Goal: Contribute content: Add original content to the website for others to see

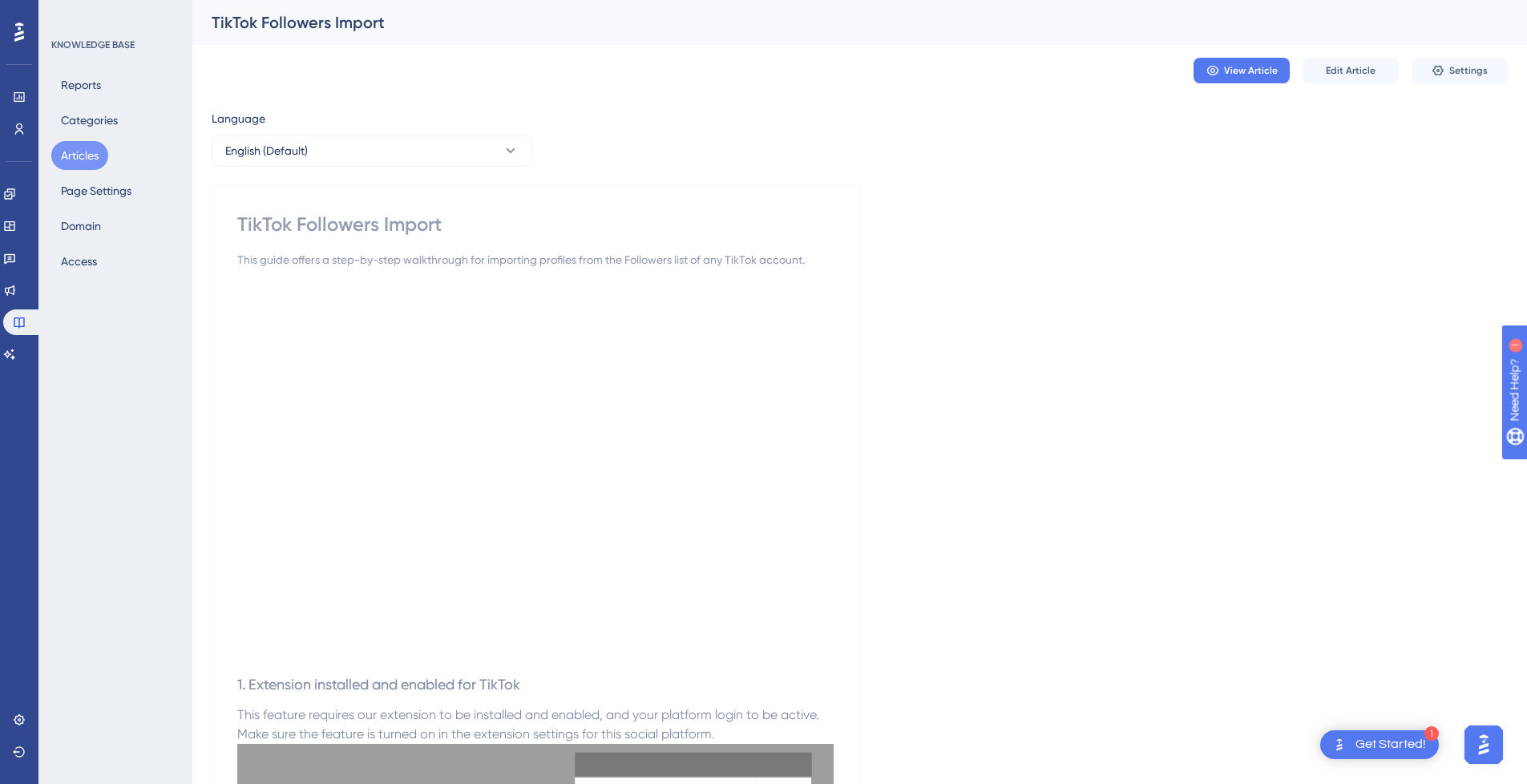
click at [89, 163] on button "Articles" at bounding box center [80, 155] width 57 height 28
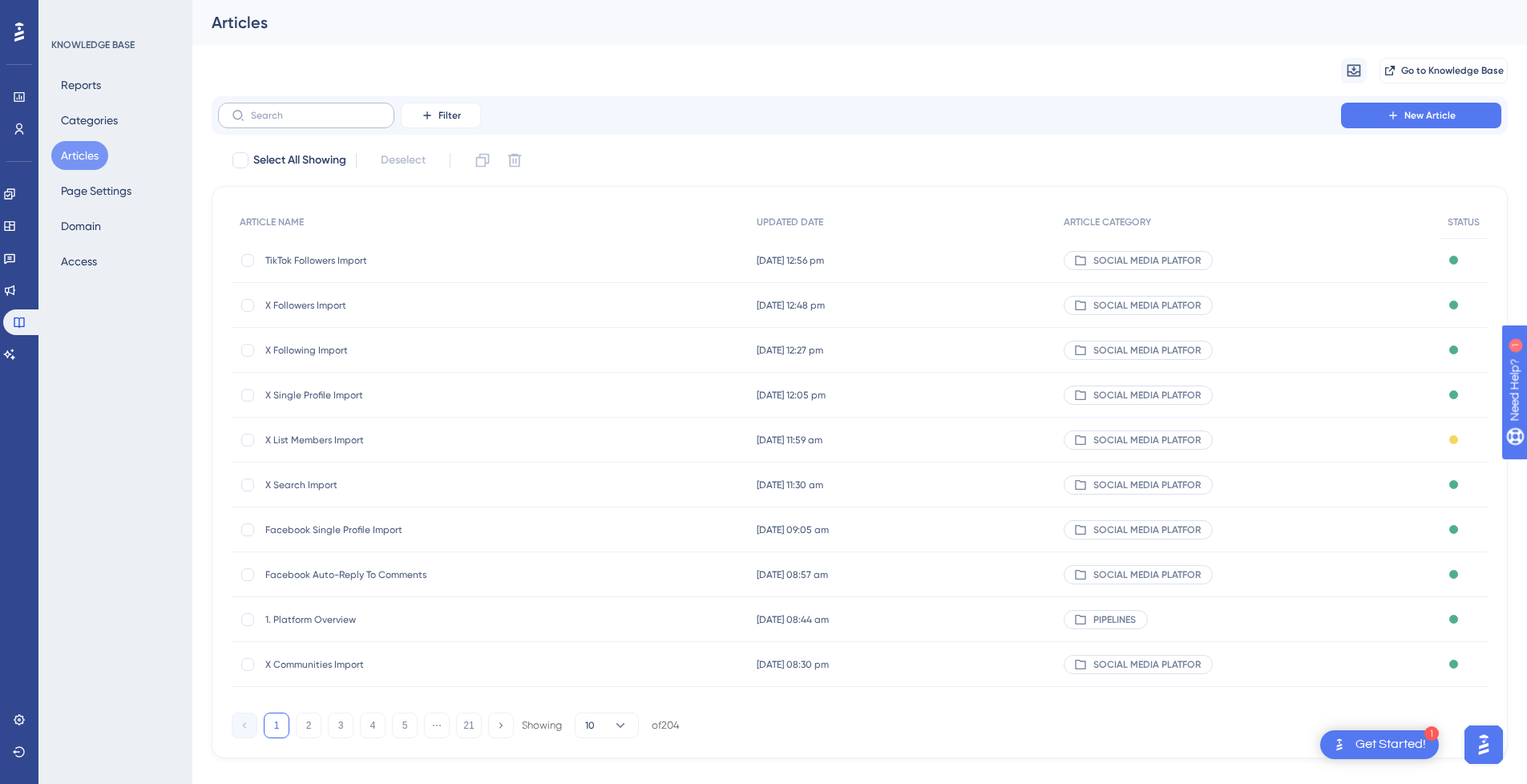
click at [359, 122] on label at bounding box center [306, 115] width 176 height 26
click at [359, 121] on input "text" at bounding box center [315, 115] width 130 height 11
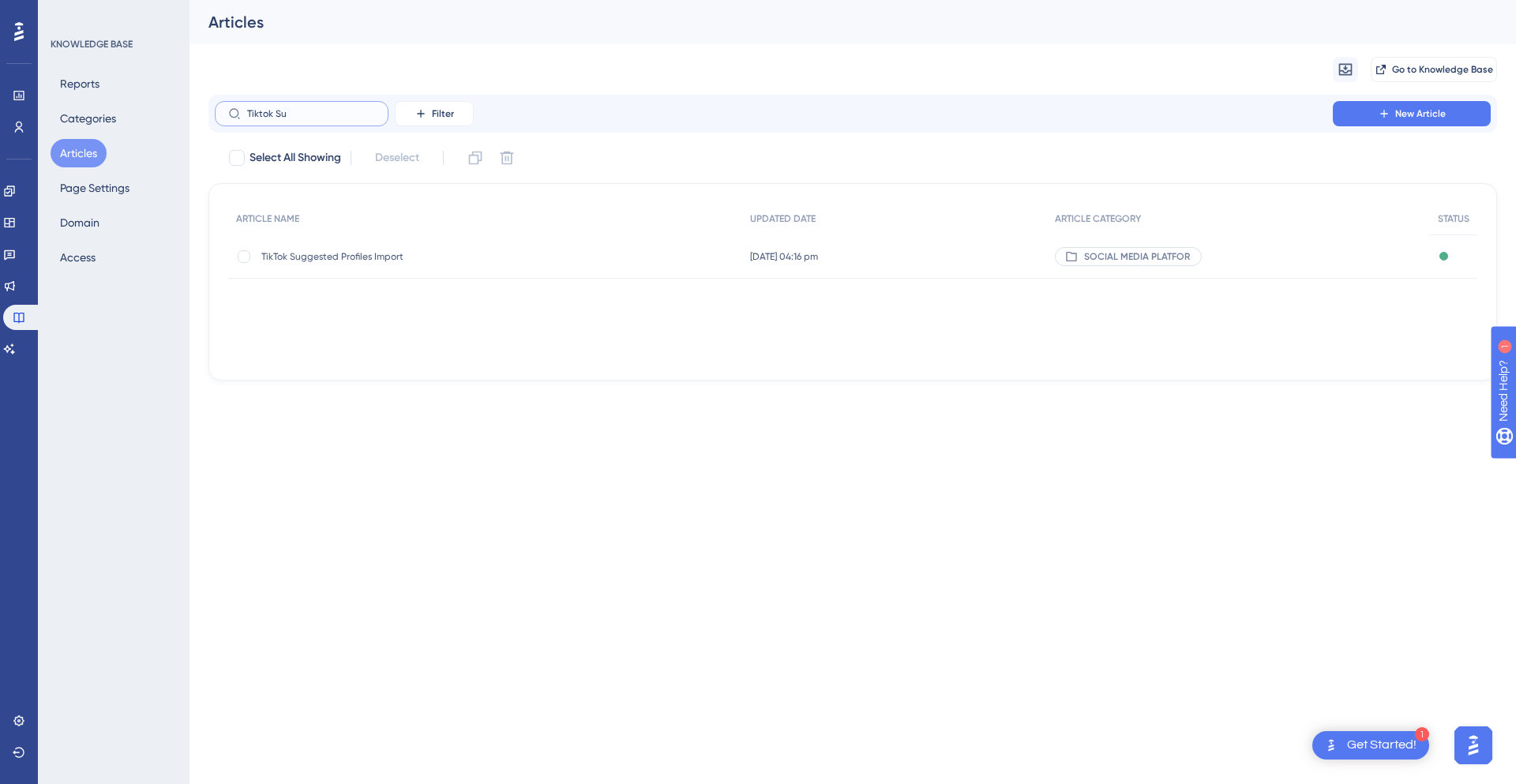
type input "Tiktok Su"
click at [361, 276] on div "TikTok Suggested Profiles Import TikTok Suggested Profiles Import" at bounding box center [387, 256] width 253 height 45
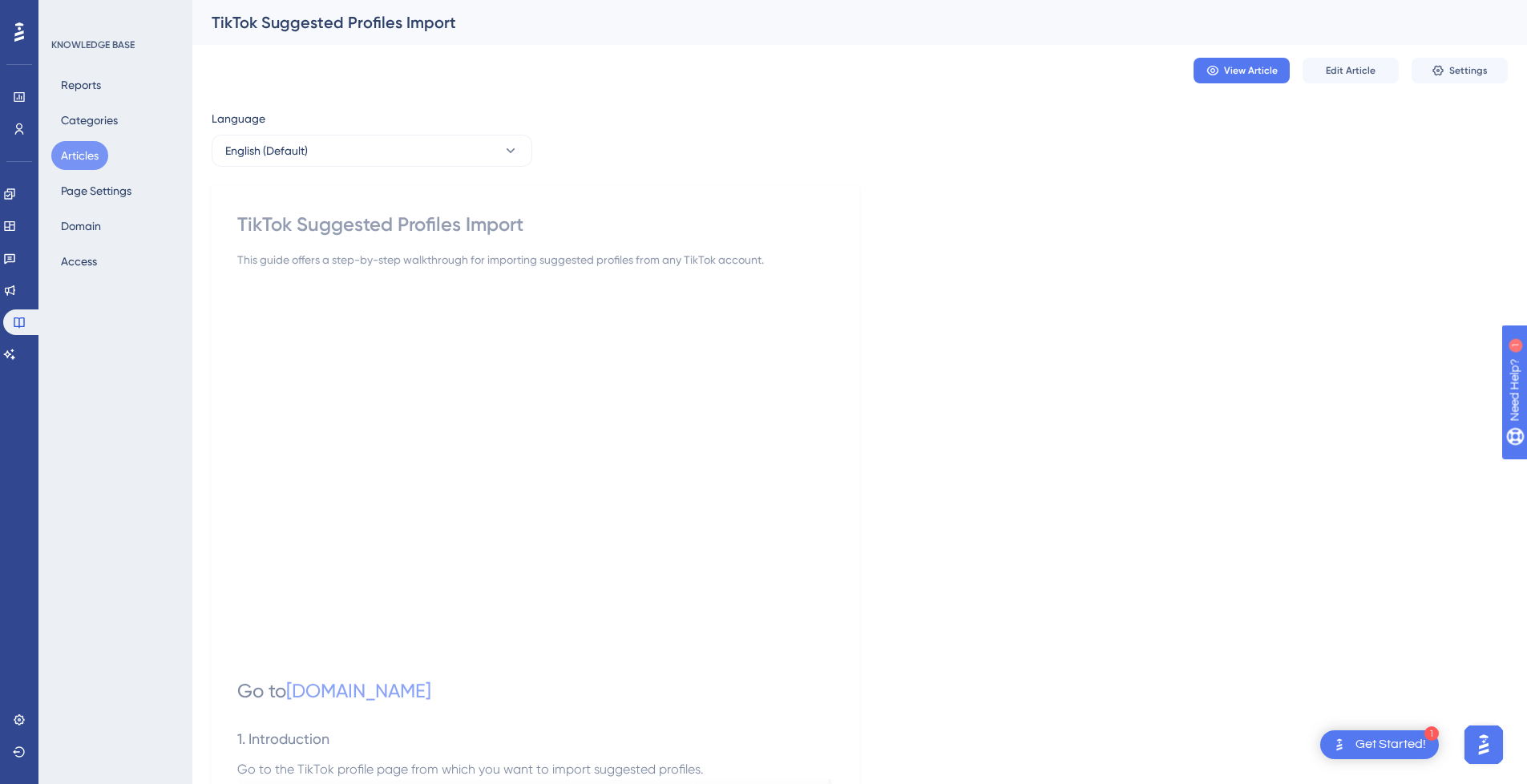
click at [381, 263] on div "This guide offers a step-by-step walkthrough for importing suggested profiles f…" at bounding box center [535, 259] width 596 height 20
click at [1359, 65] on span "Edit Article" at bounding box center [1350, 70] width 50 height 13
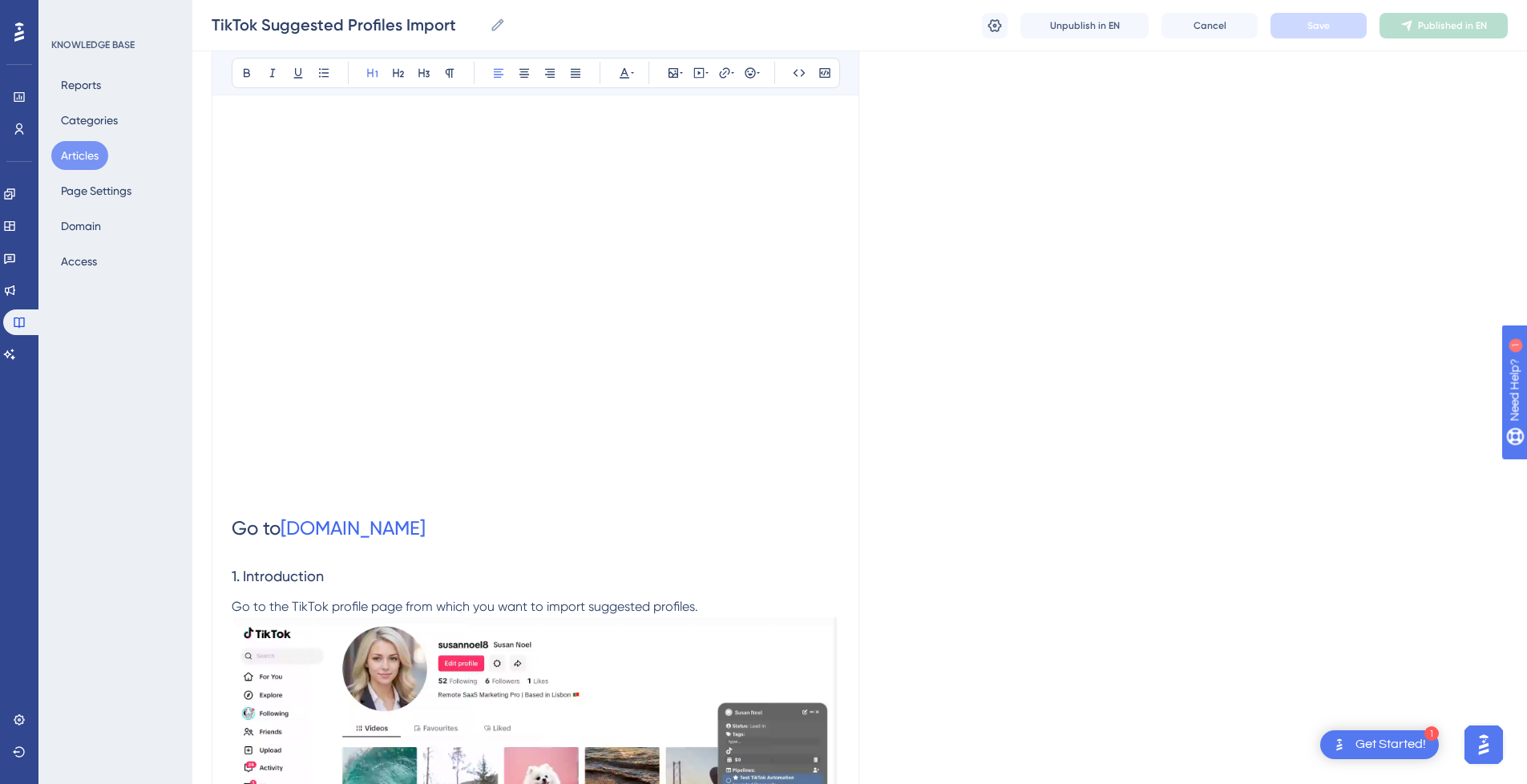
scroll to position [420, 0]
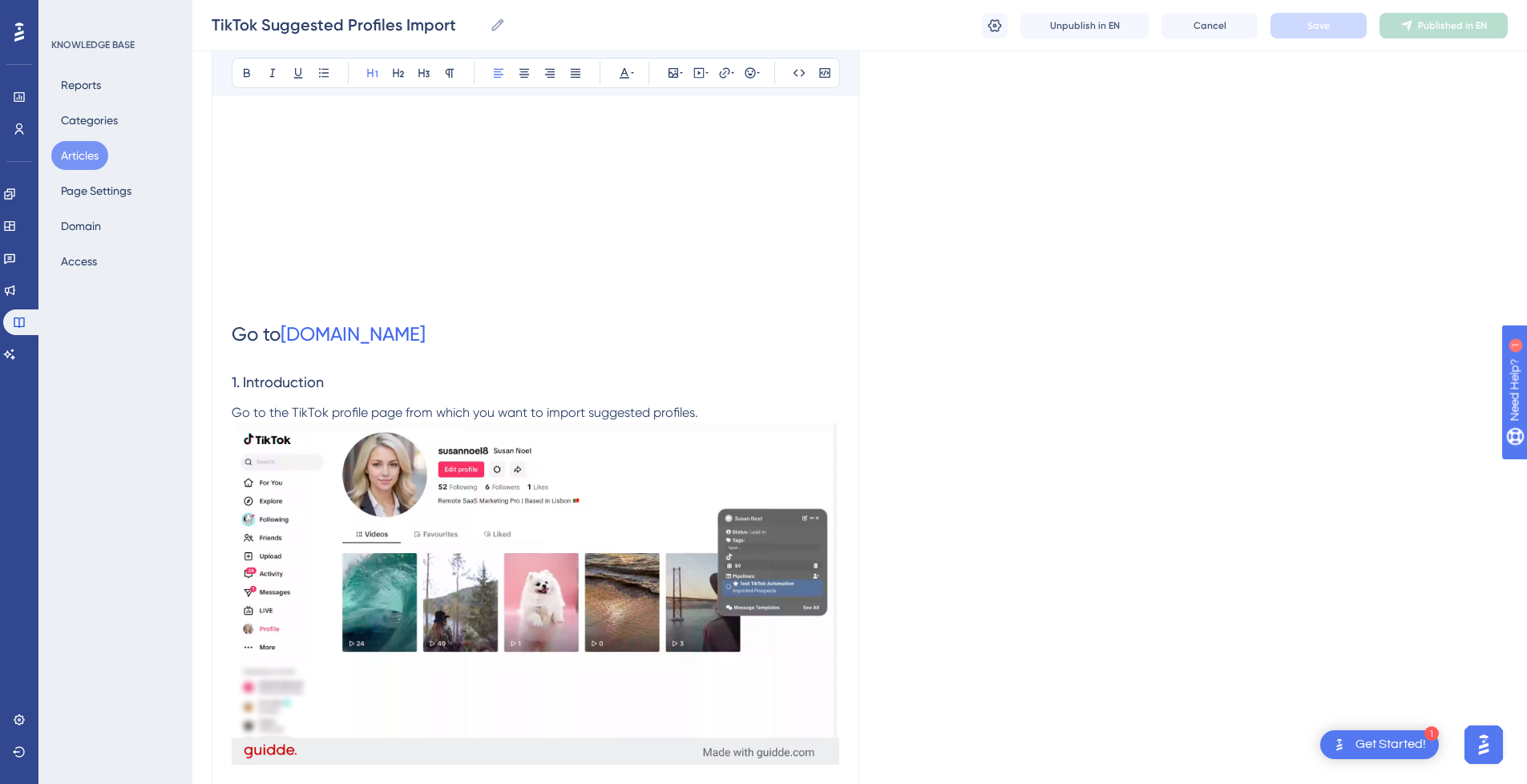
click at [695, 442] on img at bounding box center [536, 592] width 607 height 341
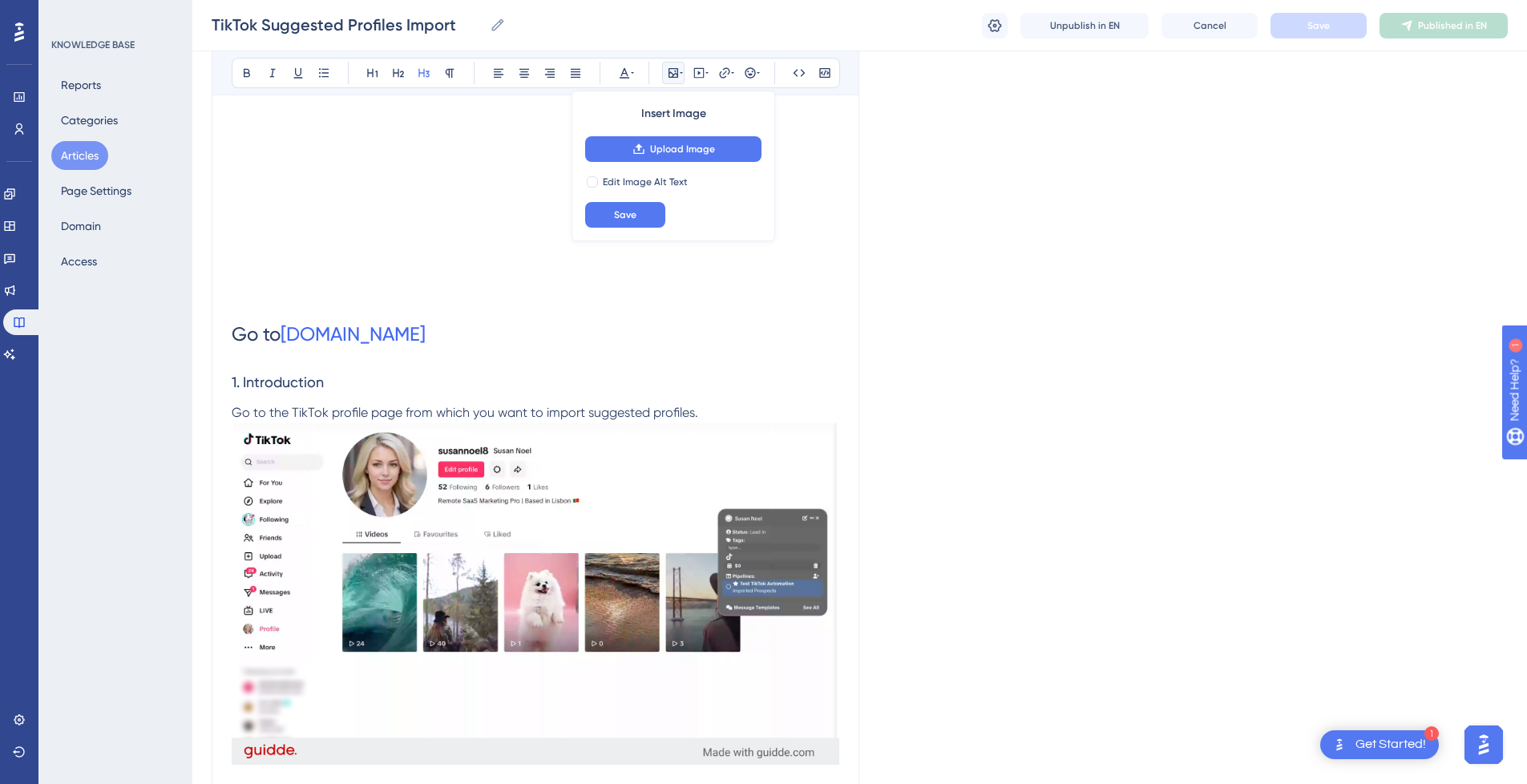
click at [680, 389] on h3 "1. Introduction" at bounding box center [536, 382] width 607 height 41
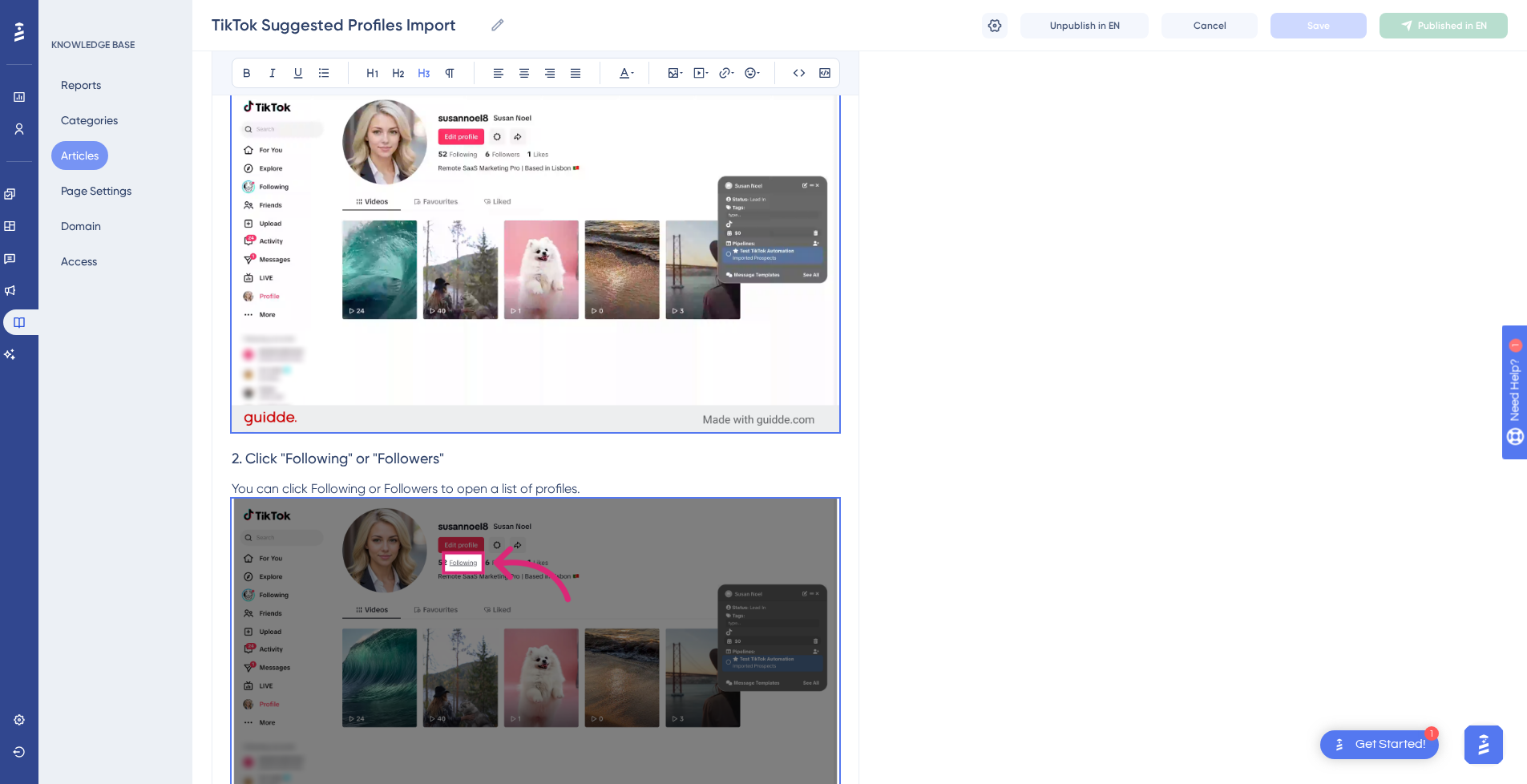
scroll to position [77, 0]
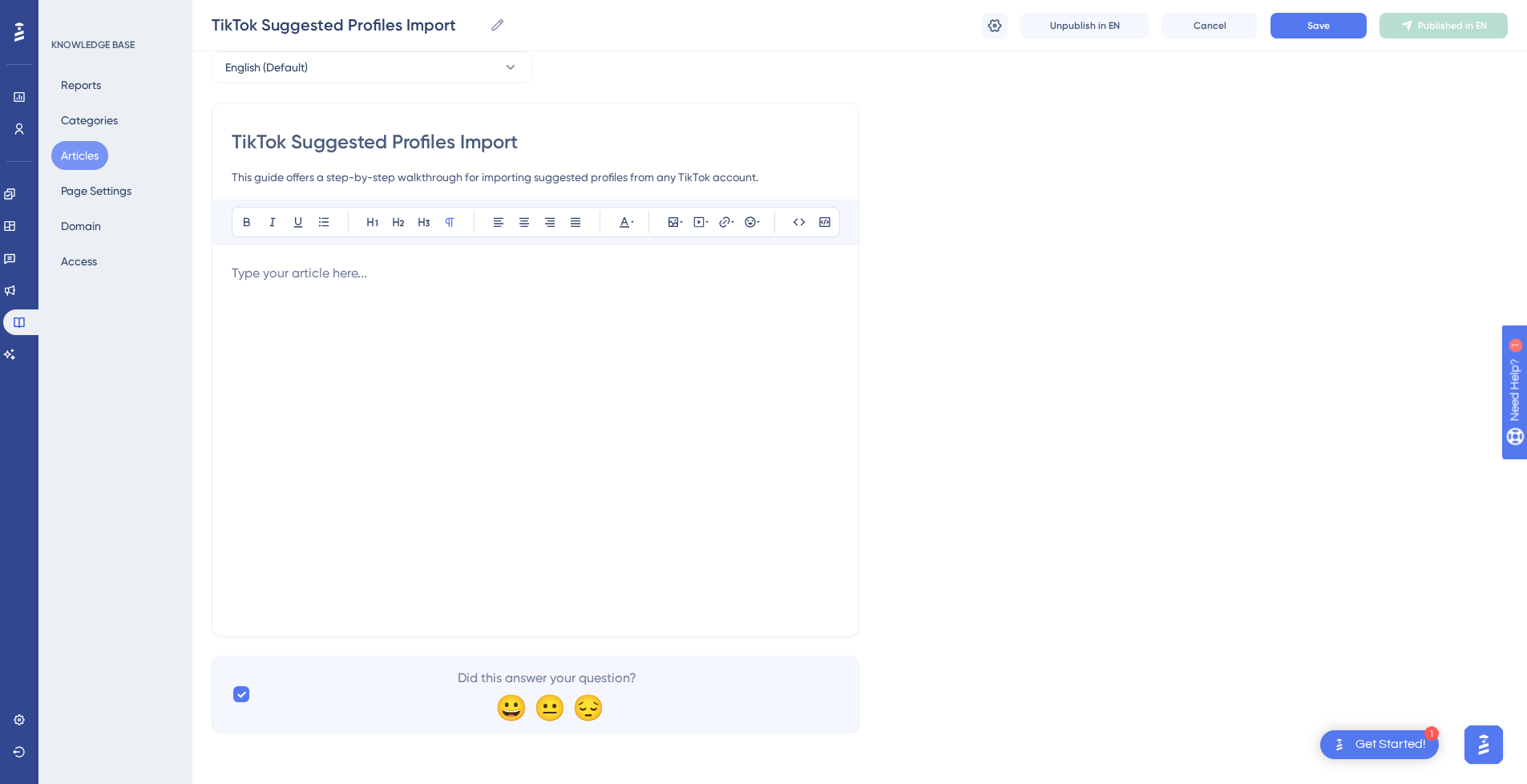
click at [508, 410] on div at bounding box center [536, 439] width 607 height 353
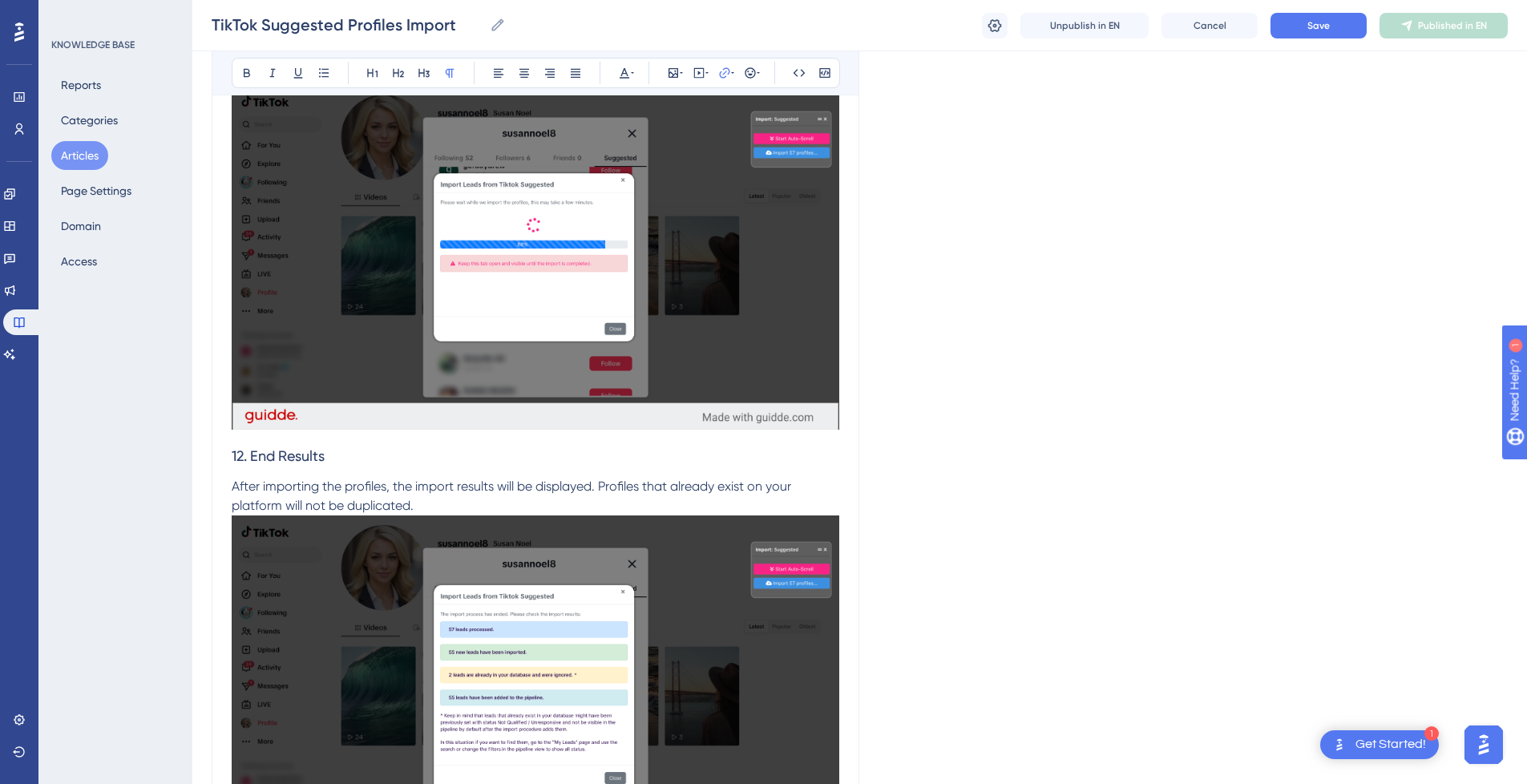
scroll to position [5269, 0]
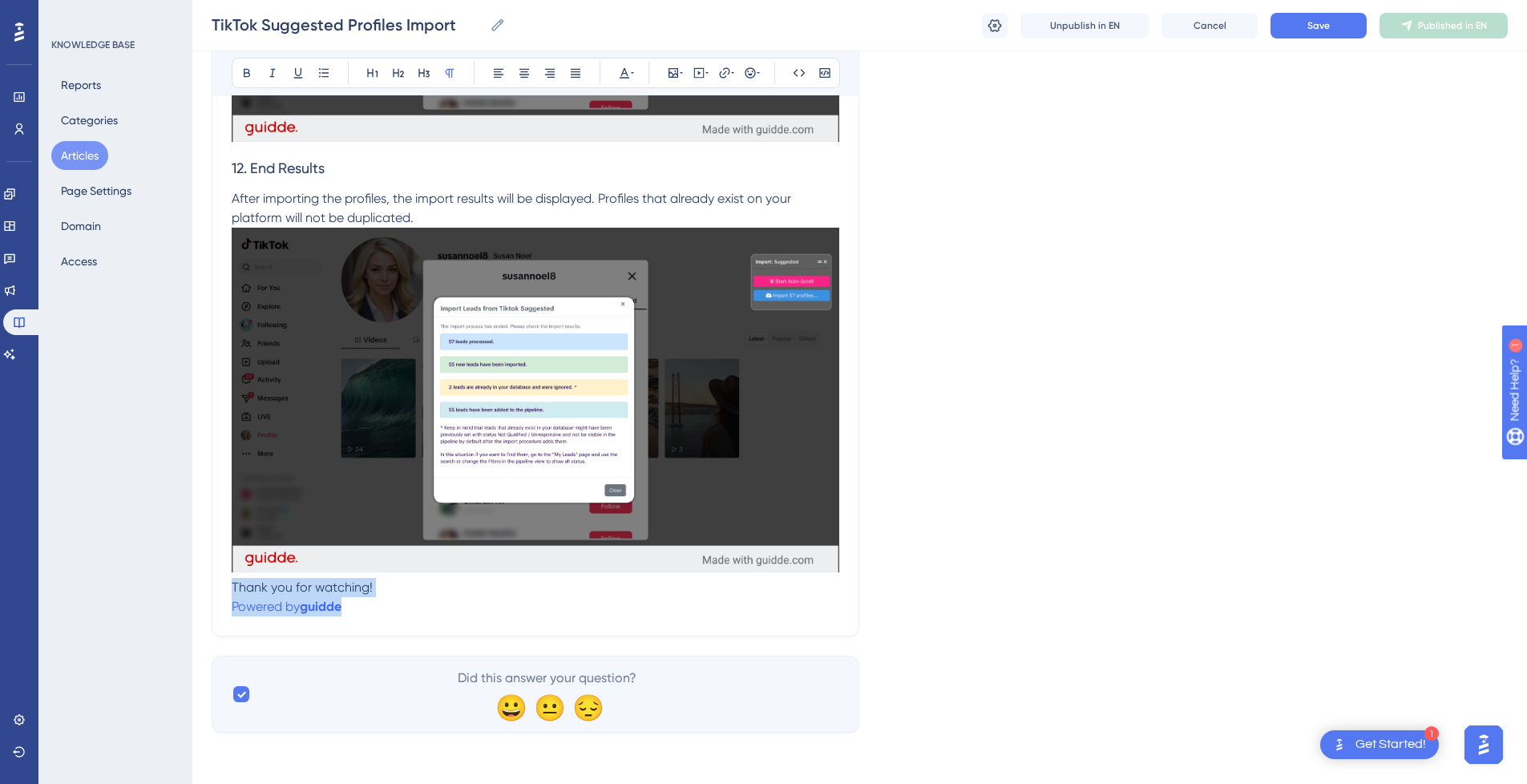
drag, startPoint x: 397, startPoint y: 611, endPoint x: 221, endPoint y: 591, distance: 177.1
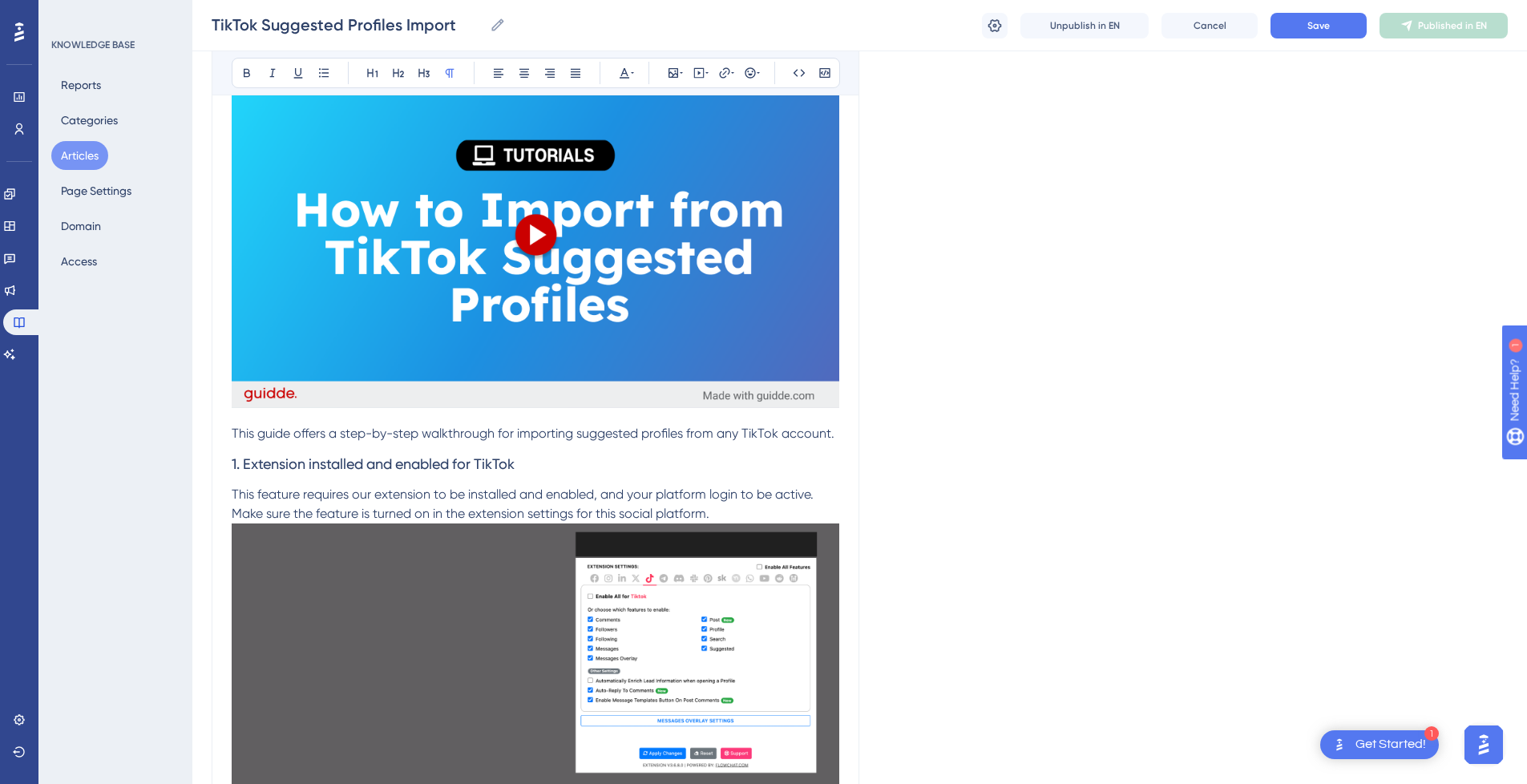
scroll to position [338, 0]
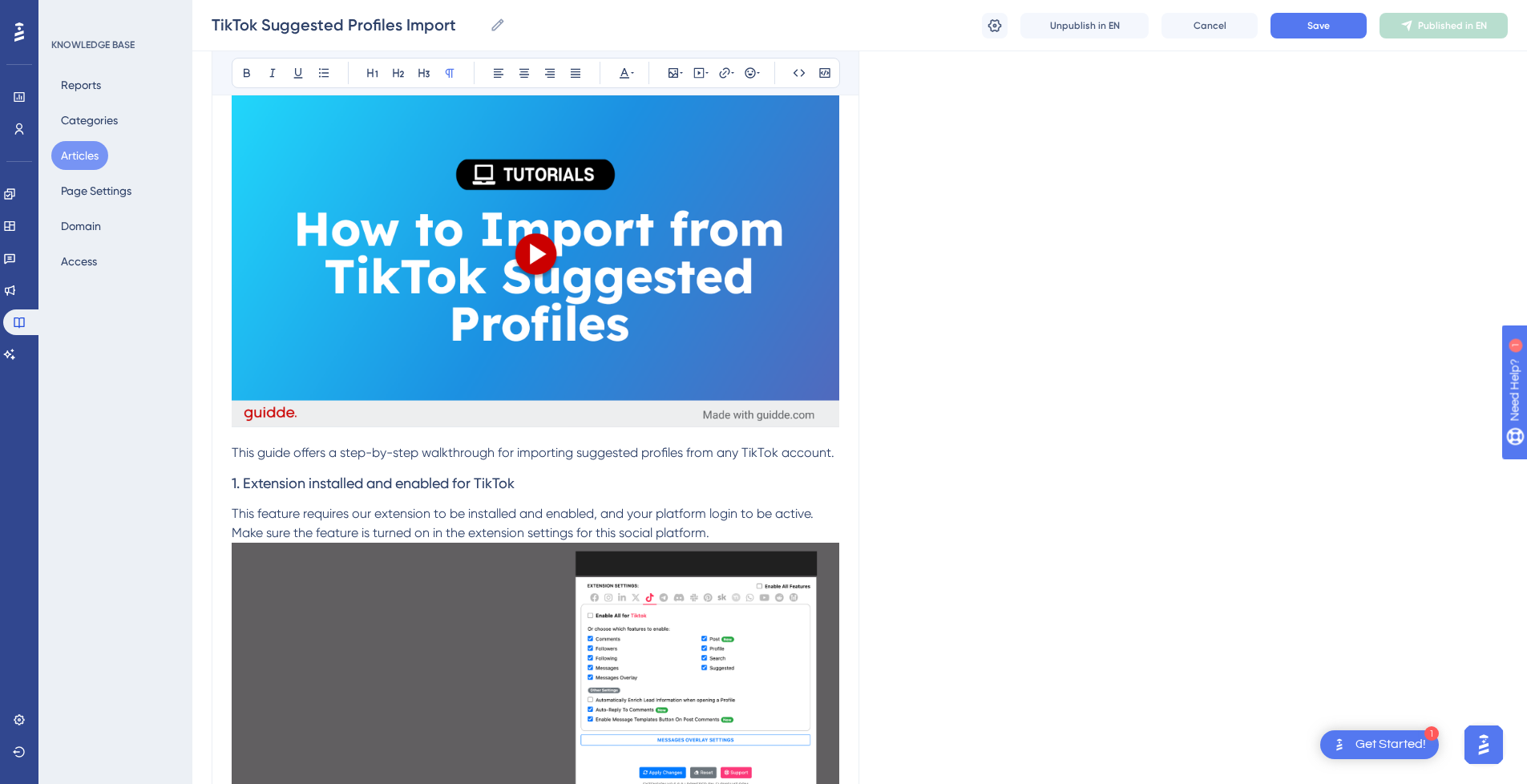
drag, startPoint x: 846, startPoint y: 454, endPoint x: 777, endPoint y: 463, distance: 69.6
click at [807, 450] on span "This guide offers a step-by-step walkthrough for importing suggested profiles f…" at bounding box center [533, 452] width 602 height 15
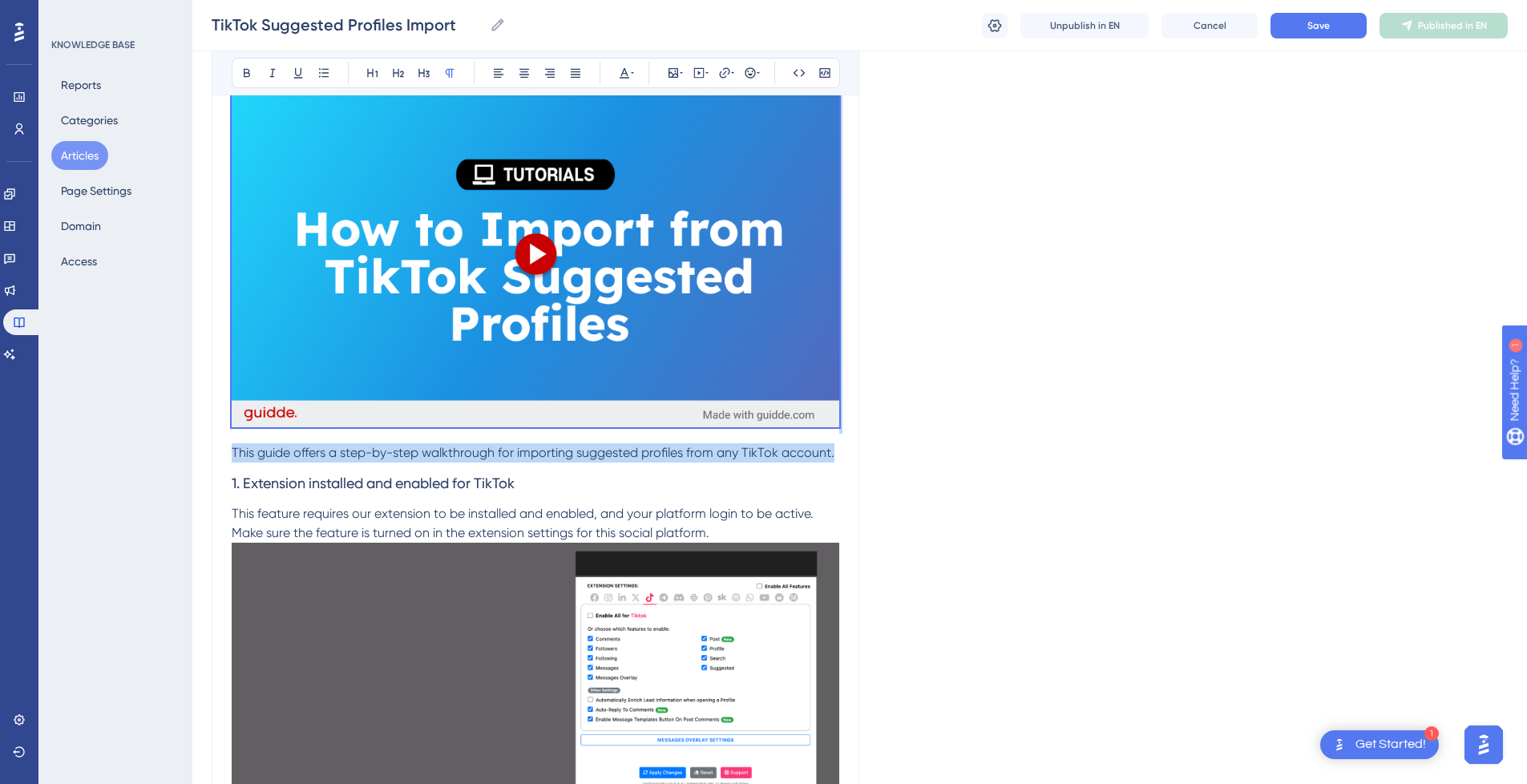
drag, startPoint x: 834, startPoint y: 455, endPoint x: 198, endPoint y: 89, distance: 733.8
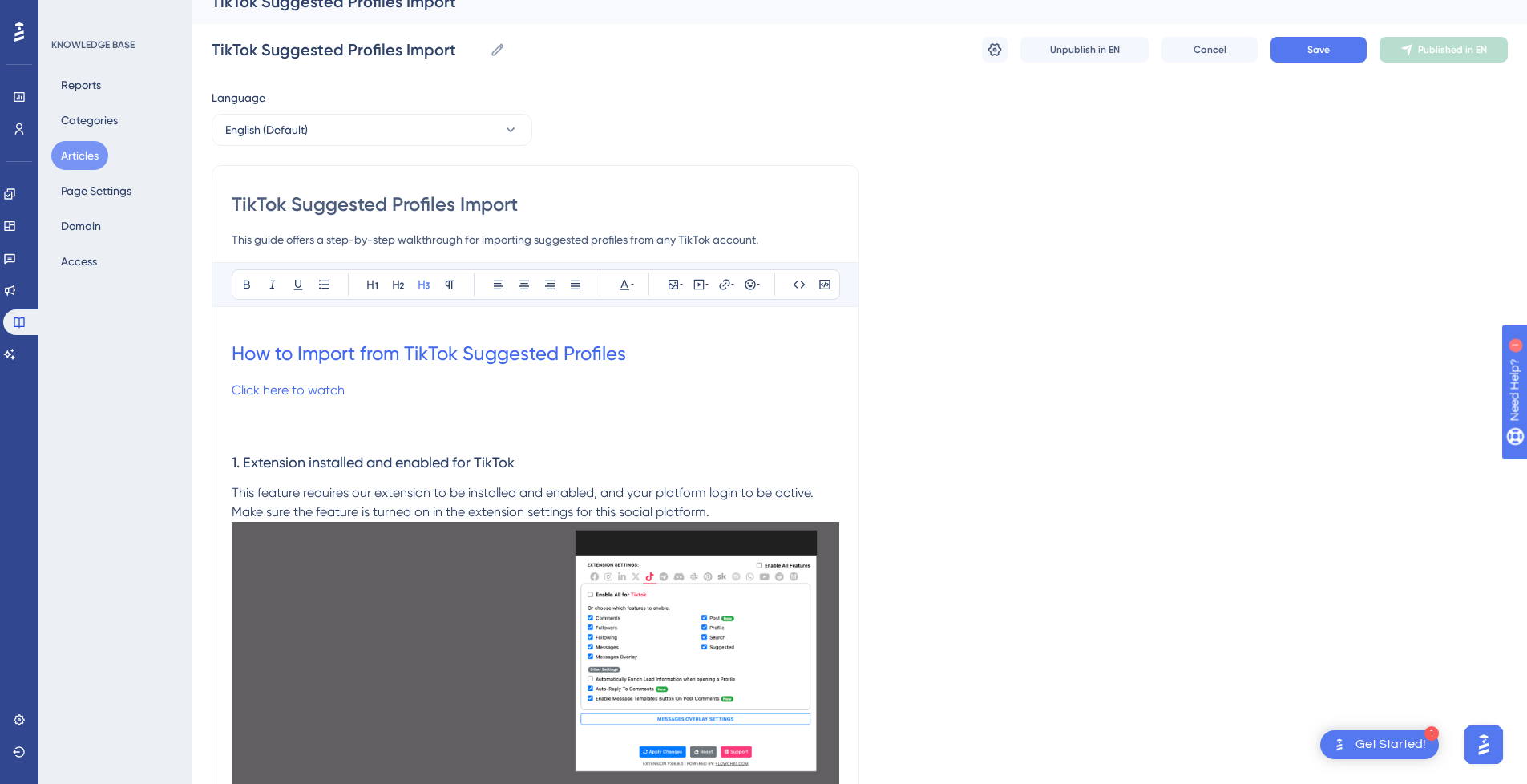
scroll to position [18, 0]
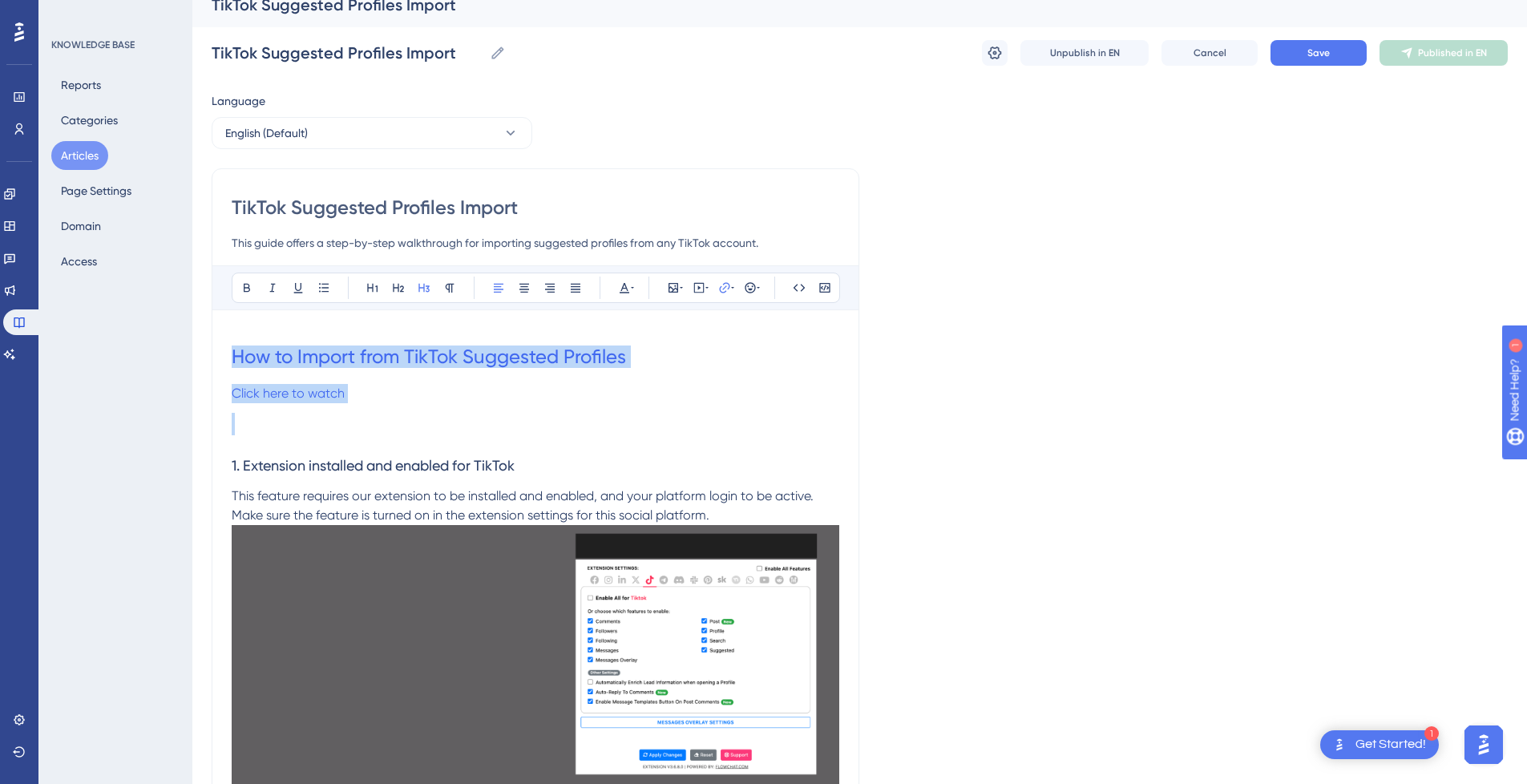
drag, startPoint x: 237, startPoint y: 428, endPoint x: 228, endPoint y: 330, distance: 98.4
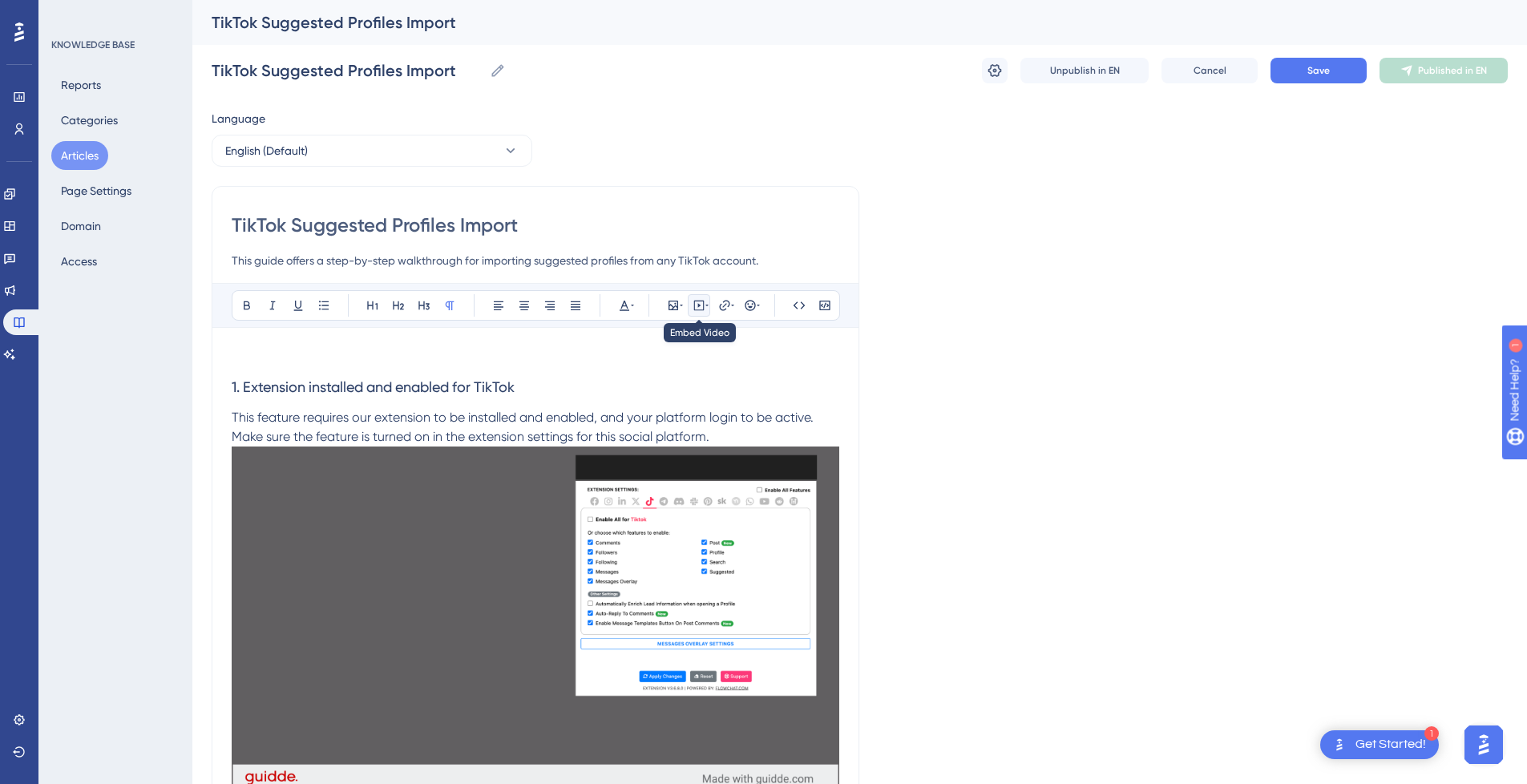
click at [705, 303] on icon at bounding box center [699, 305] width 13 height 13
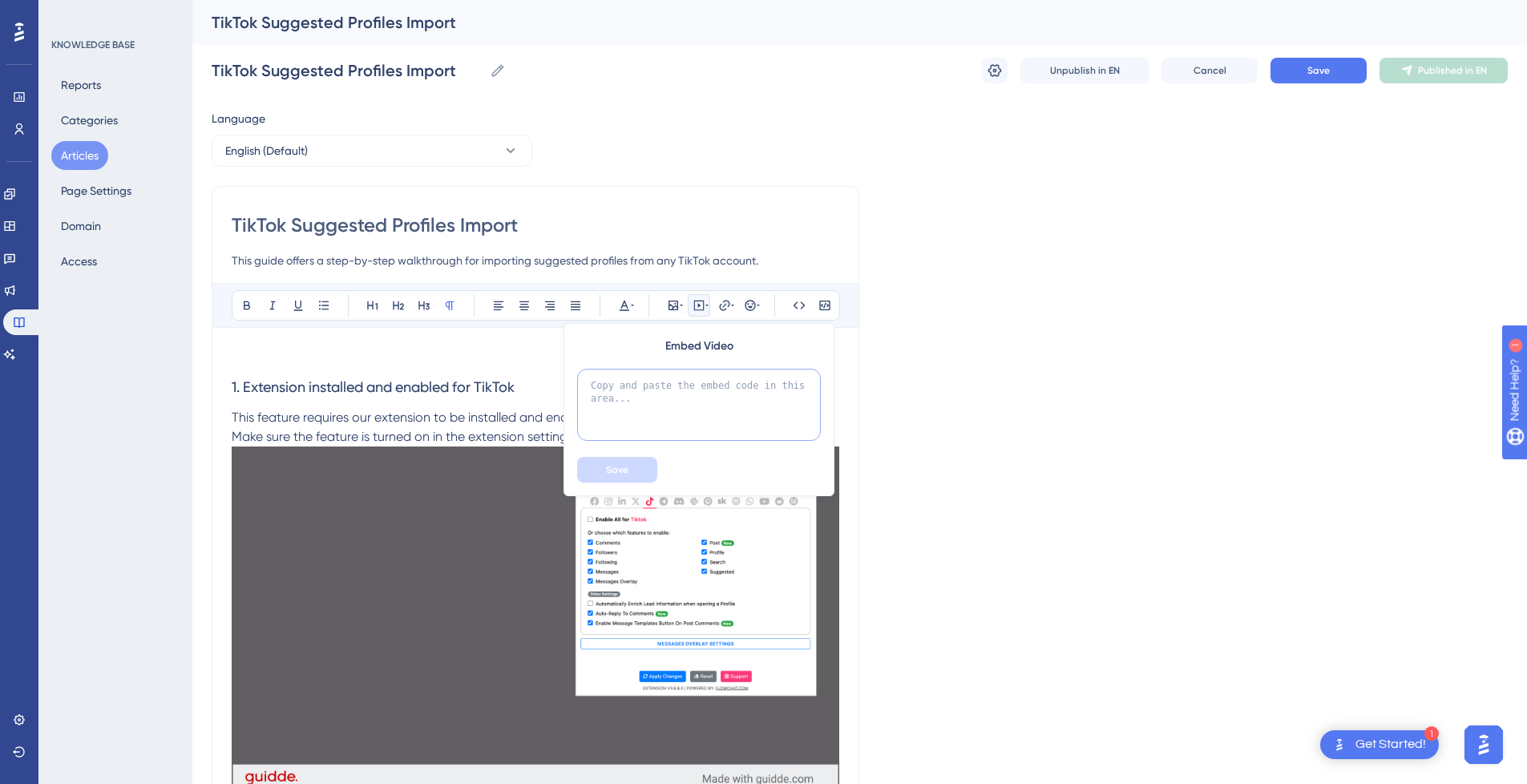
drag, startPoint x: 699, startPoint y: 376, endPoint x: 659, endPoint y: 420, distance: 59.5
click at [698, 377] on textarea at bounding box center [699, 404] width 244 height 72
paste textarea "<div style="position:relative;padding-bottom:56.25%;"> <iframe style="width:100…"
type textarea "<div style="position:relative;padding-bottom:56.25%;"> <iframe style="width:100…"
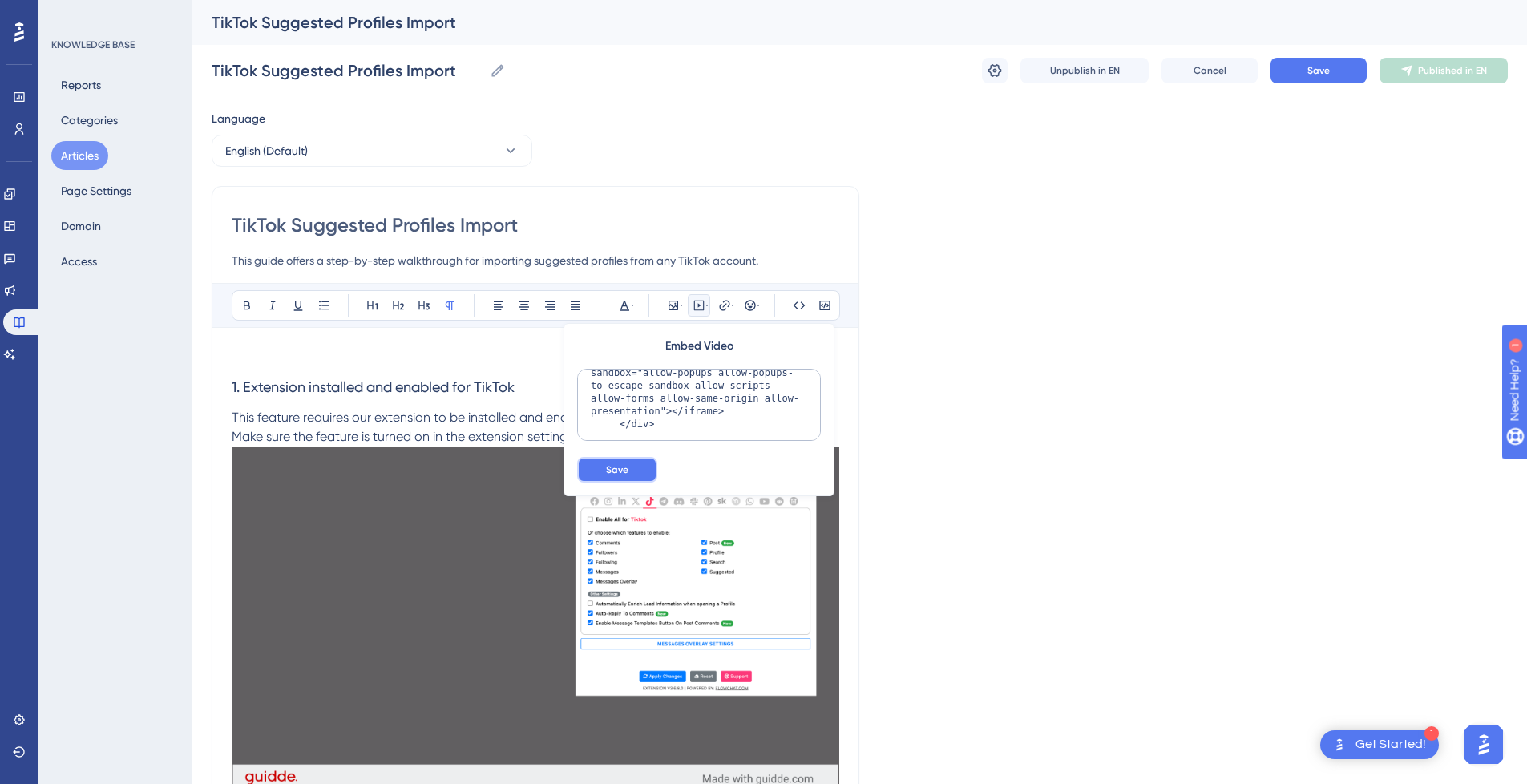
click at [621, 460] on button "Save" at bounding box center [617, 470] width 81 height 26
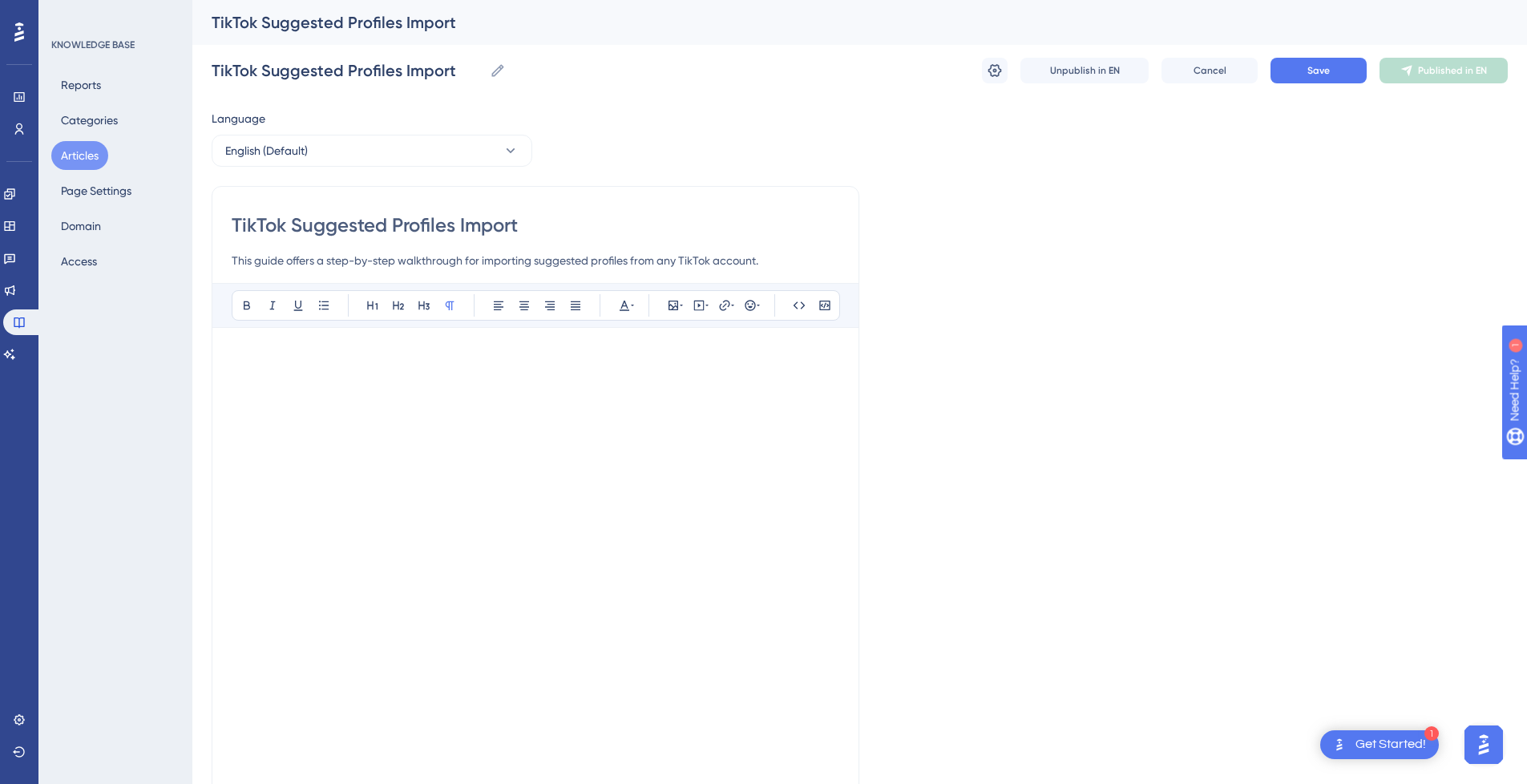
click at [575, 359] on p at bounding box center [536, 357] width 607 height 20
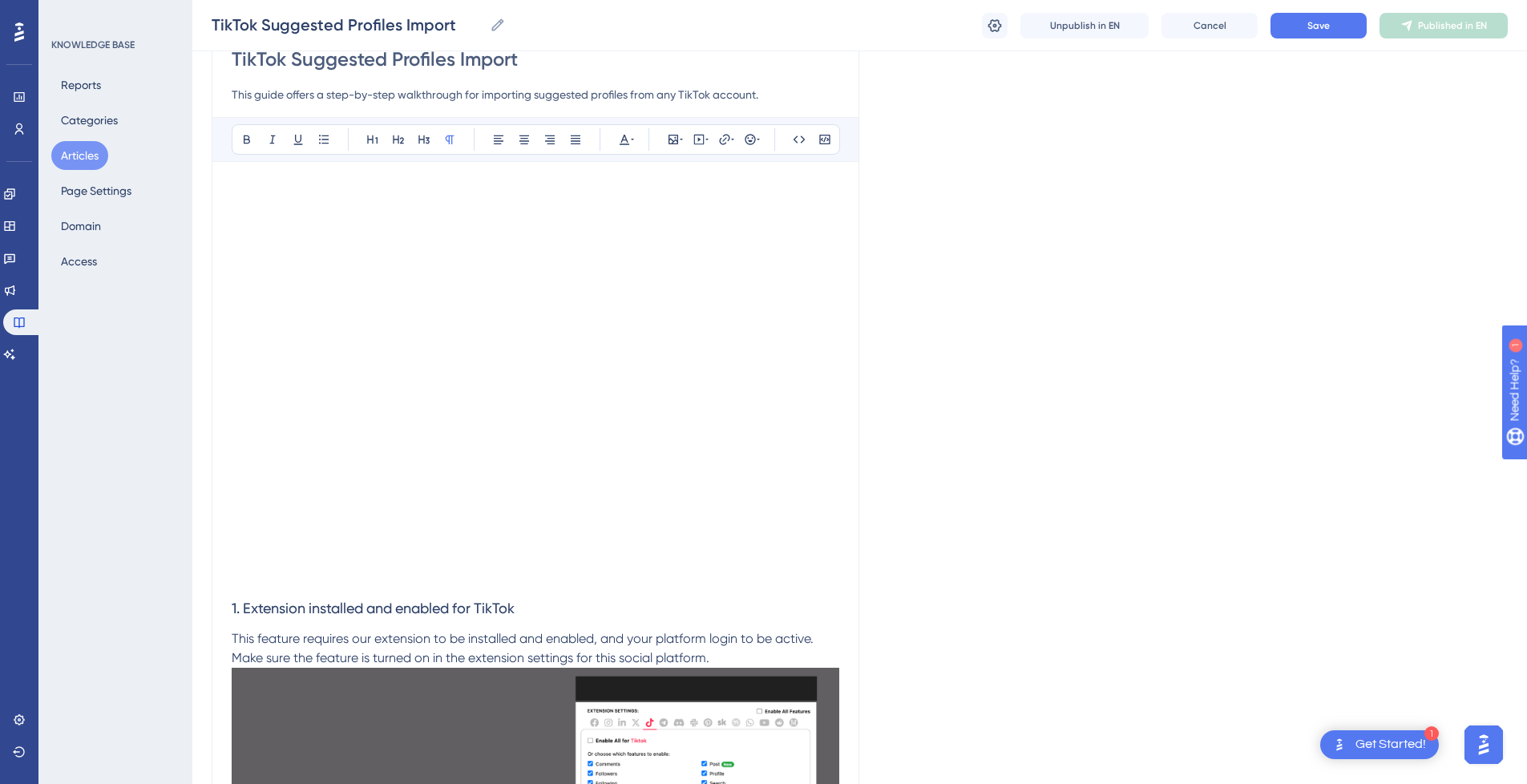
scroll to position [160, 0]
click at [300, 581] on p at bounding box center [536, 577] width 607 height 20
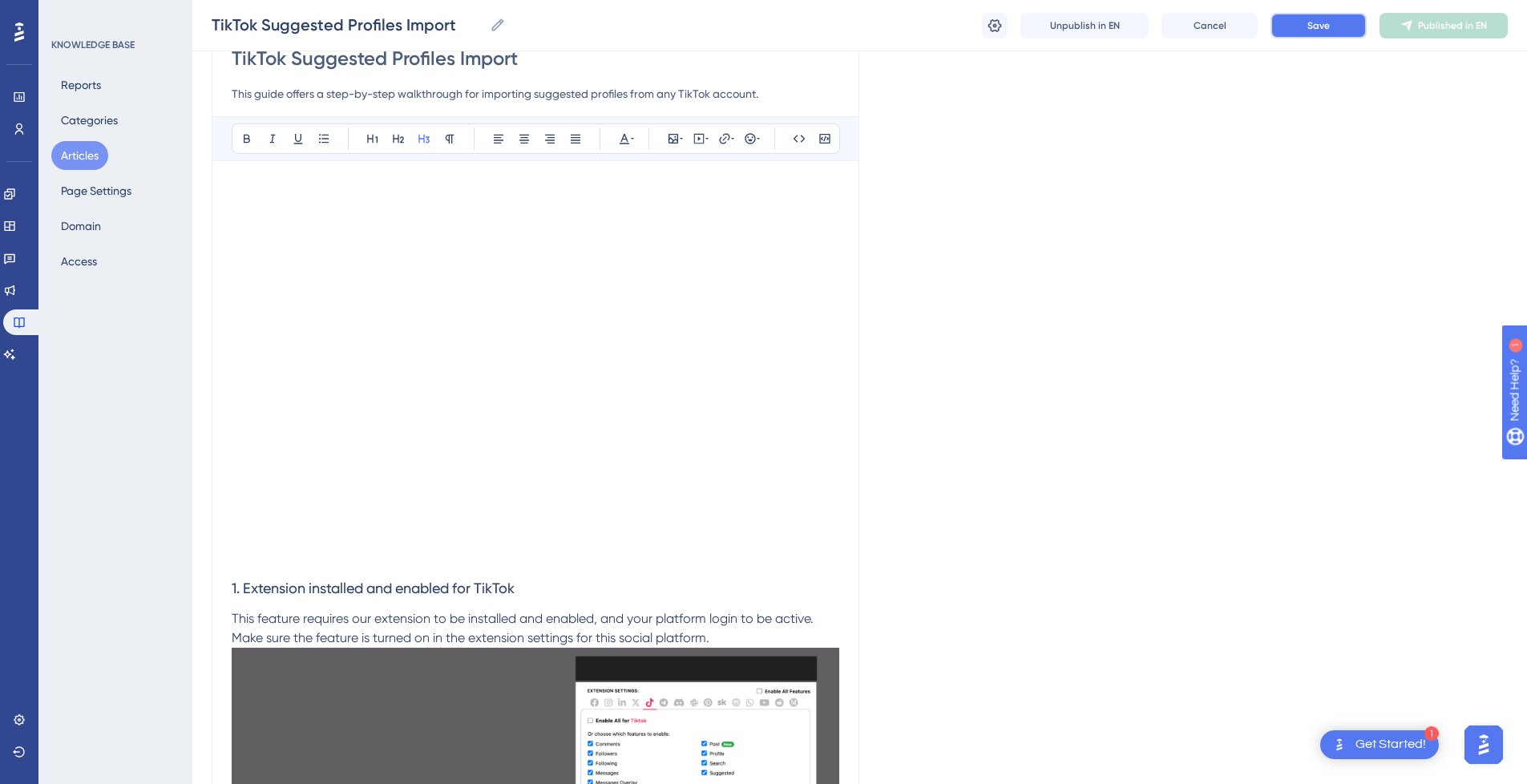
click at [1320, 33] on button "Save" at bounding box center [1319, 26] width 96 height 26
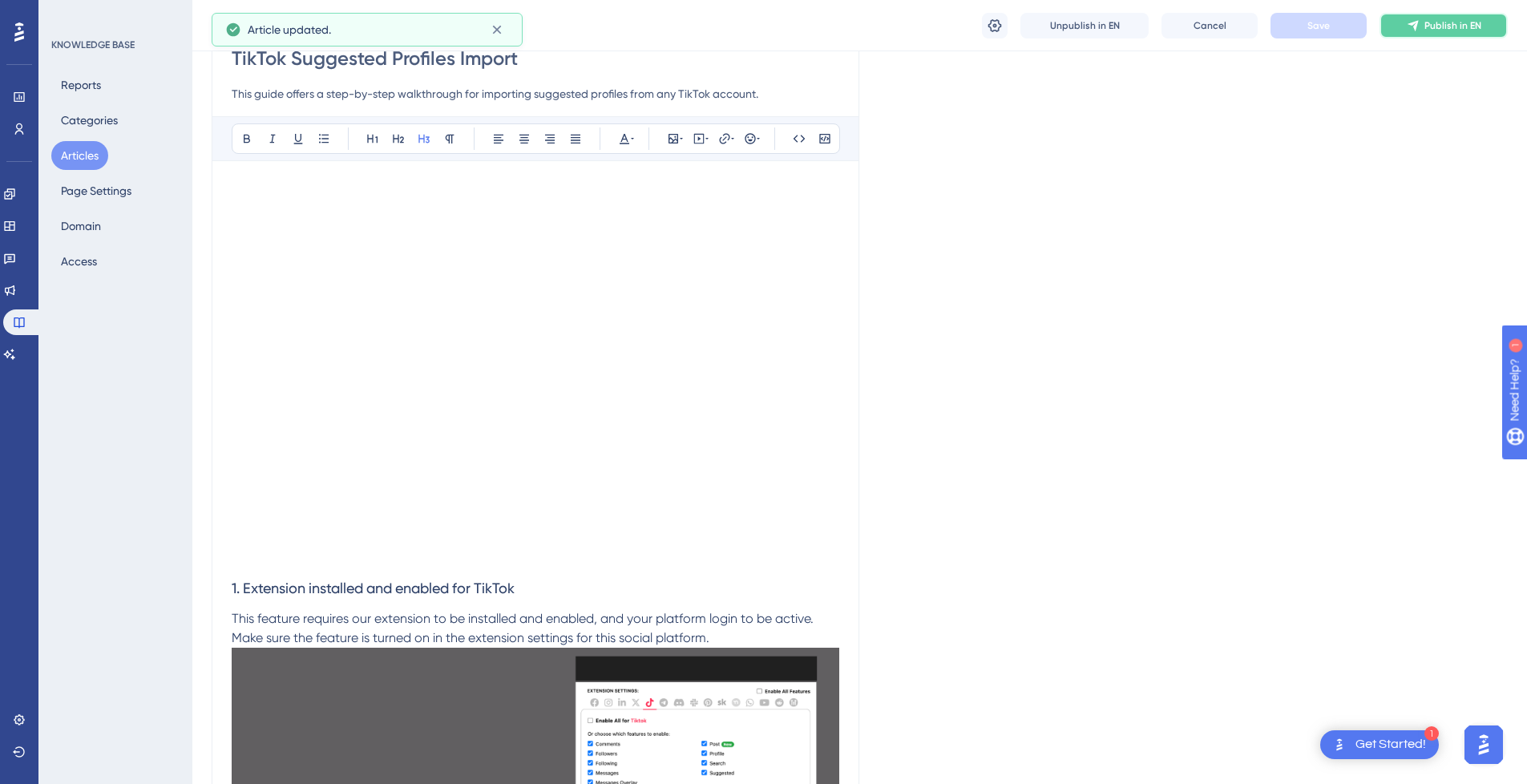
click at [1443, 28] on span "Publish in EN" at bounding box center [1452, 26] width 57 height 13
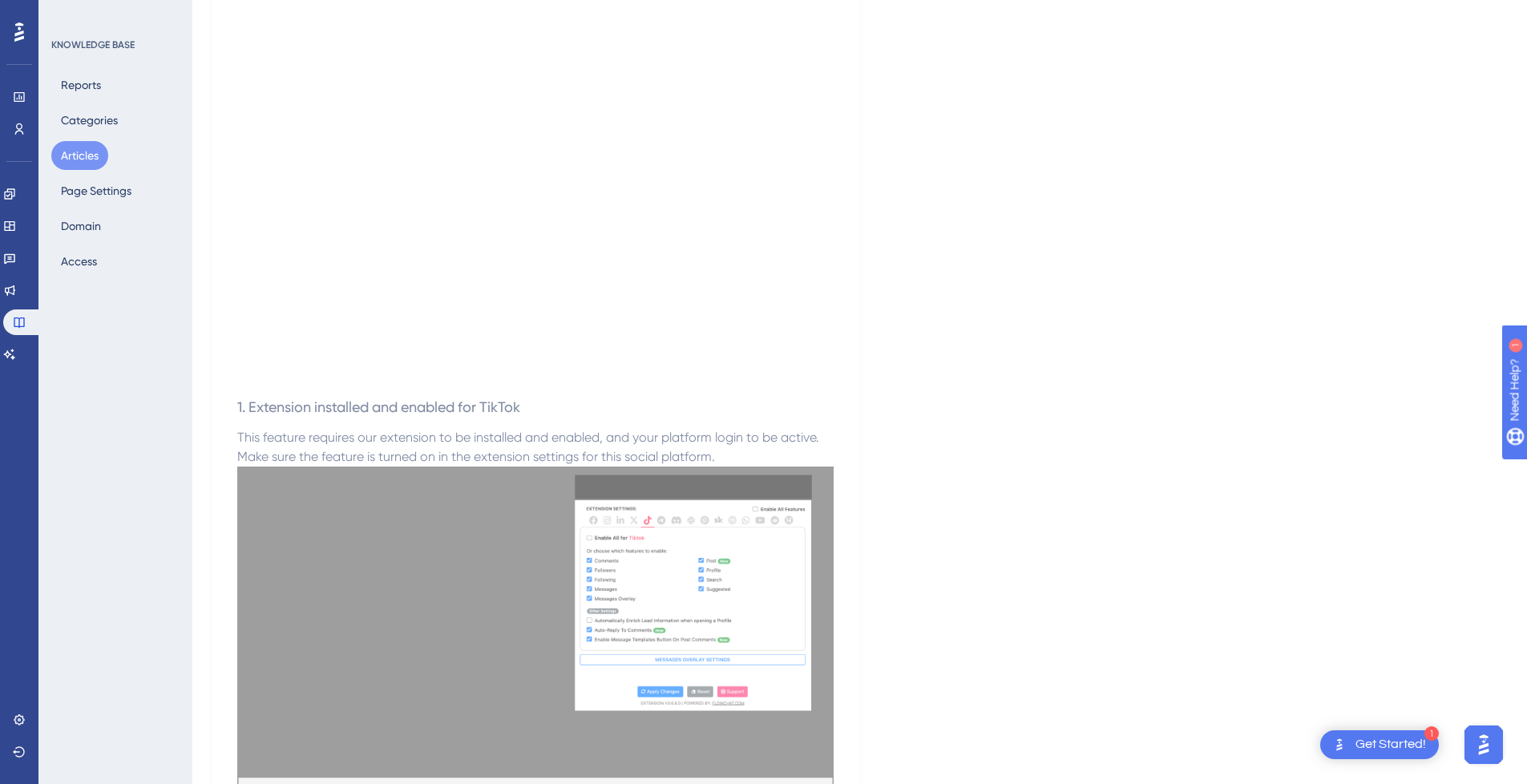
scroll to position [0, 0]
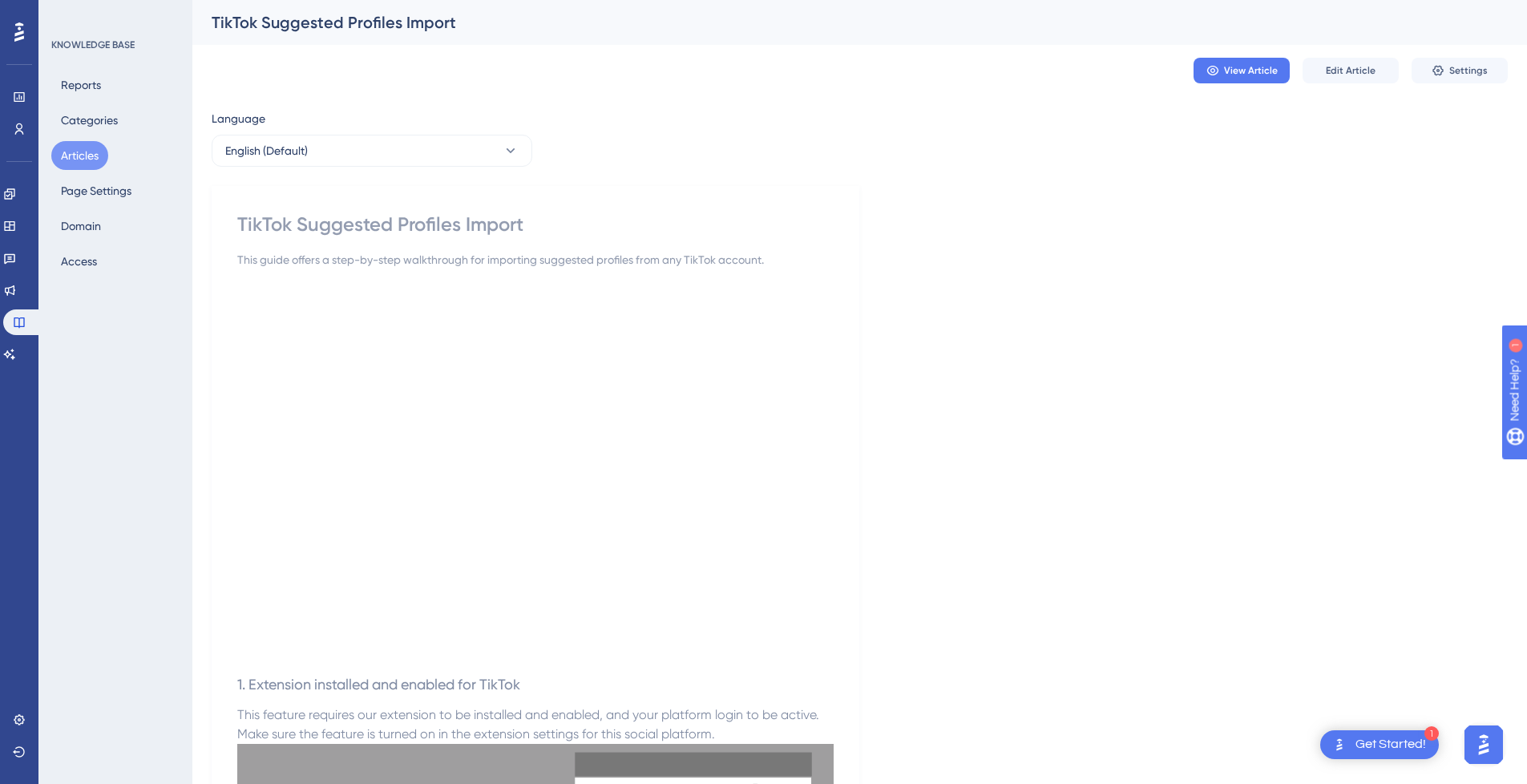
click at [63, 163] on button "Articles" at bounding box center [80, 155] width 57 height 28
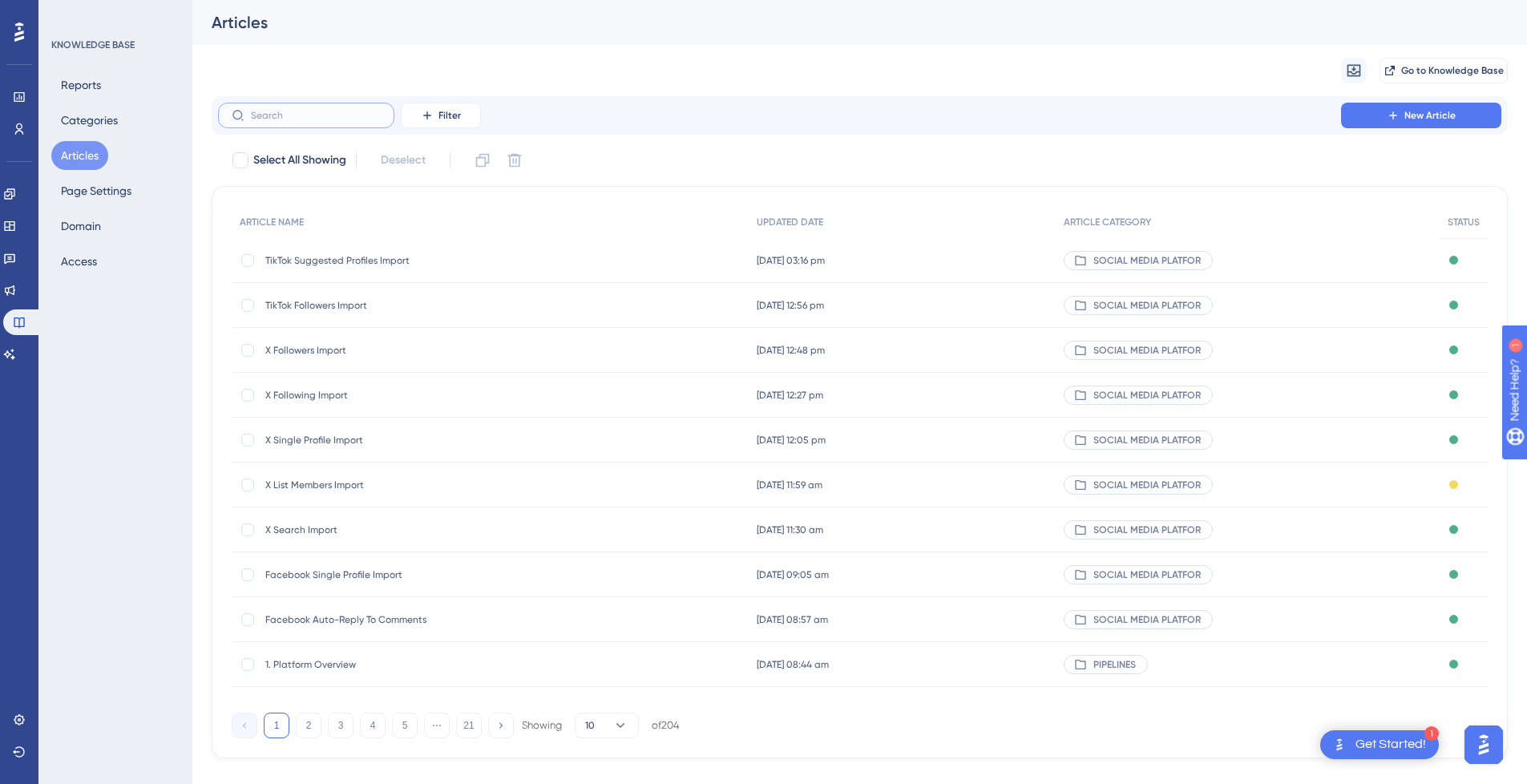
click at [313, 118] on input "text" at bounding box center [315, 115] width 130 height 11
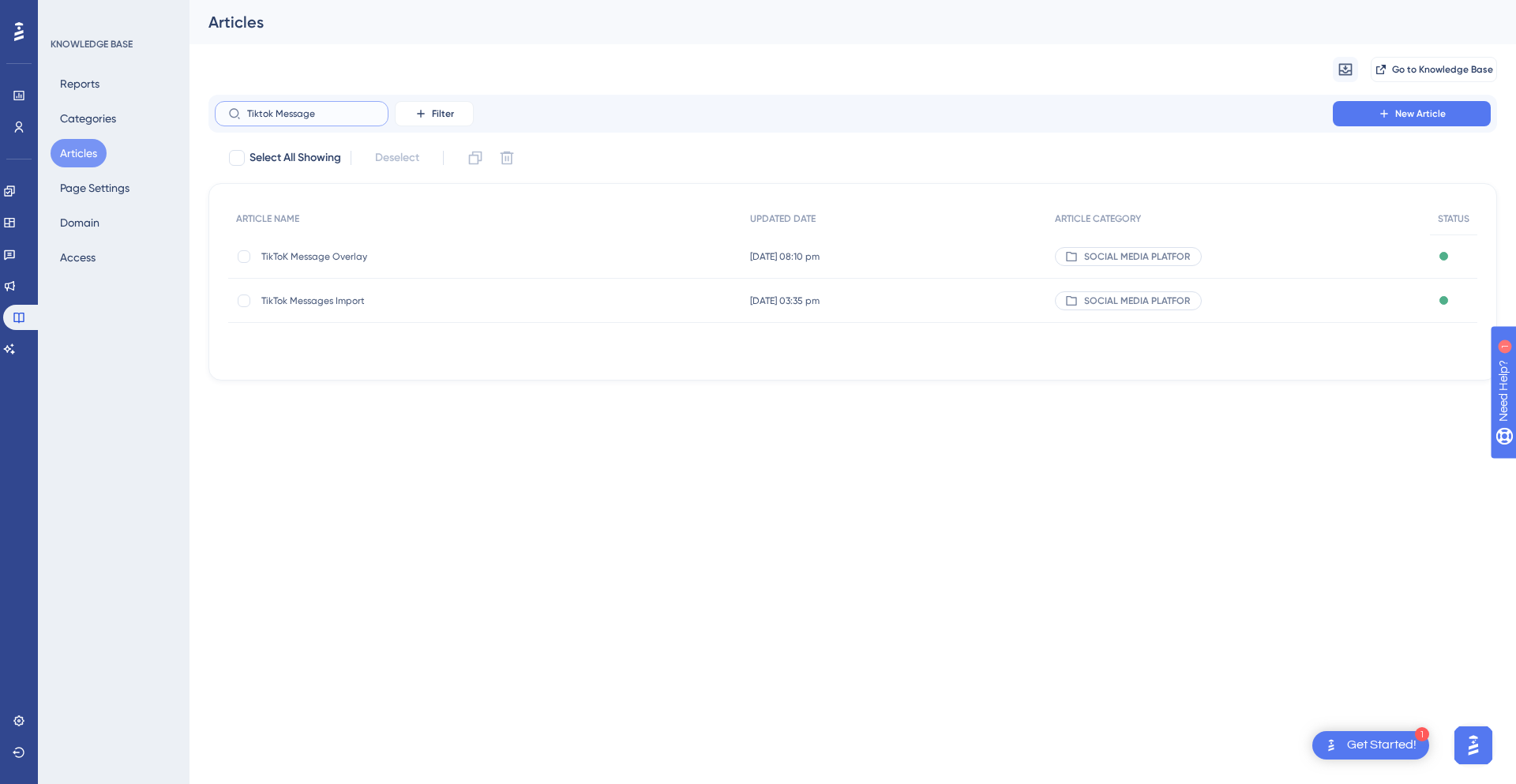
type input "Tiktok Message"
click at [345, 302] on span "TikTok Messages Import" at bounding box center [387, 300] width 253 height 13
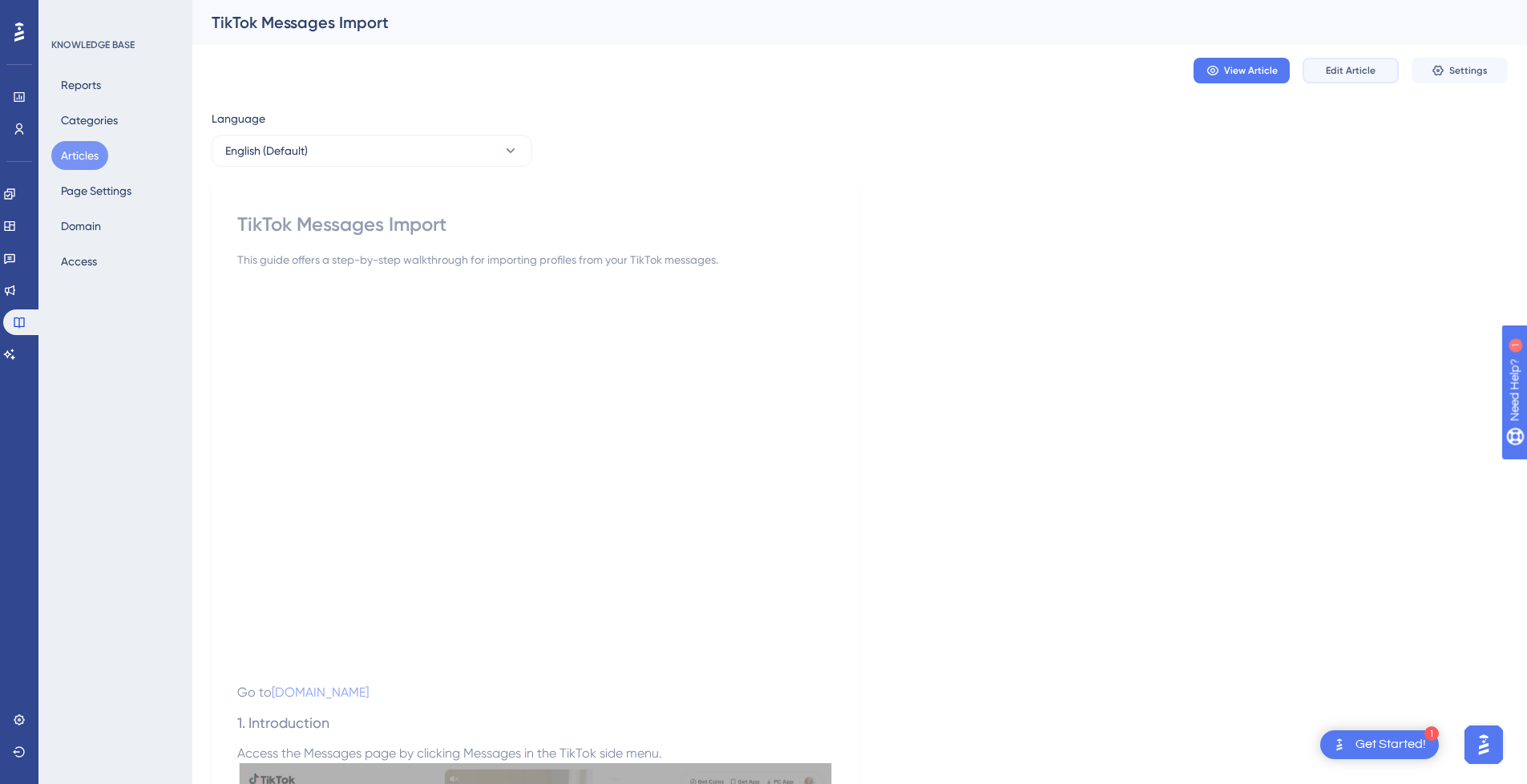
click at [1336, 66] on span "Edit Article" at bounding box center [1350, 70] width 50 height 13
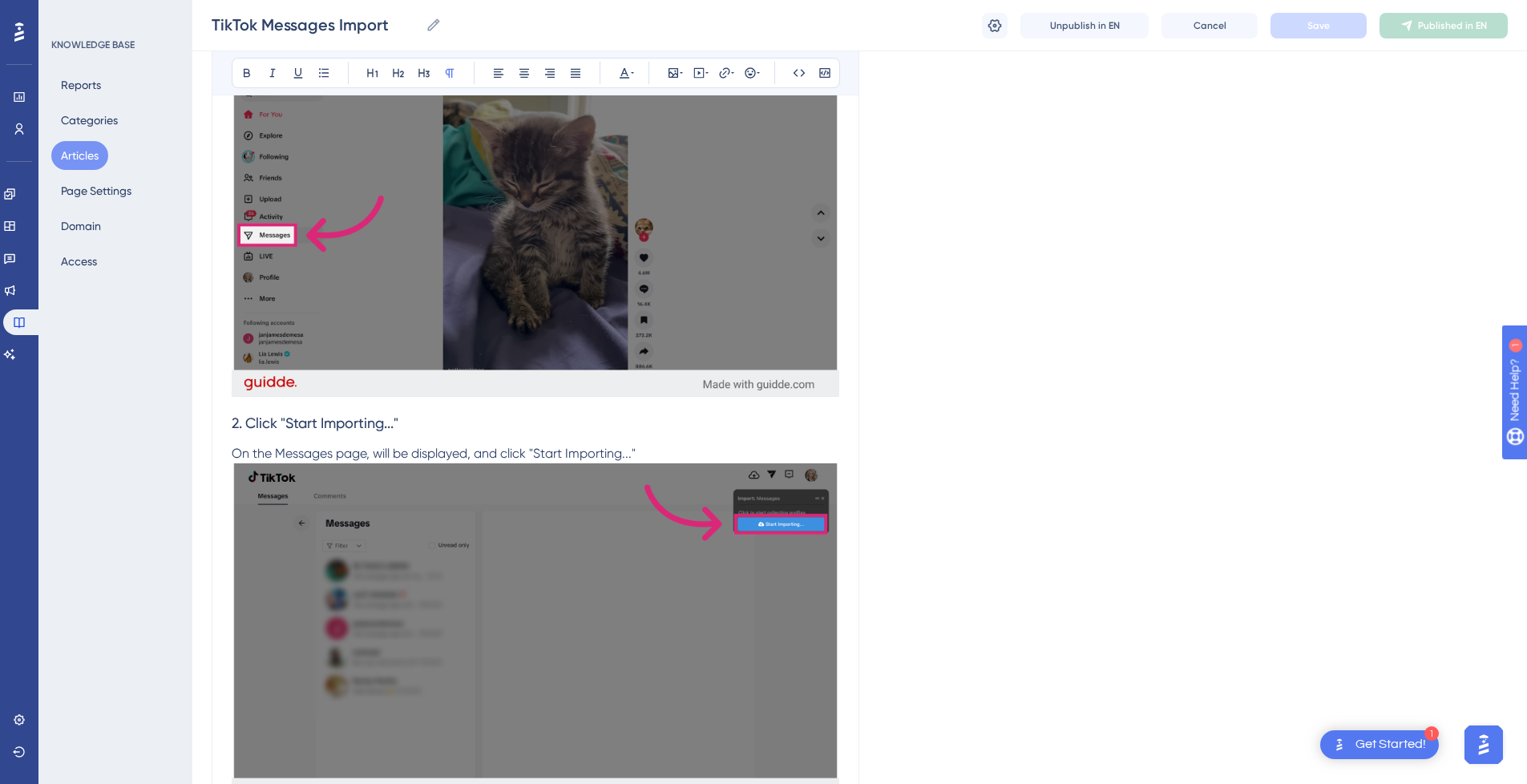
click at [672, 420] on h3 "2. Click "Start Importing..."" at bounding box center [536, 422] width 607 height 41
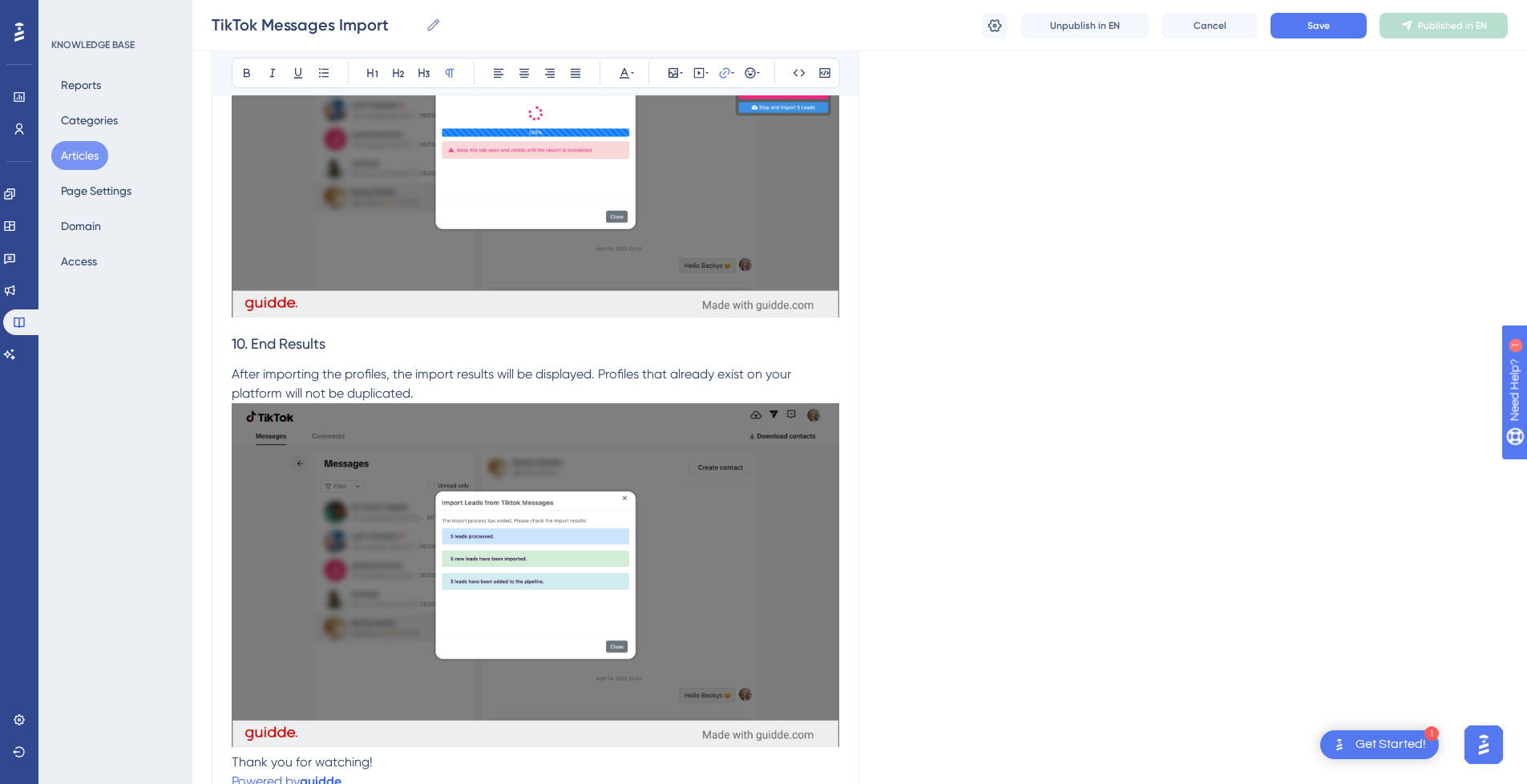
scroll to position [4428, 0]
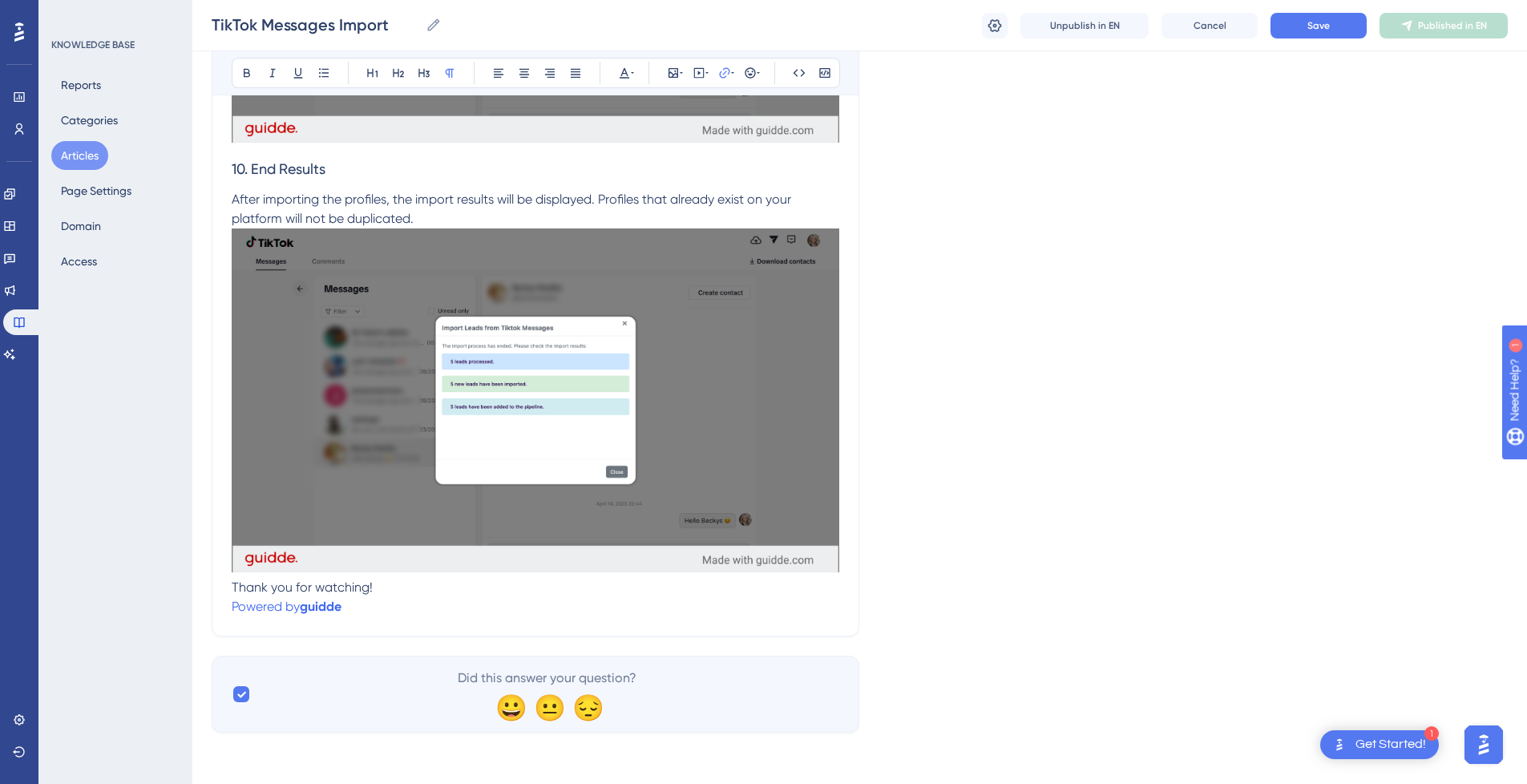
drag, startPoint x: 349, startPoint y: 606, endPoint x: 389, endPoint y: 613, distance: 40.6
click at [351, 606] on p "Powered by [PERSON_NAME]" at bounding box center [536, 607] width 607 height 20
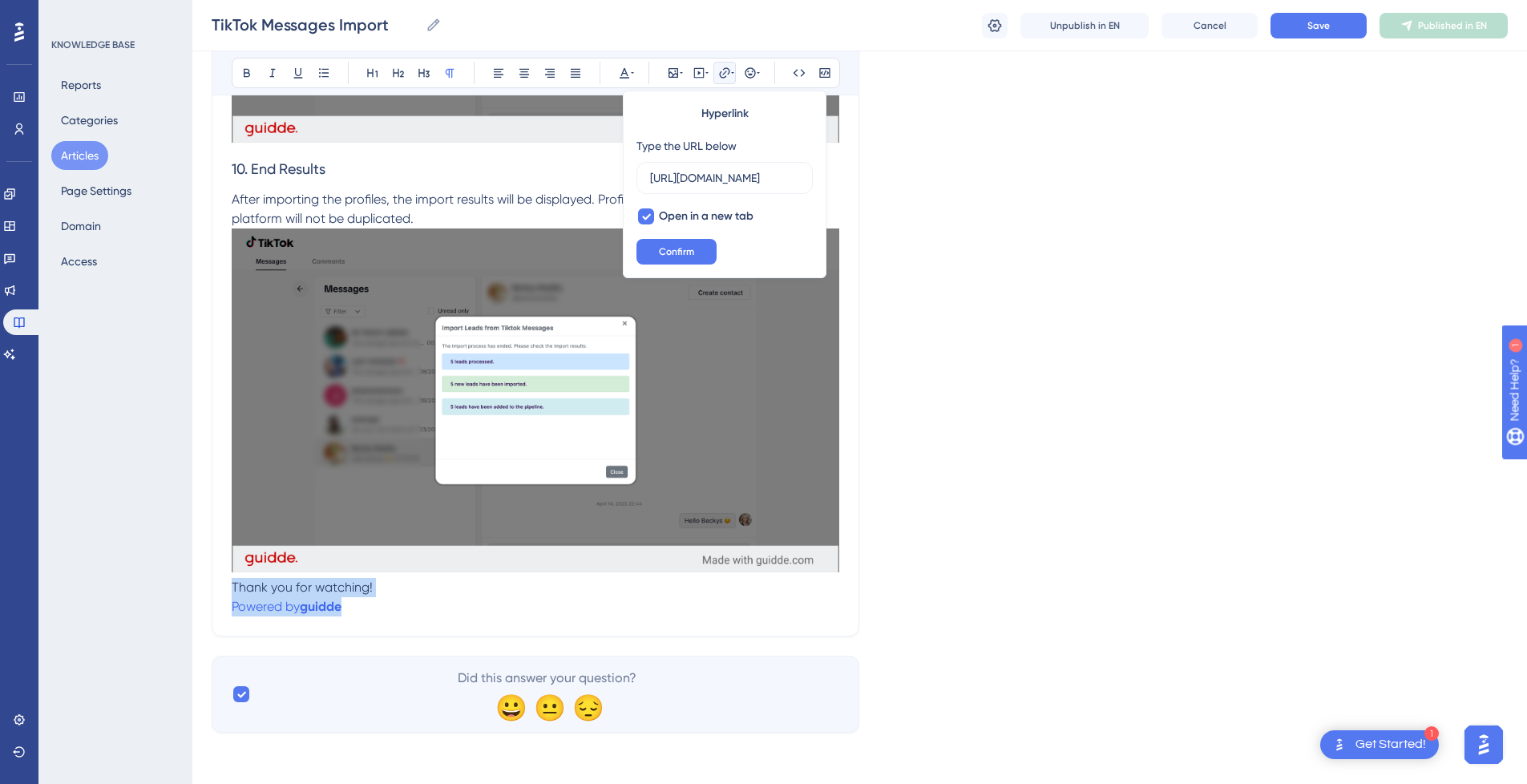
drag, startPoint x: 389, startPoint y: 613, endPoint x: 224, endPoint y: 581, distance: 168.1
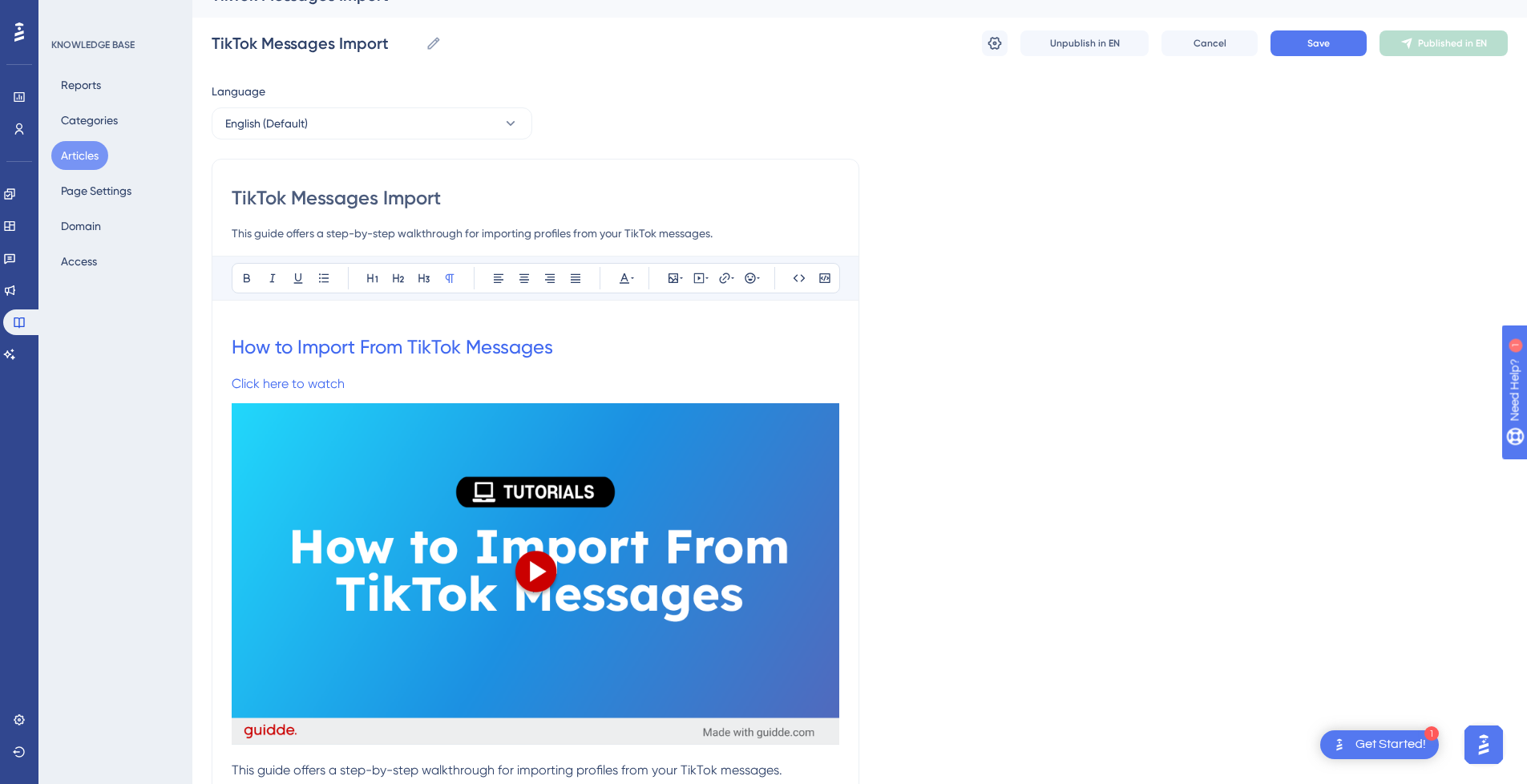
scroll to position [203, 0]
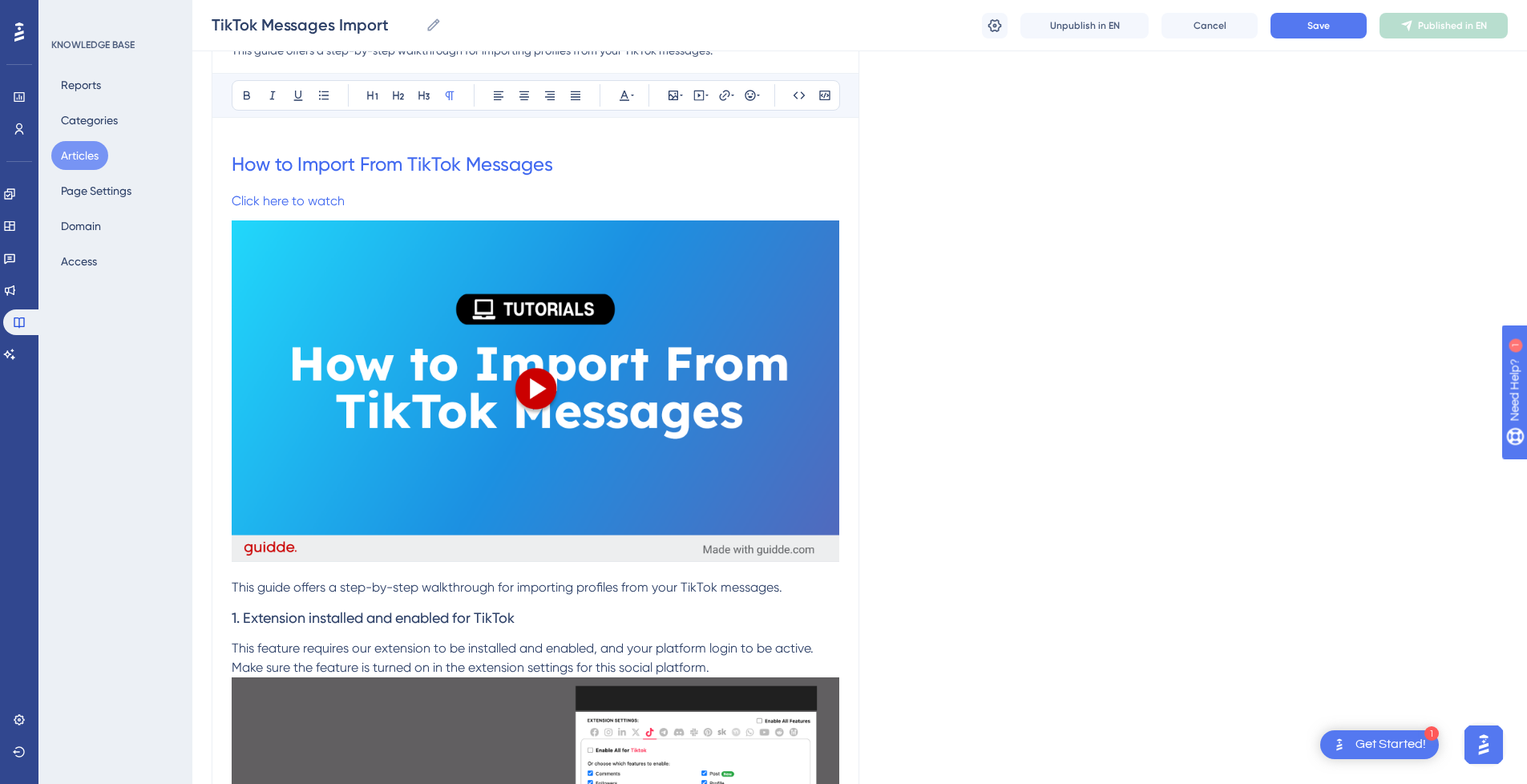
click at [815, 581] on p "This guide offers a step-by-step walkthrough for importing profiles from your T…" at bounding box center [536, 588] width 607 height 20
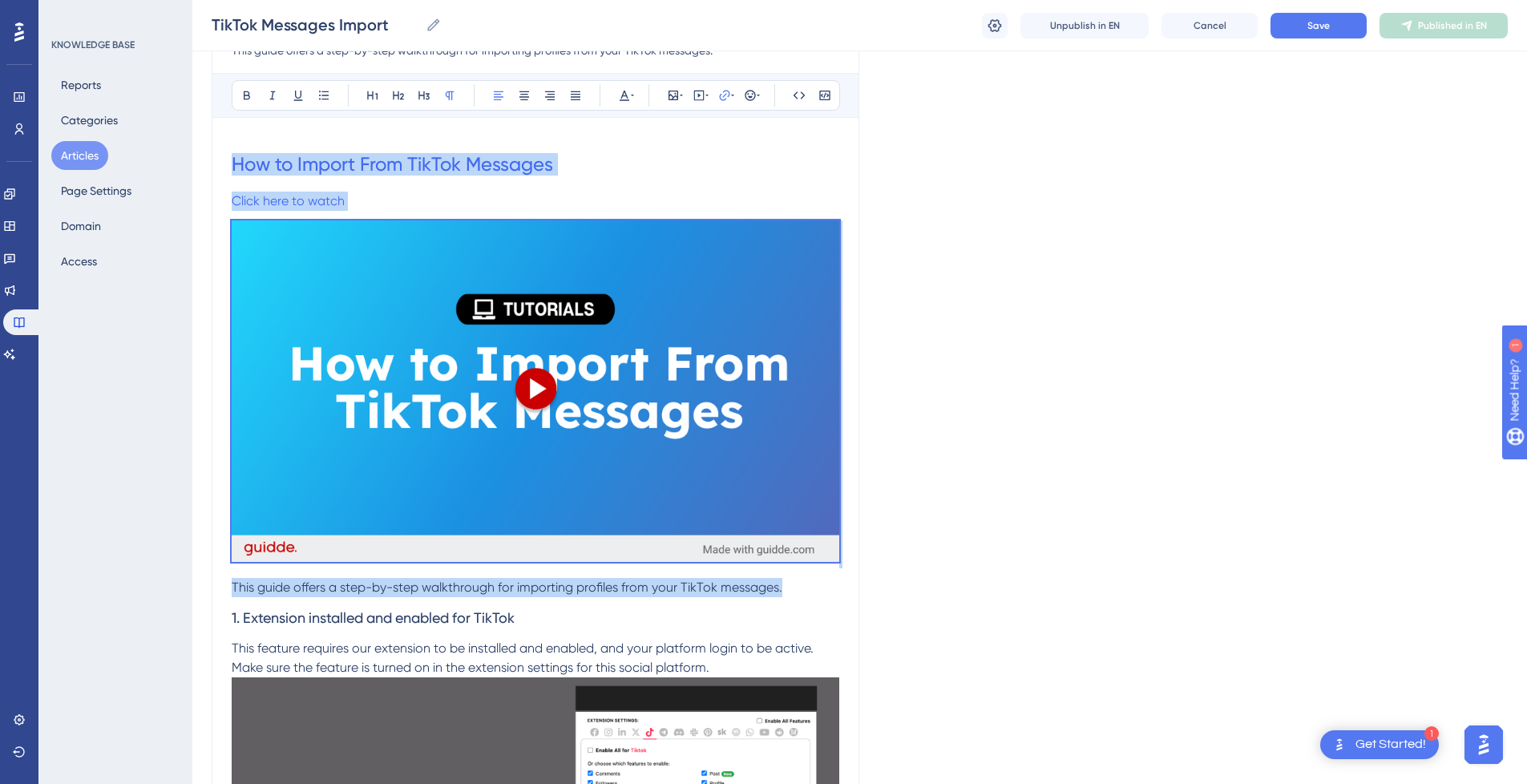
drag, startPoint x: 799, startPoint y: 589, endPoint x: 184, endPoint y: 133, distance: 765.6
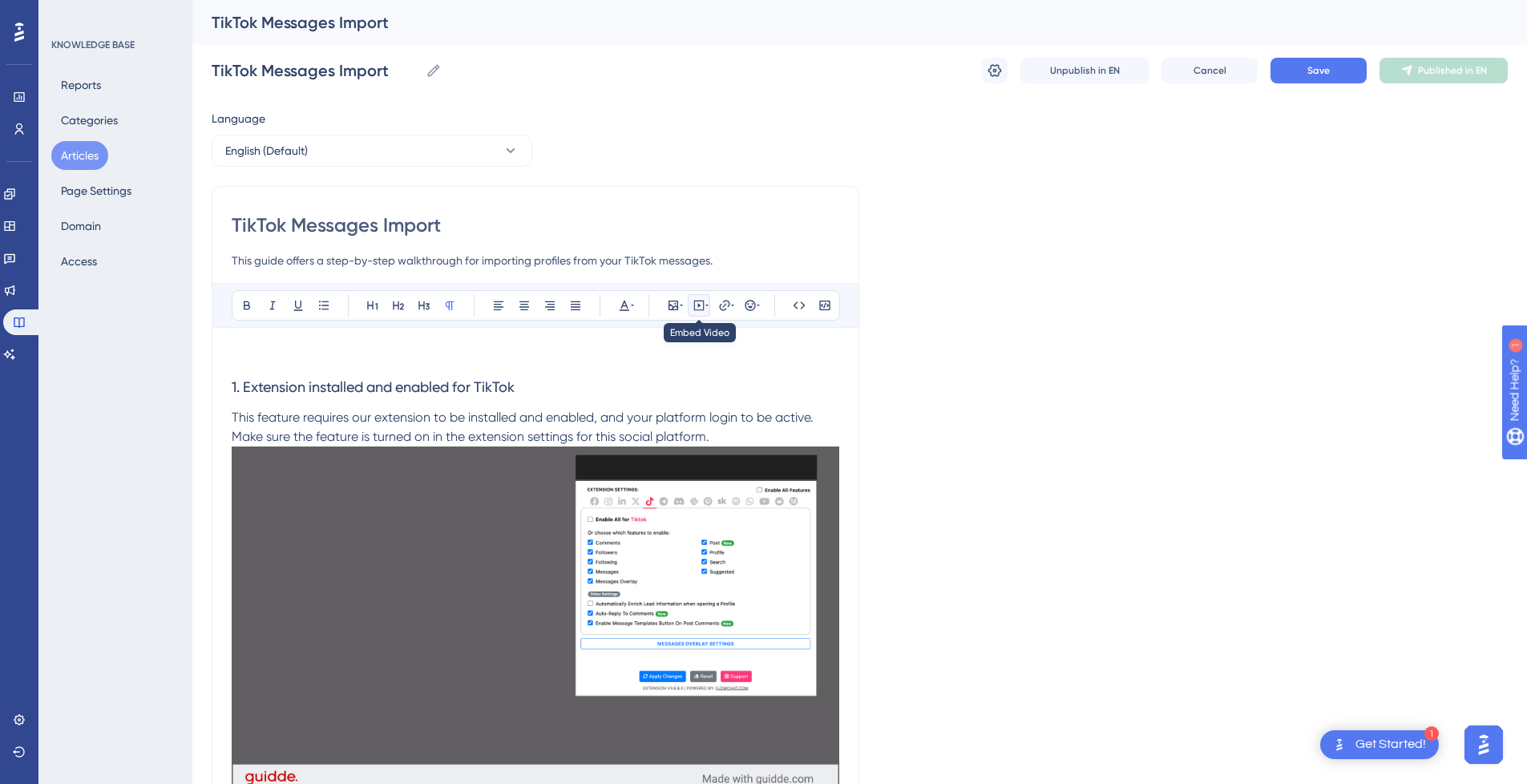
click at [708, 308] on button at bounding box center [699, 305] width 23 height 23
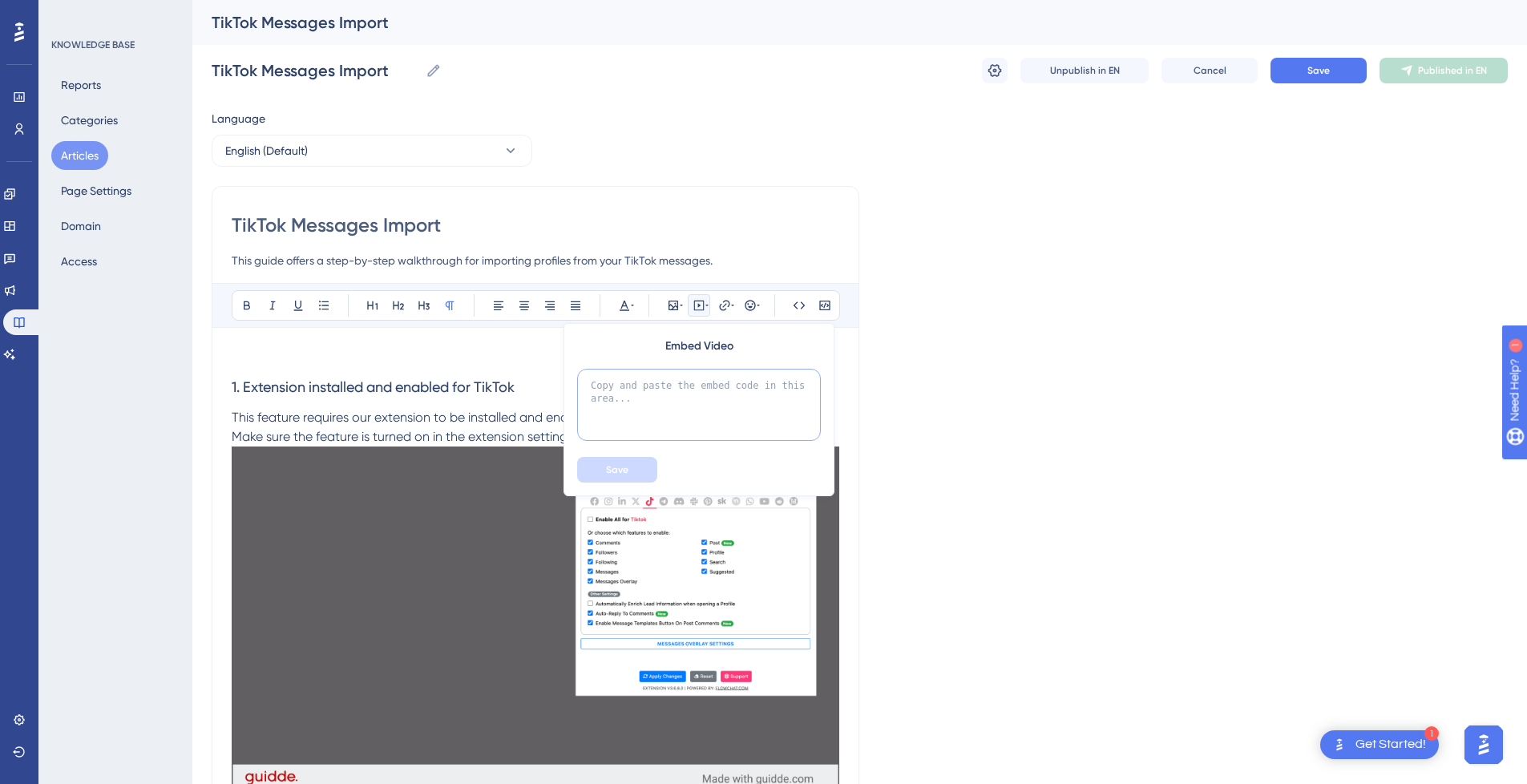
click at [672, 390] on textarea at bounding box center [699, 404] width 244 height 72
paste textarea "<div style="position:relative;padding-bottom:56.25%;"> <iframe style="width:100…"
type textarea "<div style="position:relative;padding-bottom:56.25%;"> <iframe style="width:100…"
click at [624, 464] on span "Save" at bounding box center [617, 469] width 23 height 13
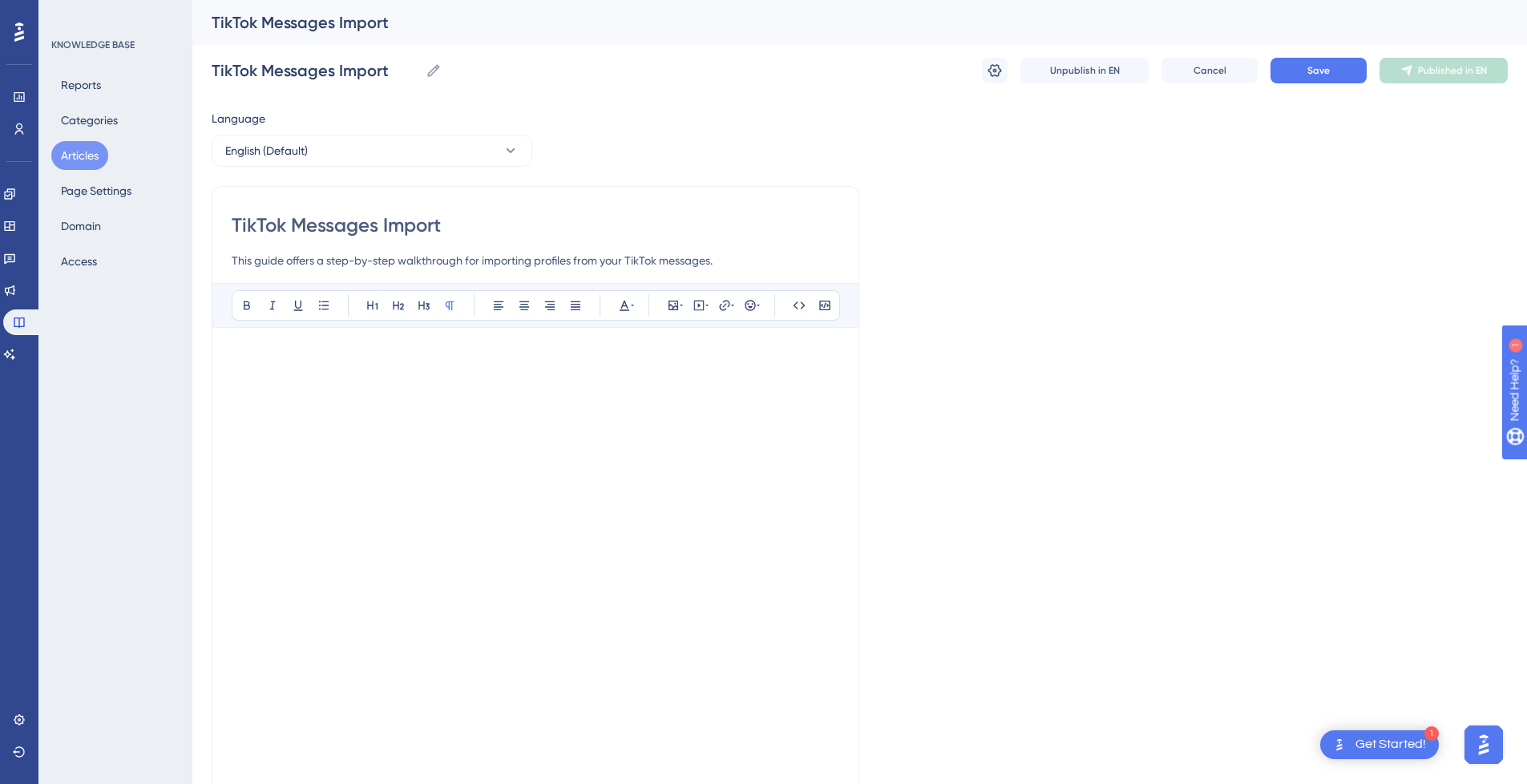
click at [462, 353] on p at bounding box center [536, 357] width 607 height 20
click at [274, 755] on h3 "1. Extension installed and enabled for TikTok" at bounding box center [536, 774] width 607 height 41
click at [255, 750] on p at bounding box center [536, 744] width 607 height 20
click at [1349, 75] on button "Save" at bounding box center [1319, 71] width 96 height 26
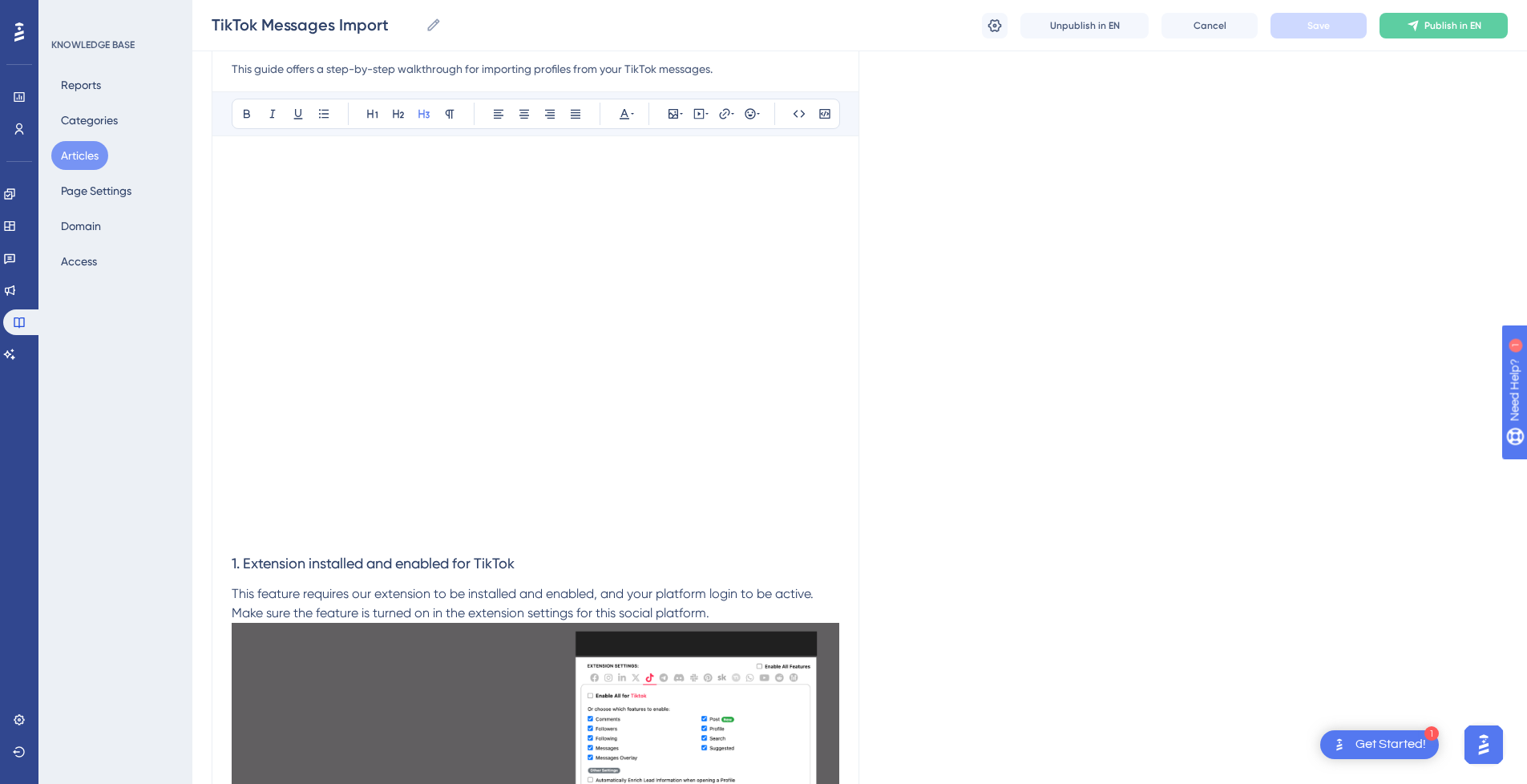
scroll to position [241, 0]
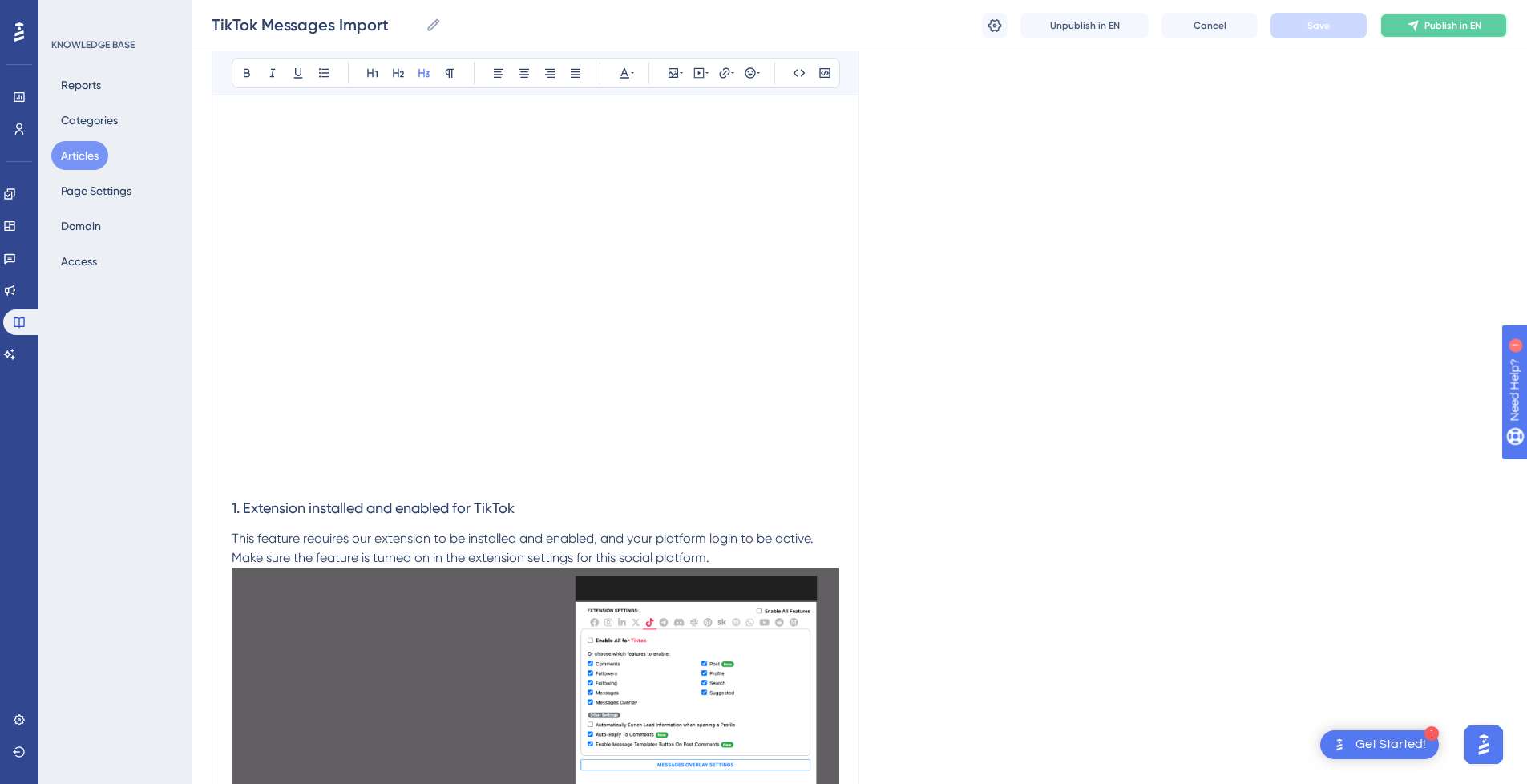
click at [1467, 29] on span "Publish in EN" at bounding box center [1452, 26] width 57 height 13
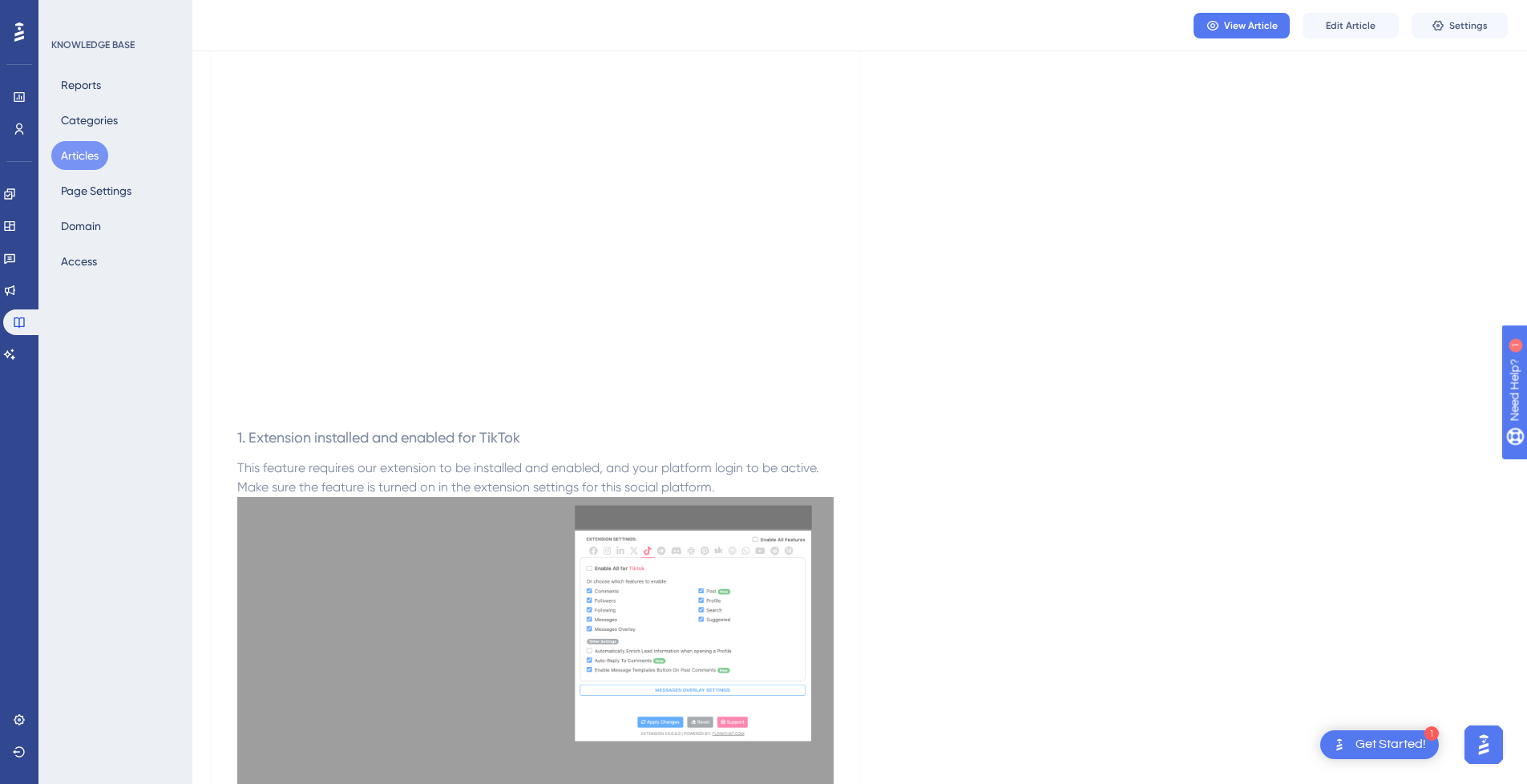
click at [76, 150] on button "Articles" at bounding box center [80, 155] width 57 height 28
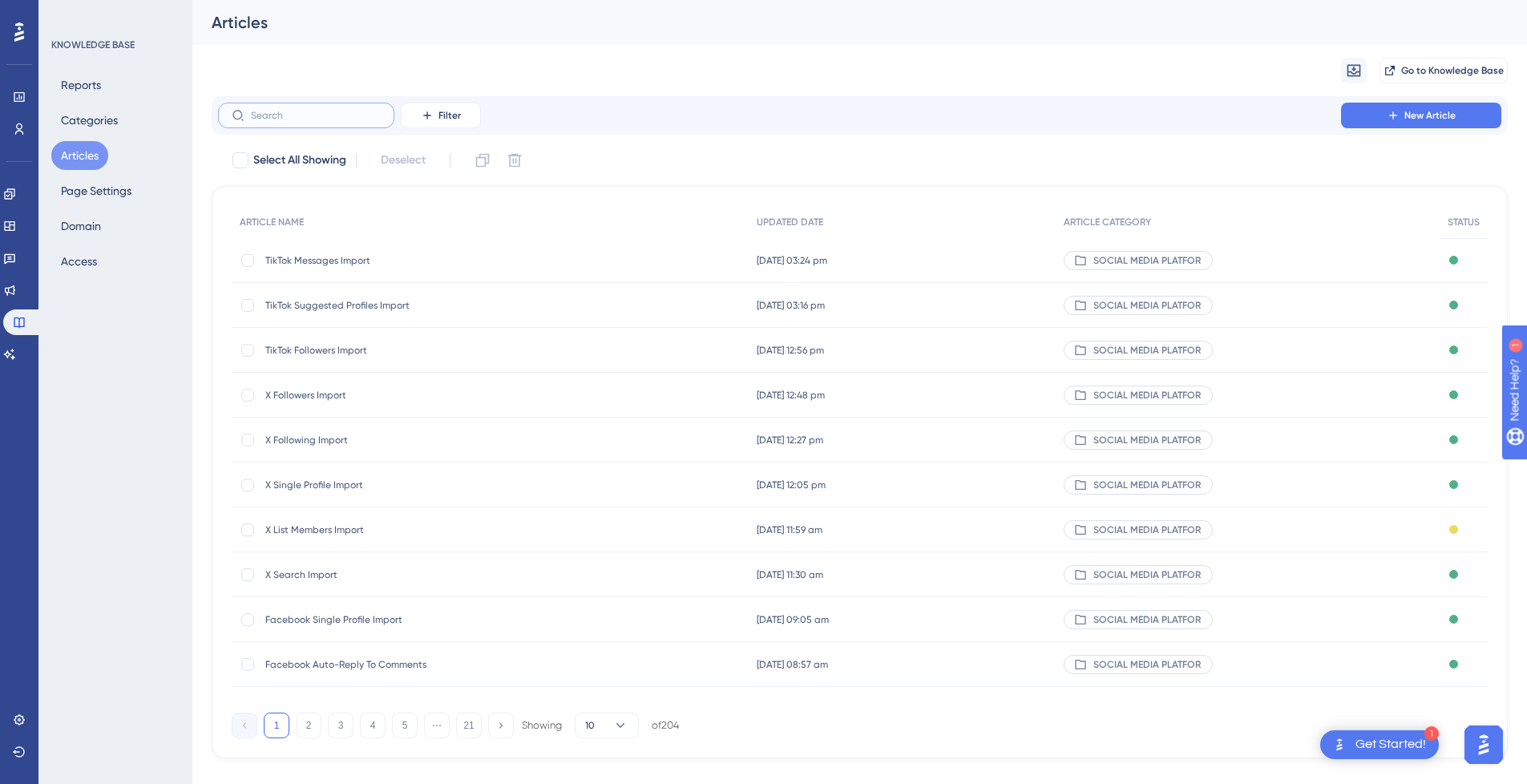
click at [332, 116] on input "text" at bounding box center [315, 115] width 130 height 11
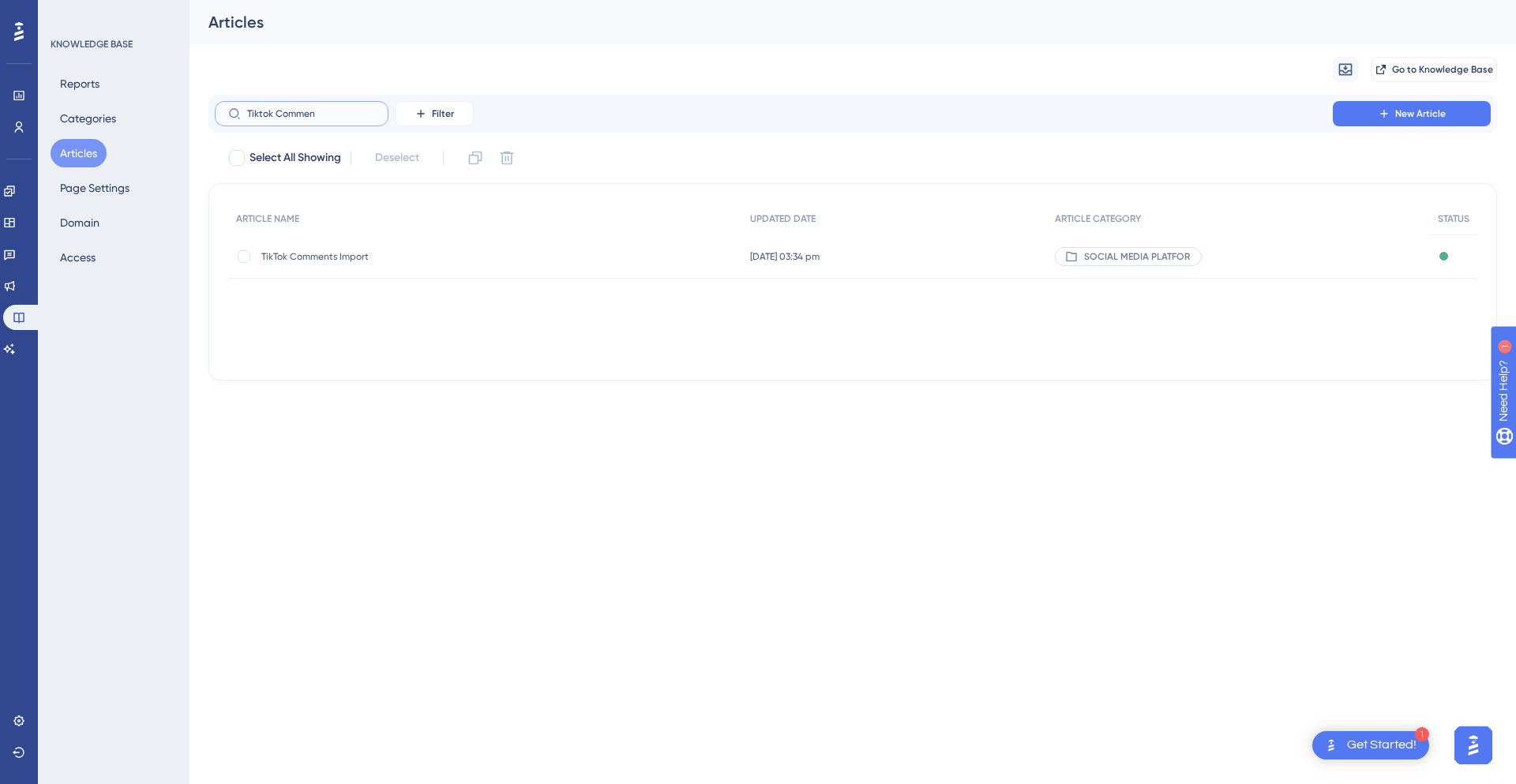
type input "Tiktok Commen"
click at [655, 255] on div "TikTok Comments Import TikTok Comments Import" at bounding box center [485, 256] width 514 height 45
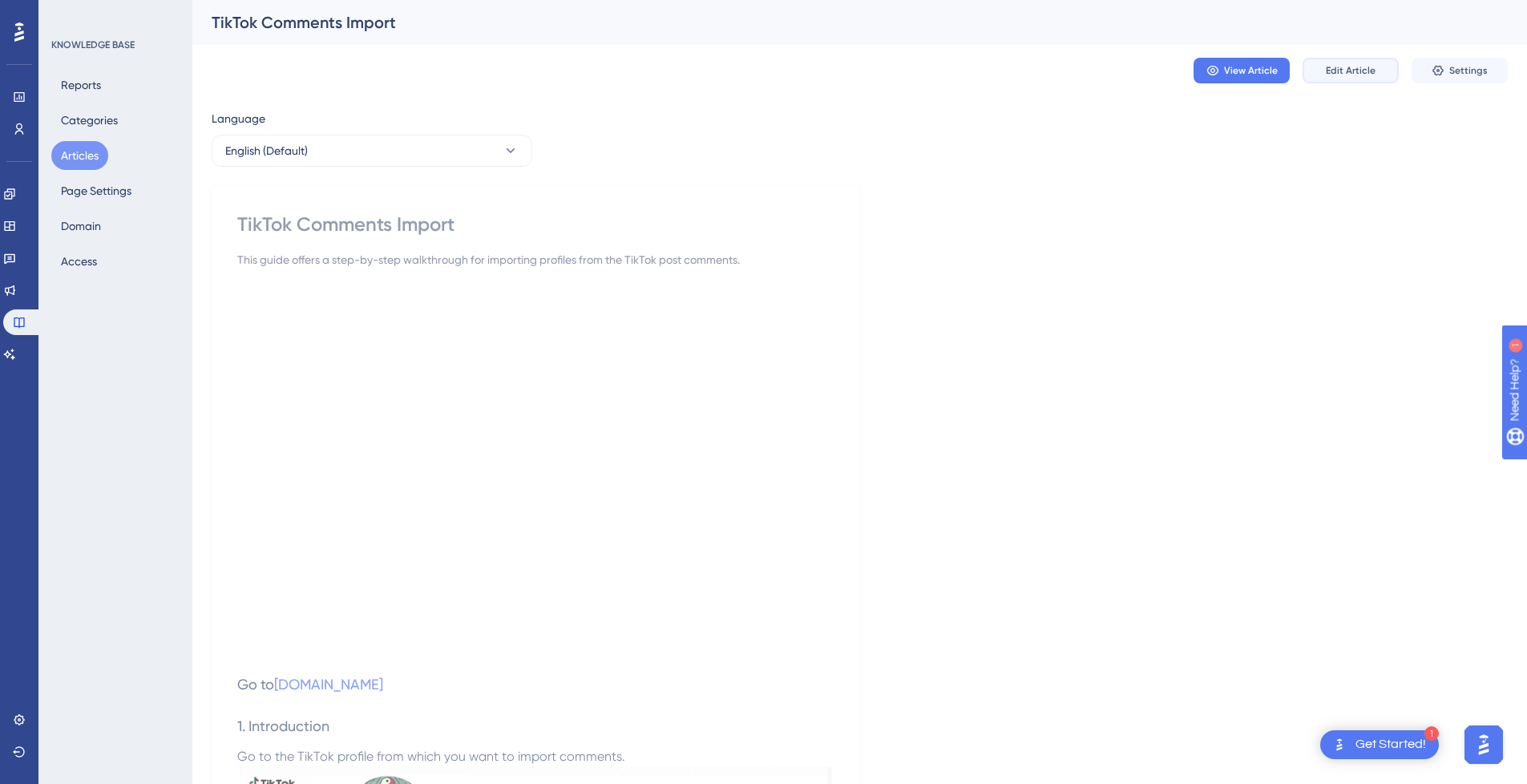
click at [1348, 71] on span "Edit Article" at bounding box center [1350, 70] width 50 height 13
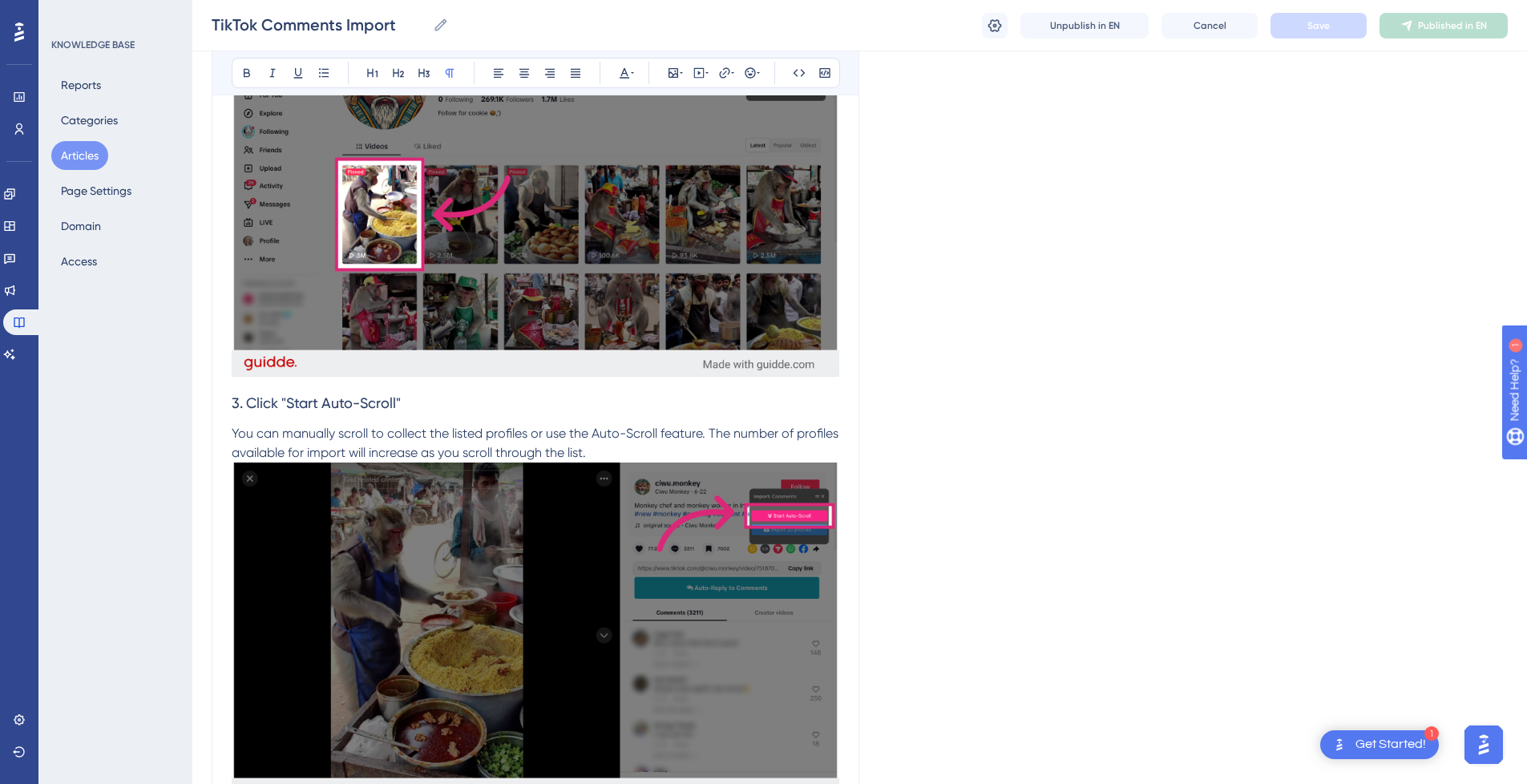
click at [474, 423] on h3 "3. Click "Start Auto-Scroll"" at bounding box center [536, 403] width 607 height 41
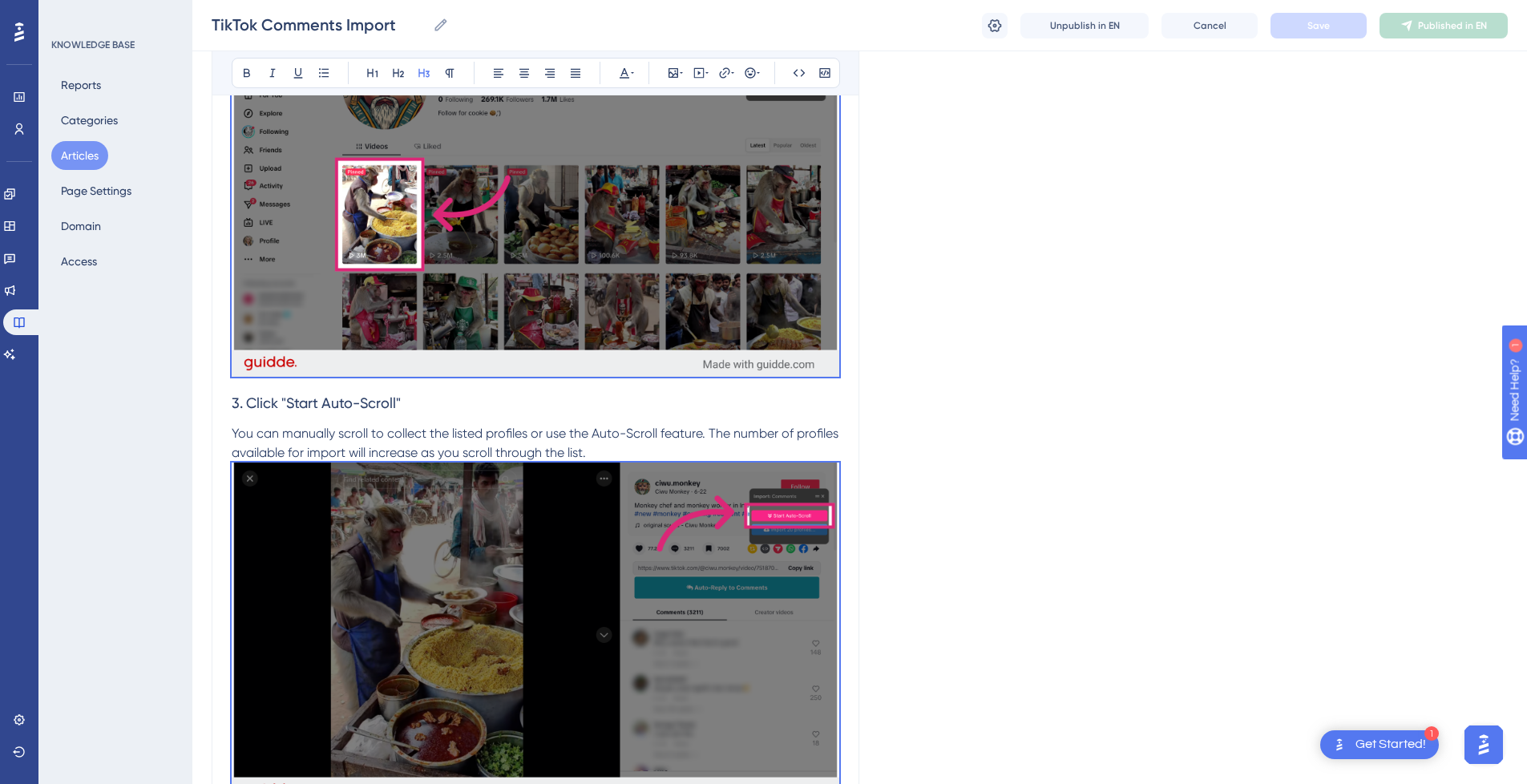
scroll to position [77, 0]
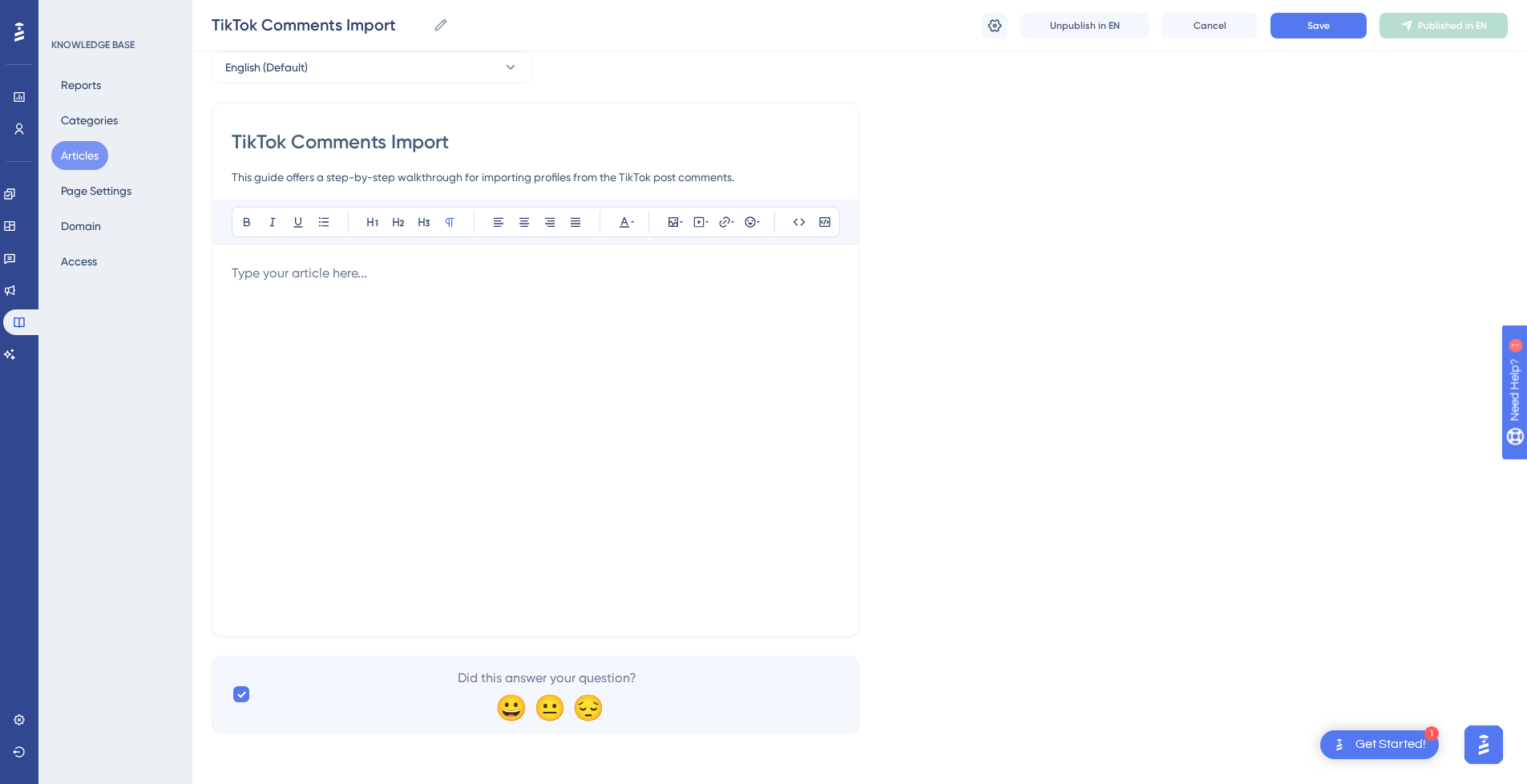
click at [468, 324] on div at bounding box center [536, 439] width 607 height 353
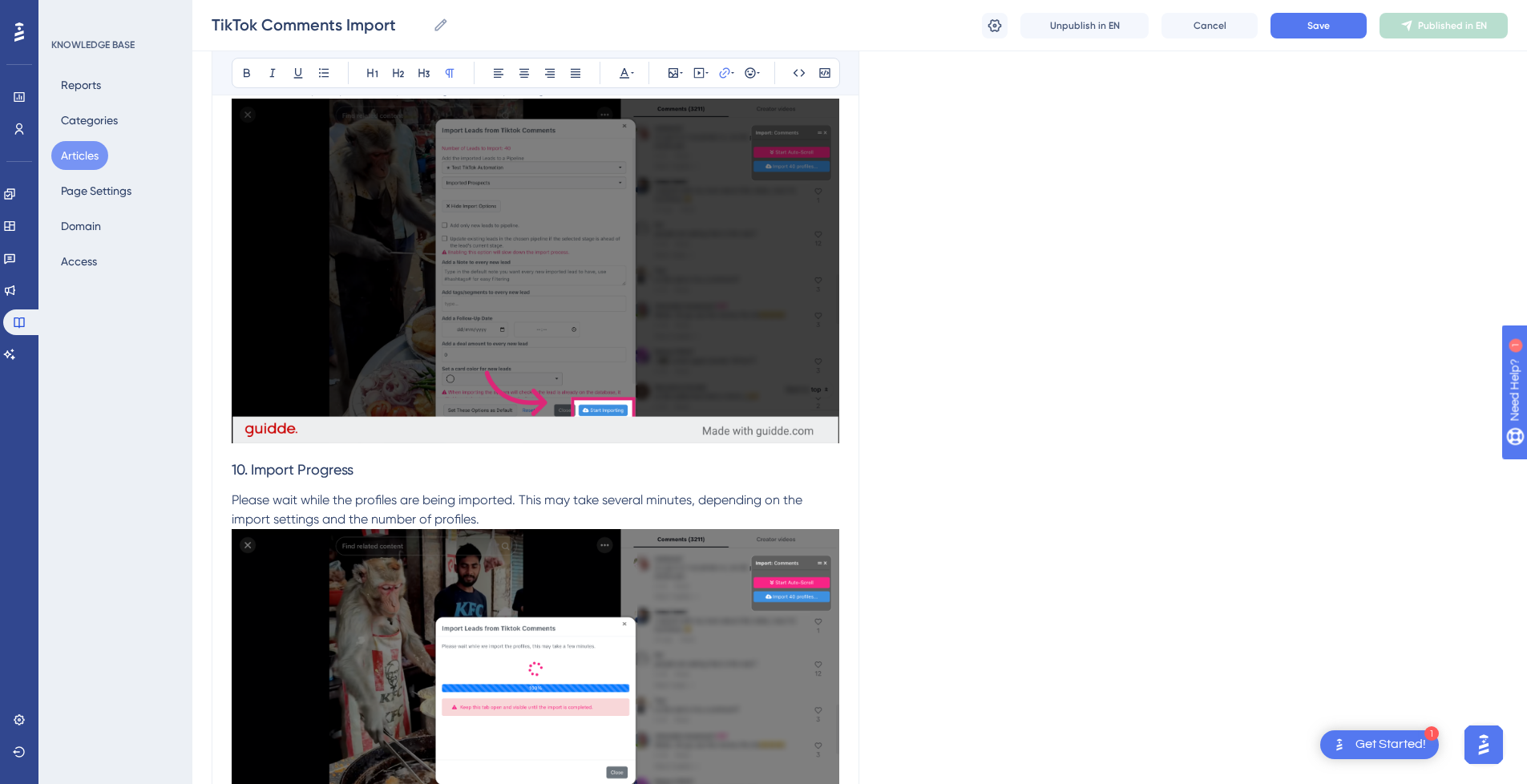
scroll to position [4858, 0]
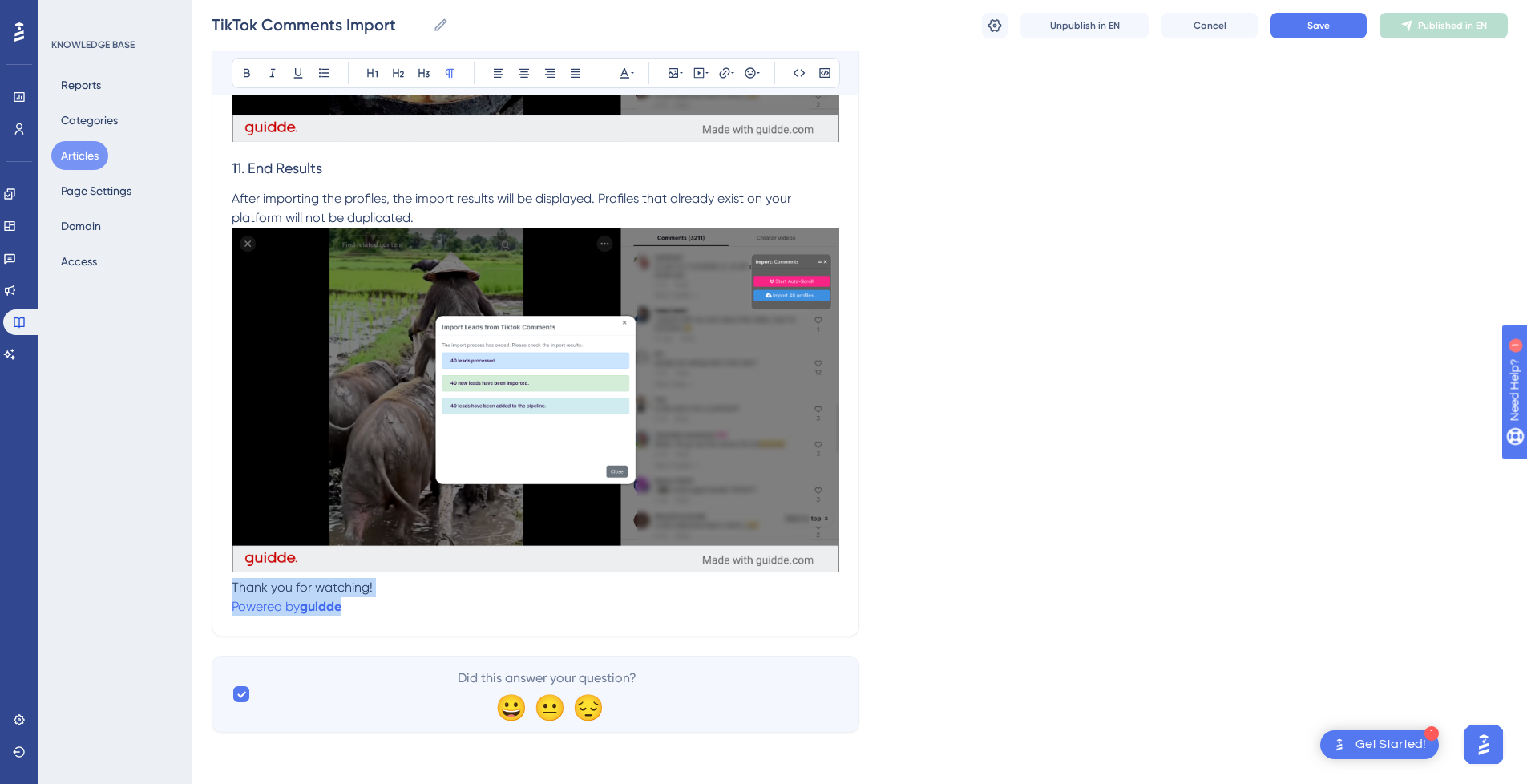
drag, startPoint x: 344, startPoint y: 605, endPoint x: 228, endPoint y: 586, distance: 117.5
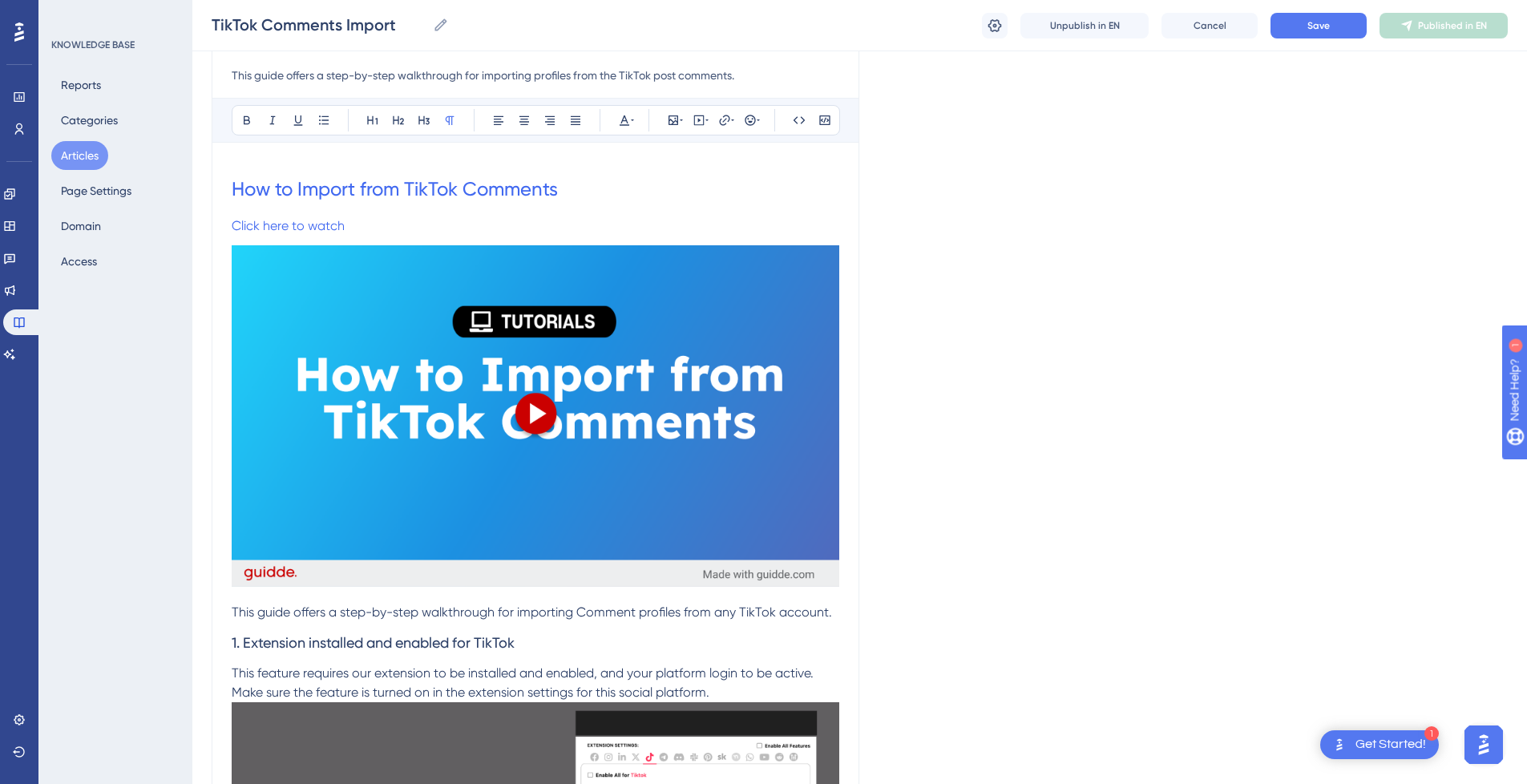
scroll to position [131, 0]
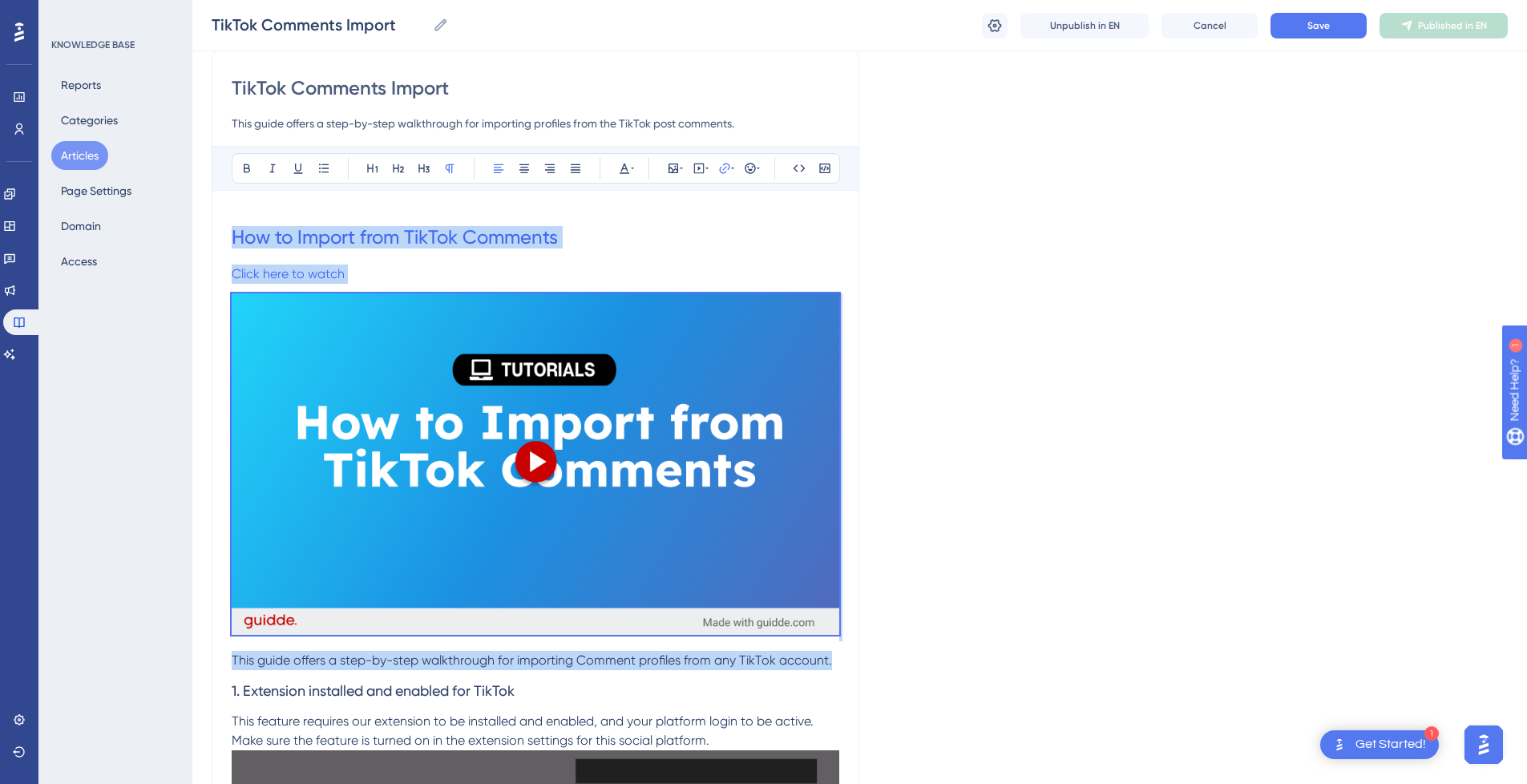
drag, startPoint x: 836, startPoint y: 656, endPoint x: 224, endPoint y: 230, distance: 745.7
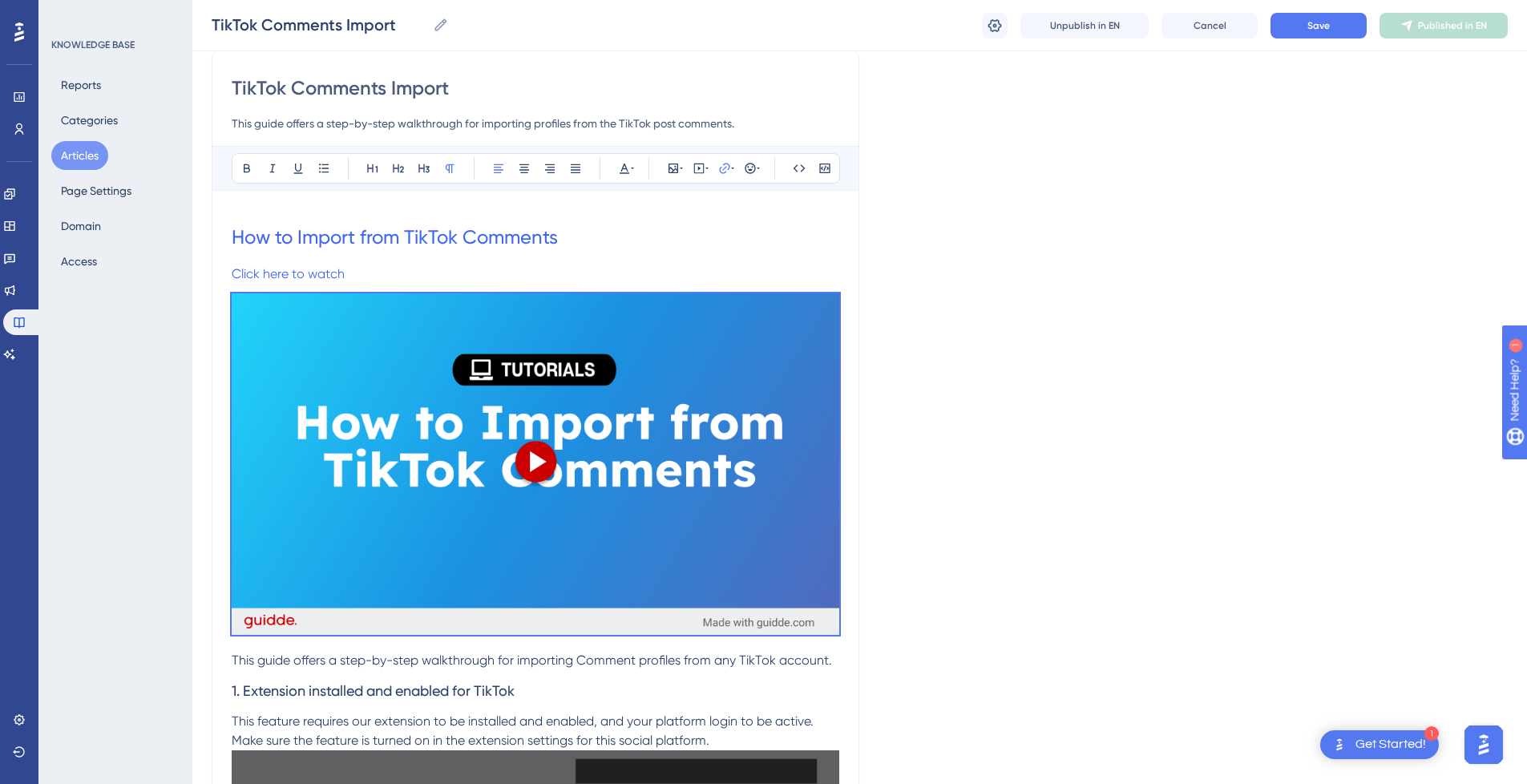
scroll to position [0, 0]
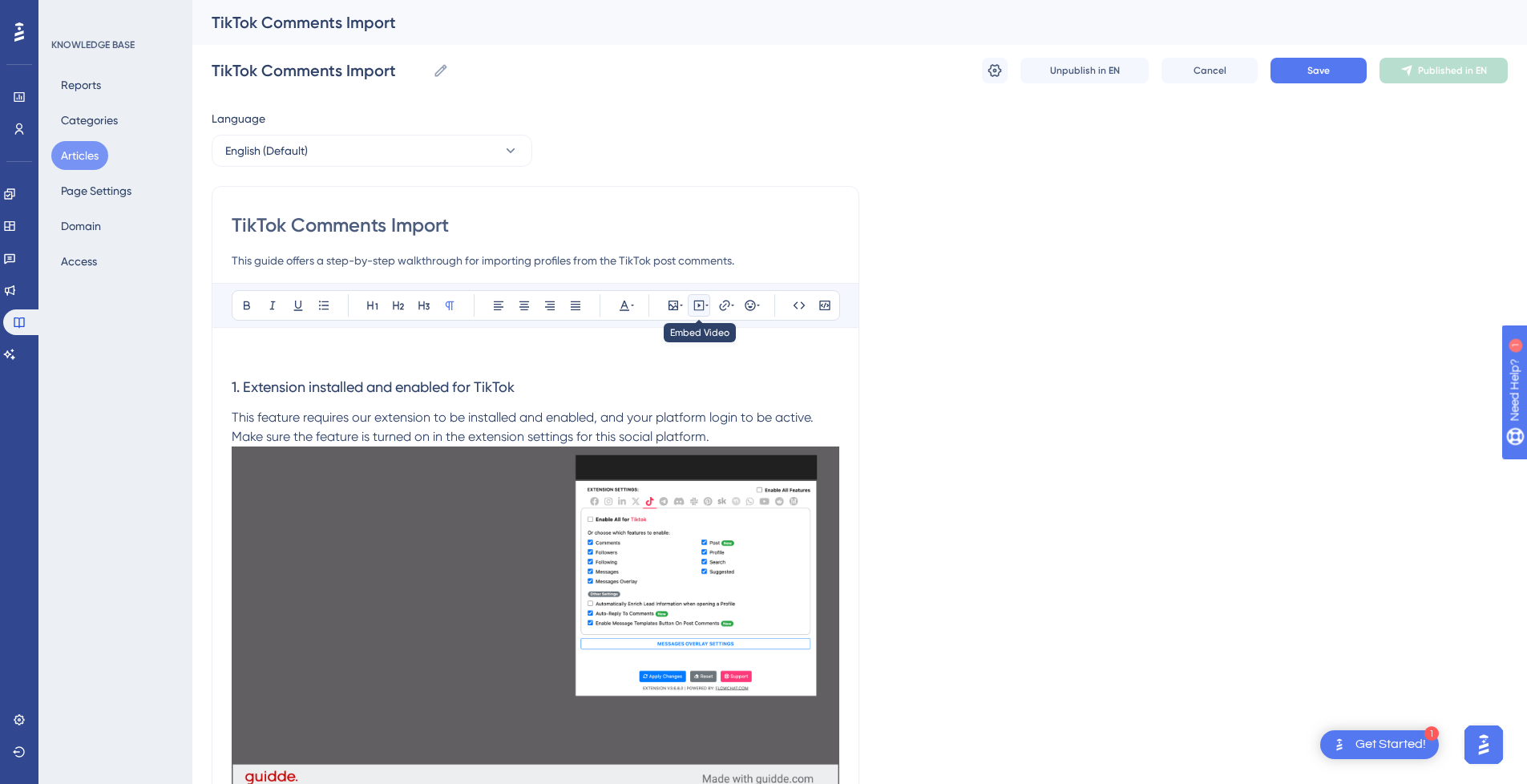
click at [702, 307] on icon at bounding box center [699, 305] width 13 height 13
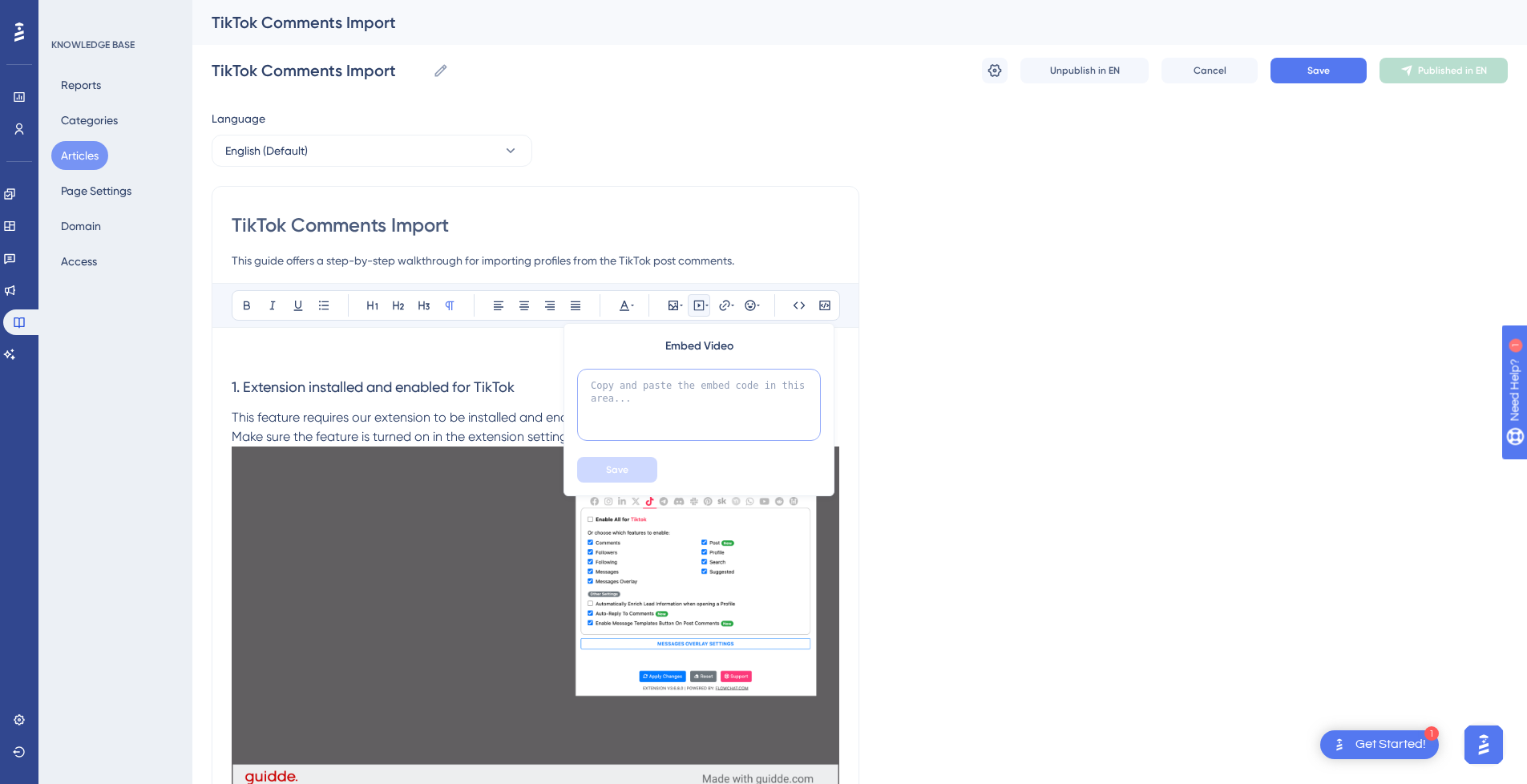
click at [691, 385] on textarea at bounding box center [699, 404] width 244 height 72
paste textarea "<div style="position:relative;padding-bottom:56.25%;"> <iframe style="width:100…"
type textarea "<div style="position:relative;padding-bottom:56.25%;"> <iframe style="width:100…"
click at [624, 465] on span "Save" at bounding box center [617, 469] width 23 height 13
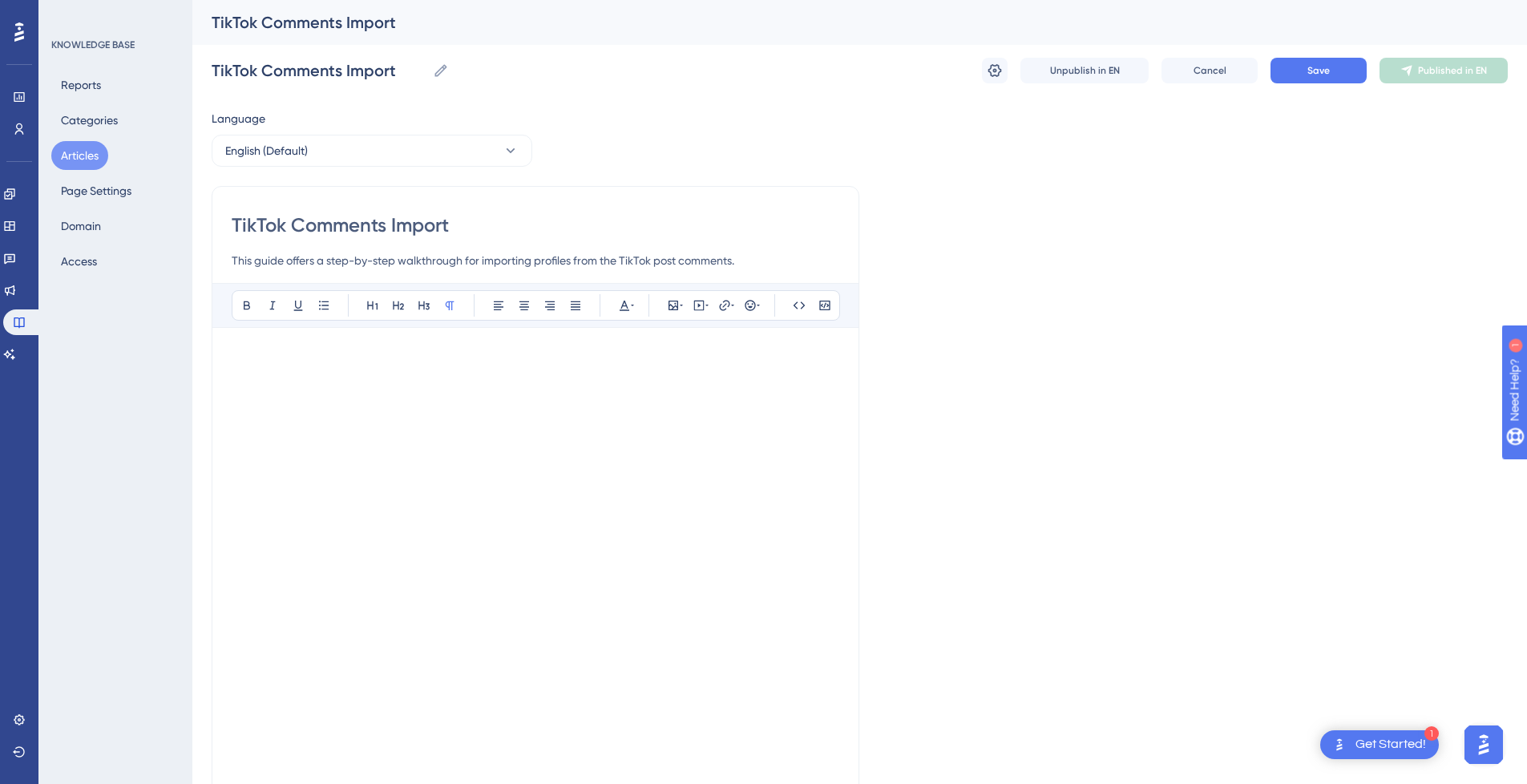
click at [441, 358] on p at bounding box center [536, 357] width 607 height 20
click at [266, 754] on p at bounding box center [536, 744] width 607 height 20
click at [1330, 67] on button "Save" at bounding box center [1319, 71] width 96 height 26
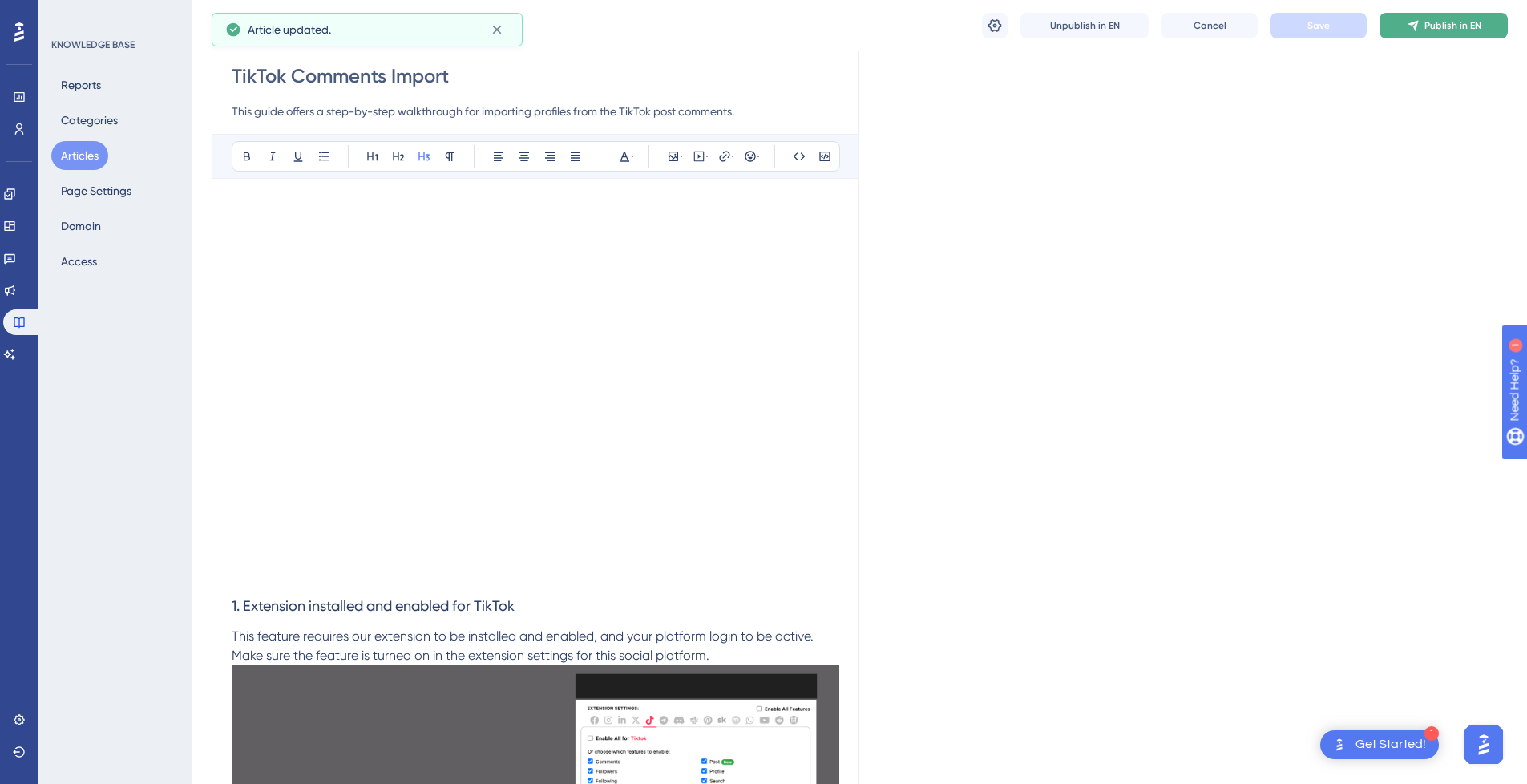
scroll to position [81, 0]
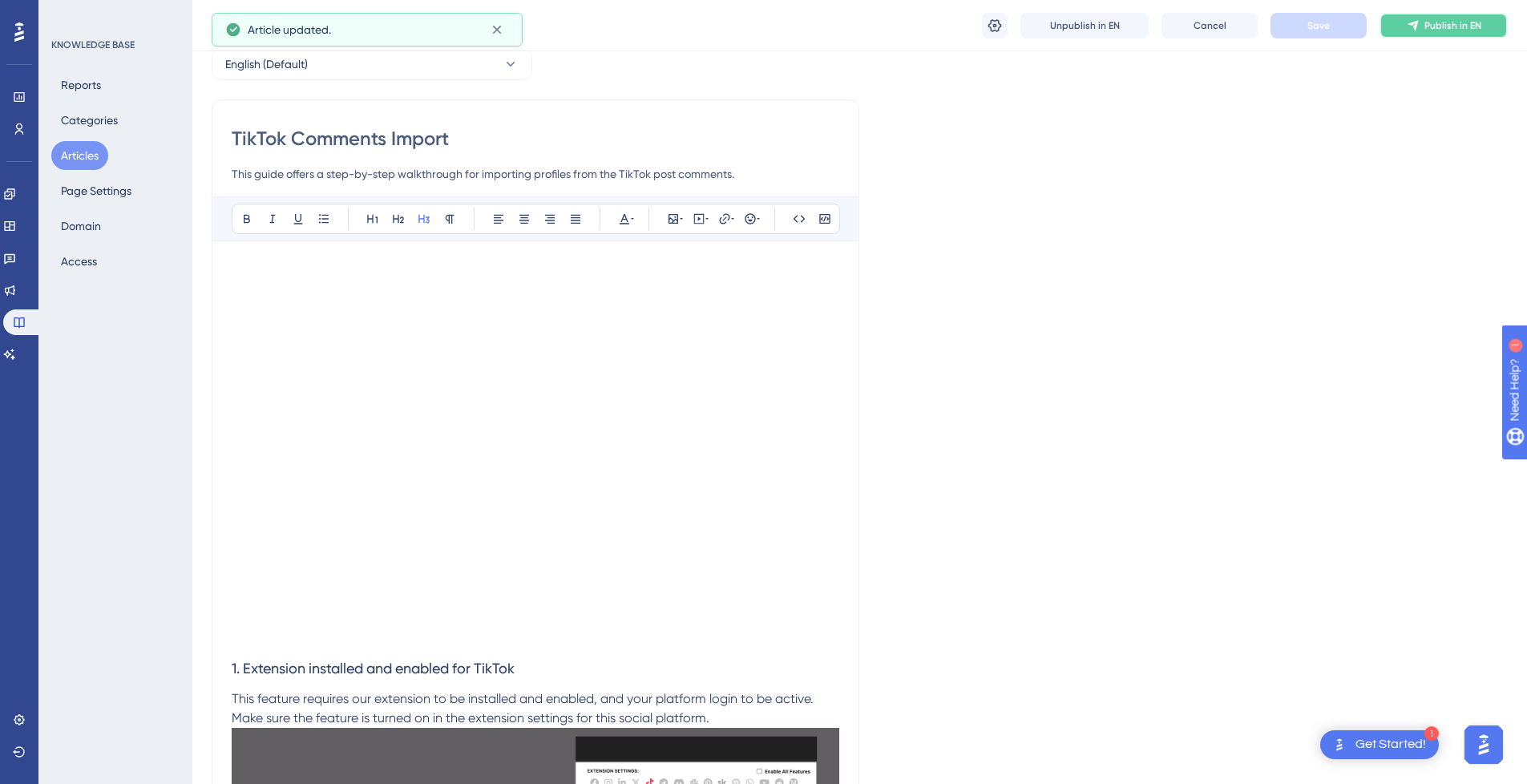
click at [1479, 30] on span "Publish in EN" at bounding box center [1452, 26] width 57 height 13
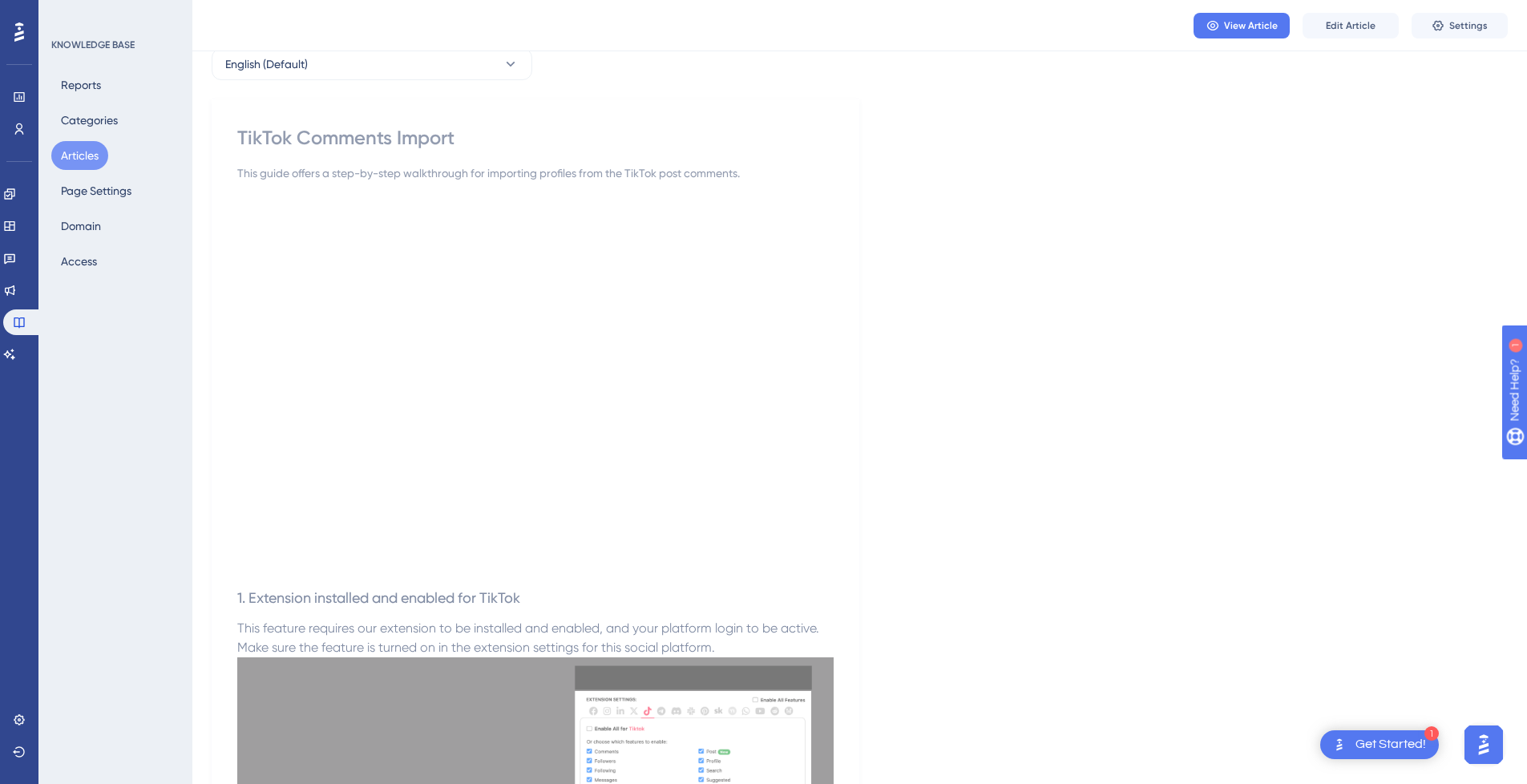
drag, startPoint x: 88, startPoint y: 154, endPoint x: 143, endPoint y: 167, distance: 56.5
click at [88, 154] on button "Articles" at bounding box center [80, 155] width 57 height 28
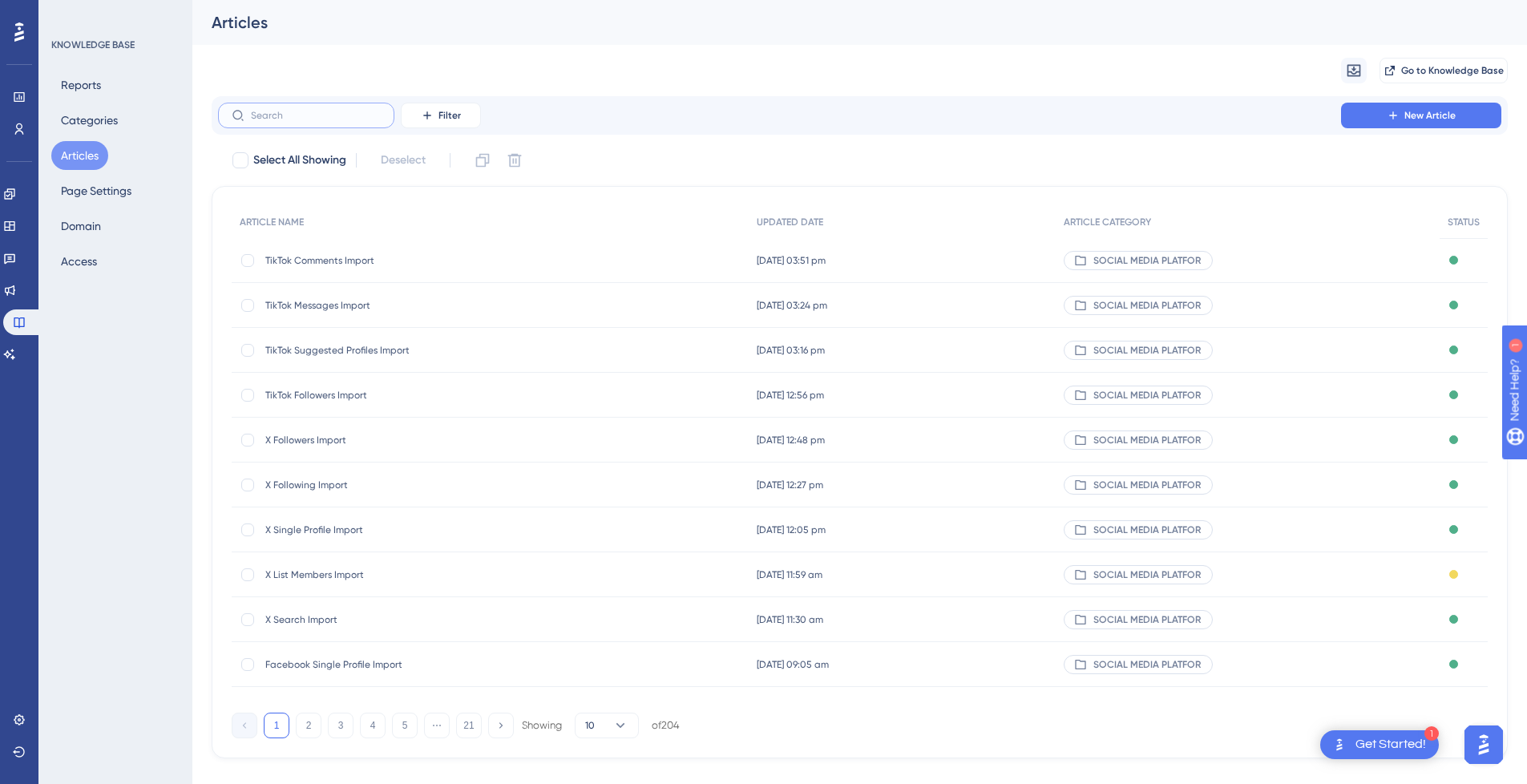
click at [303, 111] on input "text" at bounding box center [315, 115] width 130 height 11
paste input "Tiktok Search Import"
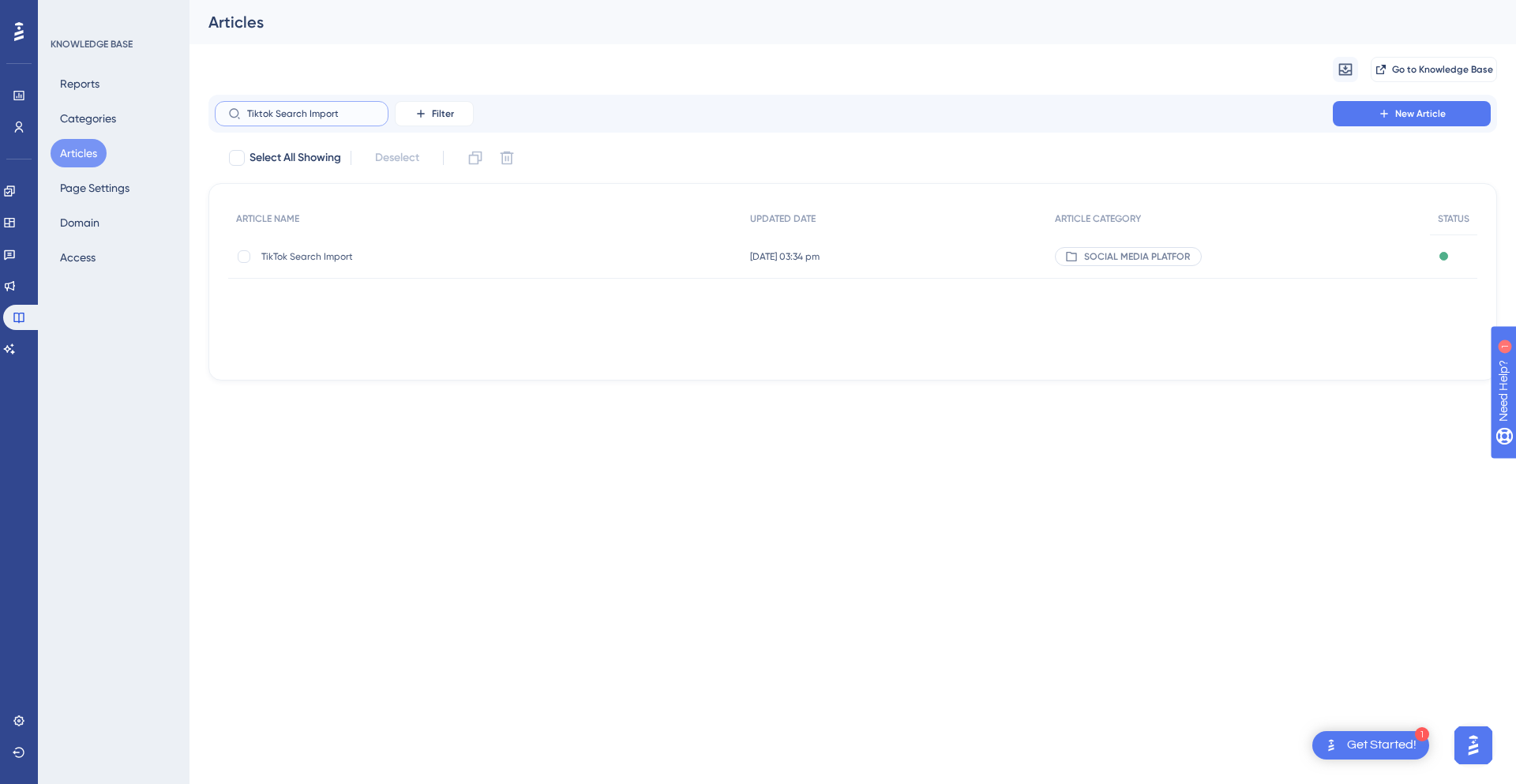
type input "Tiktok Search Import"
click at [325, 255] on span "TikTok Search Import" at bounding box center [387, 256] width 253 height 13
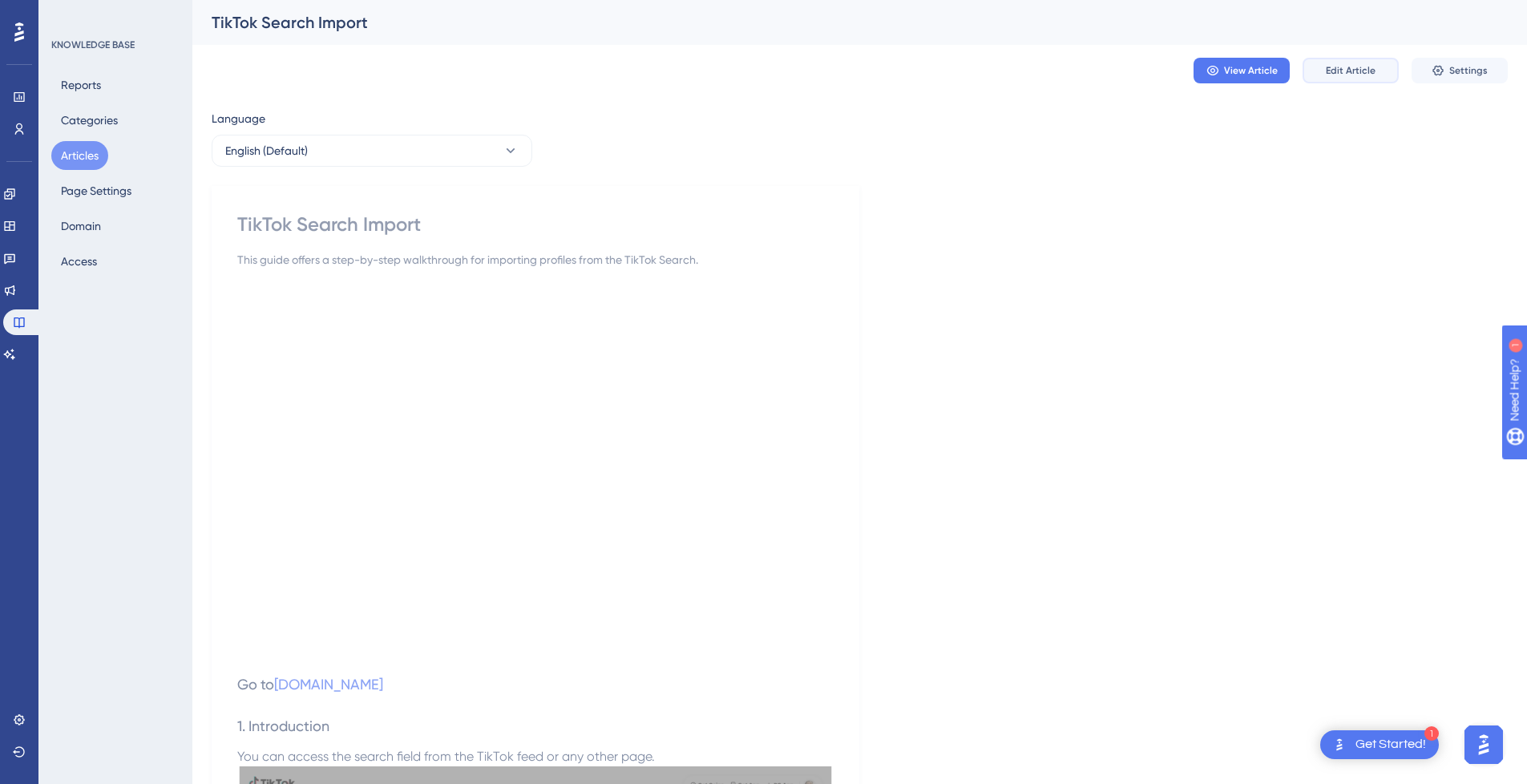
click at [1350, 78] on button "Edit Article" at bounding box center [1350, 71] width 96 height 26
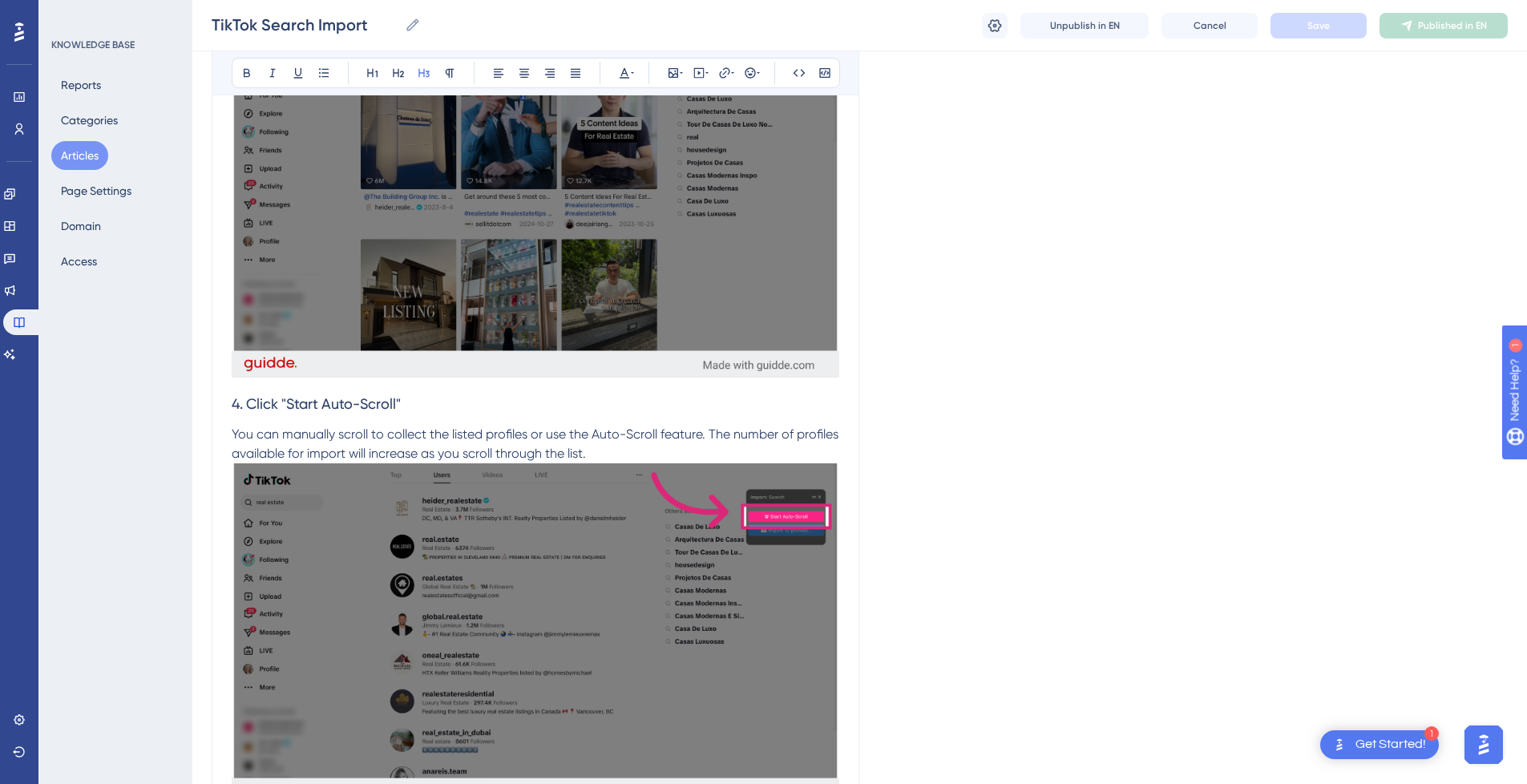
click at [701, 391] on h3 "4. Click "Start Auto-Scroll"" at bounding box center [536, 404] width 607 height 41
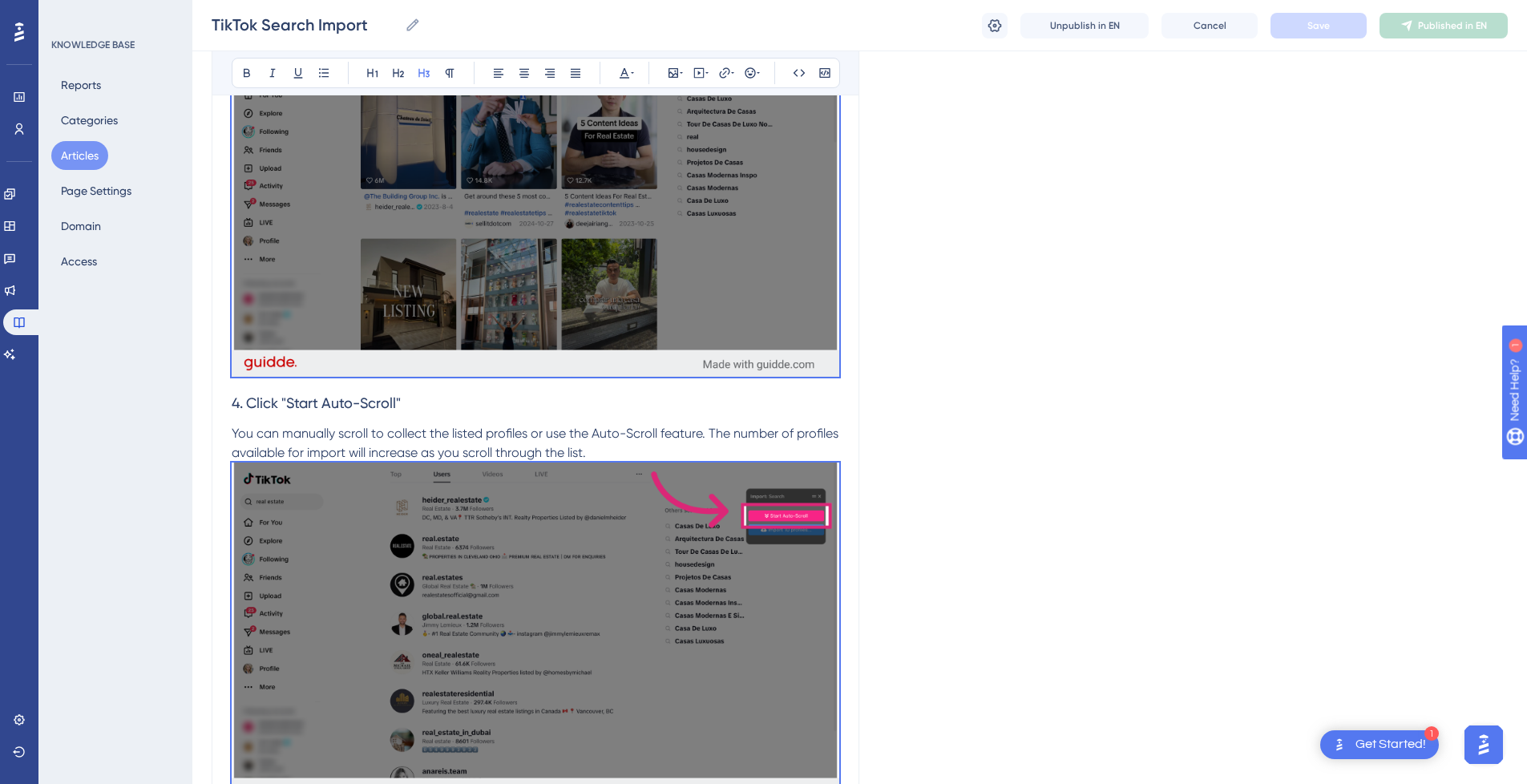
scroll to position [77, 0]
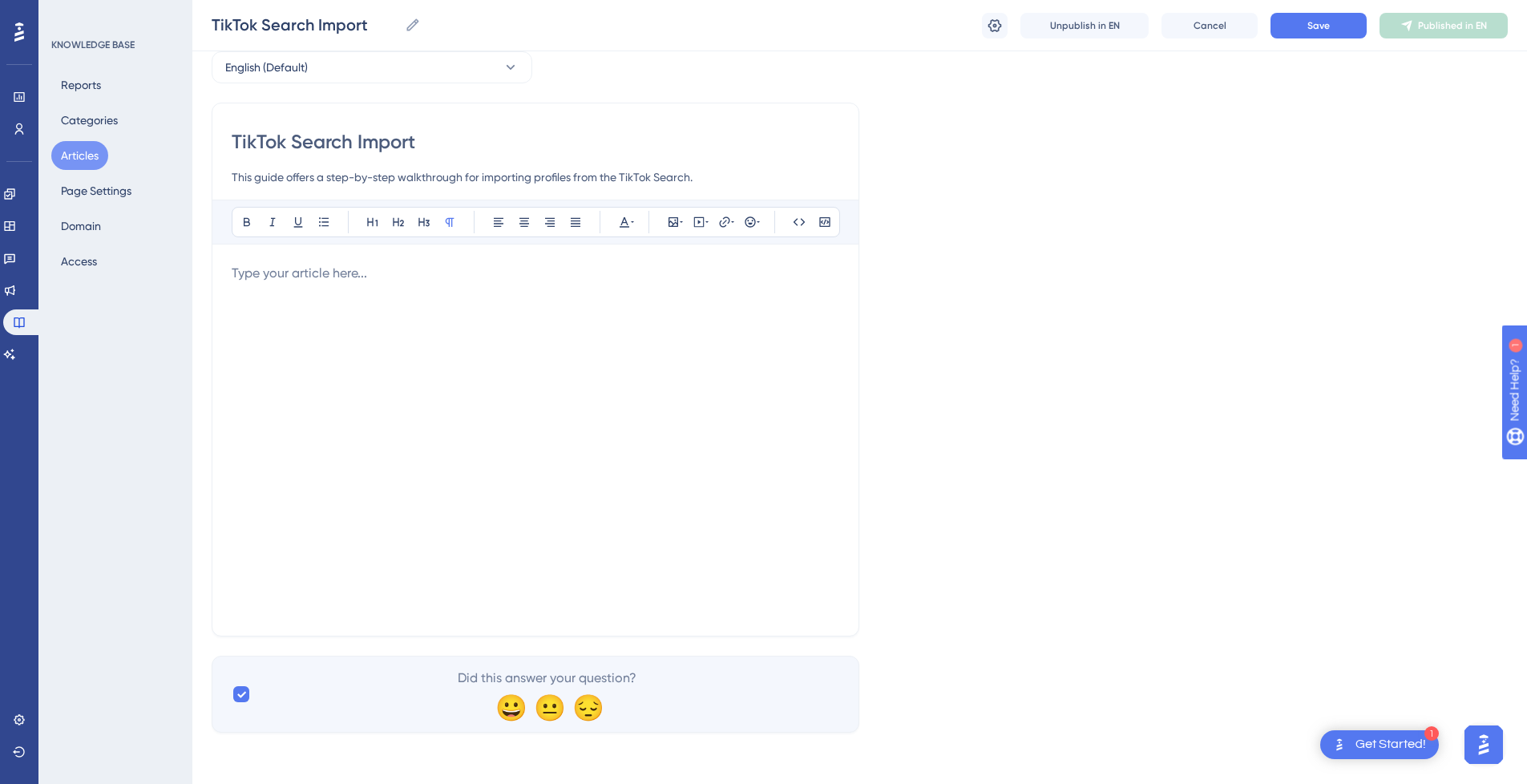
click at [588, 341] on div at bounding box center [536, 439] width 607 height 353
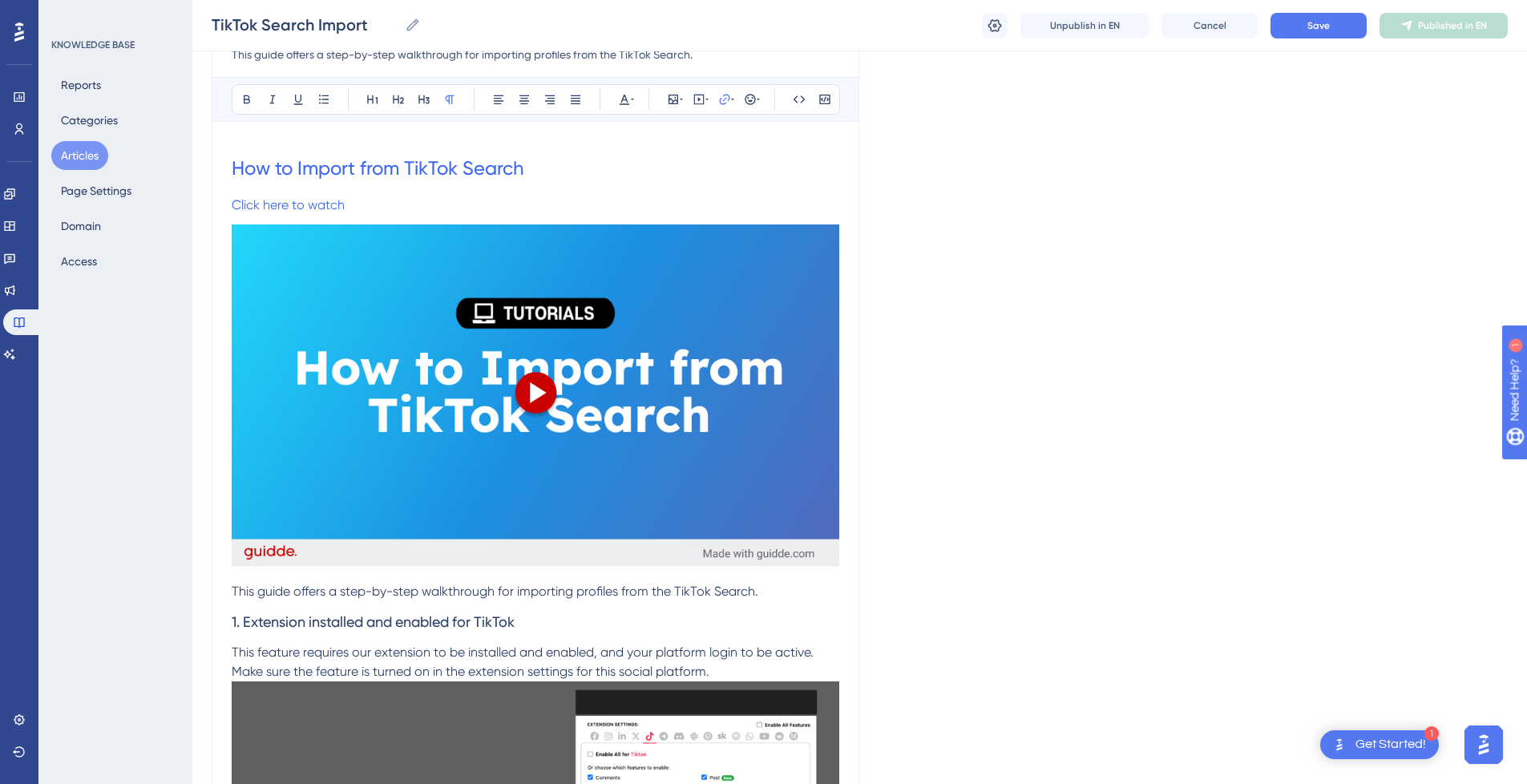
scroll to position [154, 0]
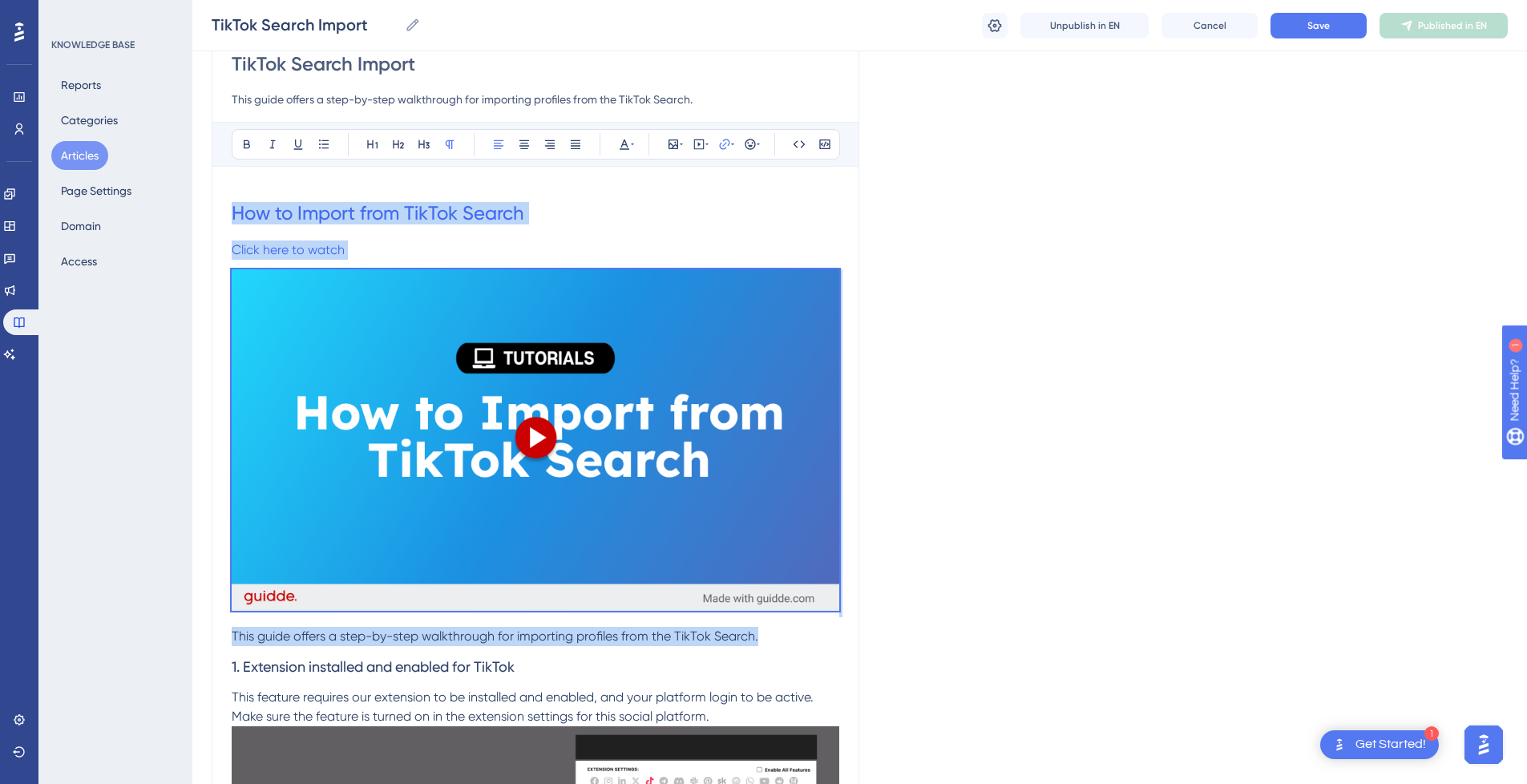
drag, startPoint x: 770, startPoint y: 635, endPoint x: 223, endPoint y: 217, distance: 688.4
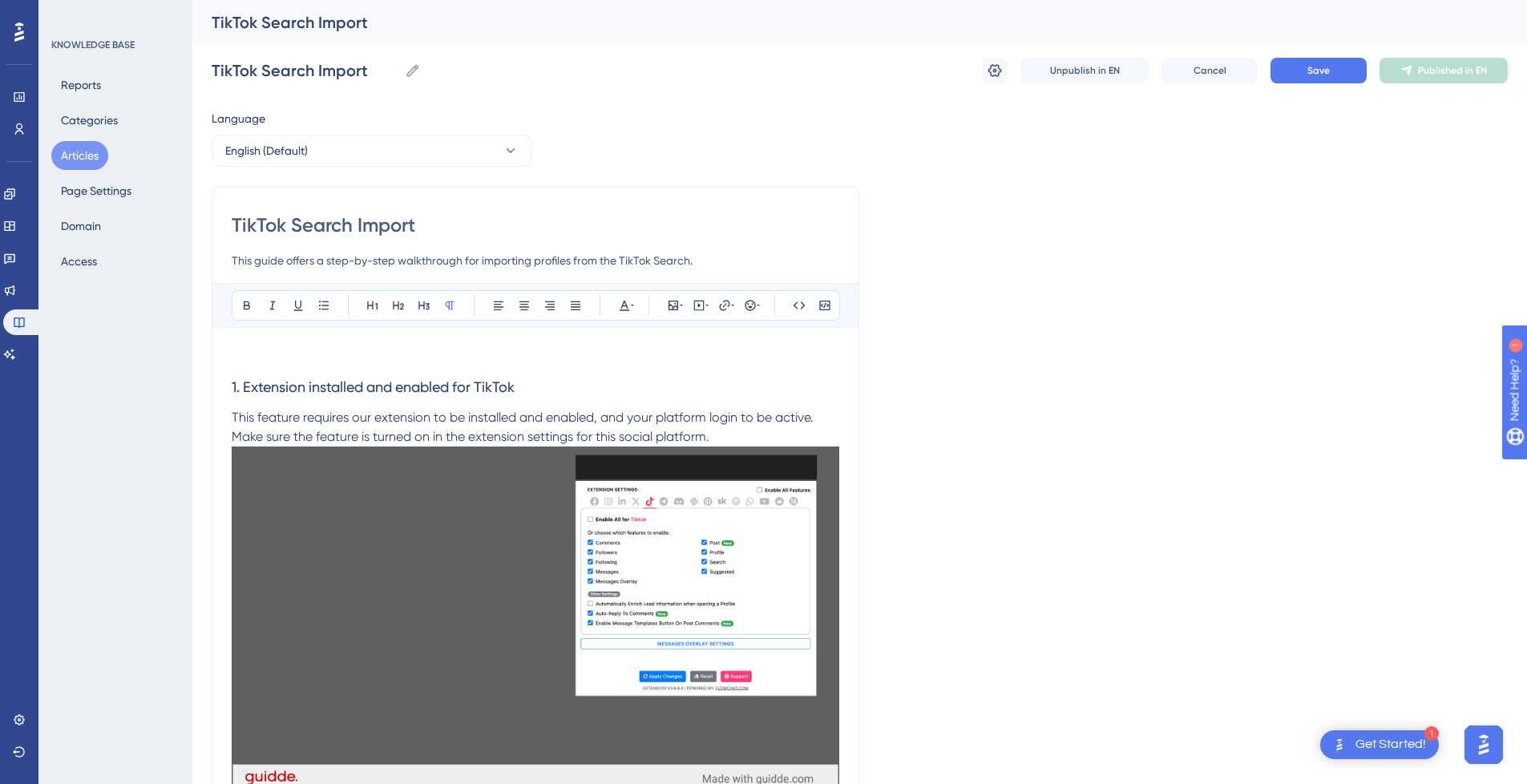
click at [355, 347] on p at bounding box center [536, 357] width 607 height 20
click at [703, 303] on icon at bounding box center [699, 305] width 13 height 13
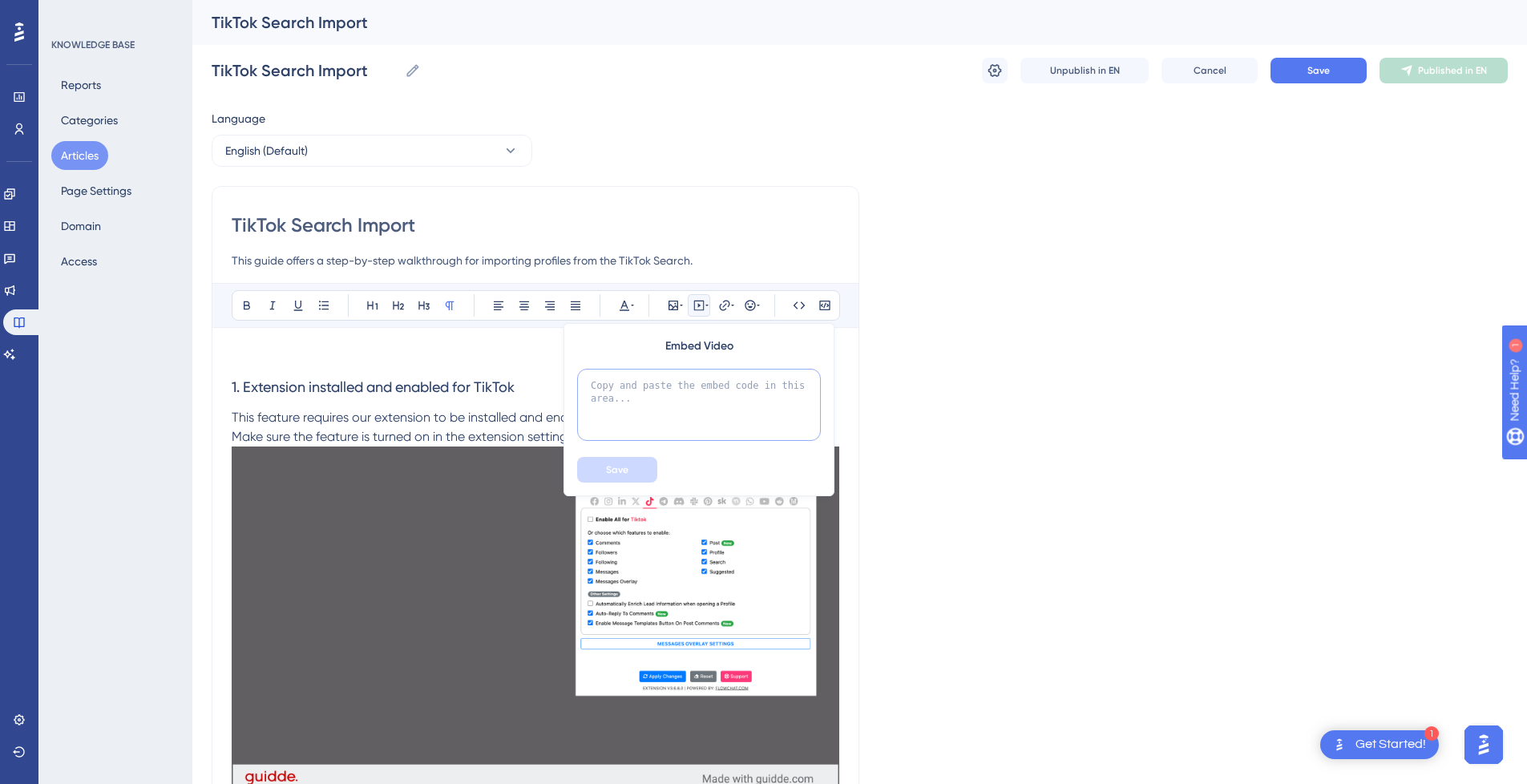
click at [685, 407] on textarea at bounding box center [699, 404] width 244 height 72
paste textarea "<div style="position:relative;padding-bottom:56.25%;"> <iframe style="width:100…"
type textarea "<div style="position:relative;padding-bottom:56.25%;"> <iframe style="width:100…"
click at [631, 463] on button "Save" at bounding box center [617, 470] width 81 height 26
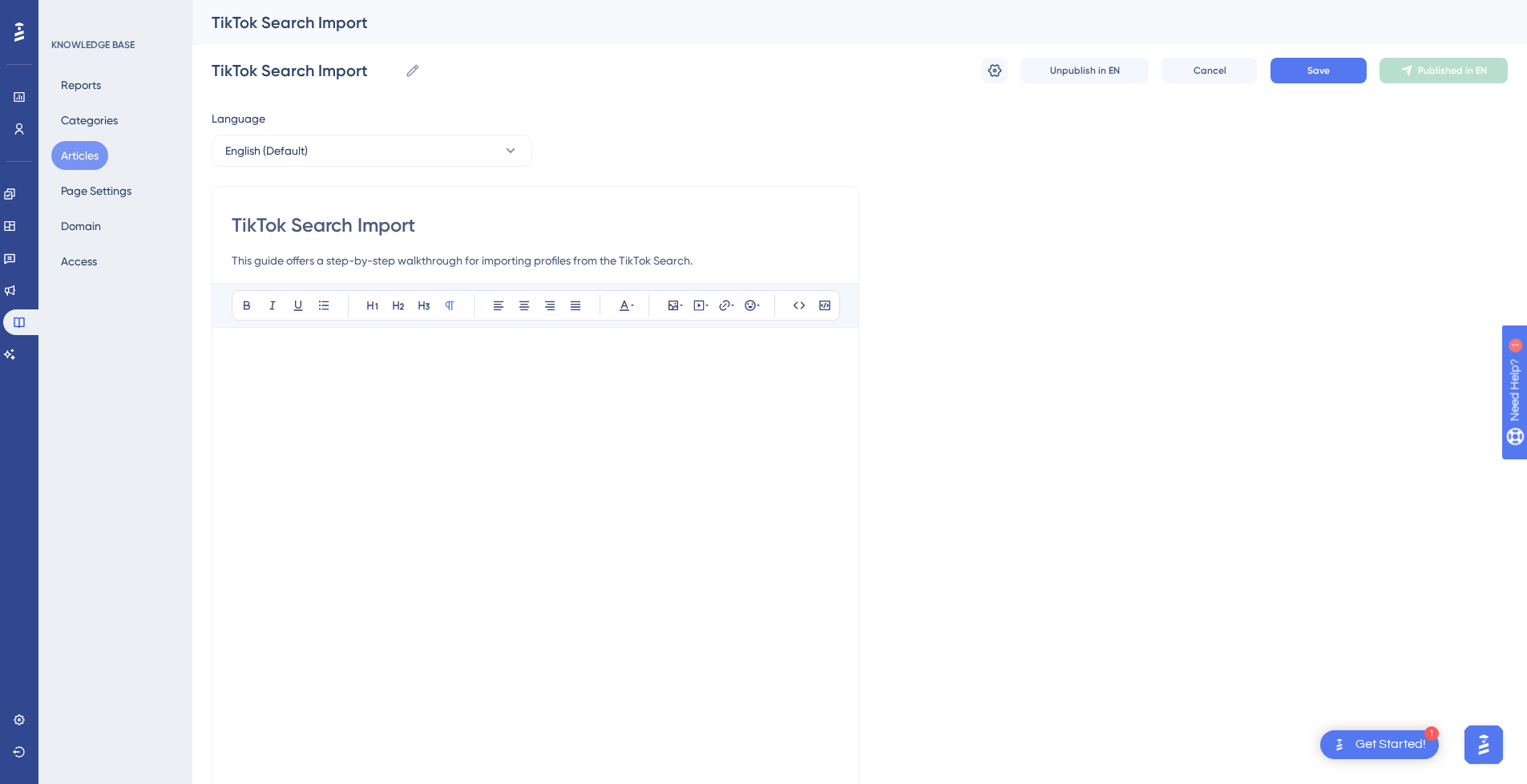
click at [344, 359] on p at bounding box center [536, 357] width 607 height 20
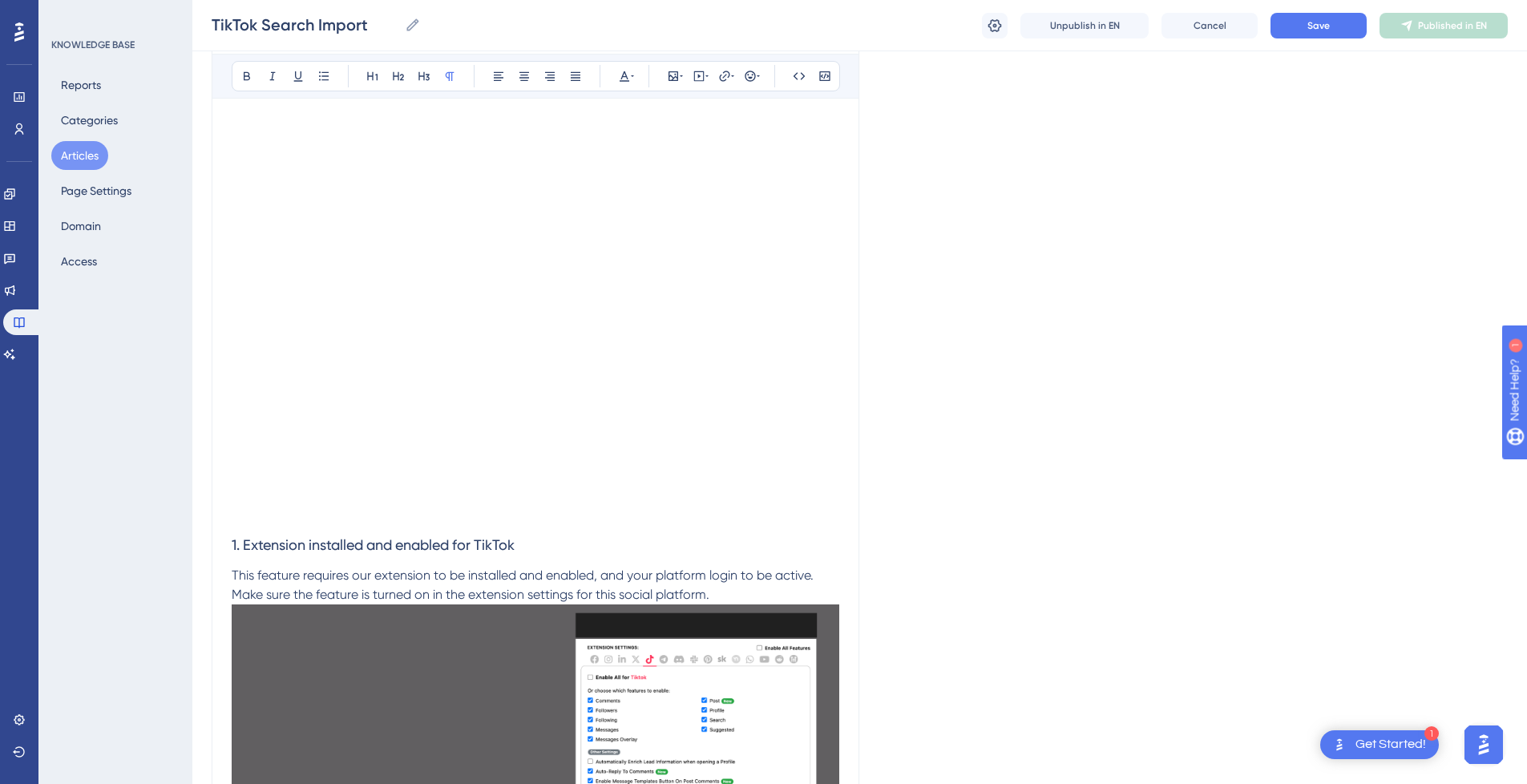
scroll to position [241, 0]
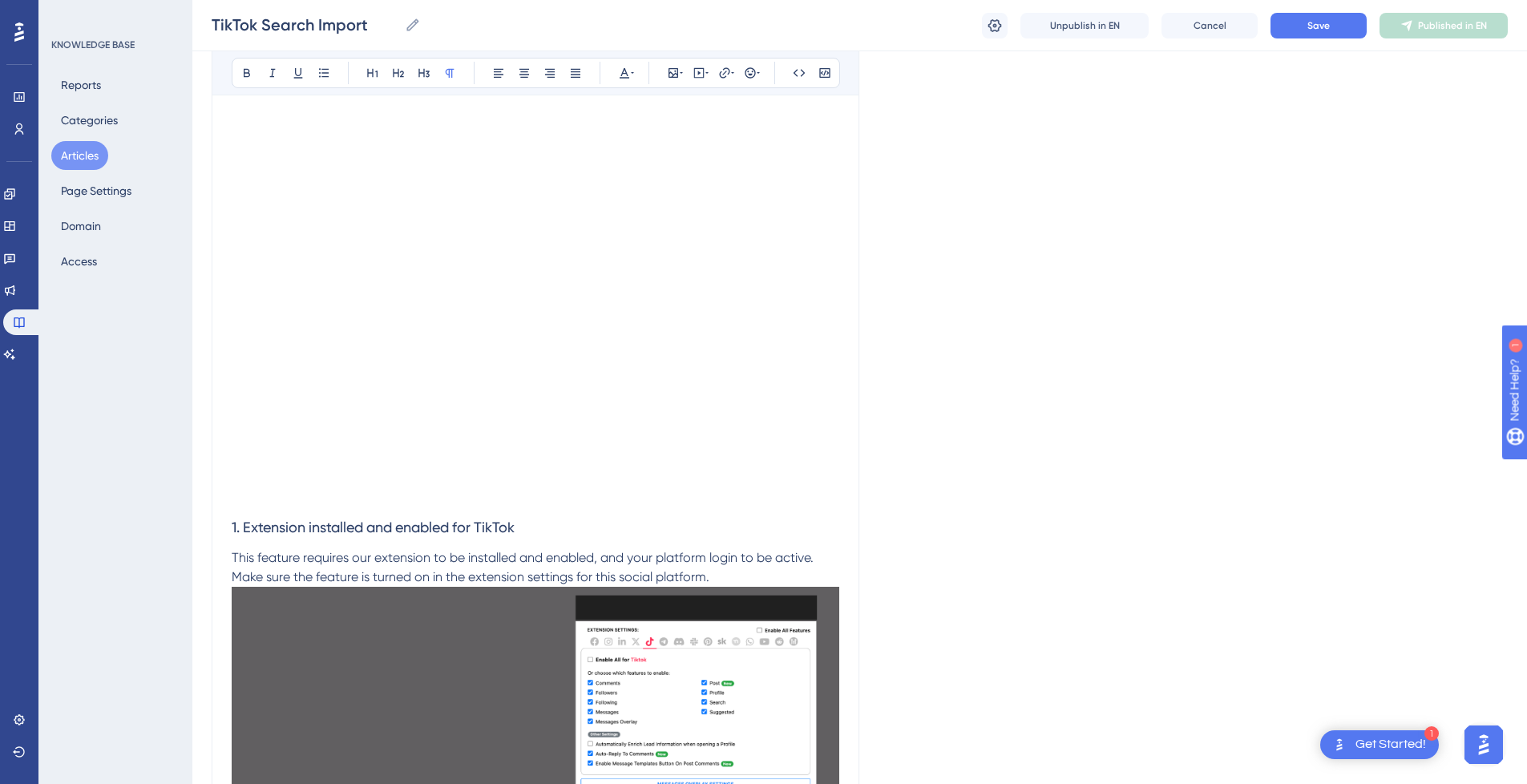
click at [287, 503] on p at bounding box center [536, 497] width 607 height 20
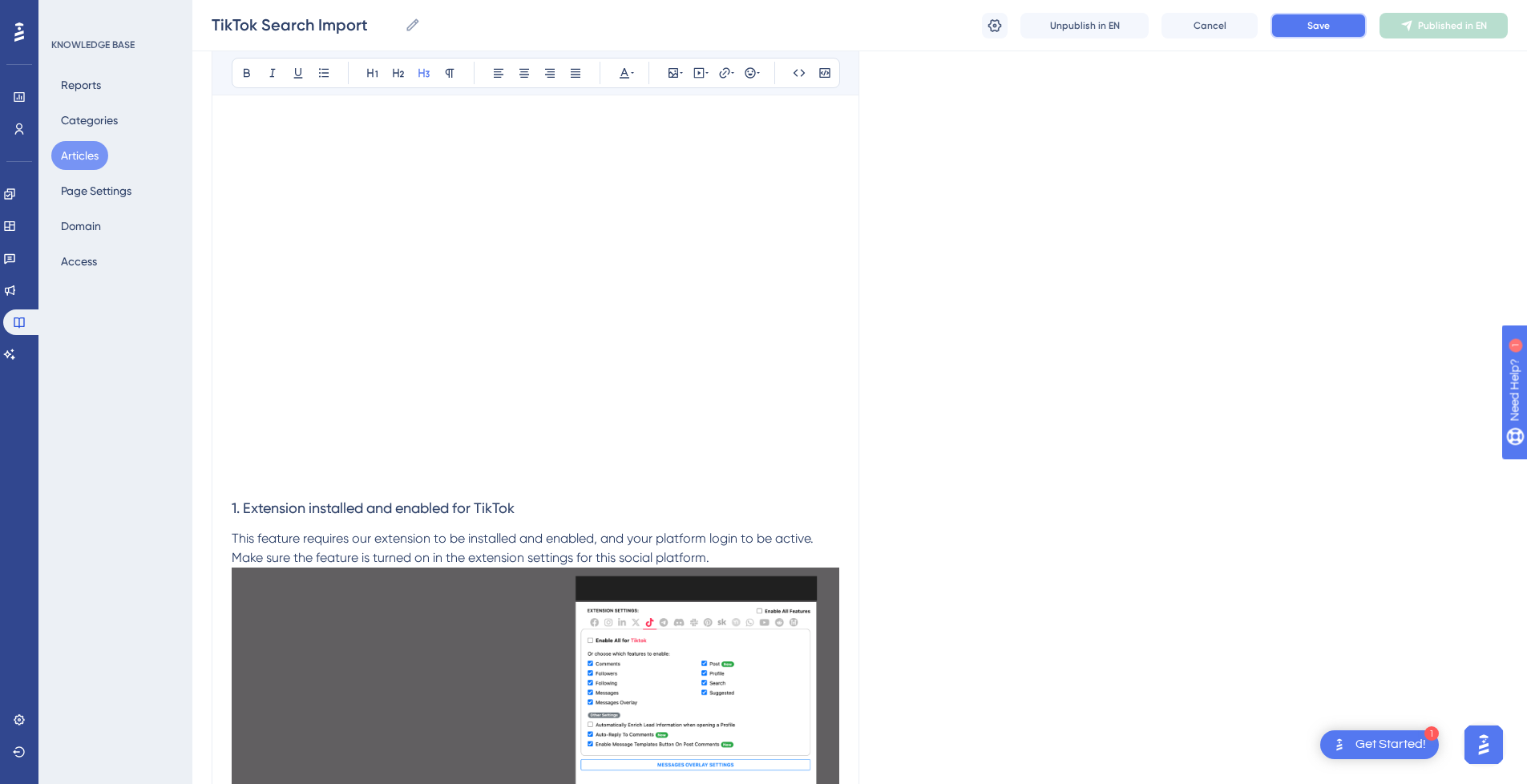
click at [1357, 16] on button "Save" at bounding box center [1319, 26] width 96 height 26
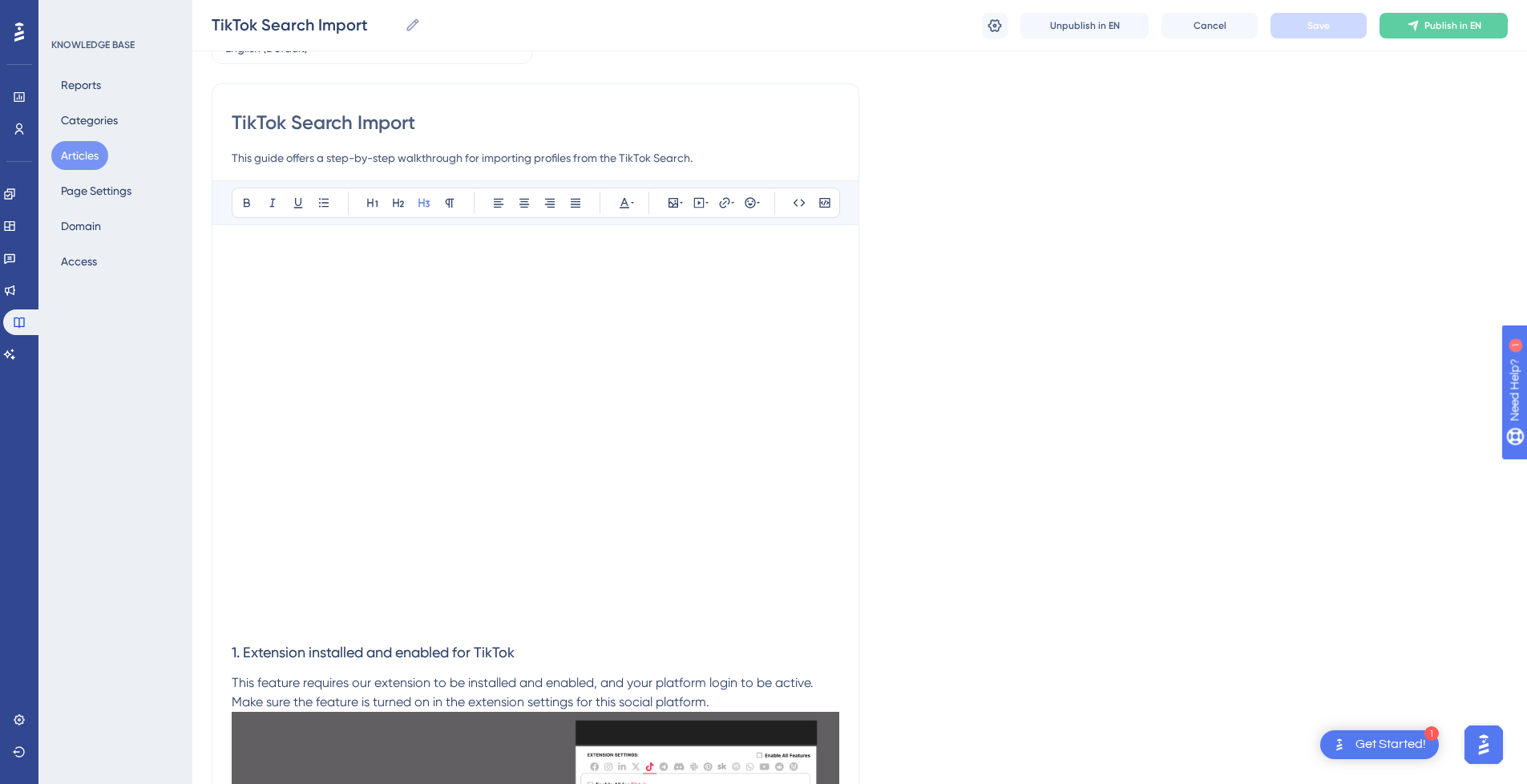
scroll to position [81, 0]
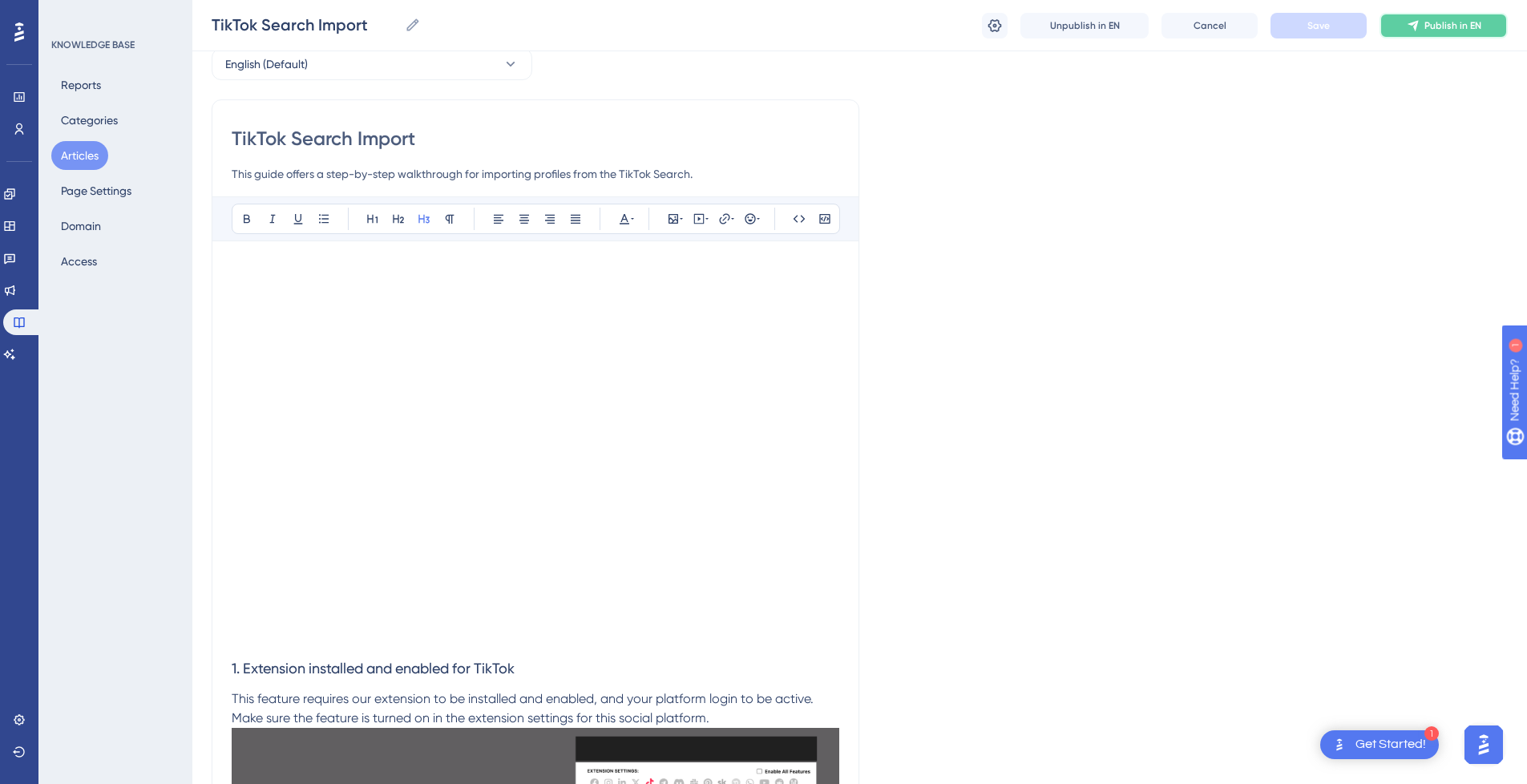
click at [1467, 29] on span "Publish in EN" at bounding box center [1452, 26] width 57 height 13
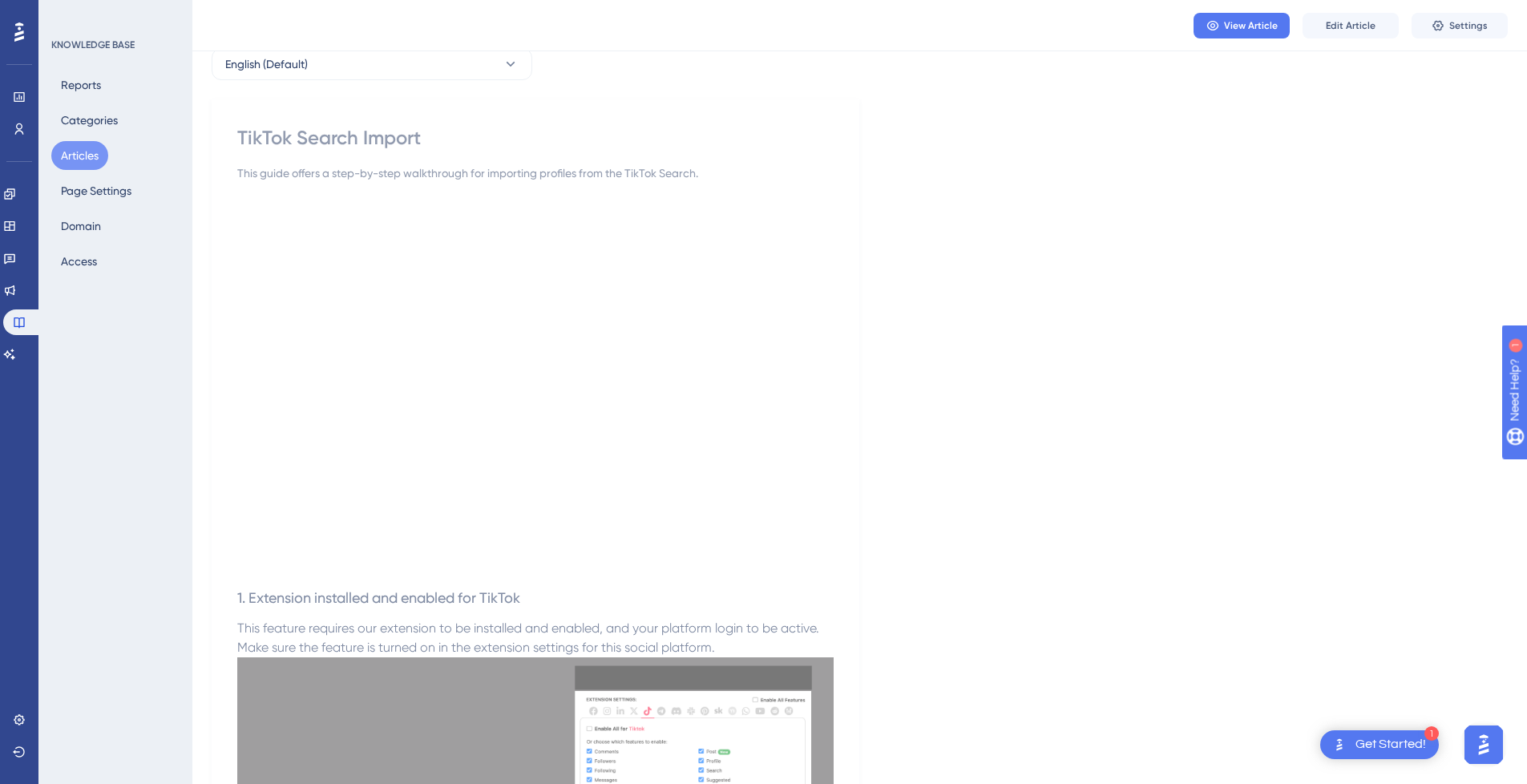
drag, startPoint x: 83, startPoint y: 156, endPoint x: 135, endPoint y: 126, distance: 60.0
click at [83, 156] on button "Articles" at bounding box center [80, 155] width 57 height 28
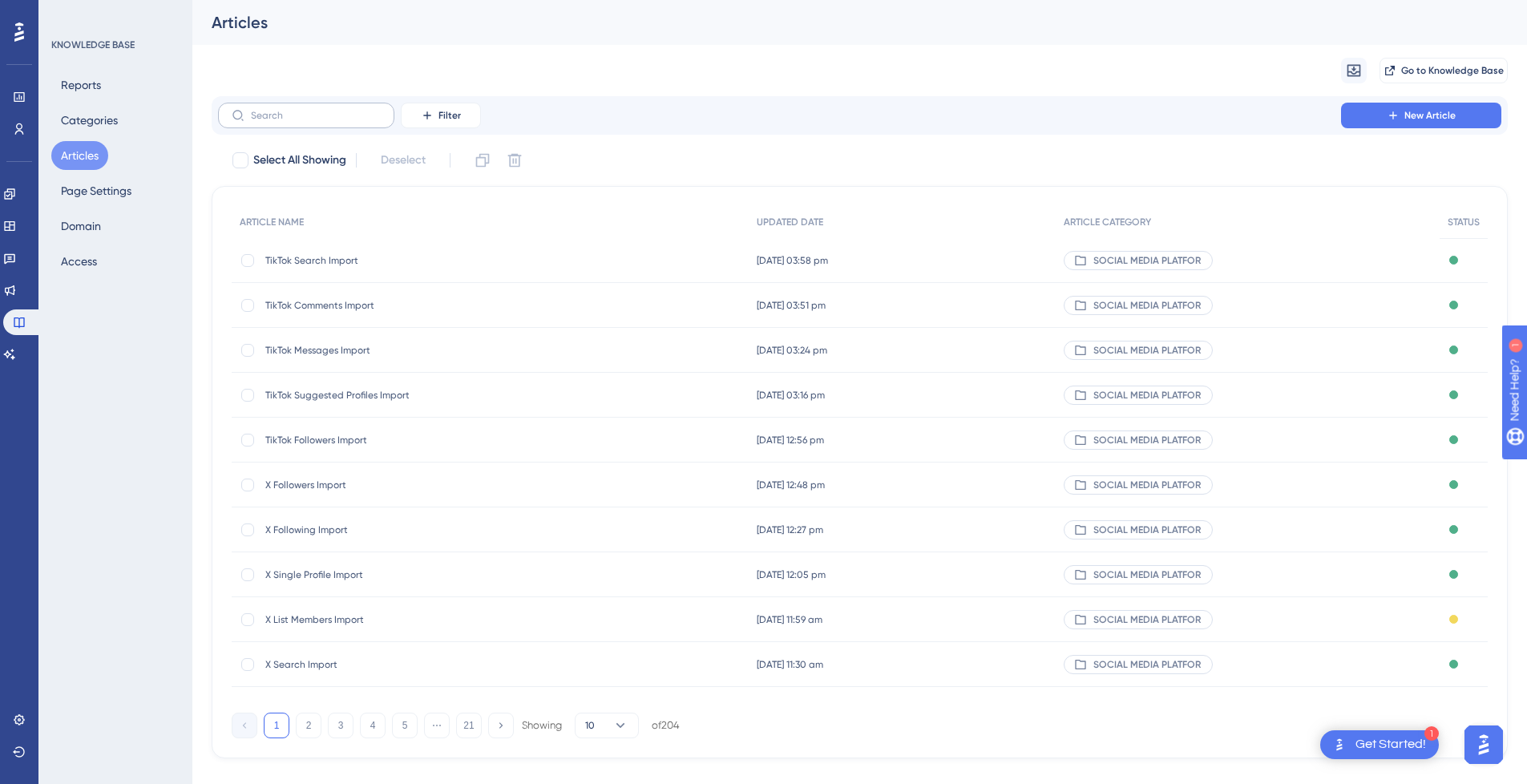
click at [310, 108] on label at bounding box center [306, 115] width 176 height 26
click at [310, 110] on input "text" at bounding box center [315, 115] width 130 height 11
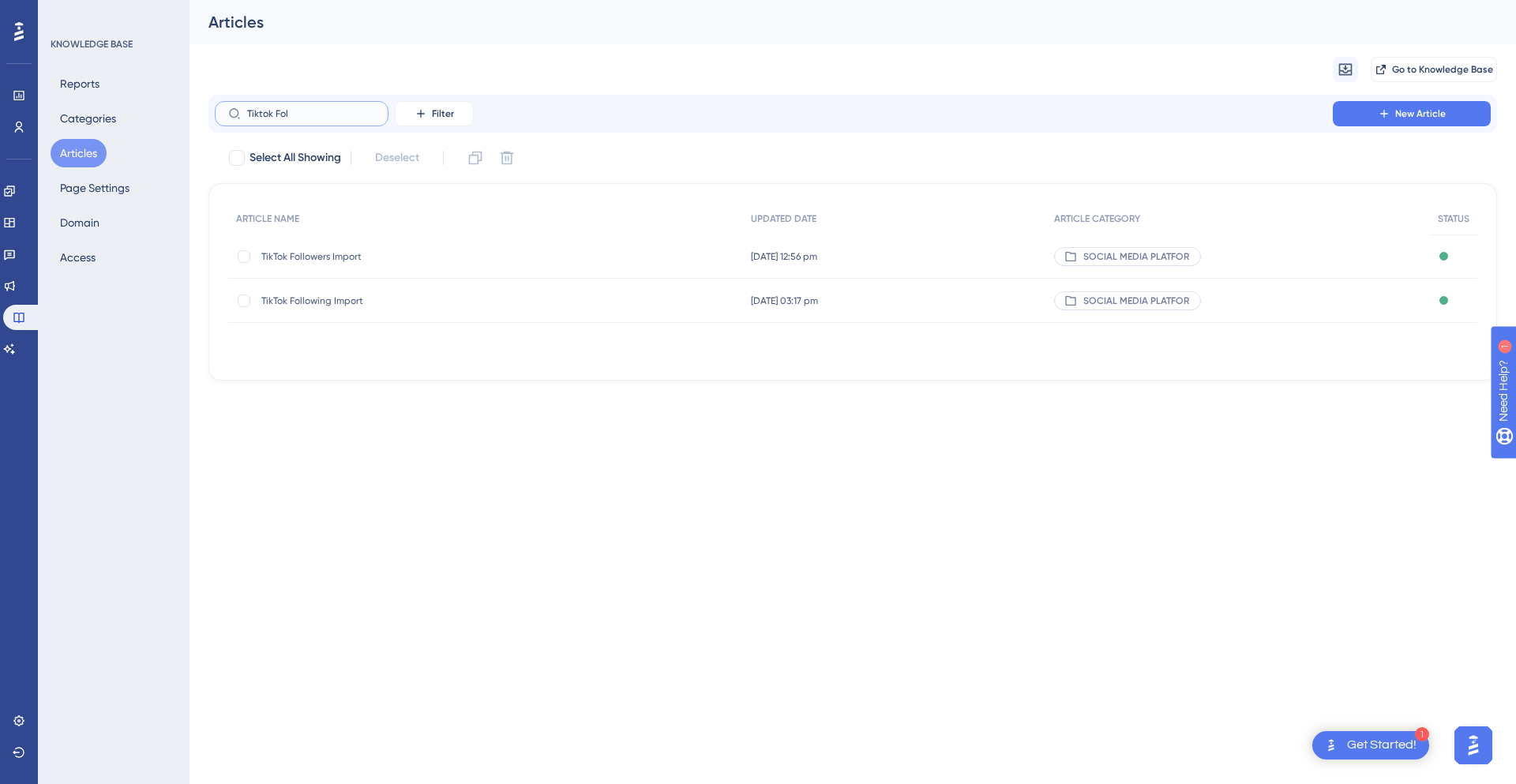
type input "Tiktok Fol"
click at [611, 299] on div "TikTok Following Import TikTok Following Import" at bounding box center [486, 301] width 515 height 45
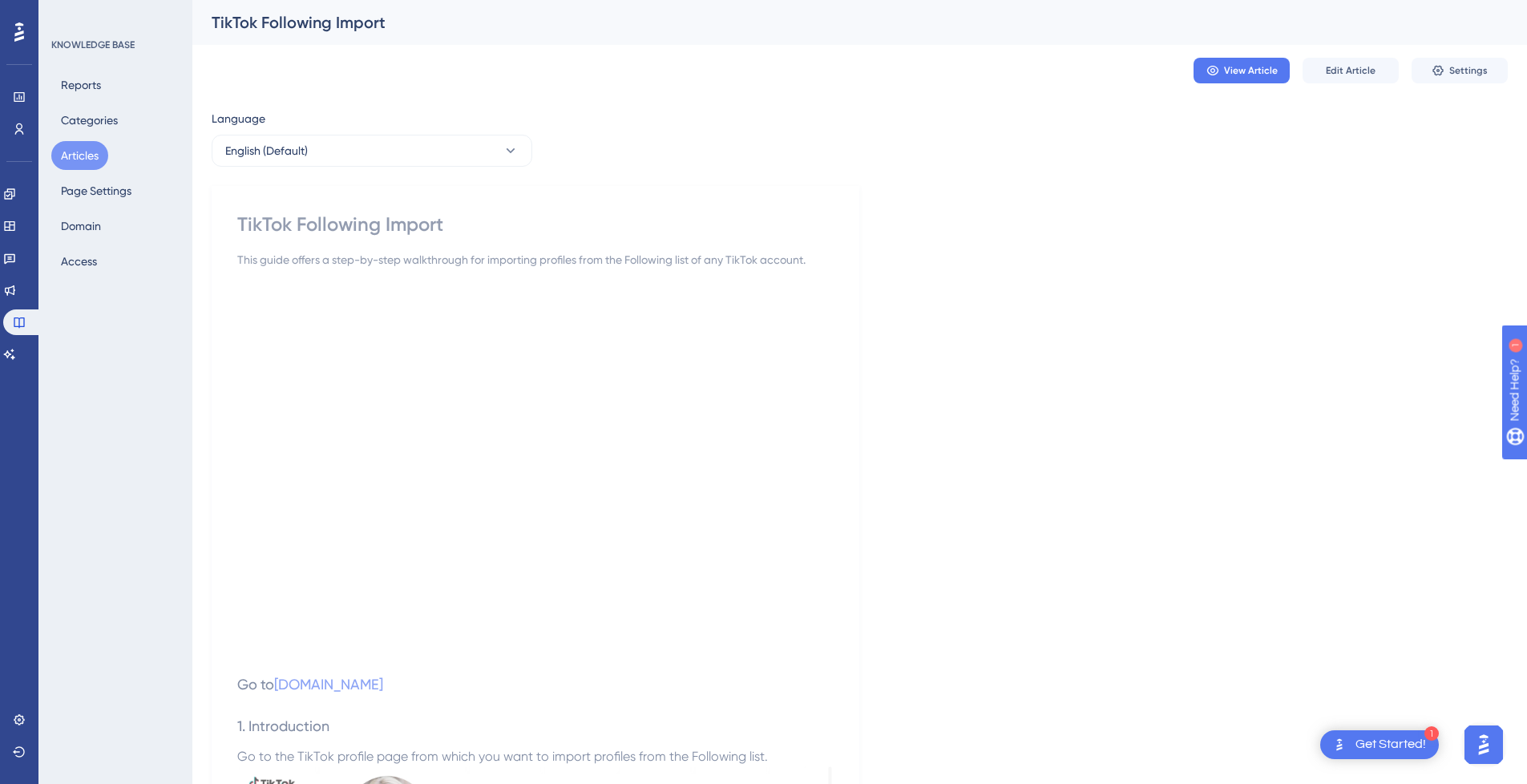
click at [84, 158] on button "Articles" at bounding box center [80, 155] width 57 height 28
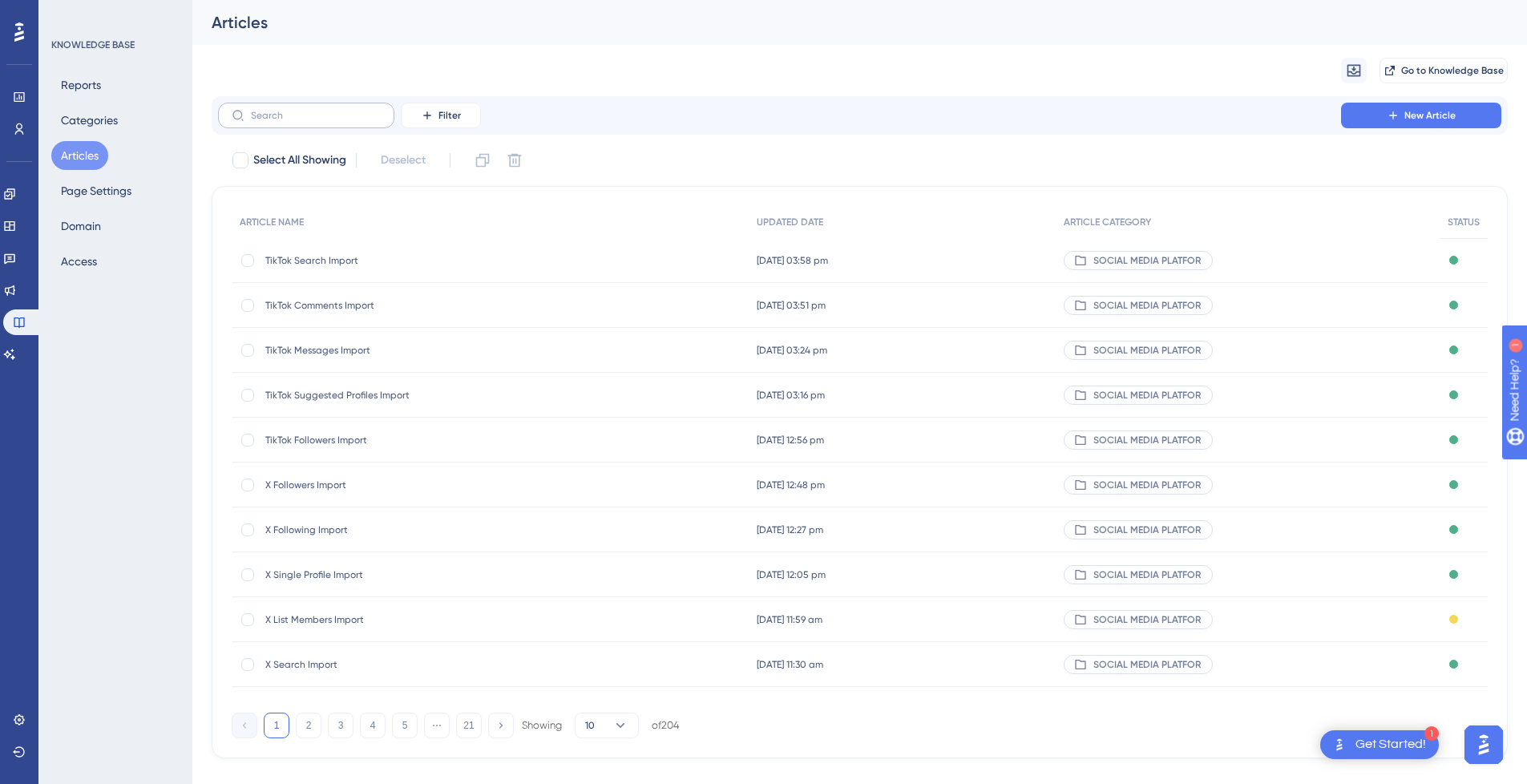
click at [343, 106] on label at bounding box center [306, 115] width 176 height 26
click at [343, 110] on input "text" at bounding box center [315, 115] width 130 height 11
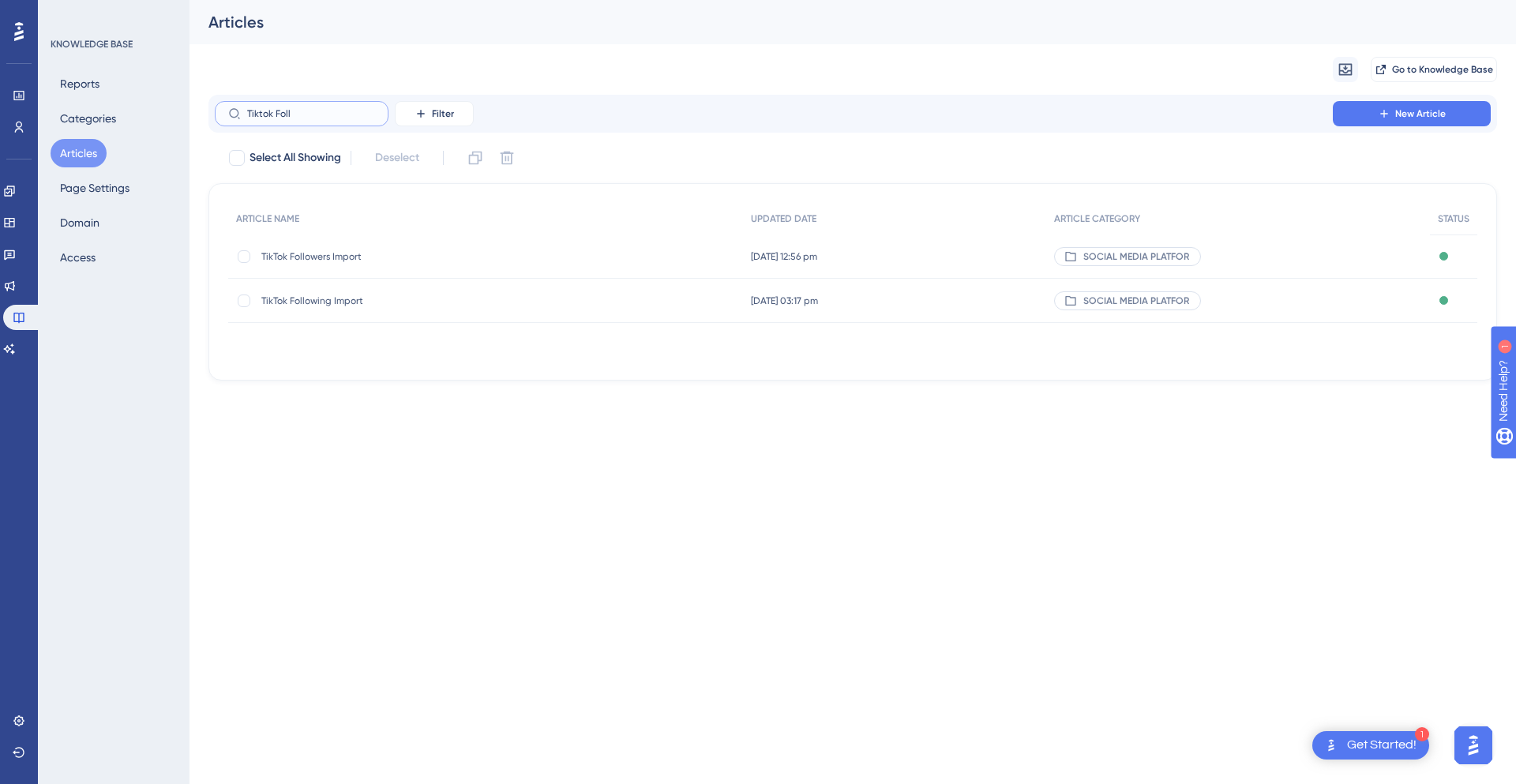
type input "Tiktok Foll"
click at [353, 304] on span "TikTok Following Import" at bounding box center [387, 300] width 253 height 13
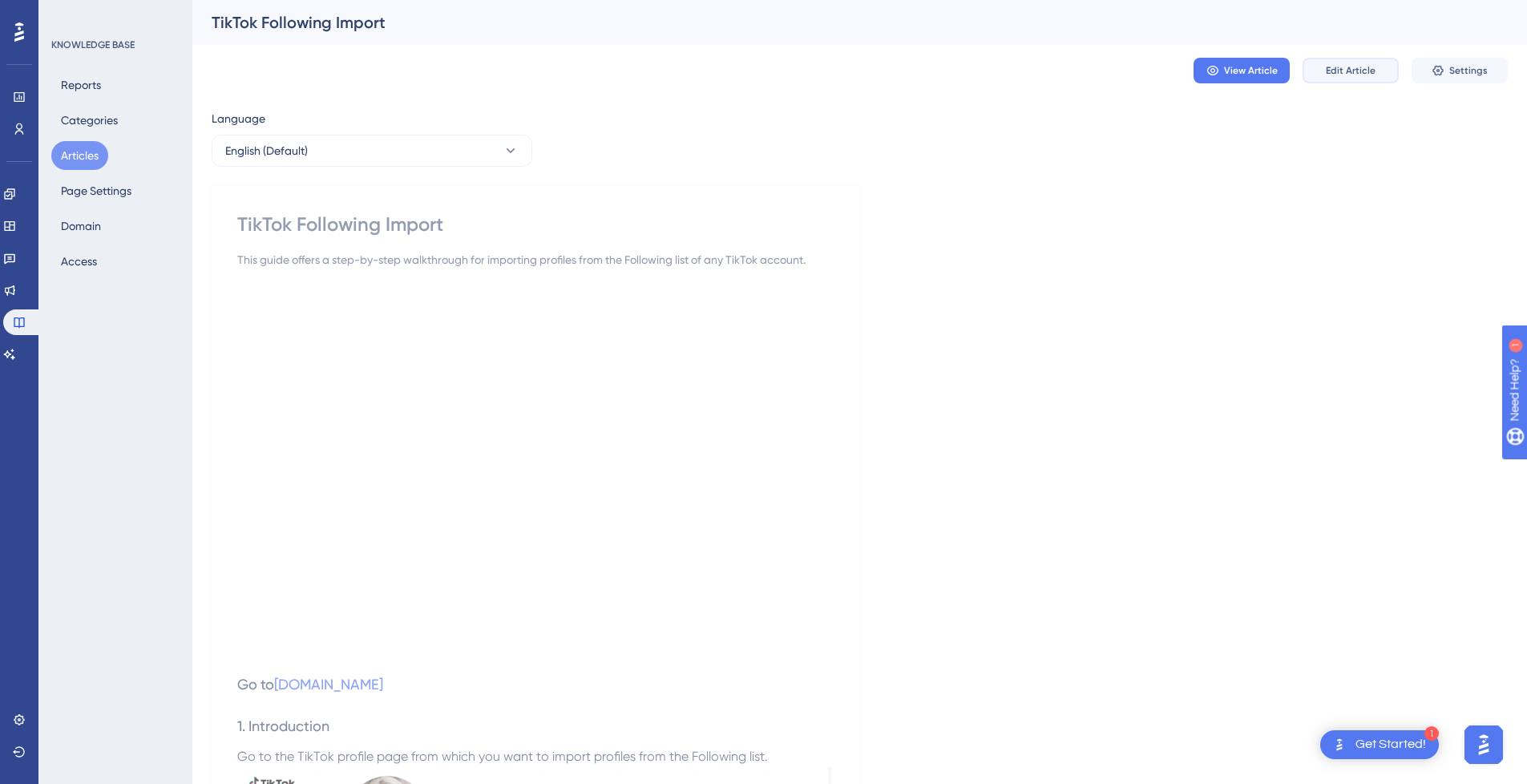
click at [1366, 72] on span "Edit Article" at bounding box center [1350, 70] width 50 height 13
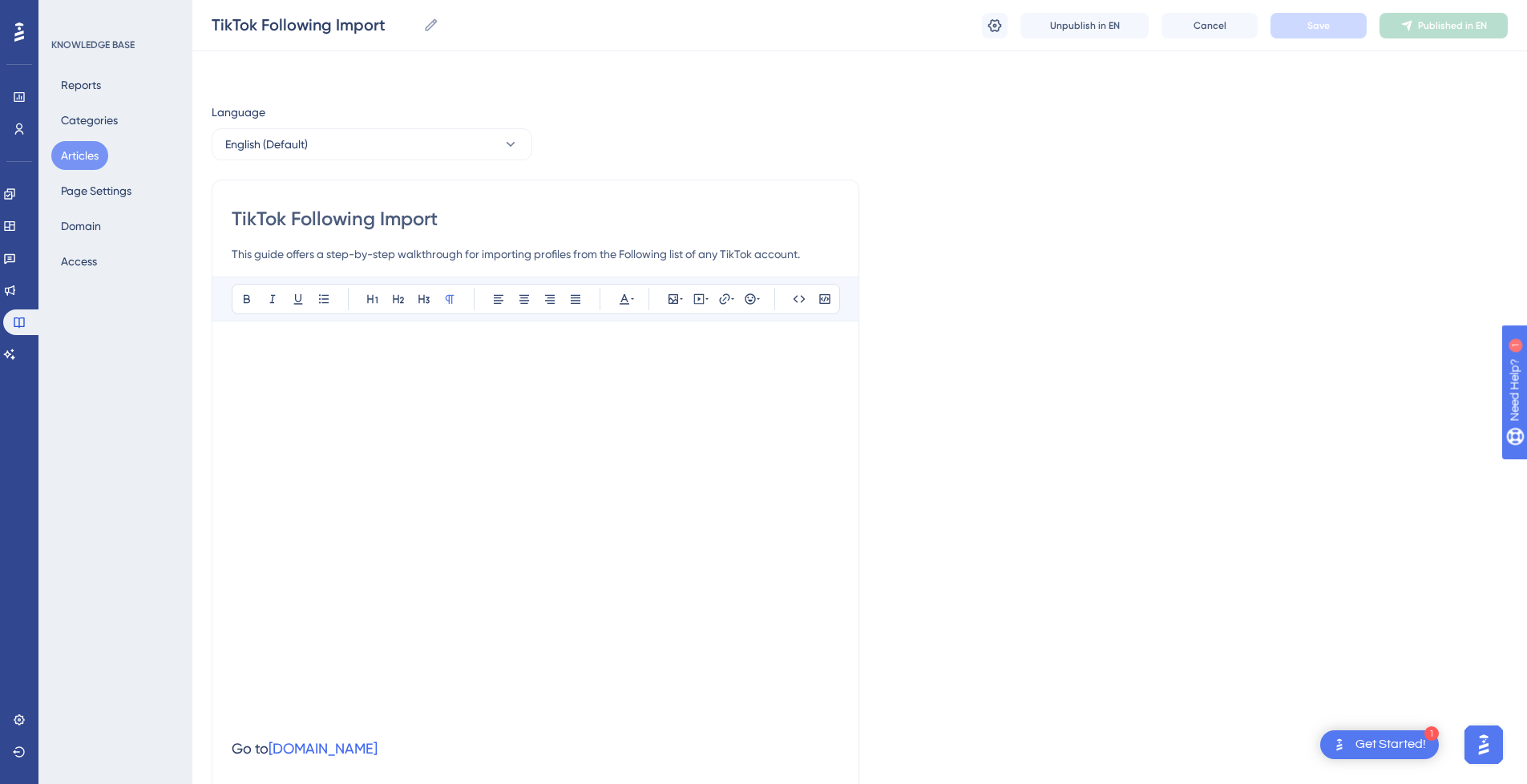
scroll to position [1204, 0]
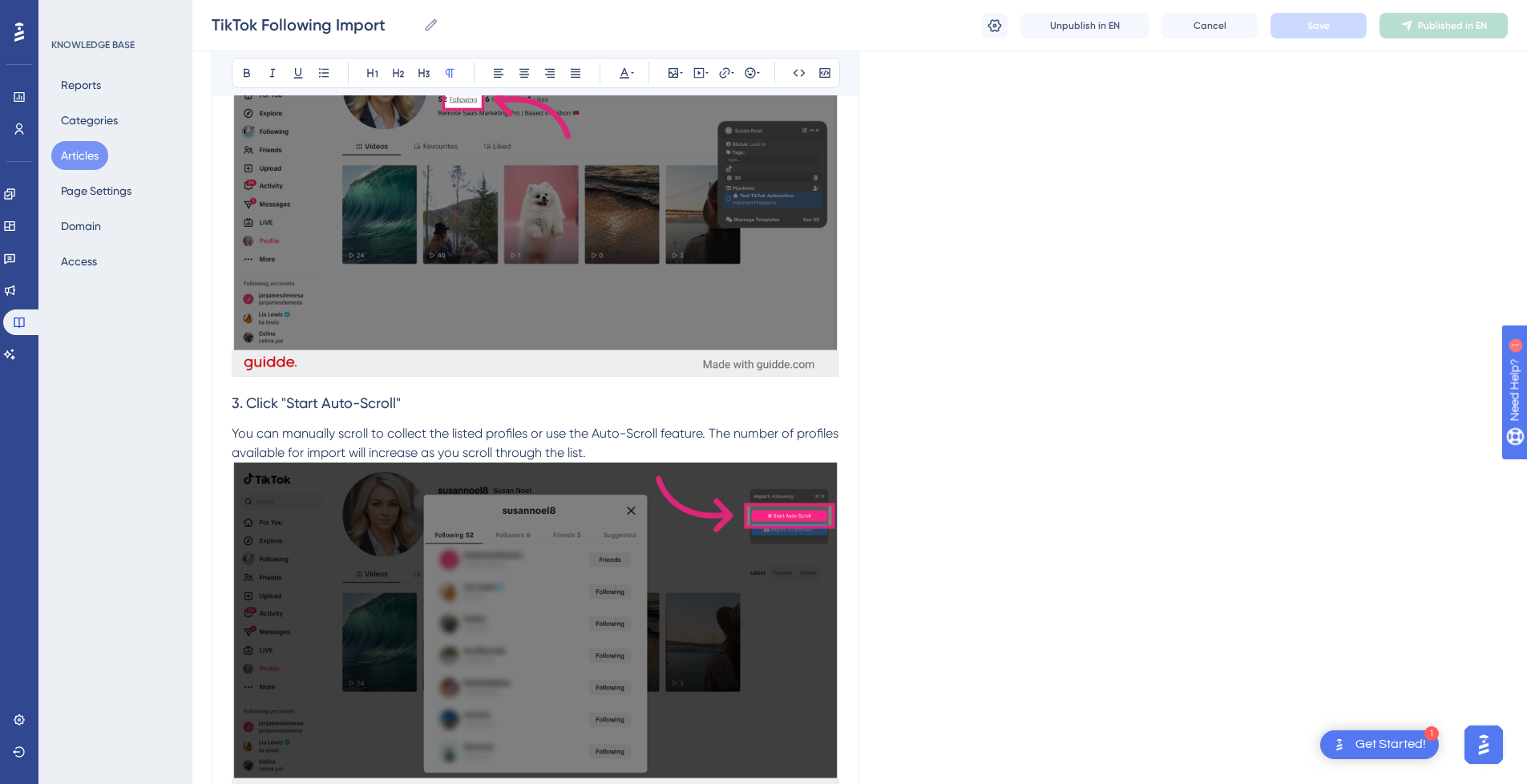
click at [595, 415] on h3 "3. Click "Start Auto-Scroll"" at bounding box center [536, 403] width 607 height 41
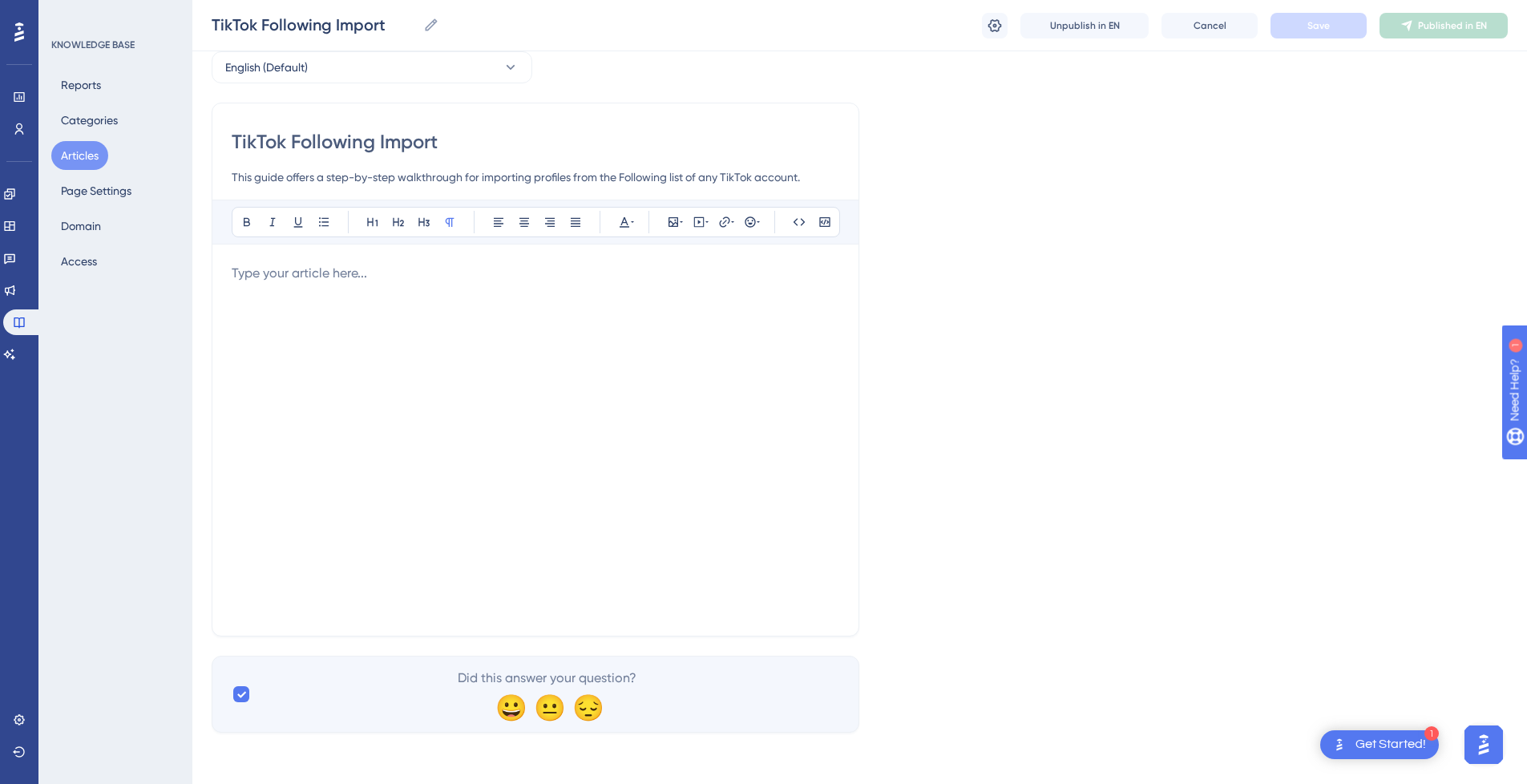
scroll to position [77, 0]
click at [592, 407] on div at bounding box center [536, 439] width 607 height 353
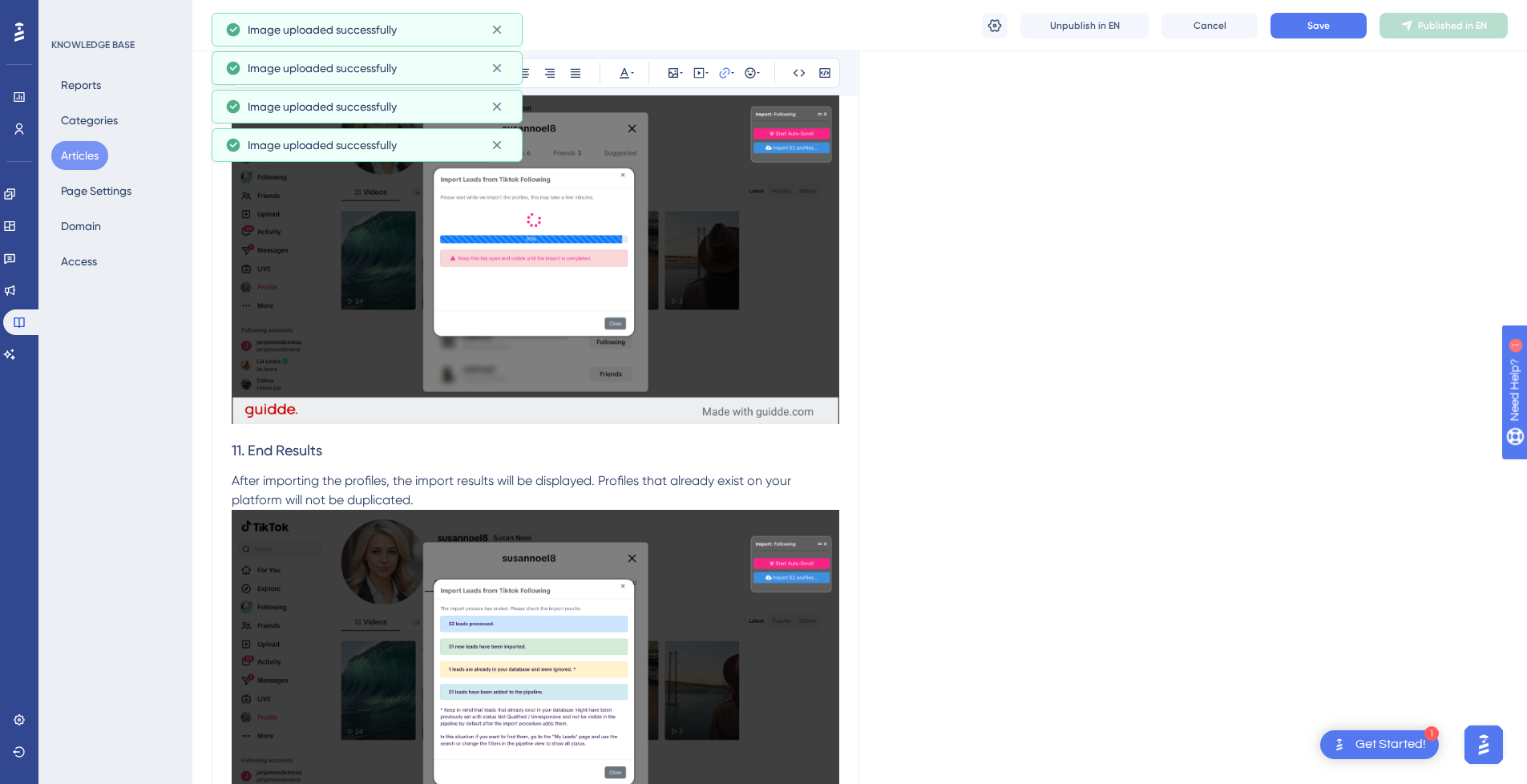
scroll to position [4877, 0]
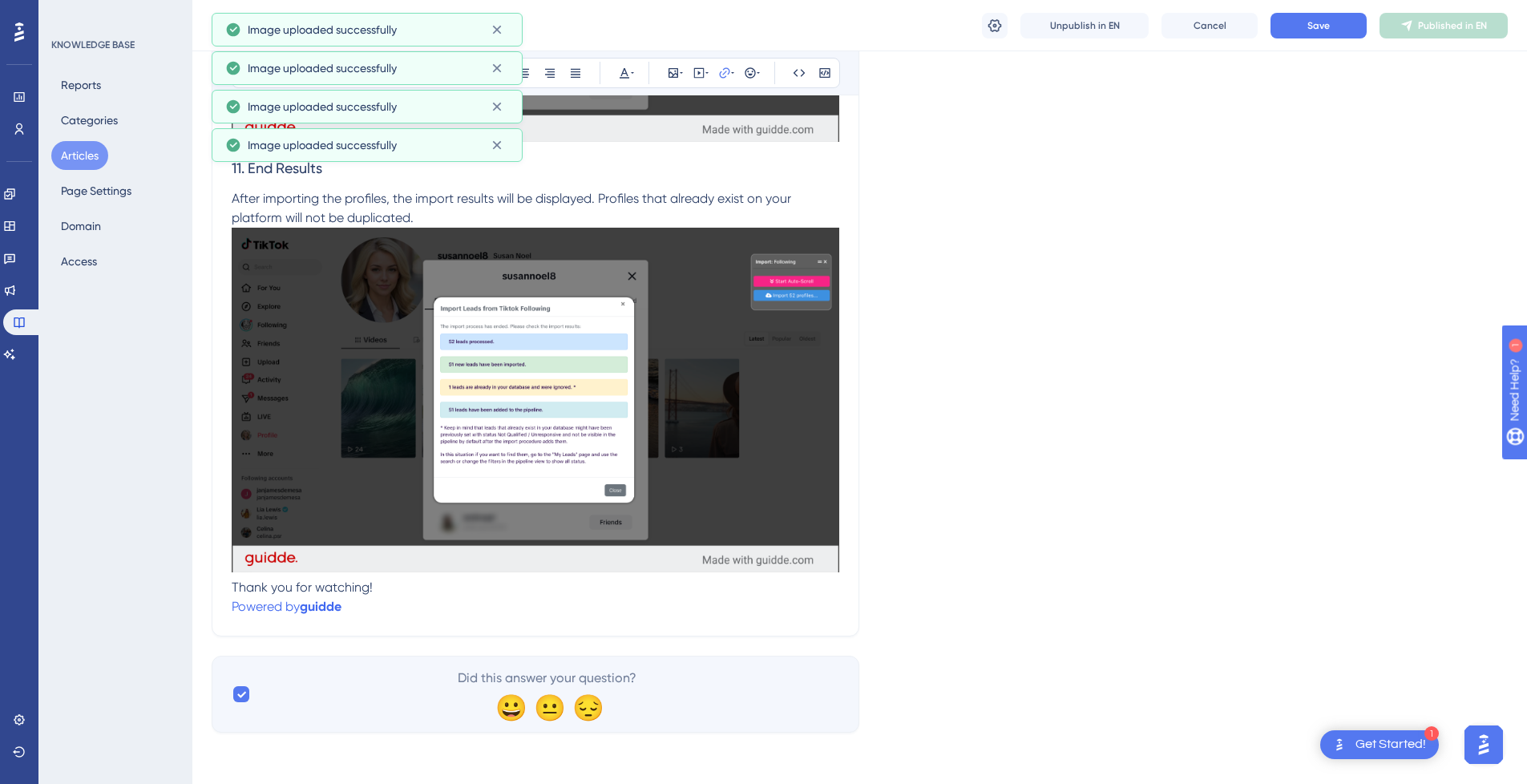
click at [374, 611] on p "Powered by [PERSON_NAME]" at bounding box center [536, 607] width 607 height 20
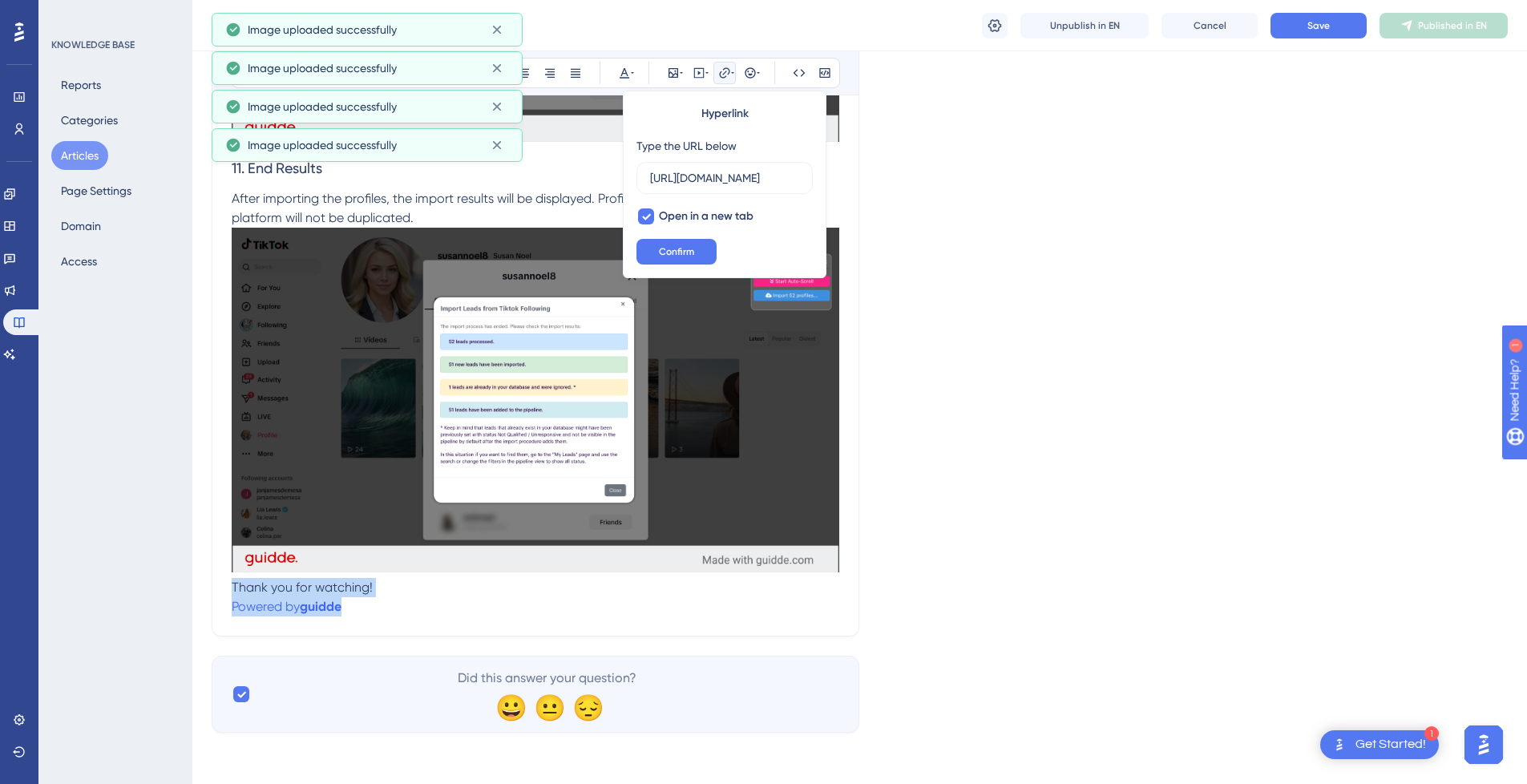
drag, startPoint x: 382, startPoint y: 611, endPoint x: 186, endPoint y: 587, distance: 197.5
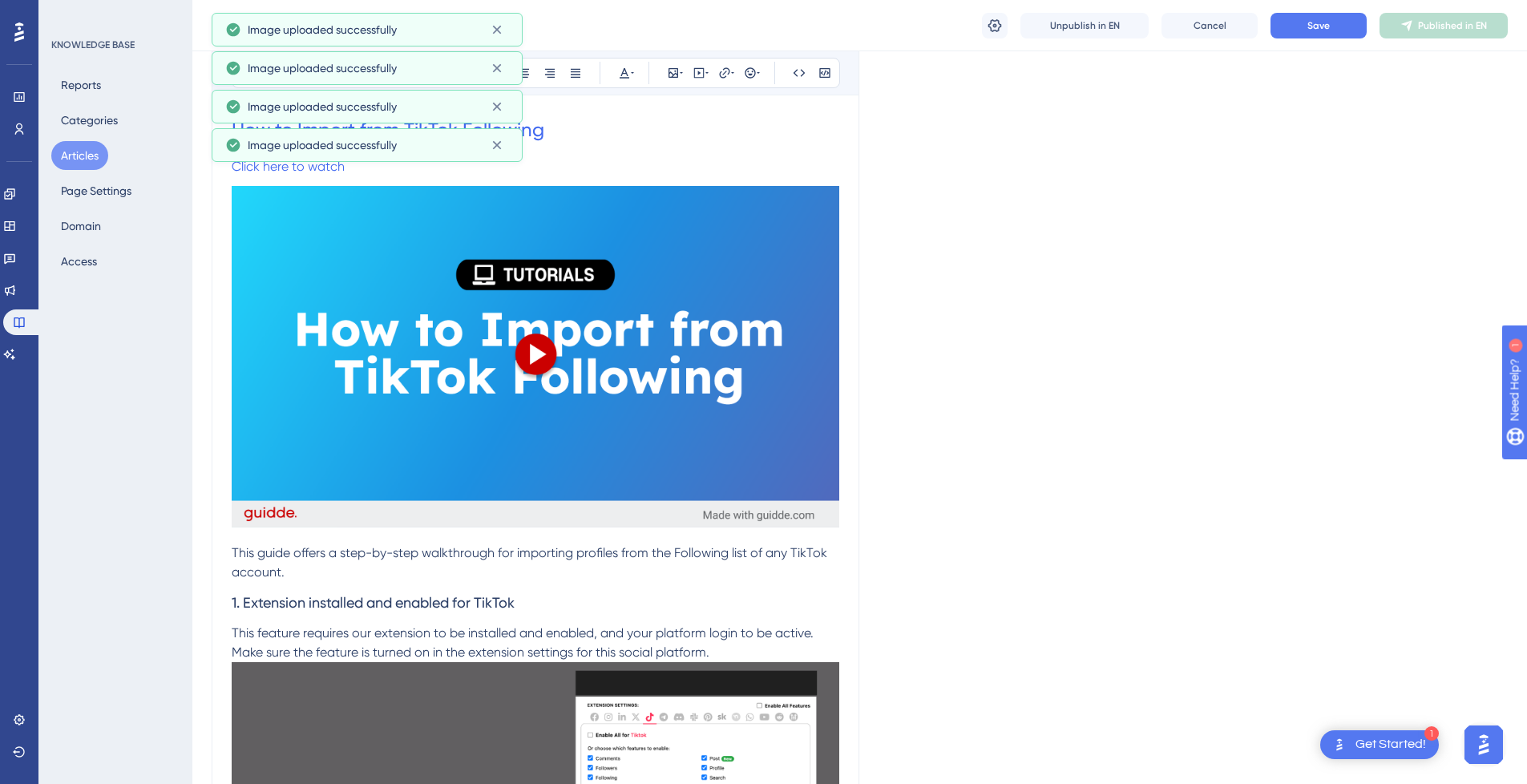
scroll to position [241, 0]
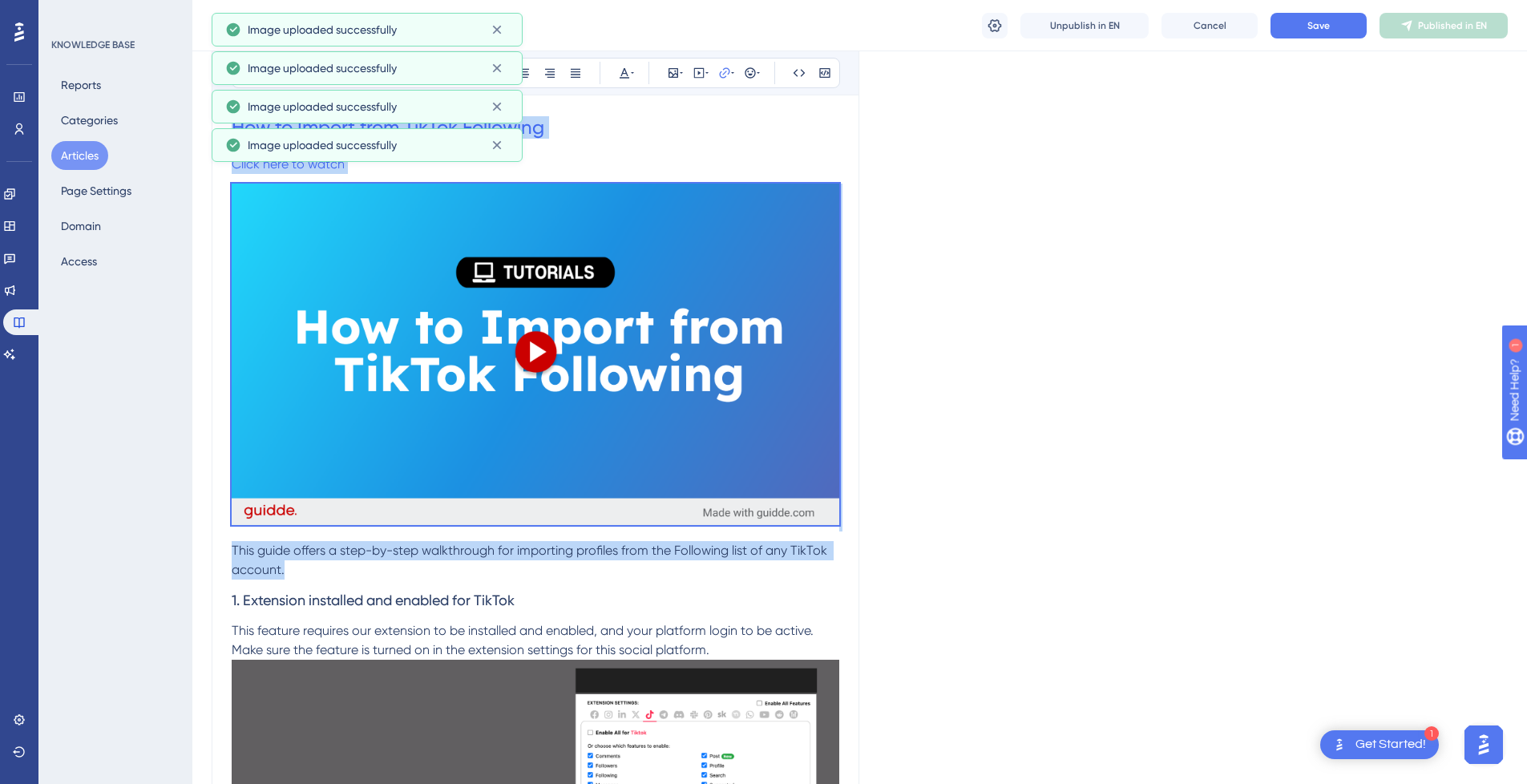
drag, startPoint x: 287, startPoint y: 563, endPoint x: 229, endPoint y: 54, distance: 512.3
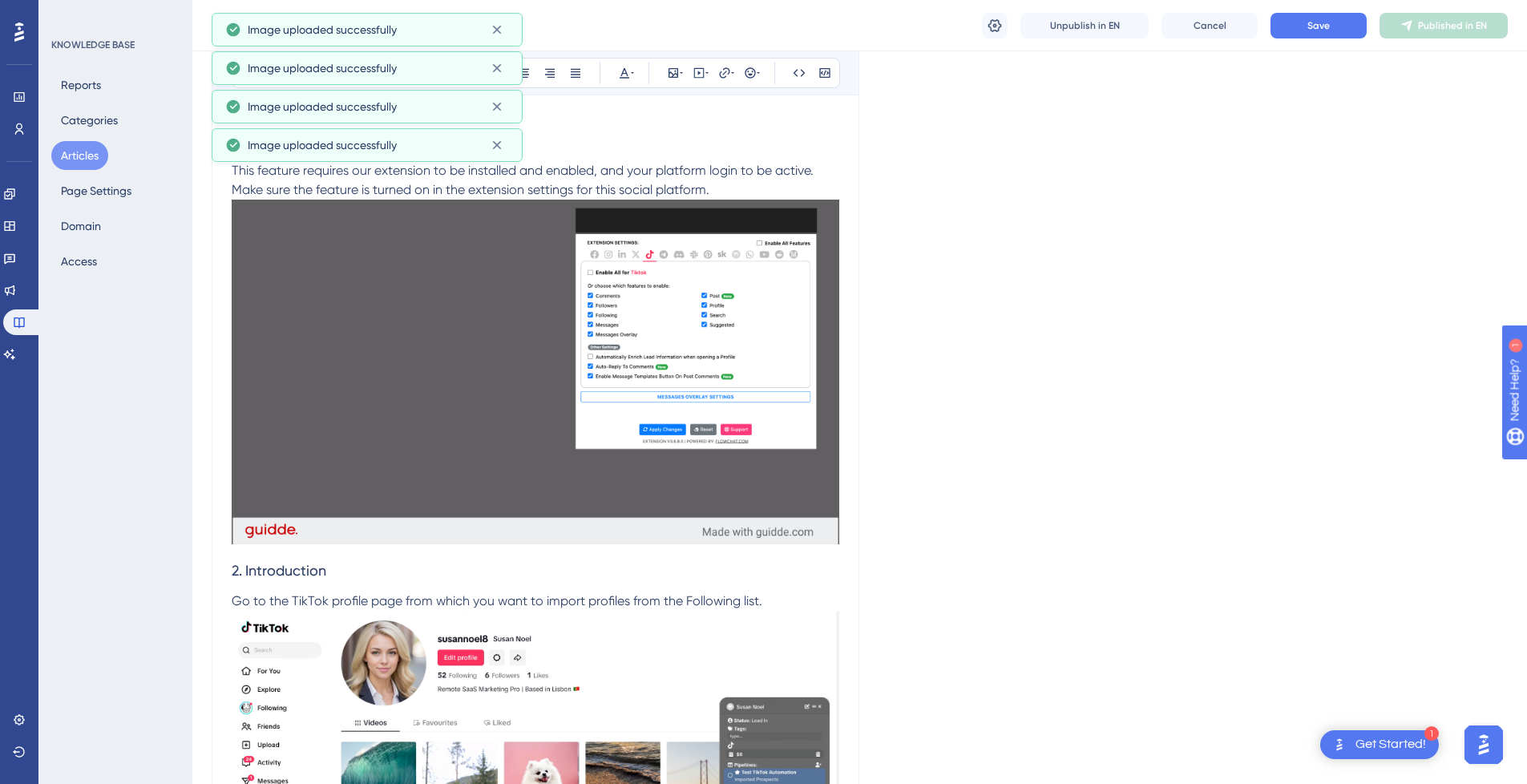
scroll to position [0, 0]
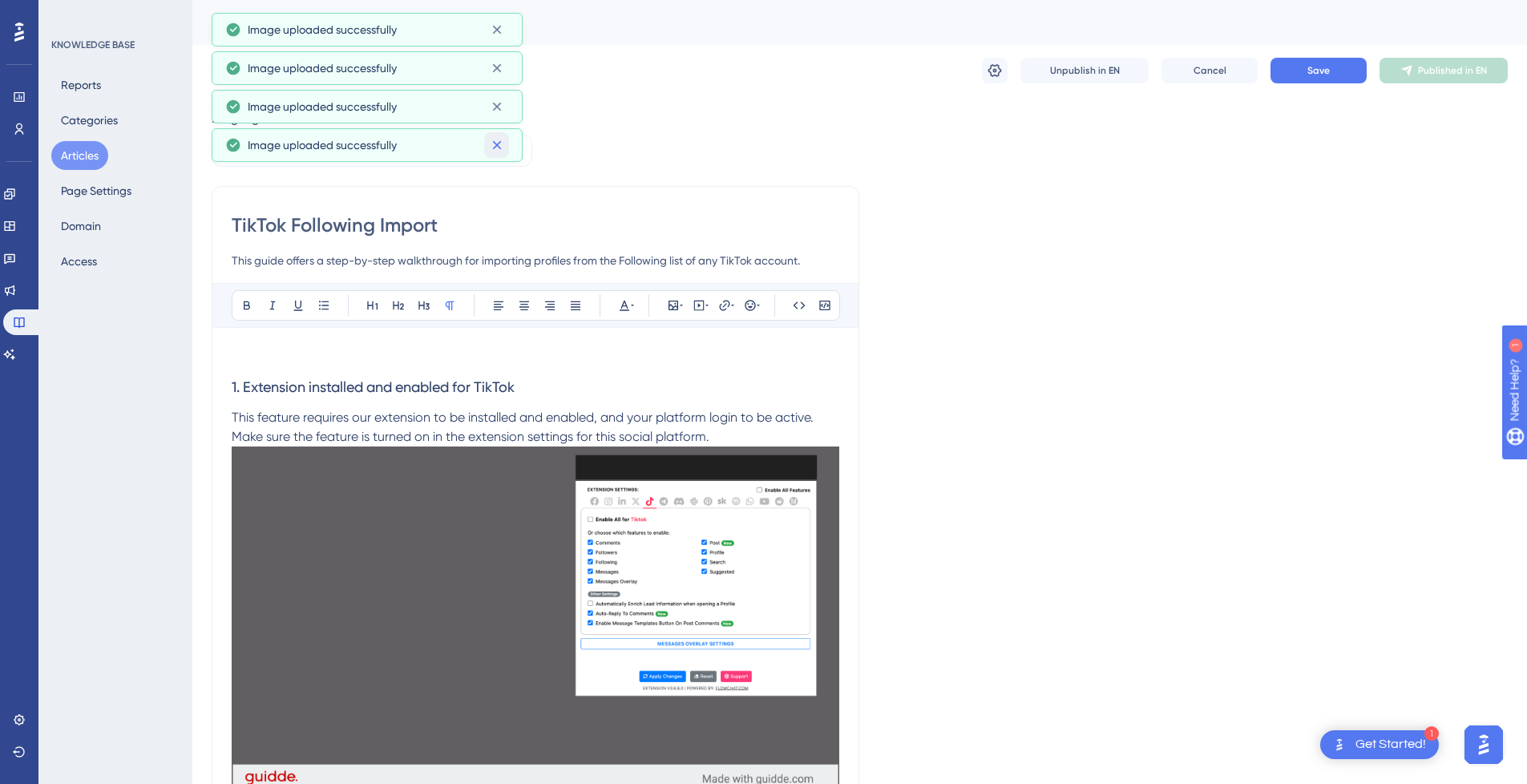
click at [497, 147] on icon at bounding box center [497, 144] width 16 height 16
click at [497, 111] on icon at bounding box center [497, 106] width 16 height 16
click at [496, 69] on icon at bounding box center [496, 68] width 9 height 9
drag, startPoint x: 475, startPoint y: 345, endPoint x: 456, endPoint y: 355, distance: 21.5
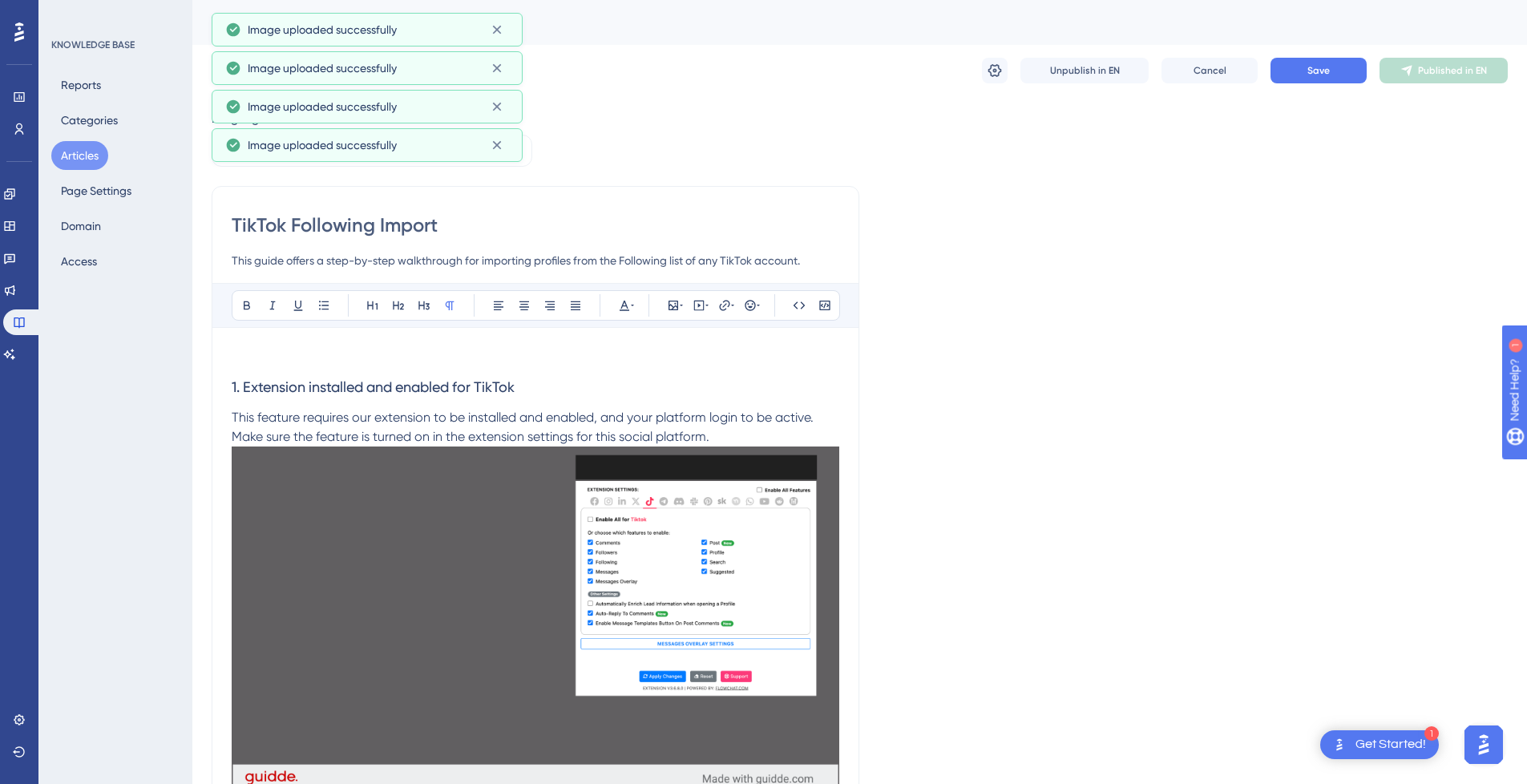
click at [452, 359] on p at bounding box center [536, 357] width 607 height 20
click at [706, 301] on icon at bounding box center [707, 305] width 3 height 13
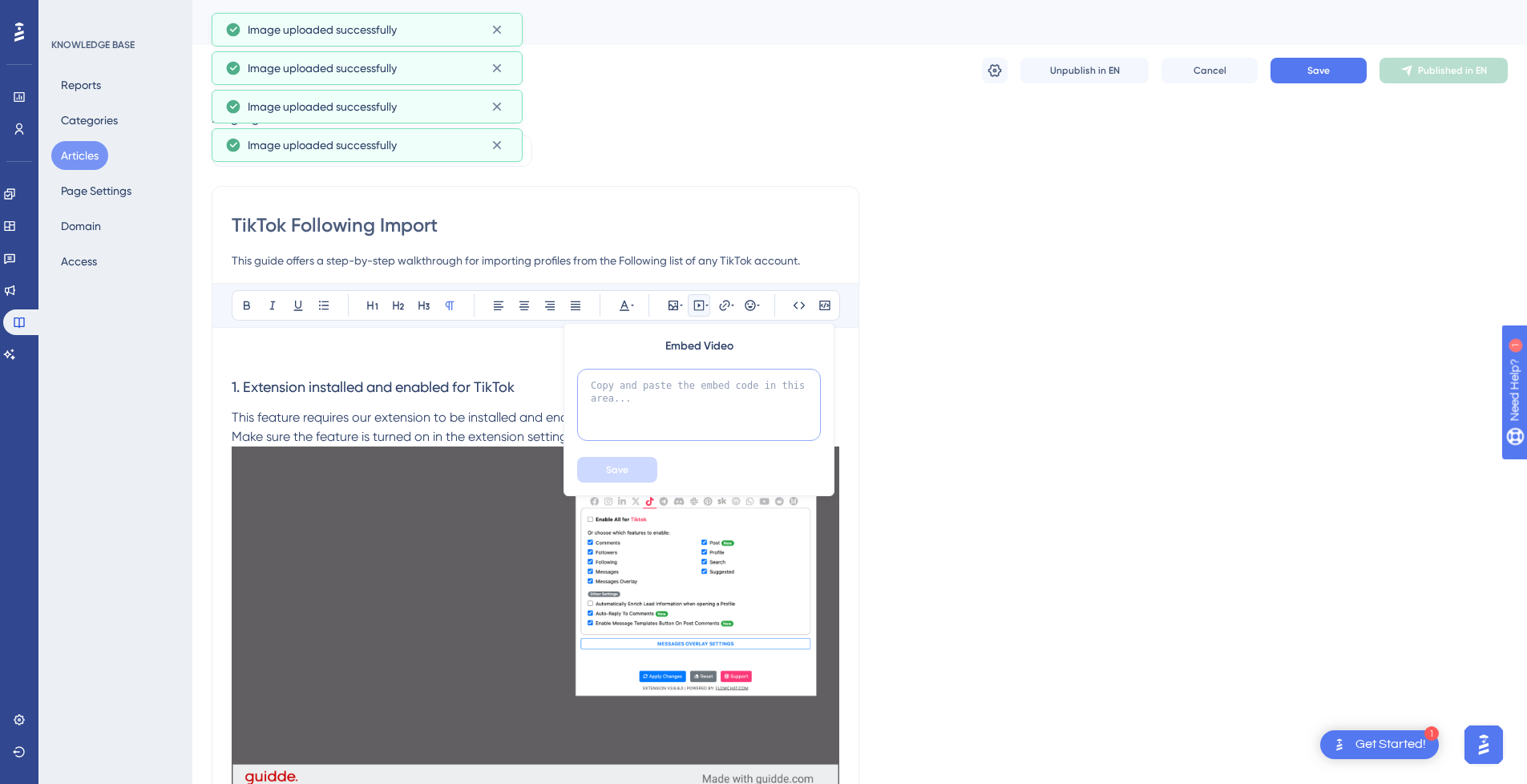
click at [667, 412] on textarea at bounding box center [699, 404] width 244 height 72
paste textarea "<div style="position:relative;padding-bottom:56.25%;"> <iframe style="width:100…"
type textarea "<div style="position:relative;padding-bottom:56.25%;"> <iframe style="width:100…"
click at [625, 466] on span "Save" at bounding box center [617, 469] width 23 height 13
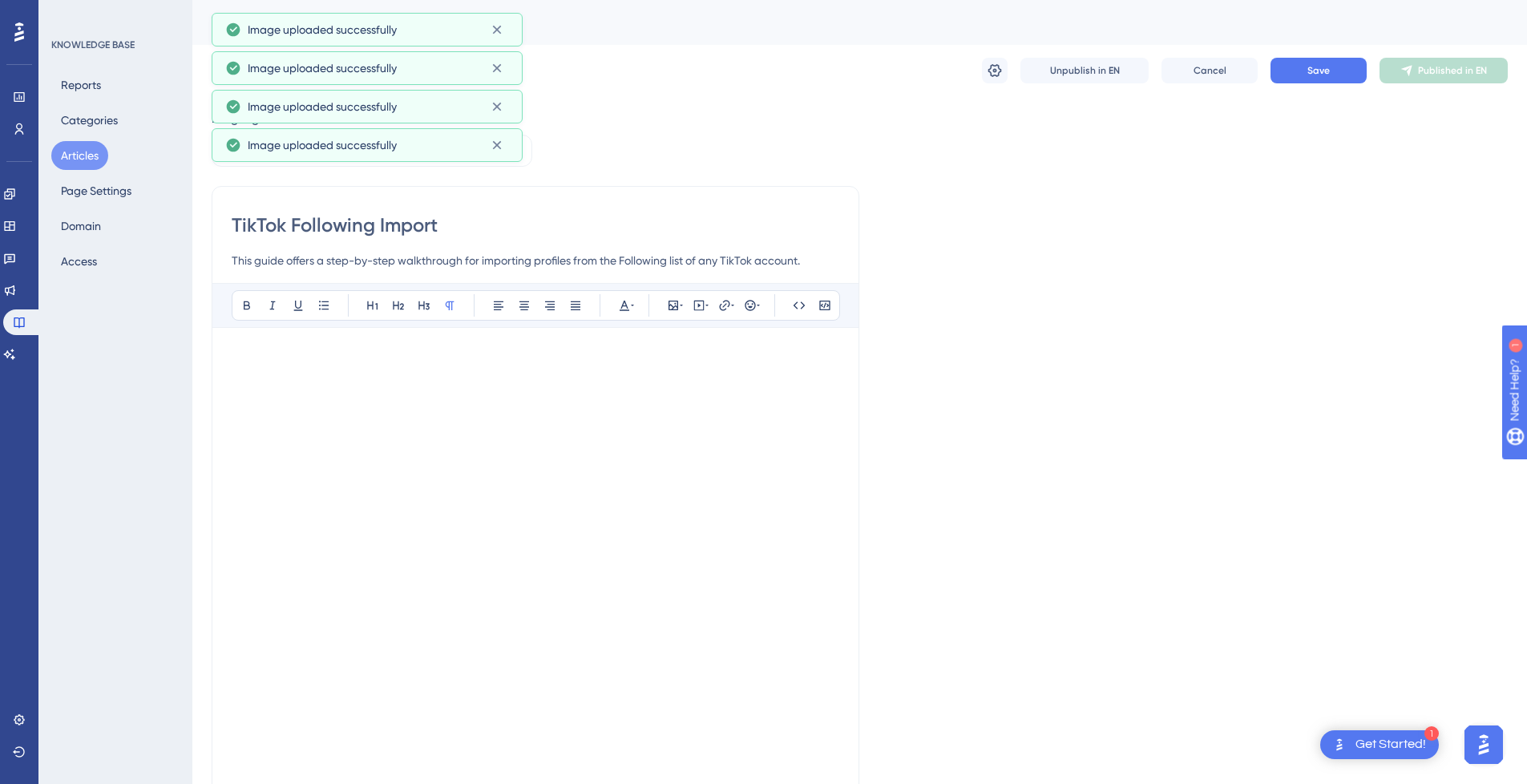
click at [431, 350] on p at bounding box center [536, 357] width 607 height 20
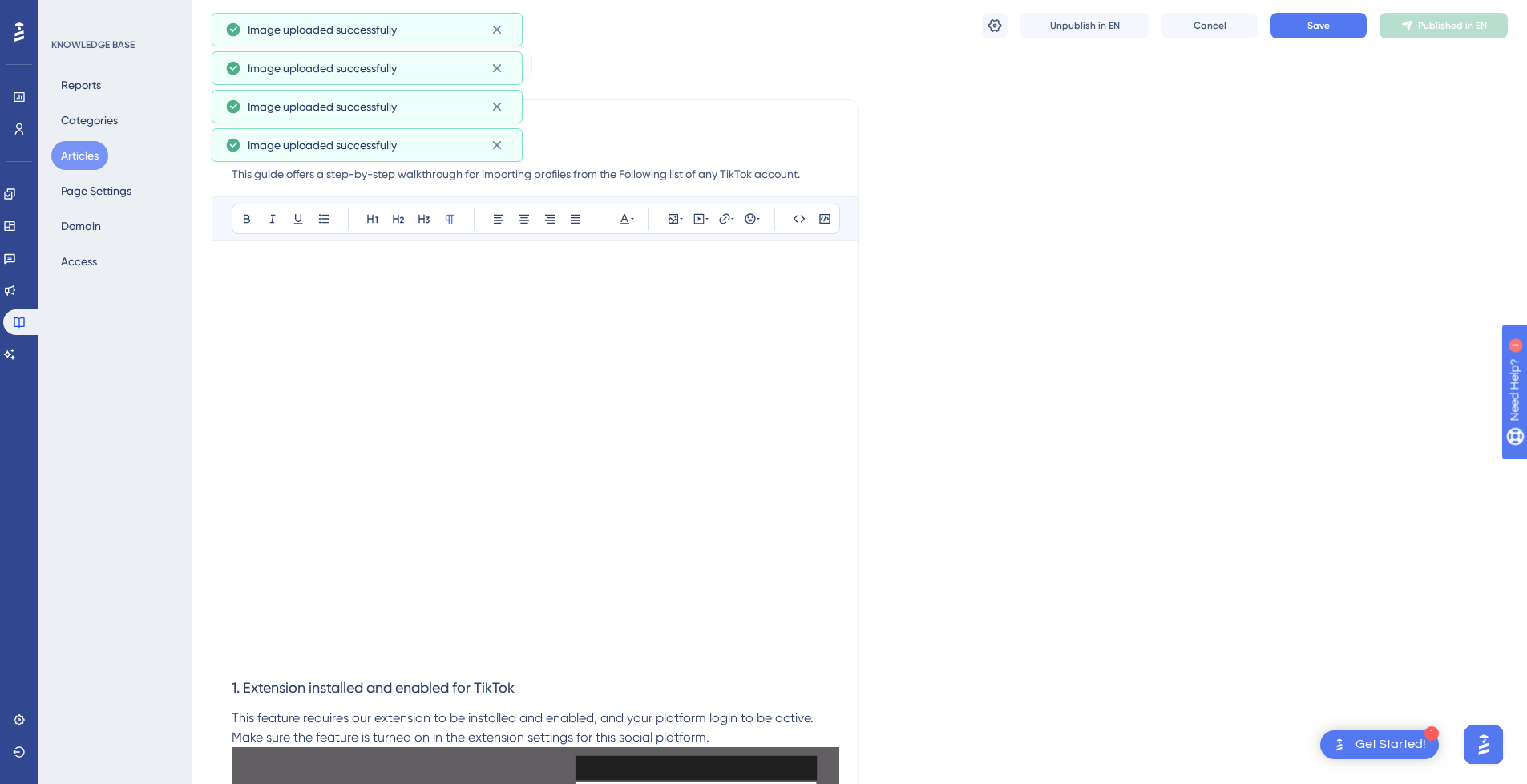
click at [263, 672] on h3 "1. Extension installed and enabled for TikTok" at bounding box center [536, 688] width 607 height 41
click at [267, 663] on p at bounding box center [536, 657] width 607 height 20
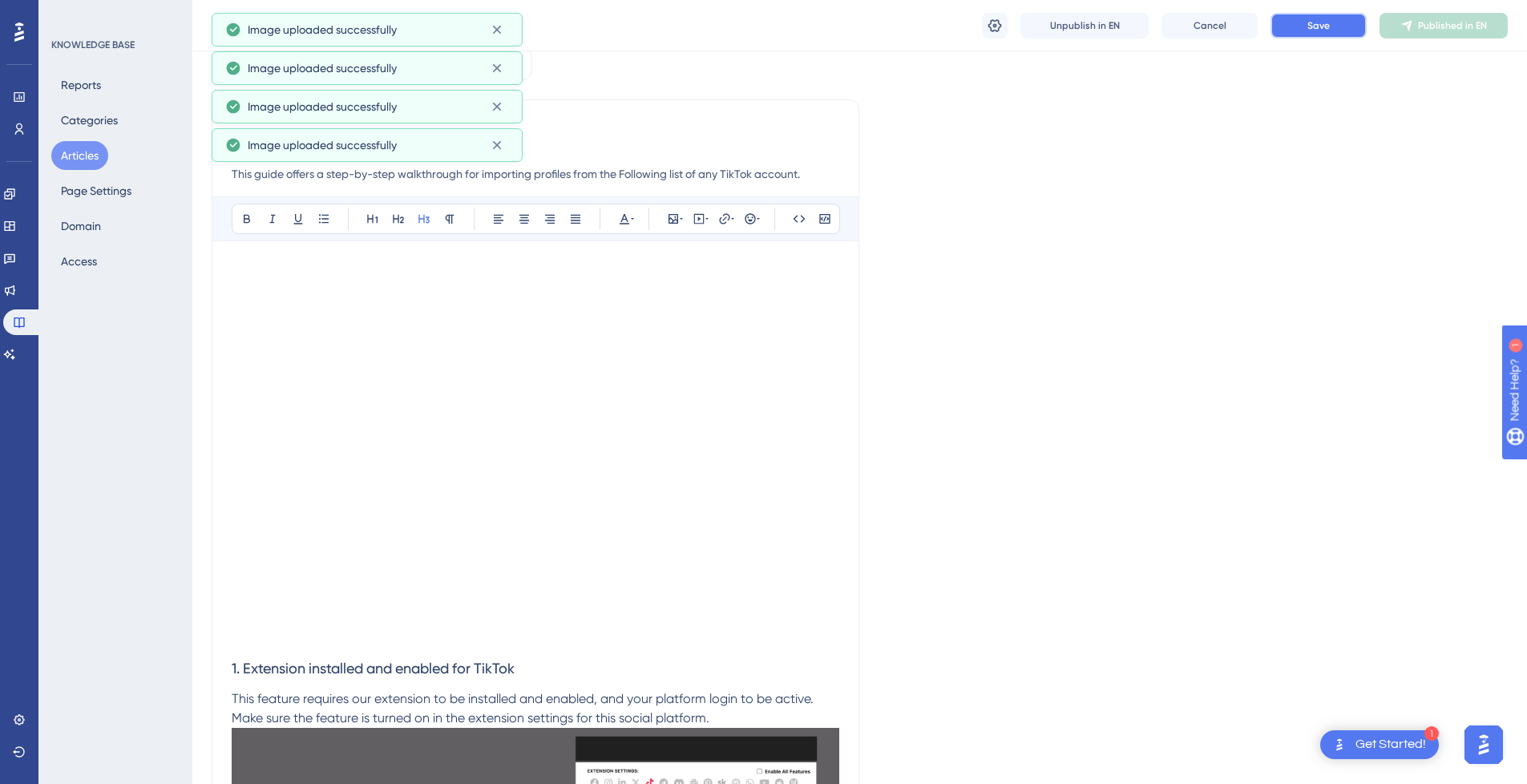
click at [1354, 23] on button "Save" at bounding box center [1319, 26] width 96 height 26
click at [1449, 28] on span "Publish in EN" at bounding box center [1452, 26] width 57 height 13
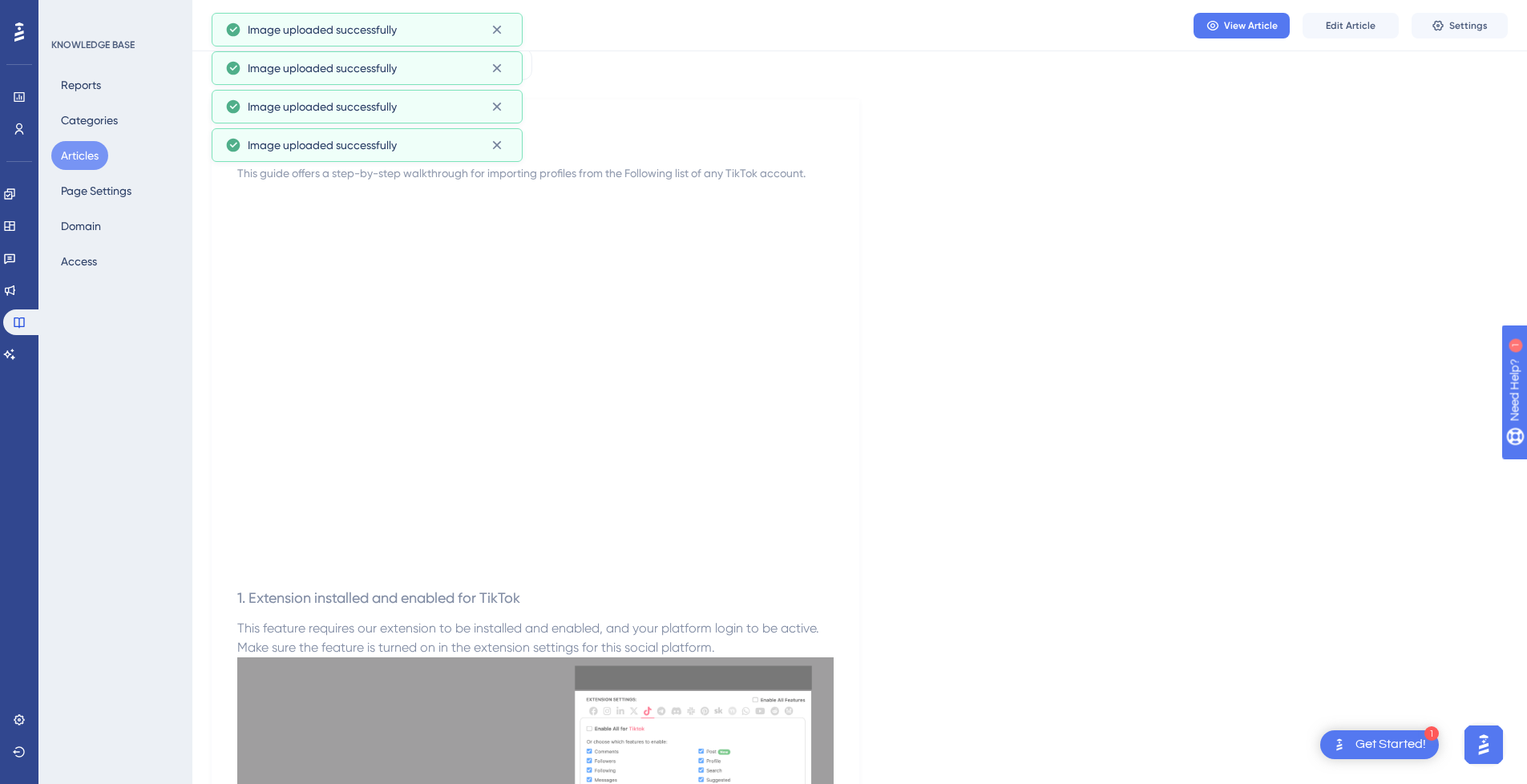
click at [86, 152] on button "Articles" at bounding box center [80, 155] width 57 height 28
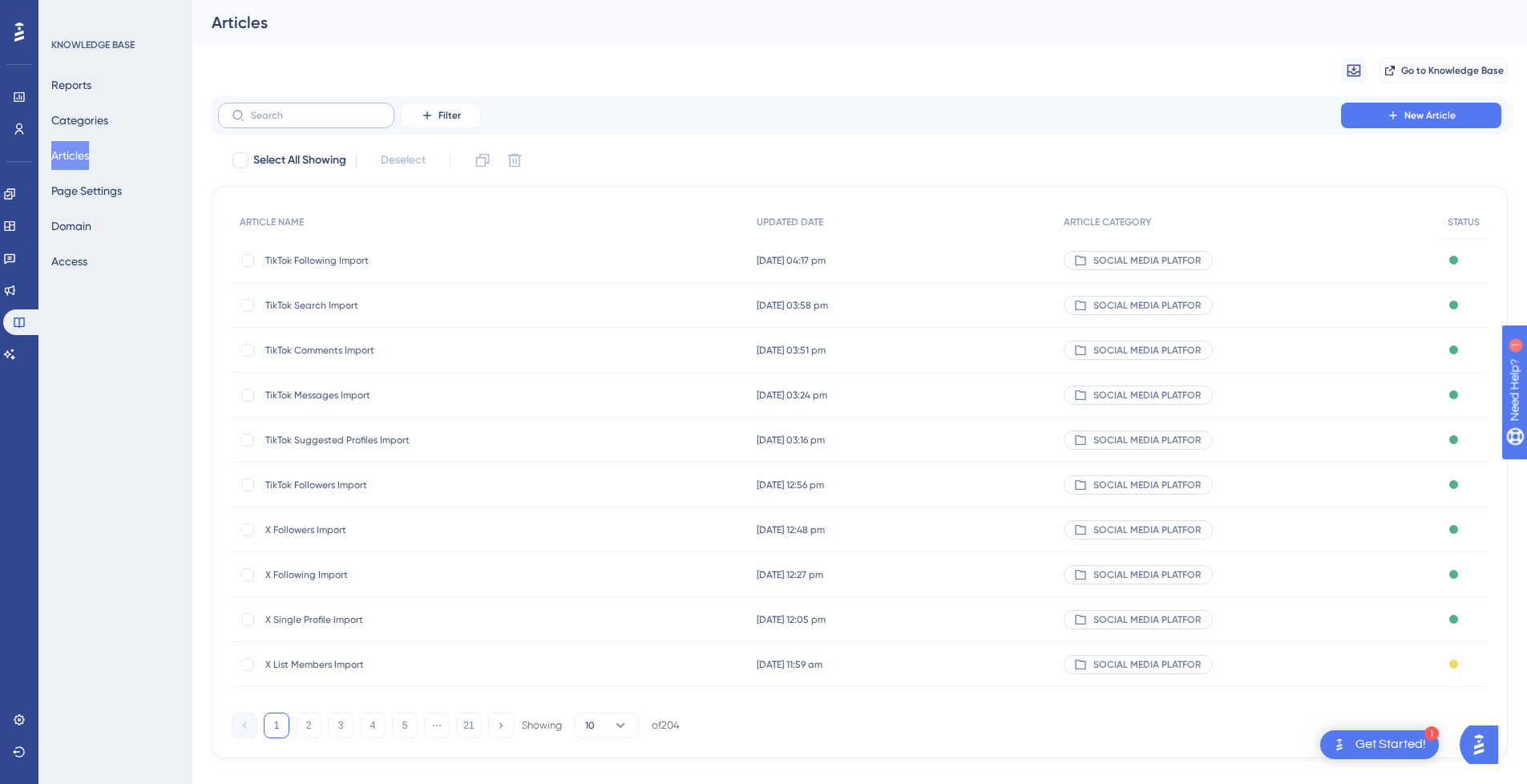
click at [325, 123] on label at bounding box center [306, 115] width 176 height 26
click at [325, 121] on input "text" at bounding box center [315, 115] width 130 height 11
click at [315, 120] on input "Tiktok" at bounding box center [315, 115] width 130 height 11
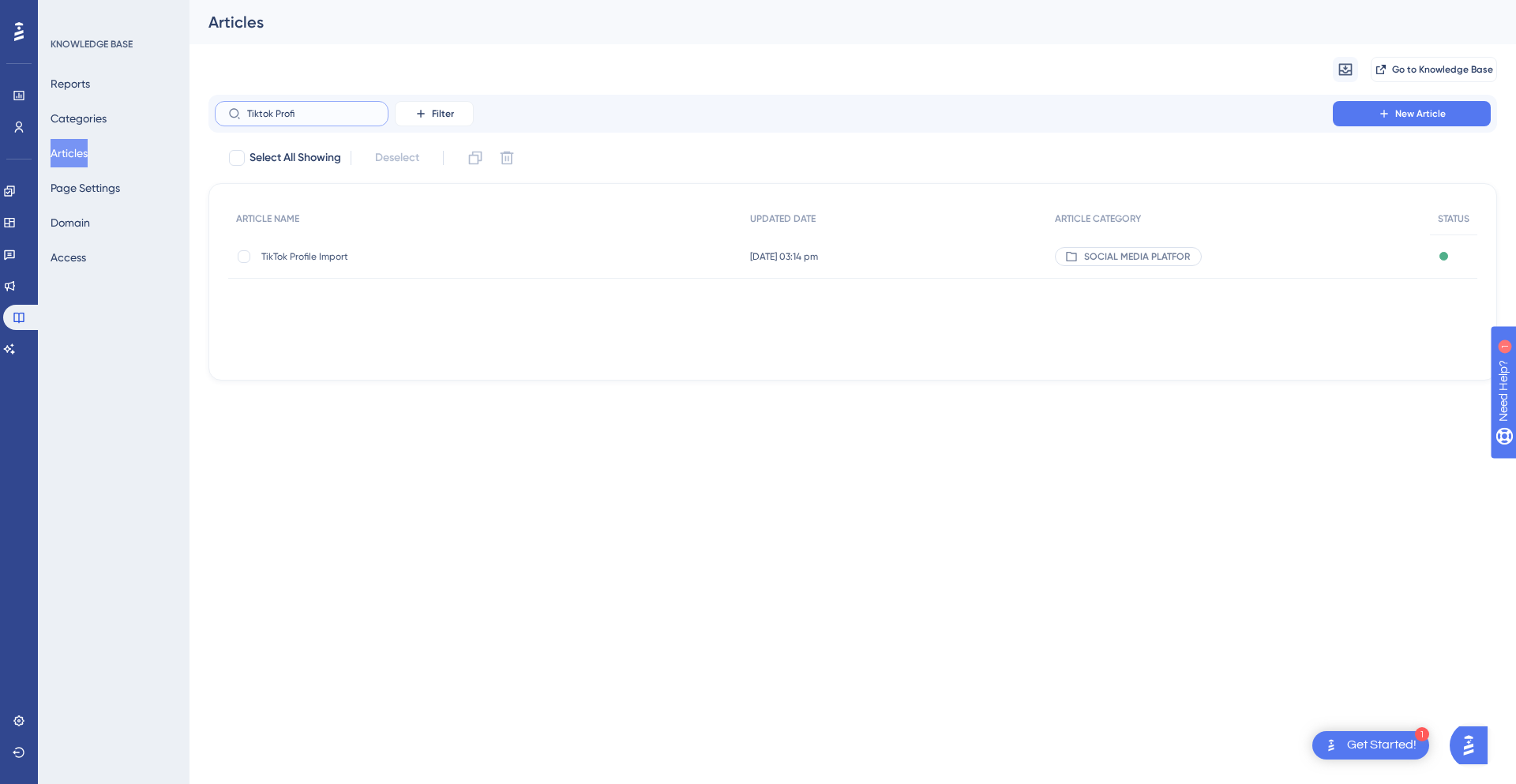
type input "Tiktok Profik"
checkbox input "true"
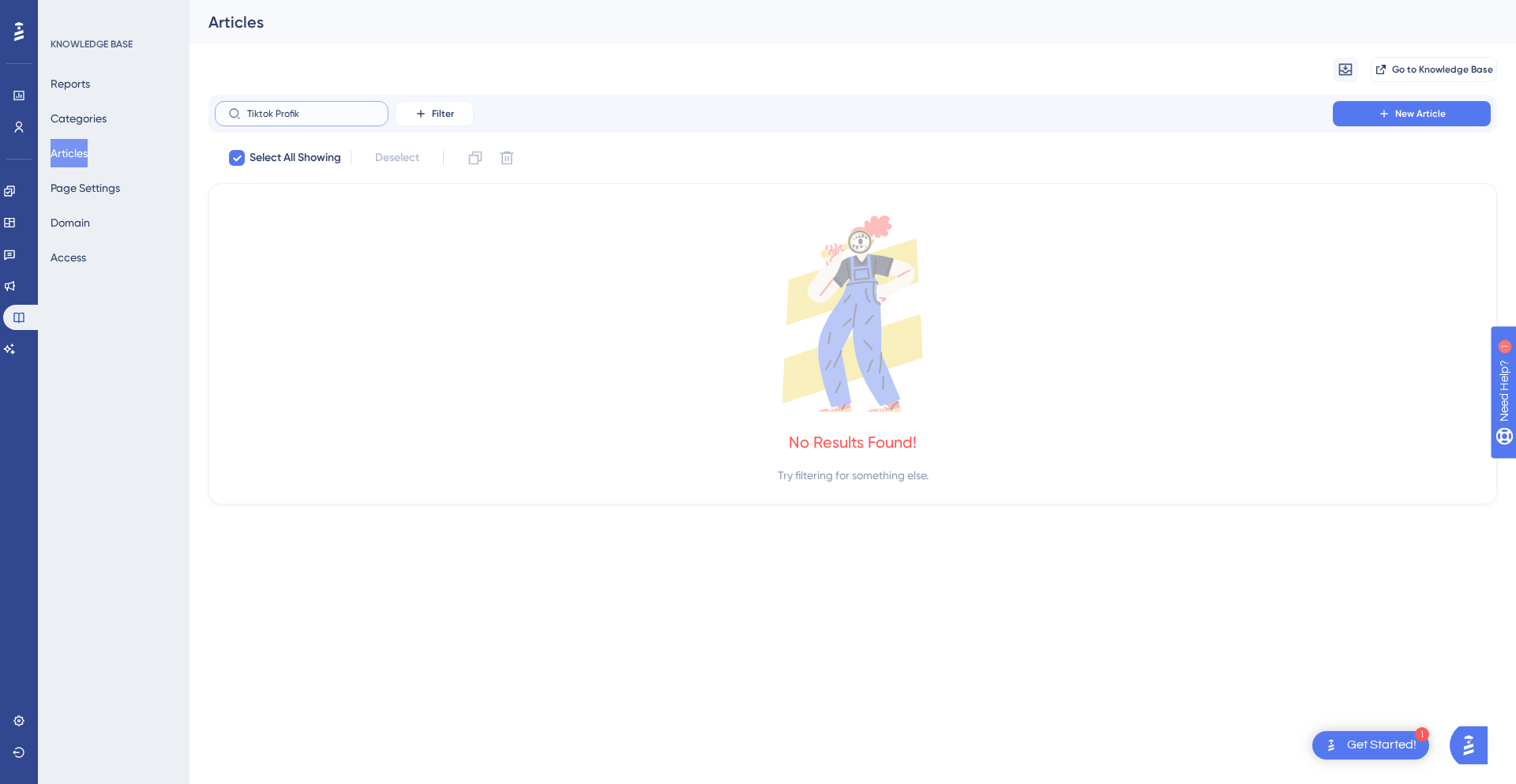
type input "Tiktok Profi"
checkbox input "false"
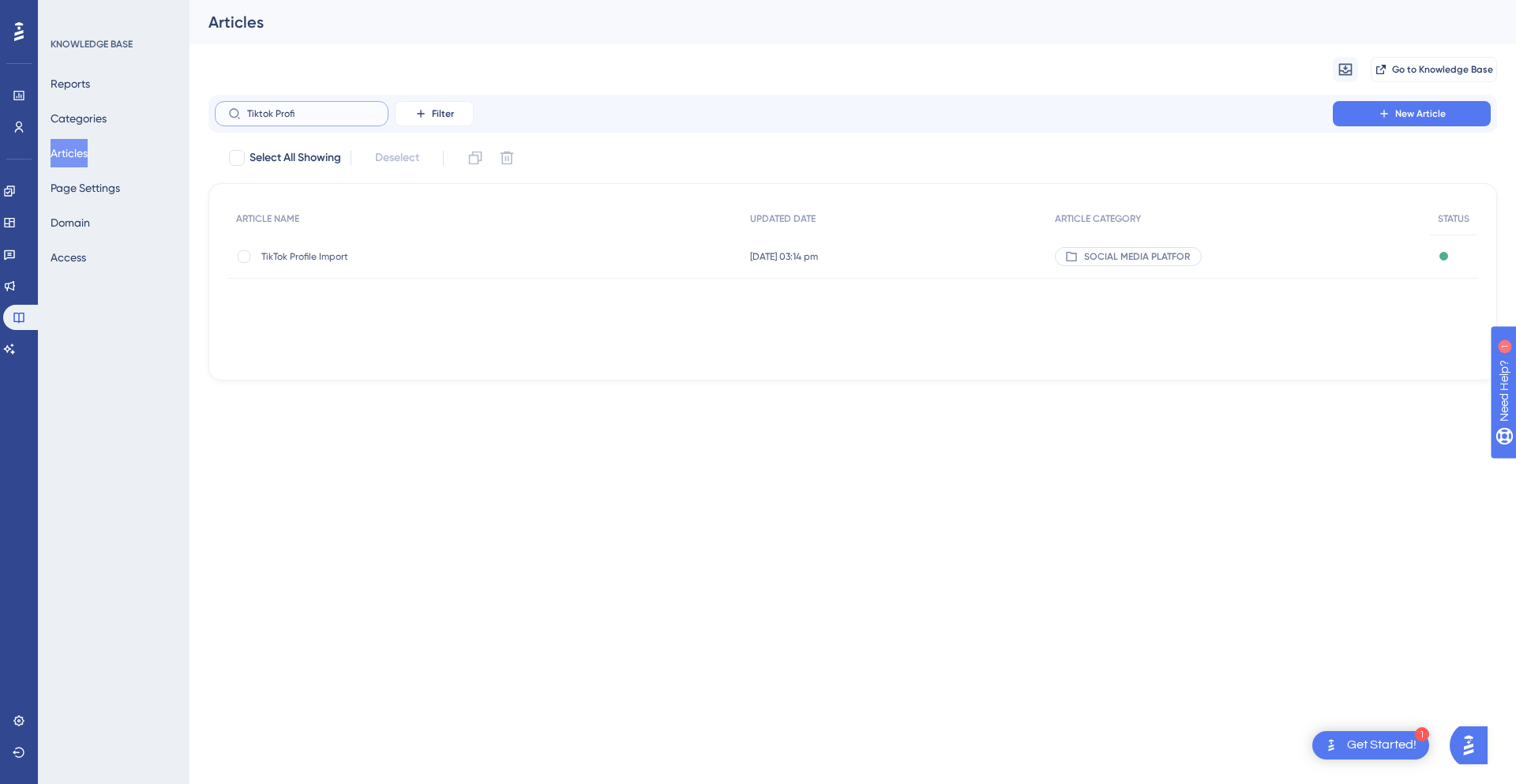
type input "Tiktok Profi"
click at [356, 259] on span "TikTok Profile Import" at bounding box center [387, 256] width 253 height 13
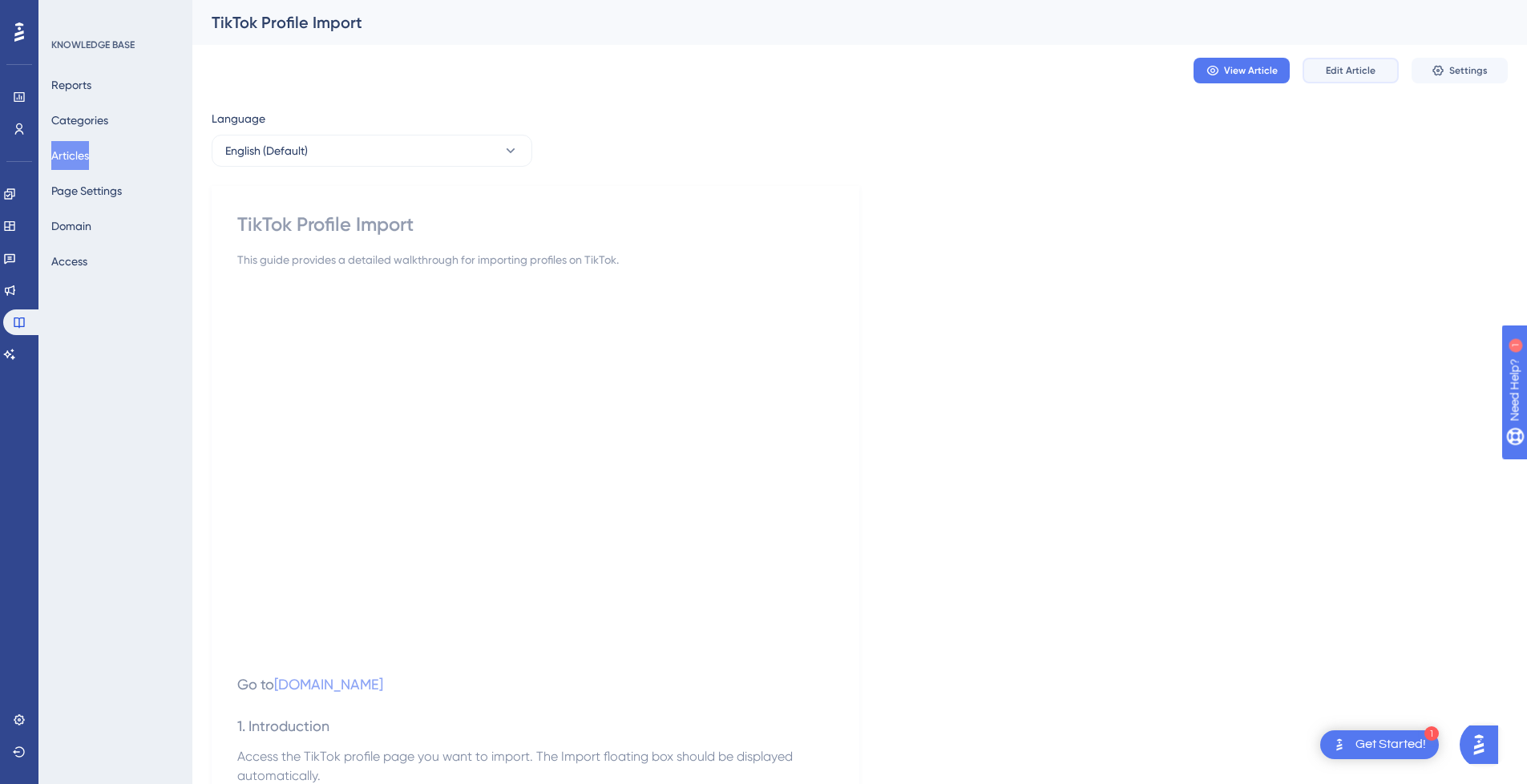
click at [1352, 72] on span "Edit Article" at bounding box center [1350, 70] width 50 height 13
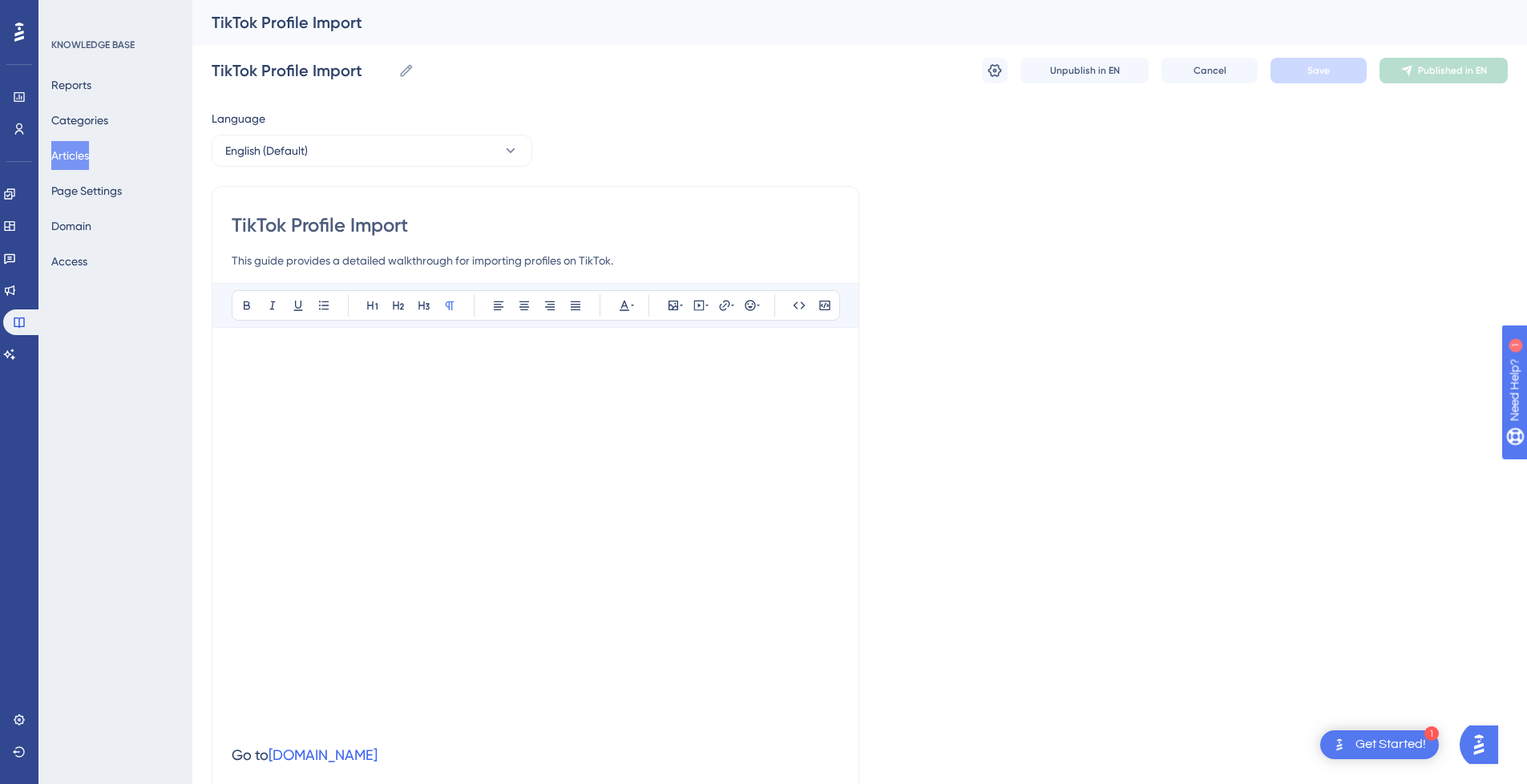
scroll to position [657, 0]
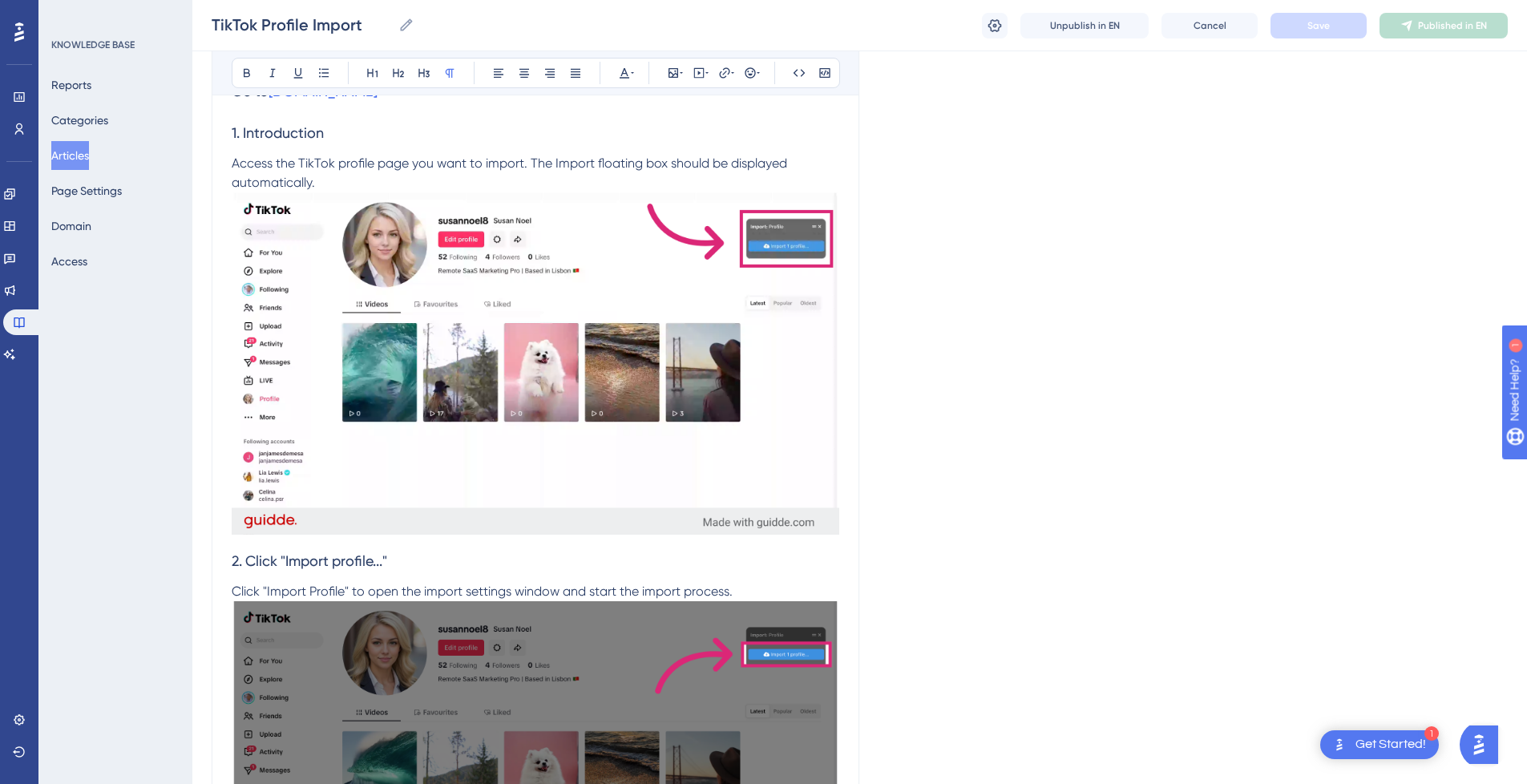
click at [767, 554] on h3 "2. Click "Import profile..."" at bounding box center [536, 561] width 607 height 41
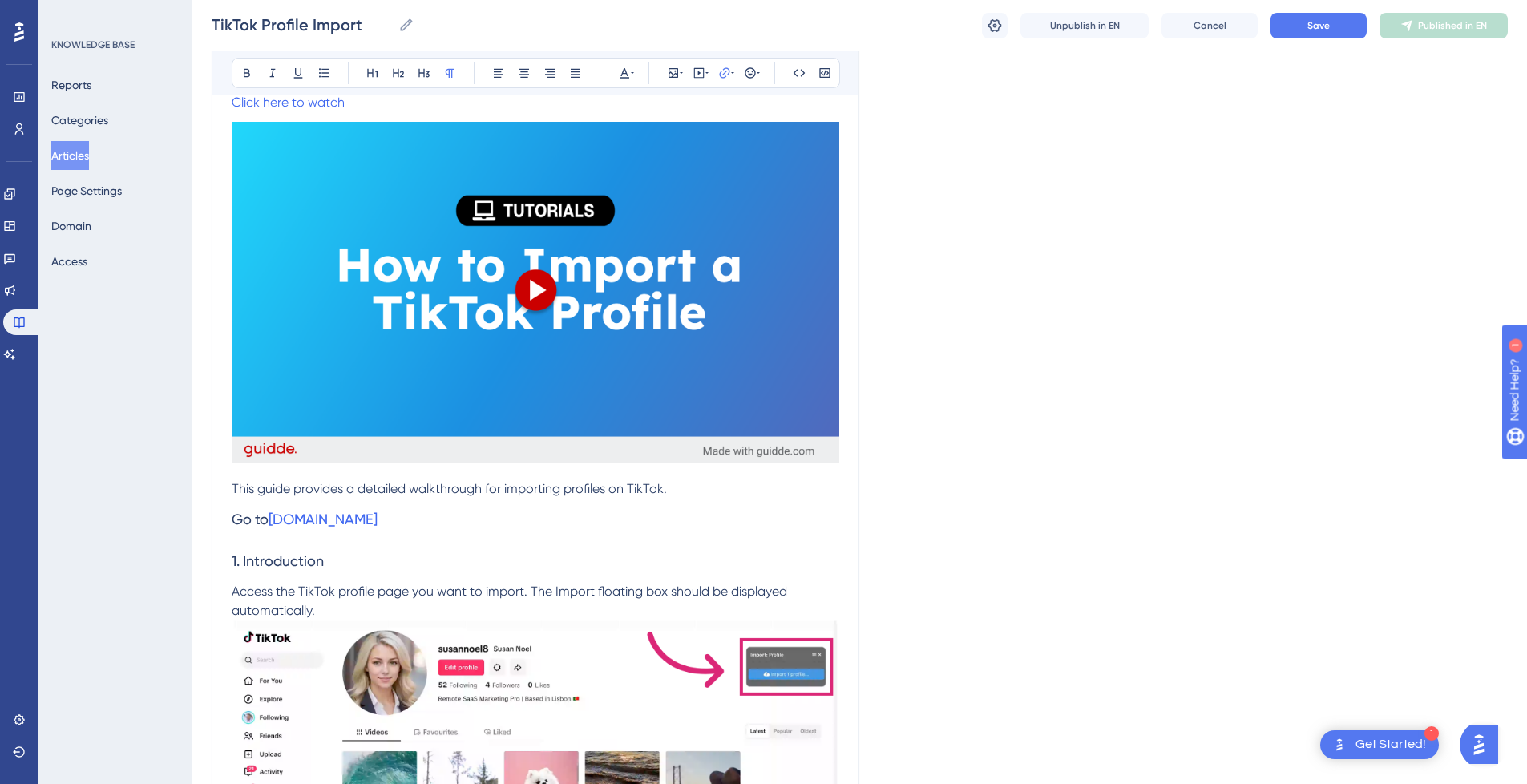
scroll to position [337, 0]
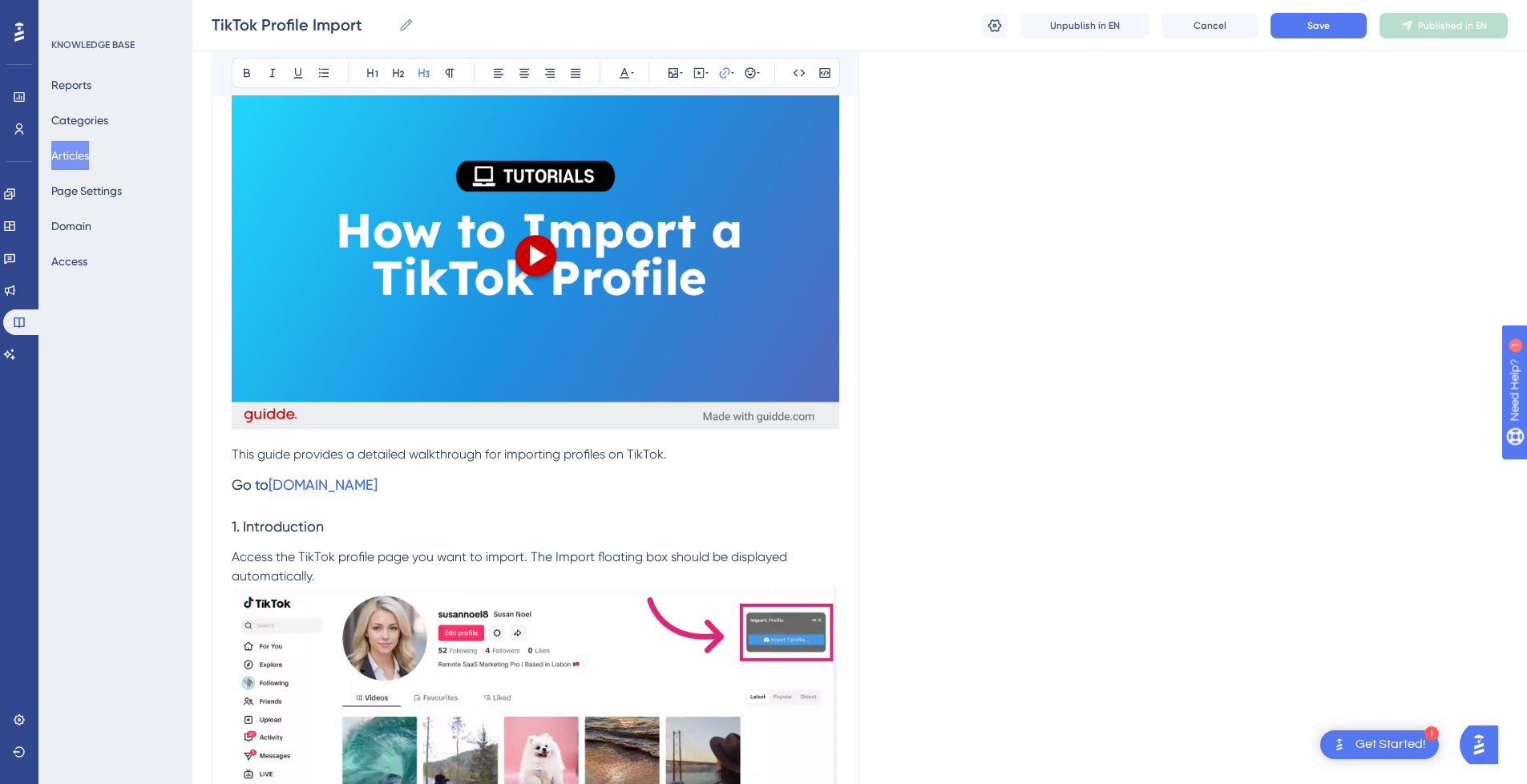
click at [397, 495] on h3 "Go to [DOMAIN_NAME]" at bounding box center [536, 484] width 607 height 41
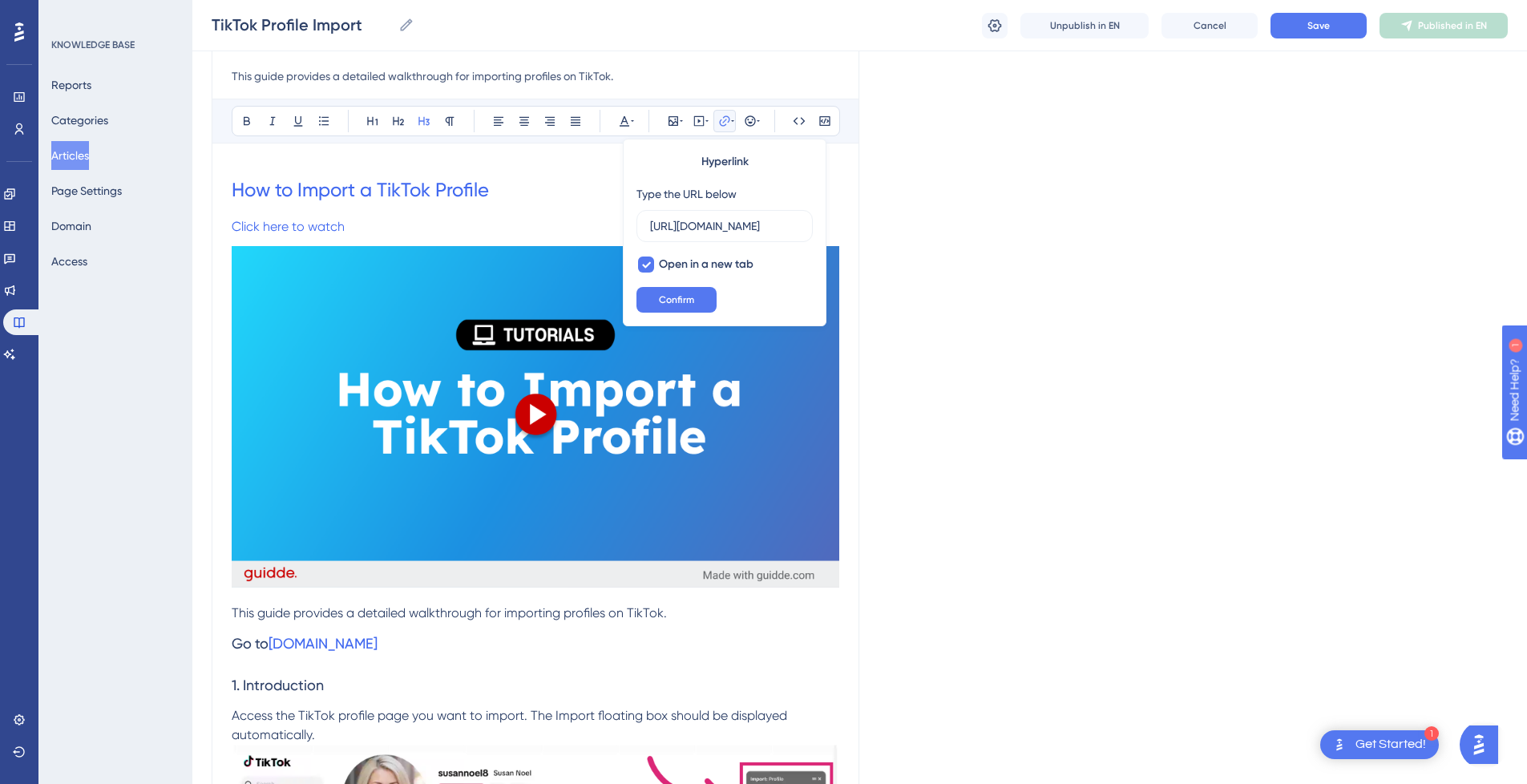
scroll to position [176, 0]
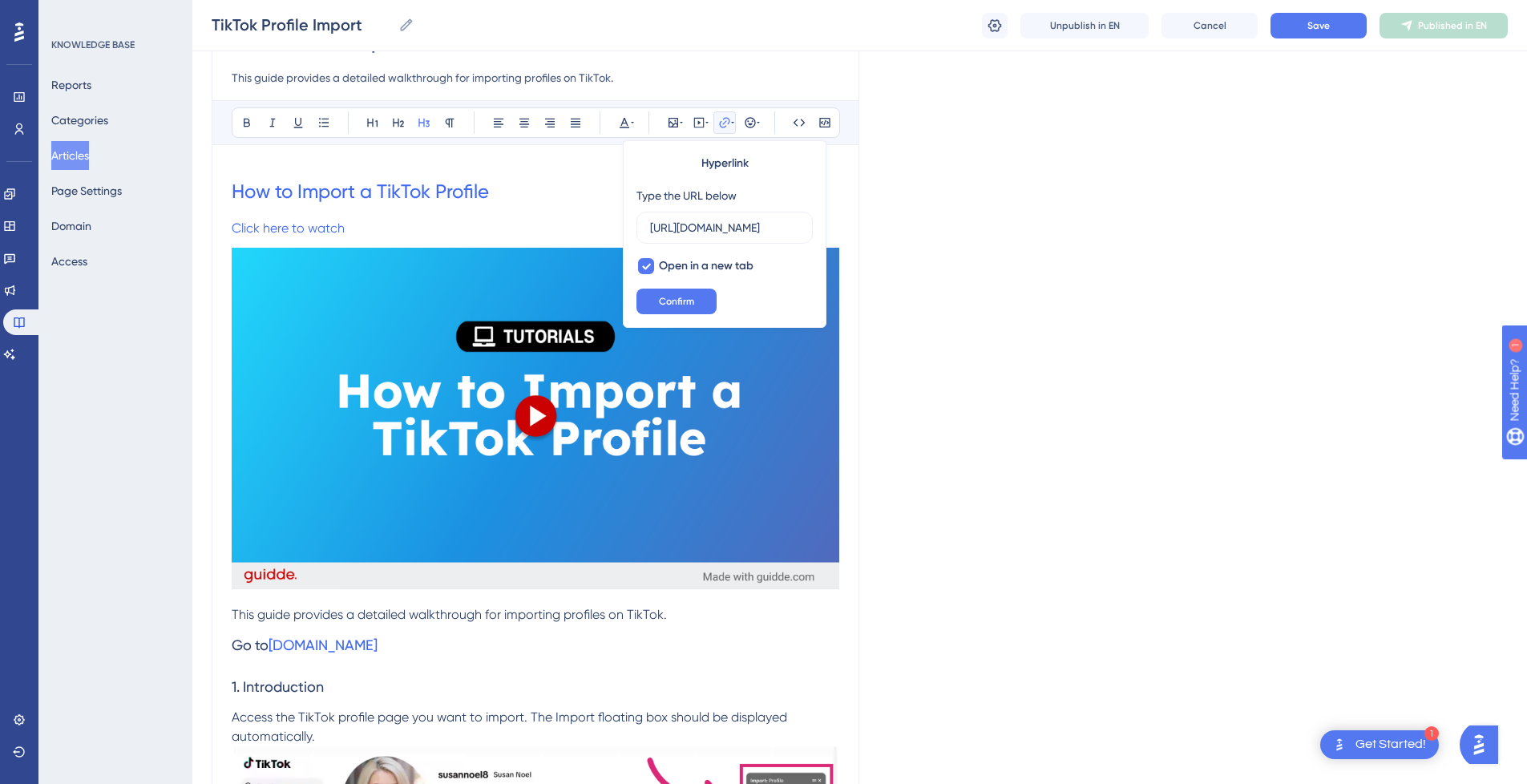
drag, startPoint x: 466, startPoint y: 208, endPoint x: 468, endPoint y: 218, distance: 10.2
click at [466, 208] on h1 "How to Import a TikTok Profile" at bounding box center [536, 191] width 607 height 54
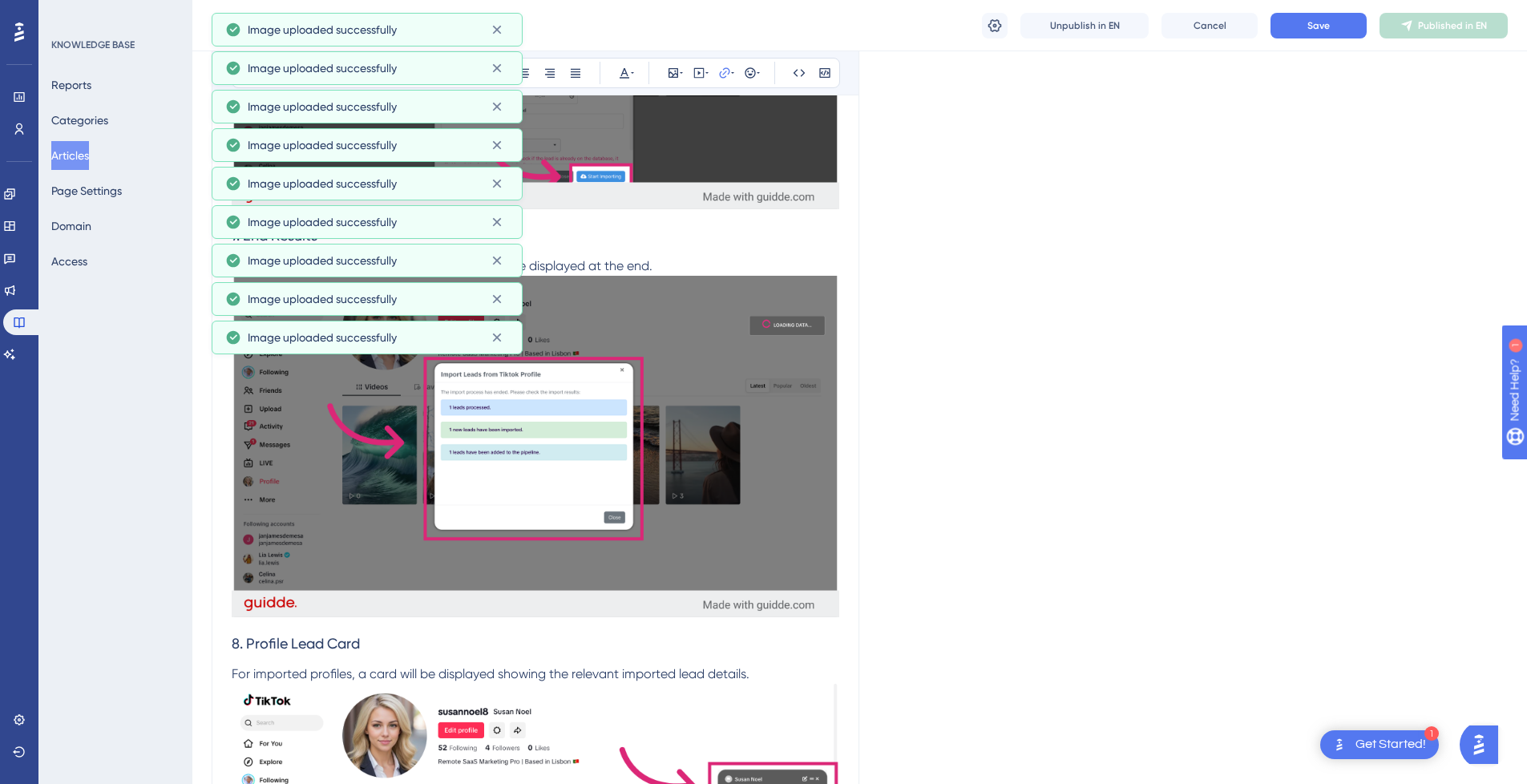
scroll to position [3568, 0]
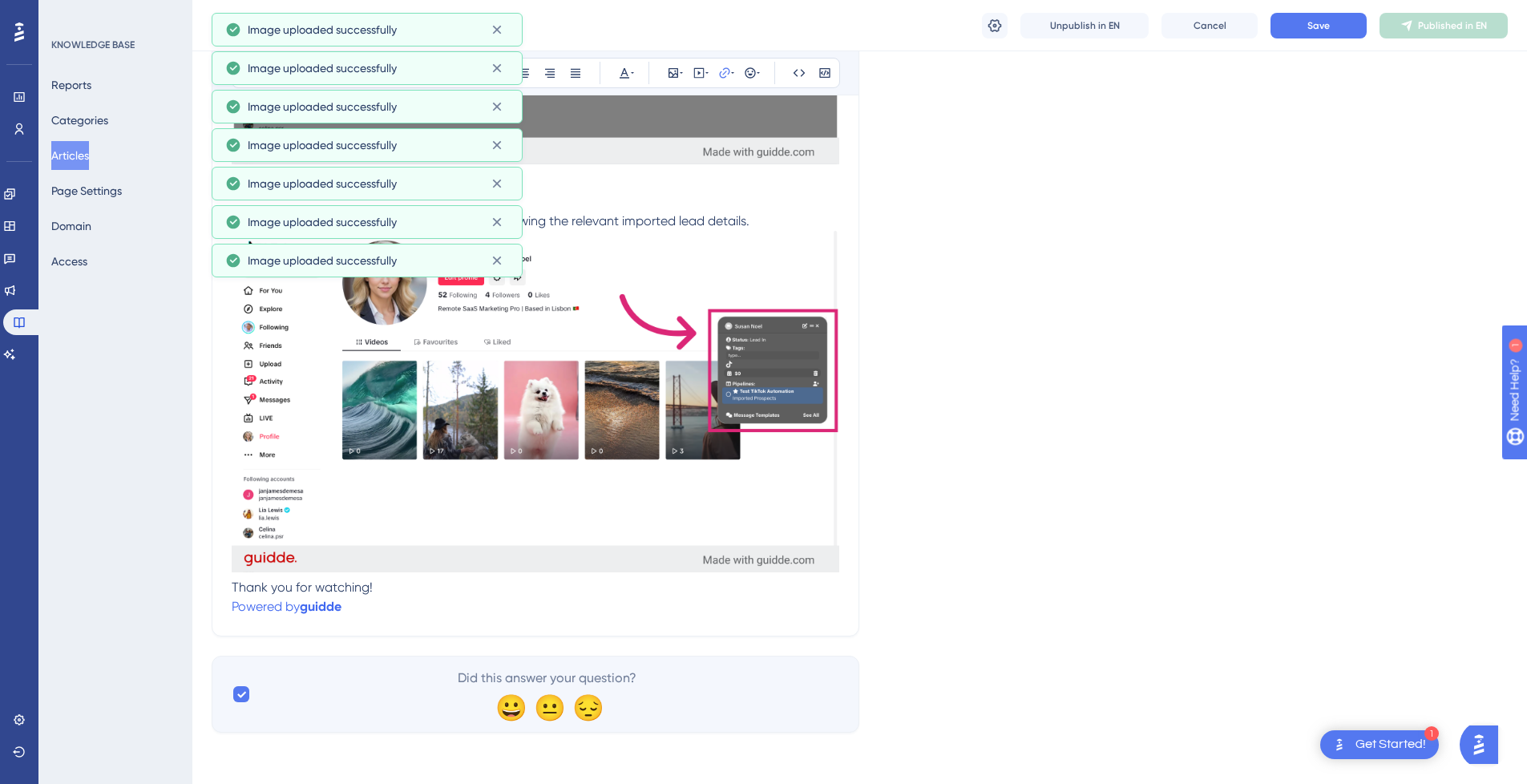
click at [367, 610] on p "Powered by [PERSON_NAME]" at bounding box center [536, 607] width 607 height 20
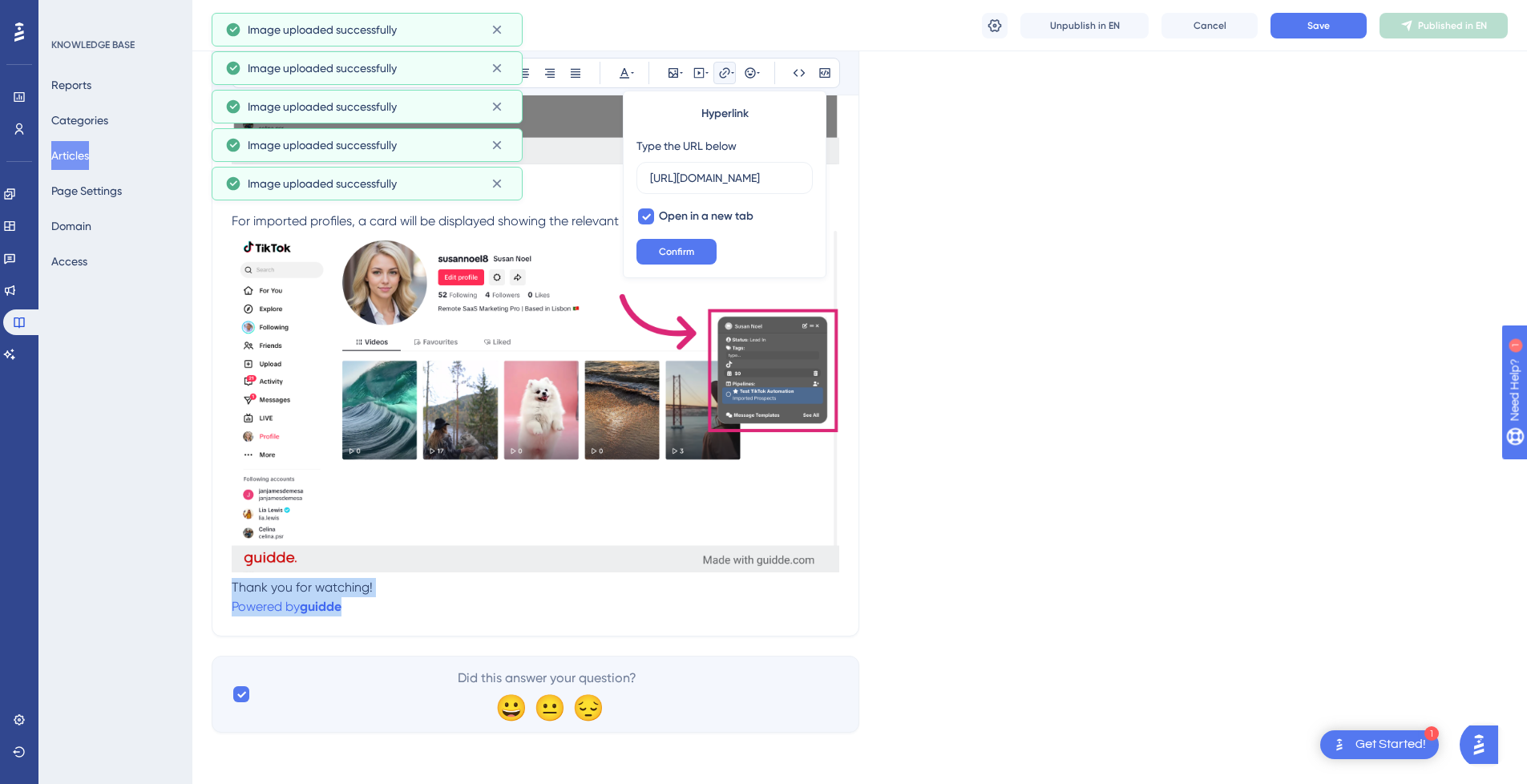
drag, startPoint x: 305, startPoint y: 598, endPoint x: 224, endPoint y: 592, distance: 81.2
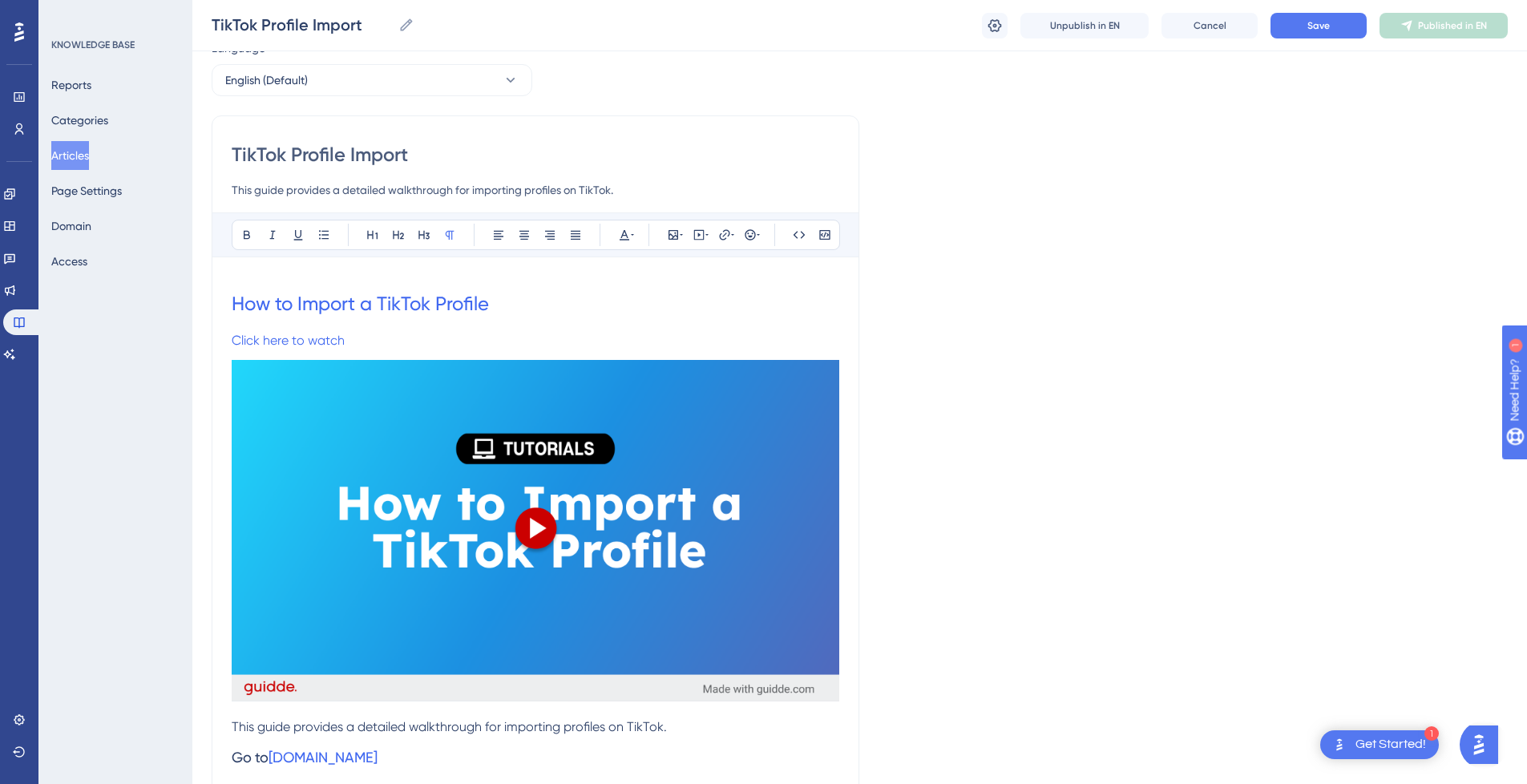
scroll to position [358, 0]
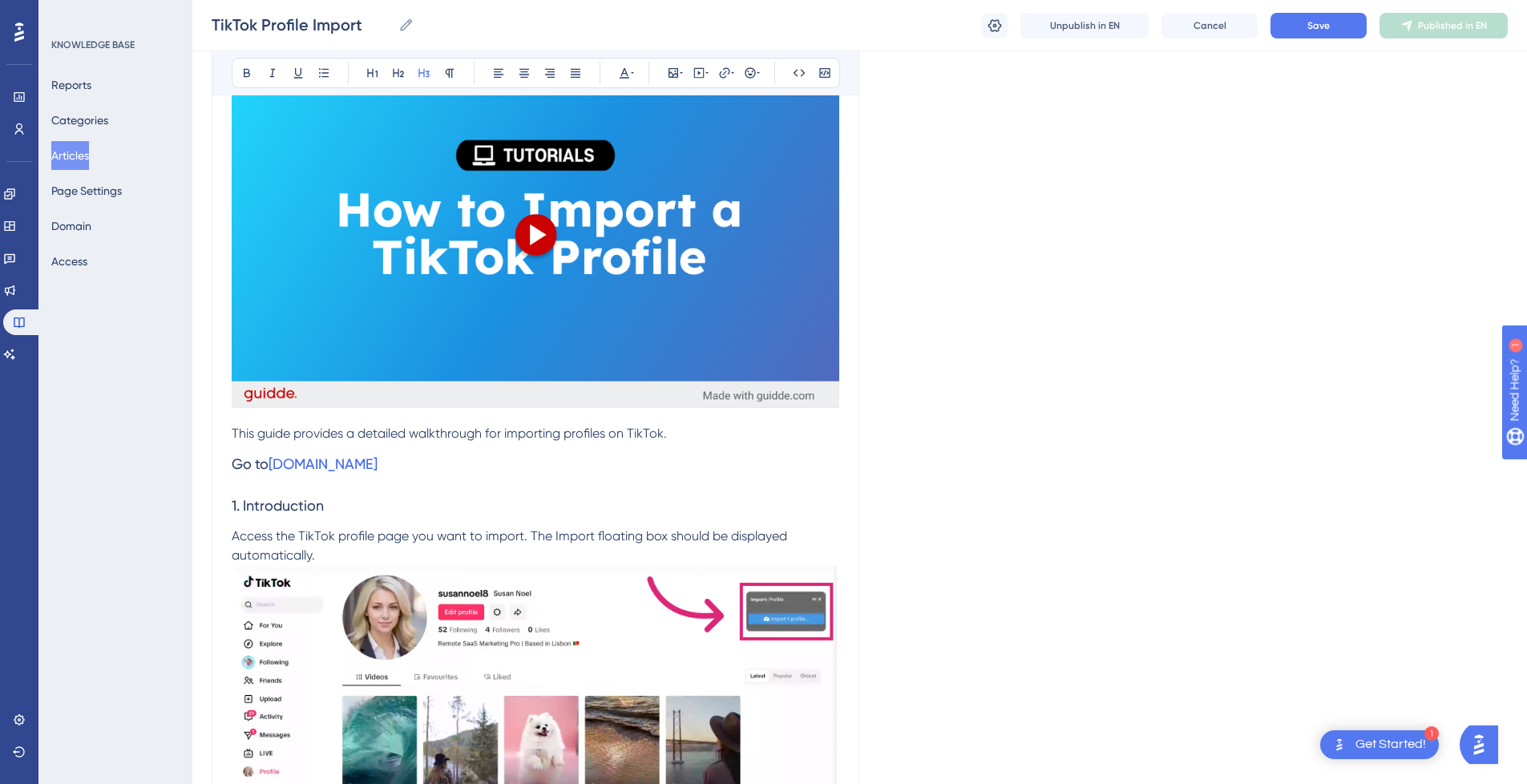
click at [520, 498] on h3 "1. Introduction" at bounding box center [536, 505] width 607 height 41
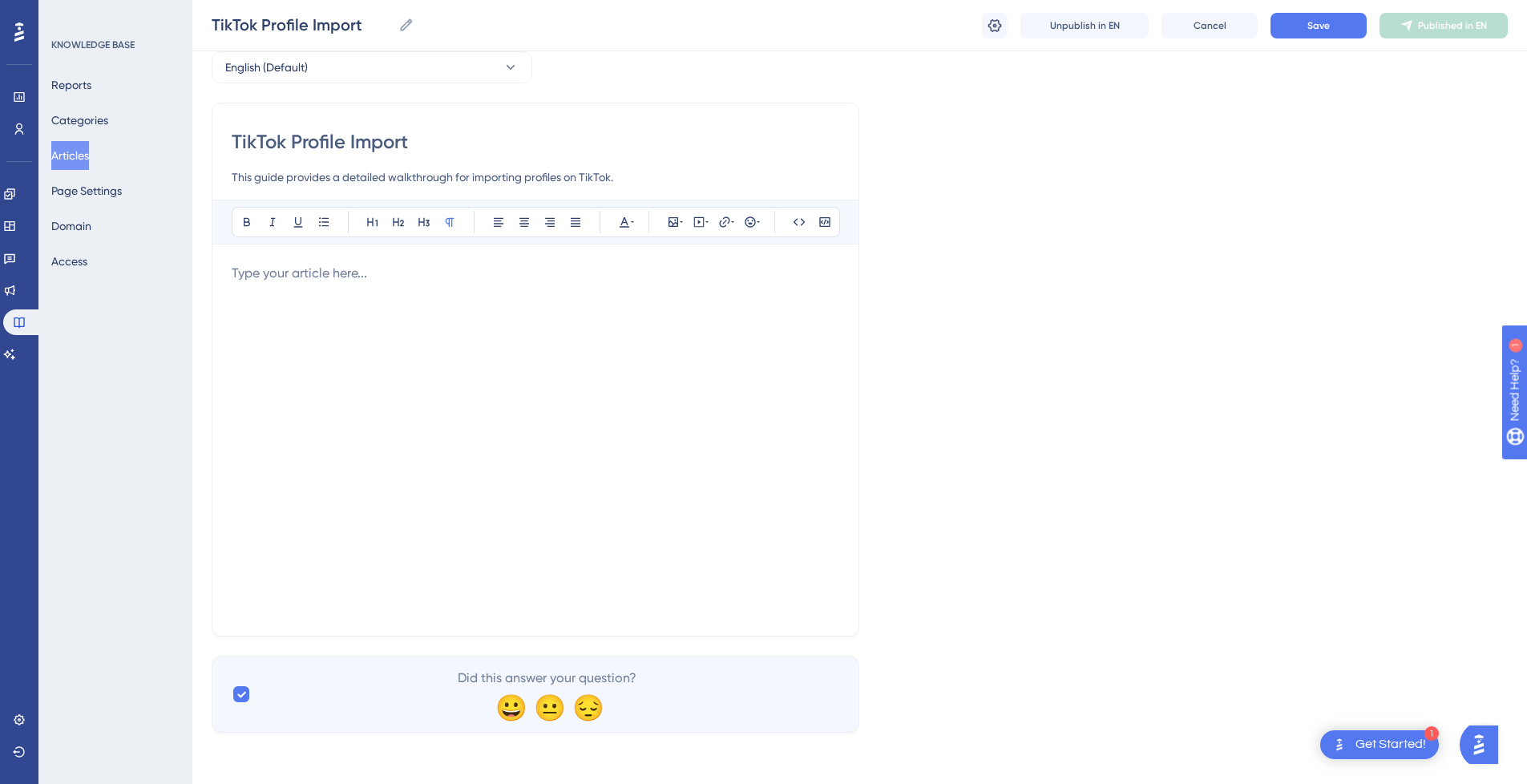
scroll to position [77, 0]
click at [483, 329] on div at bounding box center [536, 439] width 607 height 353
click at [484, 324] on div at bounding box center [536, 439] width 607 height 353
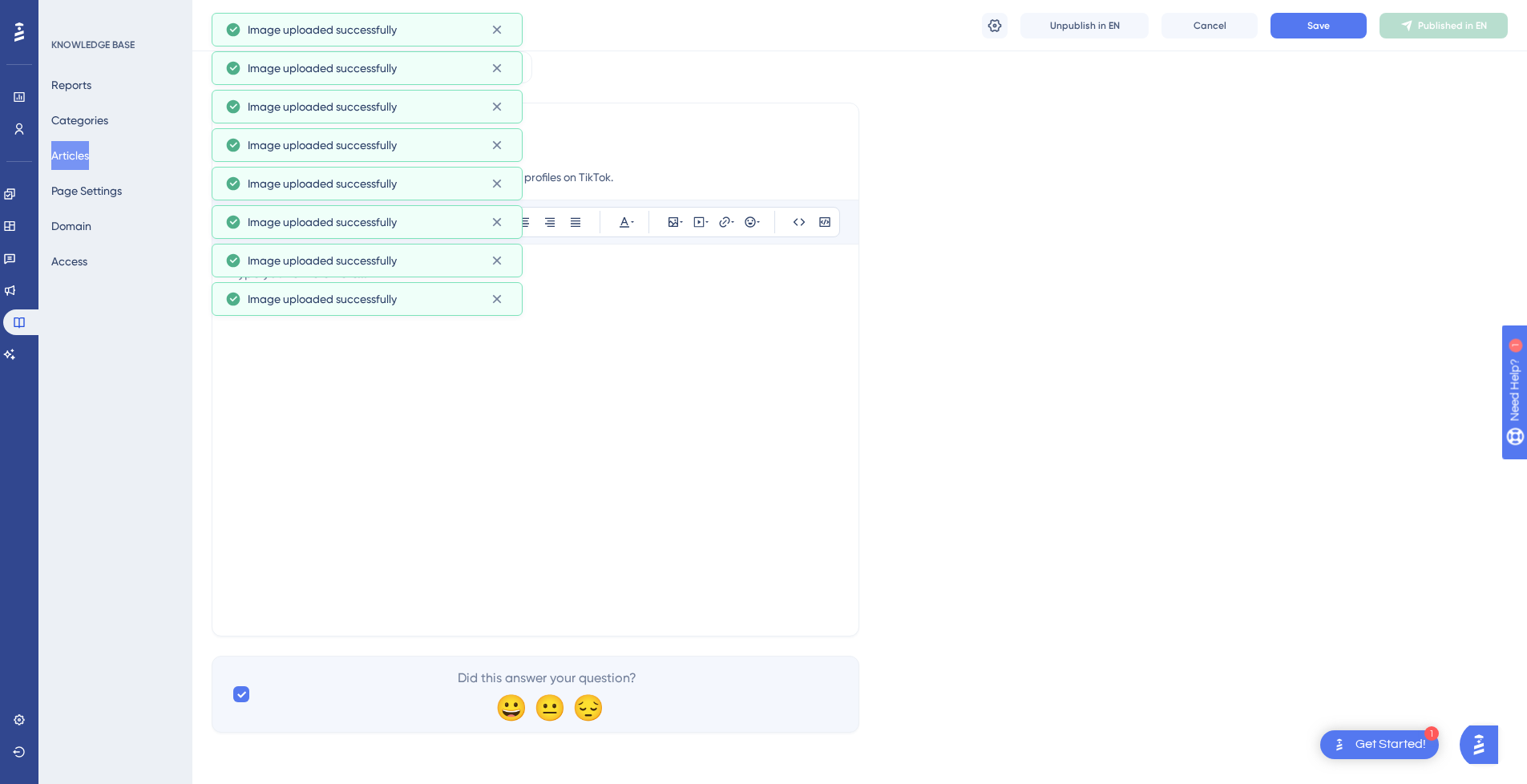
click at [663, 372] on div at bounding box center [536, 439] width 607 height 353
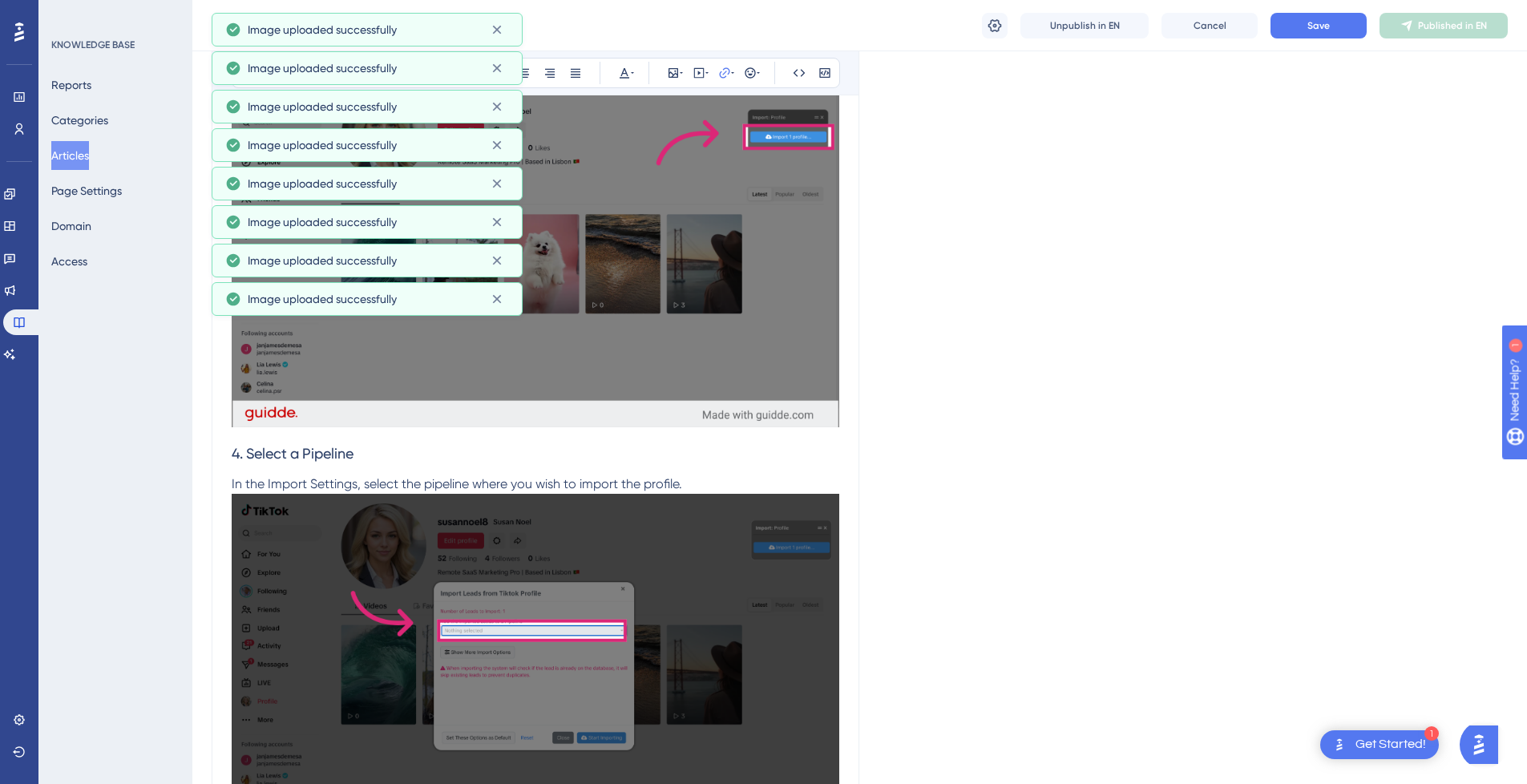
scroll to position [3979, 0]
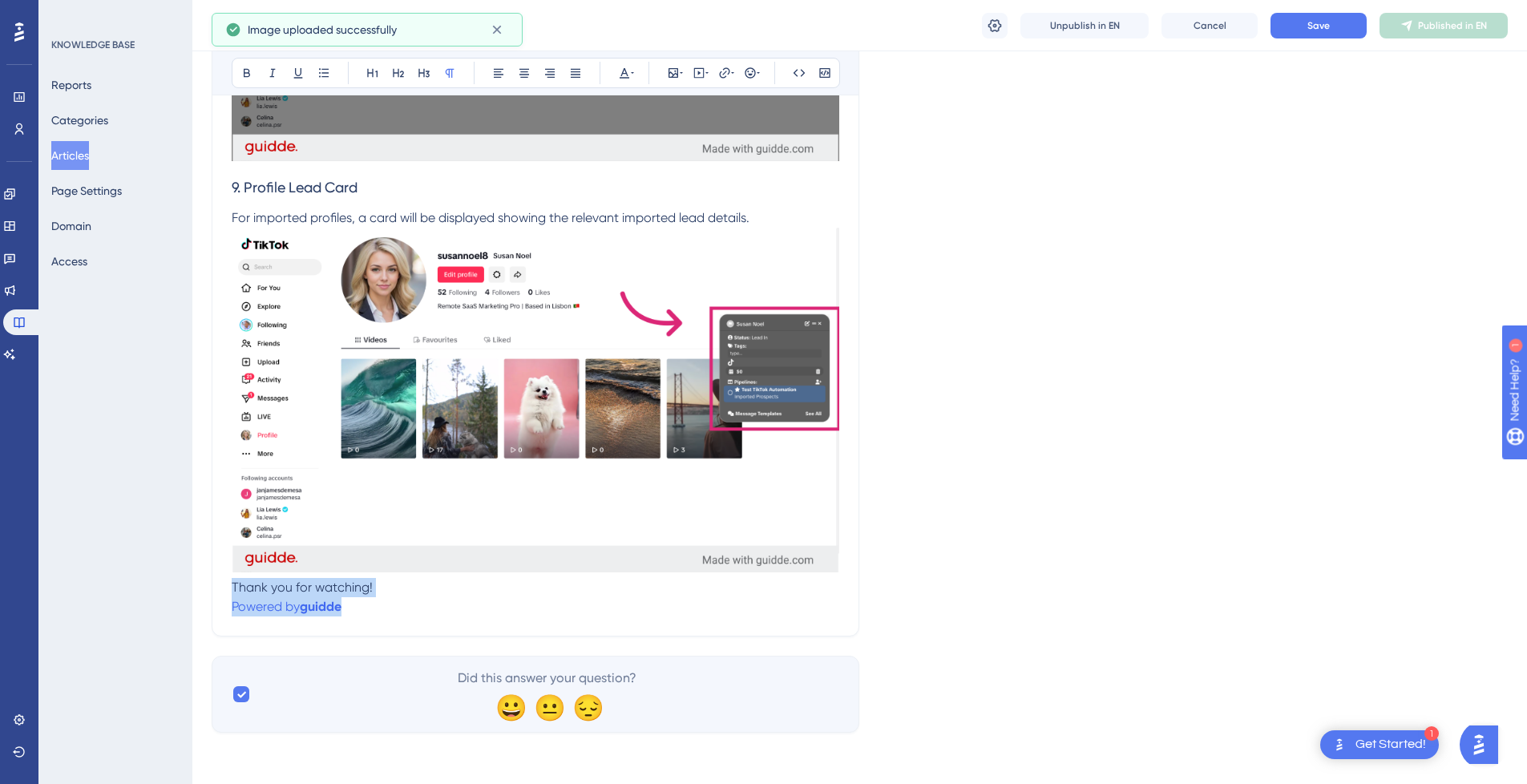
drag, startPoint x: 316, startPoint y: 602, endPoint x: 228, endPoint y: 594, distance: 88.4
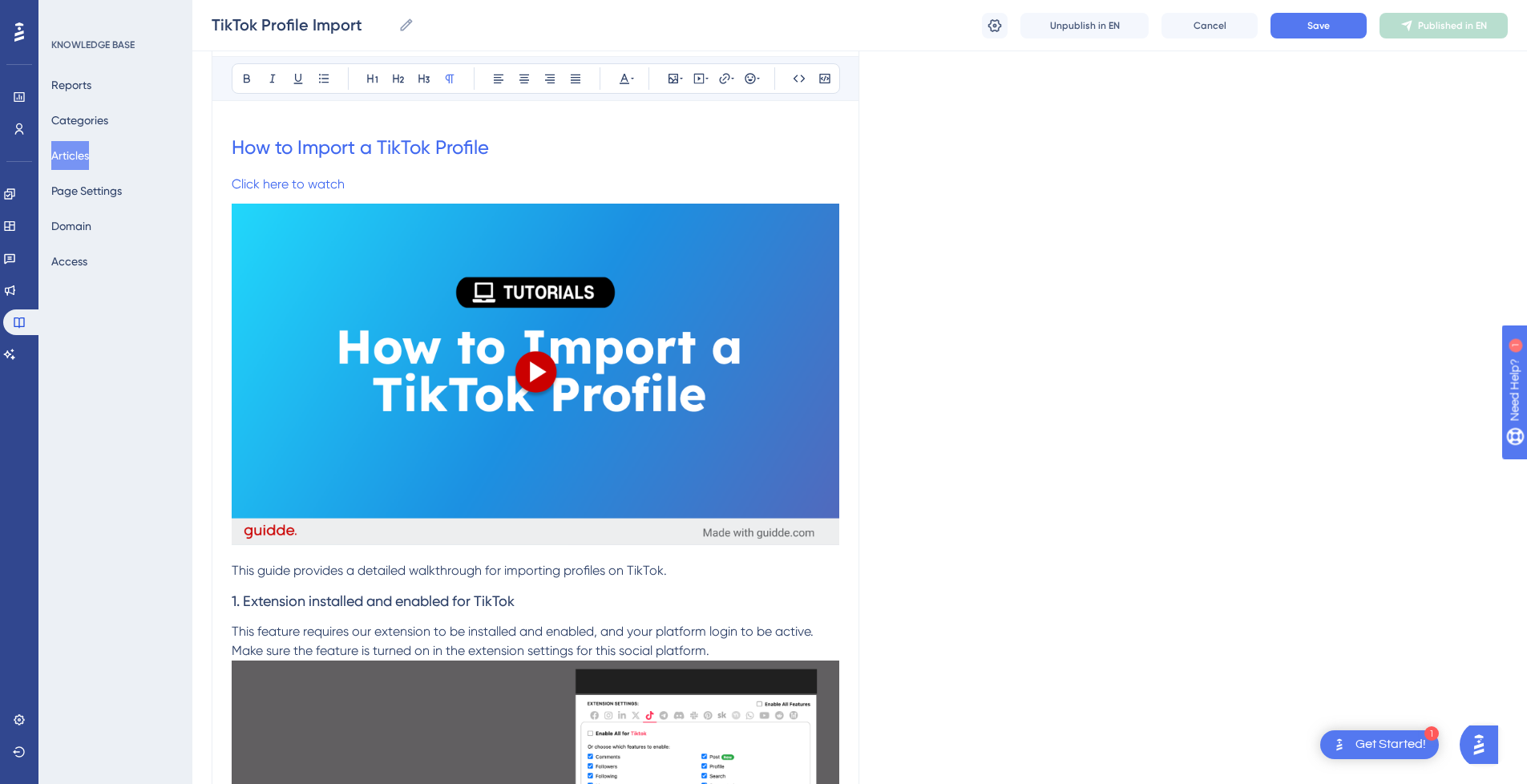
scroll to position [140, 0]
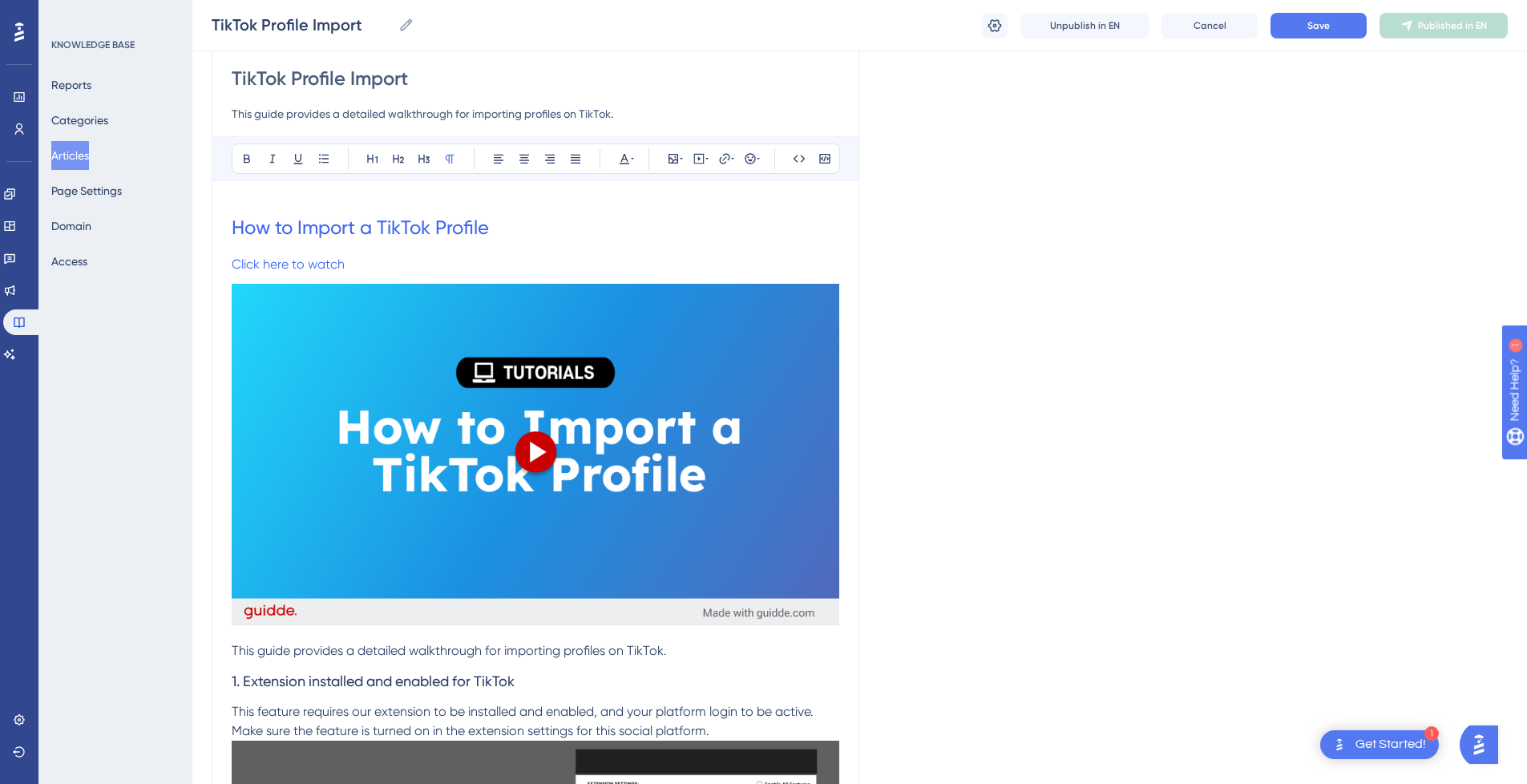
click at [697, 650] on p "This guide provides a detailed walkthrough for importing profiles on TikTok." at bounding box center [536, 651] width 607 height 20
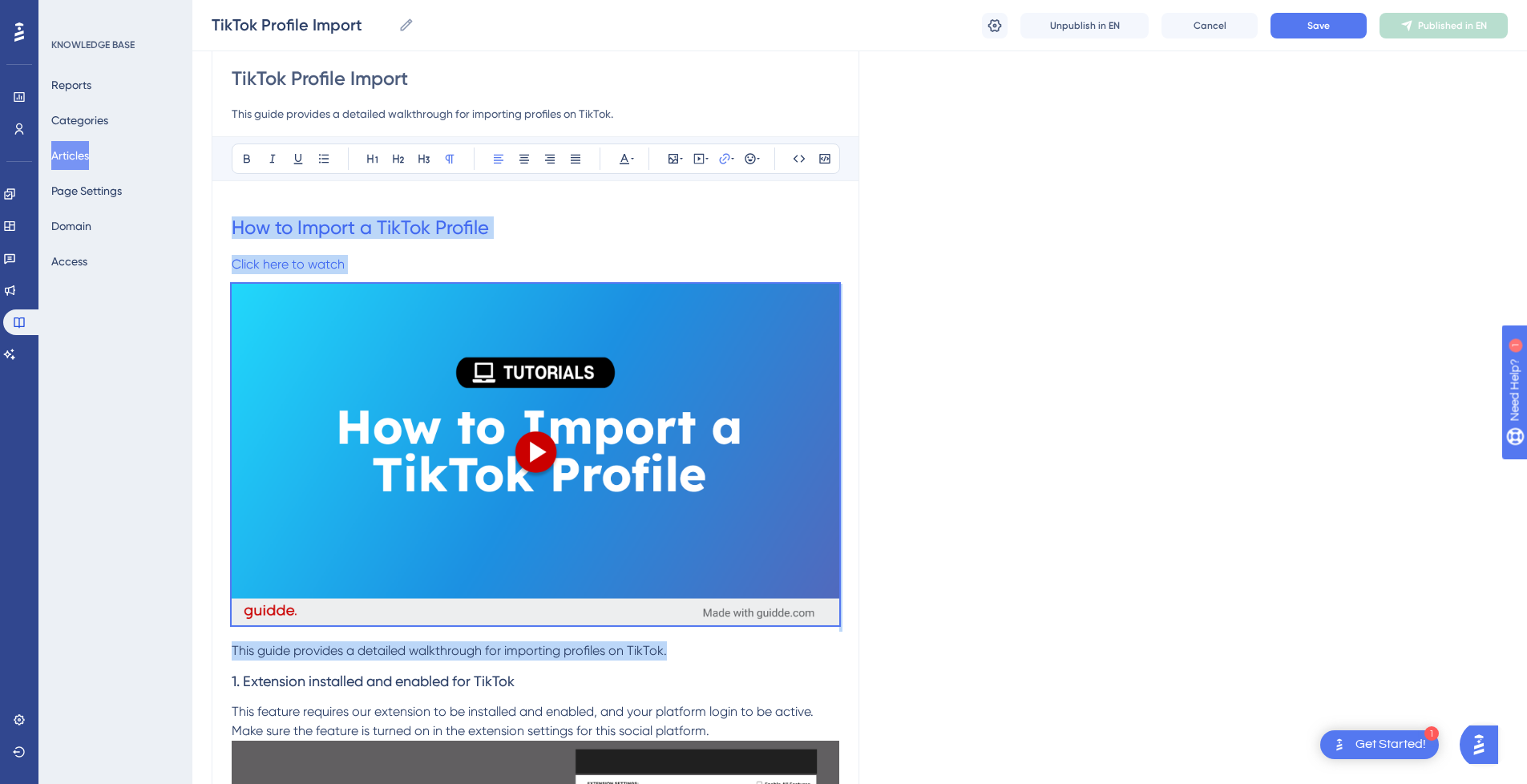
drag, startPoint x: 698, startPoint y: 650, endPoint x: 231, endPoint y: 238, distance: 622.8
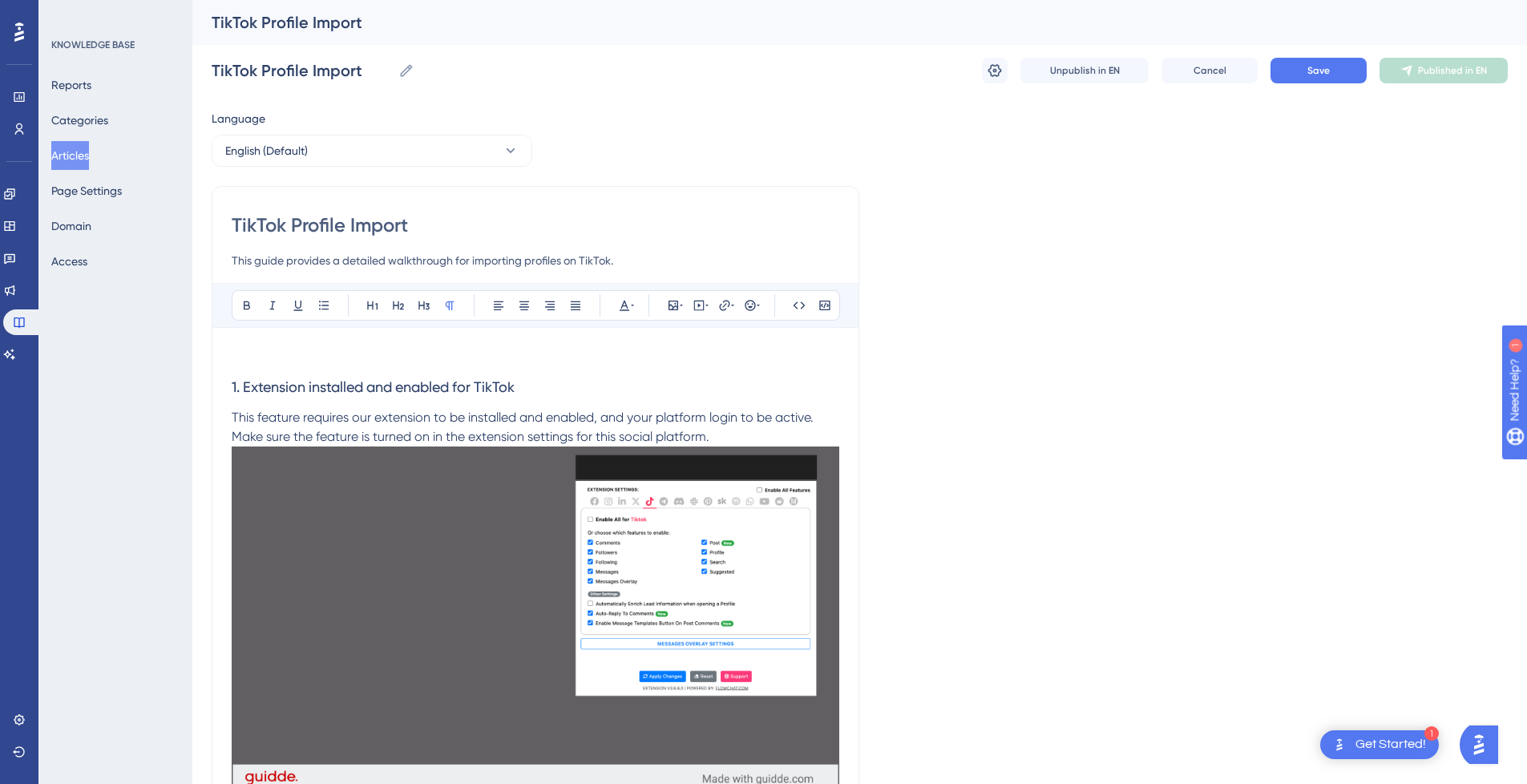
click at [623, 363] on p at bounding box center [536, 357] width 607 height 20
click at [698, 306] on icon at bounding box center [699, 305] width 13 height 13
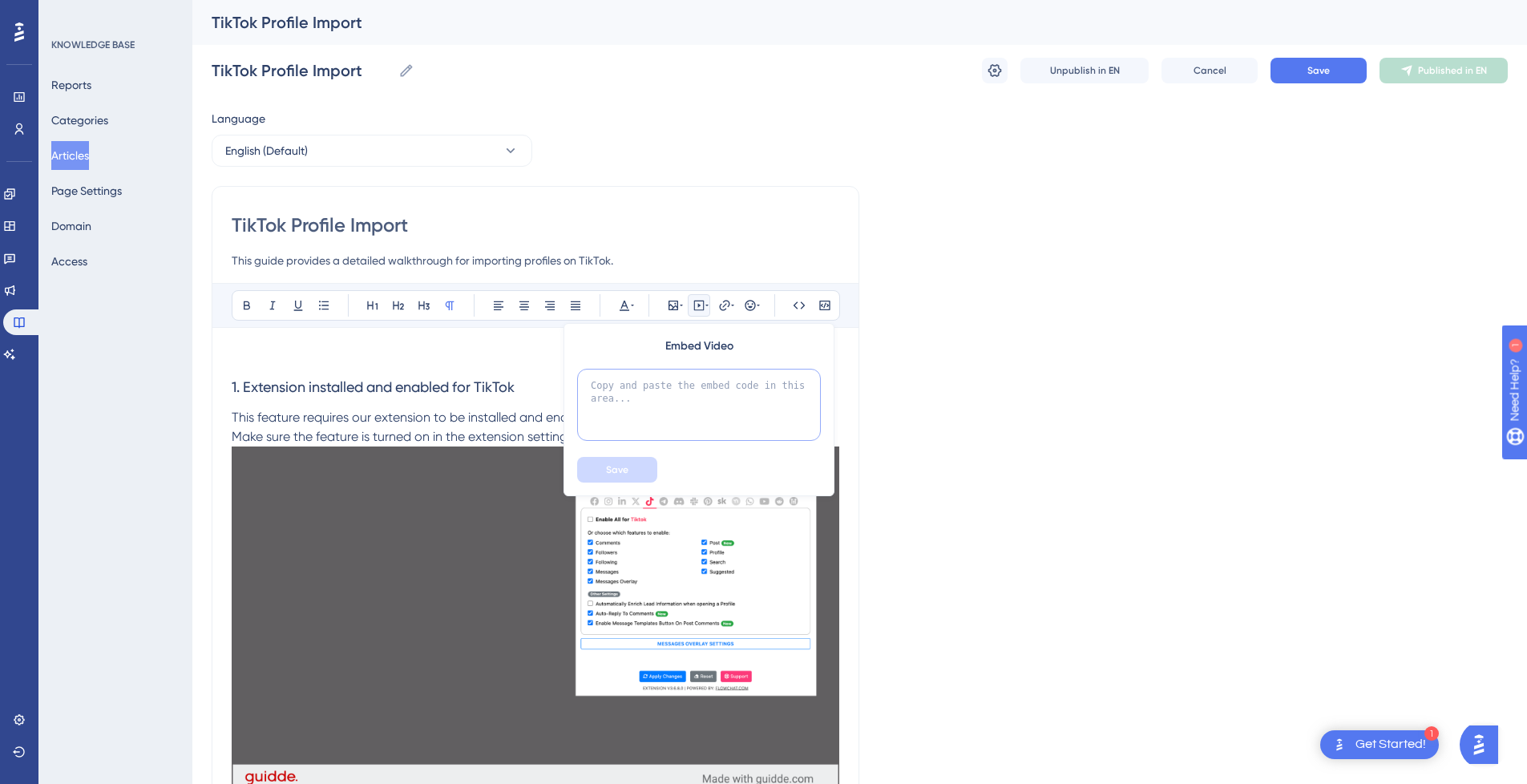
click at [679, 406] on textarea at bounding box center [699, 404] width 244 height 72
paste textarea "<div style="position:relative;padding-bottom:56.25%;"> <iframe style="width:100…"
type textarea "<div style="position:relative;padding-bottom:56.25%;"> <iframe style="width:100…"
click at [648, 472] on button "Save" at bounding box center [617, 470] width 81 height 26
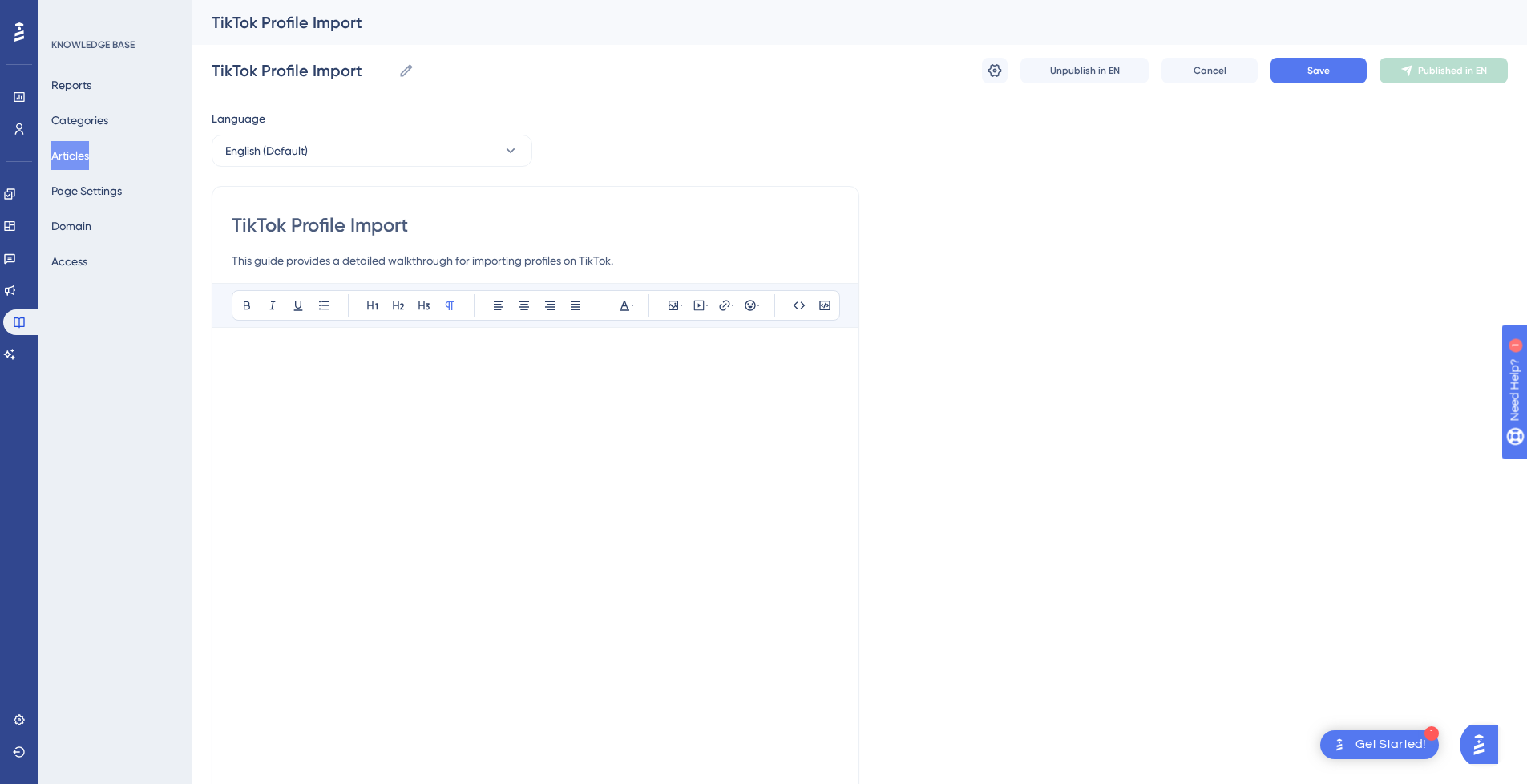
click at [332, 357] on p at bounding box center [536, 357] width 607 height 20
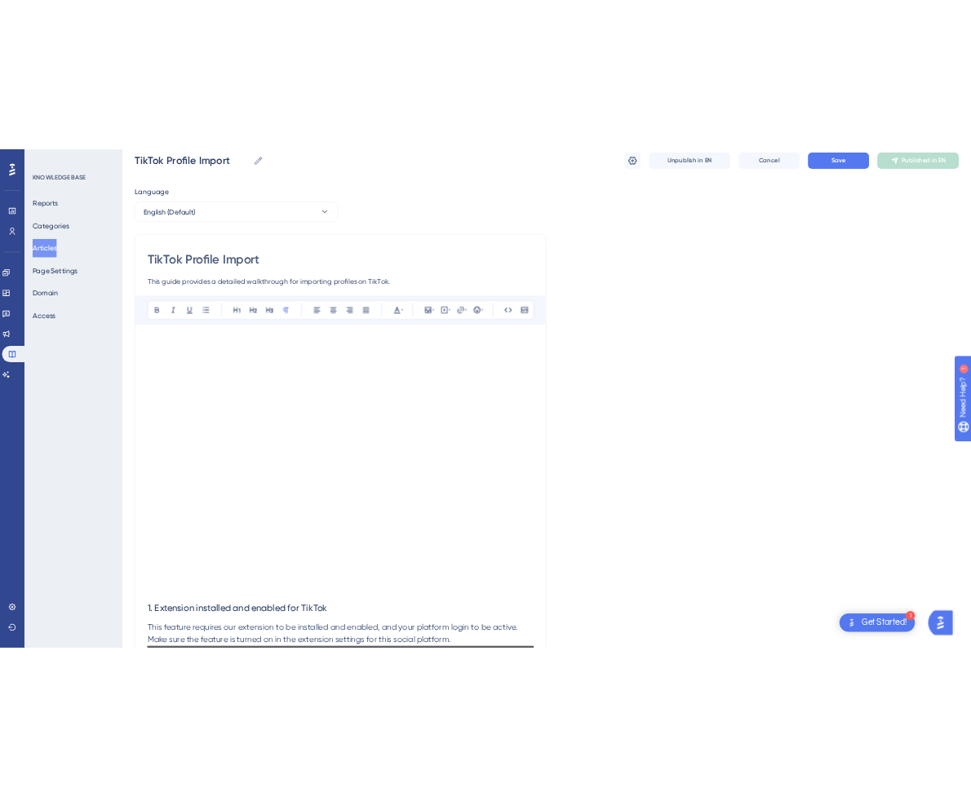
scroll to position [82, 0]
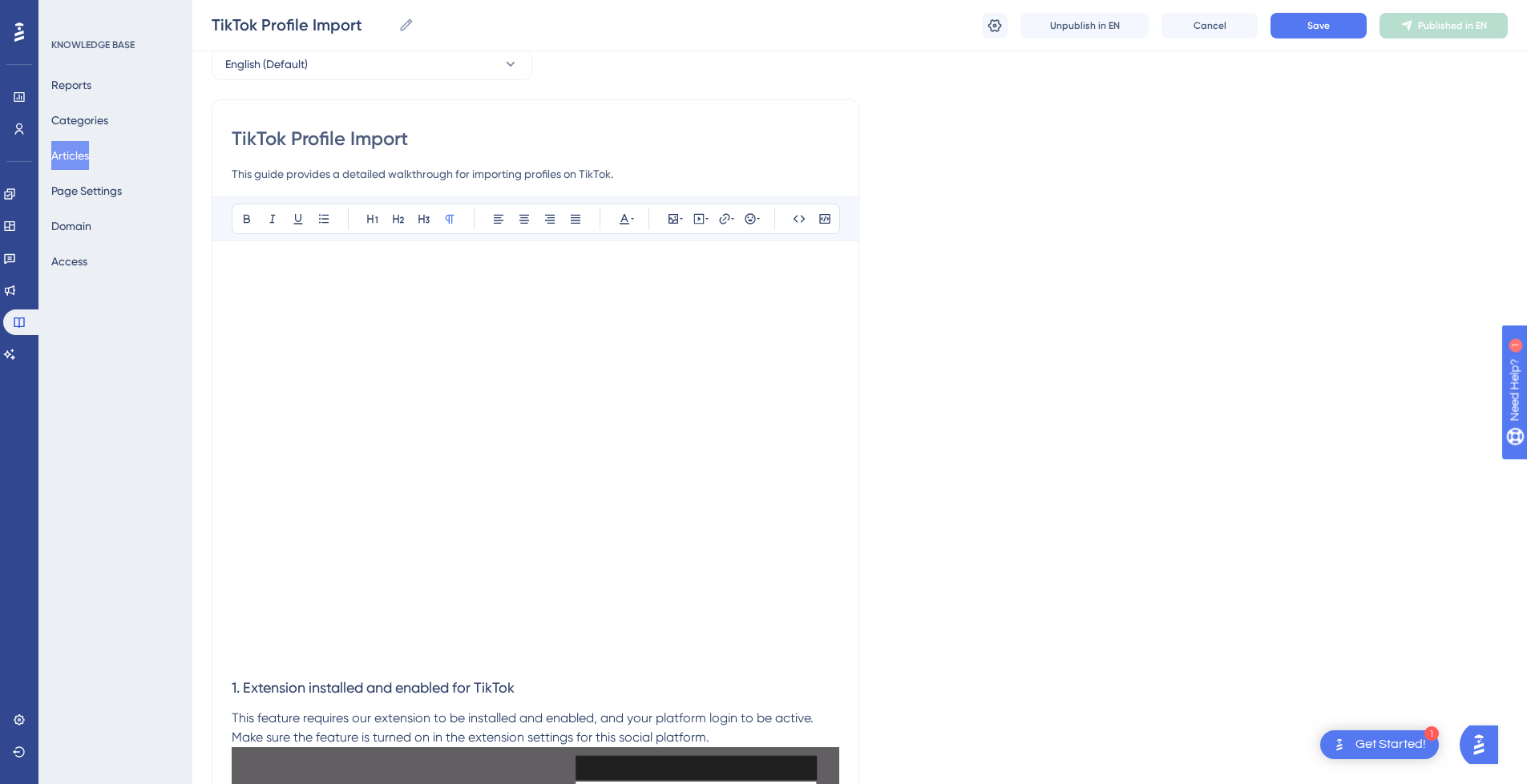
click at [274, 667] on p at bounding box center [536, 657] width 607 height 20
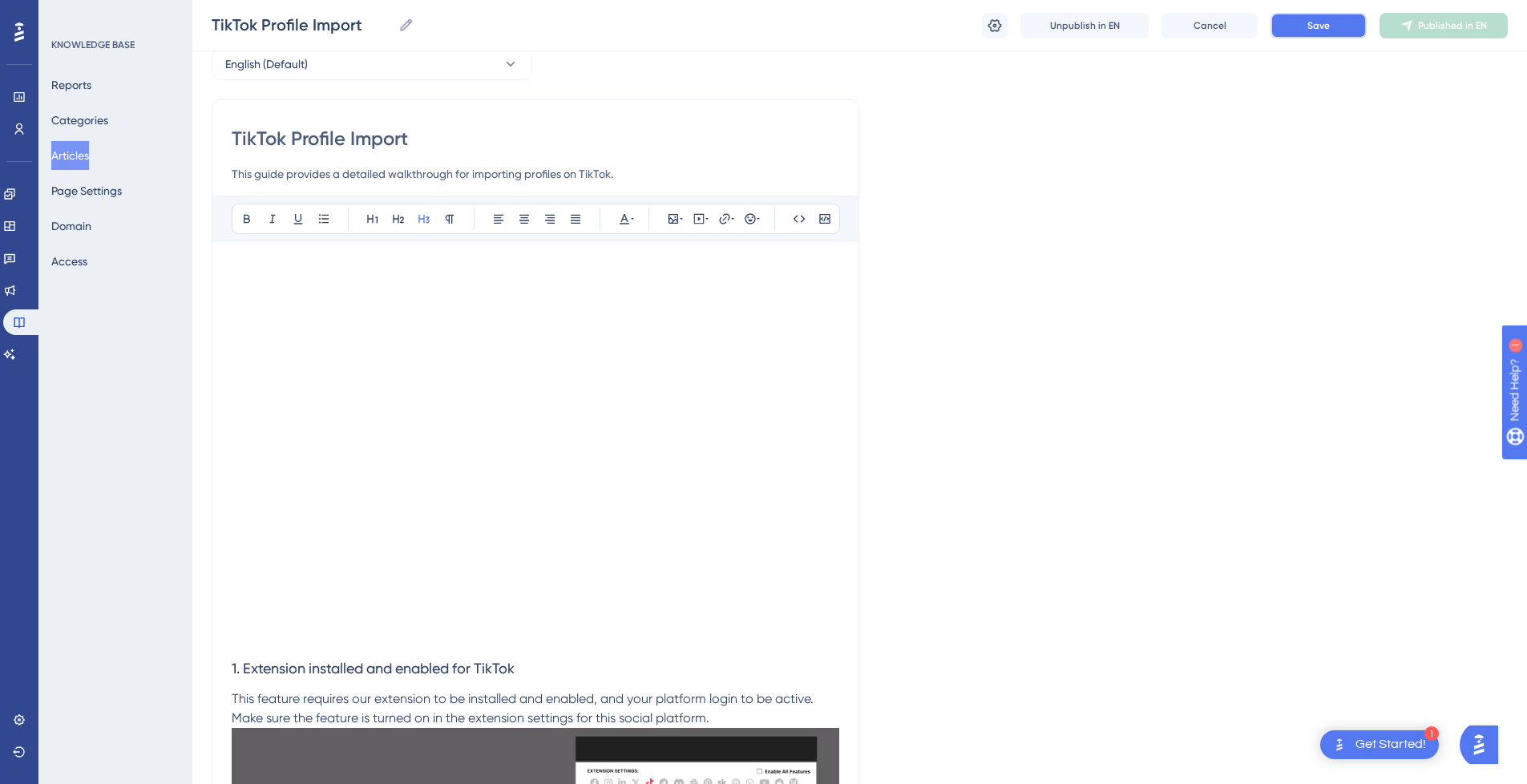
click at [1337, 20] on button "Save" at bounding box center [1319, 26] width 96 height 26
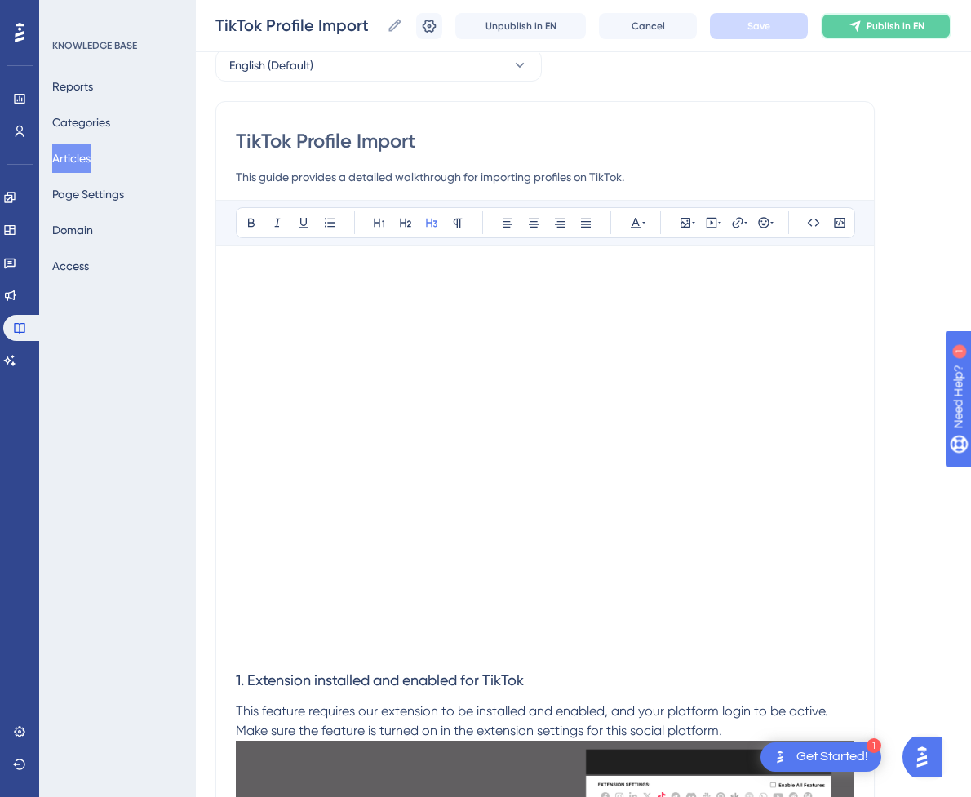
click at [878, 33] on button "Publish in EN" at bounding box center [886, 26] width 131 height 26
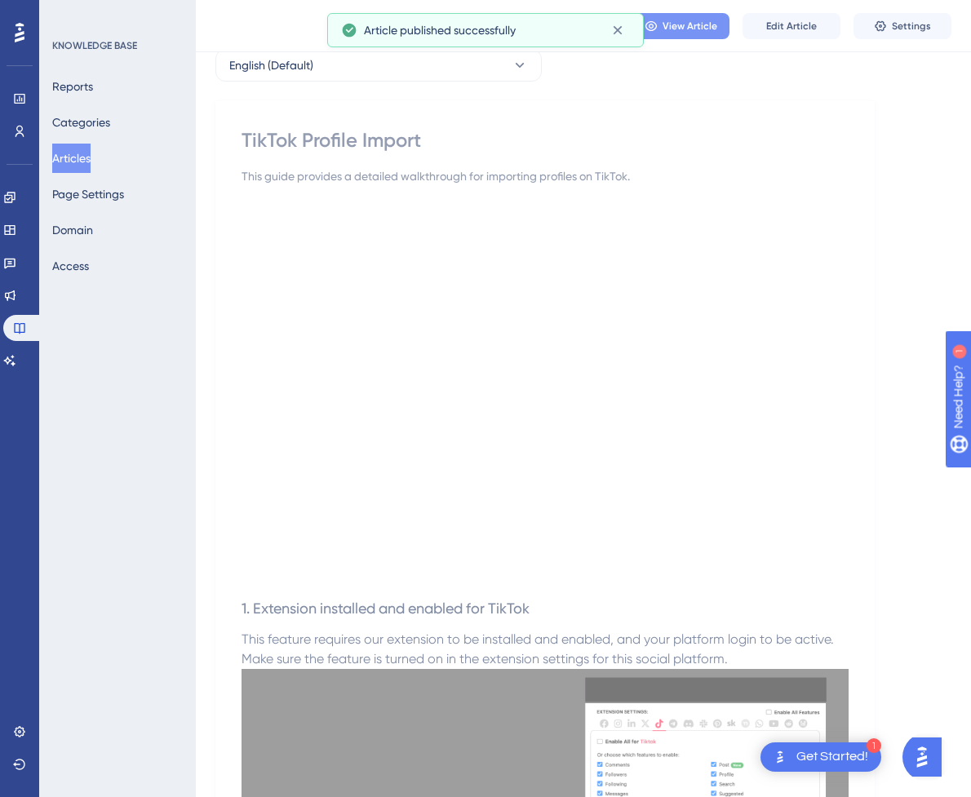
click at [706, 29] on span "View Article" at bounding box center [689, 26] width 55 height 13
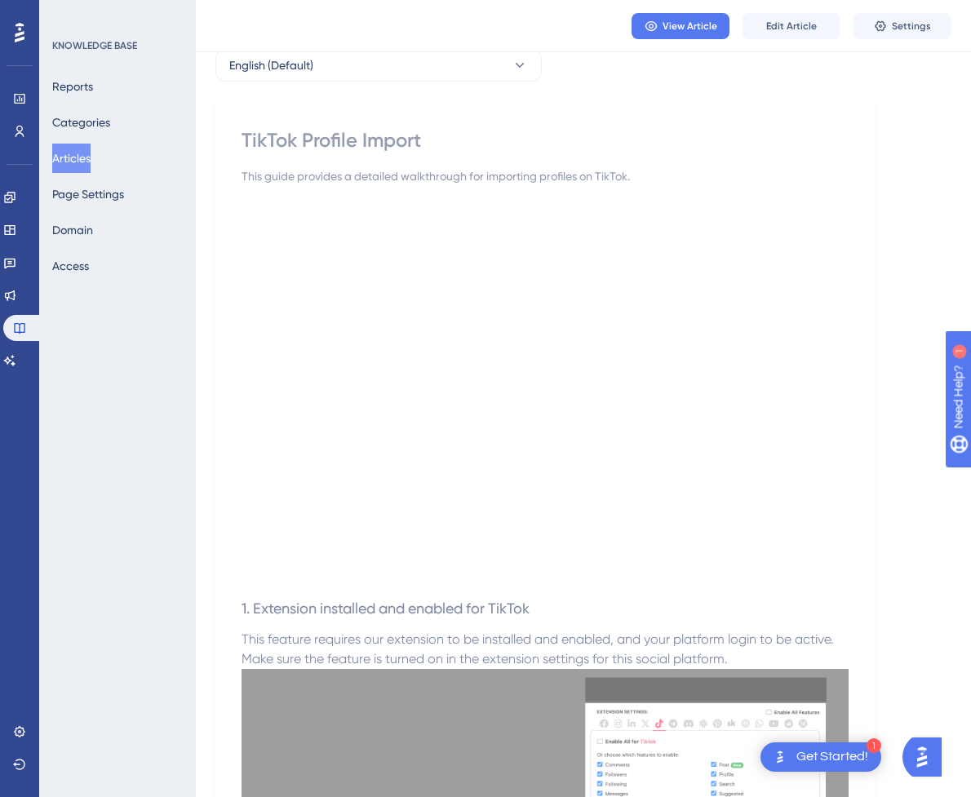
click at [84, 164] on button "Articles" at bounding box center [71, 158] width 38 height 29
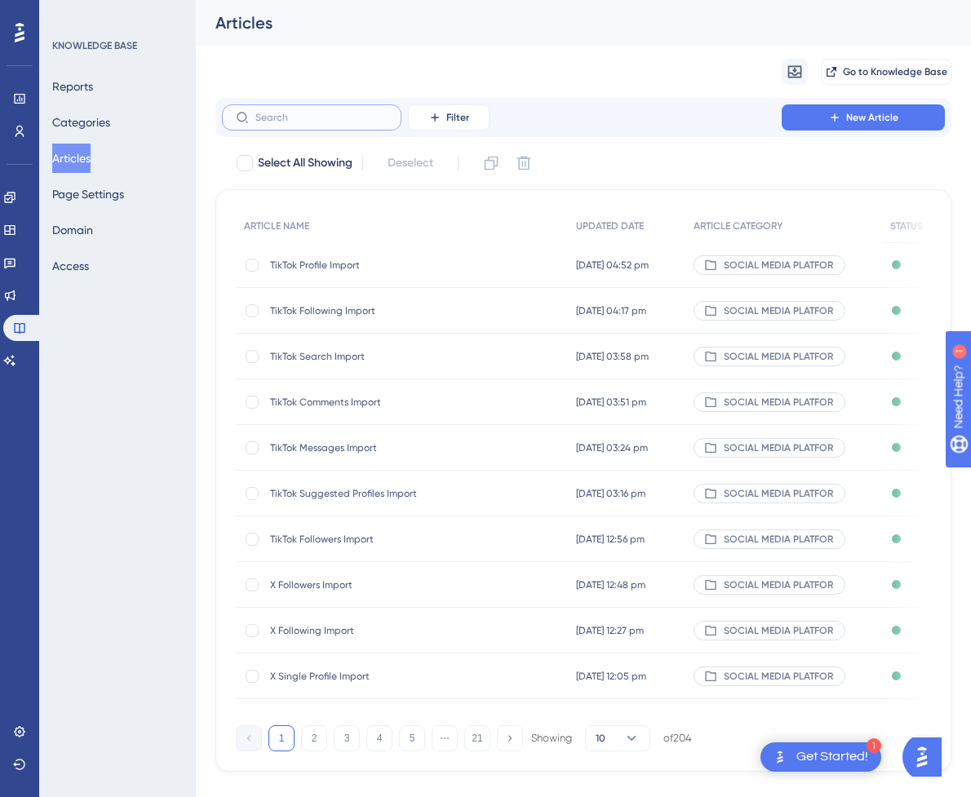
click at [294, 116] on input "text" at bounding box center [321, 117] width 132 height 11
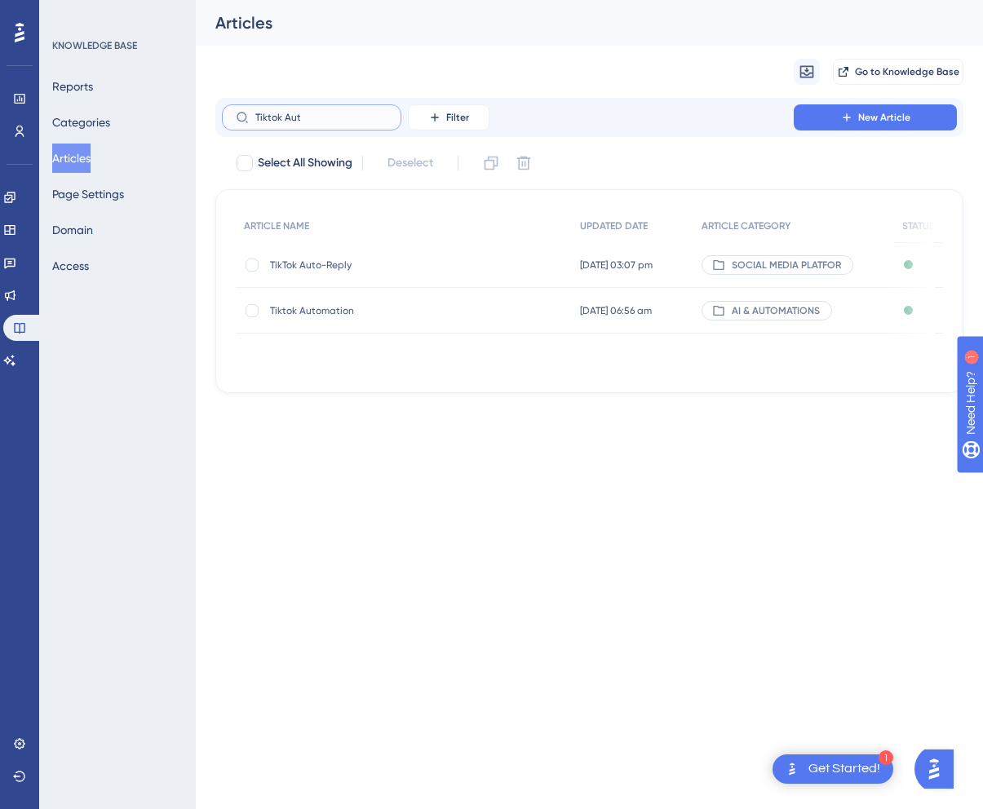
type input "Tiktok Aut"
click at [359, 259] on span "TikTok Auto-Reply" at bounding box center [400, 265] width 261 height 13
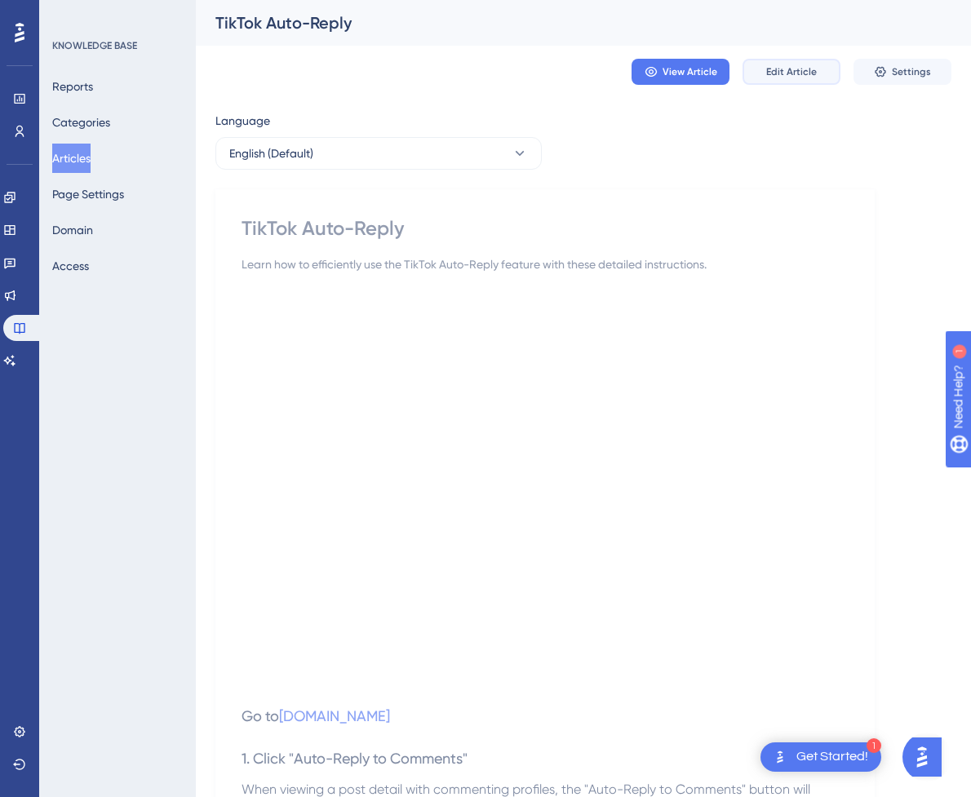
click at [799, 73] on span "Edit Article" at bounding box center [791, 71] width 51 height 13
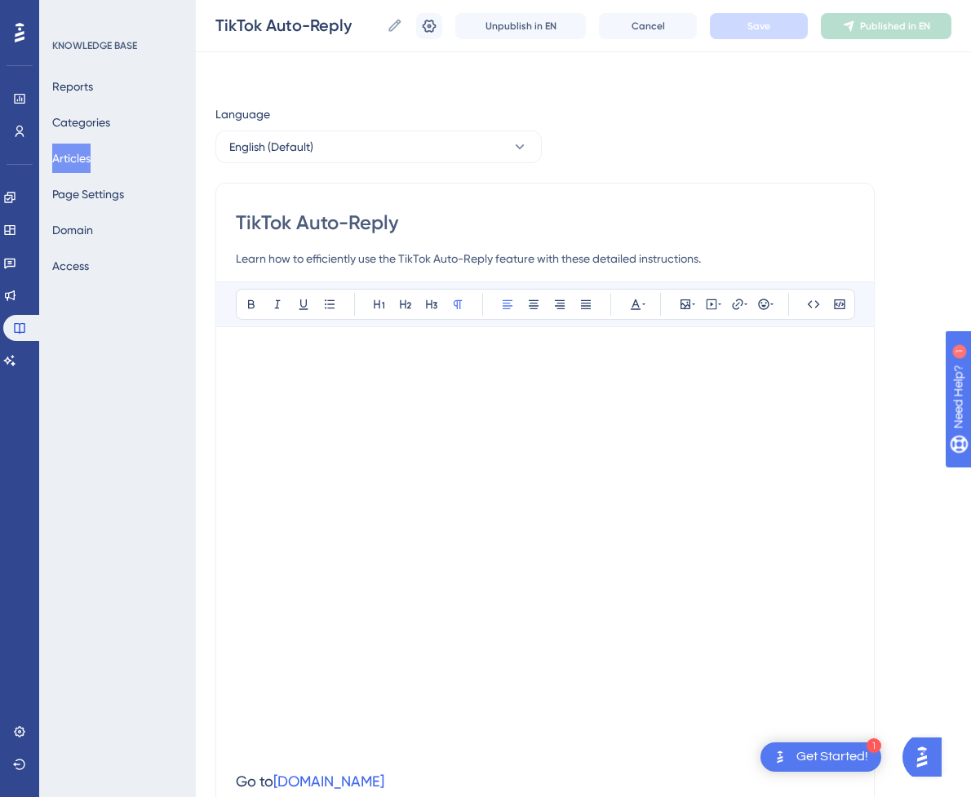
scroll to position [2230, 0]
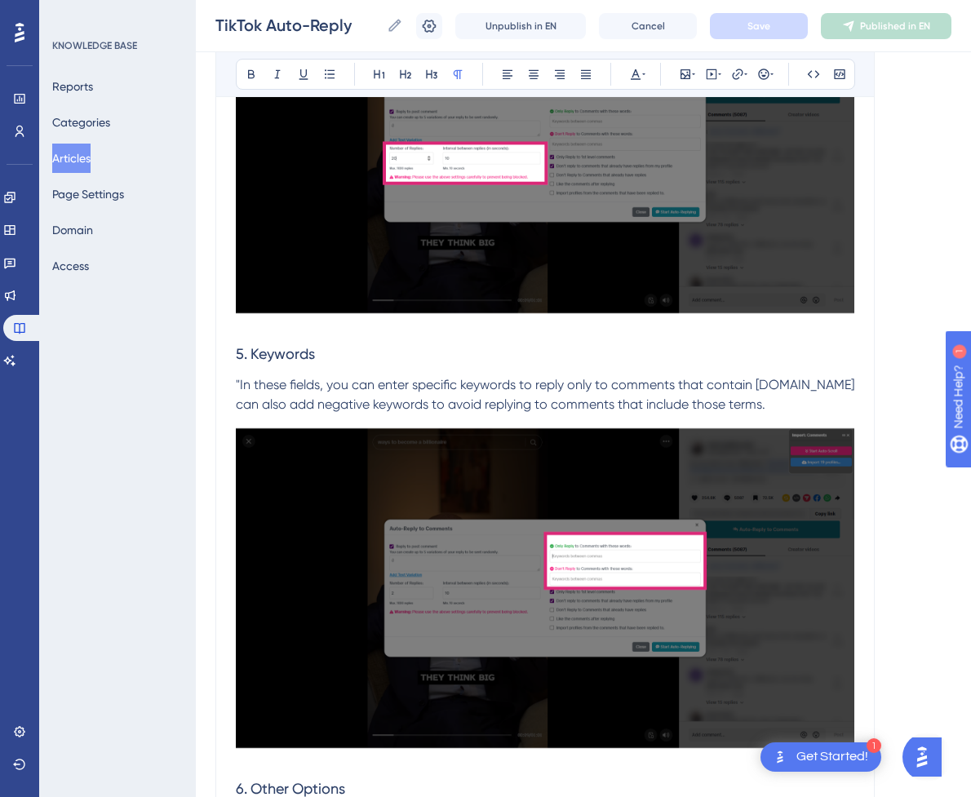
click at [440, 392] on p ""In these fields, you can enter specific keywords to reply only to comments tha…" at bounding box center [545, 394] width 618 height 39
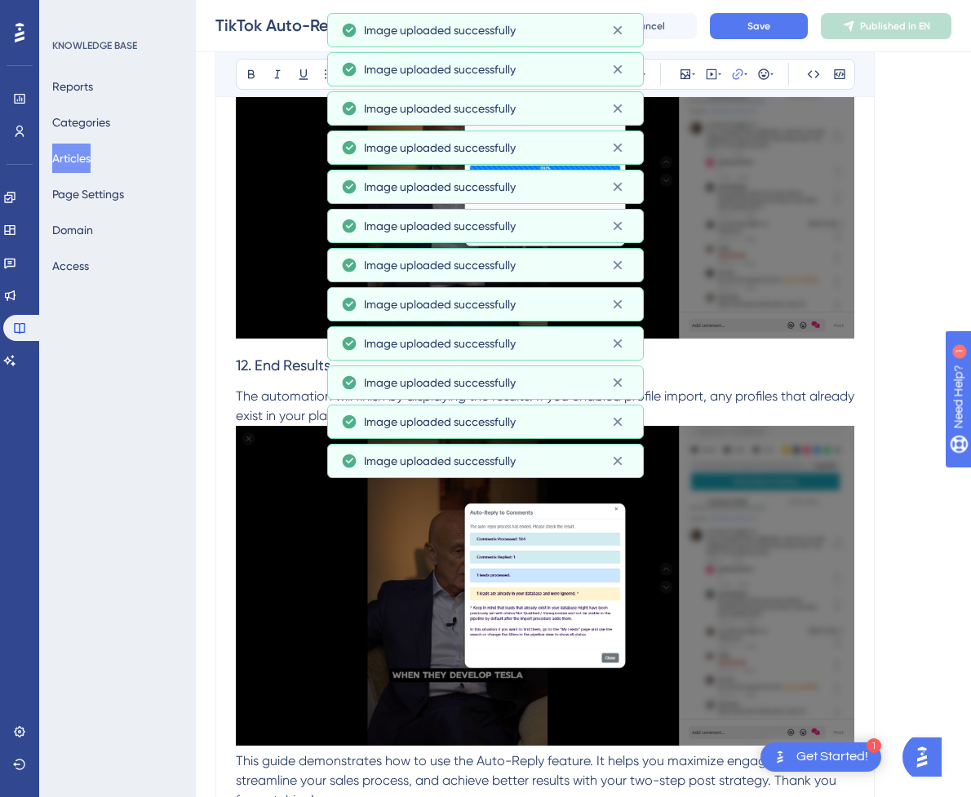
scroll to position [5280, 0]
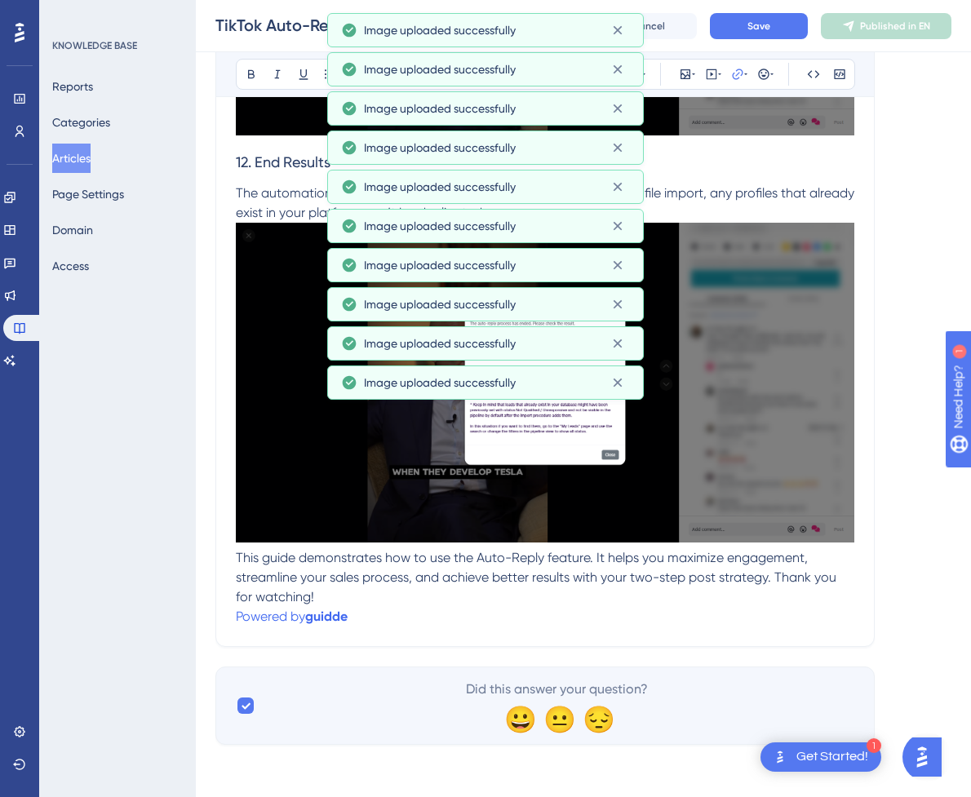
drag, startPoint x: 971, startPoint y: 418, endPoint x: 32, endPoint y: 11, distance: 1024.0
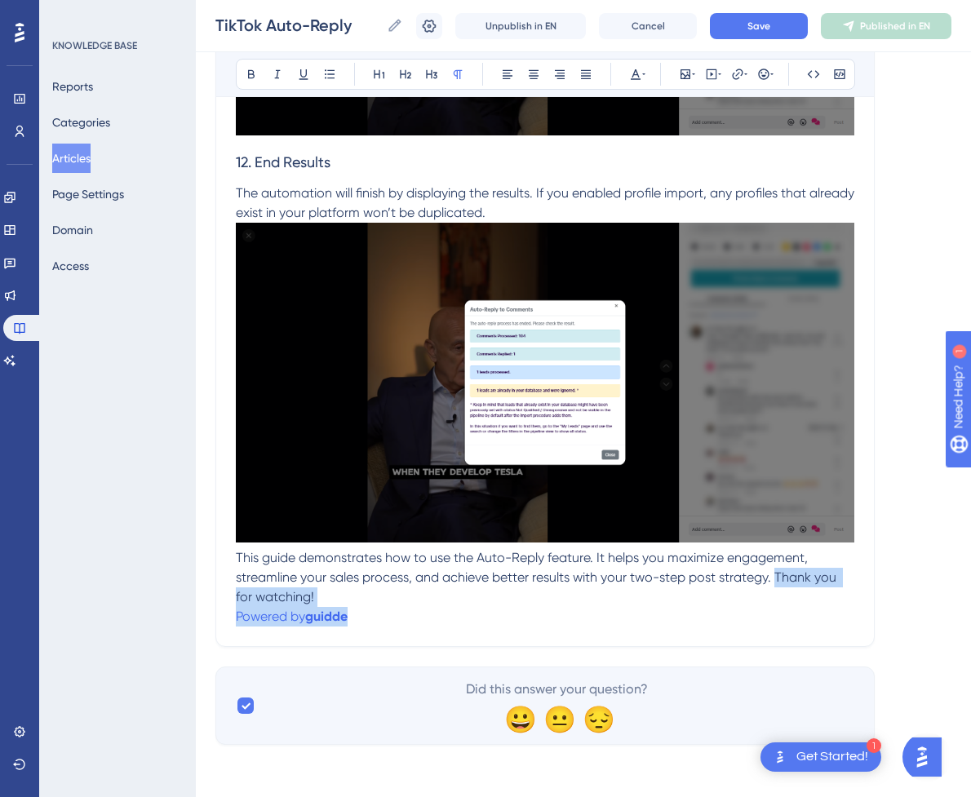
drag, startPoint x: 385, startPoint y: 621, endPoint x: 772, endPoint y: 580, distance: 389.6
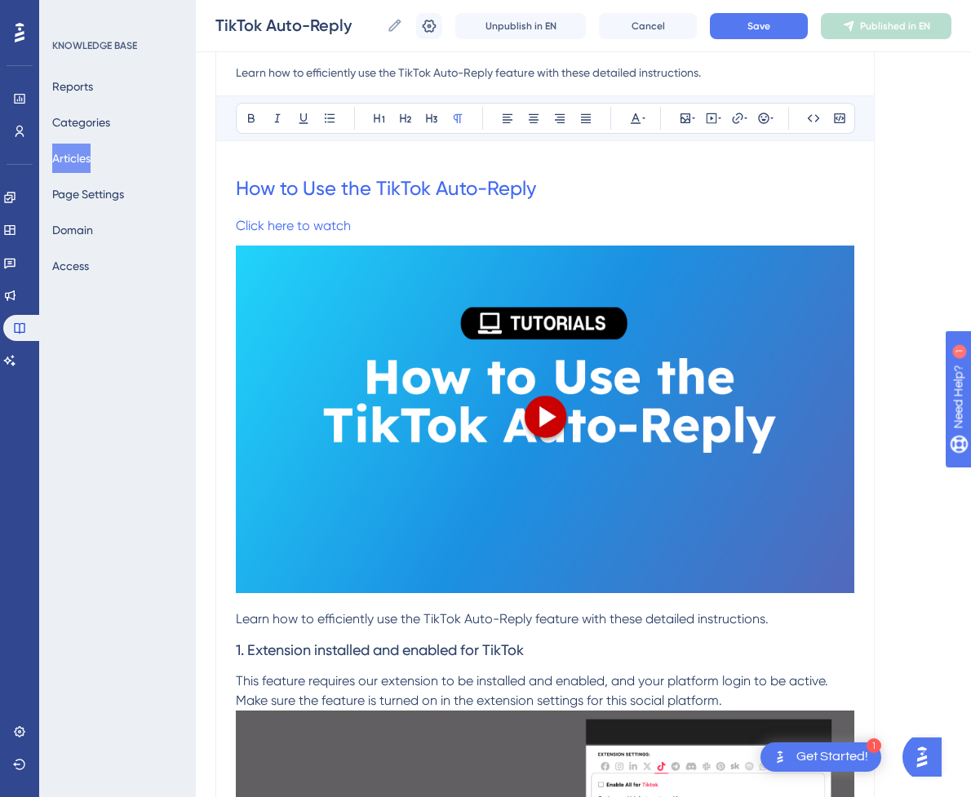
scroll to position [109, 0]
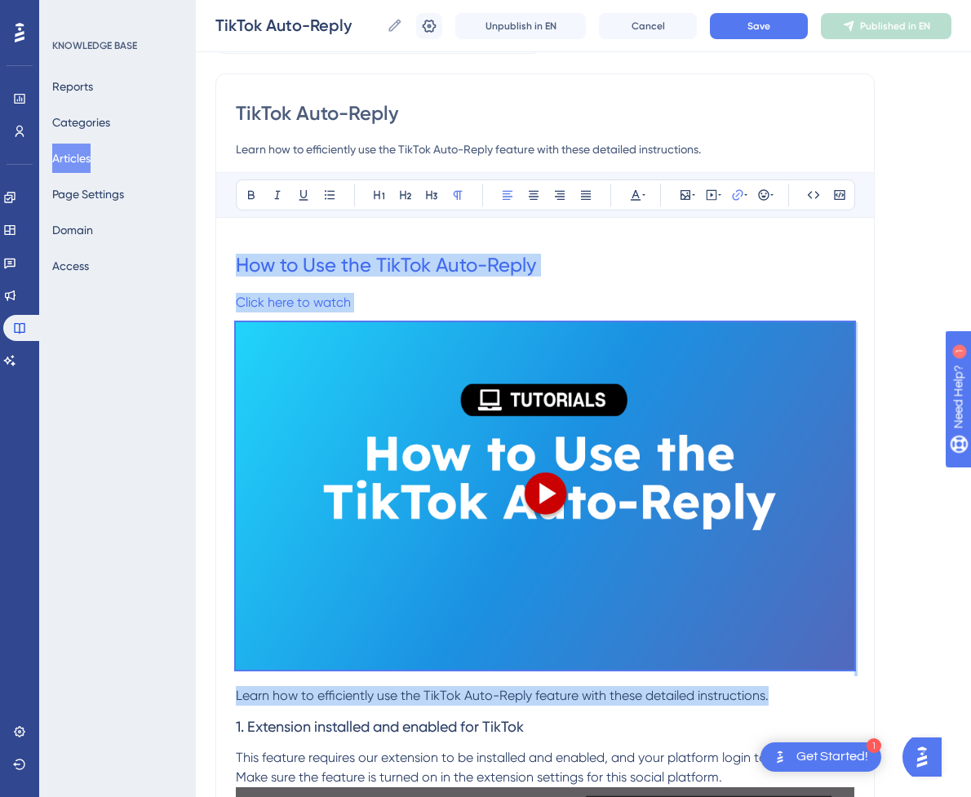
drag, startPoint x: 781, startPoint y: 692, endPoint x: 204, endPoint y: 242, distance: 731.6
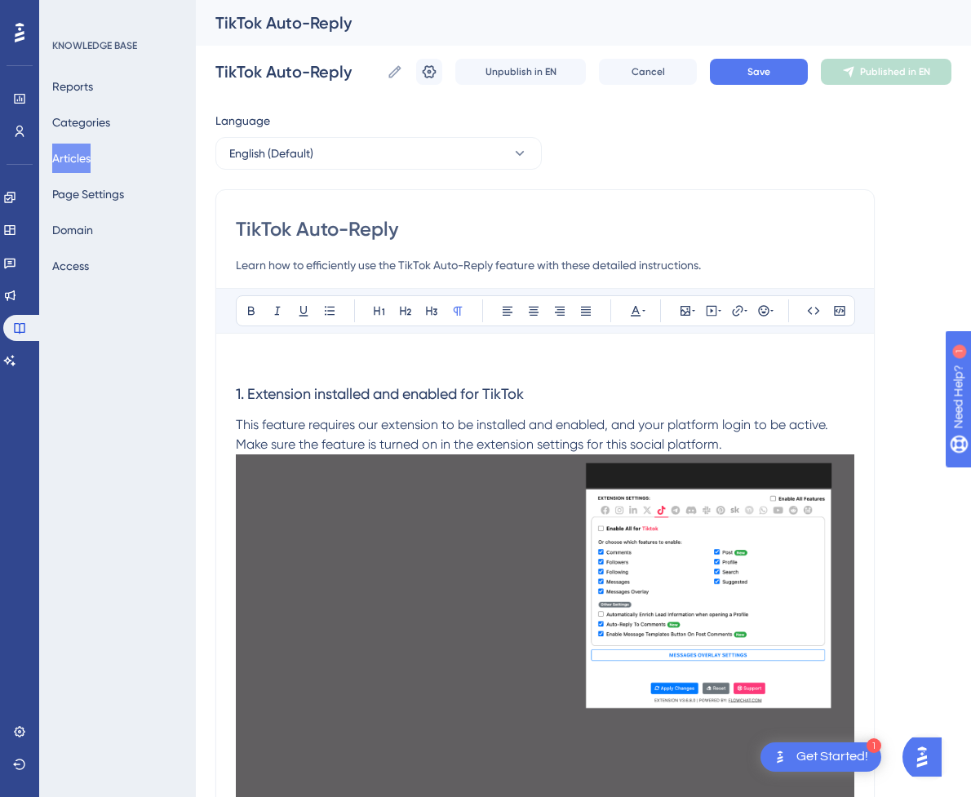
click at [629, 364] on p at bounding box center [545, 363] width 618 height 20
click at [715, 313] on icon at bounding box center [711, 310] width 13 height 13
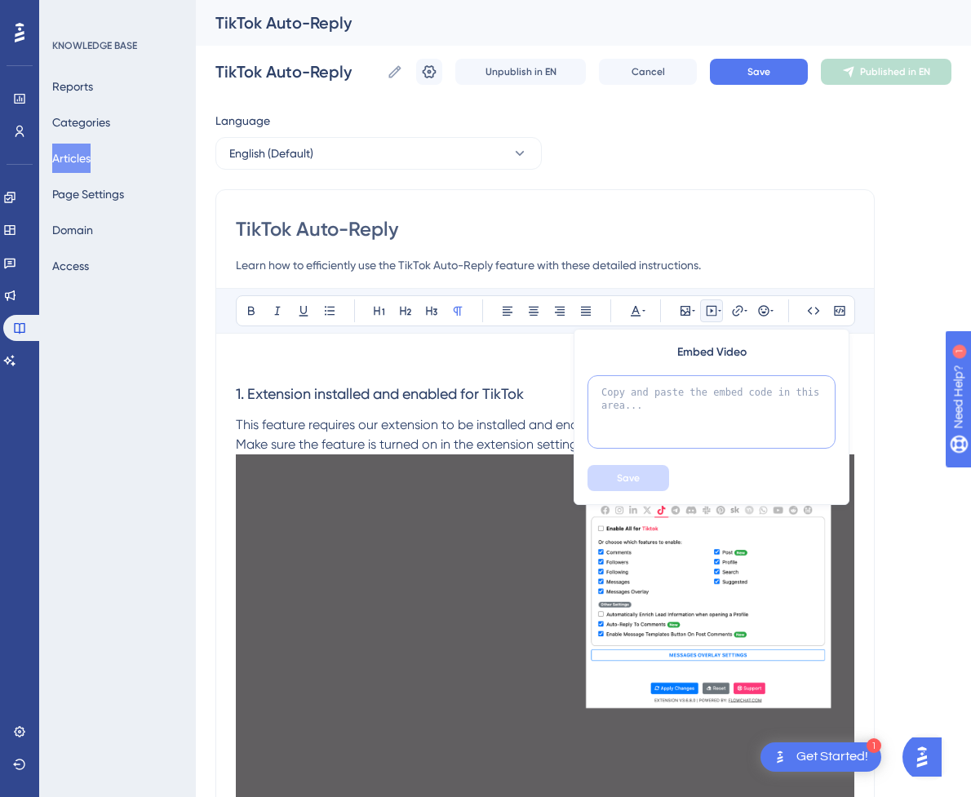
click at [666, 407] on textarea at bounding box center [711, 411] width 248 height 73
paste textarea "<div style="position:relative;padding-bottom:56.25%;"> <iframe style="width:100…"
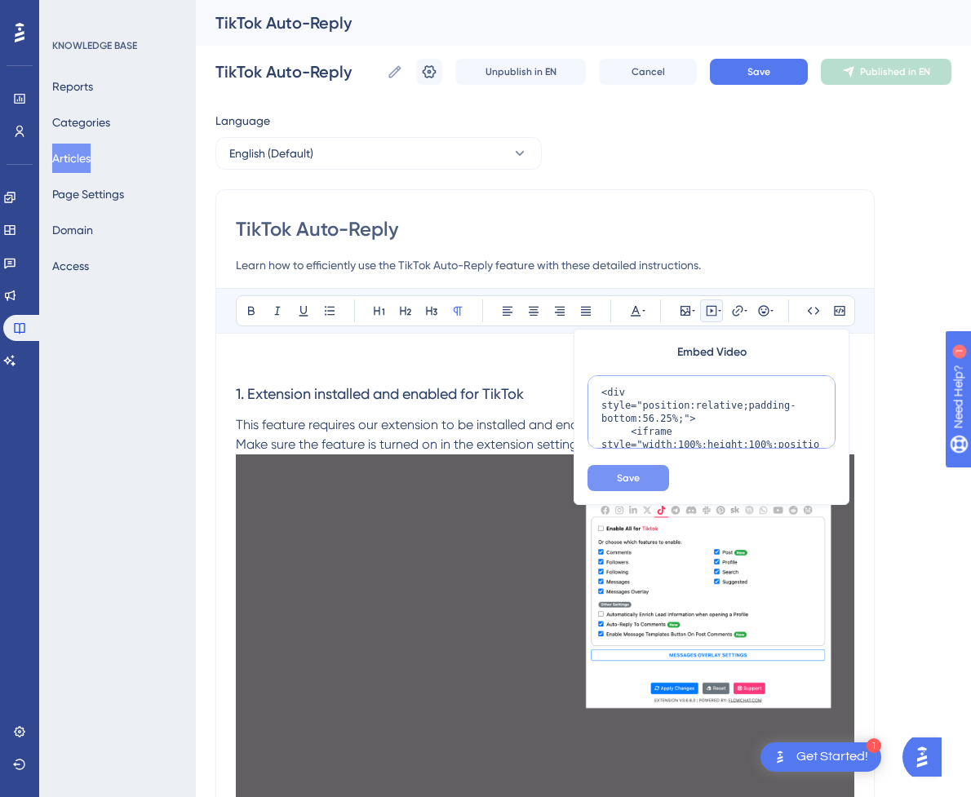
scroll to position [198, 0]
type textarea "<div style="position:relative;padding-bottom:56.25%;"> <iframe style="width:100…"
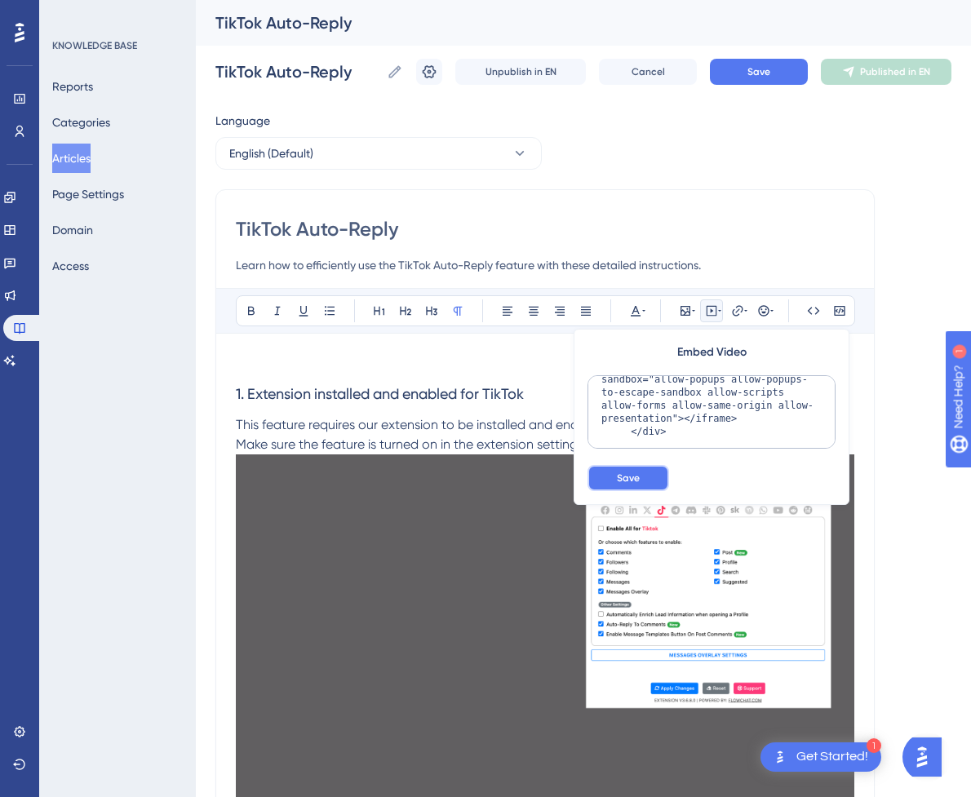
click at [634, 476] on span "Save" at bounding box center [628, 477] width 23 height 13
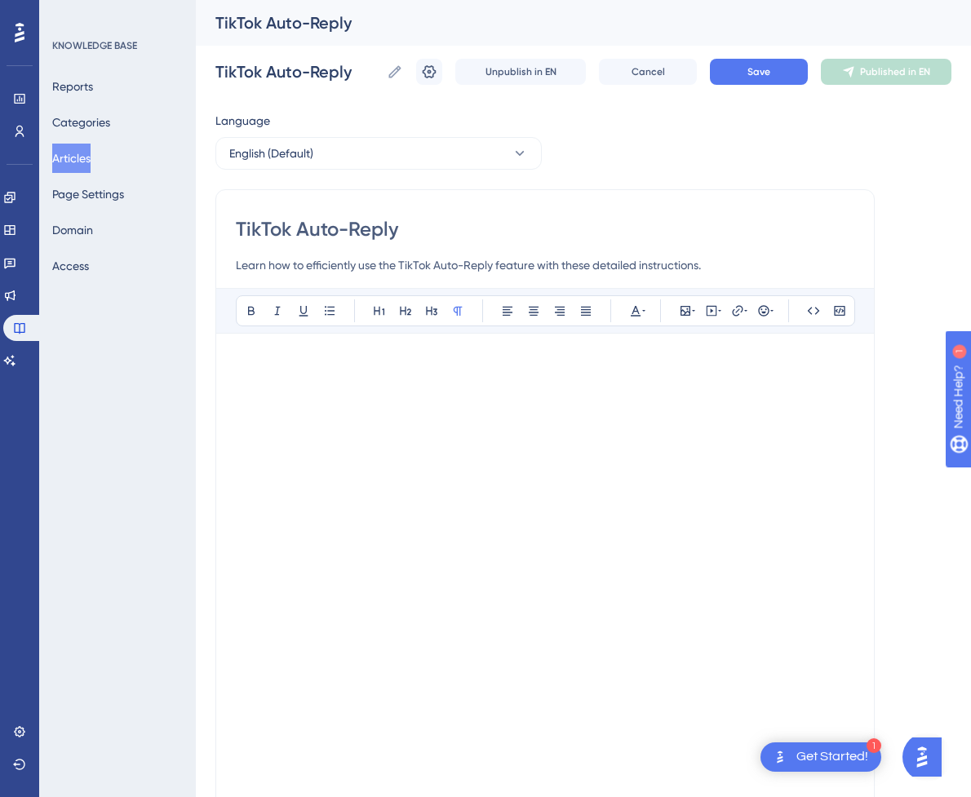
click at [368, 372] on p at bounding box center [545, 363] width 618 height 20
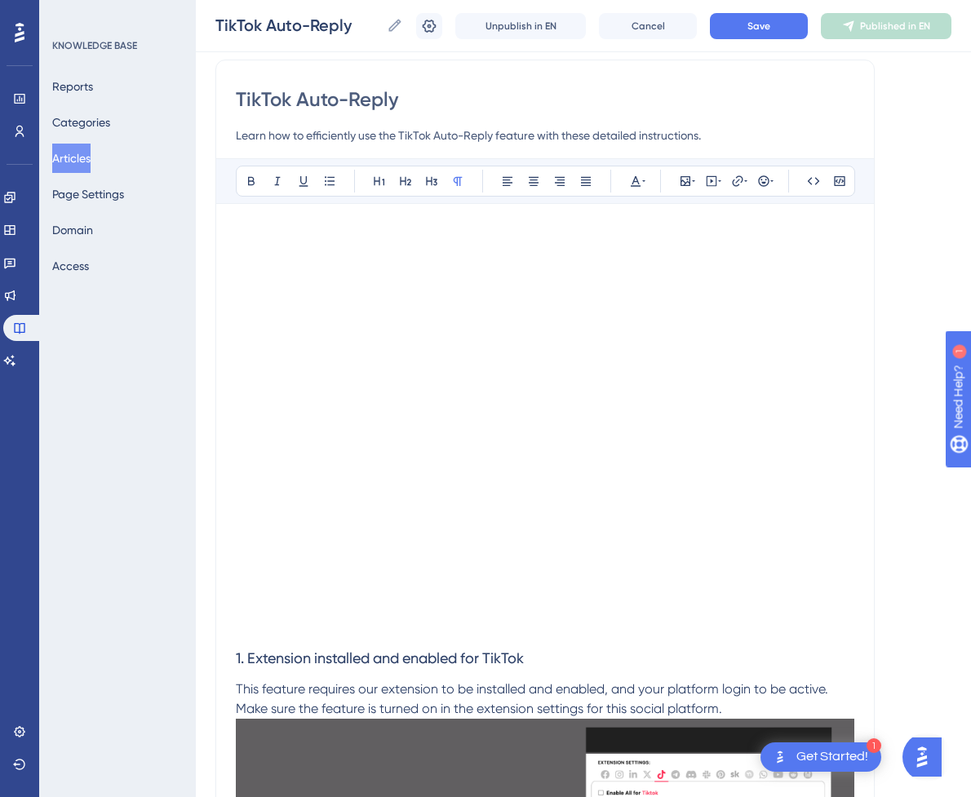
scroll to position [245, 0]
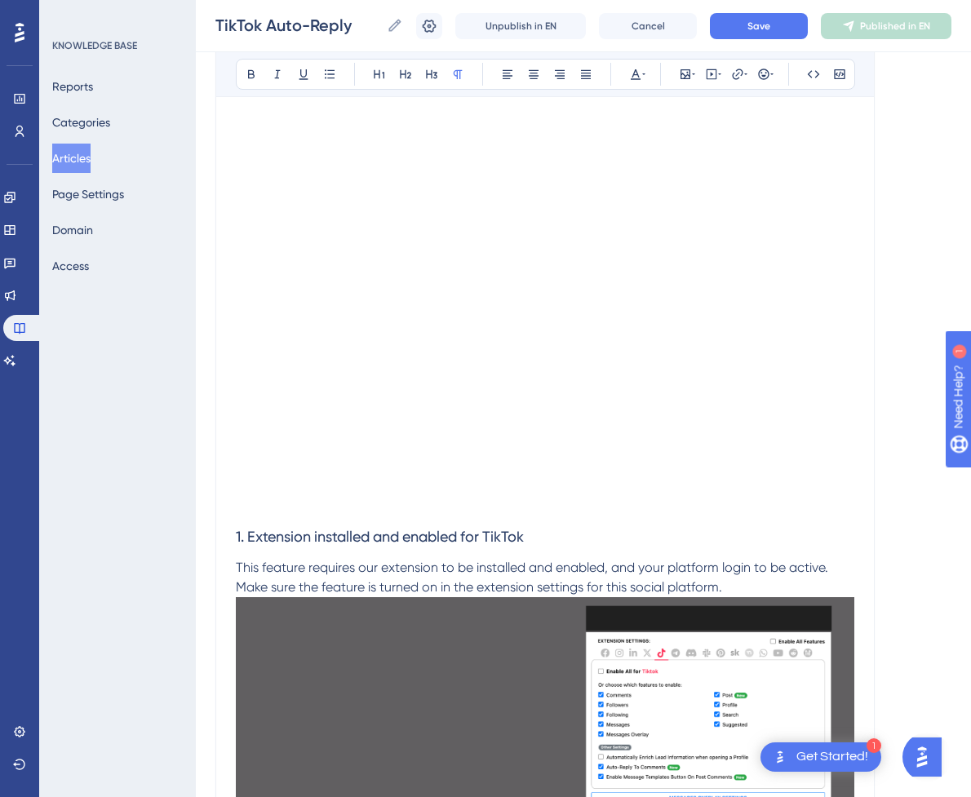
click at [343, 515] on p at bounding box center [545, 506] width 618 height 20
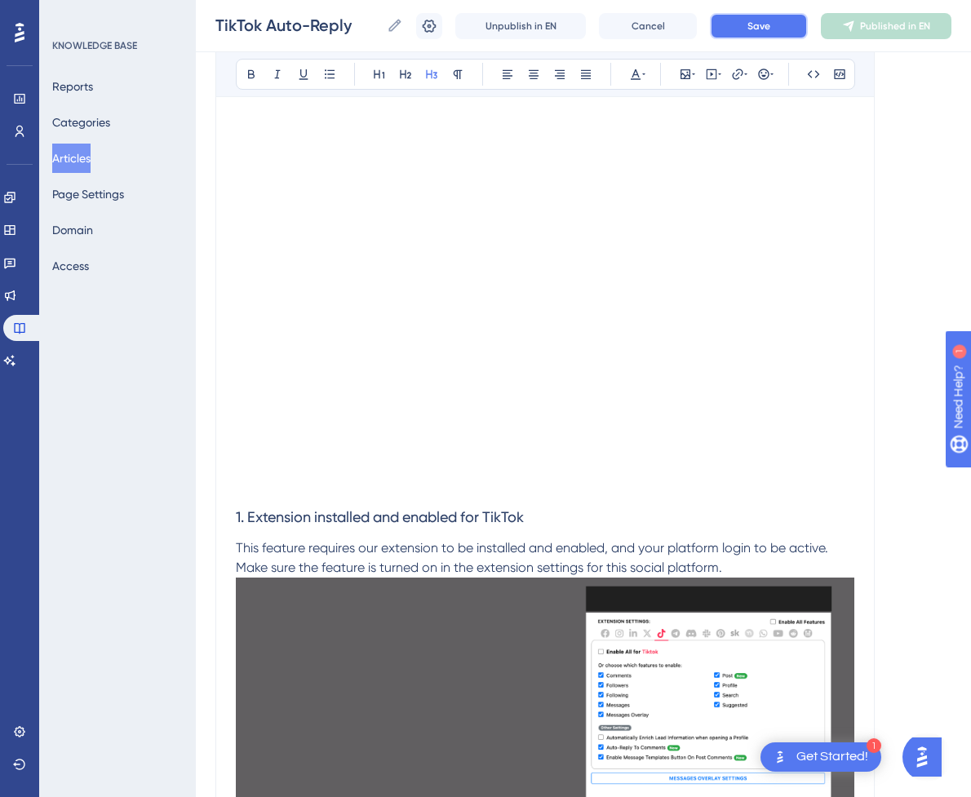
click at [790, 26] on button "Save" at bounding box center [759, 26] width 98 height 26
click at [924, 24] on span "Publish in EN" at bounding box center [895, 26] width 58 height 13
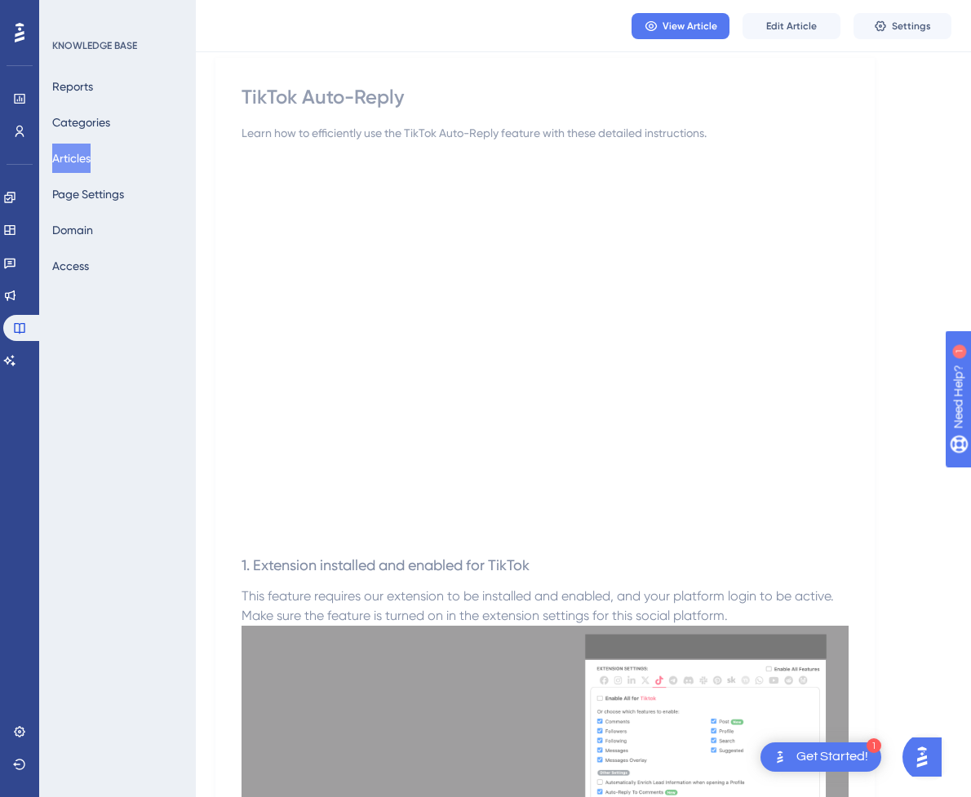
scroll to position [82, 0]
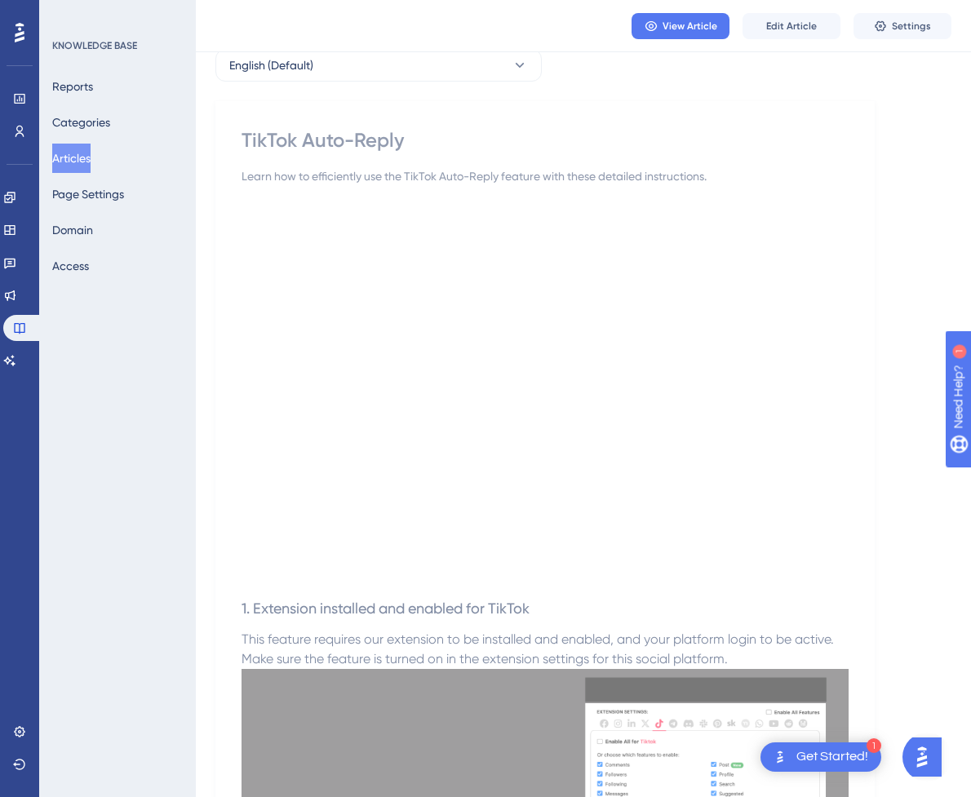
drag, startPoint x: 84, startPoint y: 148, endPoint x: 3, endPoint y: 209, distance: 101.3
click at [84, 148] on button "Articles" at bounding box center [71, 158] width 38 height 29
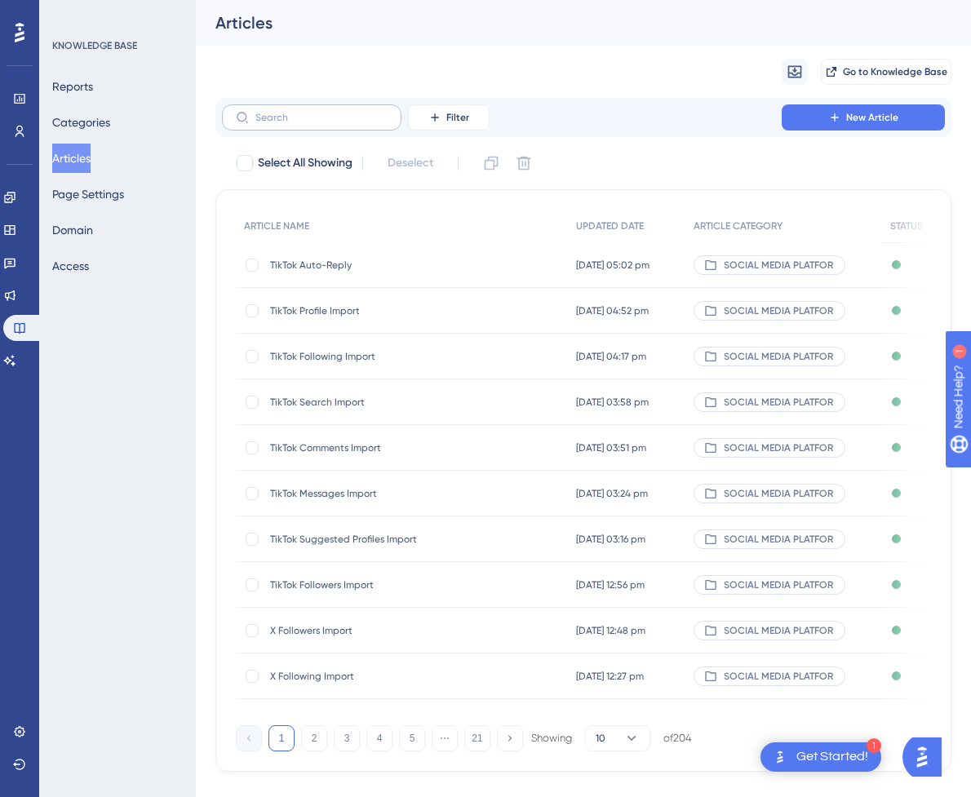
click at [375, 109] on label at bounding box center [311, 117] width 179 height 26
click at [375, 112] on input "text" at bounding box center [321, 117] width 132 height 11
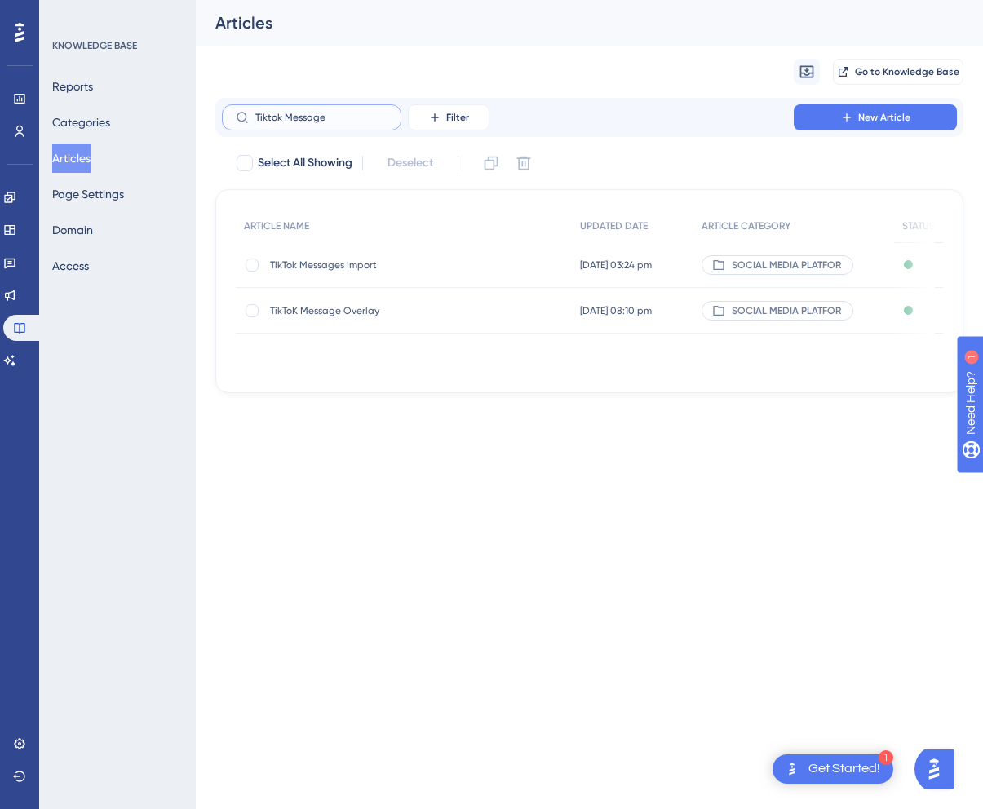
type input "Tiktok Message"
click at [396, 311] on span "TikToK Message Overlay" at bounding box center [400, 310] width 261 height 13
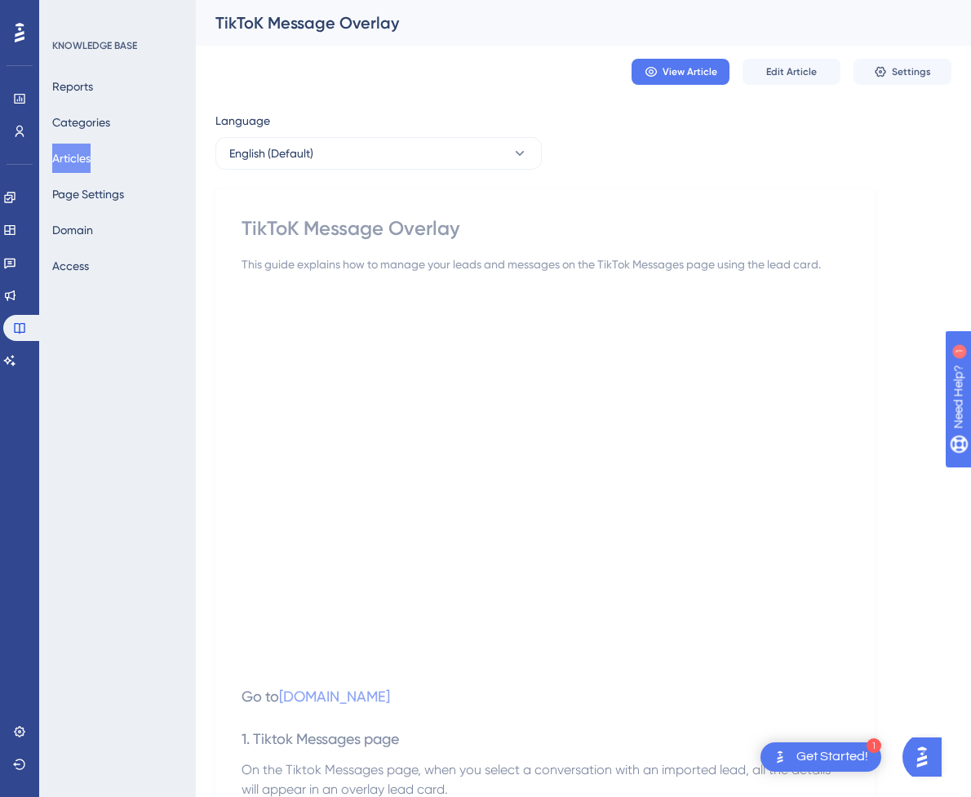
click at [383, 232] on div "TikToK Message Overlay" at bounding box center [544, 228] width 607 height 26
click at [781, 78] on button "Edit Article" at bounding box center [791, 72] width 98 height 26
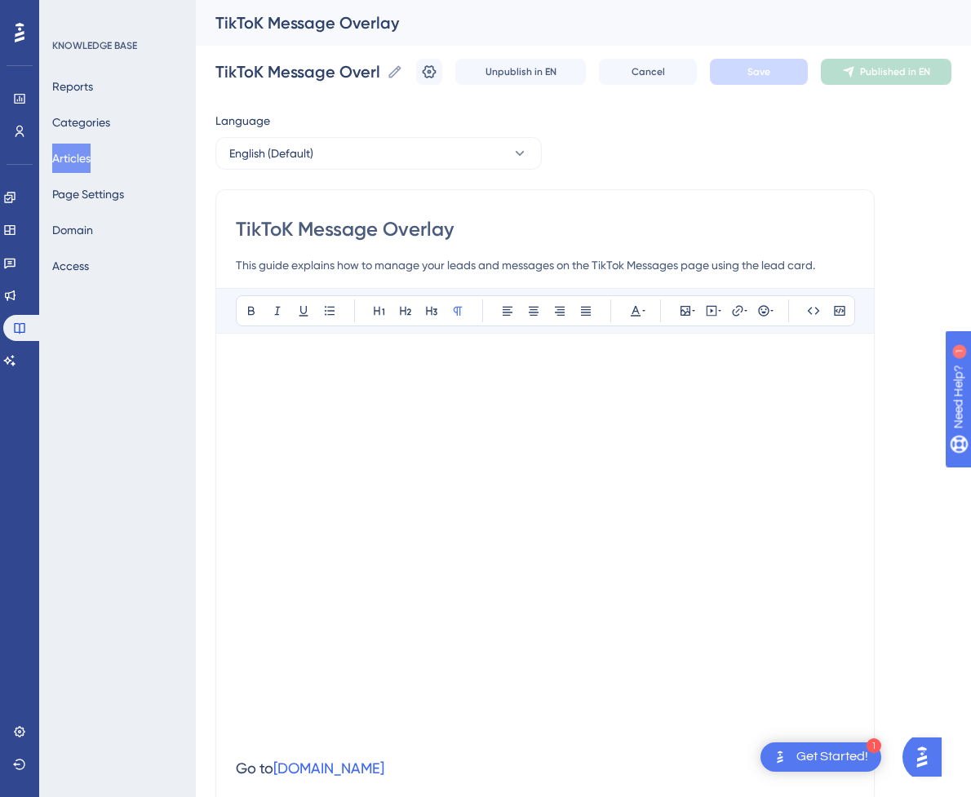
scroll to position [764, 0]
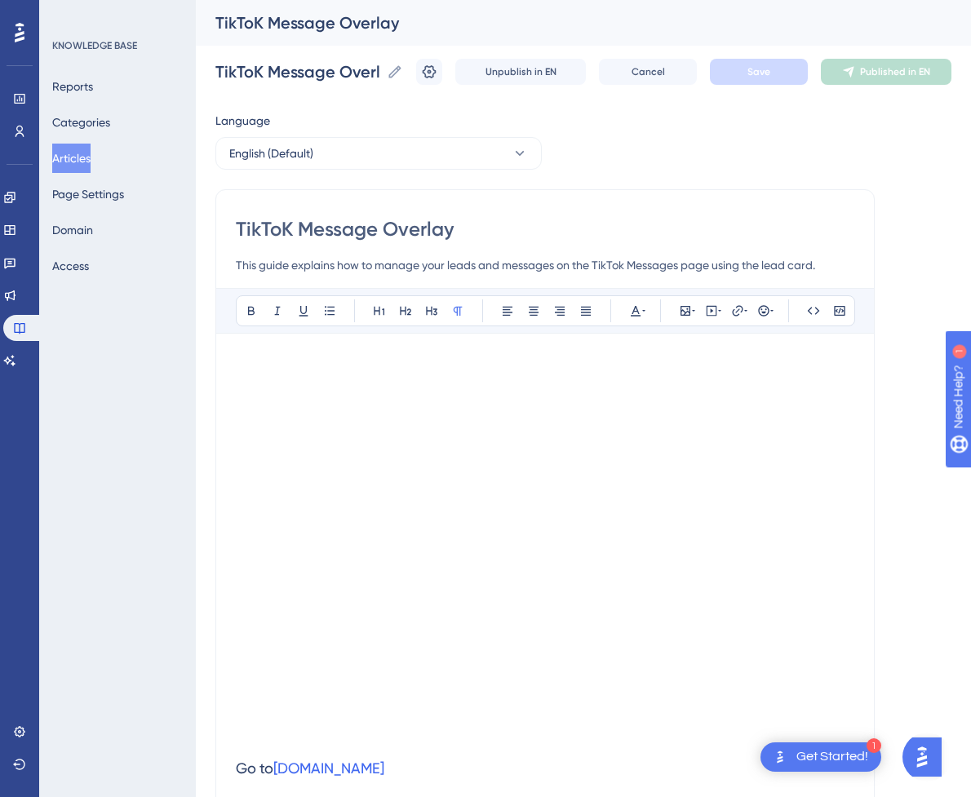
click at [376, 230] on input "TikToK Message Overlay" at bounding box center [545, 229] width 618 height 26
type input "TikToK Messages Overlay"
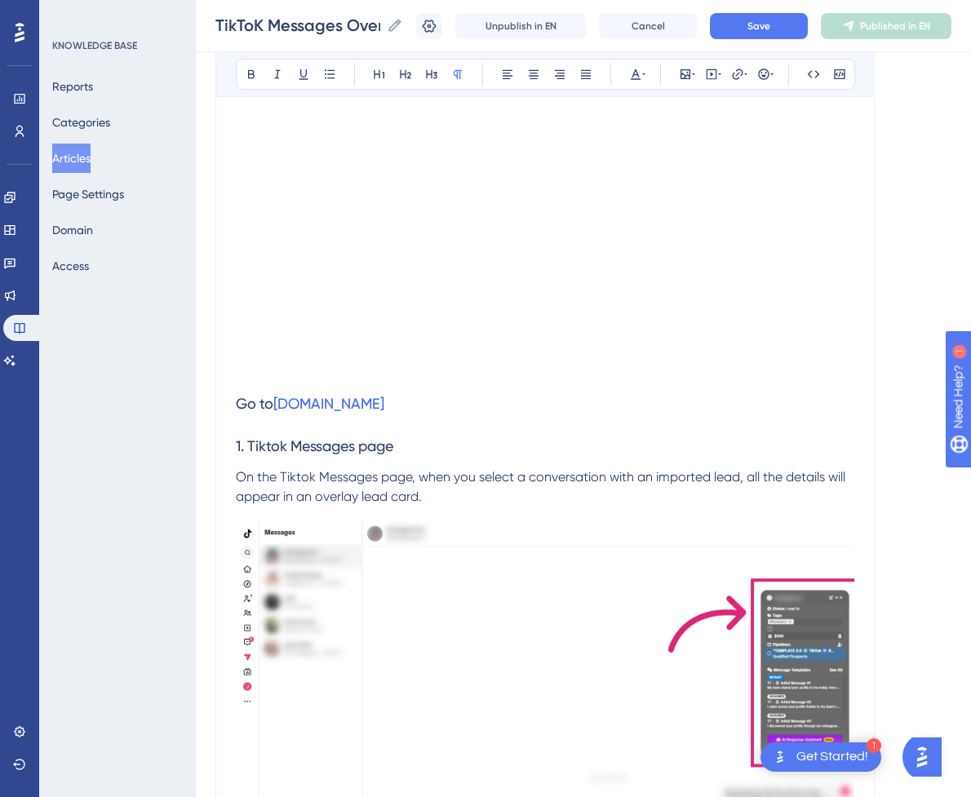
scroll to position [408, 0]
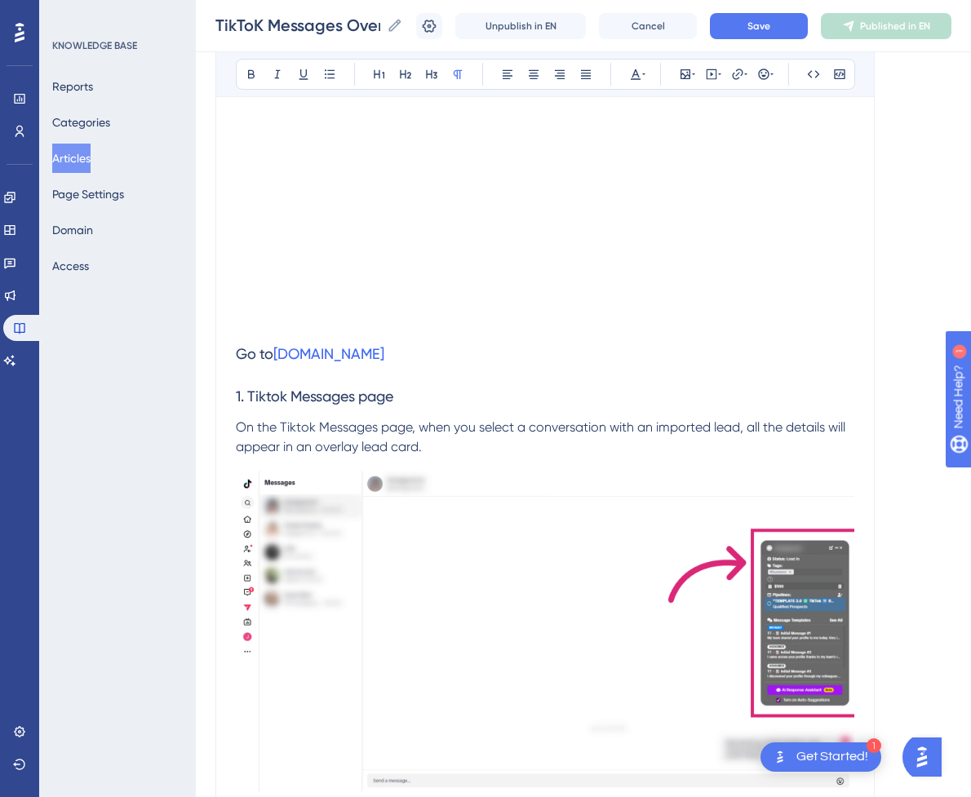
type input "TikToK Messages Overlay"
click at [497, 418] on p "On the Tiktok Messages page, when you select a conversation with an imported le…" at bounding box center [545, 437] width 618 height 39
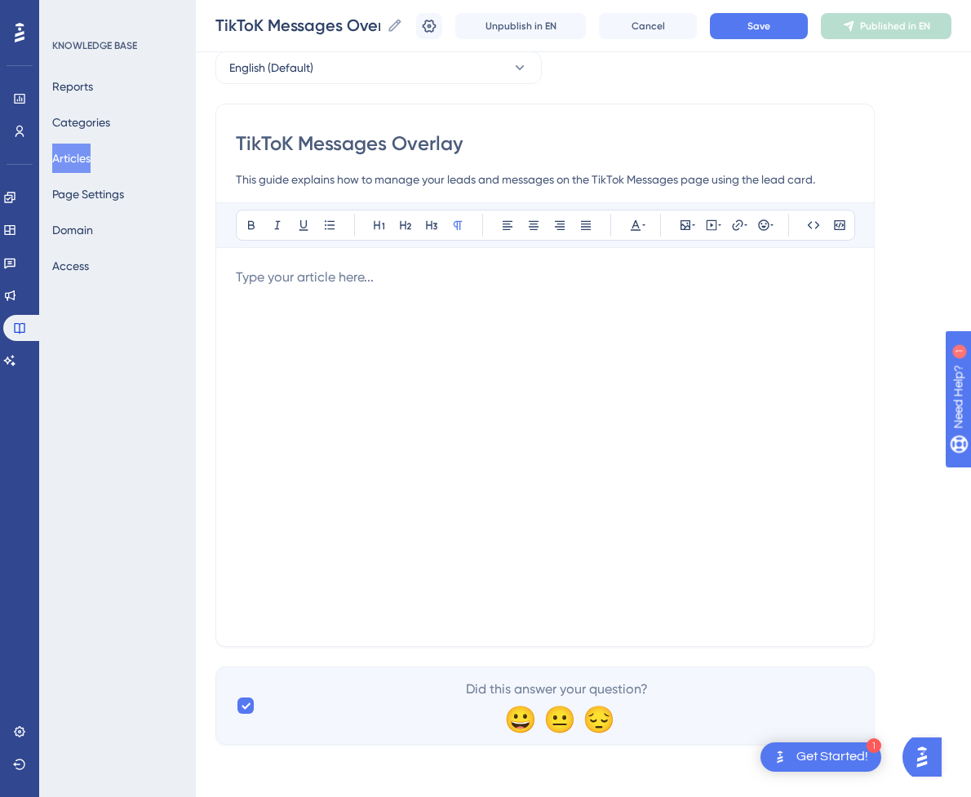
scroll to position [79, 0]
click at [515, 400] on div at bounding box center [545, 447] width 618 height 359
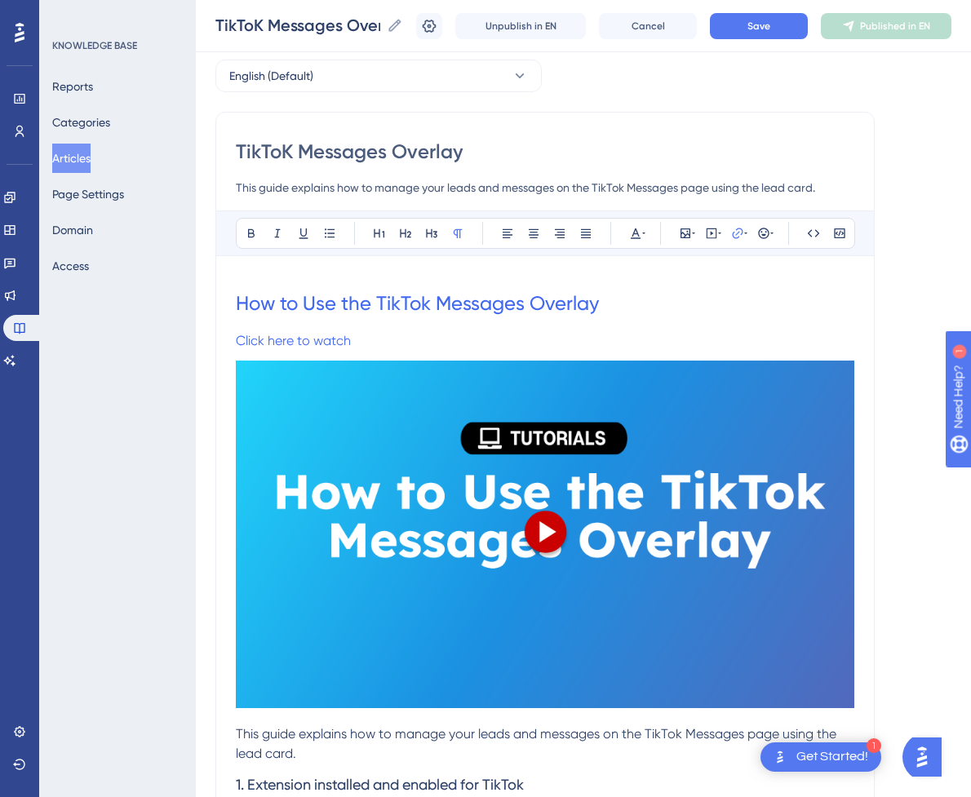
scroll to position [163, 0]
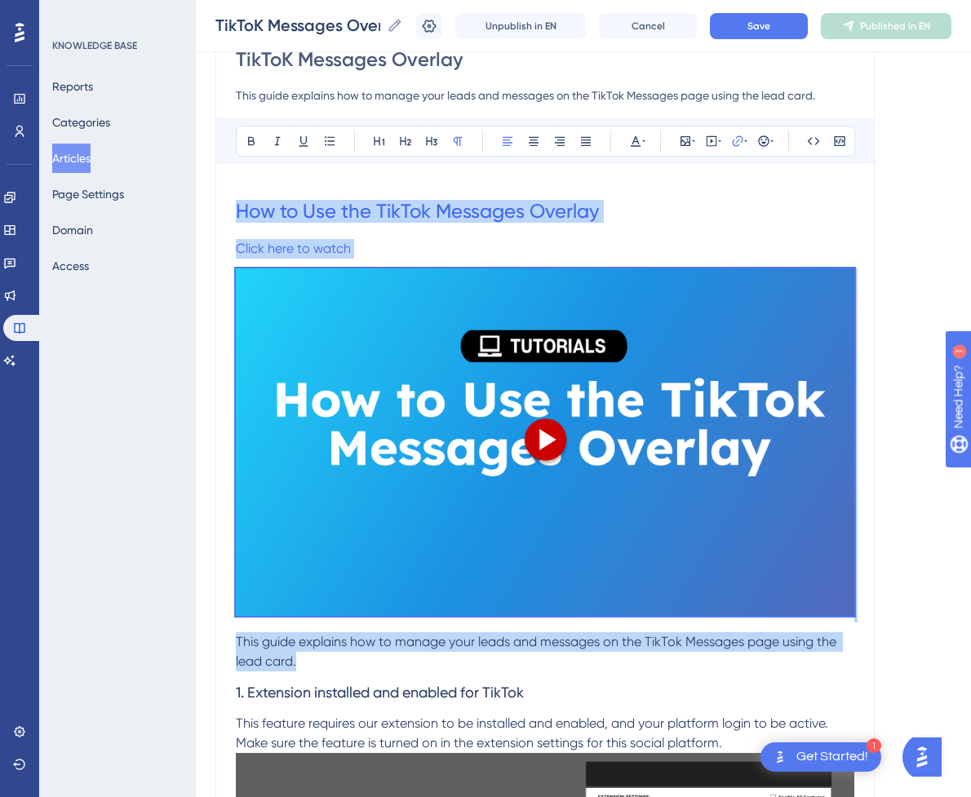
drag, startPoint x: 280, startPoint y: 471, endPoint x: 232, endPoint y: 194, distance: 280.7
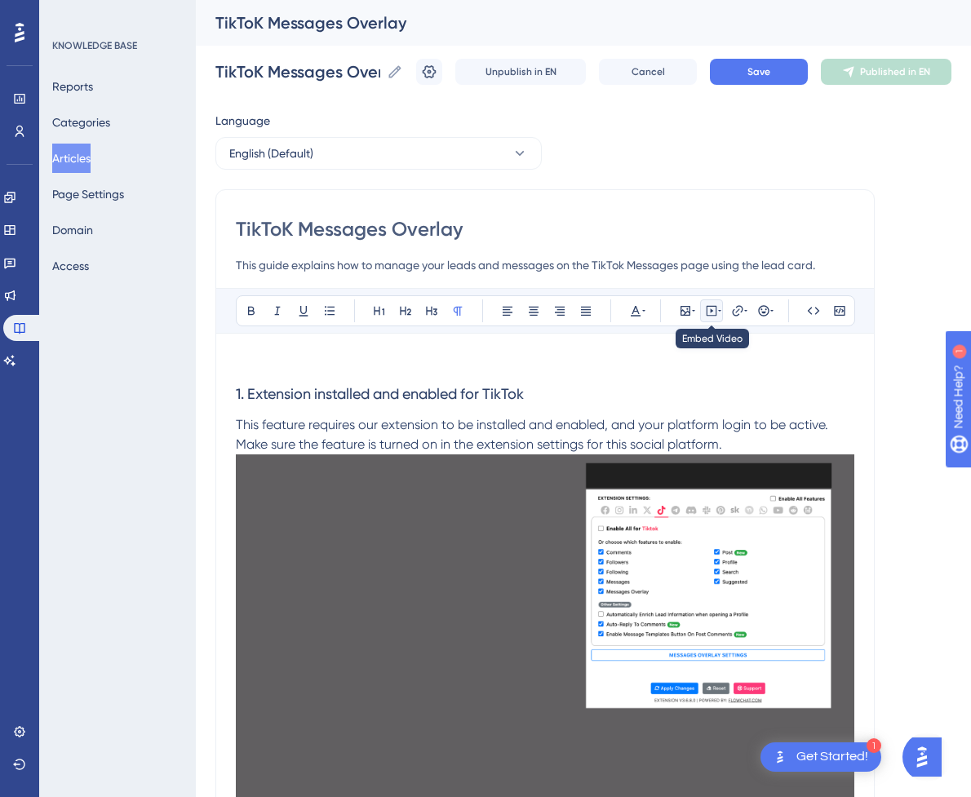
click at [711, 312] on icon at bounding box center [711, 310] width 13 height 13
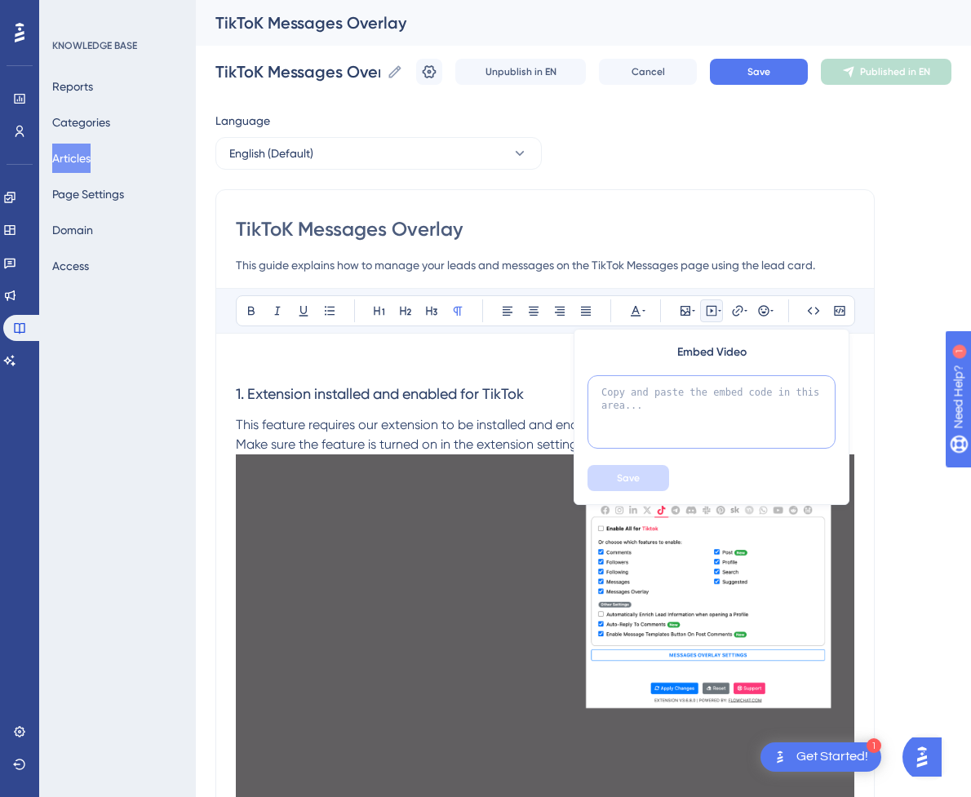
drag, startPoint x: 703, startPoint y: 396, endPoint x: 689, endPoint y: 414, distance: 23.3
click at [701, 397] on textarea at bounding box center [711, 411] width 248 height 73
paste textarea "<div style="position:relative;padding-bottom:56.25%;"> <iframe style="width:100…"
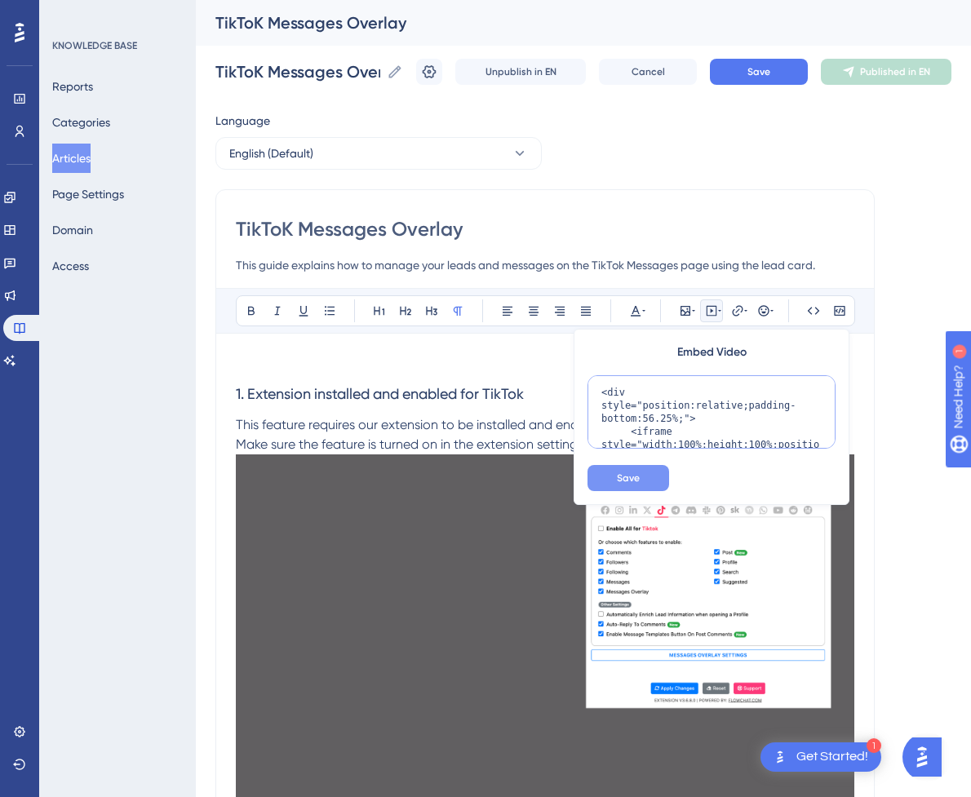
scroll to position [211, 0]
type textarea "<div style="position:relative;padding-bottom:56.25%;"> <iframe style="width:100…"
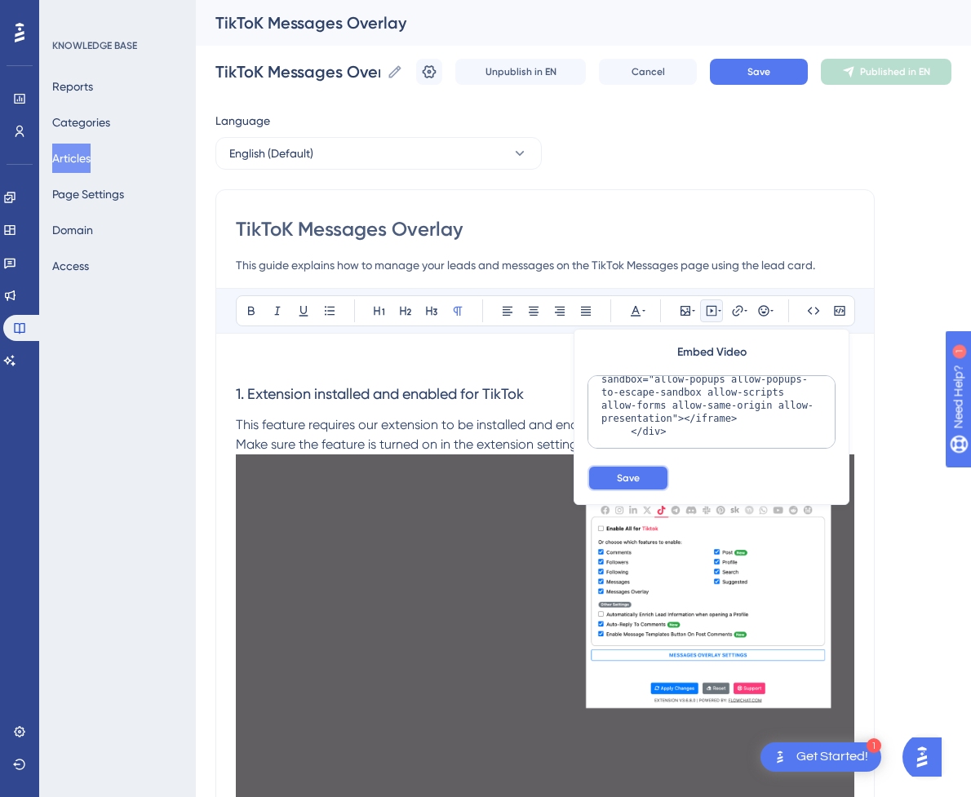
click at [638, 484] on span "Save" at bounding box center [628, 477] width 23 height 13
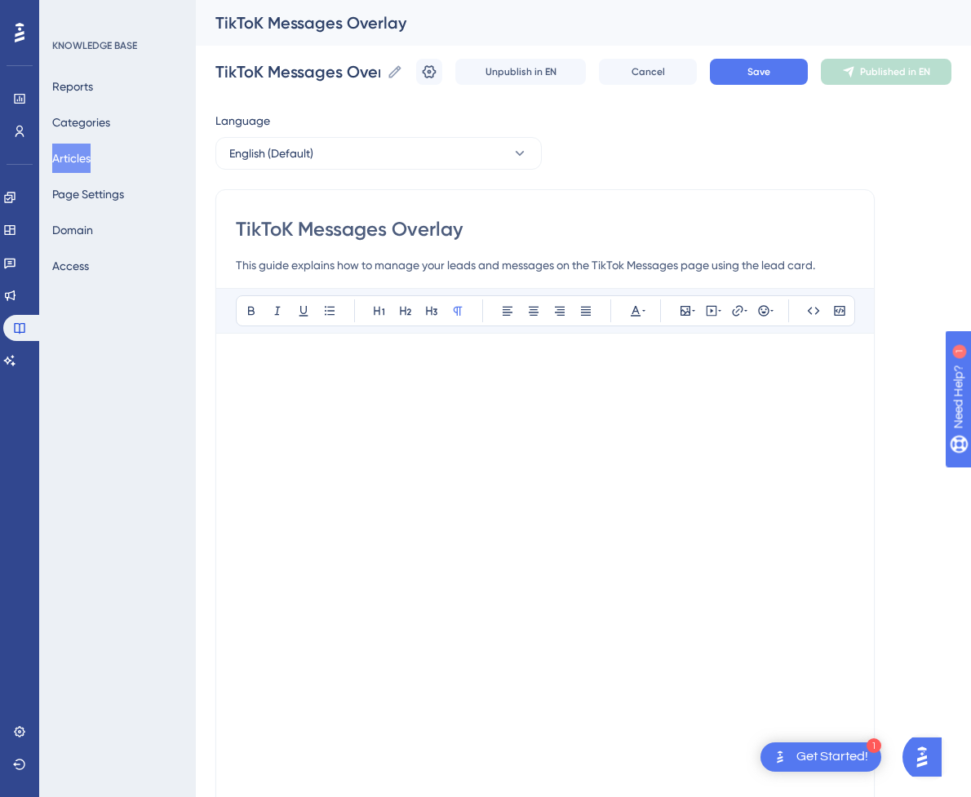
click at [369, 361] on p at bounding box center [545, 363] width 618 height 20
click at [252, 763] on p at bounding box center [545, 757] width 618 height 20
click at [770, 67] on span "Save" at bounding box center [758, 71] width 23 height 13
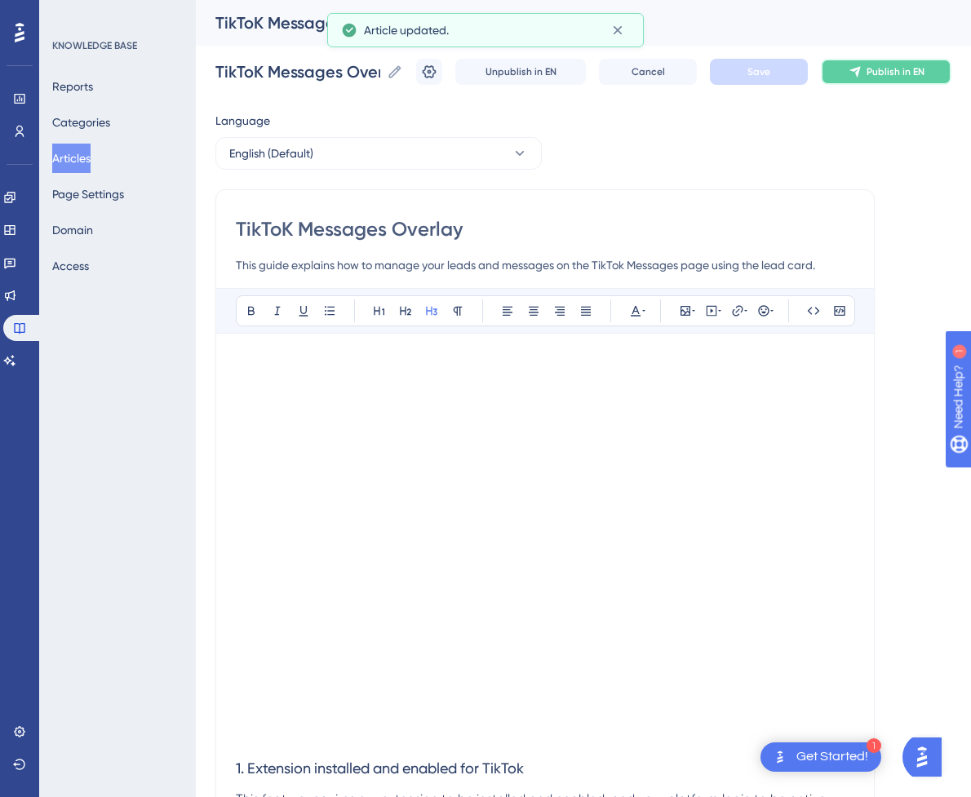
click at [856, 74] on button "Publish in EN" at bounding box center [886, 72] width 131 height 26
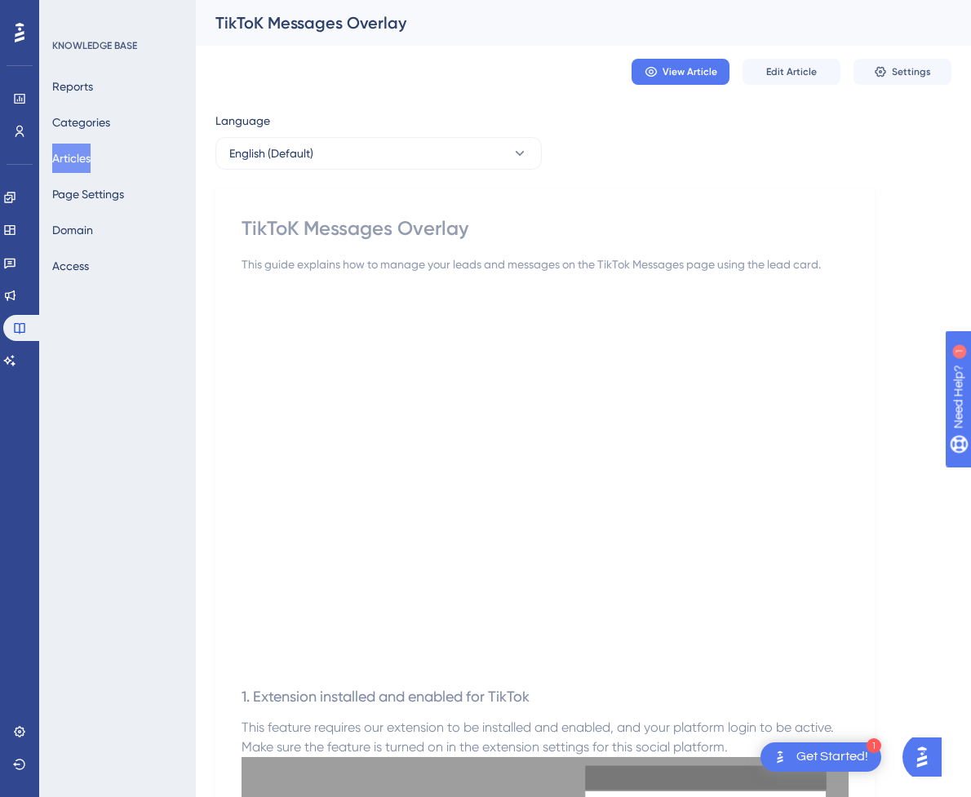
click at [83, 164] on button "Articles" at bounding box center [71, 158] width 38 height 29
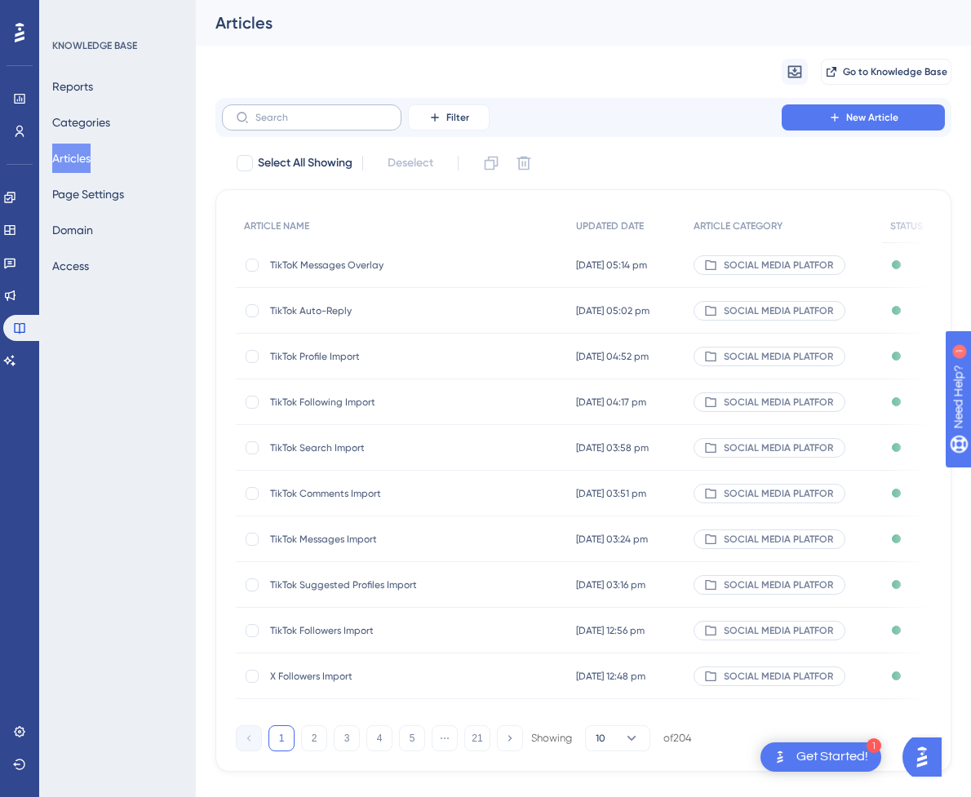
click at [285, 126] on label at bounding box center [311, 117] width 179 height 26
click at [285, 123] on input "text" at bounding box center [321, 117] width 132 height 11
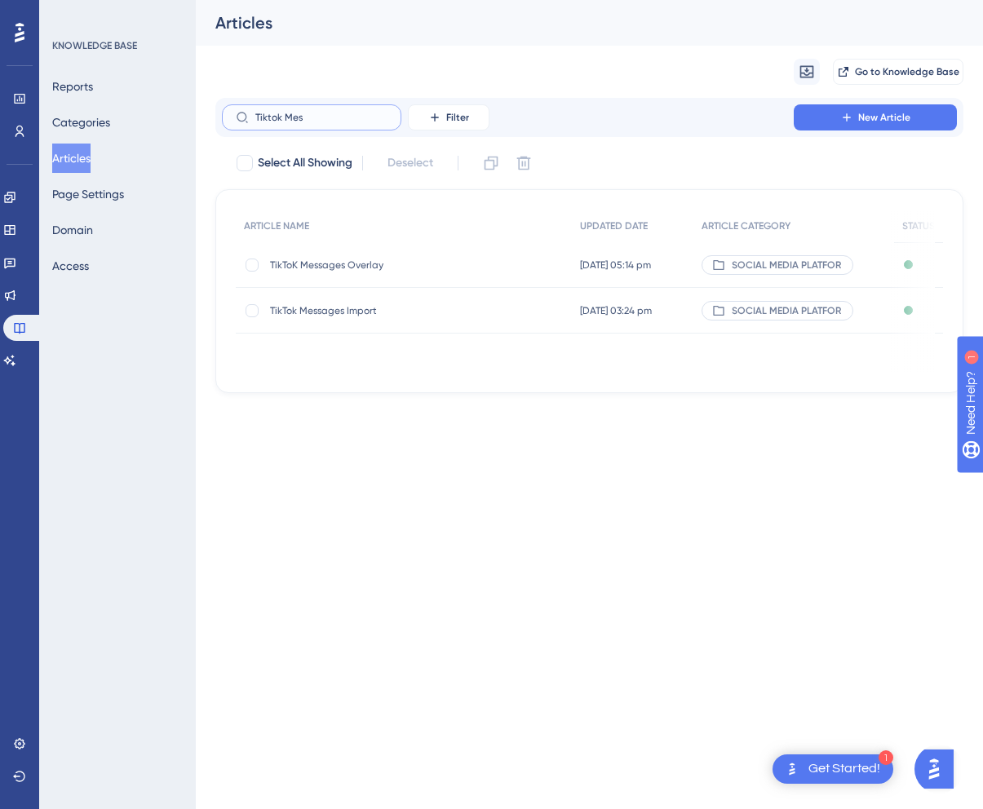
drag, startPoint x: 330, startPoint y: 114, endPoint x: 170, endPoint y: 114, distance: 159.9
click at [196, 114] on div "Performance Users Engagement Widgets Feedback Product Updates Knowledge Base AI…" at bounding box center [589, 209] width 787 height 419
paste input "Youtube Subcribers Import"
type input "Youtube Subcribers Import"
checkbox input "true"
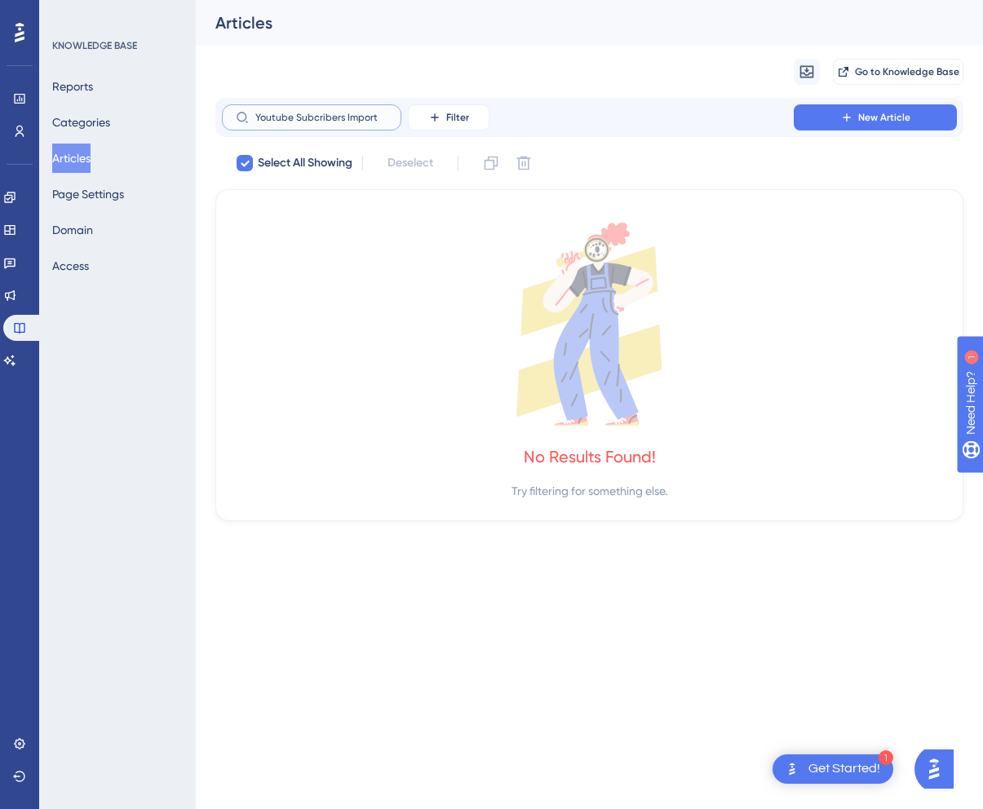
checkbox input "false"
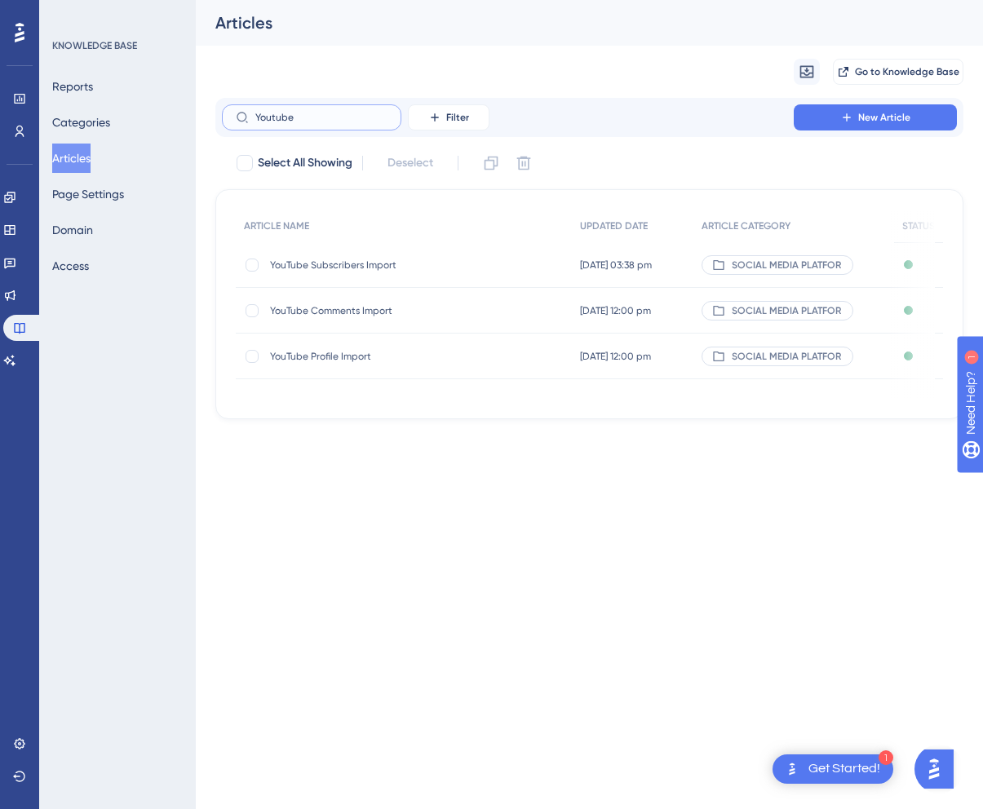
type input "Youtube"
click at [374, 270] on span "YouTube Subscribers Import" at bounding box center [400, 265] width 261 height 13
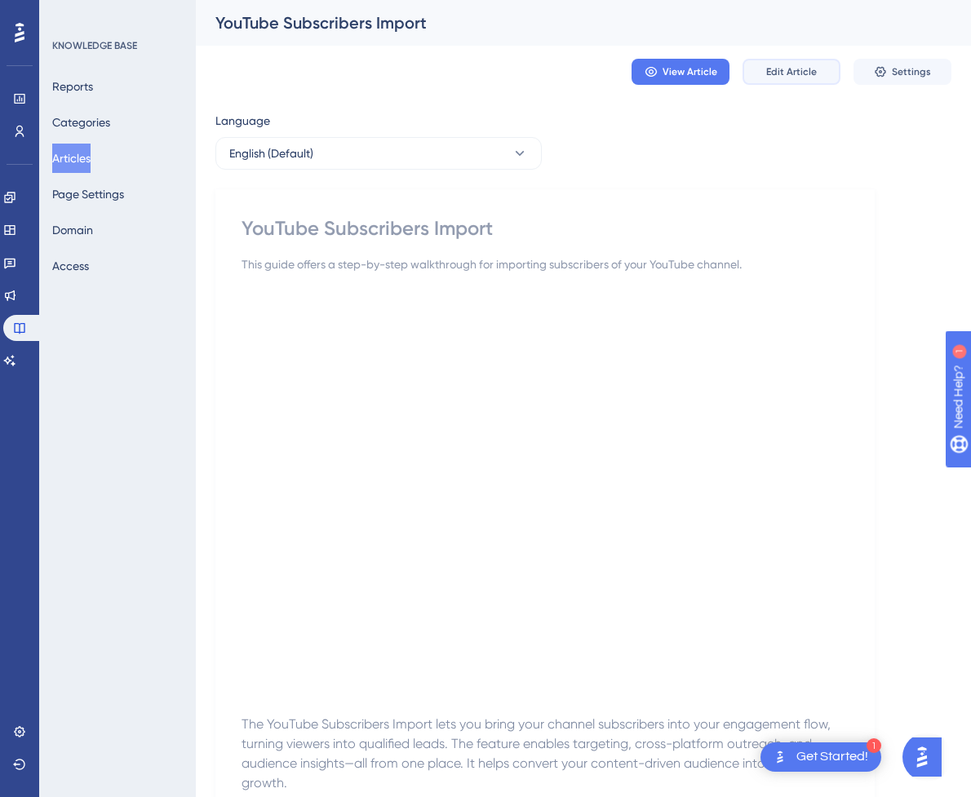
click at [807, 80] on button "Edit Article" at bounding box center [791, 72] width 98 height 26
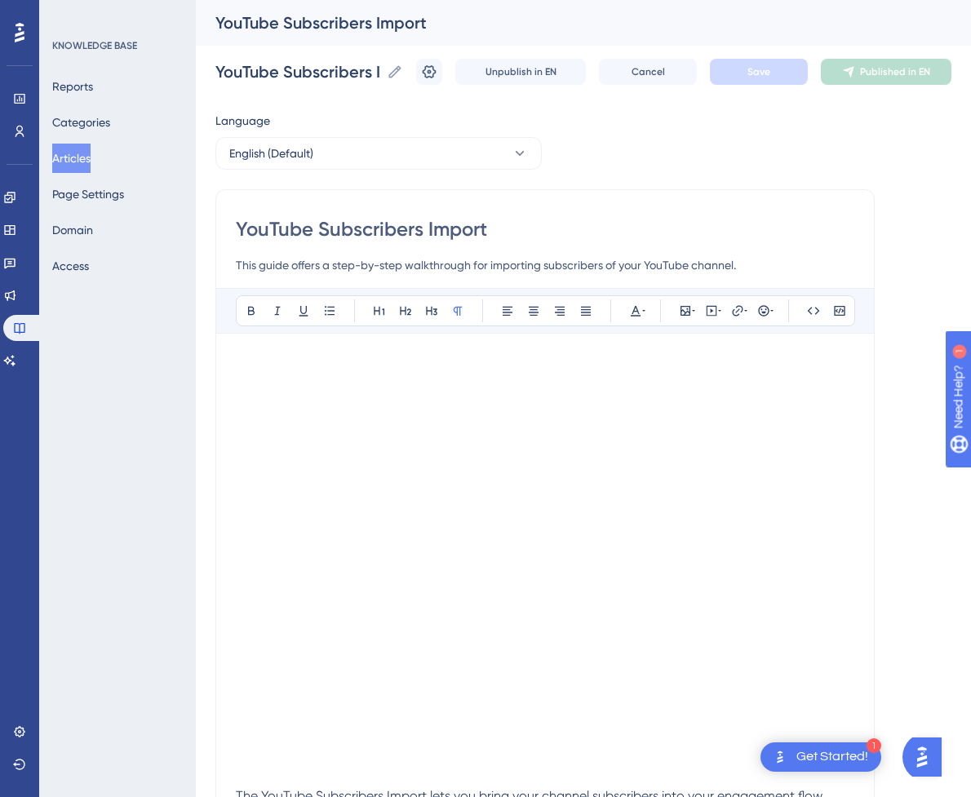
click at [485, 356] on p at bounding box center [545, 363] width 618 height 20
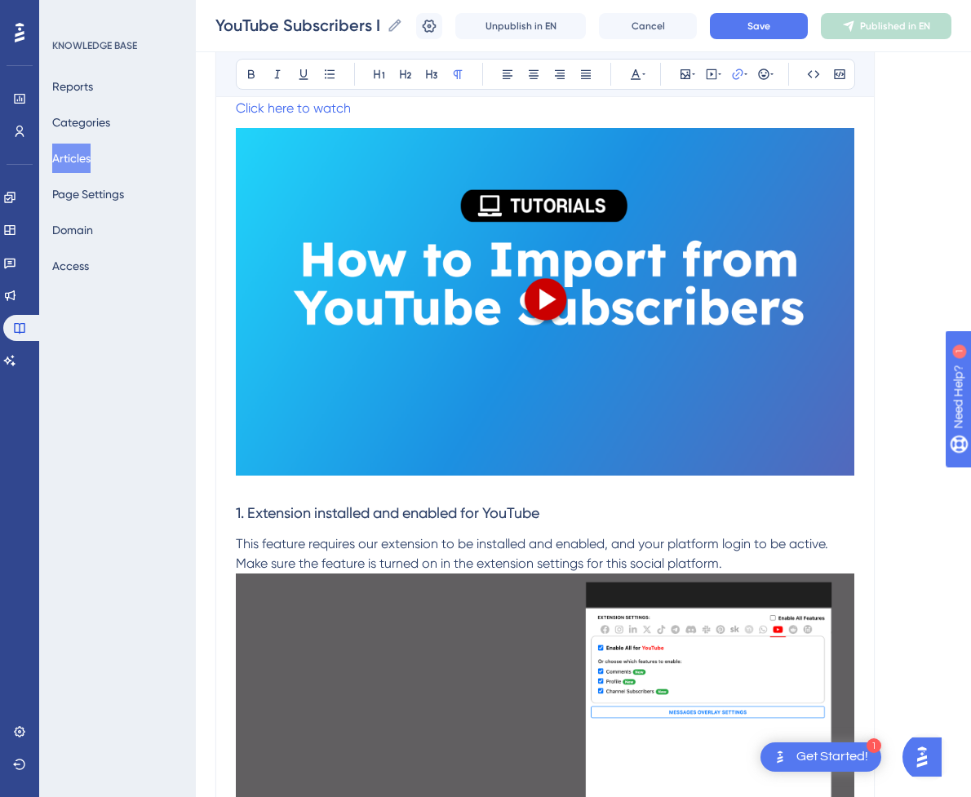
scroll to position [247, 0]
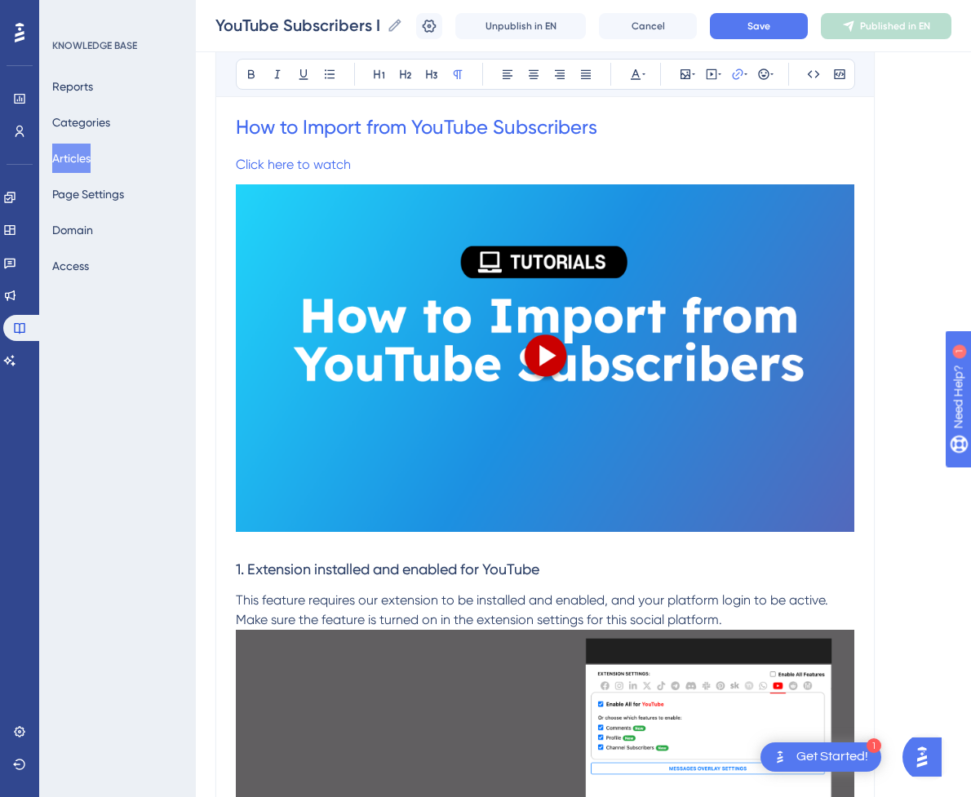
click at [655, 535] on div at bounding box center [545, 361] width 618 height 354
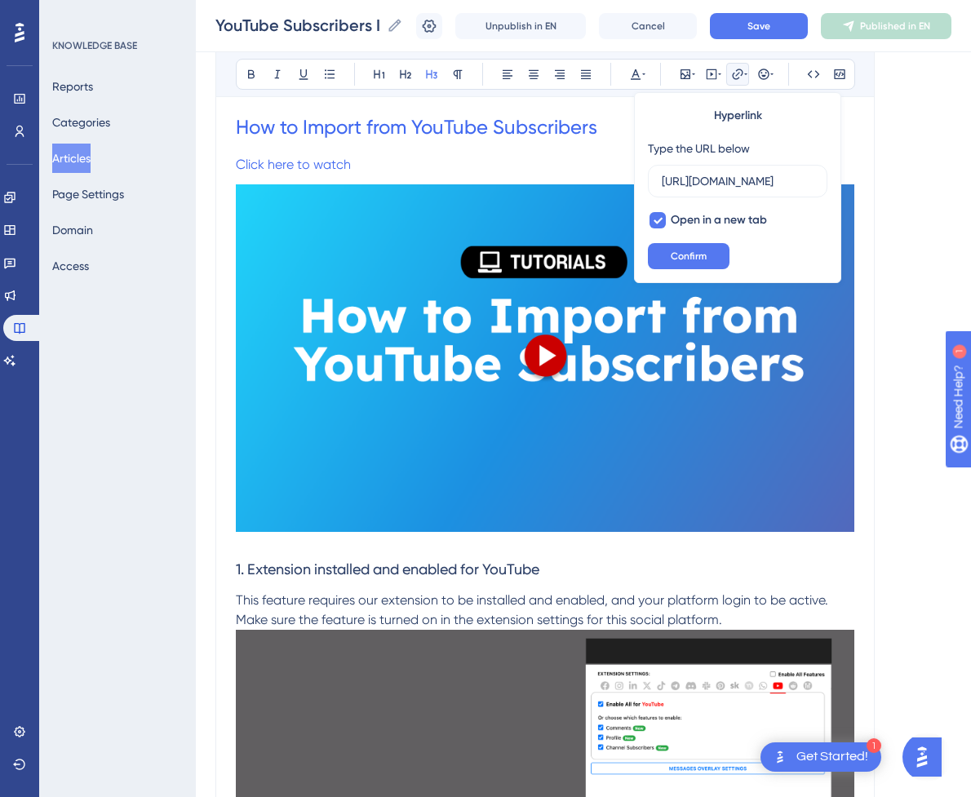
click at [505, 543] on h3 at bounding box center [545, 362] width 618 height 374
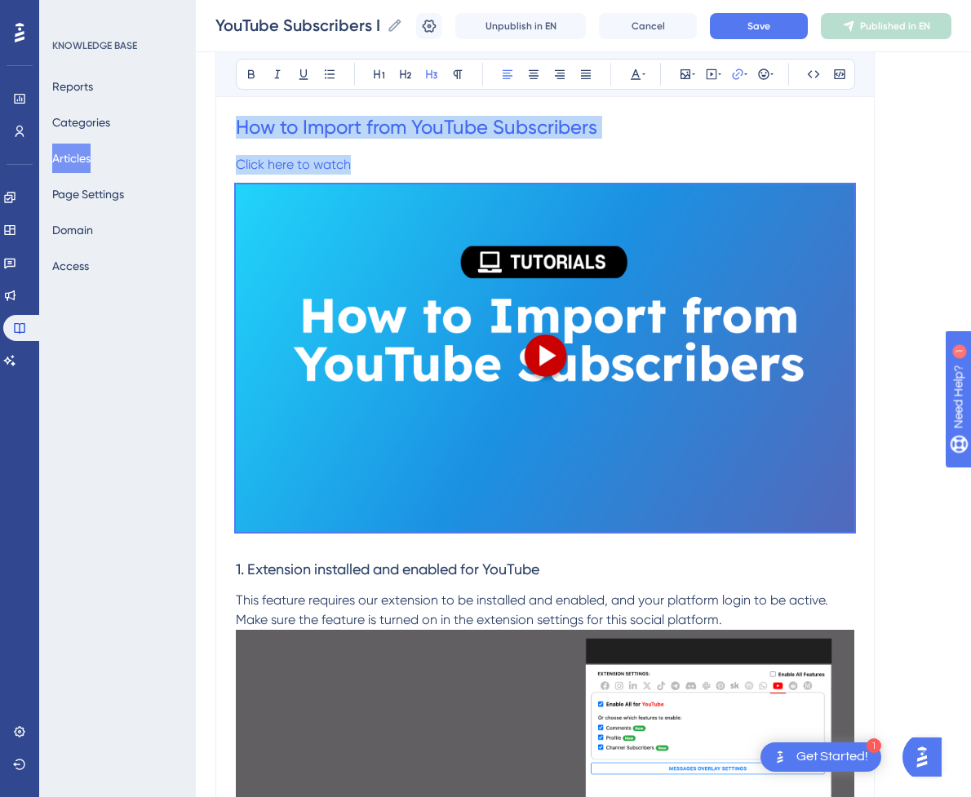
drag, startPoint x: 476, startPoint y: 544, endPoint x: 232, endPoint y: 114, distance: 493.8
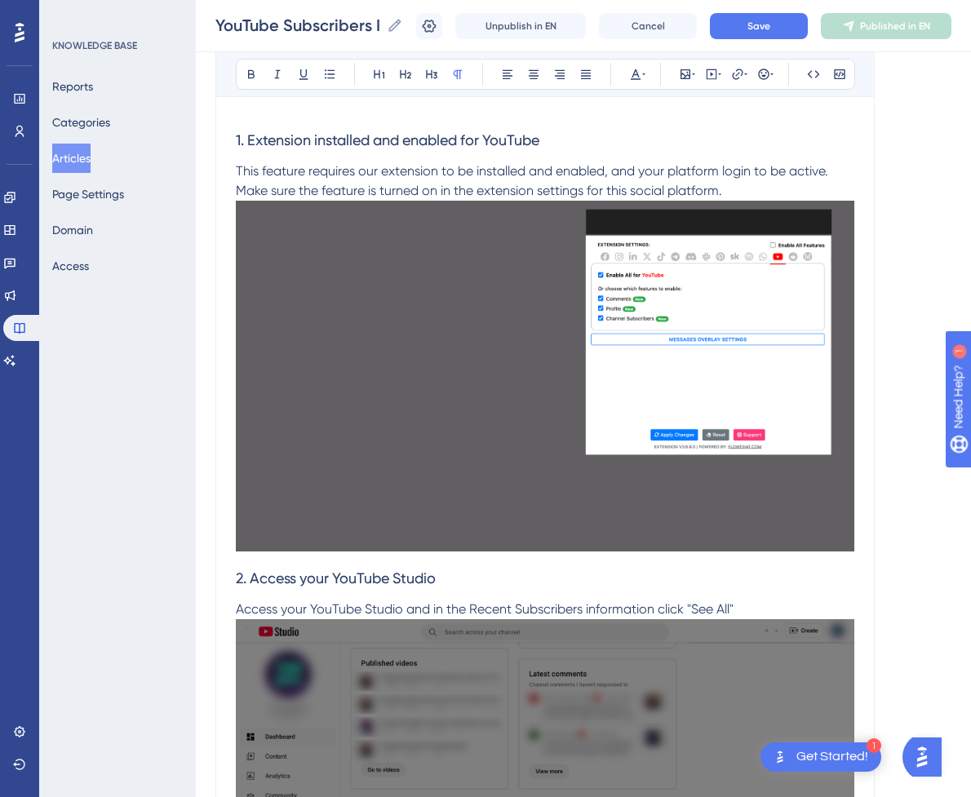
scroll to position [0, 0]
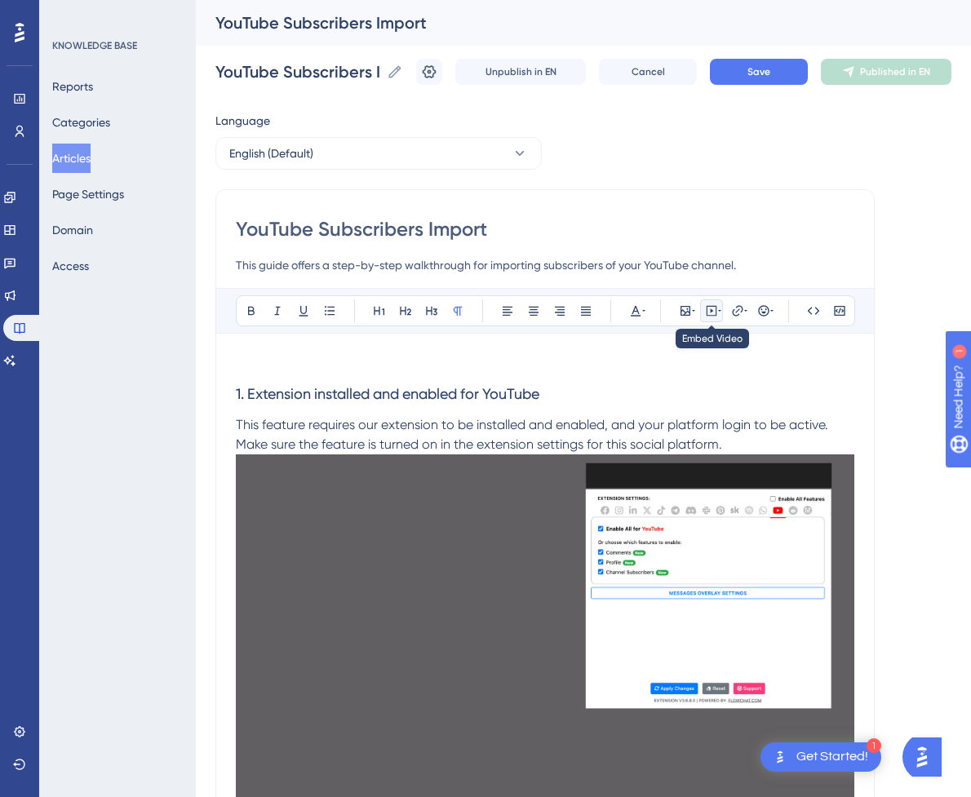
click at [712, 310] on icon at bounding box center [711, 310] width 13 height 13
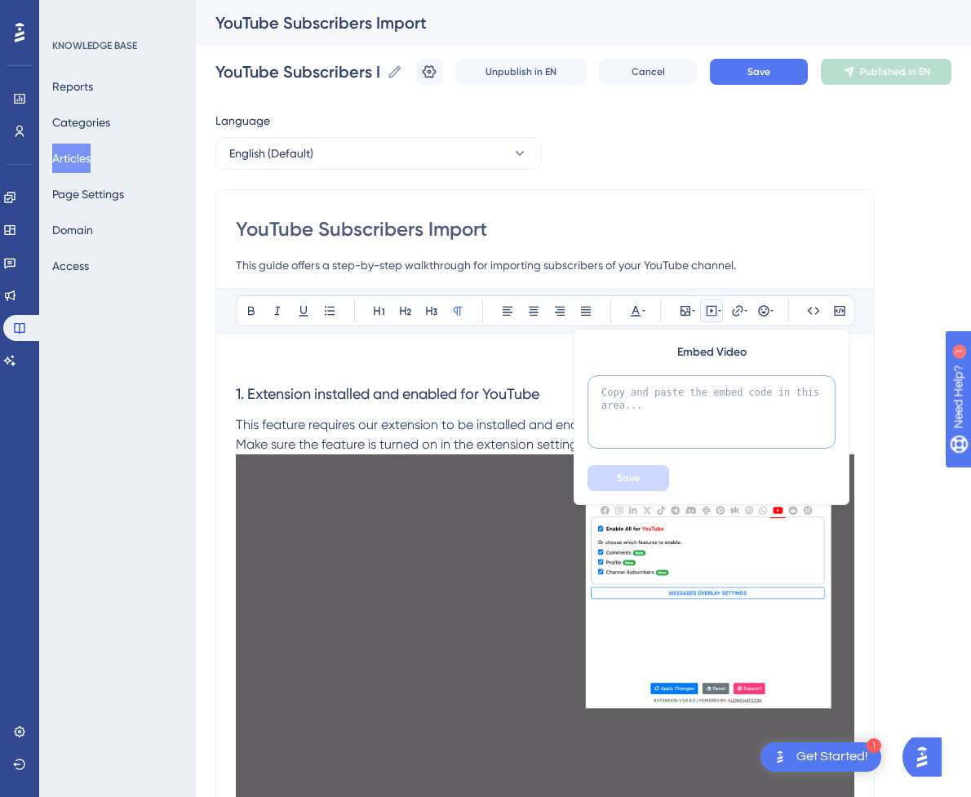
click at [675, 418] on textarea at bounding box center [711, 411] width 248 height 73
paste textarea "<div style="position:relative;padding-bottom:56.25%;"> <iframe style="width:100…"
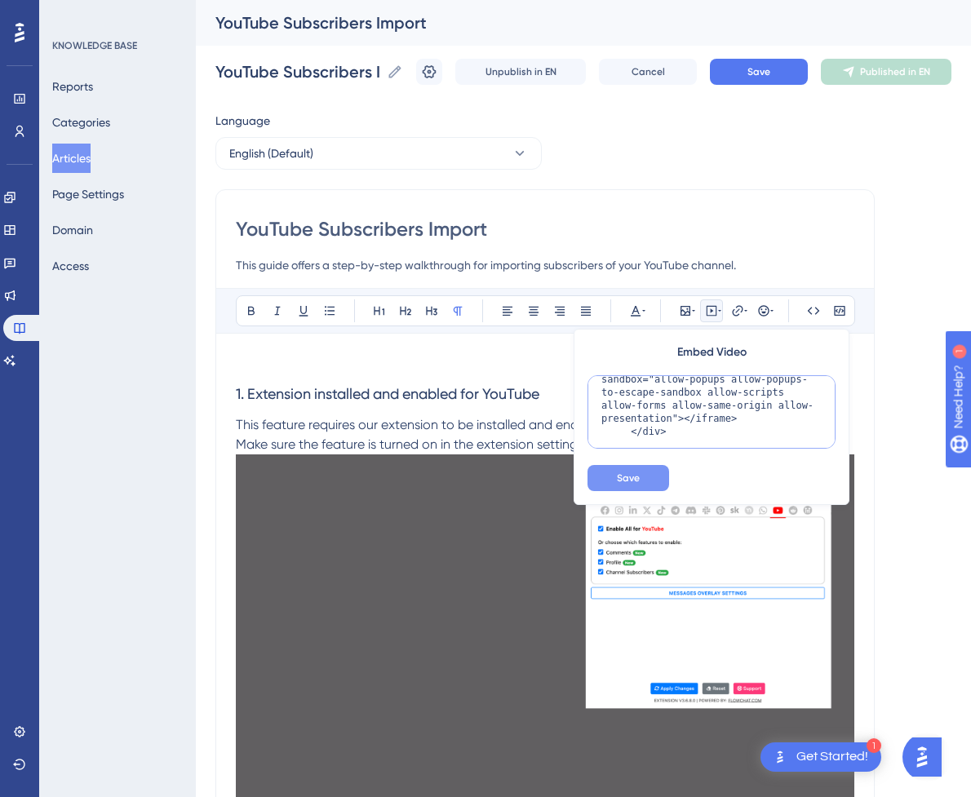
type textarea "<div style="position:relative;padding-bottom:56.25%;"> <iframe style="width:100…"
click at [631, 480] on span "Save" at bounding box center [628, 477] width 23 height 13
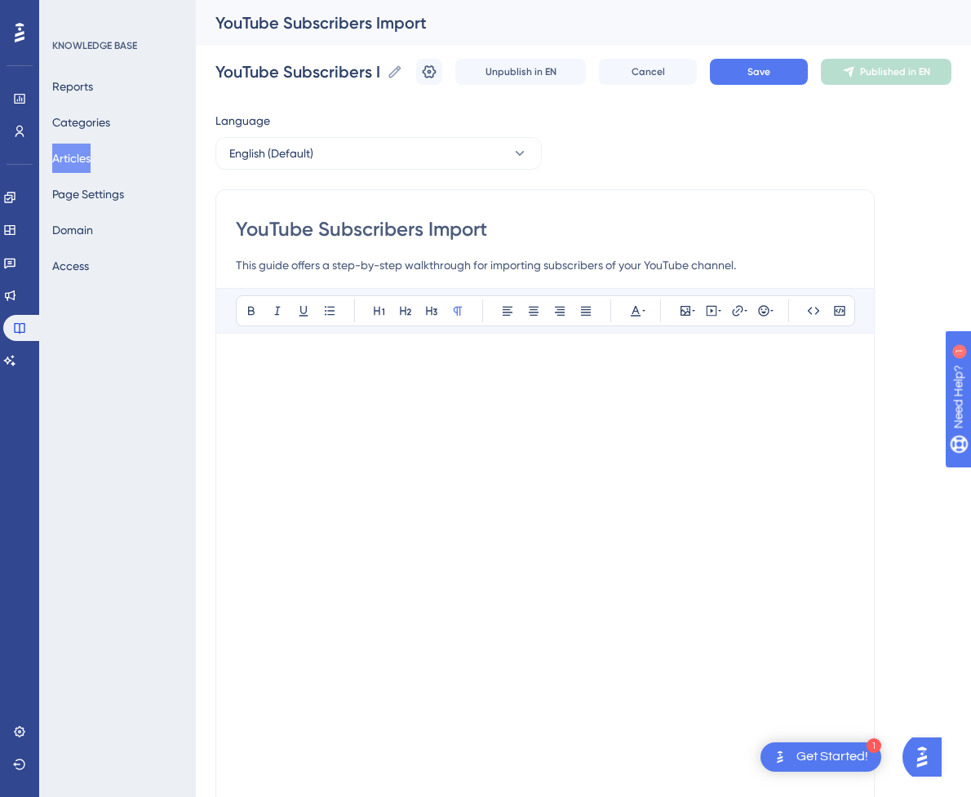
click at [531, 369] on p at bounding box center [545, 363] width 618 height 20
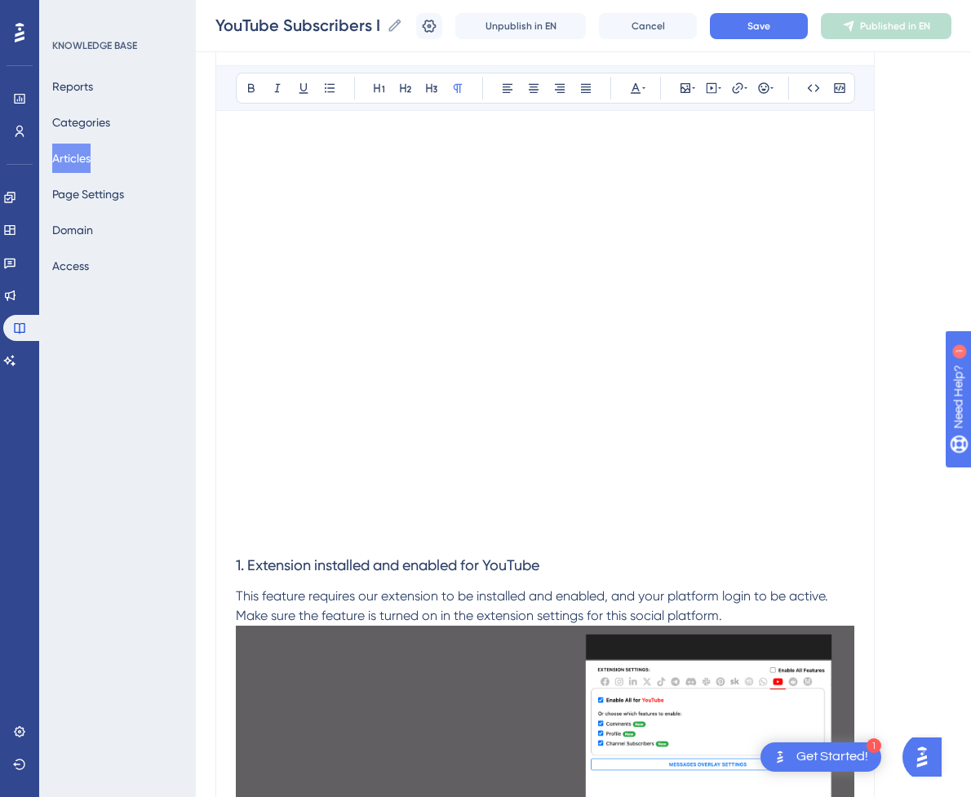
scroll to position [326, 0]
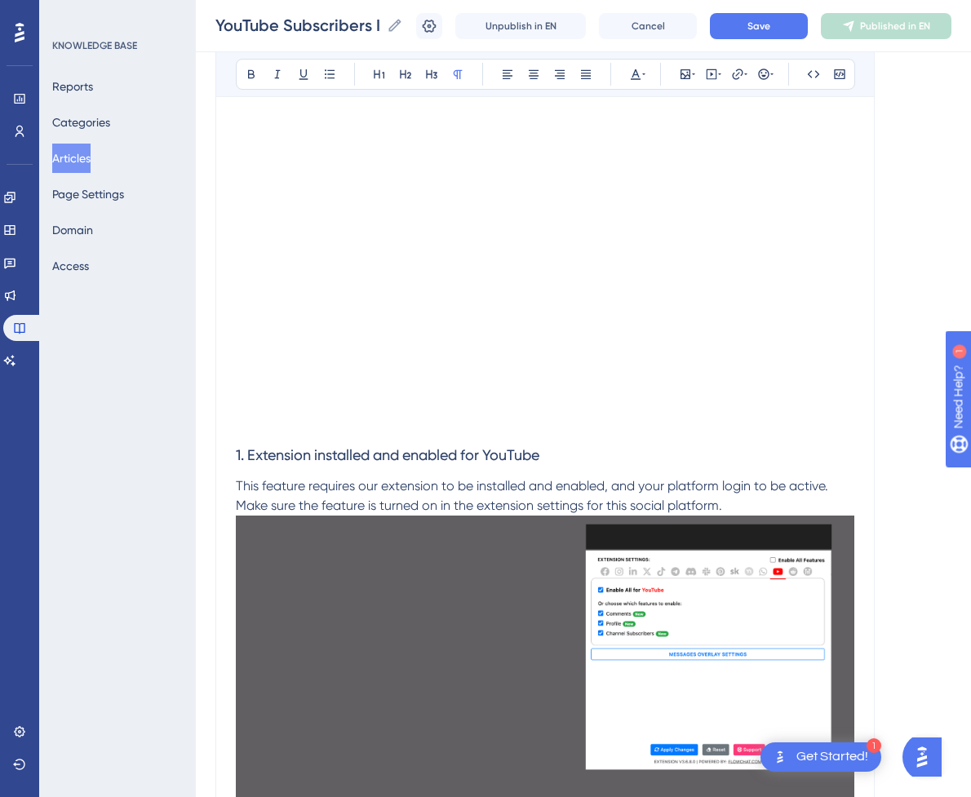
click at [396, 431] on p at bounding box center [545, 424] width 618 height 20
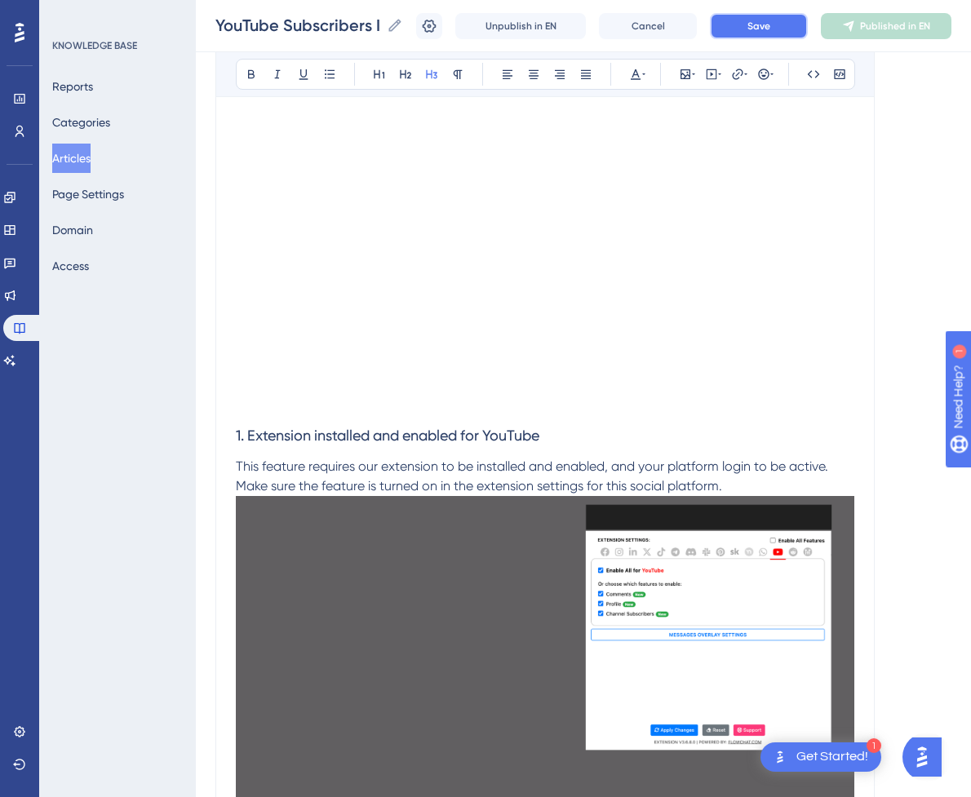
click at [759, 32] on span "Save" at bounding box center [758, 26] width 23 height 13
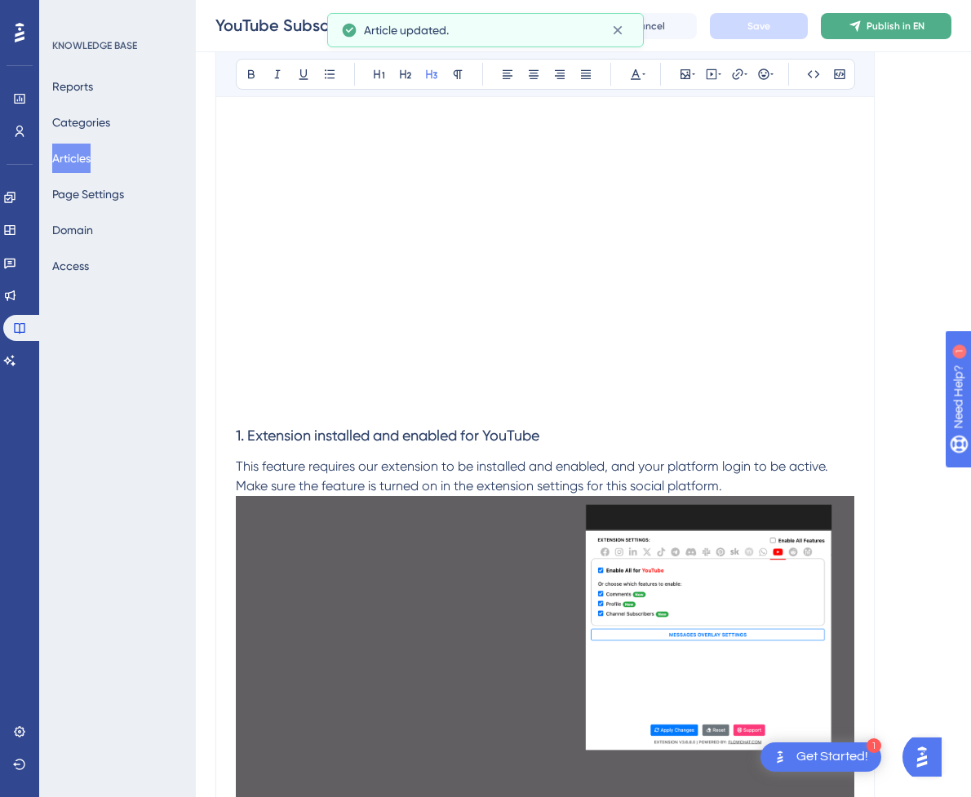
click at [923, 23] on span "Publish in EN" at bounding box center [895, 26] width 58 height 13
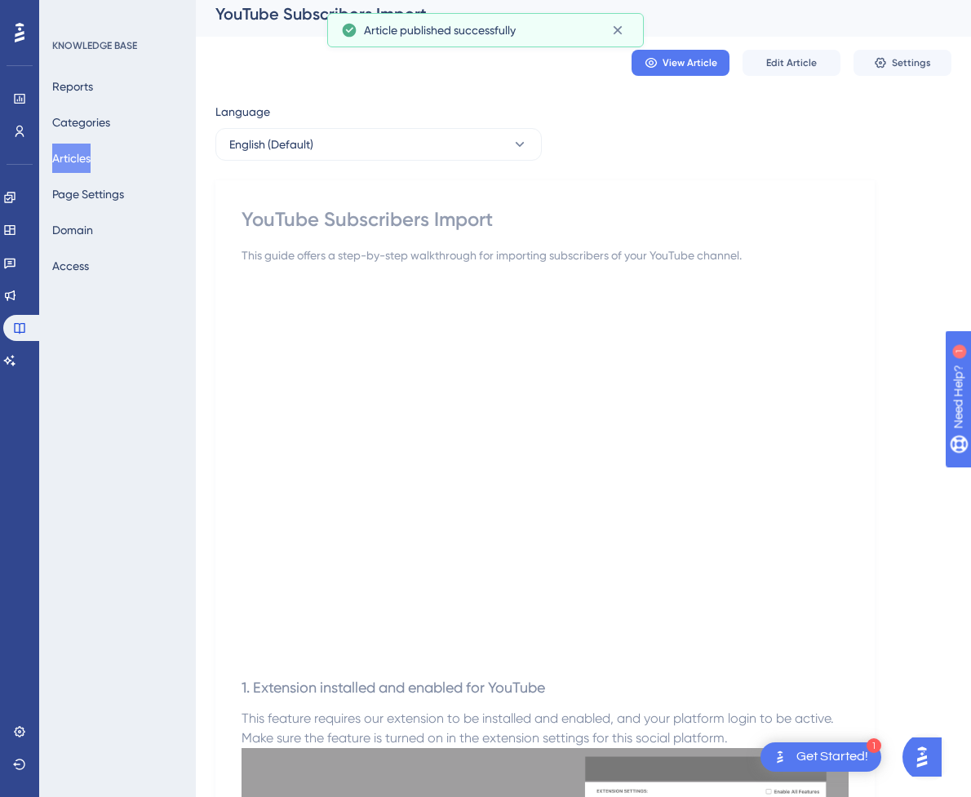
scroll to position [0, 0]
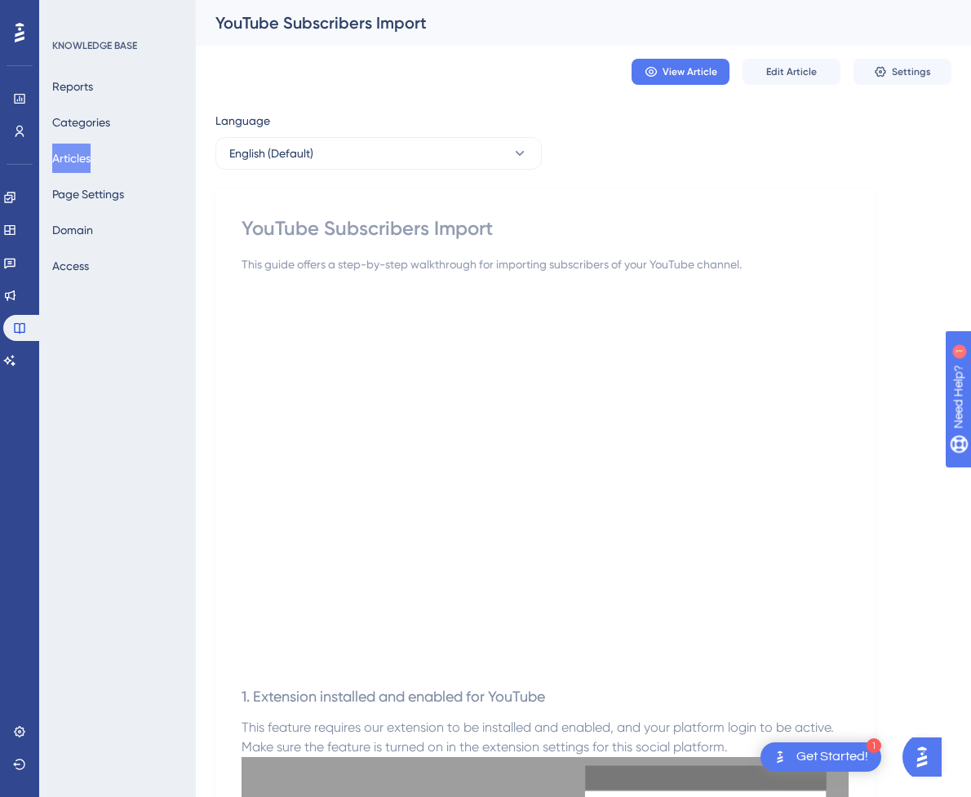
click at [684, 72] on span "View Article" at bounding box center [689, 71] width 55 height 13
click at [84, 159] on button "Articles" at bounding box center [71, 158] width 38 height 29
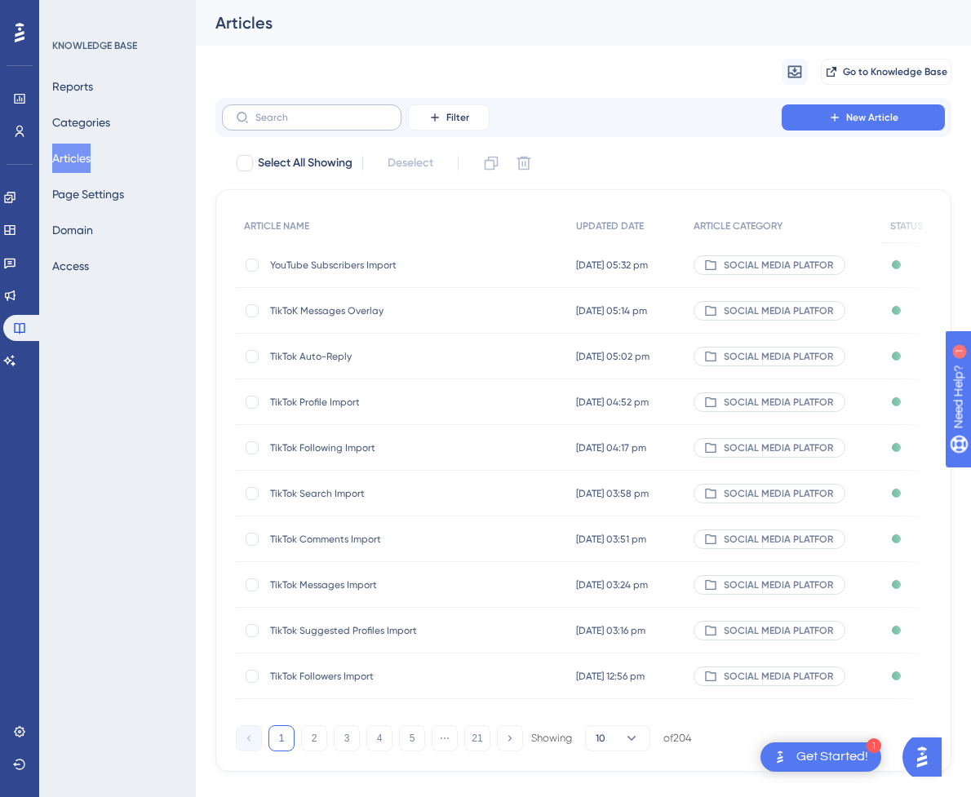
click at [325, 128] on label at bounding box center [311, 117] width 179 height 26
click at [325, 123] on input "text" at bounding box center [321, 117] width 132 height 11
paste input "Pinterest Likes Import"
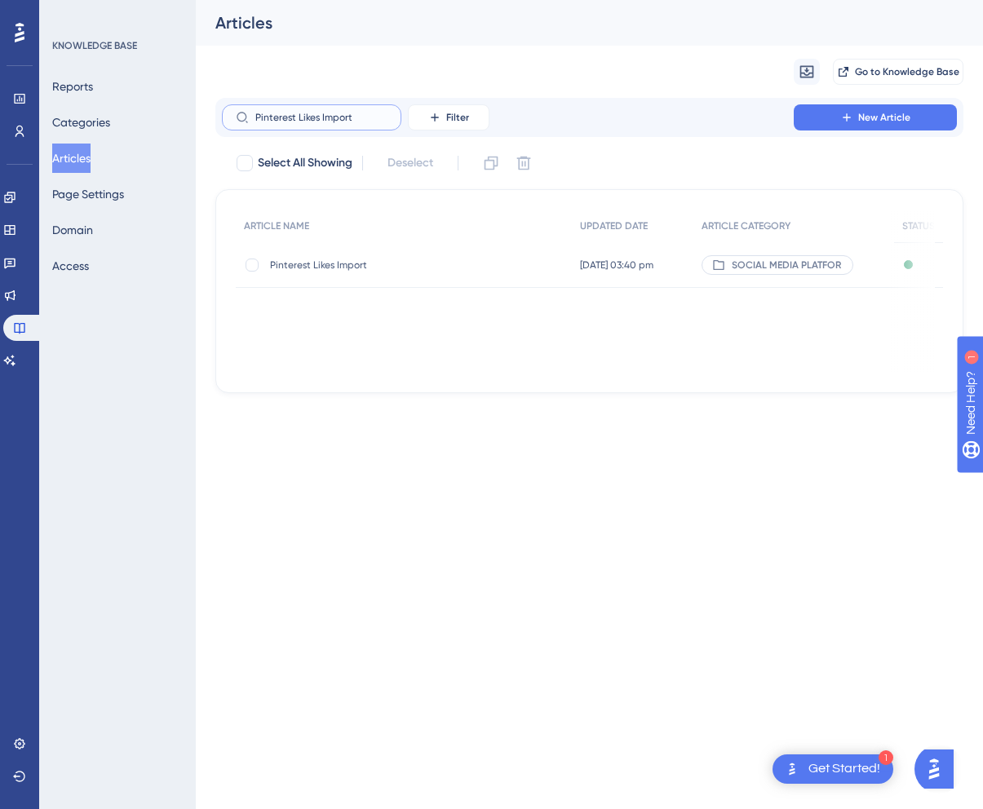
type input "Pinterest Likes Import"
click at [387, 269] on span "Pinterest Likes Import" at bounding box center [400, 265] width 261 height 13
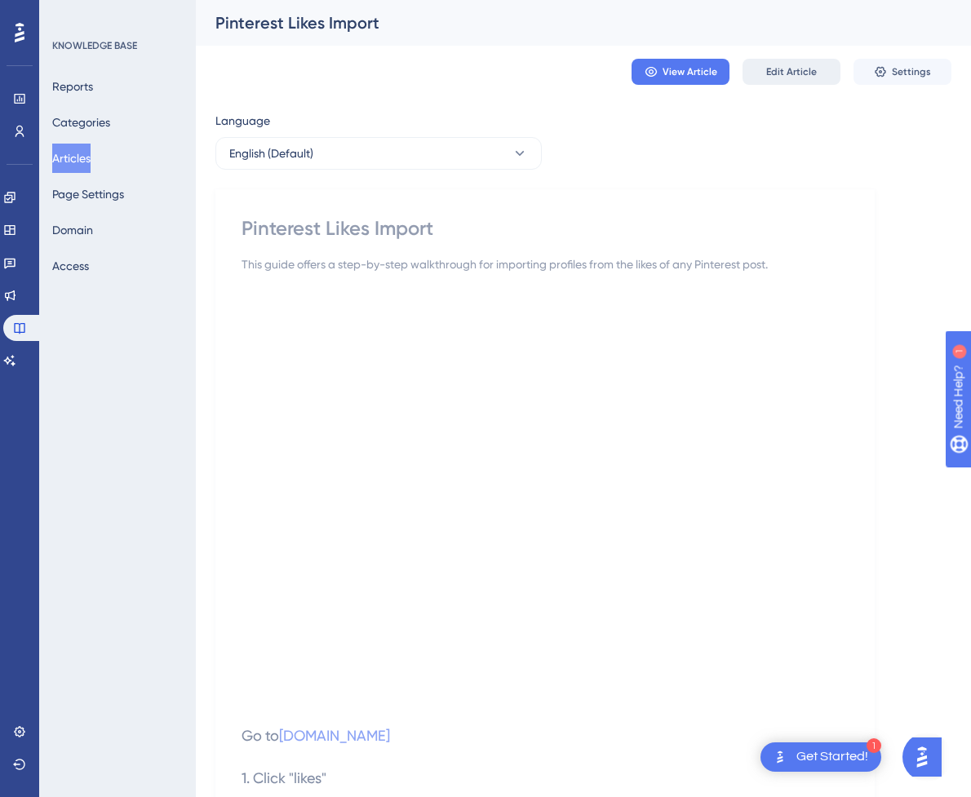
click at [812, 77] on span "Edit Article" at bounding box center [791, 71] width 51 height 13
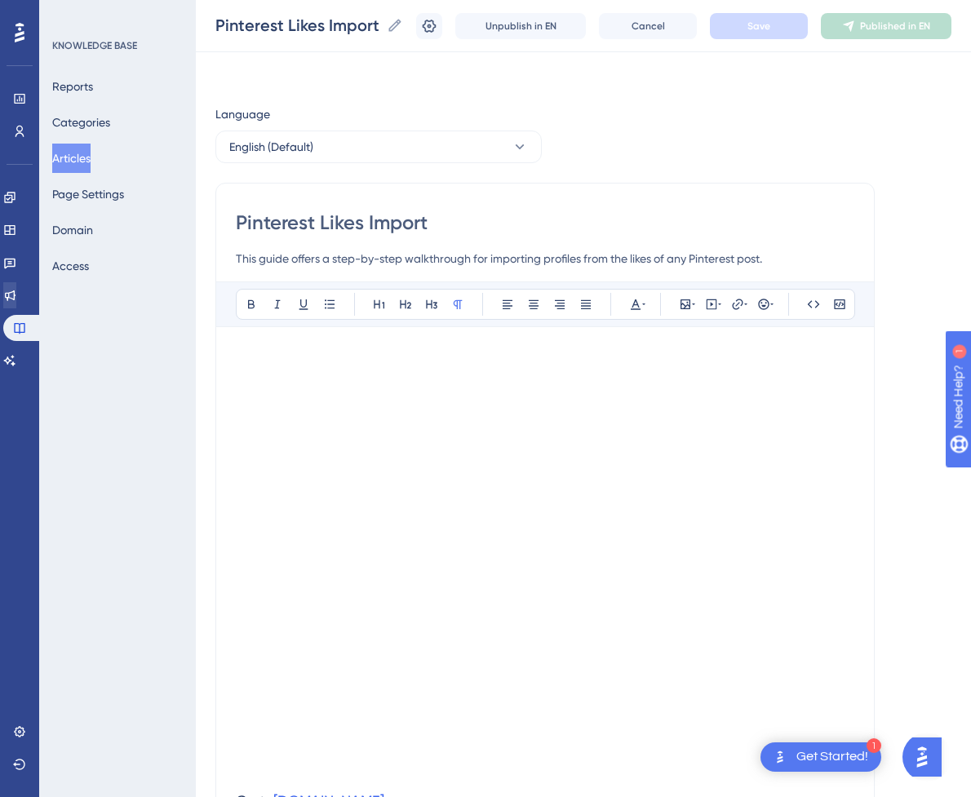
scroll to position [849, 0]
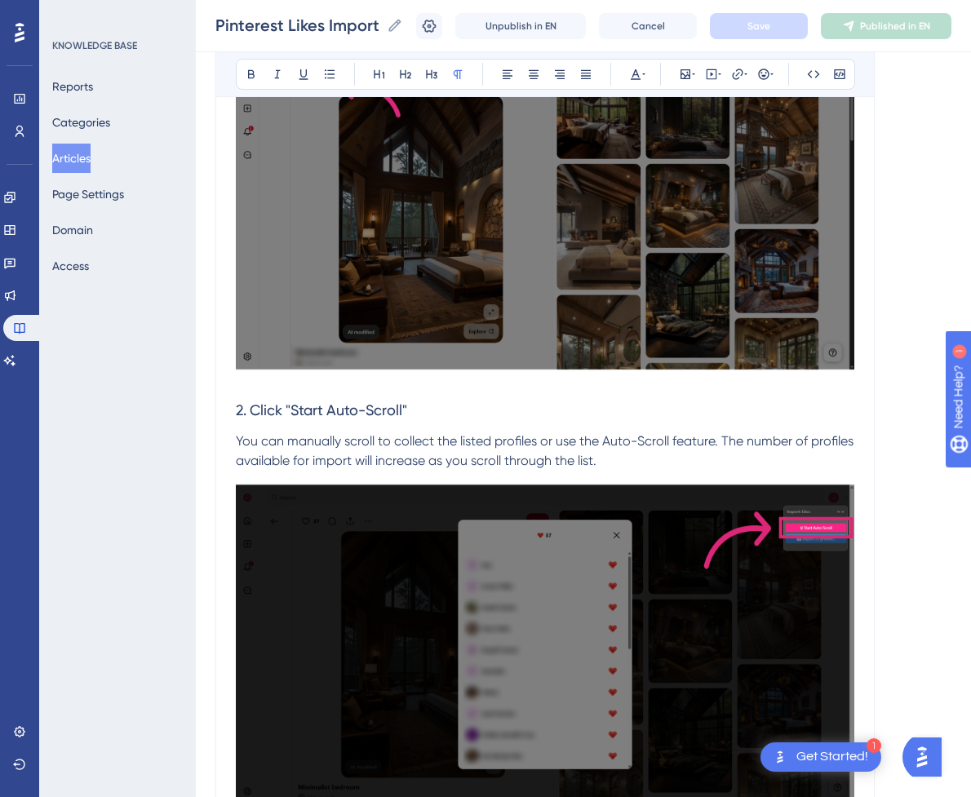
click at [595, 450] on p "You can manually scroll to collect the listed profiles or use the Auto-Scroll f…" at bounding box center [545, 450] width 618 height 39
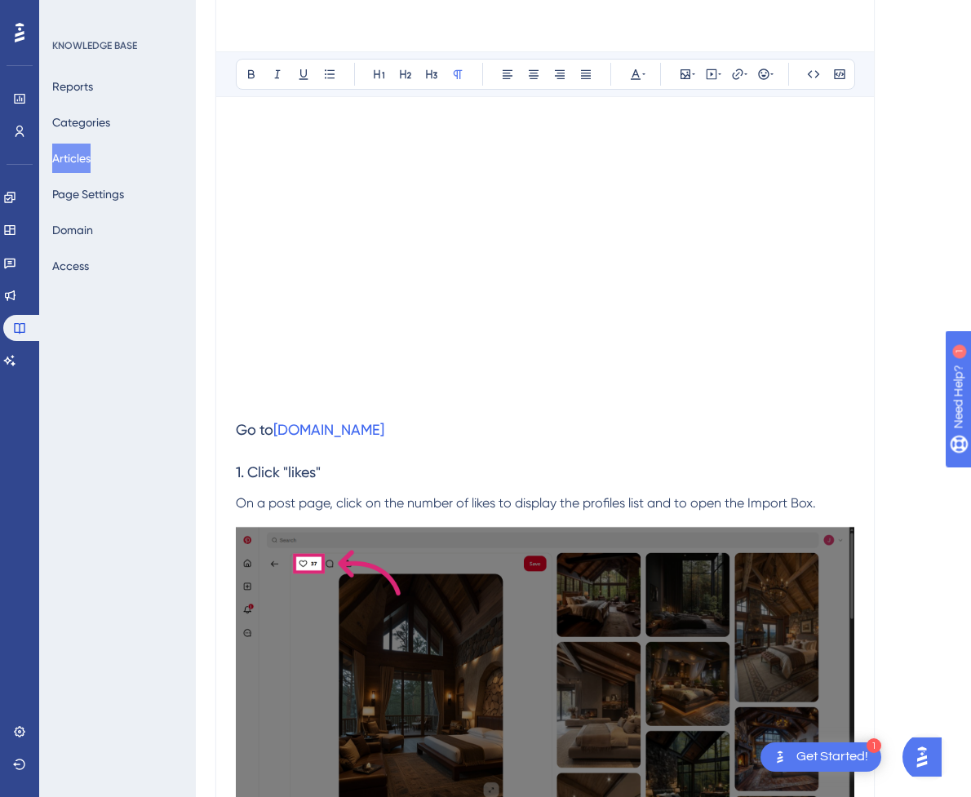
scroll to position [454, 0]
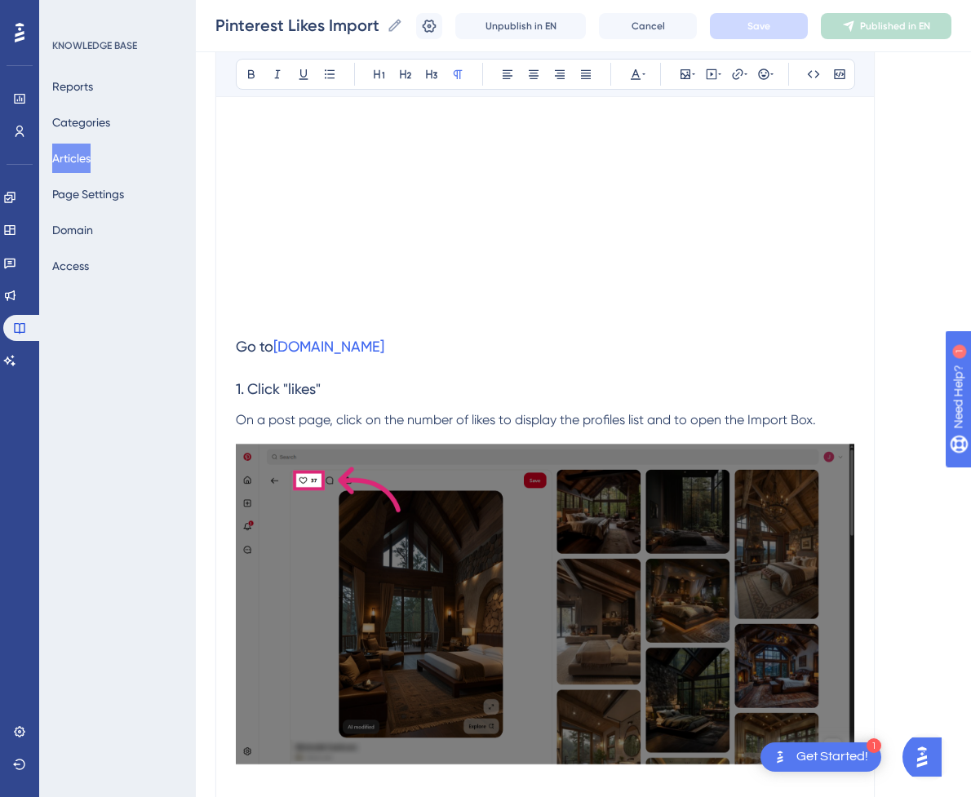
click at [418, 392] on h3 "1. Click "likes"" at bounding box center [545, 389] width 618 height 42
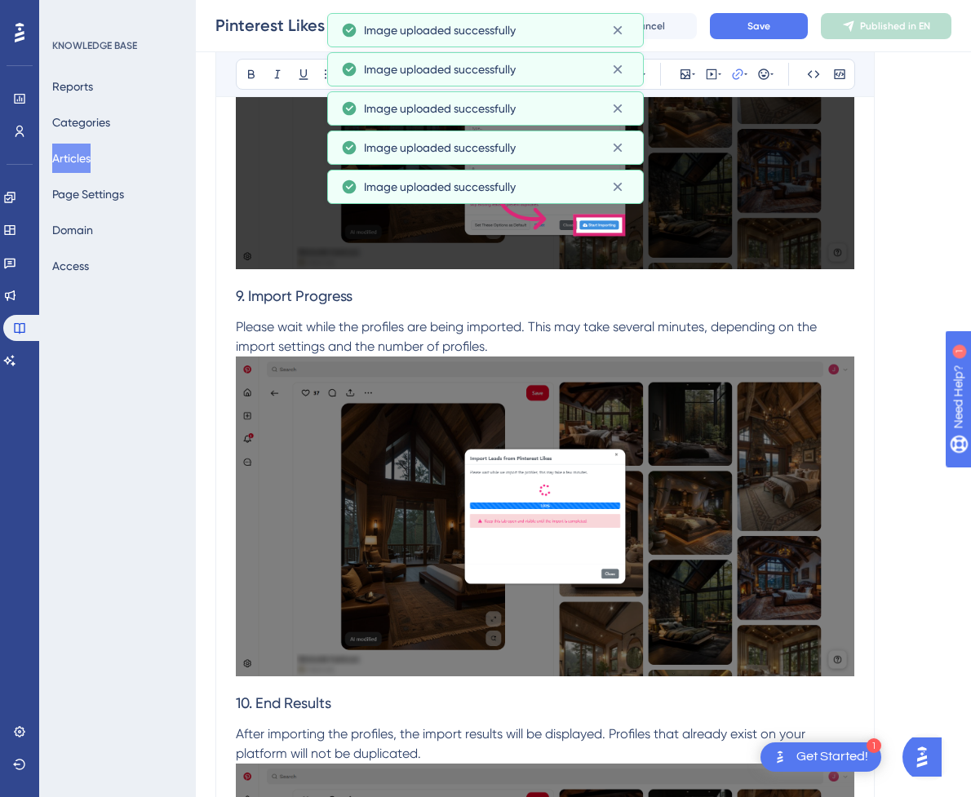
scroll to position [4250, 0]
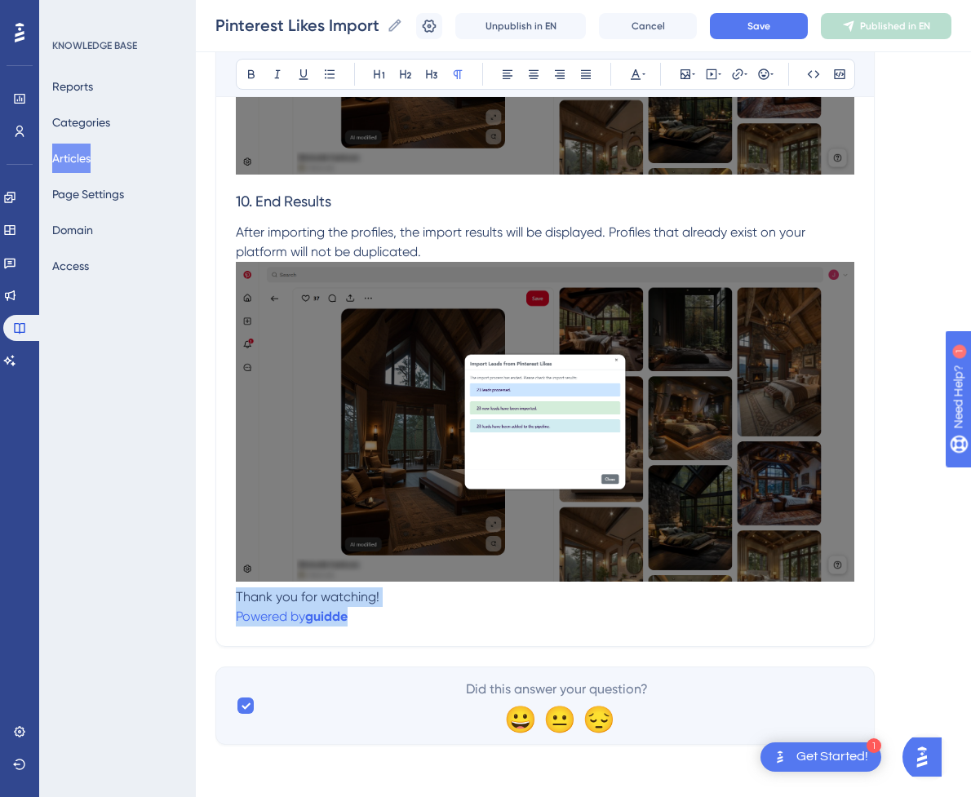
drag, startPoint x: 369, startPoint y: 617, endPoint x: 202, endPoint y: 591, distance: 168.3
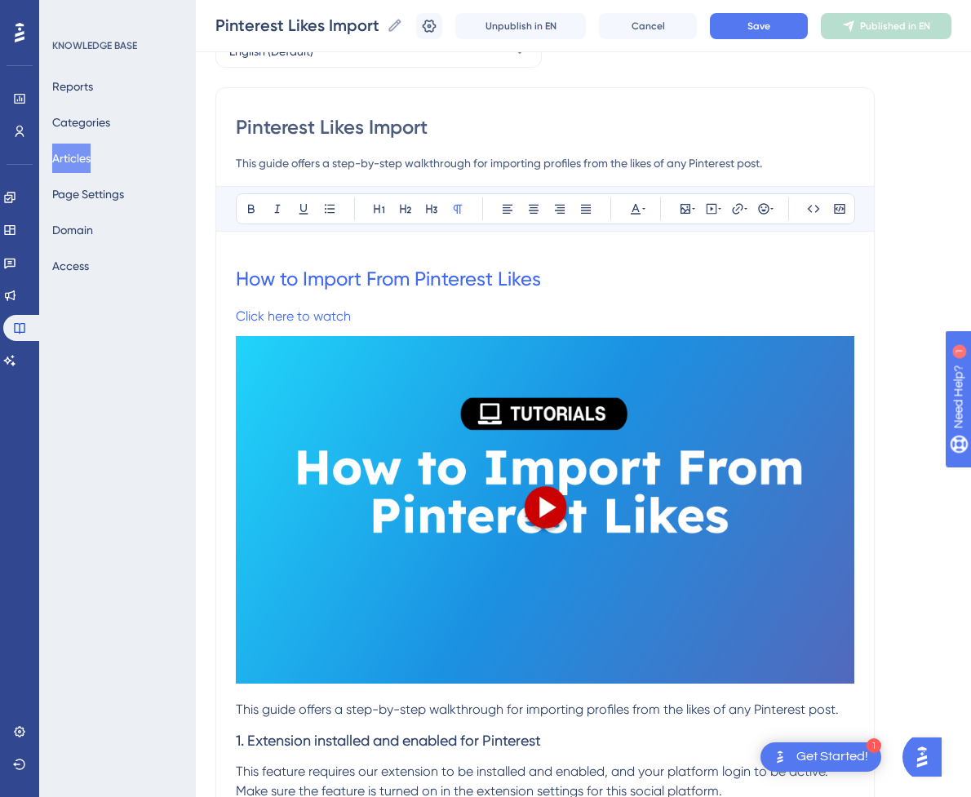
scroll to position [85, 0]
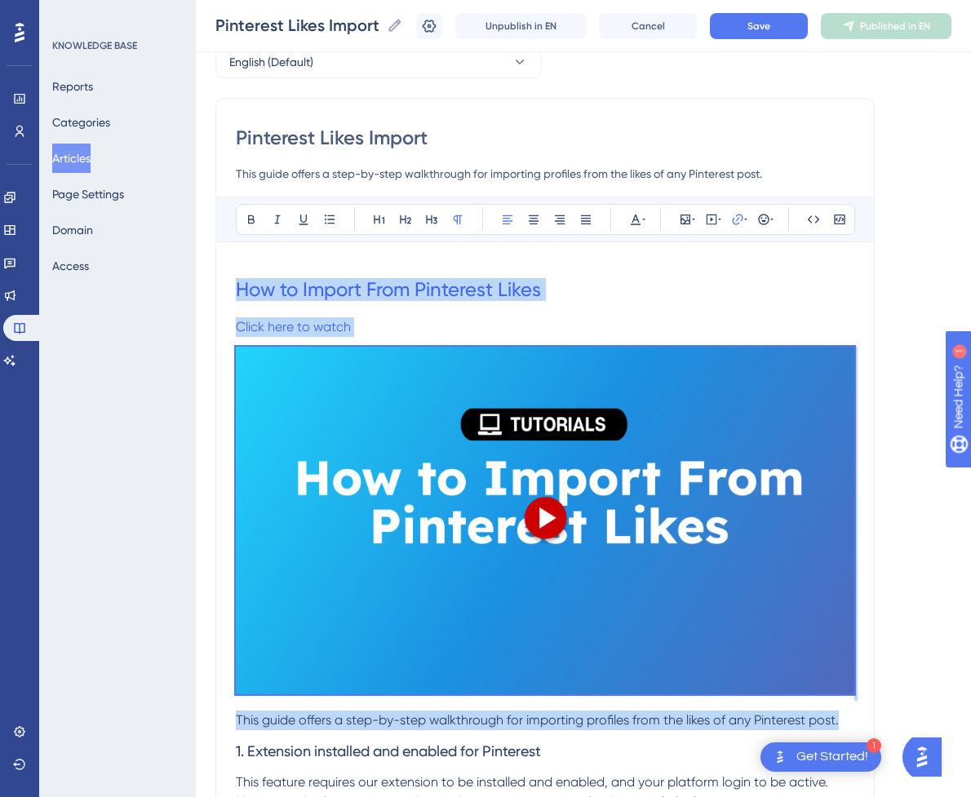
drag, startPoint x: 844, startPoint y: 717, endPoint x: 212, endPoint y: 277, distance: 770.5
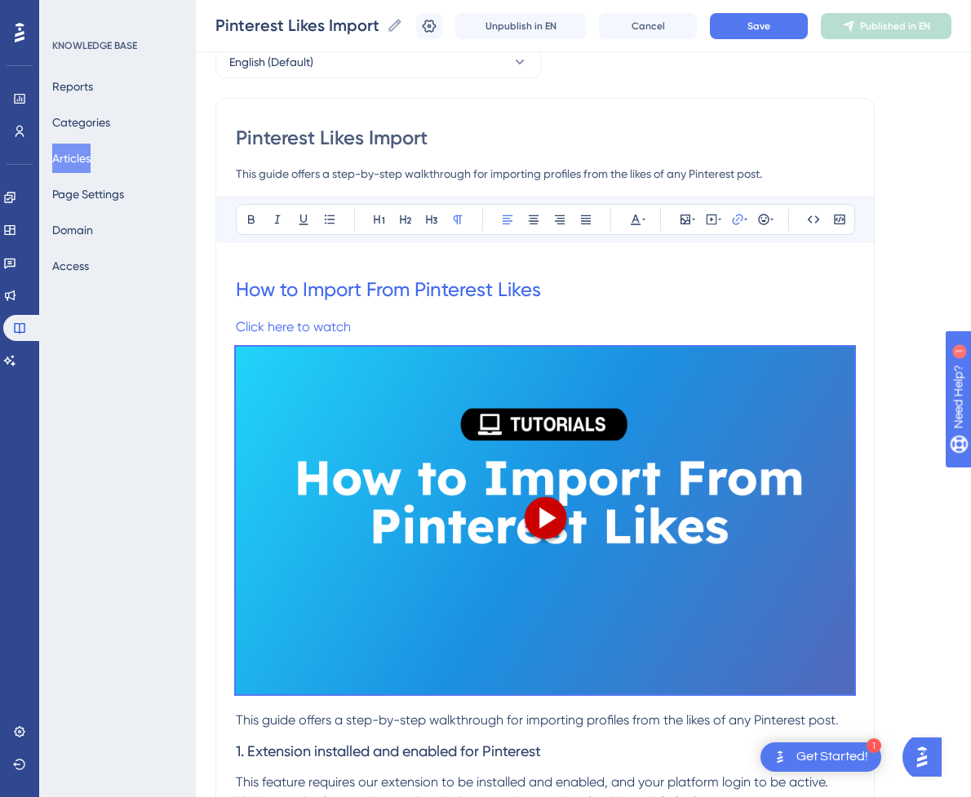
scroll to position [0, 0]
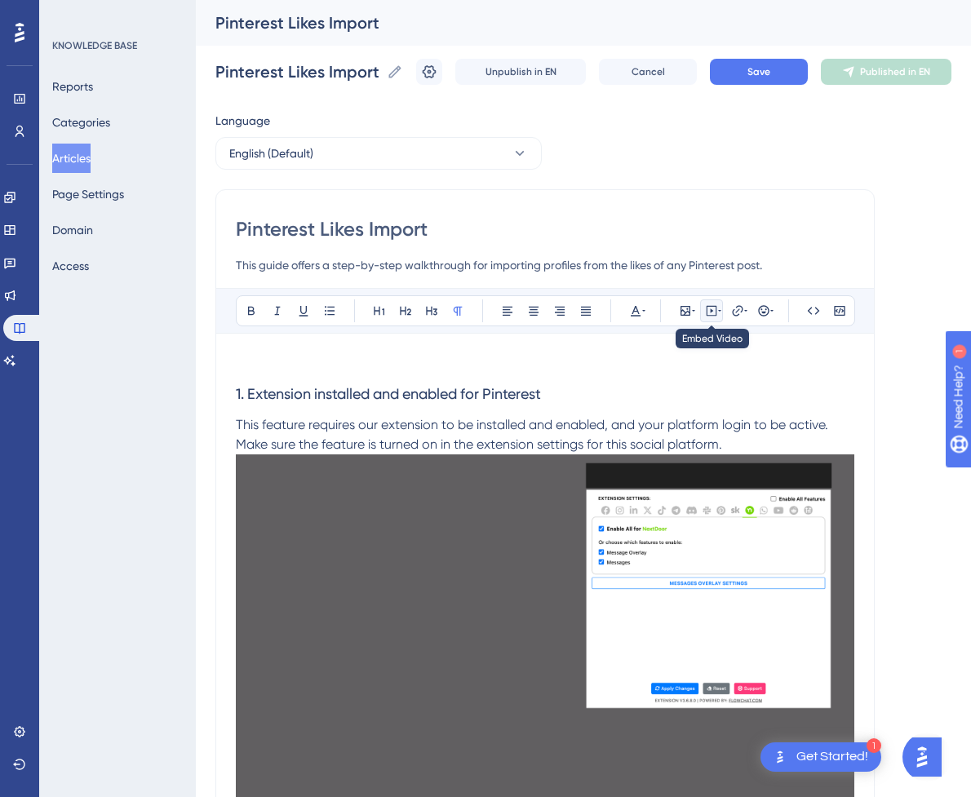
click at [704, 312] on button at bounding box center [711, 310] width 23 height 23
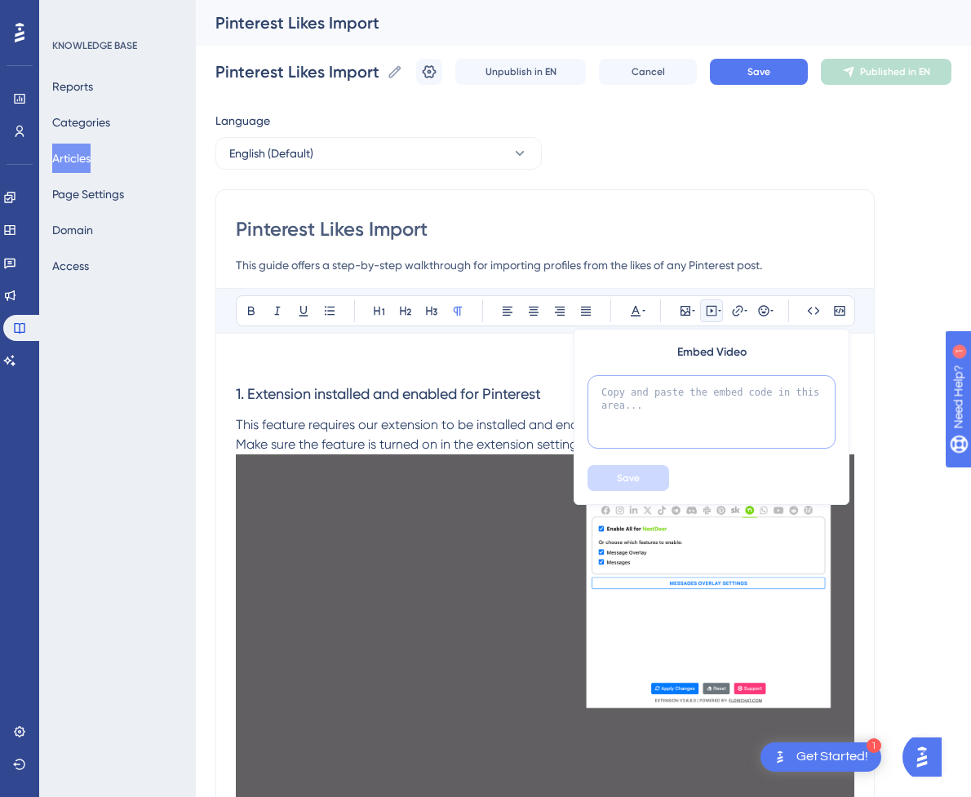
click at [698, 380] on textarea at bounding box center [711, 411] width 248 height 73
paste textarea "<div style="position:relative;padding-bottom:56.25%;"> <iframe style="width:100…"
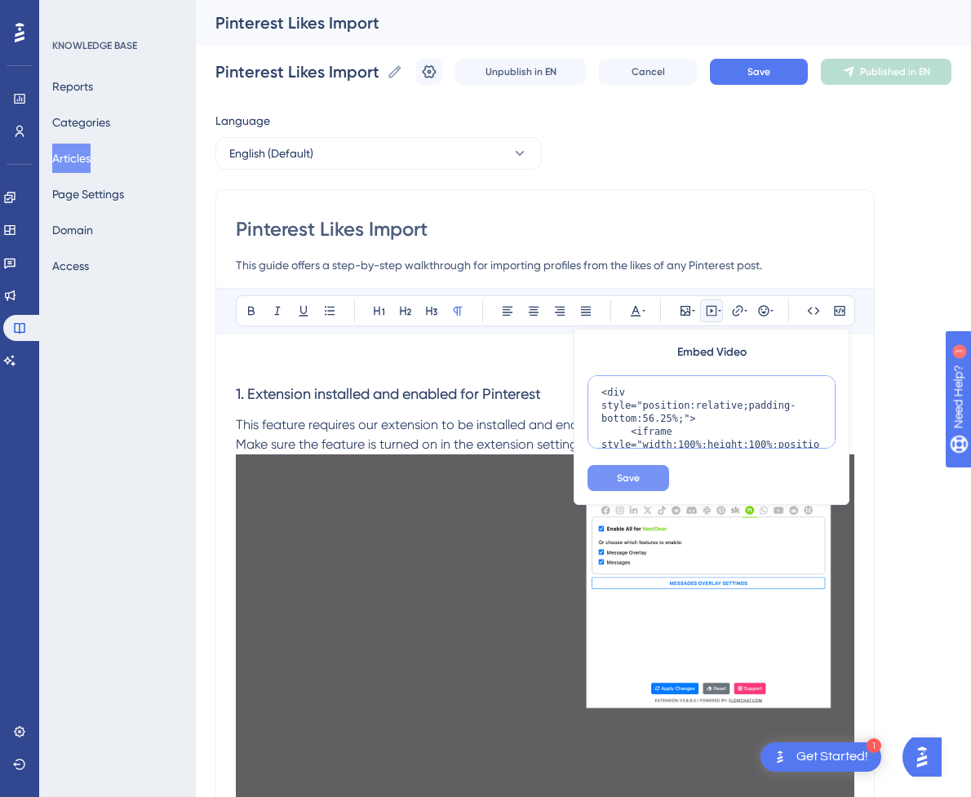
scroll to position [198, 0]
type textarea "<div style="position:relative;padding-bottom:56.25%;"> <iframe style="width:100…"
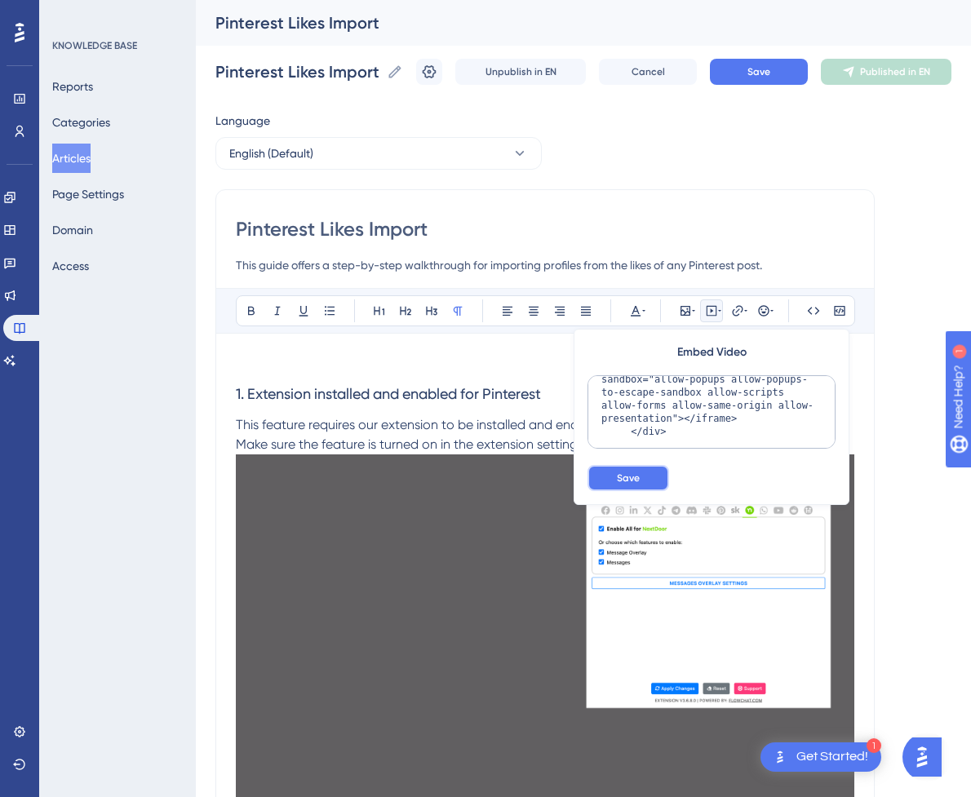
click at [640, 474] on button "Save" at bounding box center [628, 478] width 82 height 26
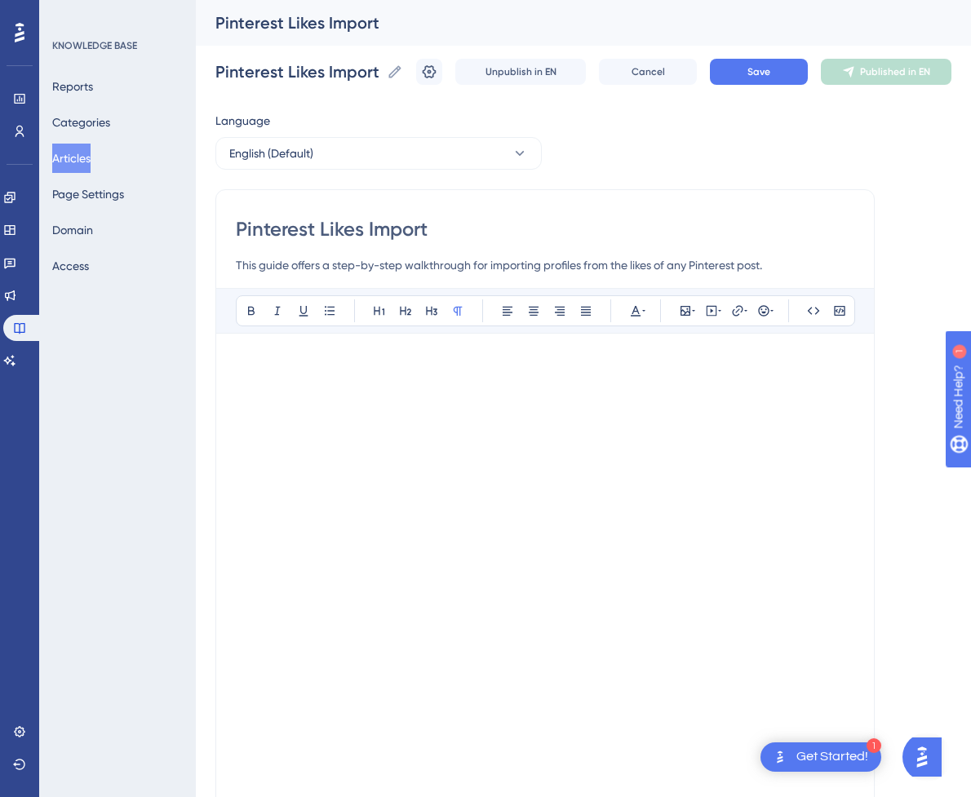
click at [728, 359] on p at bounding box center [545, 363] width 618 height 20
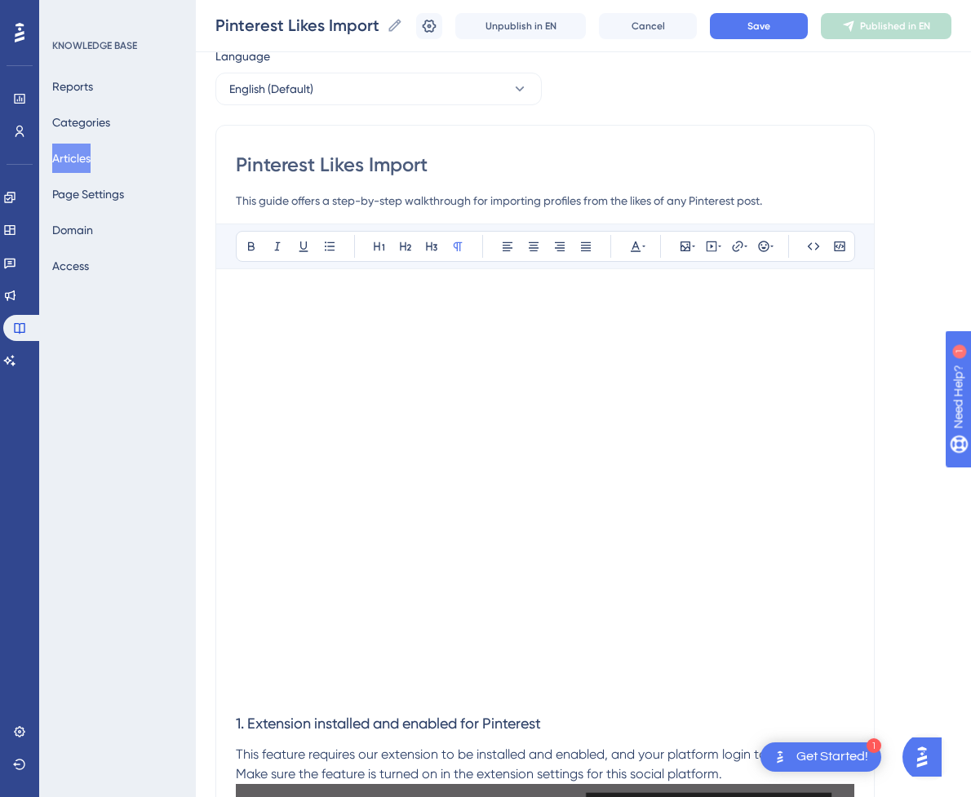
scroll to position [82, 0]
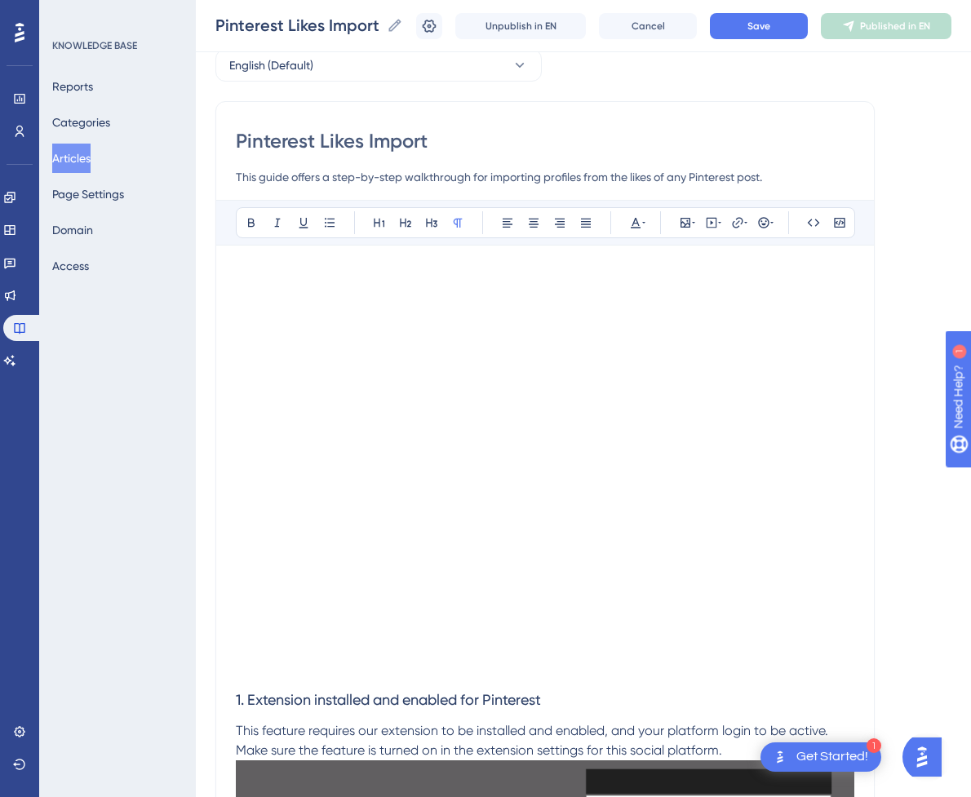
click at [358, 673] on p at bounding box center [545, 669] width 618 height 20
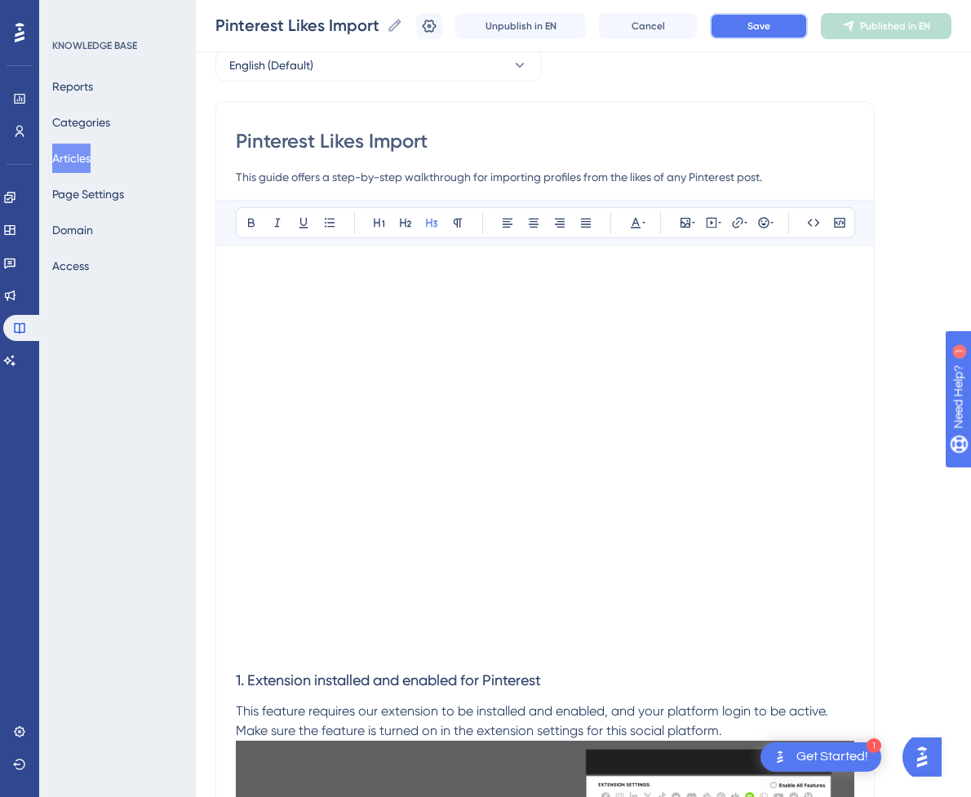
click at [782, 23] on button "Save" at bounding box center [759, 26] width 98 height 26
click at [924, 32] on span "Publish in EN" at bounding box center [895, 26] width 58 height 13
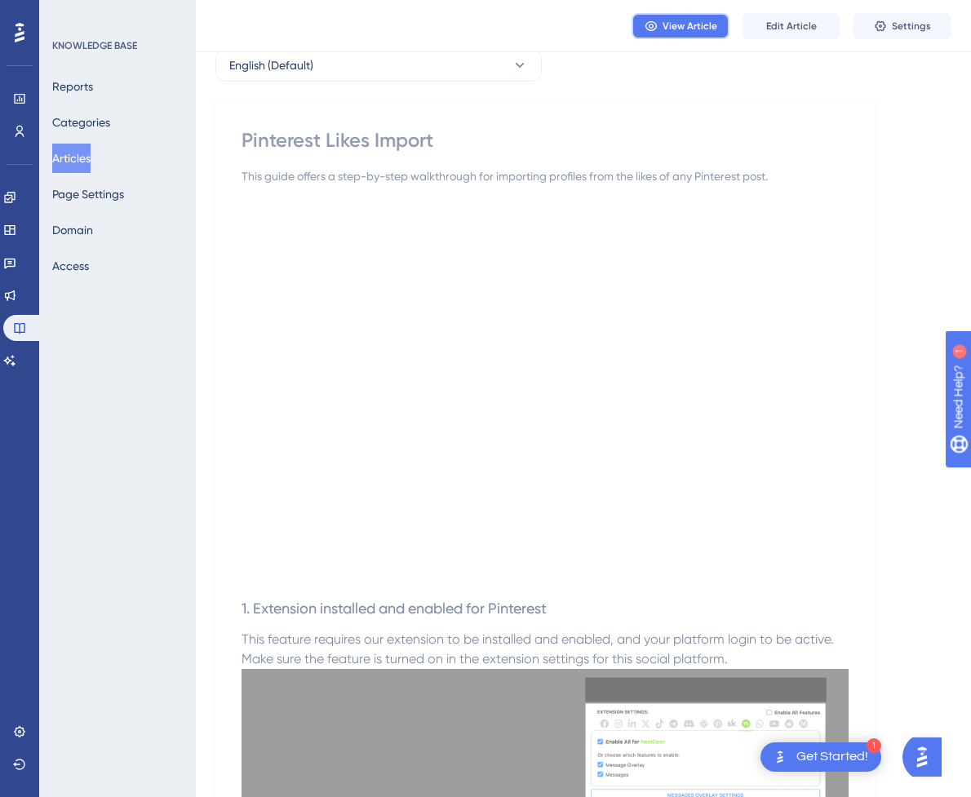
click at [698, 20] on span "View Article" at bounding box center [689, 26] width 55 height 13
click at [89, 165] on button "Articles" at bounding box center [71, 158] width 38 height 29
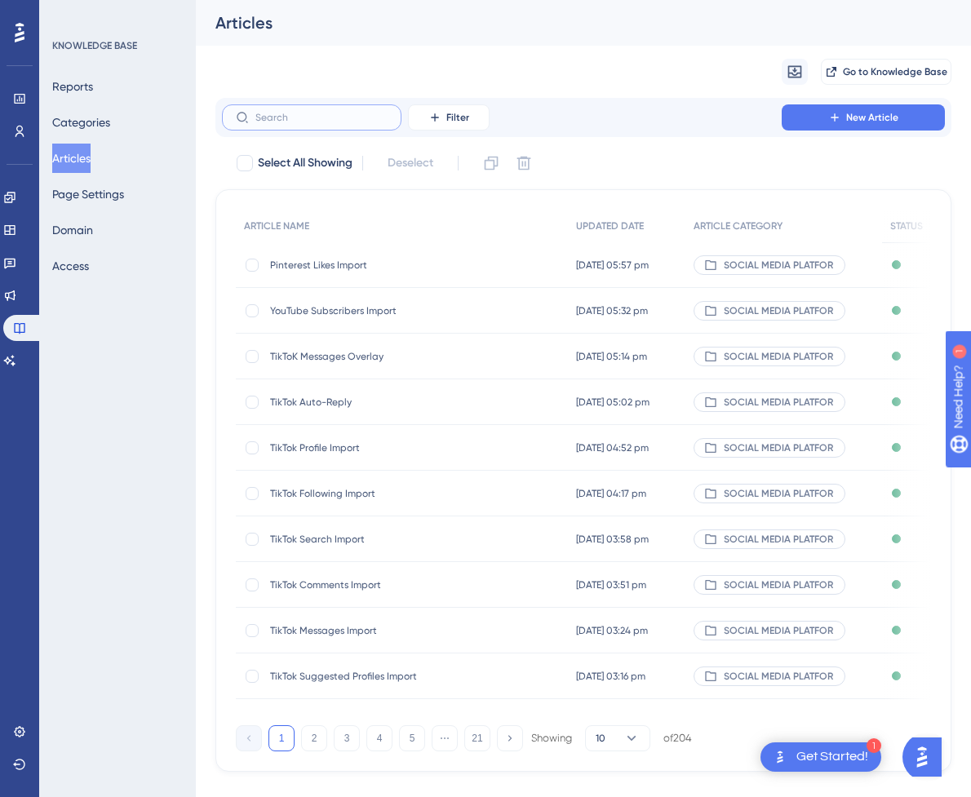
click at [324, 117] on input "text" at bounding box center [321, 117] width 132 height 11
paste input "Pinterest Comments Import"
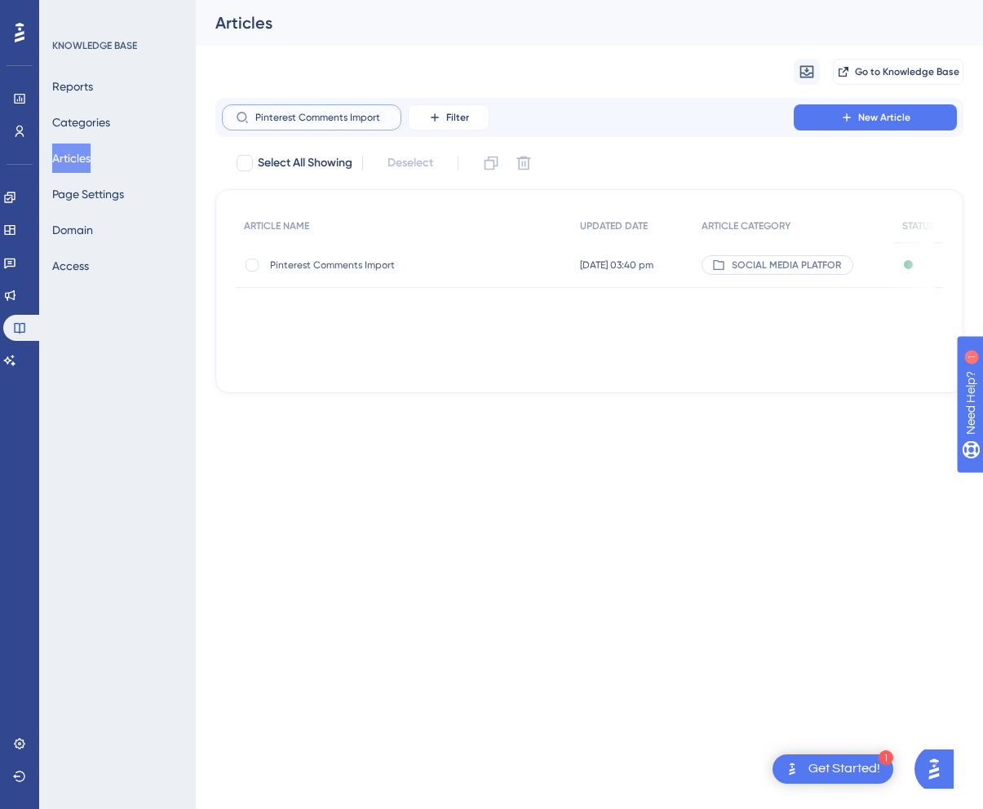
type input "Pinterest Comments Import"
click at [374, 266] on span "Pinterest Comments Import" at bounding box center [400, 265] width 261 height 13
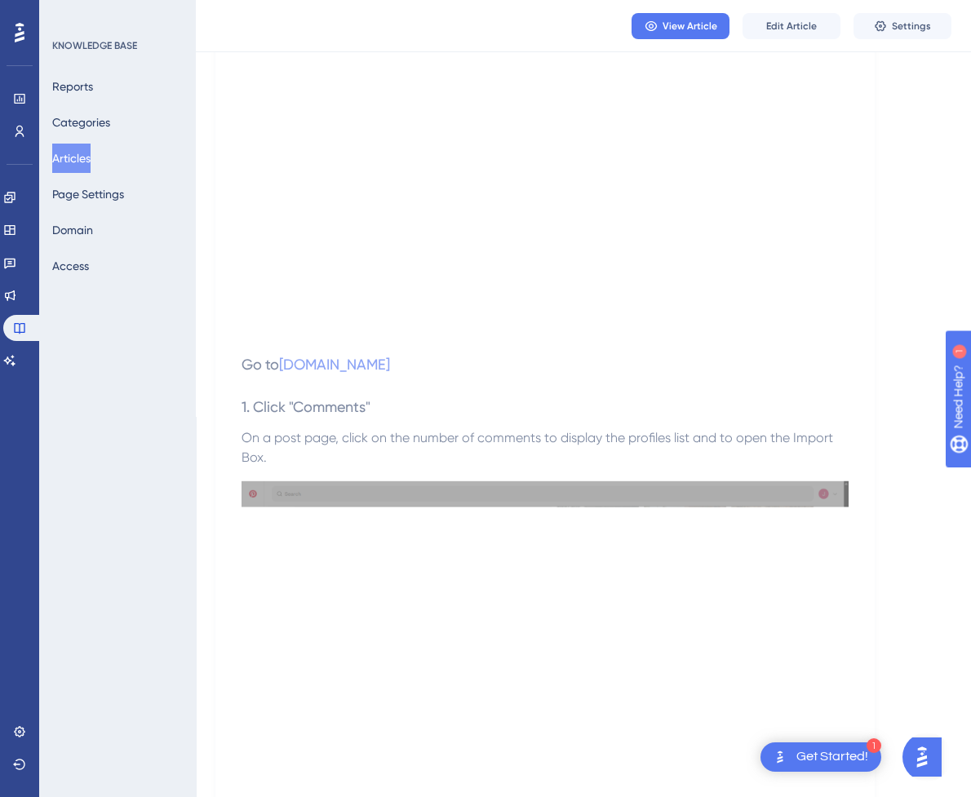
scroll to position [326, 0]
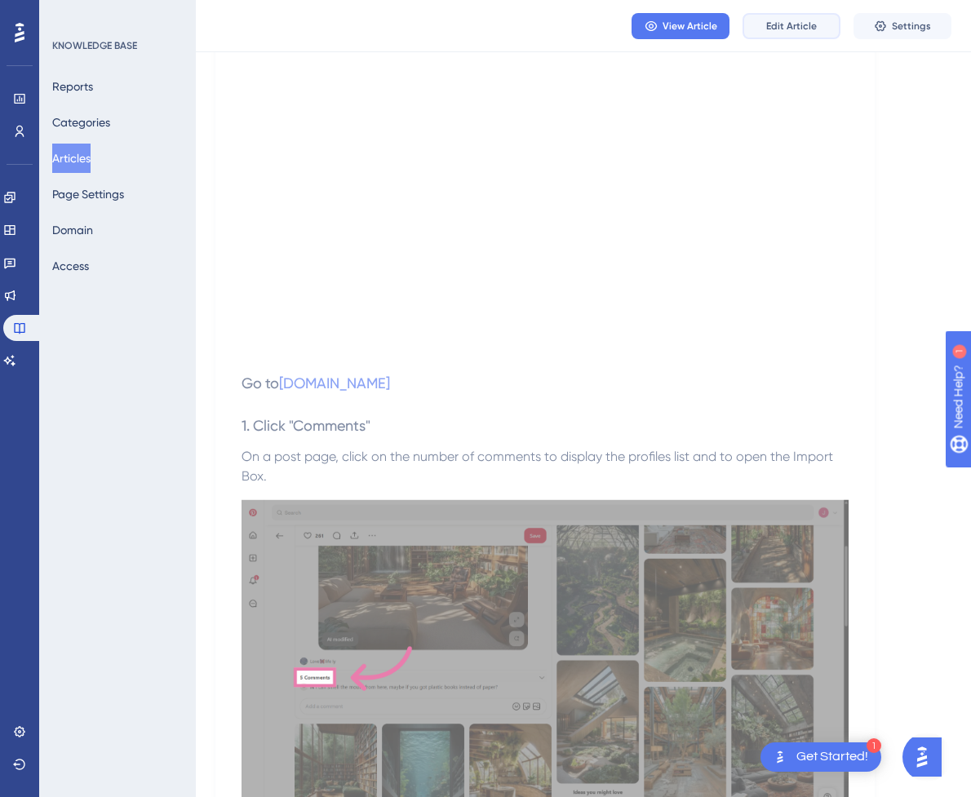
click at [812, 35] on button "Edit Article" at bounding box center [791, 26] width 98 height 26
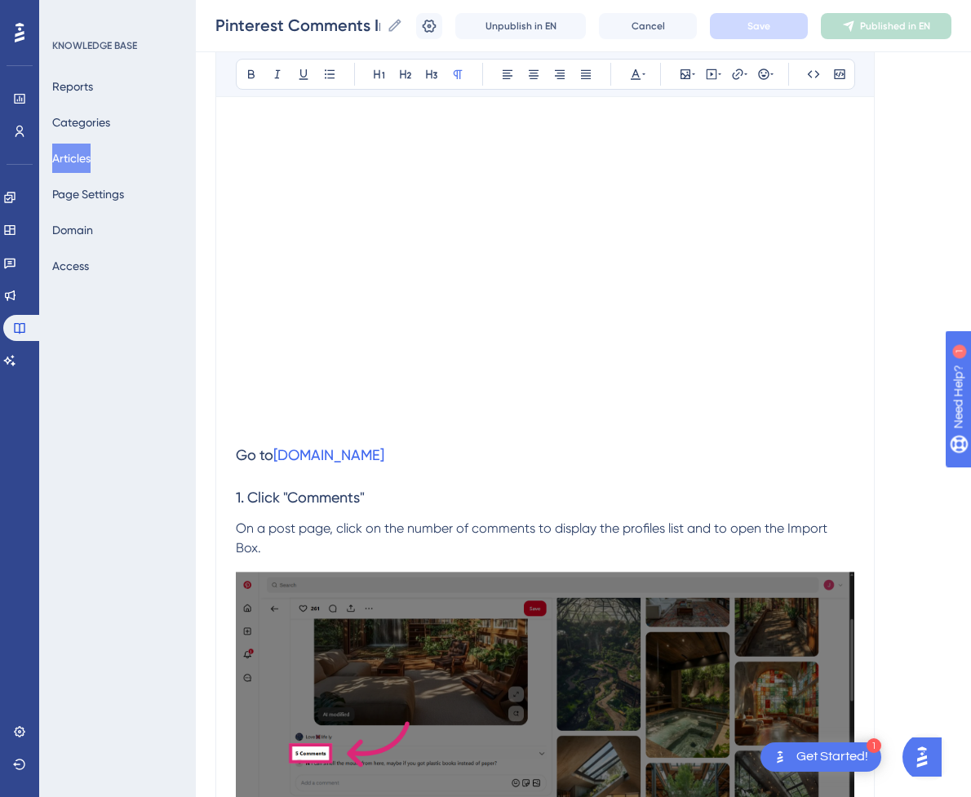
scroll to position [843, 0]
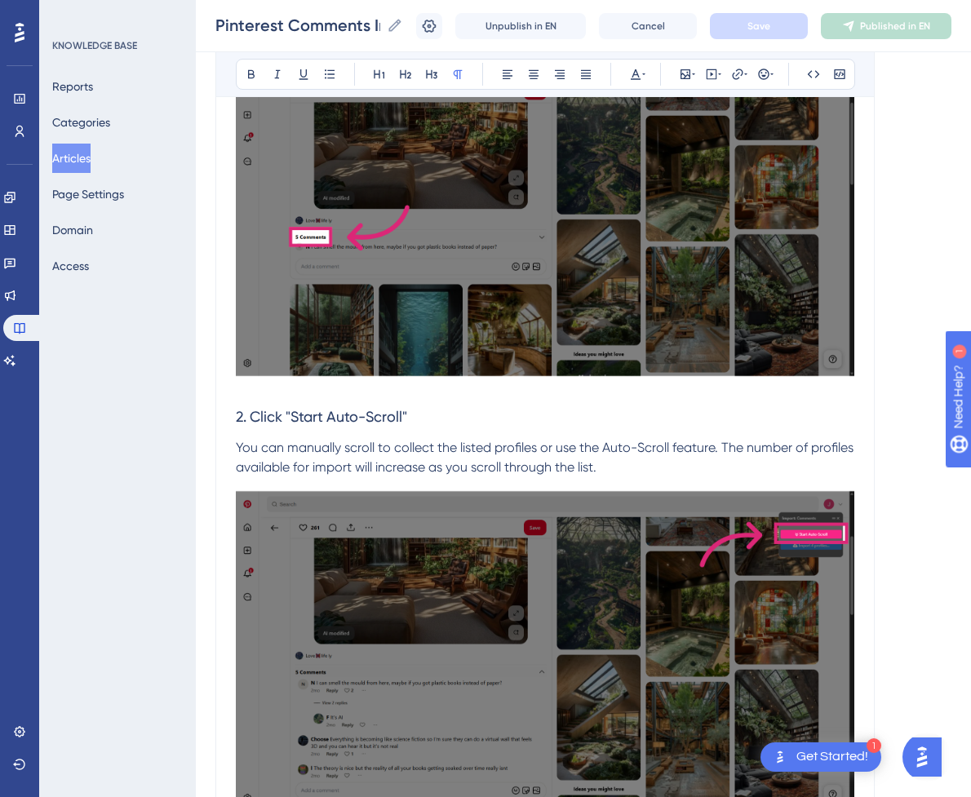
click at [672, 442] on span "You can manually scroll to collect the listed profiles or use the Auto-Scroll f…" at bounding box center [546, 457] width 621 height 35
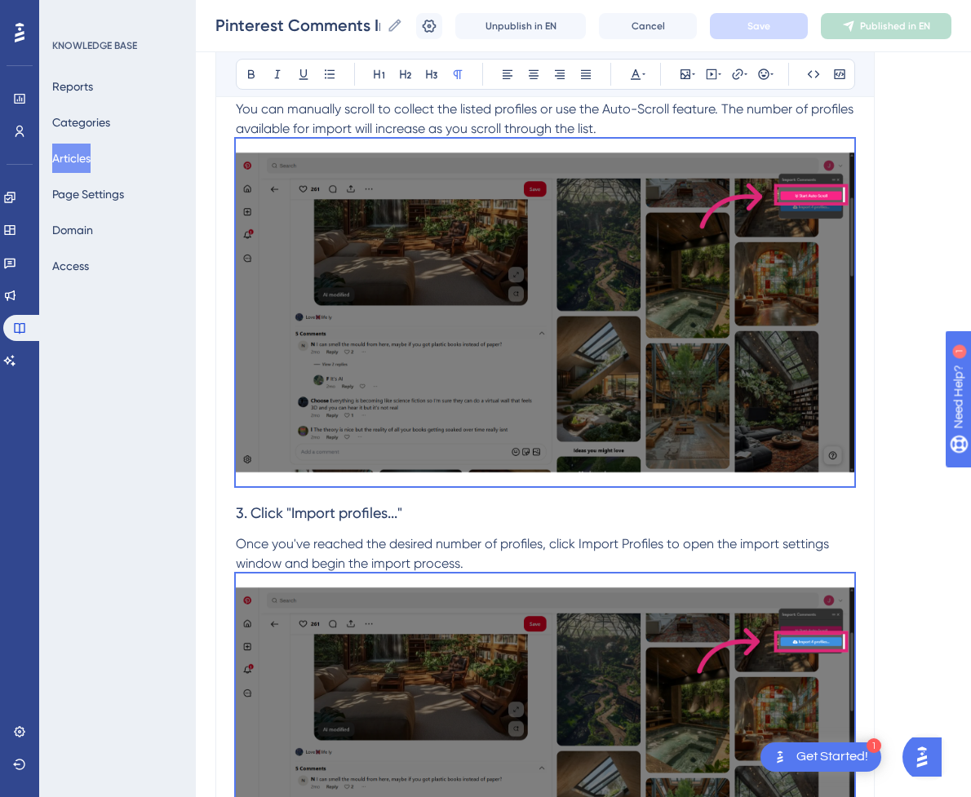
scroll to position [79, 0]
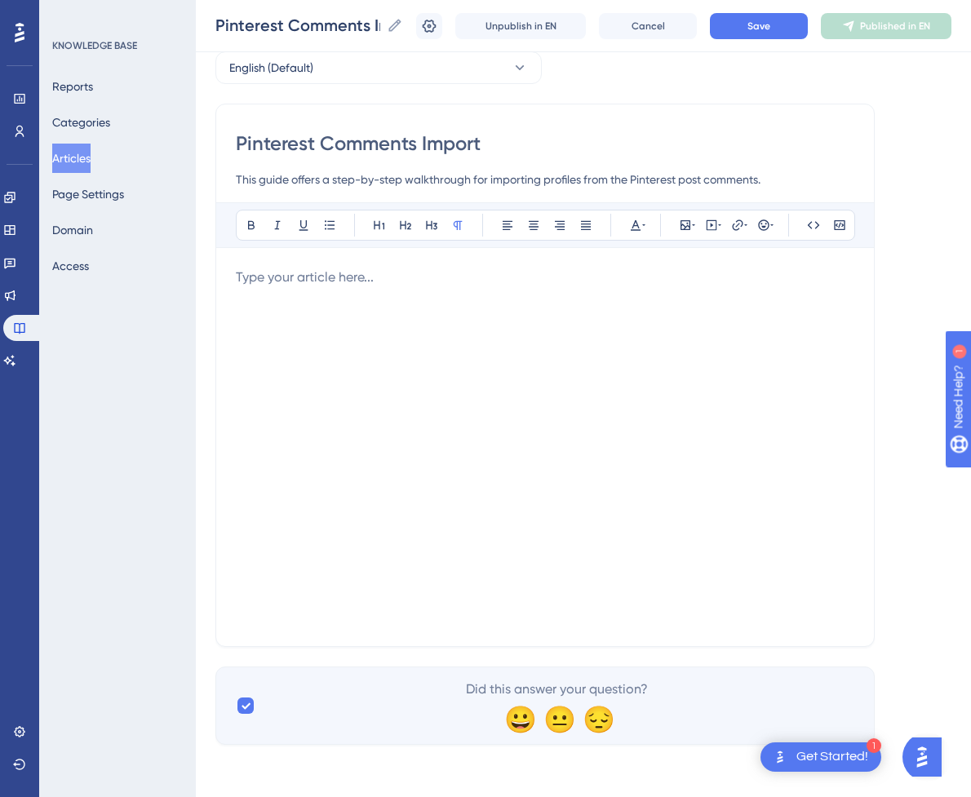
click at [426, 365] on div at bounding box center [545, 447] width 618 height 359
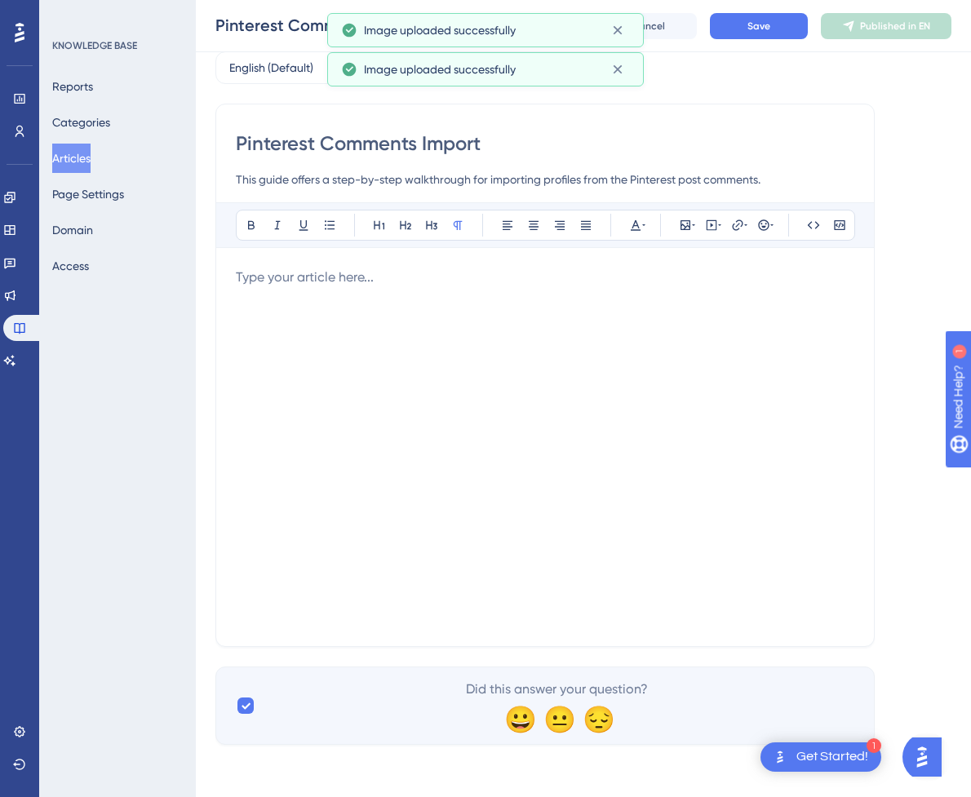
click at [639, 306] on div at bounding box center [545, 447] width 618 height 359
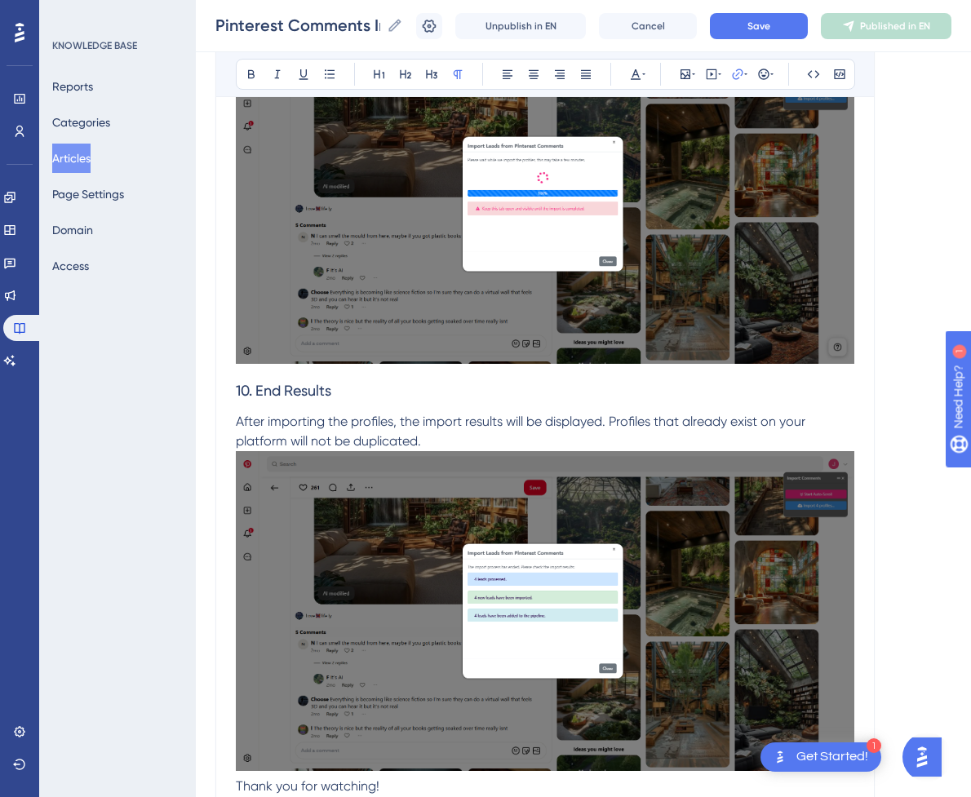
scroll to position [4270, 0]
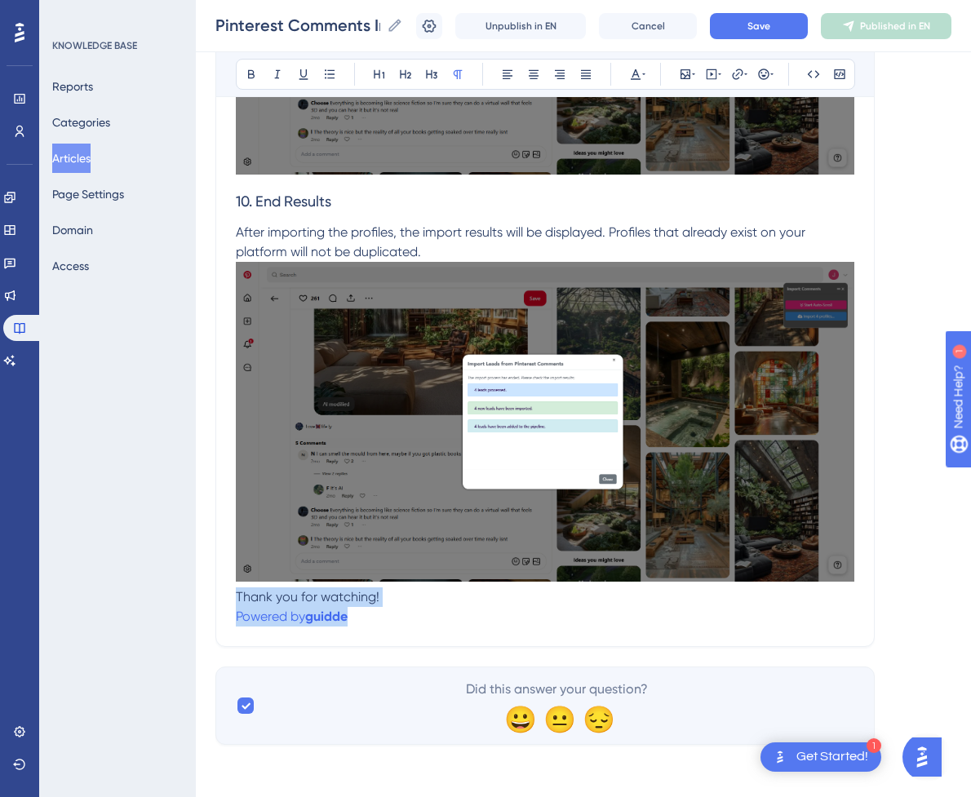
drag, startPoint x: 365, startPoint y: 623, endPoint x: 237, endPoint y: 592, distance: 131.8
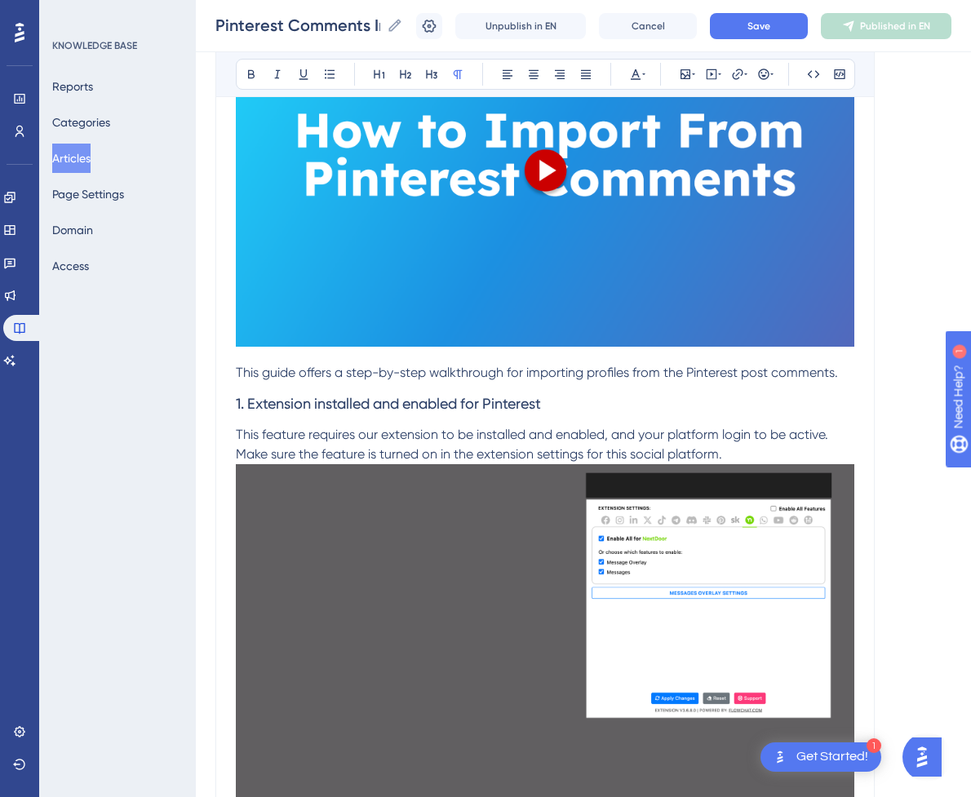
scroll to position [299, 0]
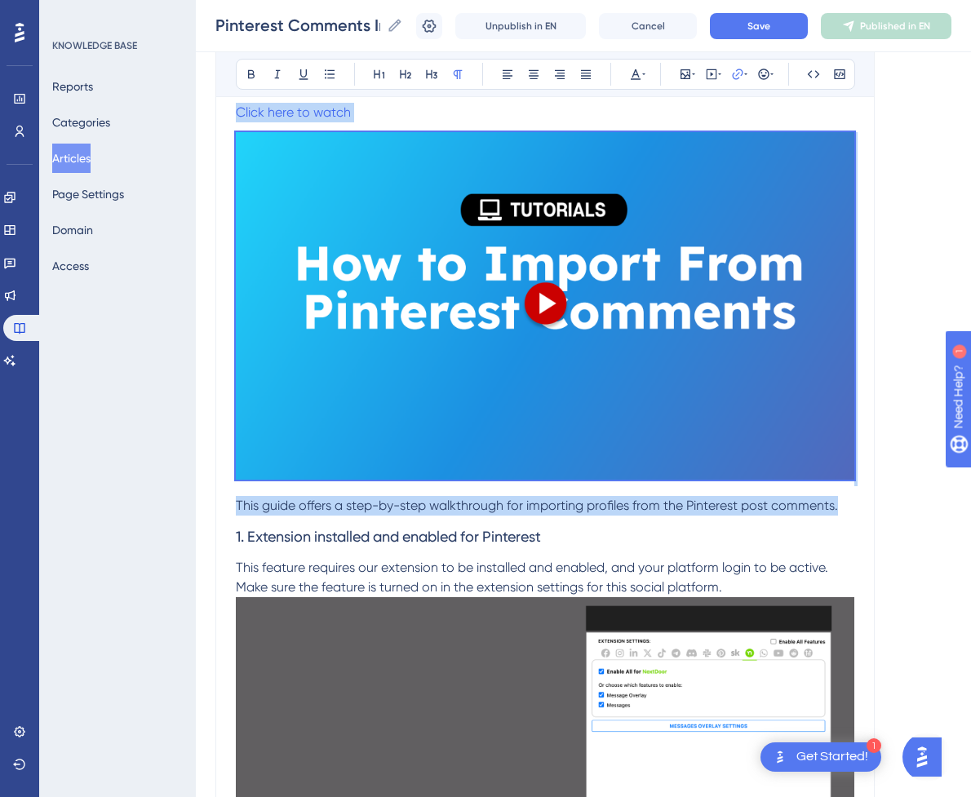
drag, startPoint x: 843, startPoint y: 507, endPoint x: 224, endPoint y: 119, distance: 729.6
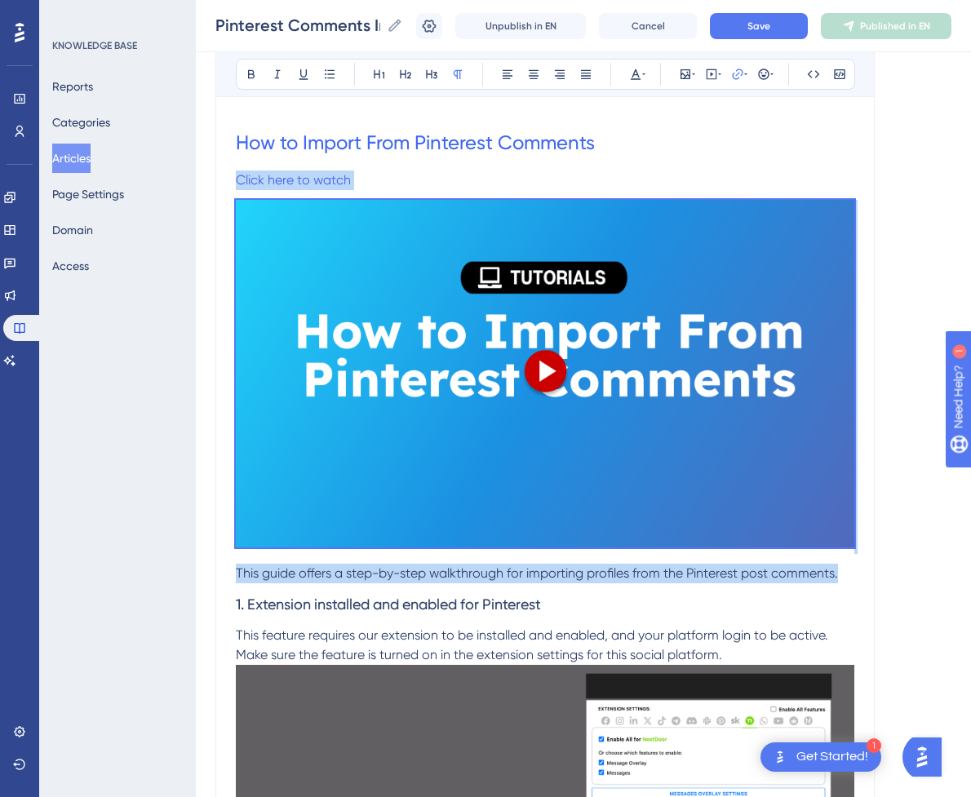
scroll to position [55, 0]
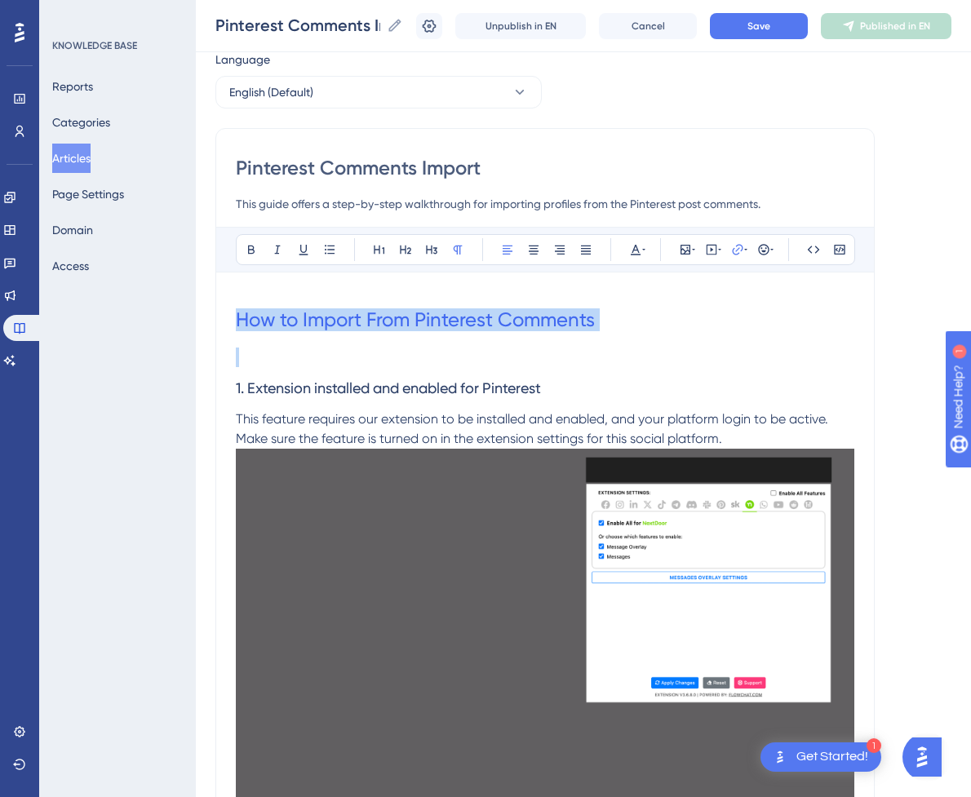
drag, startPoint x: 262, startPoint y: 354, endPoint x: 228, endPoint y: 294, distance: 68.3
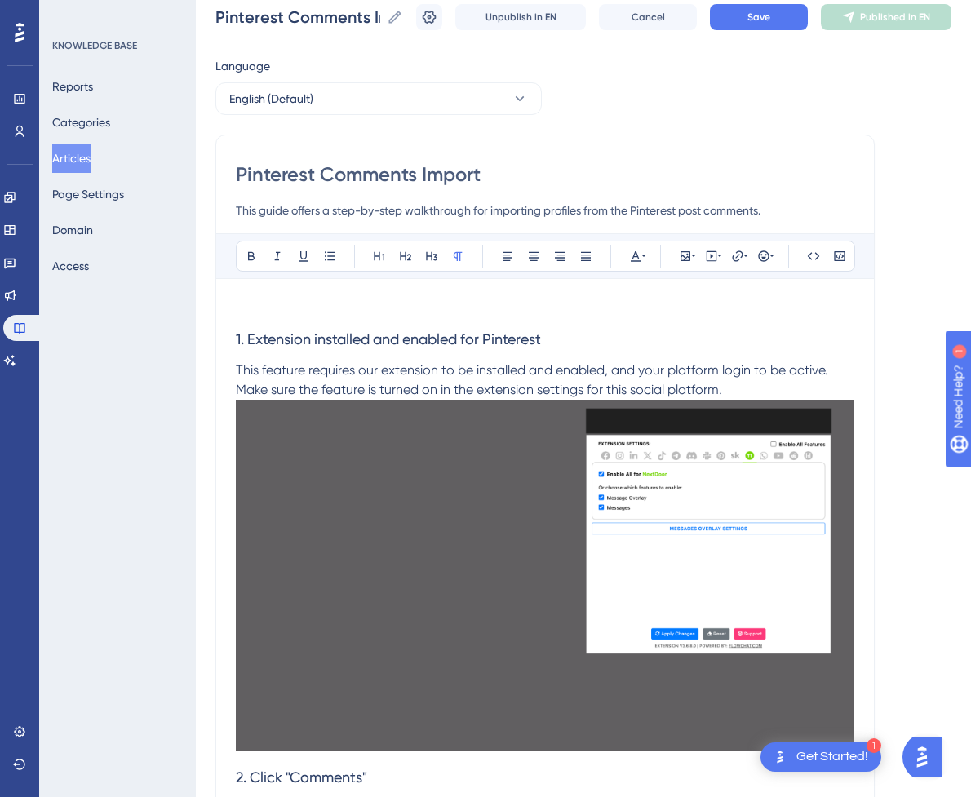
scroll to position [0, 0]
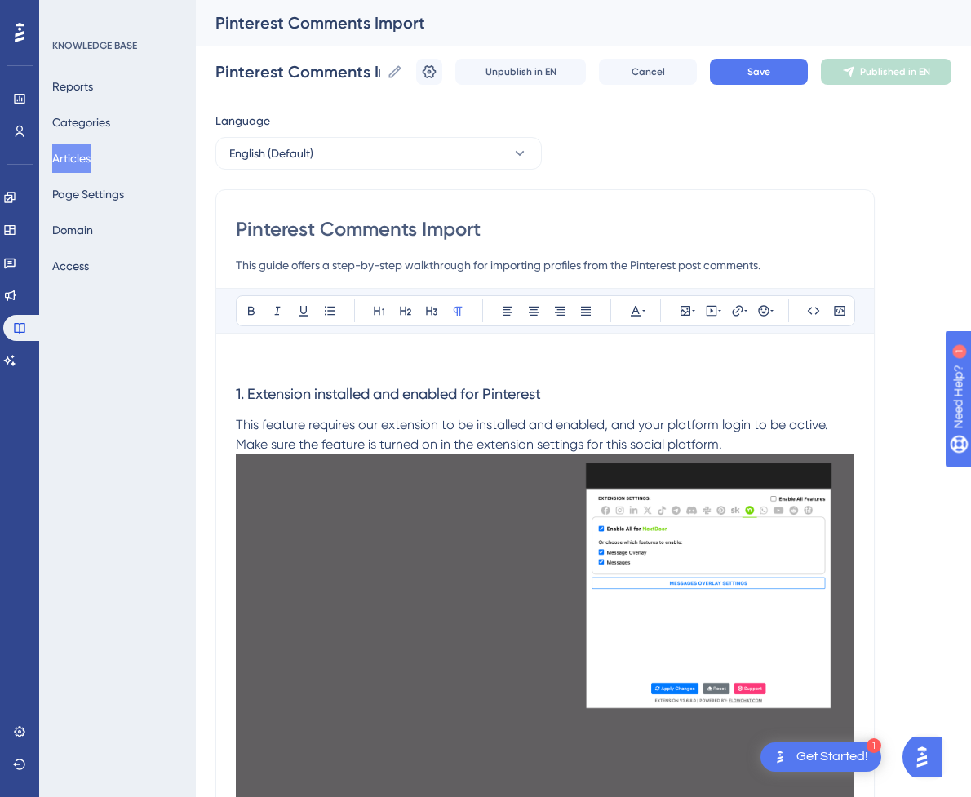
click at [431, 375] on h3 "1. Extension installed and enabled for Pinterest" at bounding box center [545, 394] width 618 height 42
click at [633, 357] on p at bounding box center [545, 363] width 618 height 20
click at [717, 307] on icon at bounding box center [711, 310] width 13 height 13
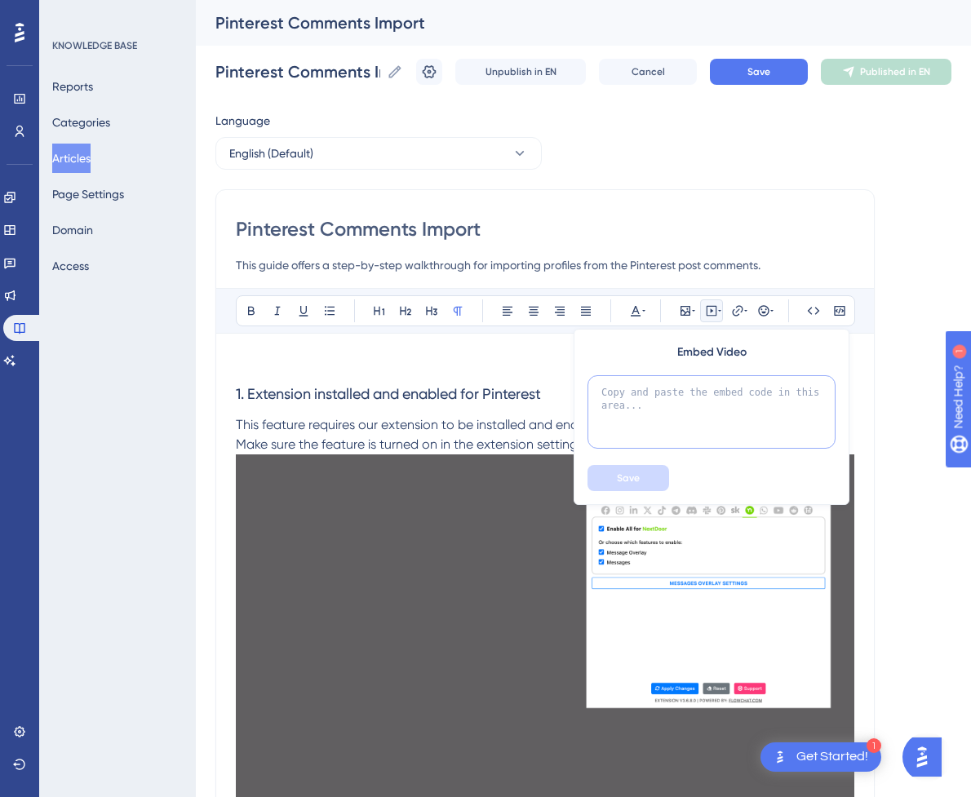
click at [705, 413] on textarea at bounding box center [711, 411] width 248 height 73
paste textarea "<div style="position:relative;padding-bottom:56.25%;"> <iframe style="width:100…"
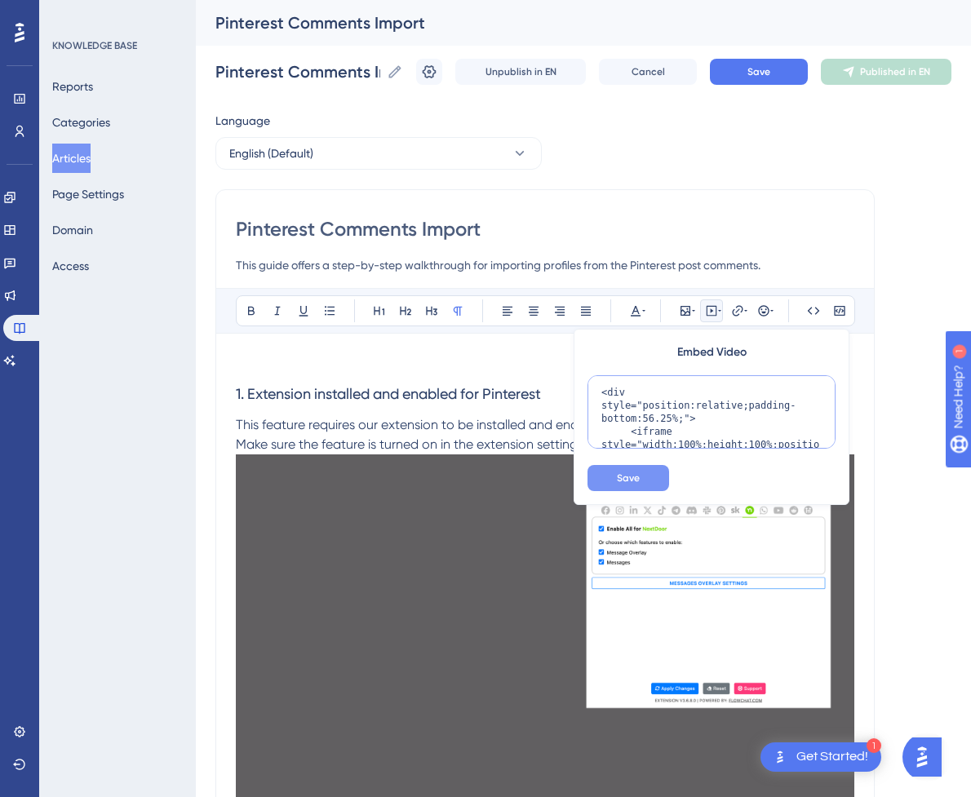
scroll to position [211, 0]
type textarea "<div style="position:relative;padding-bottom:56.25%;"> <iframe style="width:100…"
click at [633, 468] on button "Save" at bounding box center [628, 478] width 82 height 26
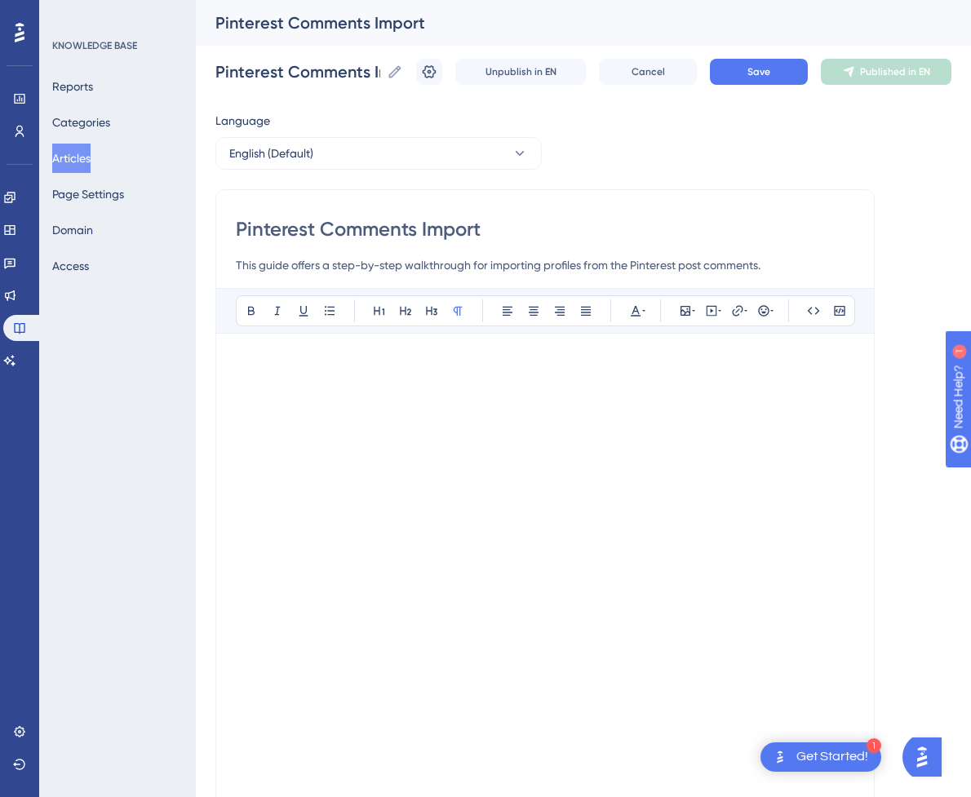
click at [538, 357] on p at bounding box center [545, 363] width 618 height 20
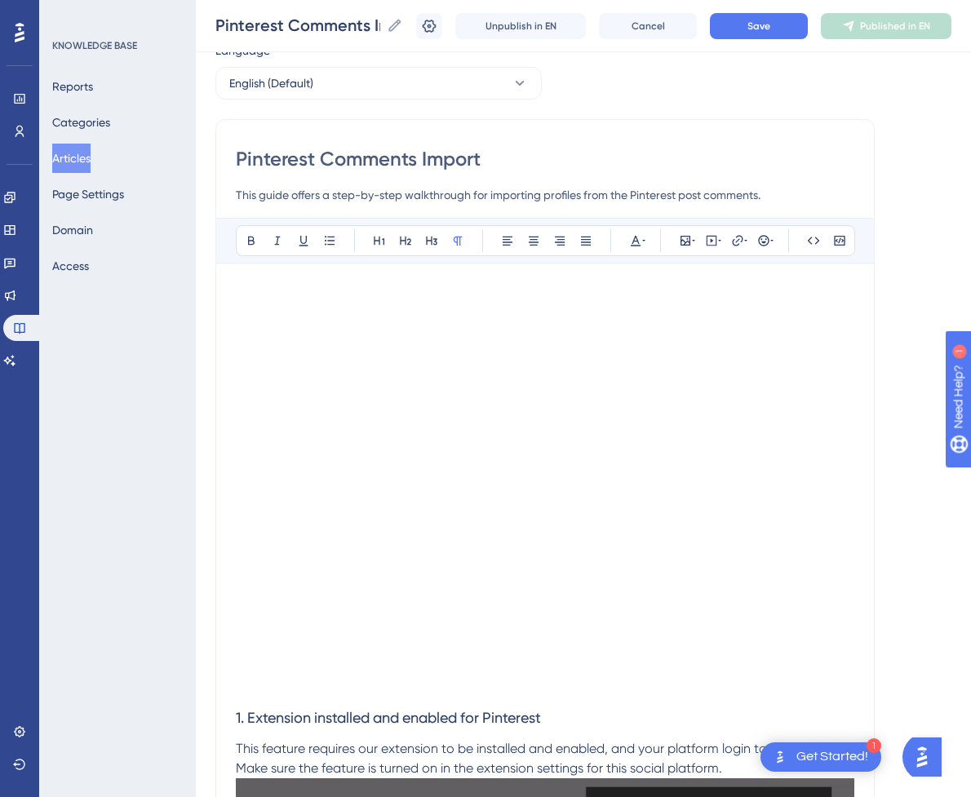
scroll to position [82, 0]
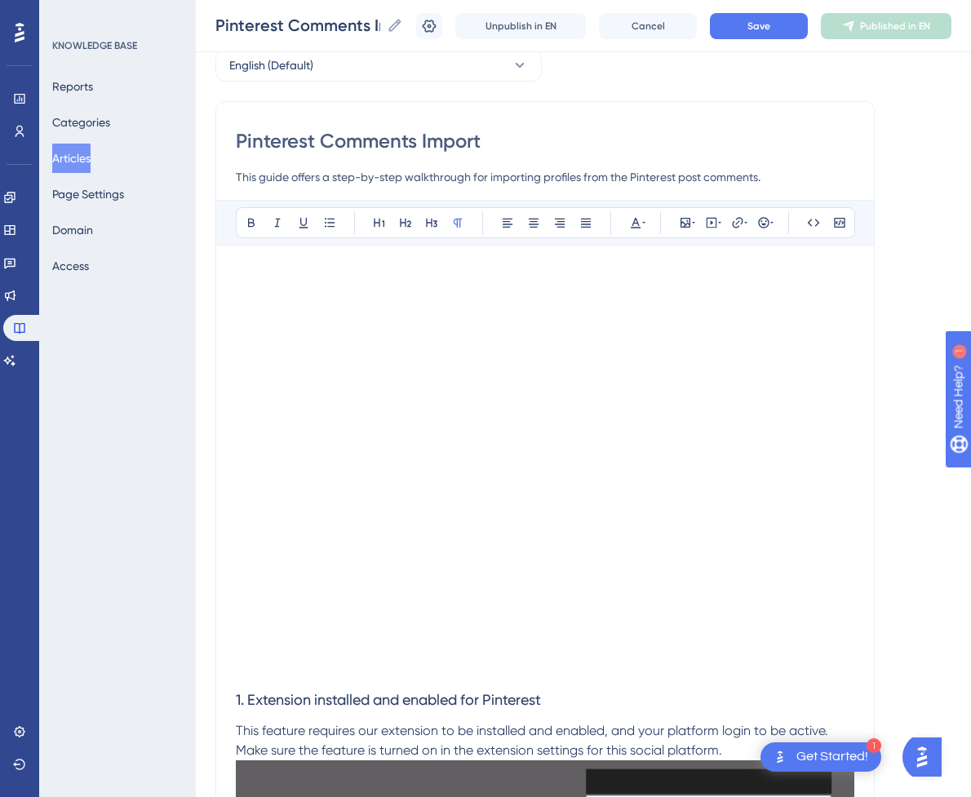
click at [306, 672] on p at bounding box center [545, 669] width 618 height 20
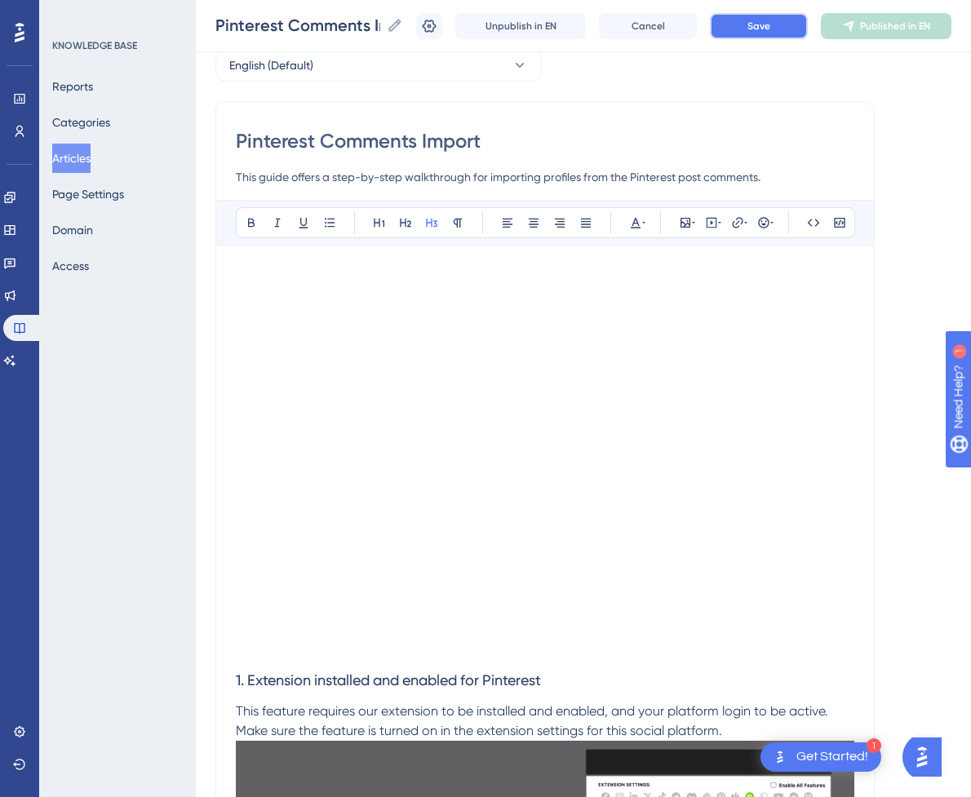
click at [790, 31] on button "Save" at bounding box center [759, 26] width 98 height 26
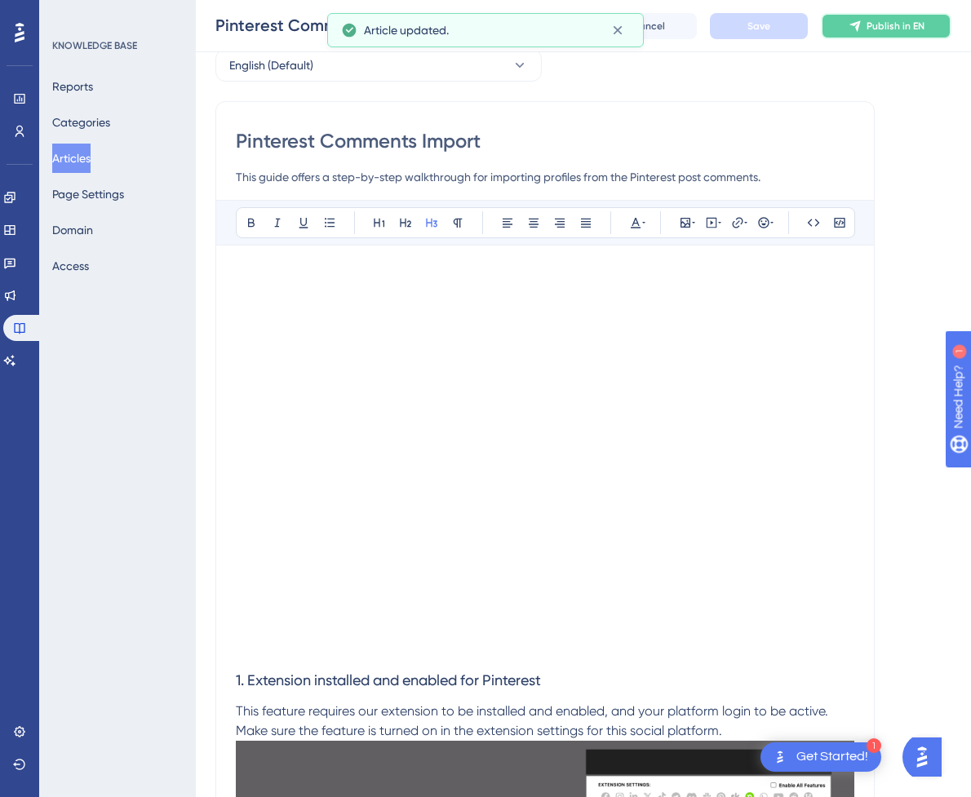
click at [905, 29] on span "Publish in EN" at bounding box center [895, 26] width 58 height 13
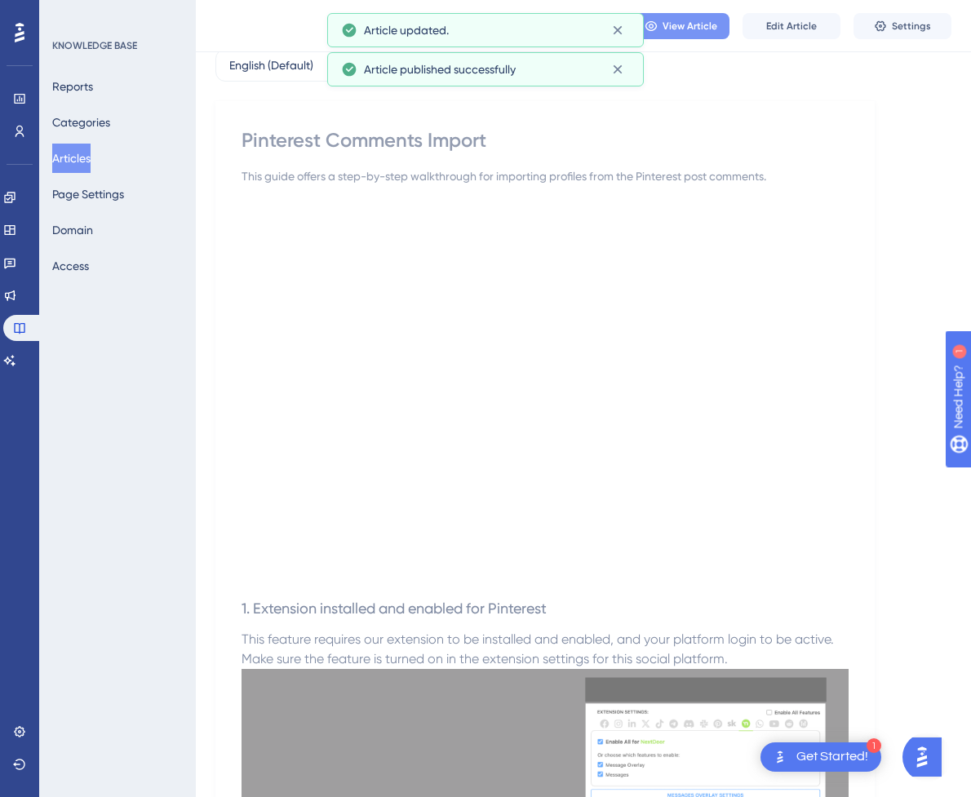
click at [709, 25] on span "View Article" at bounding box center [689, 26] width 55 height 13
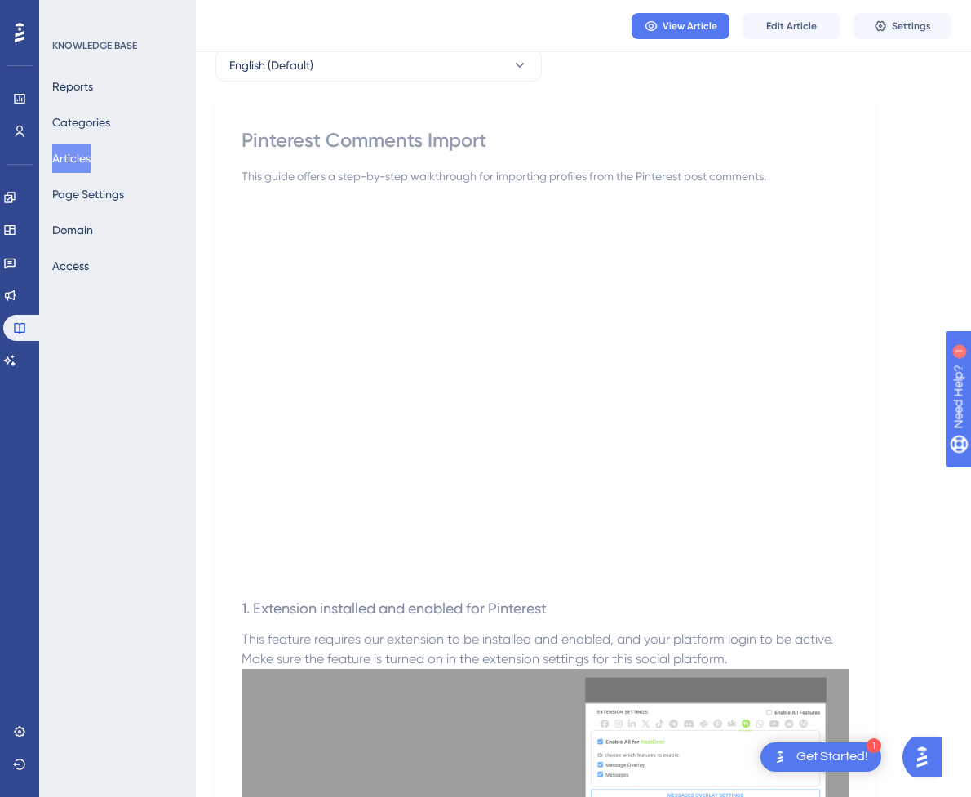
click at [87, 156] on button "Articles" at bounding box center [71, 158] width 38 height 29
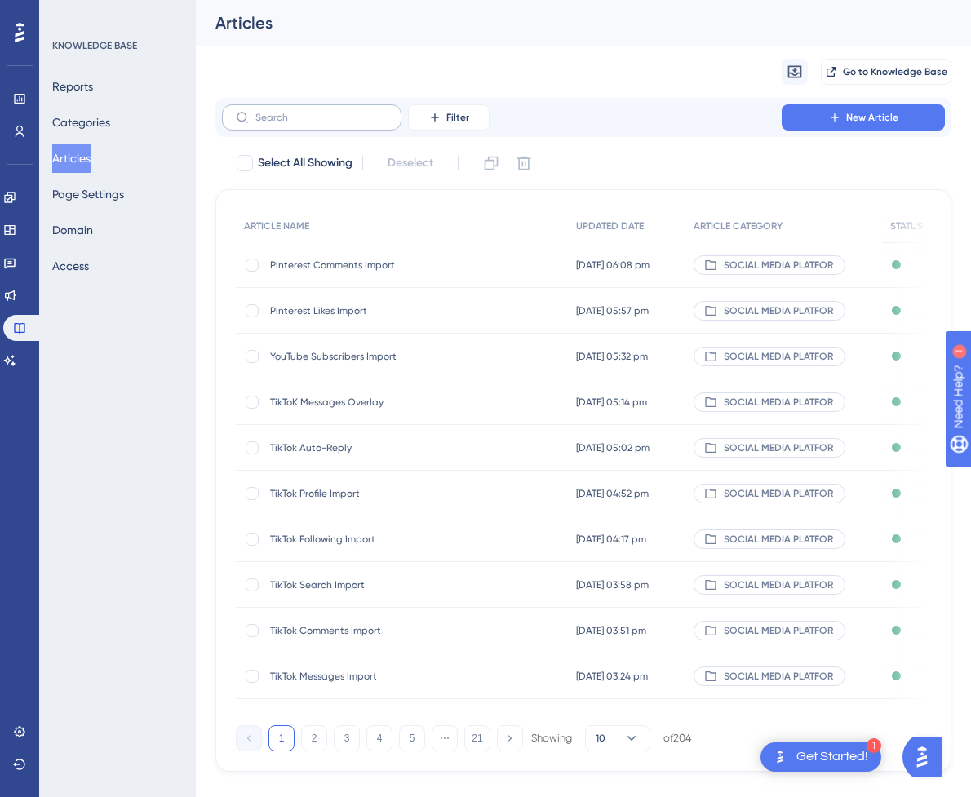
click at [360, 124] on label at bounding box center [311, 117] width 179 height 26
click at [360, 123] on input "text" at bounding box center [321, 117] width 132 height 11
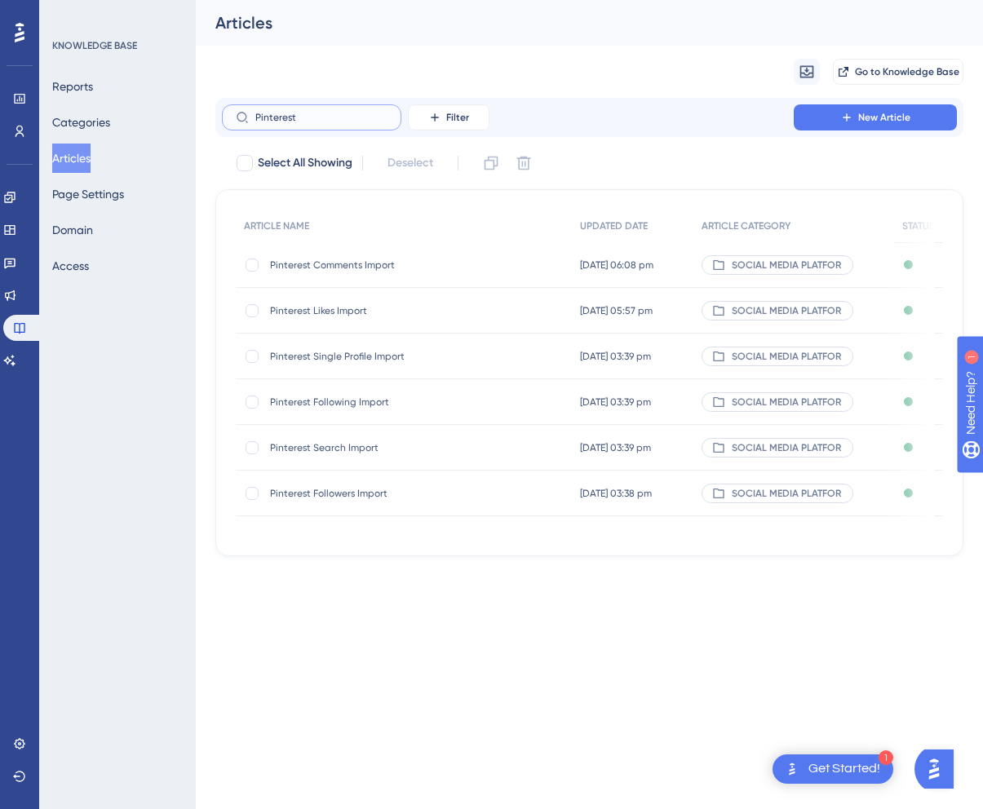
type input "Pinterest"
click at [375, 304] on span "Pinterest Likes Import" at bounding box center [400, 310] width 261 height 13
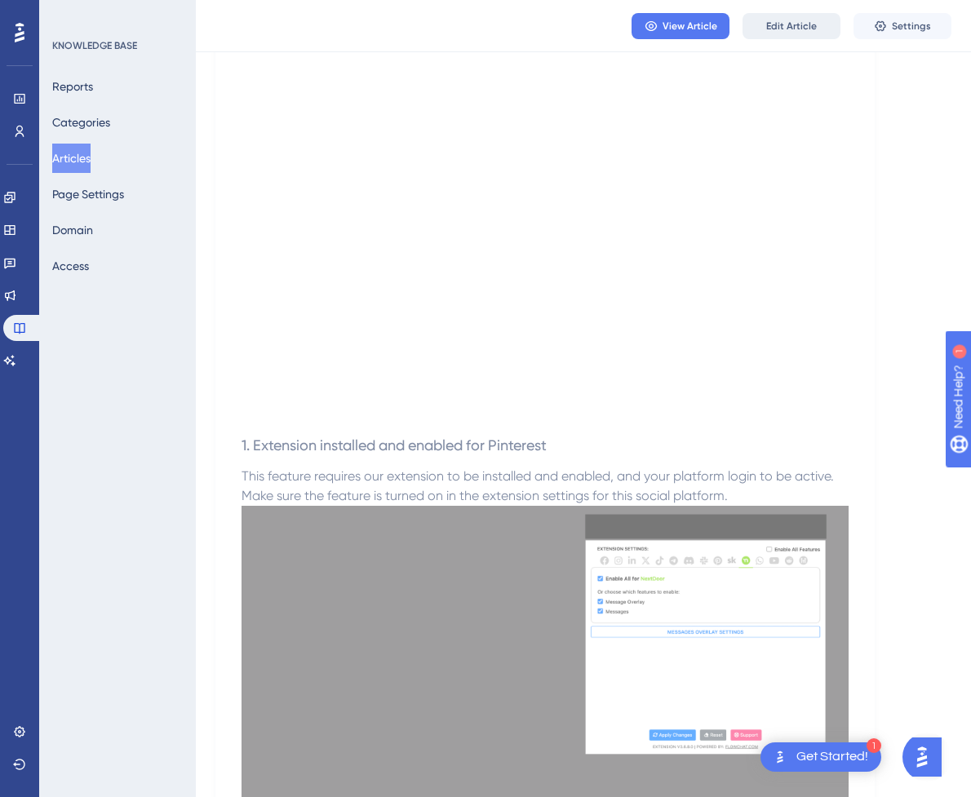
click at [803, 24] on span "Edit Article" at bounding box center [791, 26] width 51 height 13
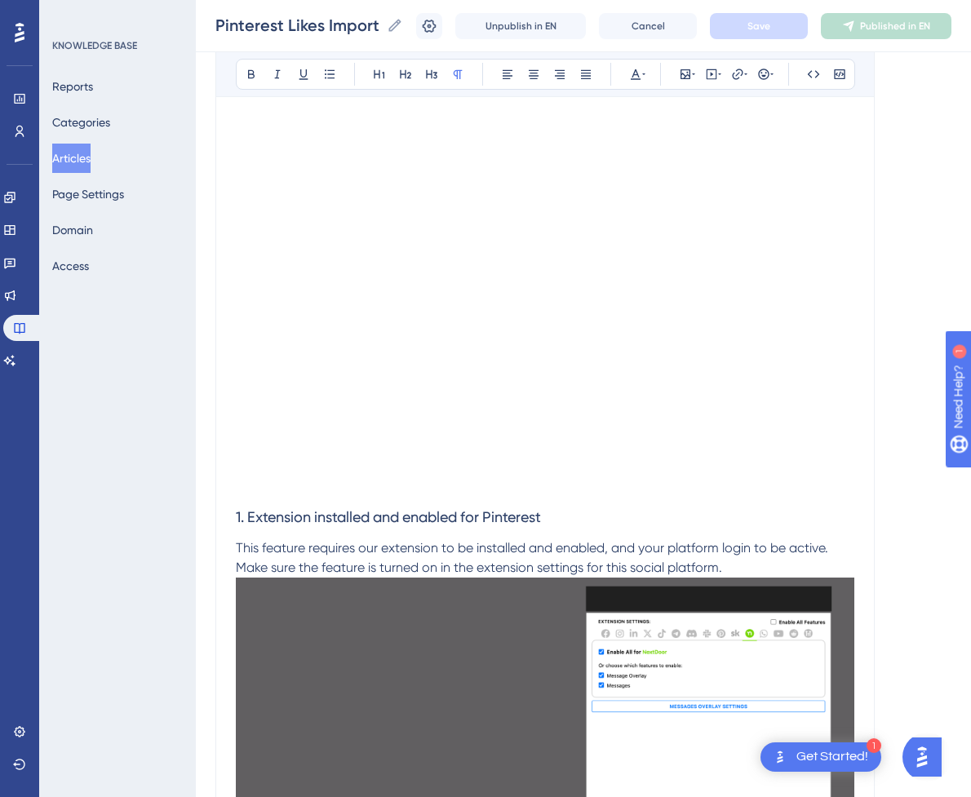
scroll to position [1199, 0]
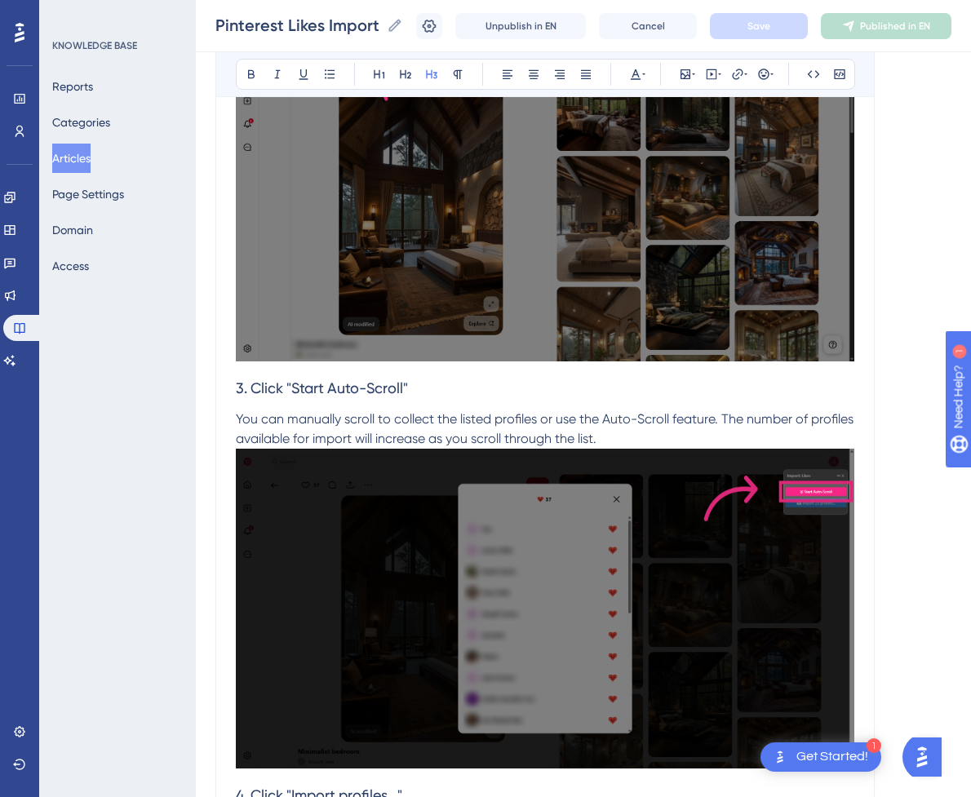
click at [693, 382] on h3 "3. Click "Start Auto-Scroll"" at bounding box center [545, 388] width 618 height 42
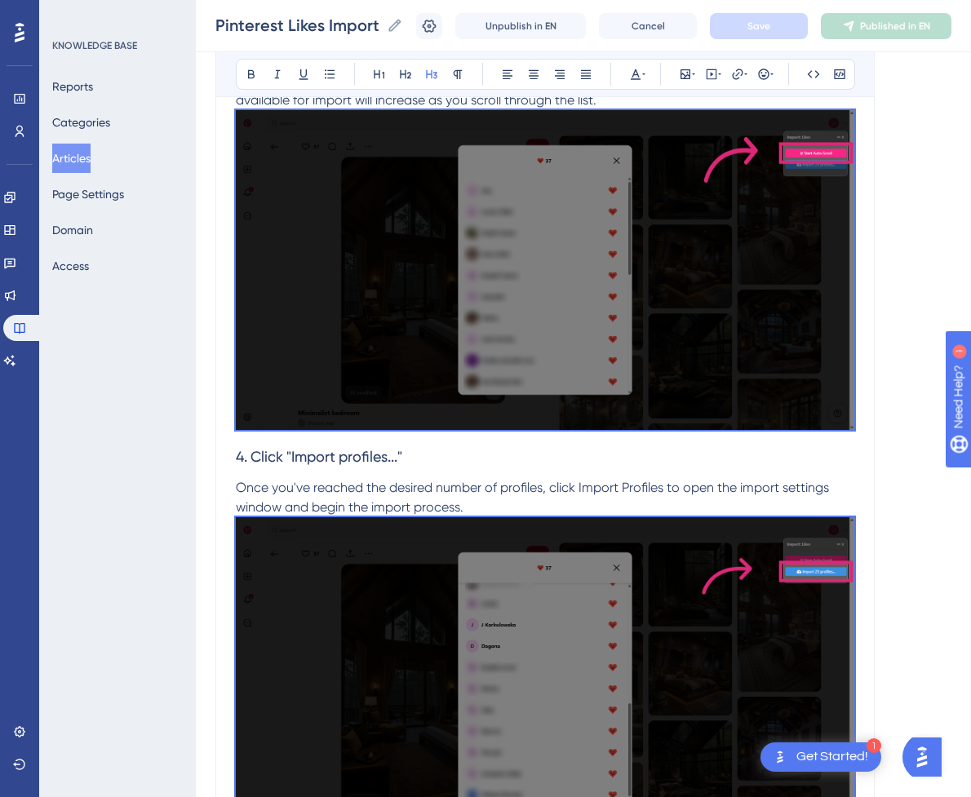
scroll to position [79, 0]
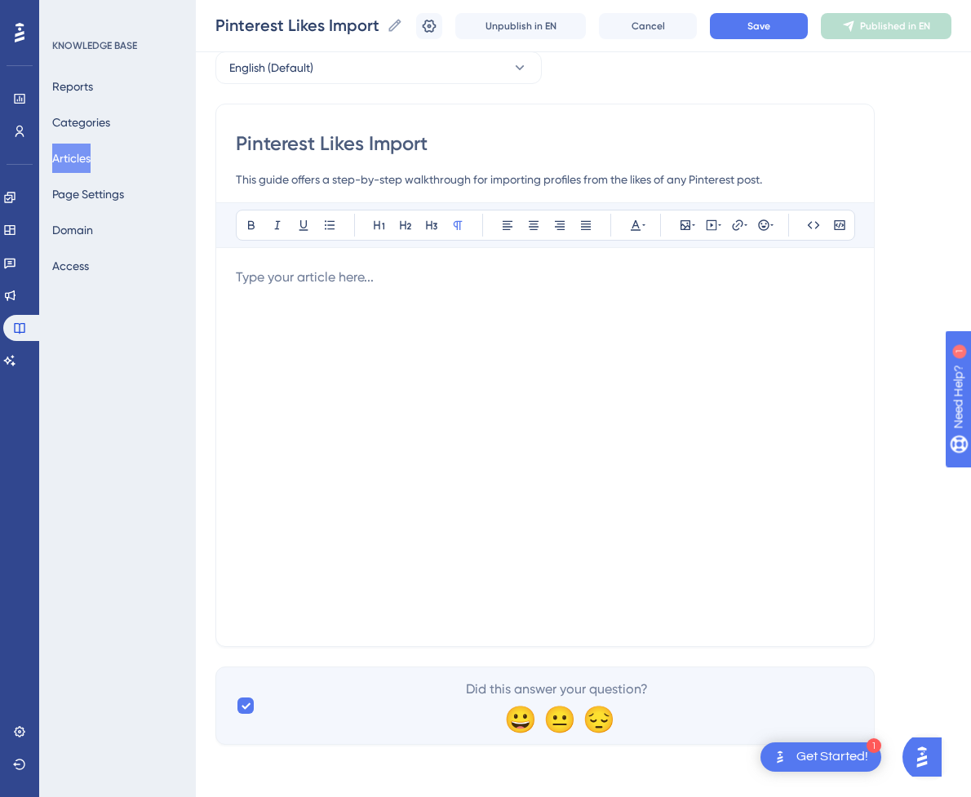
click at [498, 334] on div at bounding box center [545, 447] width 618 height 359
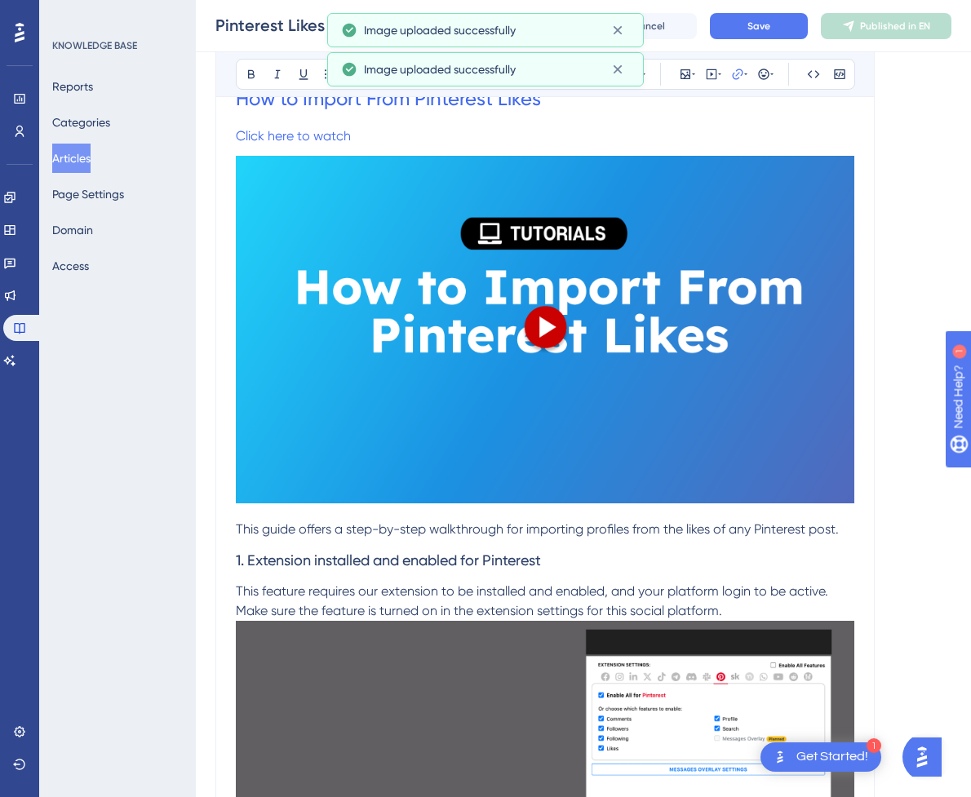
scroll to position [265, 0]
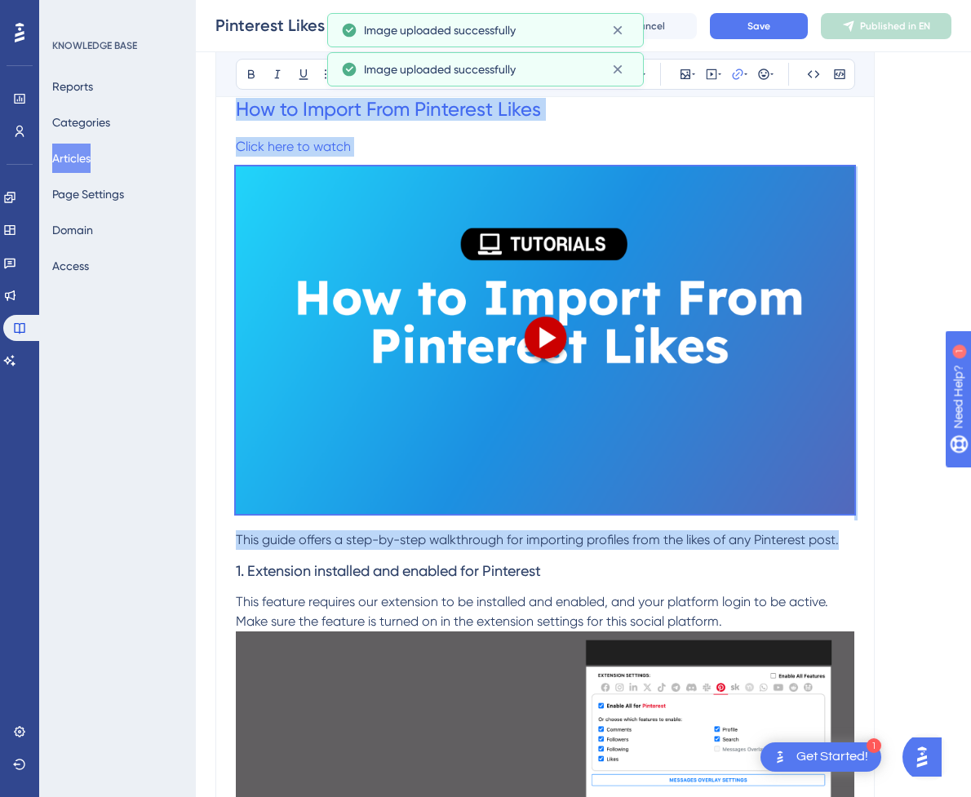
drag, startPoint x: 846, startPoint y: 540, endPoint x: 228, endPoint y: 121, distance: 746.3
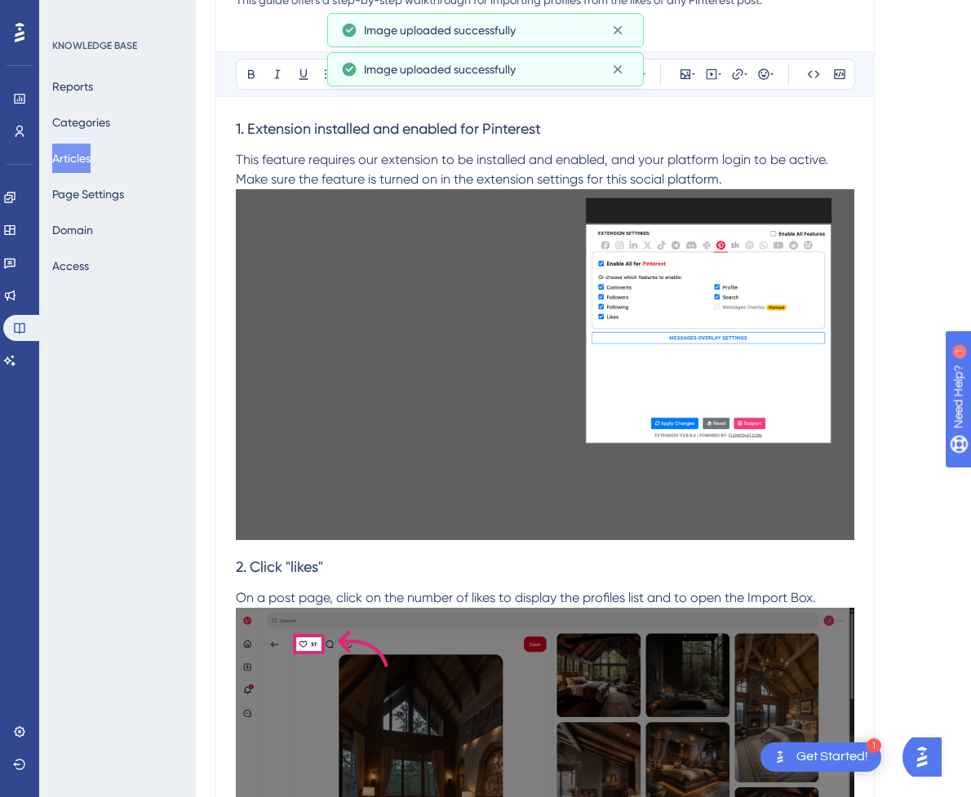
scroll to position [0, 0]
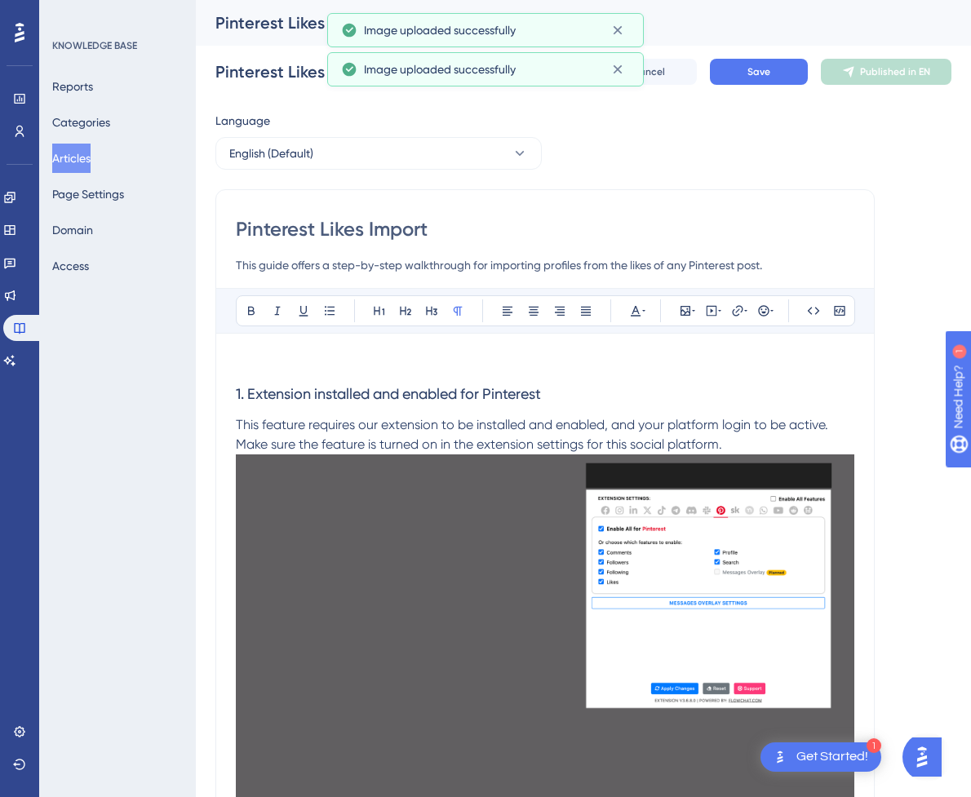
click at [330, 355] on p at bounding box center [545, 363] width 618 height 20
drag, startPoint x: 716, startPoint y: 307, endPoint x: 716, endPoint y: 321, distance: 14.7
click at [716, 307] on icon at bounding box center [711, 311] width 11 height 11
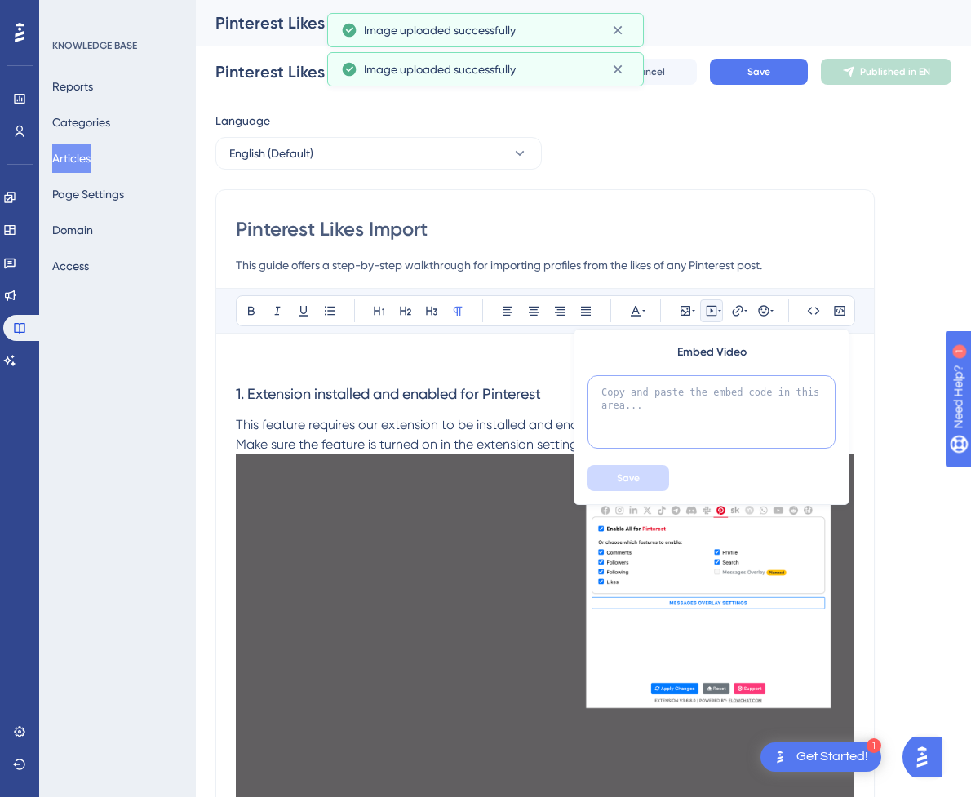
drag, startPoint x: 689, startPoint y: 403, endPoint x: 683, endPoint y: 409, distance: 8.7
click at [688, 404] on textarea at bounding box center [711, 411] width 248 height 73
paste textarea "<div style="position:relative;padding-bottom:56.25%;"> <iframe style="width:100…"
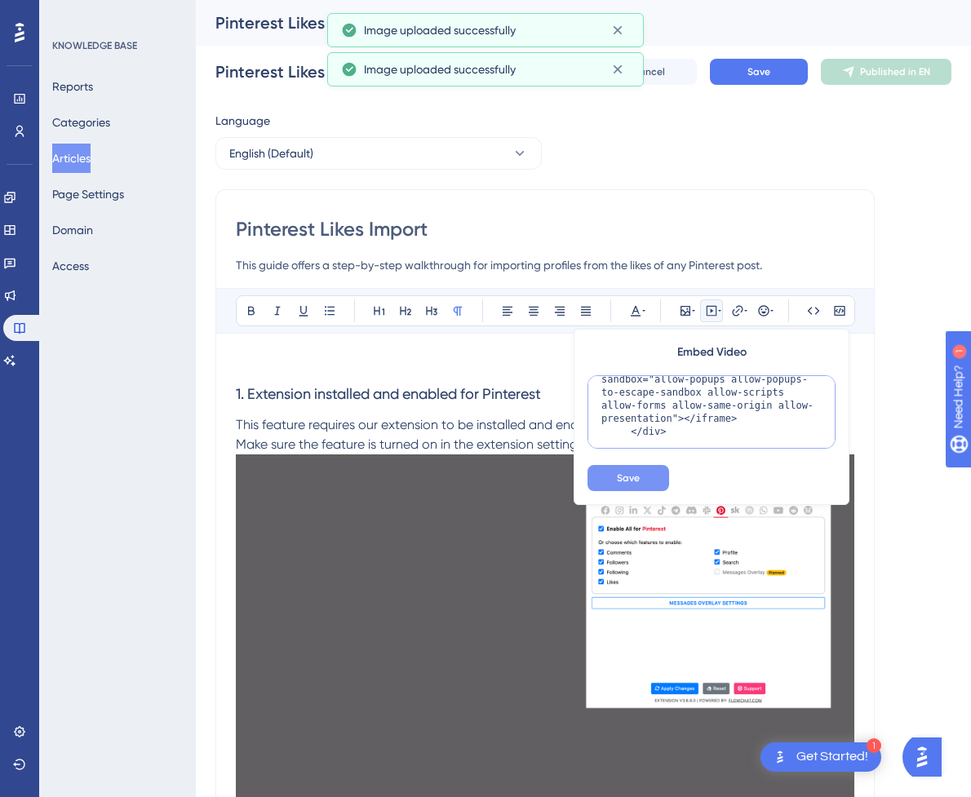
type textarea "<div style="position:relative;padding-bottom:56.25%;"> <iframe style="width:100…"
click at [634, 467] on button "Save" at bounding box center [628, 478] width 82 height 26
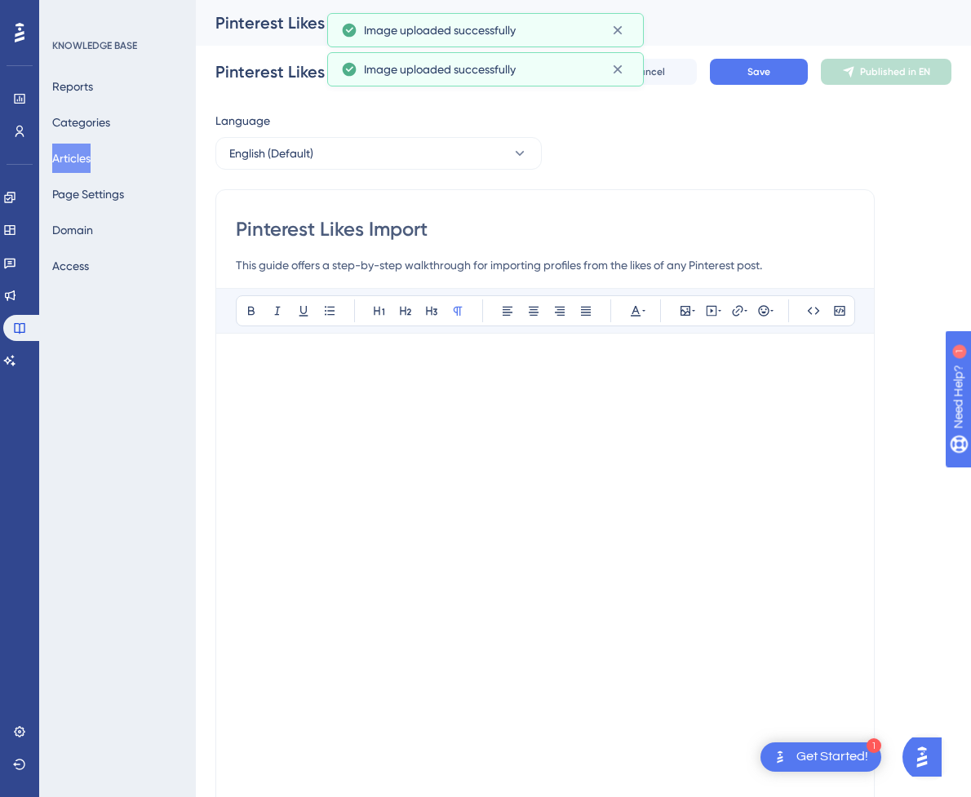
click at [459, 361] on p at bounding box center [545, 363] width 618 height 20
click at [291, 760] on p at bounding box center [545, 757] width 618 height 20
click at [770, 76] on span "Save" at bounding box center [758, 71] width 23 height 13
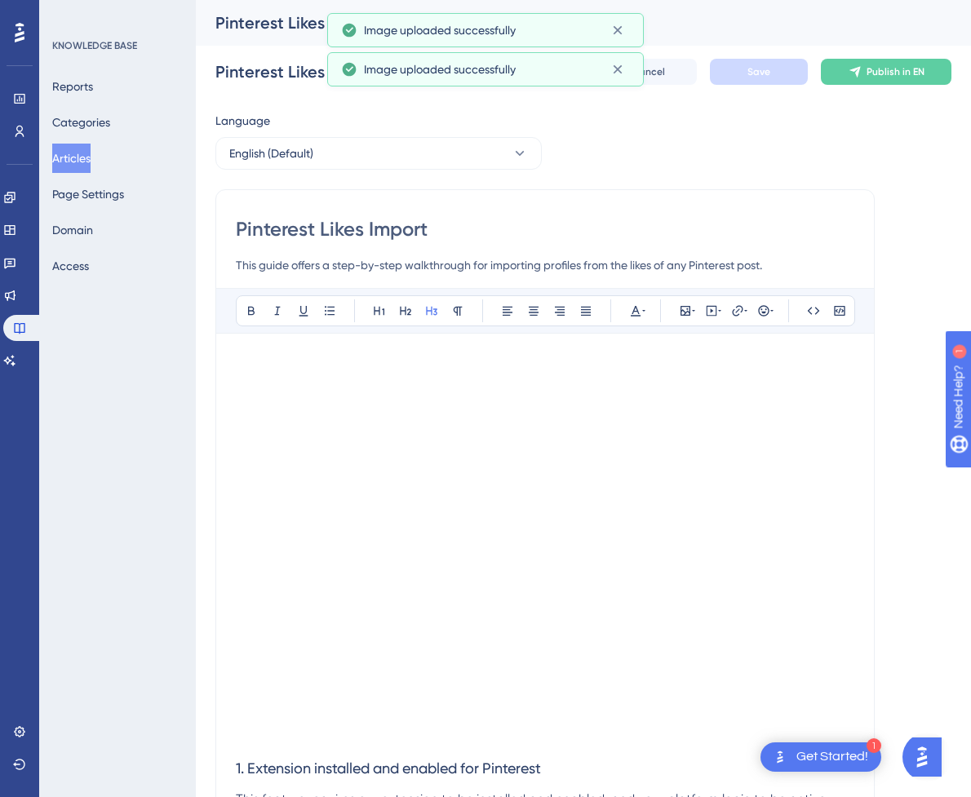
click at [922, 85] on div "Pinterest Likes Import Pinterest Likes Import Unpublish in EN Cancel Save Publi…" at bounding box center [583, 72] width 736 height 52
click at [920, 69] on span "Publish in EN" at bounding box center [895, 71] width 58 height 13
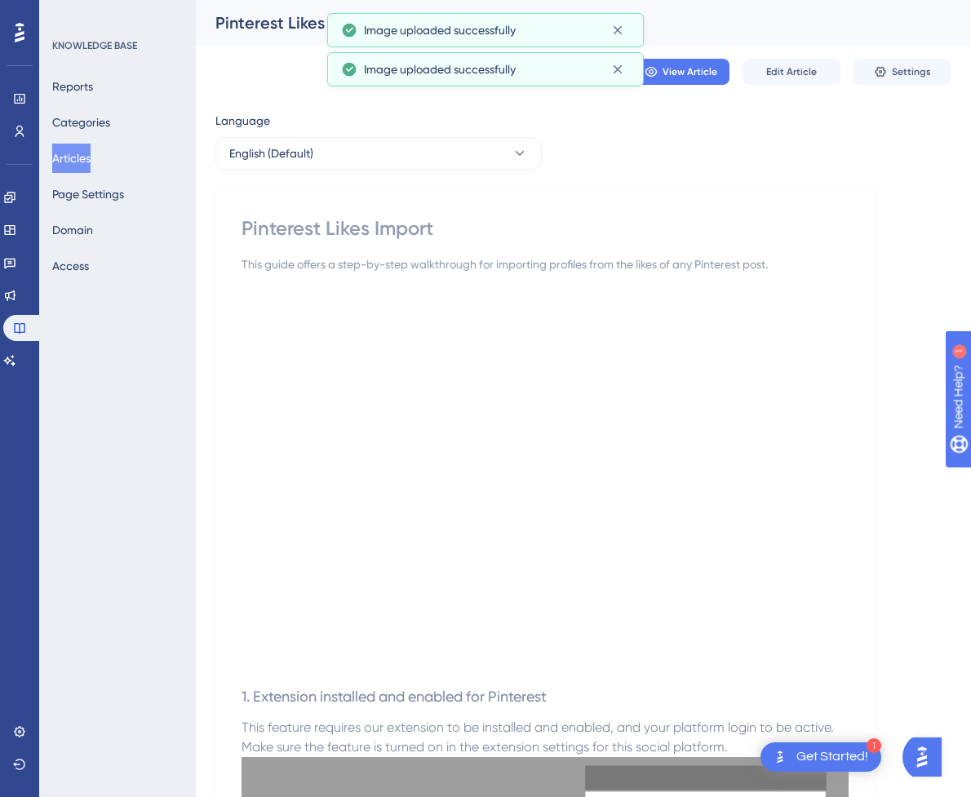
click at [83, 157] on button "Articles" at bounding box center [71, 158] width 38 height 29
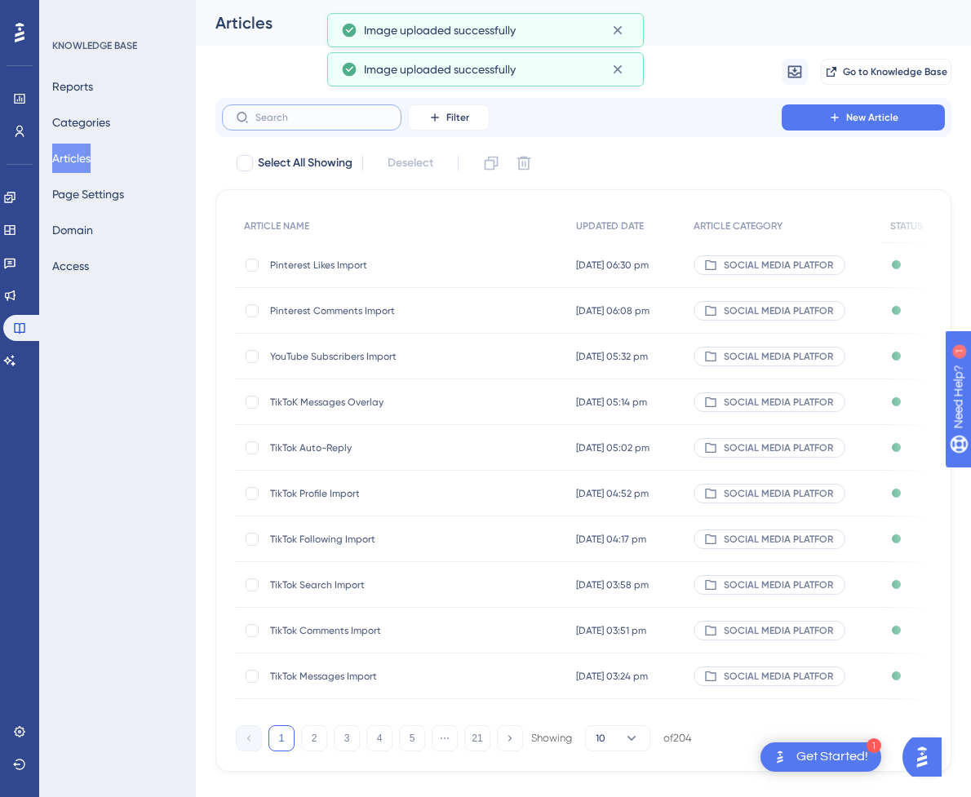
click at [327, 122] on input "text" at bounding box center [321, 117] width 132 height 11
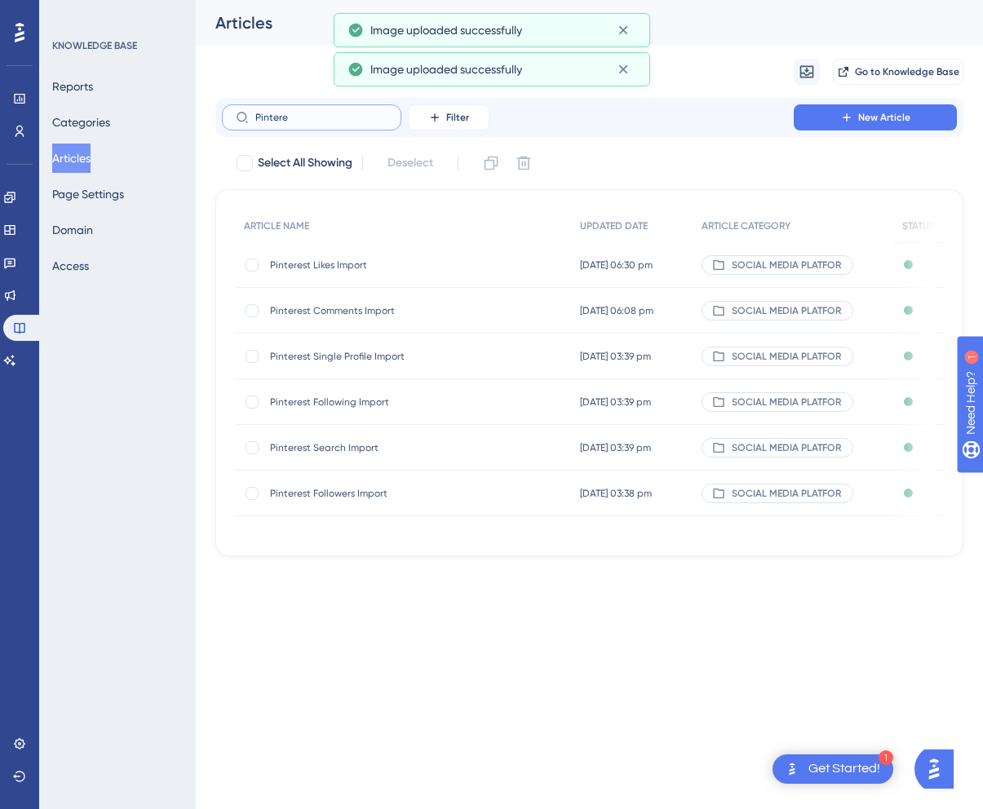
type input "Pintere"
click at [459, 310] on span "Pinterest Comments Import" at bounding box center [400, 310] width 261 height 13
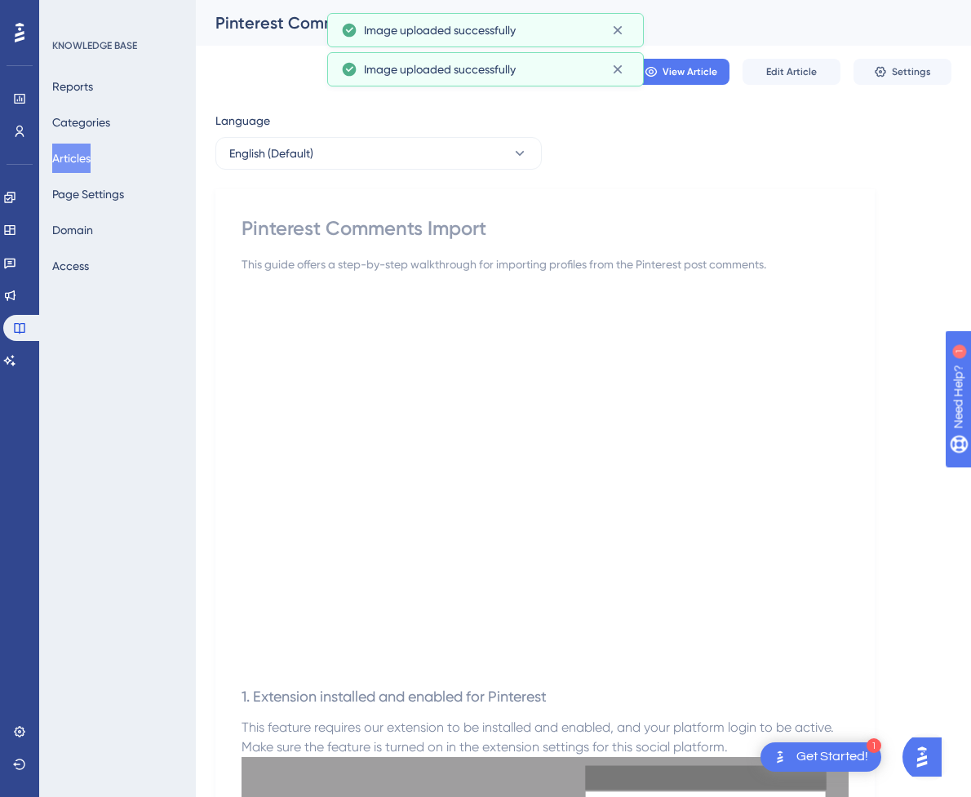
click at [91, 162] on button "Articles" at bounding box center [71, 158] width 38 height 29
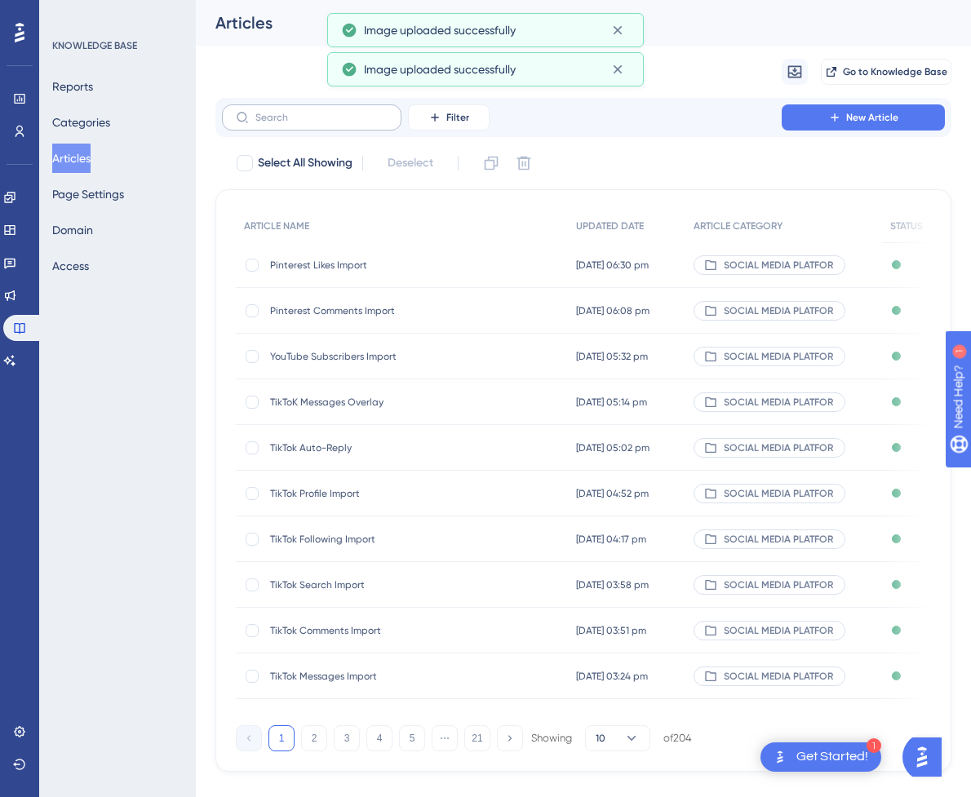
click at [341, 108] on label at bounding box center [311, 117] width 179 height 26
click at [341, 112] on input "text" at bounding box center [321, 117] width 132 height 11
click at [346, 298] on div "Pinterest Comments Import Pinterest Comments Import" at bounding box center [400, 311] width 261 height 46
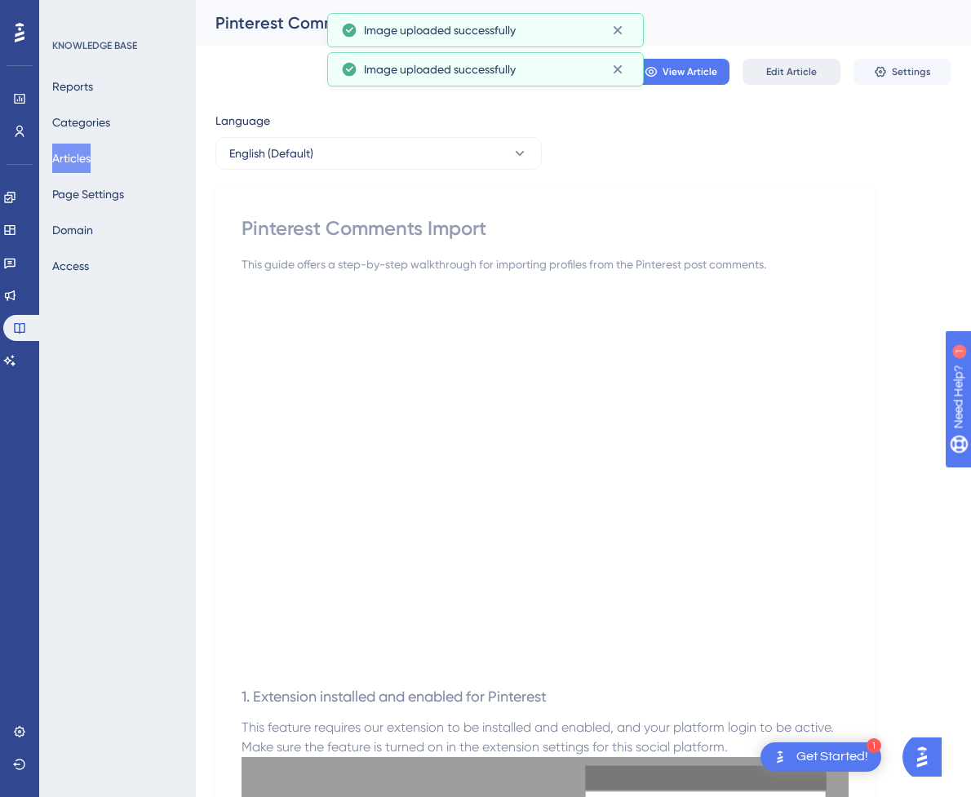
click at [795, 76] on span "Edit Article" at bounding box center [791, 71] width 51 height 13
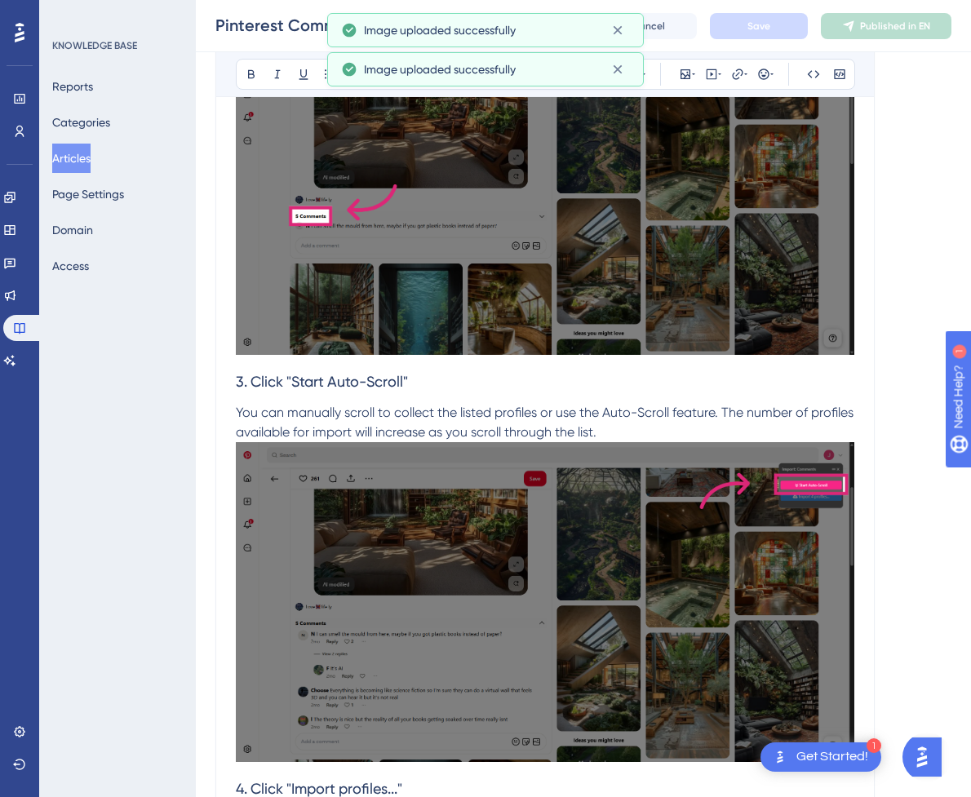
click at [529, 426] on span "You can manually scroll to collect the listed profiles or use the Auto-Scroll f…" at bounding box center [546, 422] width 621 height 35
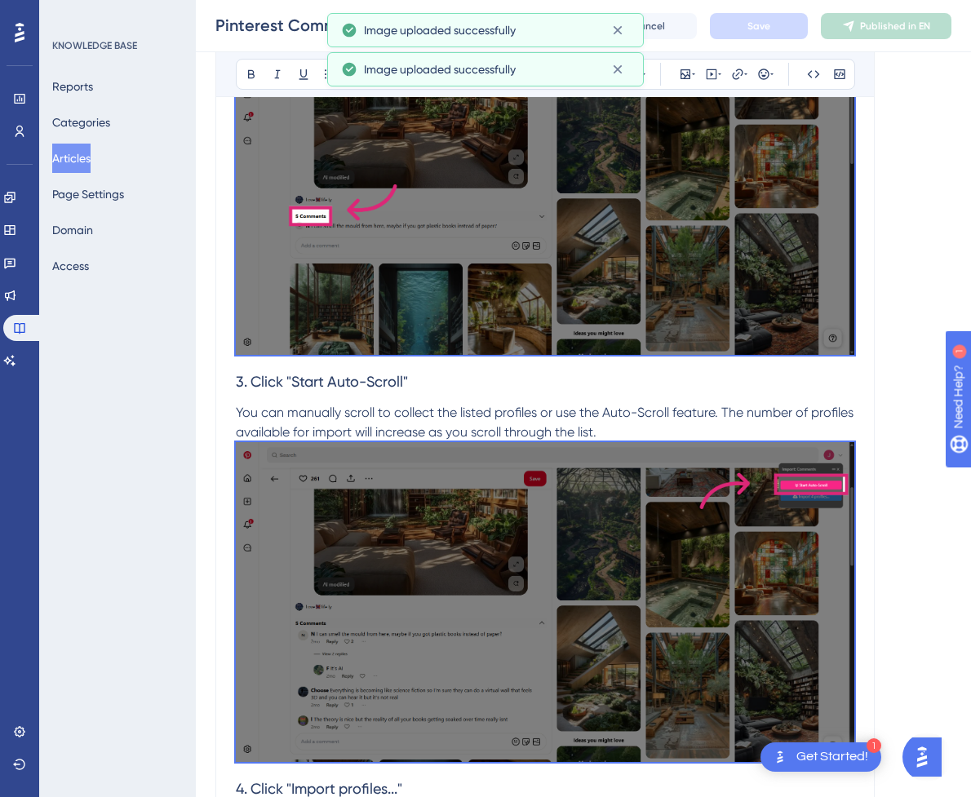
scroll to position [79, 0]
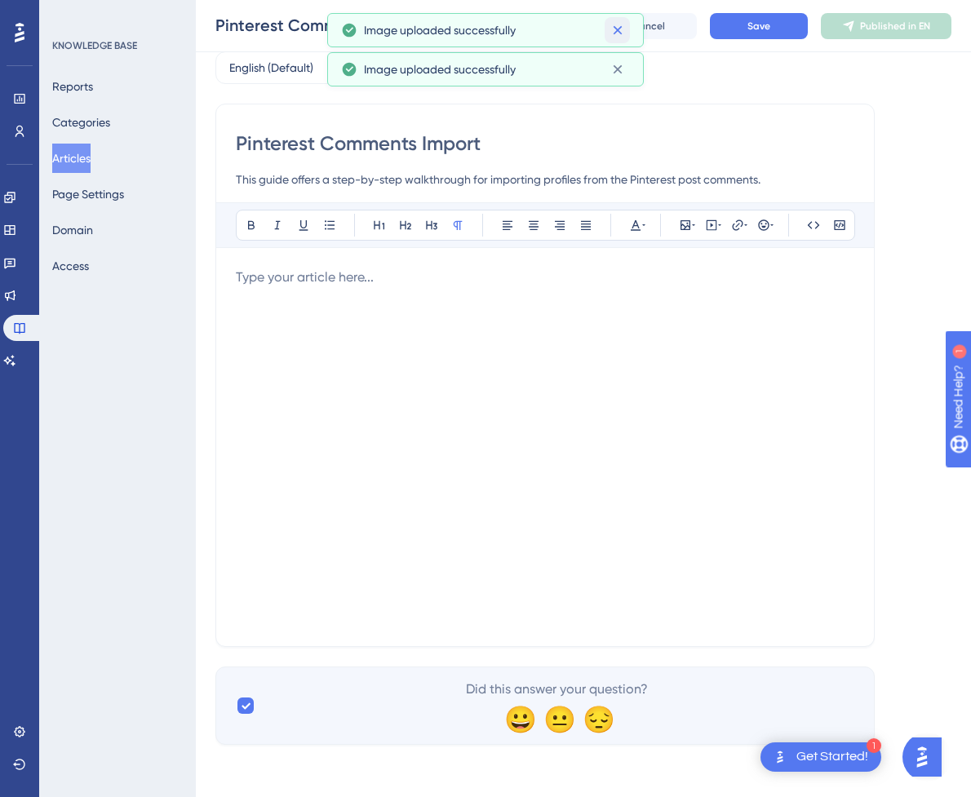
click at [624, 23] on icon at bounding box center [617, 30] width 16 height 16
click at [621, 36] on icon at bounding box center [617, 30] width 16 height 16
click at [621, 64] on icon at bounding box center [617, 69] width 16 height 16
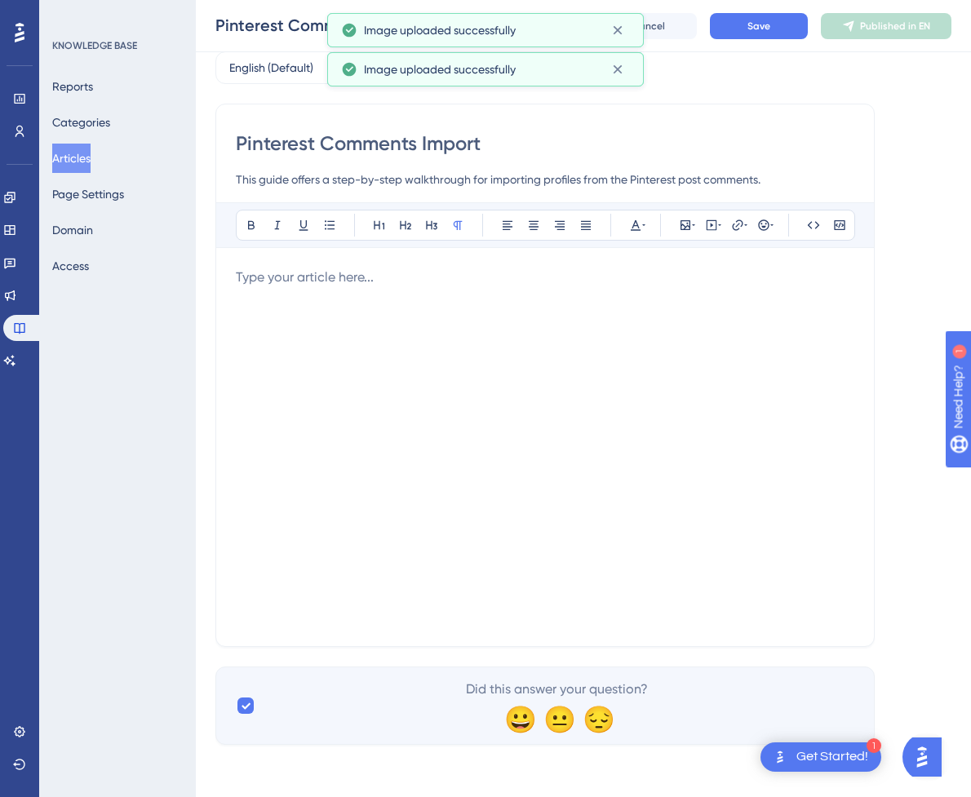
click at [544, 406] on div at bounding box center [545, 447] width 618 height 359
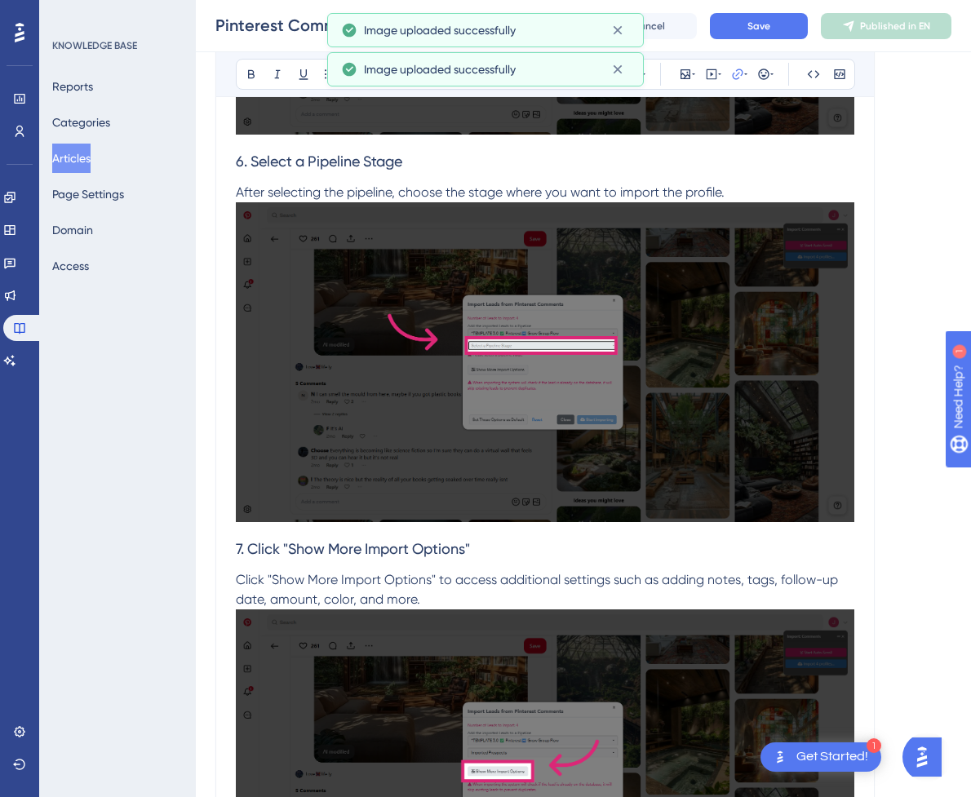
scroll to position [4270, 0]
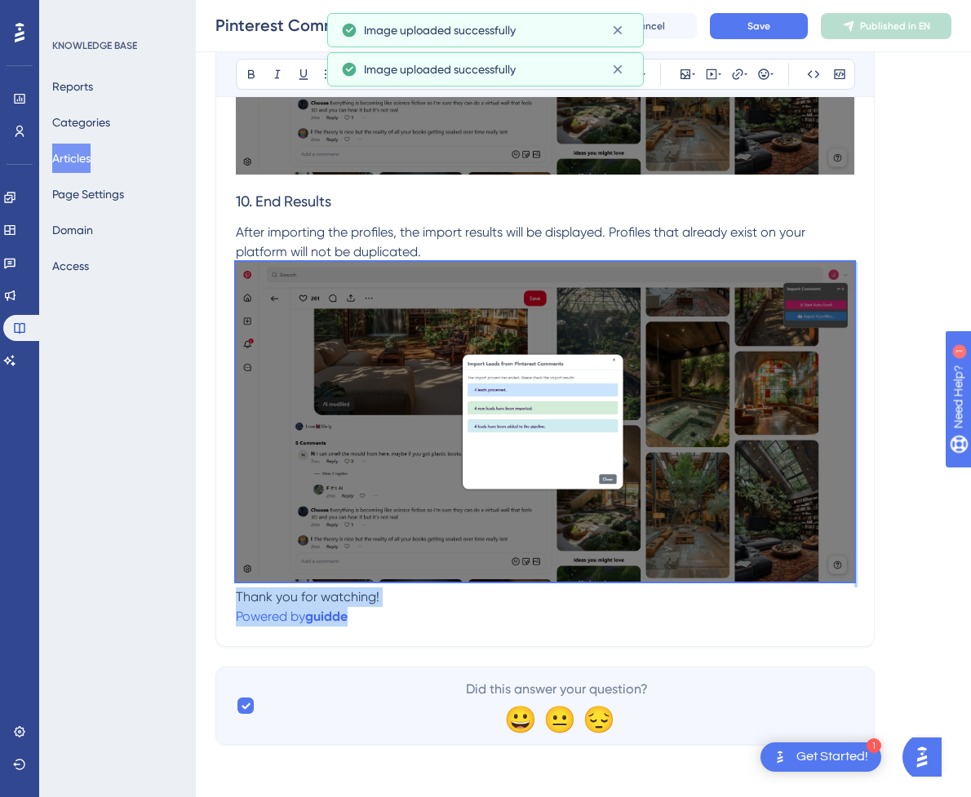
drag, startPoint x: 386, startPoint y: 620, endPoint x: 212, endPoint y: 582, distance: 177.7
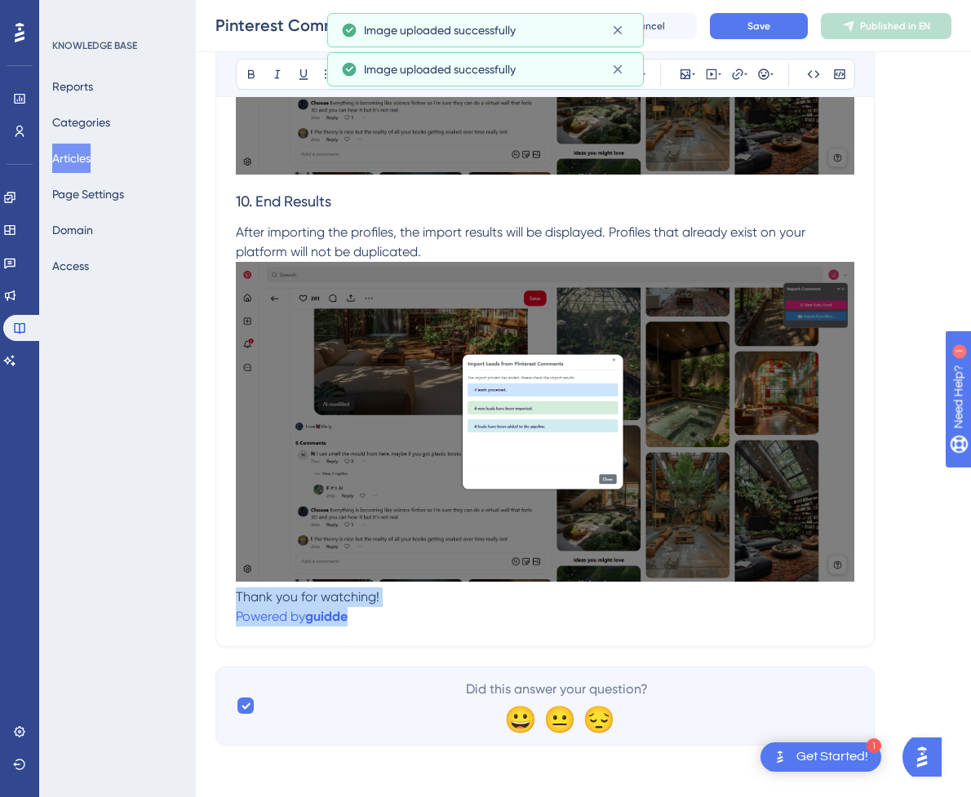
drag, startPoint x: 352, startPoint y: 623, endPoint x: 216, endPoint y: 600, distance: 138.1
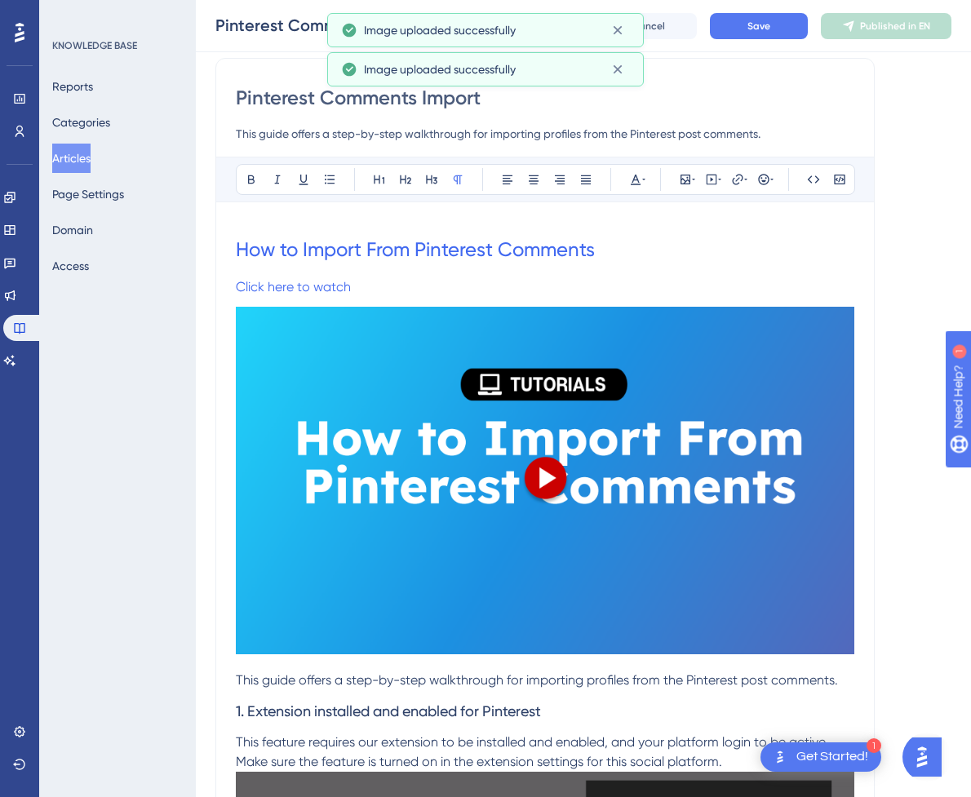
scroll to position [163, 0]
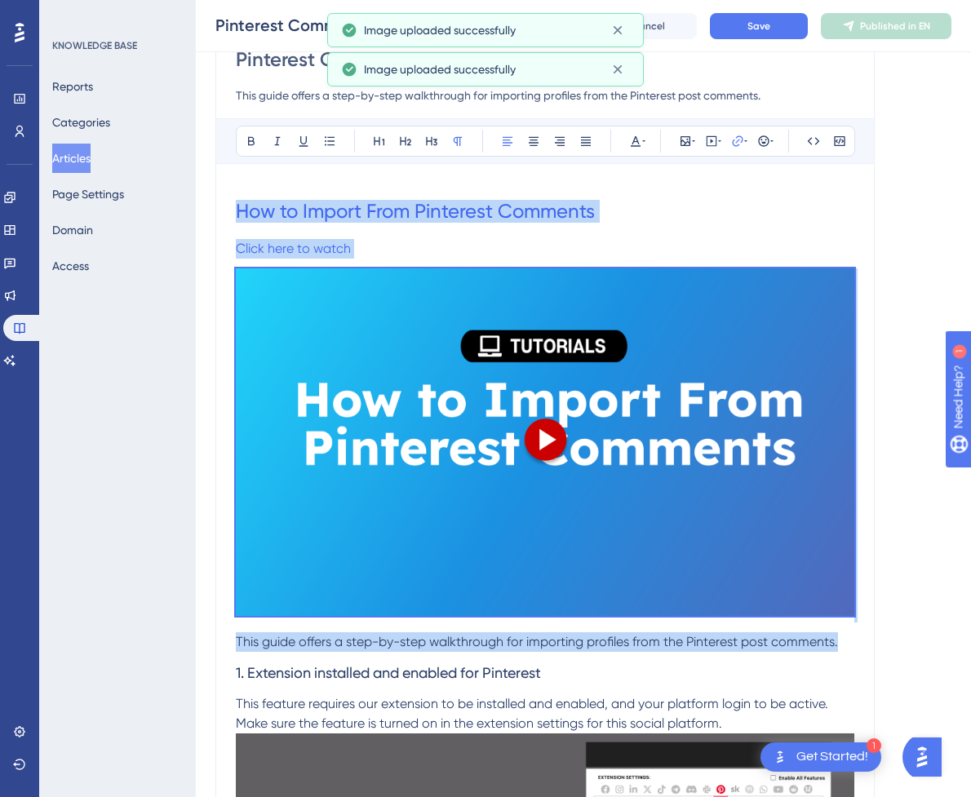
drag, startPoint x: 839, startPoint y: 639, endPoint x: 210, endPoint y: 201, distance: 767.0
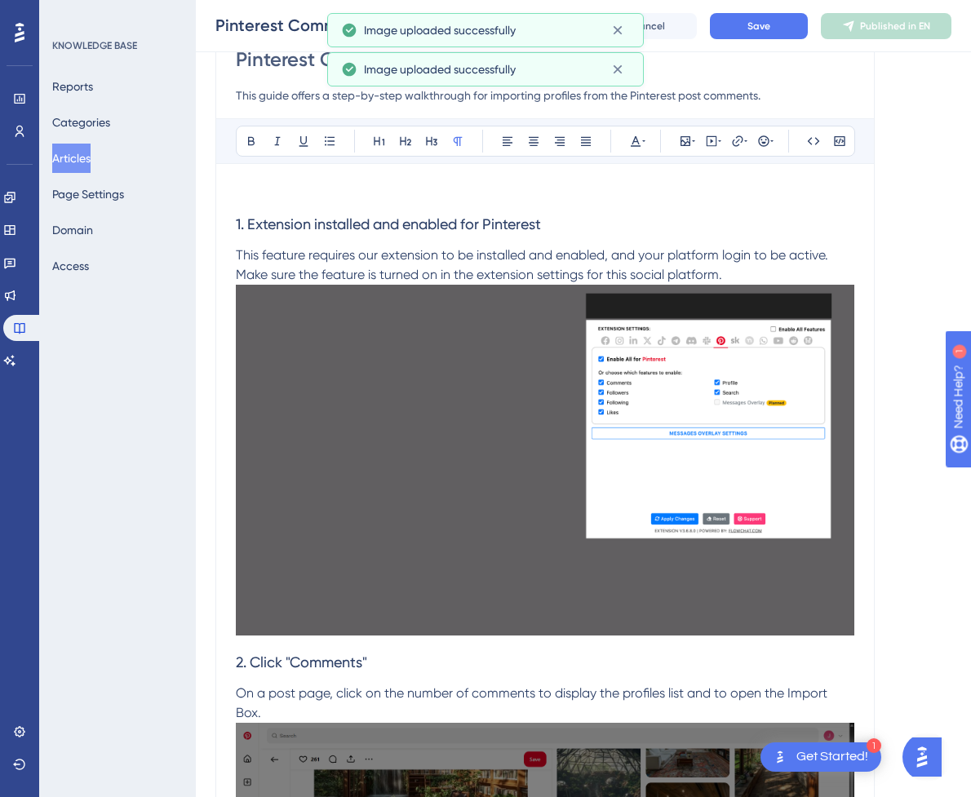
scroll to position [0, 0]
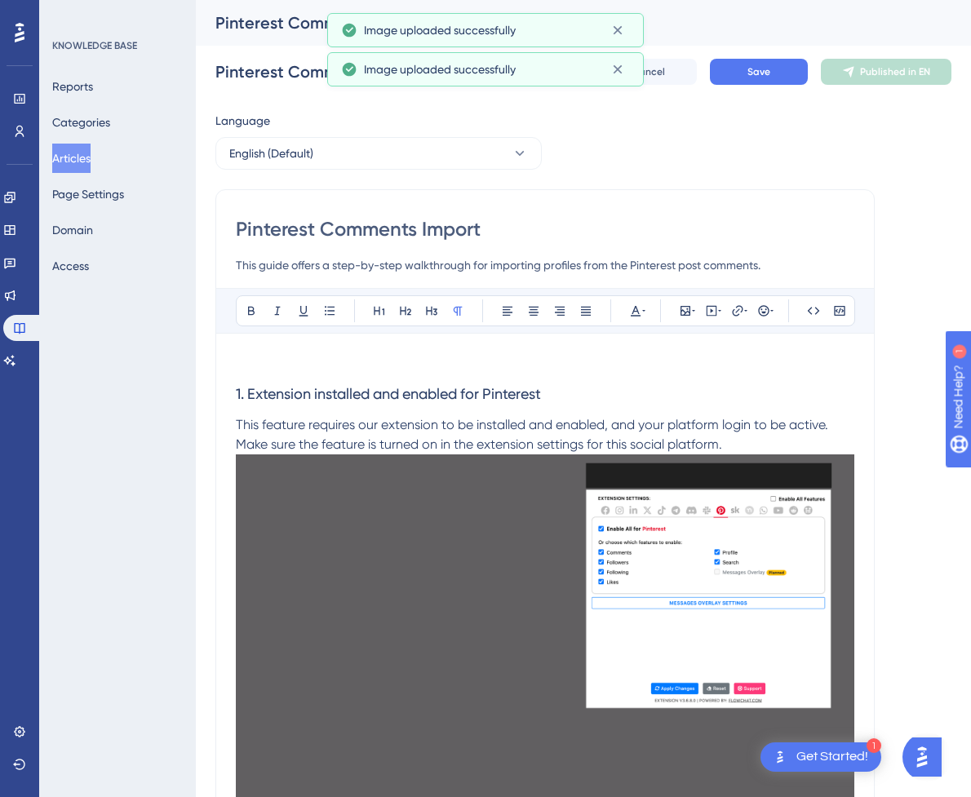
click at [562, 362] on p at bounding box center [545, 363] width 618 height 20
click at [703, 312] on button at bounding box center [711, 310] width 23 height 23
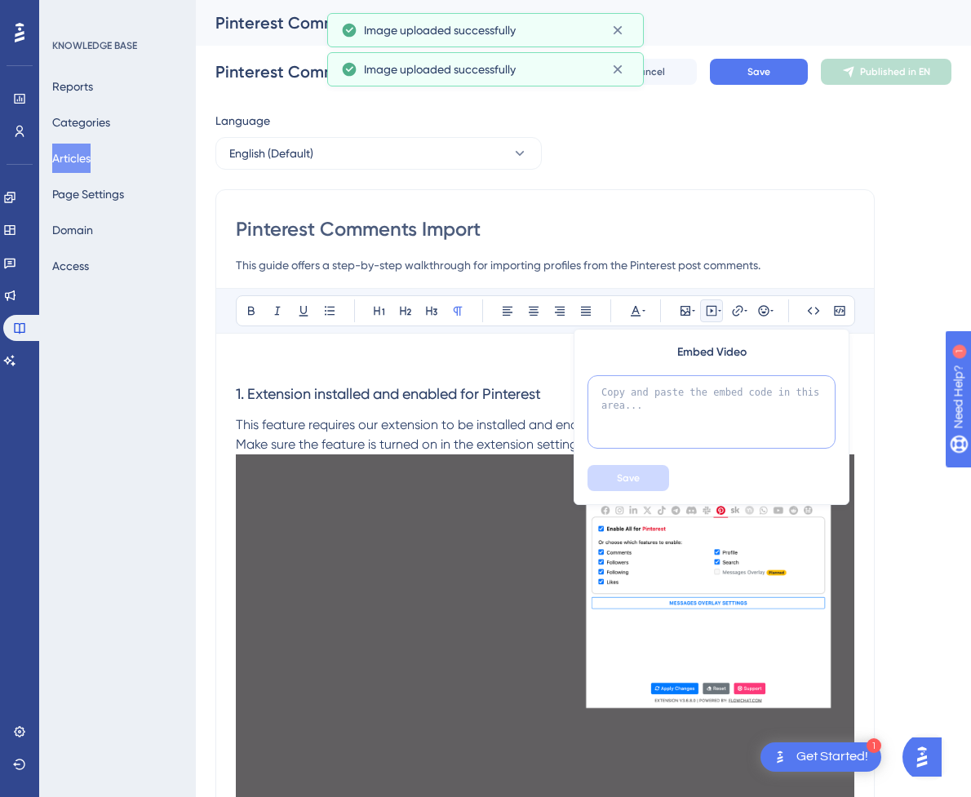
click at [683, 426] on textarea at bounding box center [711, 411] width 248 height 73
paste textarea "<div style="position:relative;padding-bottom:56.25%;"> <iframe style="width:100…"
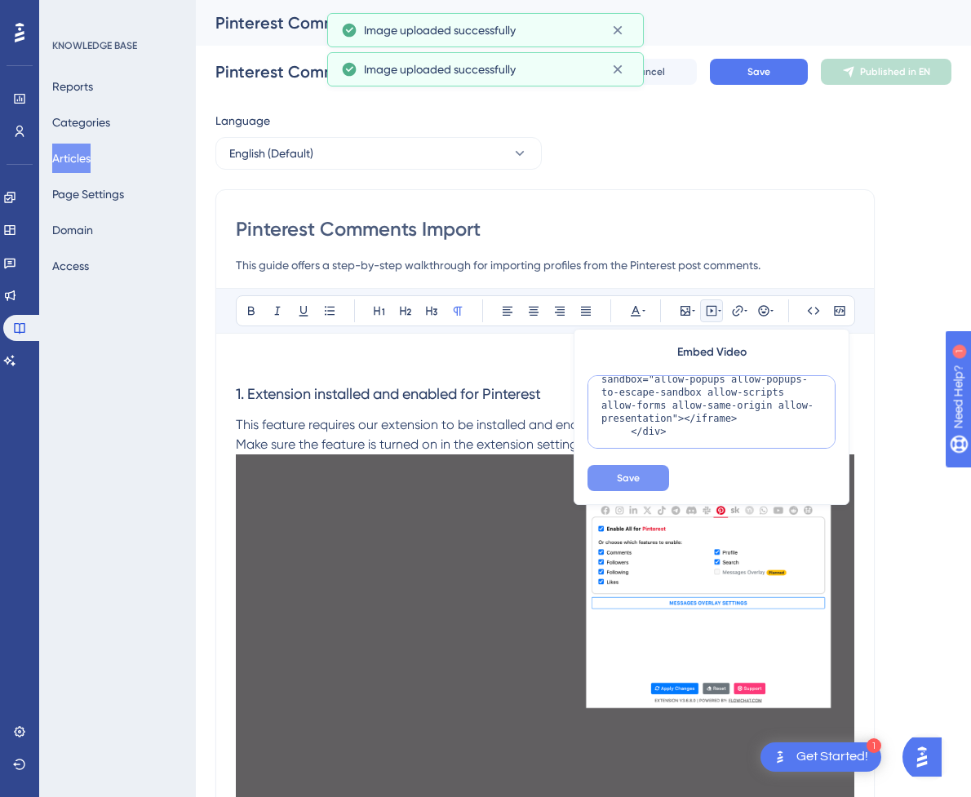
type textarea "<div style="position:relative;padding-bottom:56.25%;"> <iframe style="width:100…"
click at [635, 476] on span "Save" at bounding box center [628, 477] width 23 height 13
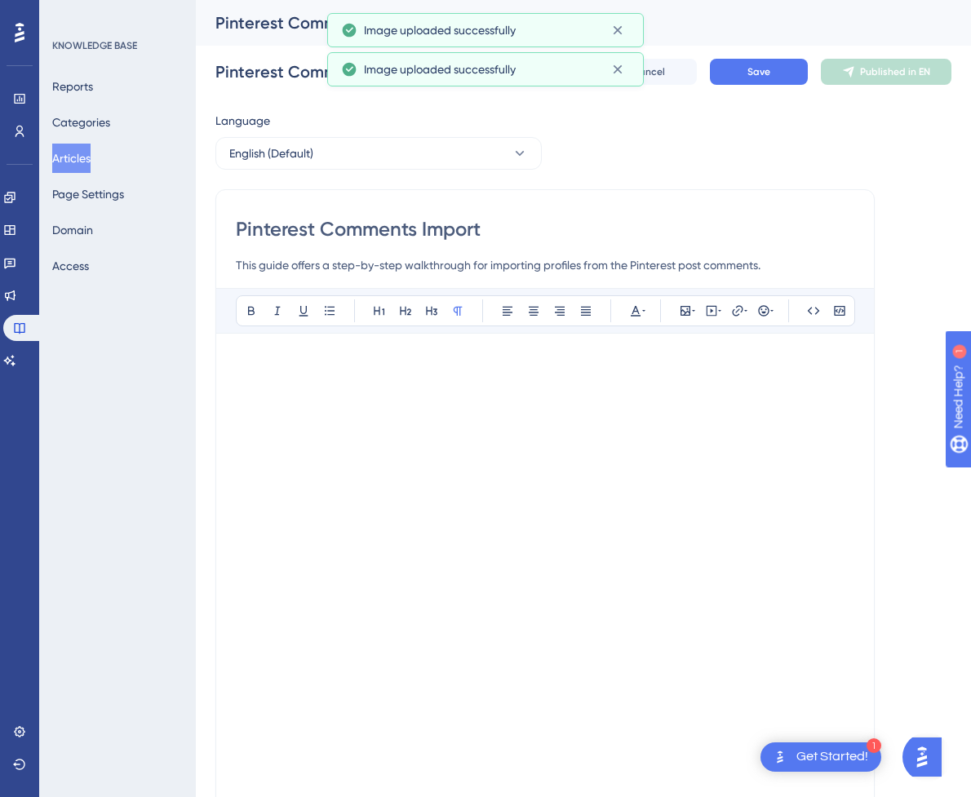
click at [512, 357] on p at bounding box center [545, 363] width 618 height 20
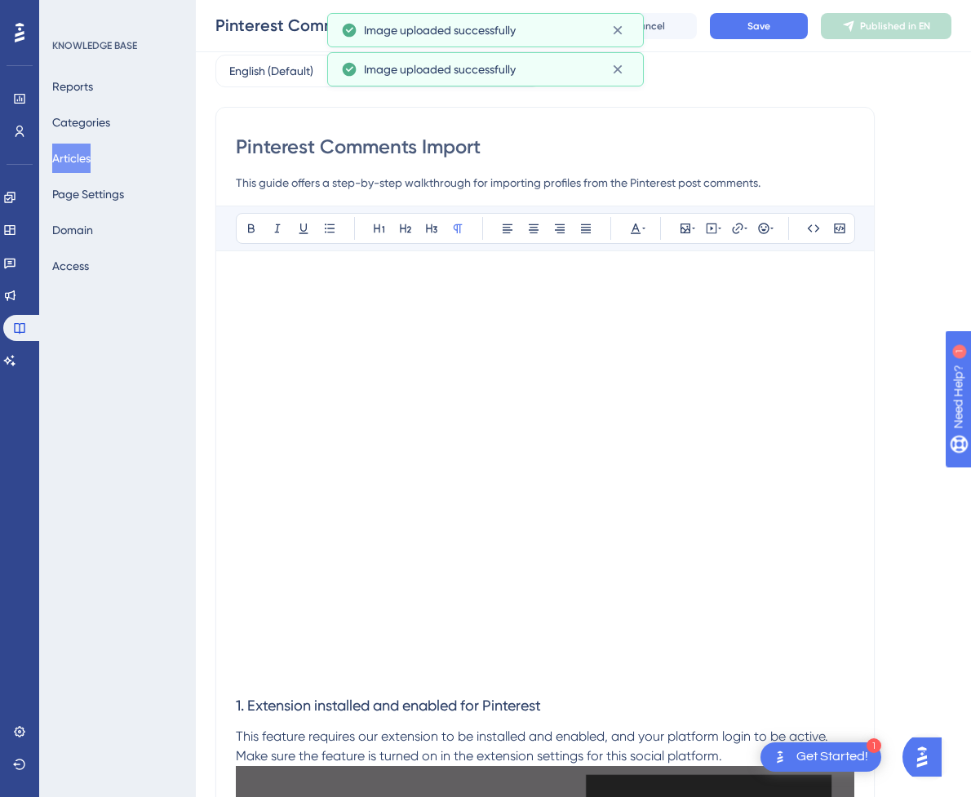
scroll to position [163, 0]
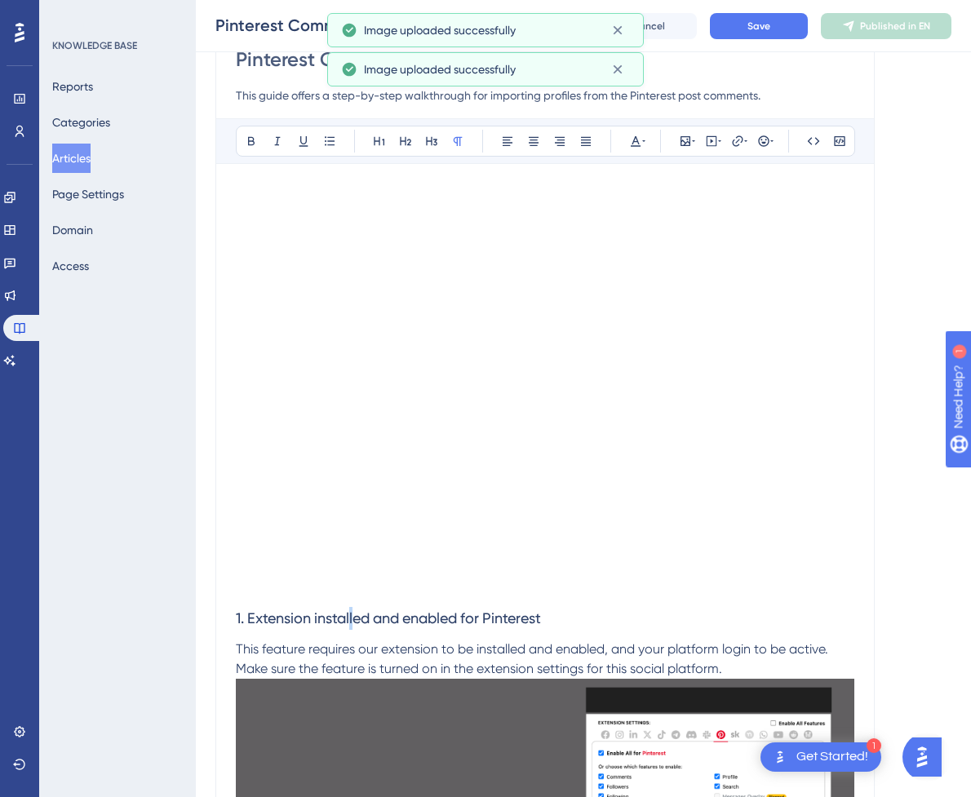
click at [353, 602] on h3 "1. Extension installed and enabled for Pinterest" at bounding box center [545, 618] width 618 height 42
click at [354, 592] on p at bounding box center [545, 587] width 618 height 20
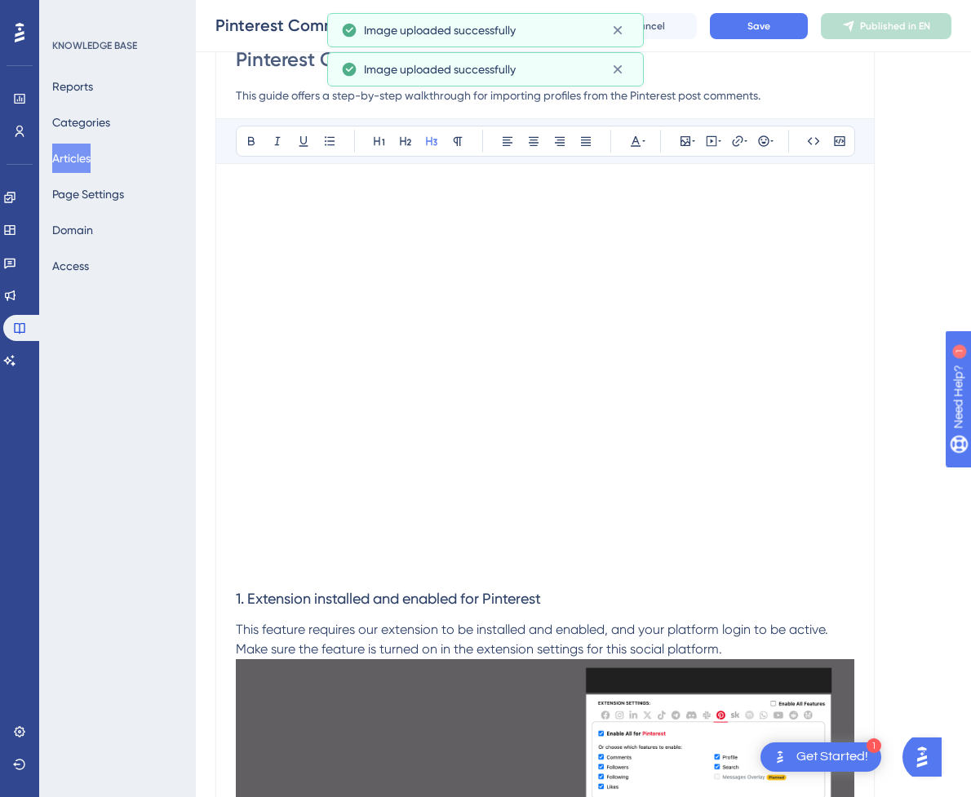
click at [792, 39] on div "Pinterest Comments Import Pinterest Comments Import Unpublish in EN Cancel Save…" at bounding box center [583, 26] width 775 height 52
click at [792, 34] on button "Save" at bounding box center [759, 26] width 98 height 26
click at [901, 23] on span "Publish in EN" at bounding box center [895, 26] width 58 height 13
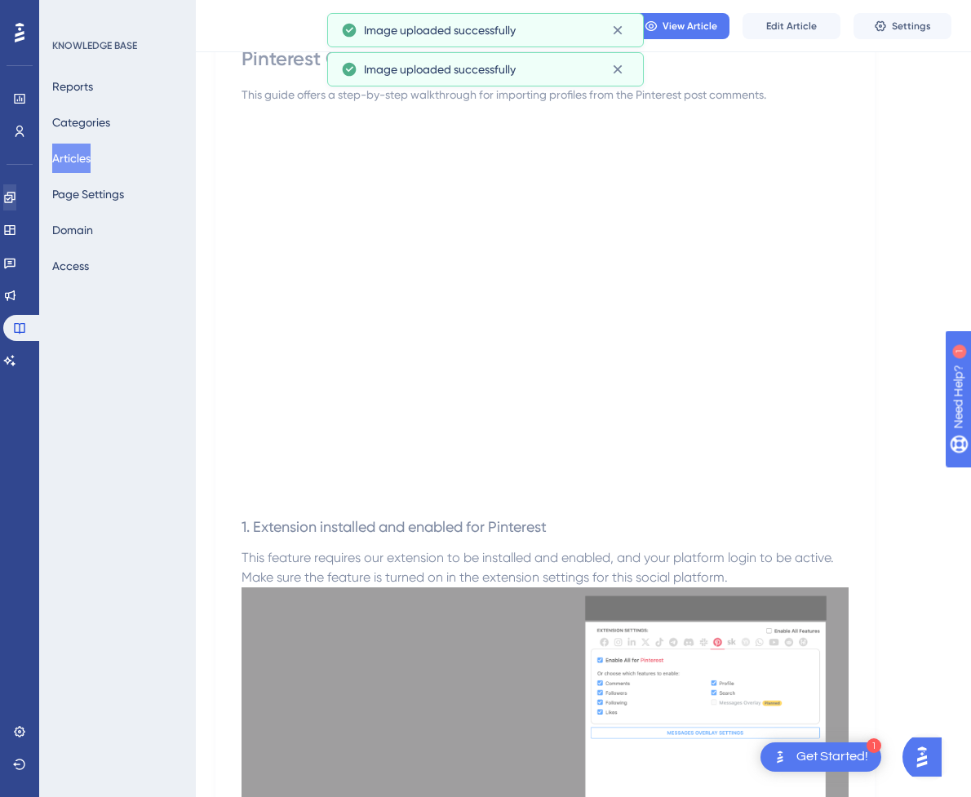
click at [74, 162] on button "Articles" at bounding box center [71, 158] width 38 height 29
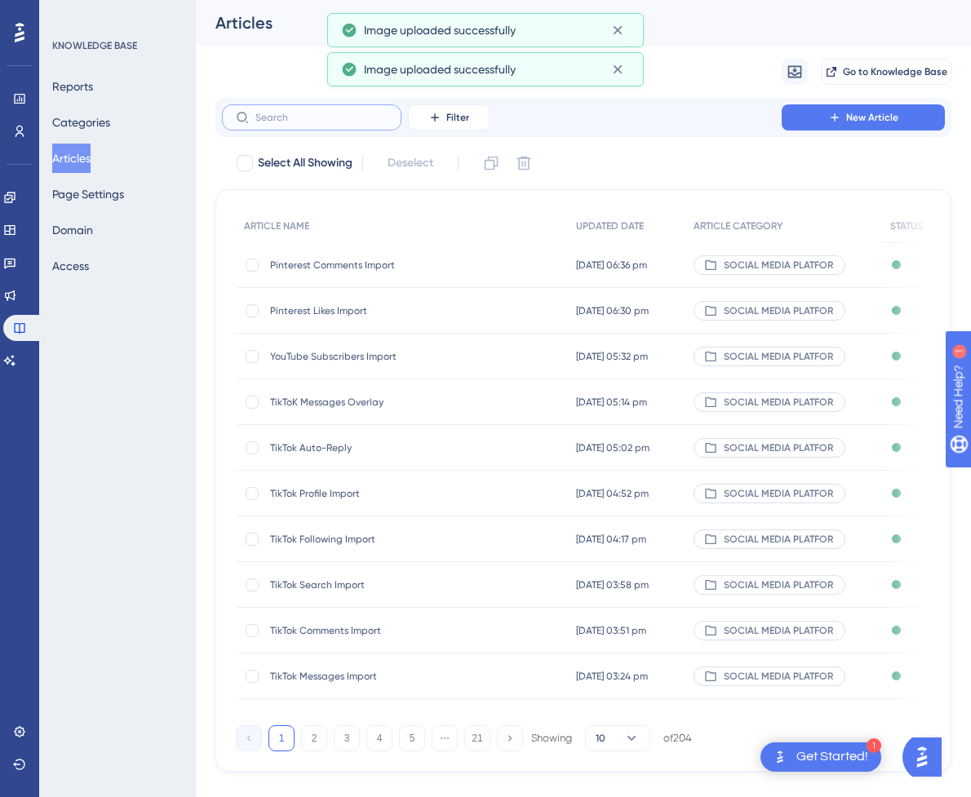
click at [329, 115] on input "text" at bounding box center [321, 117] width 132 height 11
paste input "Pinterest Single Profile Import"
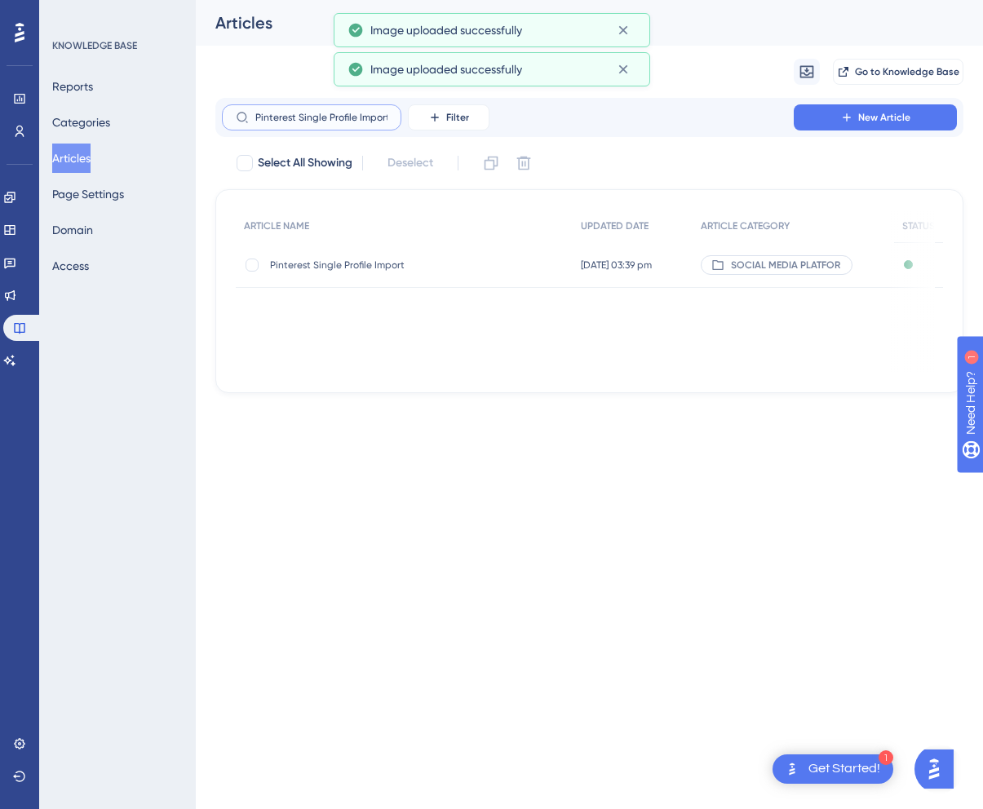
type input "Pinterest Single Profile Import"
click at [349, 275] on div "Pinterest Single Profile Import Pinterest Single Profile Import" at bounding box center [400, 265] width 261 height 46
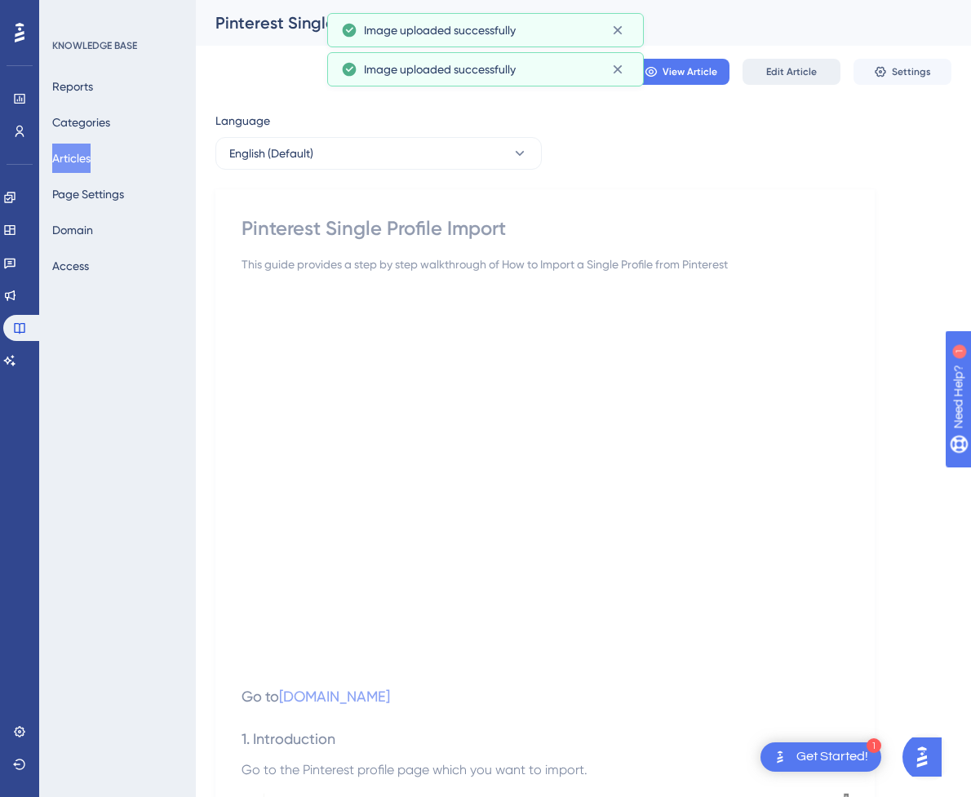
click at [786, 73] on span "Edit Article" at bounding box center [791, 71] width 51 height 13
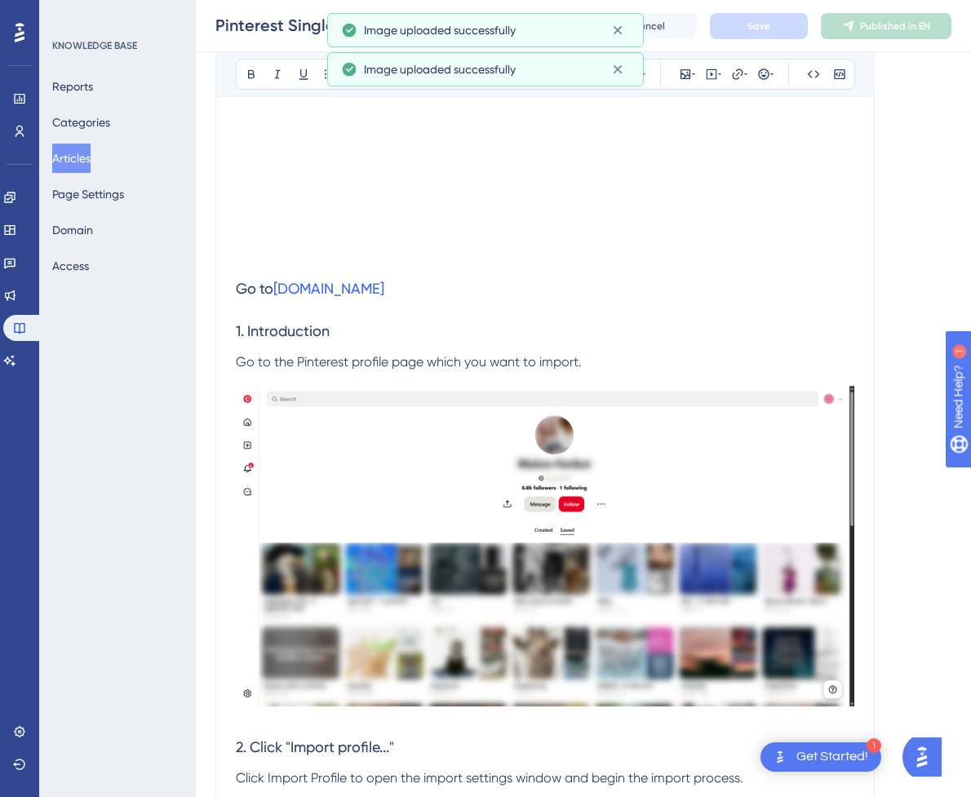
scroll to position [425, 0]
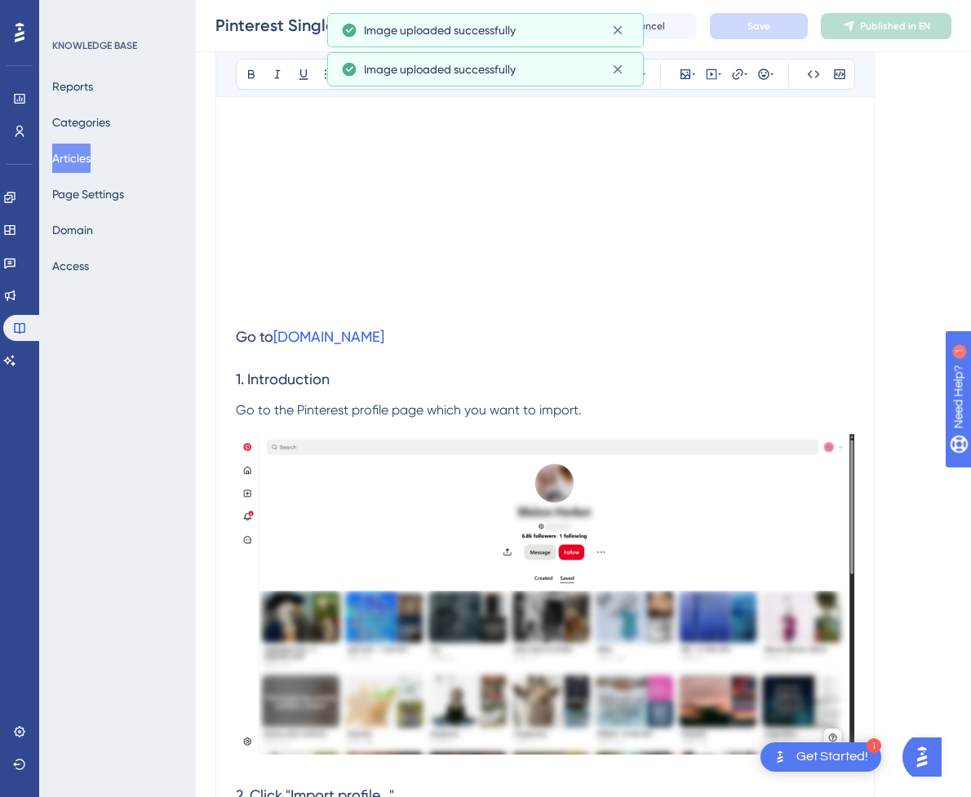
click at [567, 369] on h3 "1. Introduction" at bounding box center [545, 379] width 618 height 42
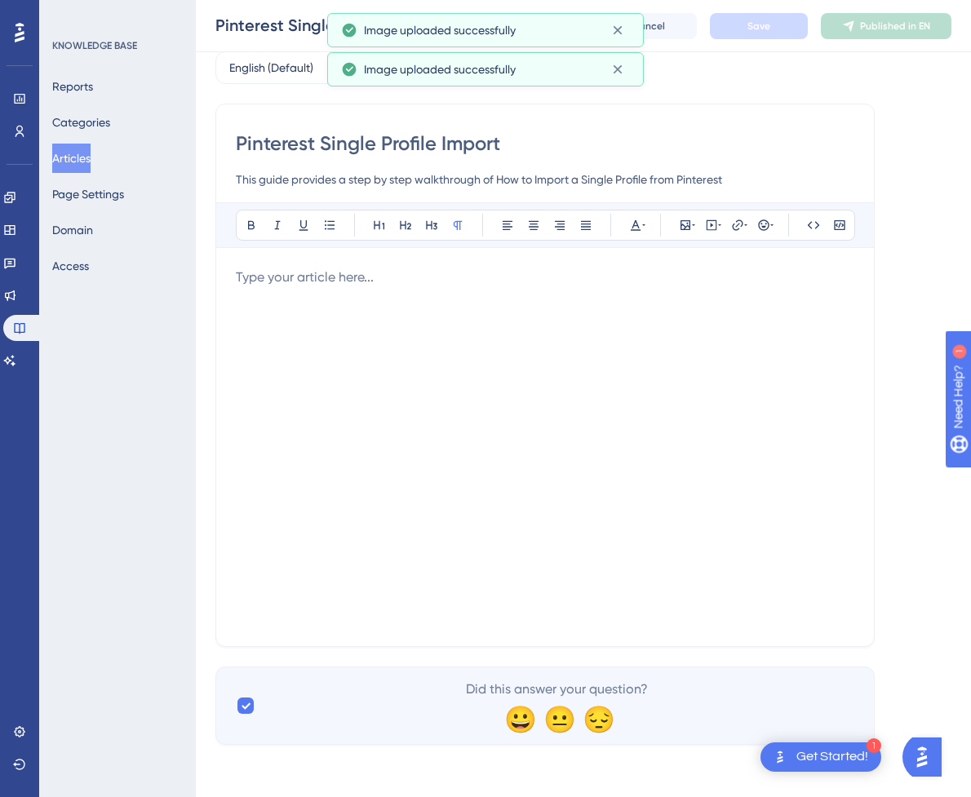
scroll to position [79, 0]
click at [469, 330] on div at bounding box center [545, 447] width 618 height 359
click at [515, 339] on div at bounding box center [545, 447] width 618 height 359
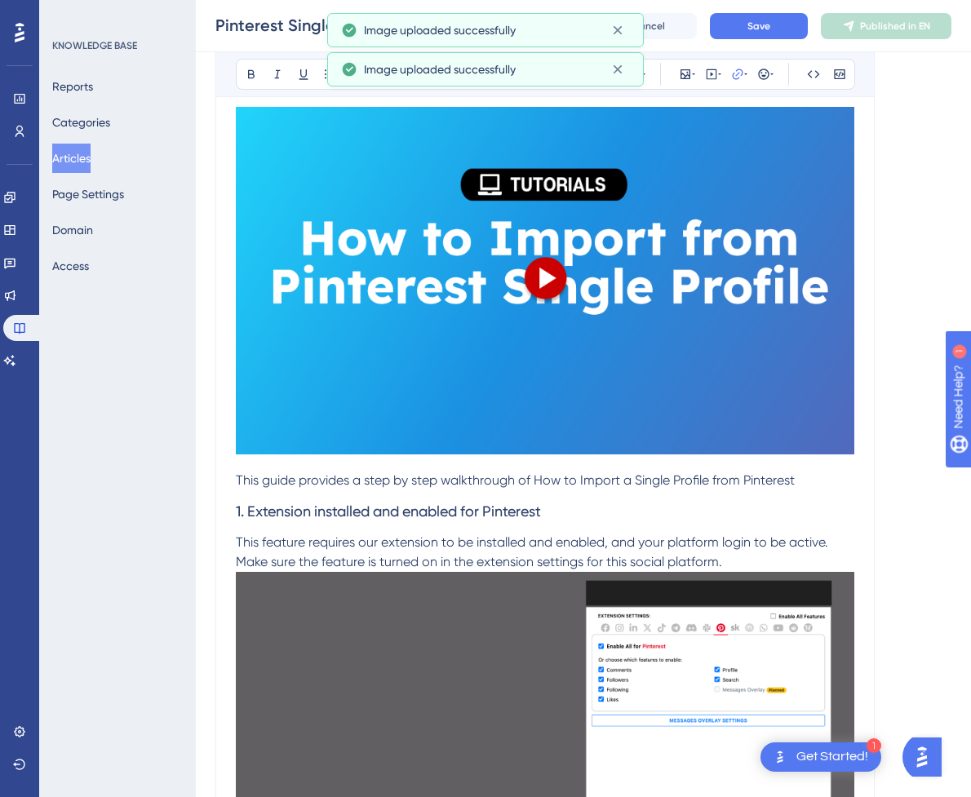
scroll to position [188, 0]
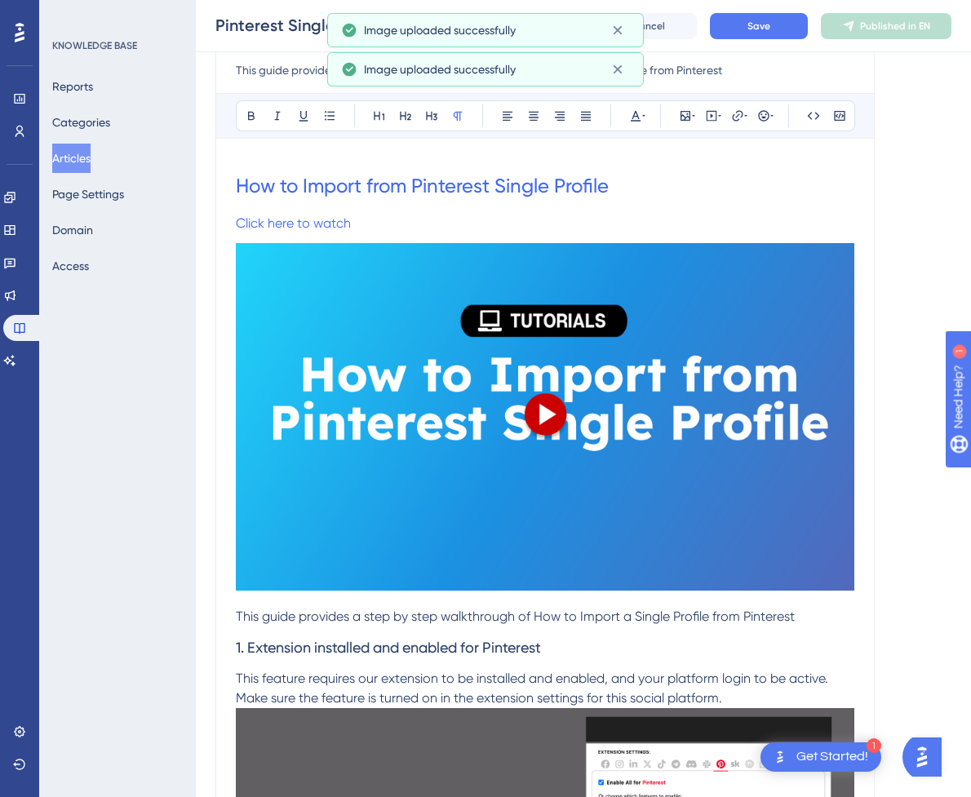
click at [593, 626] on p "This guide provides a step by step walkthrough of How to Import a Single Profil…" at bounding box center [545, 617] width 618 height 20
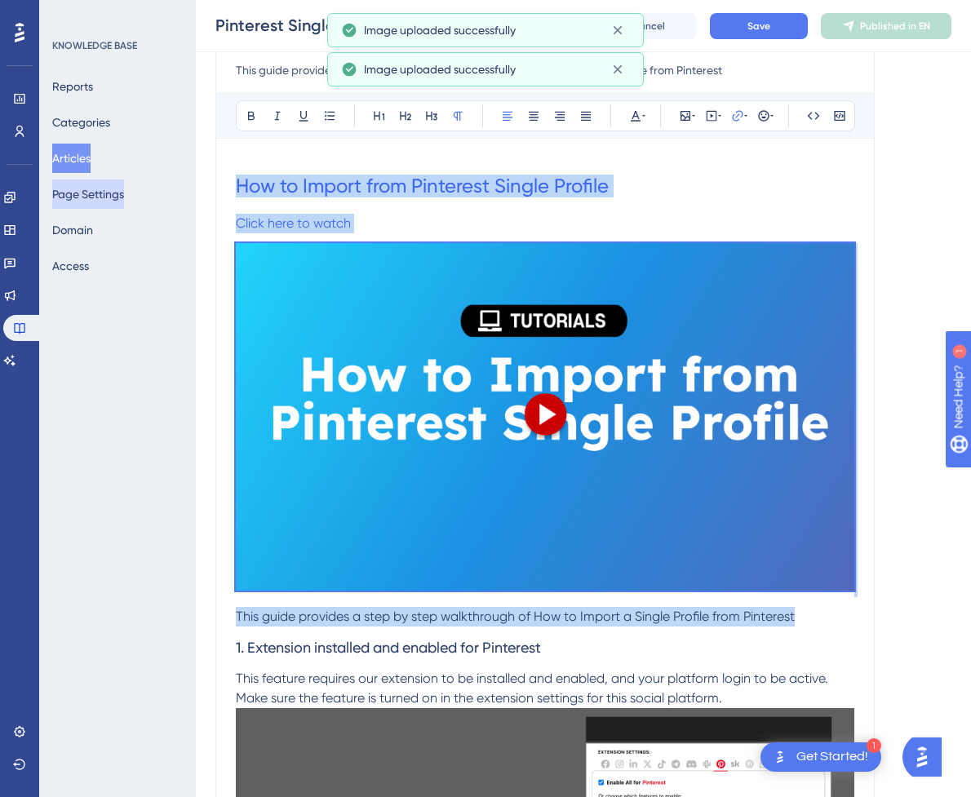
drag, startPoint x: 802, startPoint y: 610, endPoint x: 127, endPoint y: 193, distance: 792.9
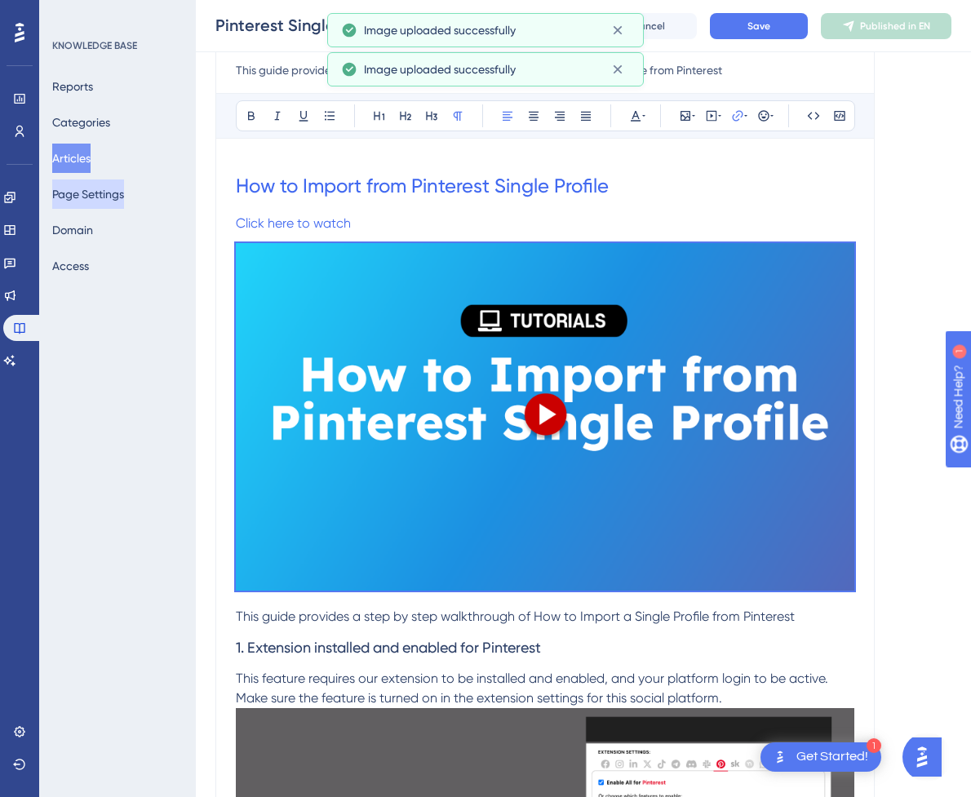
scroll to position [0, 0]
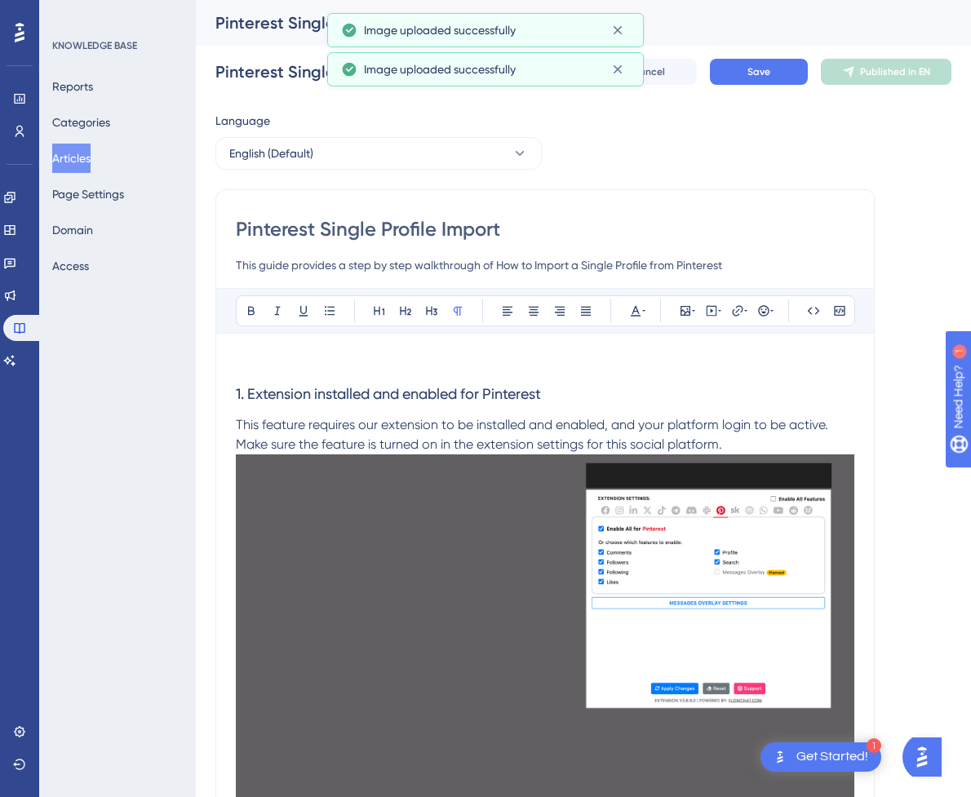
click at [309, 369] on p at bounding box center [545, 363] width 618 height 20
click at [711, 312] on icon at bounding box center [711, 310] width 2 height 4
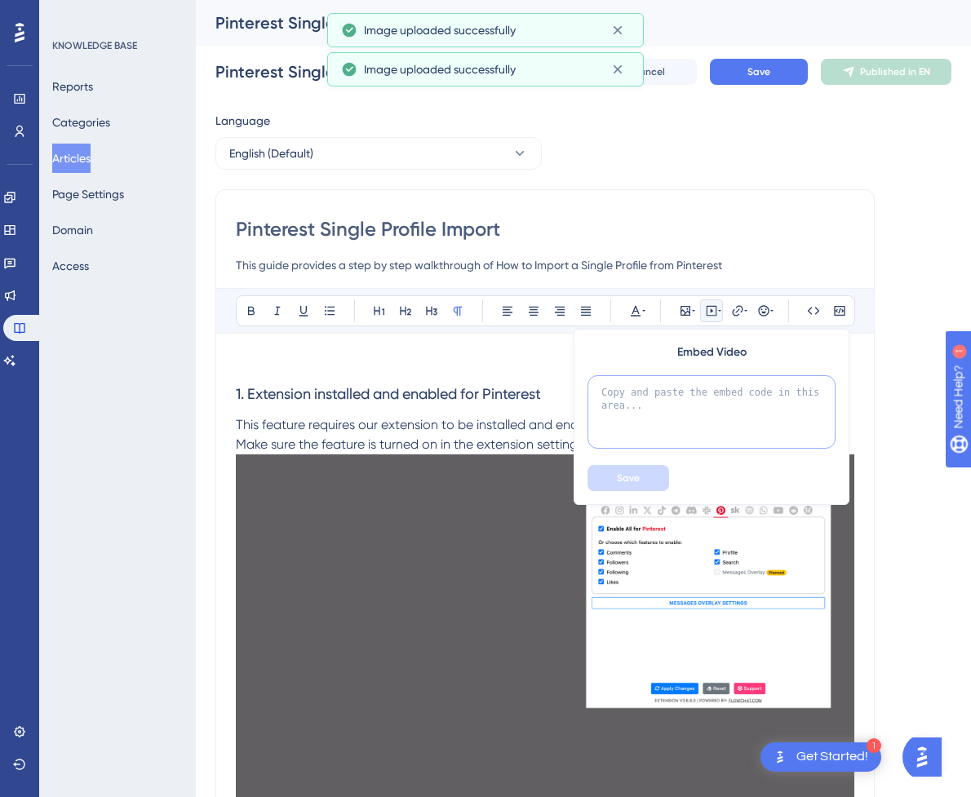
click at [665, 413] on textarea at bounding box center [711, 411] width 248 height 73
paste textarea "<div style="position:relative;padding-bottom:56.25%;"> <iframe style="width:100…"
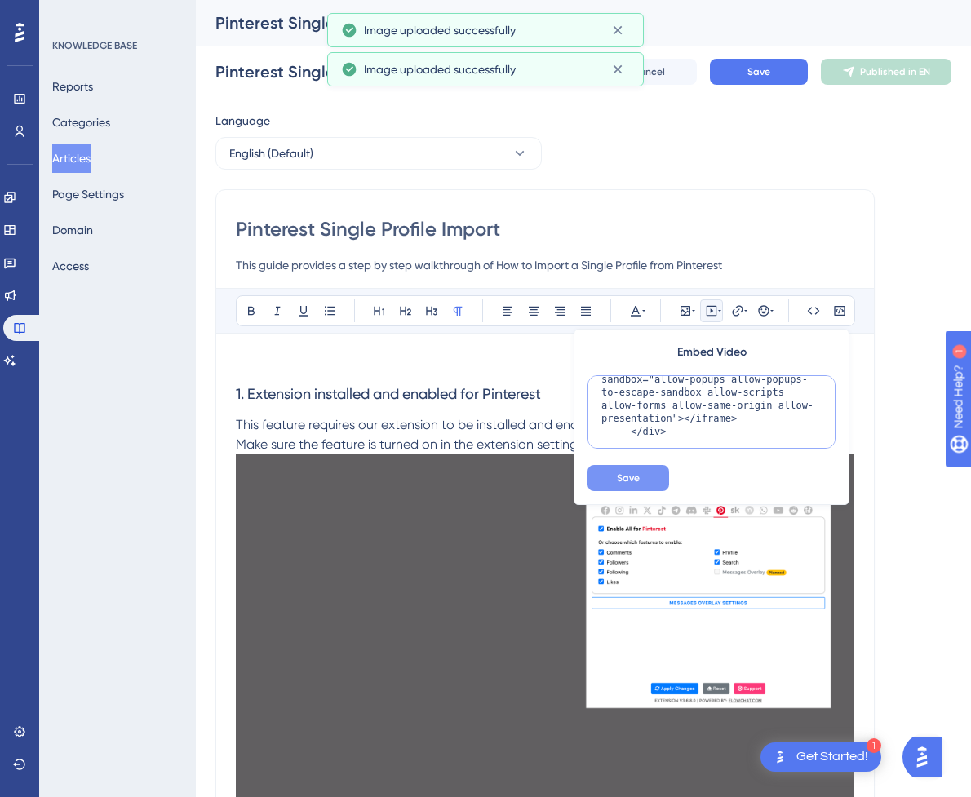
type textarea "<div style="position:relative;padding-bottom:56.25%;"> <iframe style="width:100…"
click at [635, 467] on button "Save" at bounding box center [628, 478] width 82 height 26
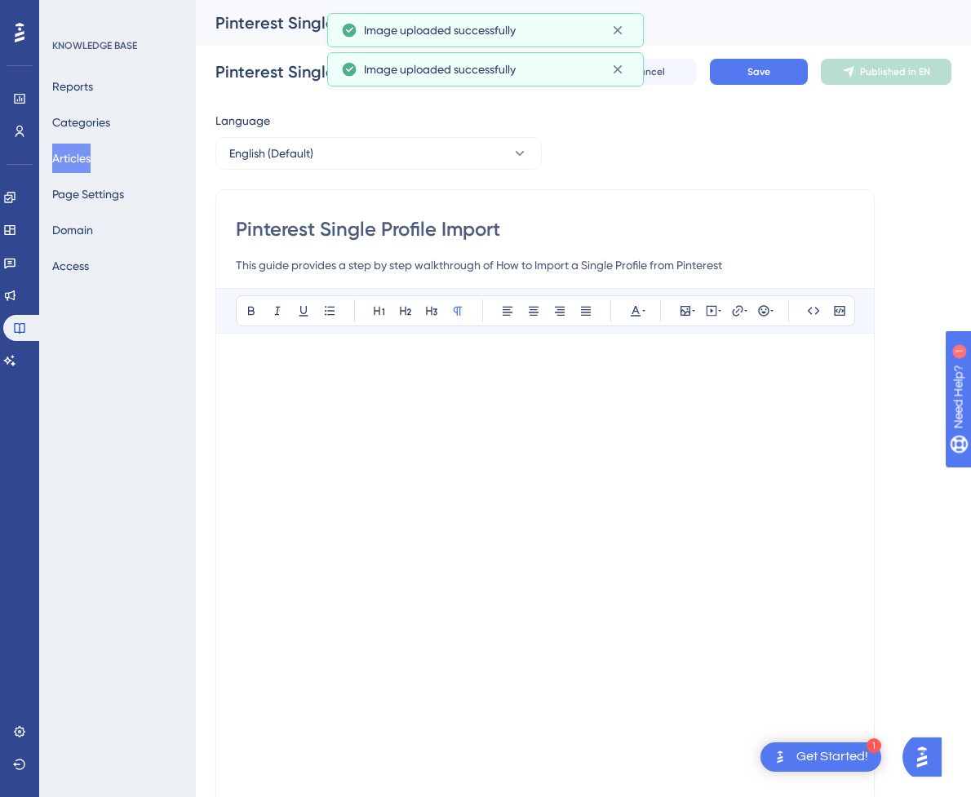
click at [506, 366] on p at bounding box center [545, 363] width 618 height 20
click at [278, 761] on p at bounding box center [545, 757] width 618 height 20
click at [808, 78] on button "Save" at bounding box center [759, 72] width 98 height 26
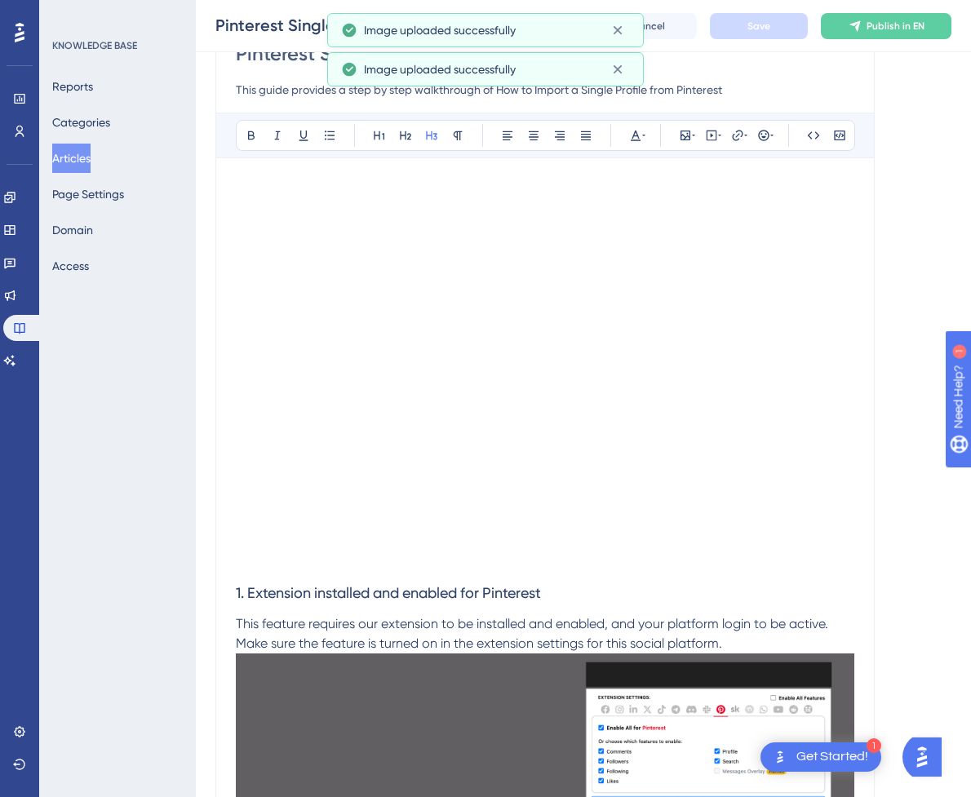
scroll to position [163, 0]
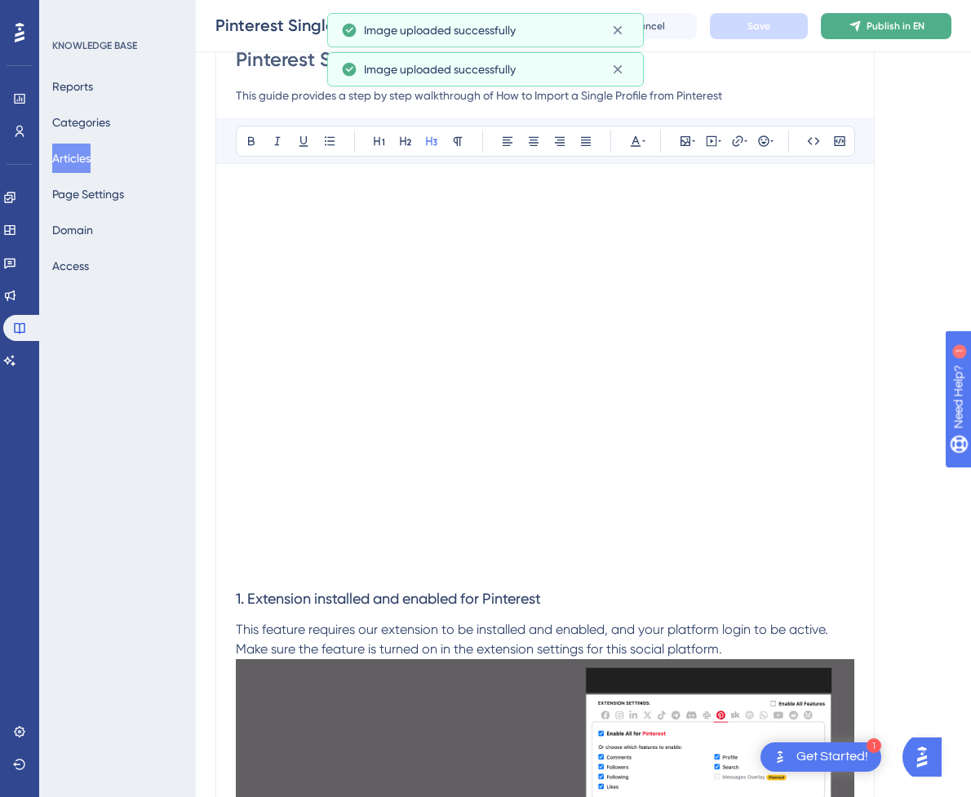
click at [861, 25] on icon at bounding box center [854, 26] width 13 height 13
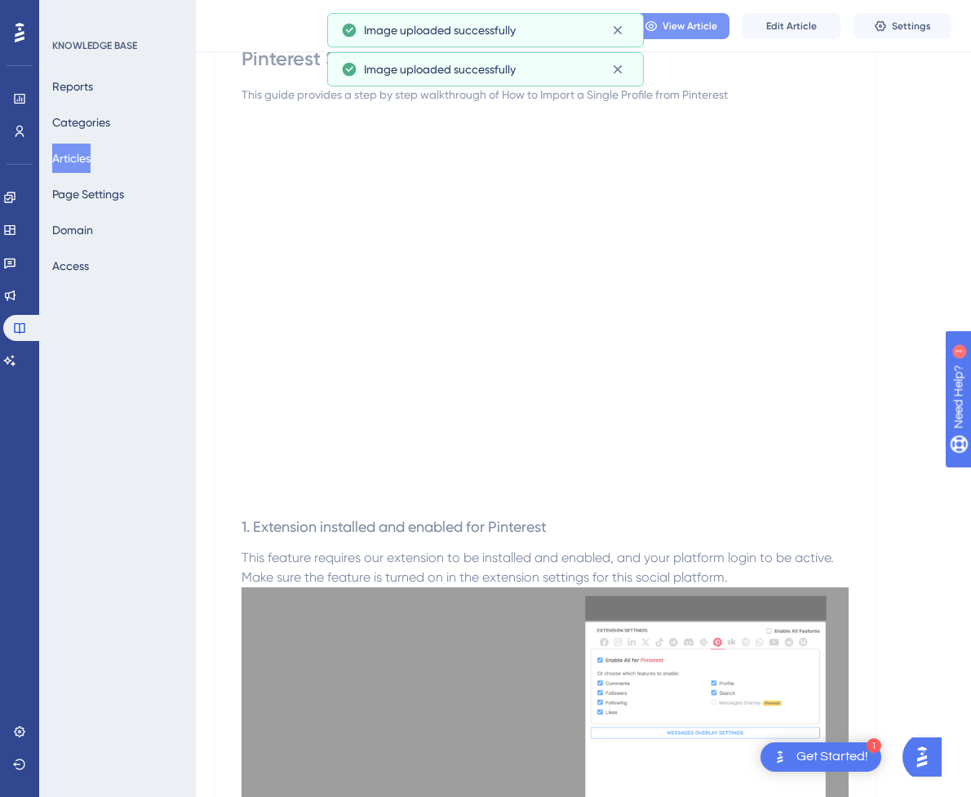
click at [665, 13] on button "View Article" at bounding box center [680, 26] width 98 height 26
click at [72, 157] on button "Articles" at bounding box center [71, 158] width 38 height 29
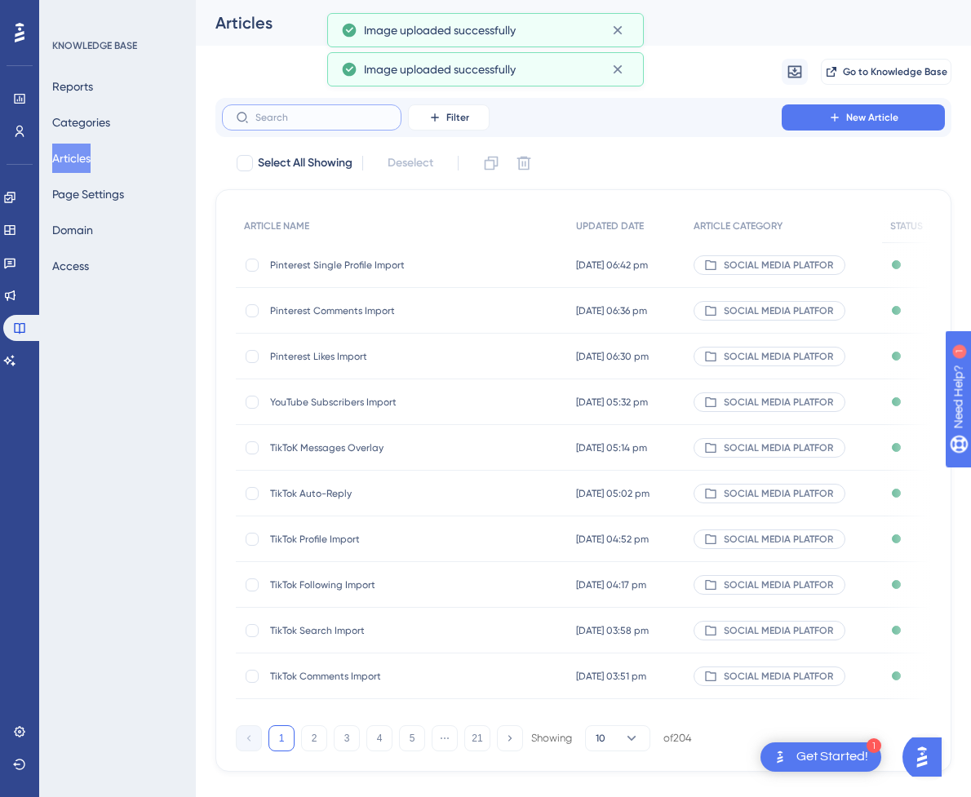
click at [289, 118] on input "text" at bounding box center [321, 117] width 132 height 11
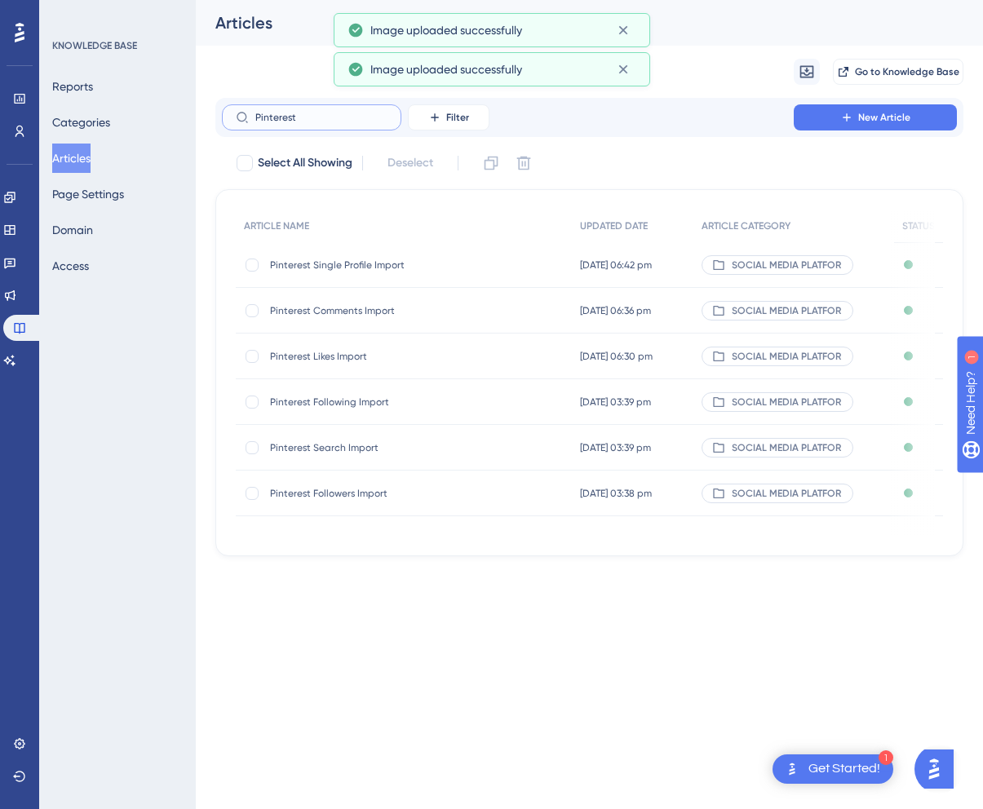
type input "Pinterest"
click at [366, 404] on span "Pinterest Following Import" at bounding box center [400, 402] width 261 height 13
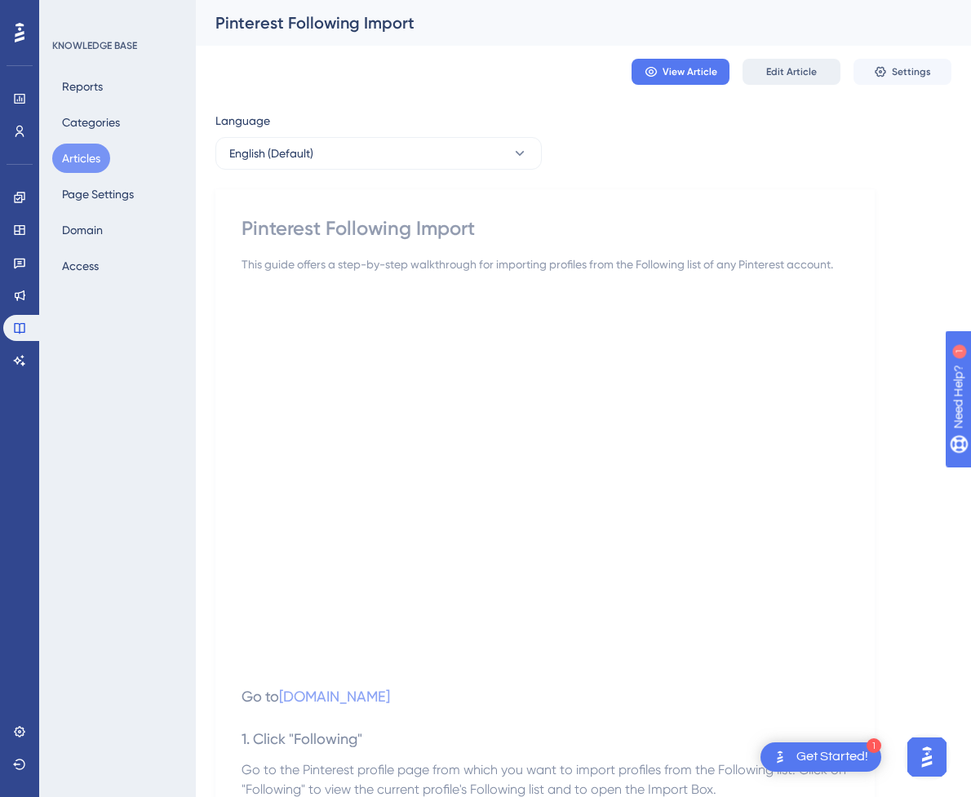
click at [782, 65] on span "Edit Article" at bounding box center [791, 71] width 51 height 13
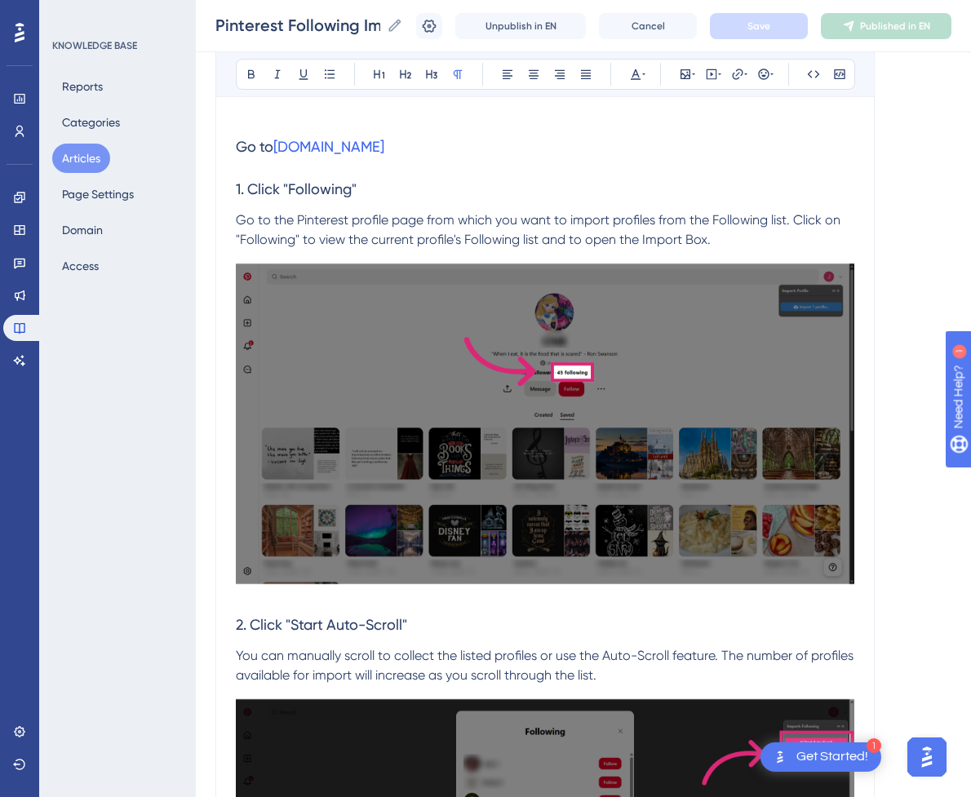
scroll to position [565, 0]
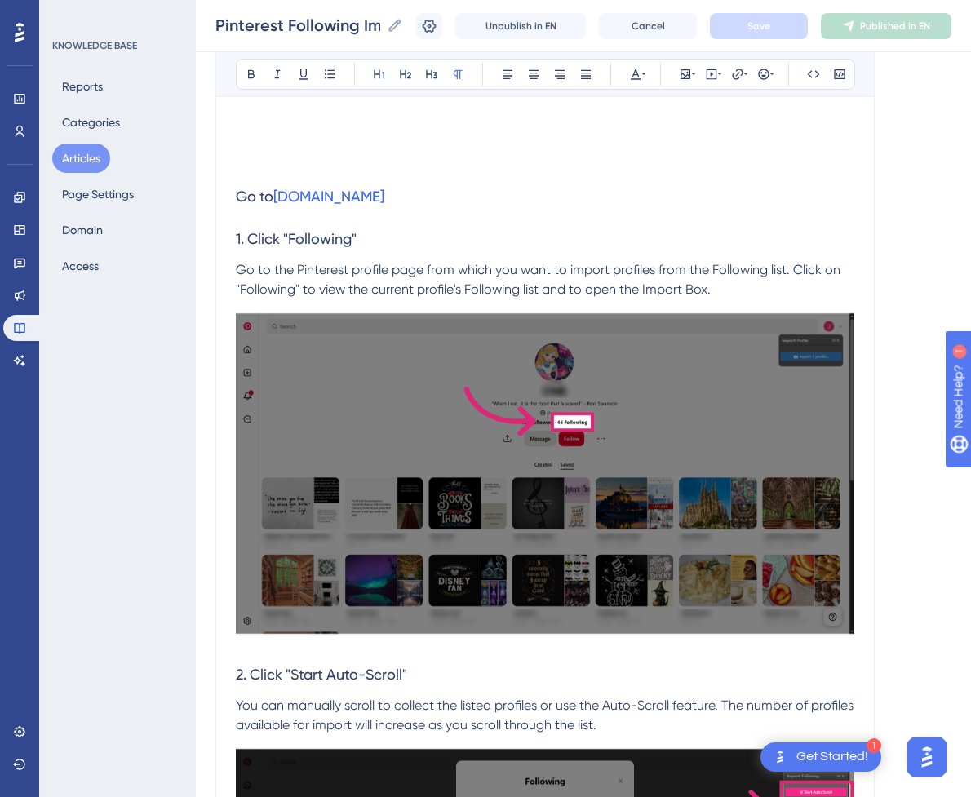
click at [481, 273] on span "Go to the Pinterest profile page from which you want to import profiles from th…" at bounding box center [540, 279] width 608 height 35
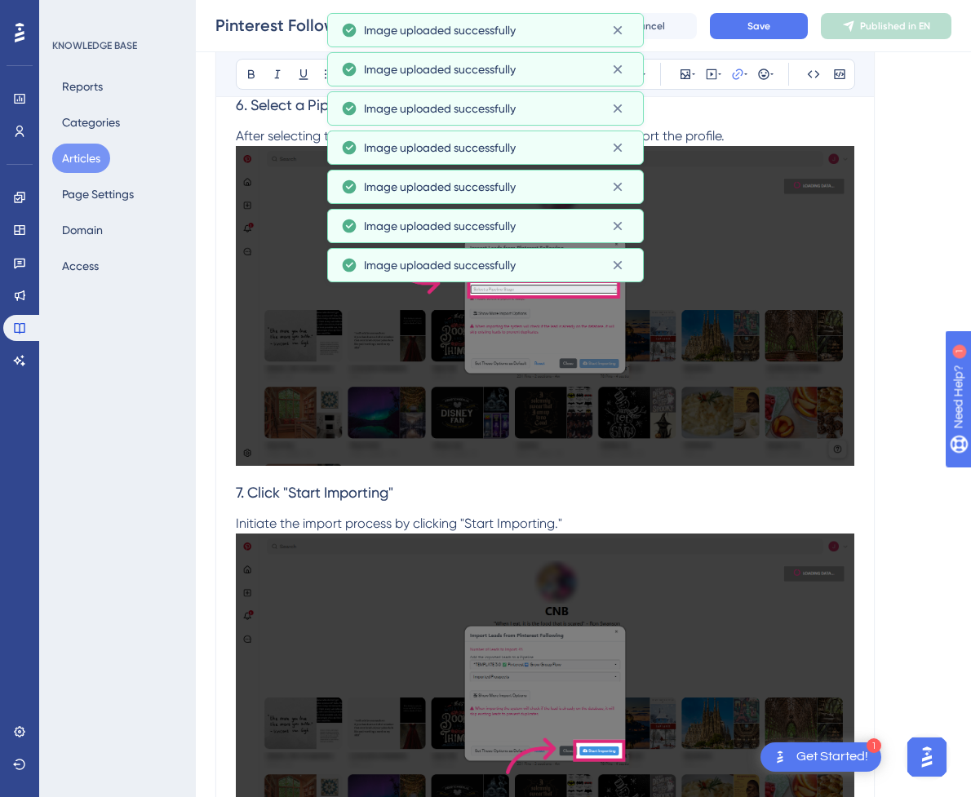
scroll to position [3883, 0]
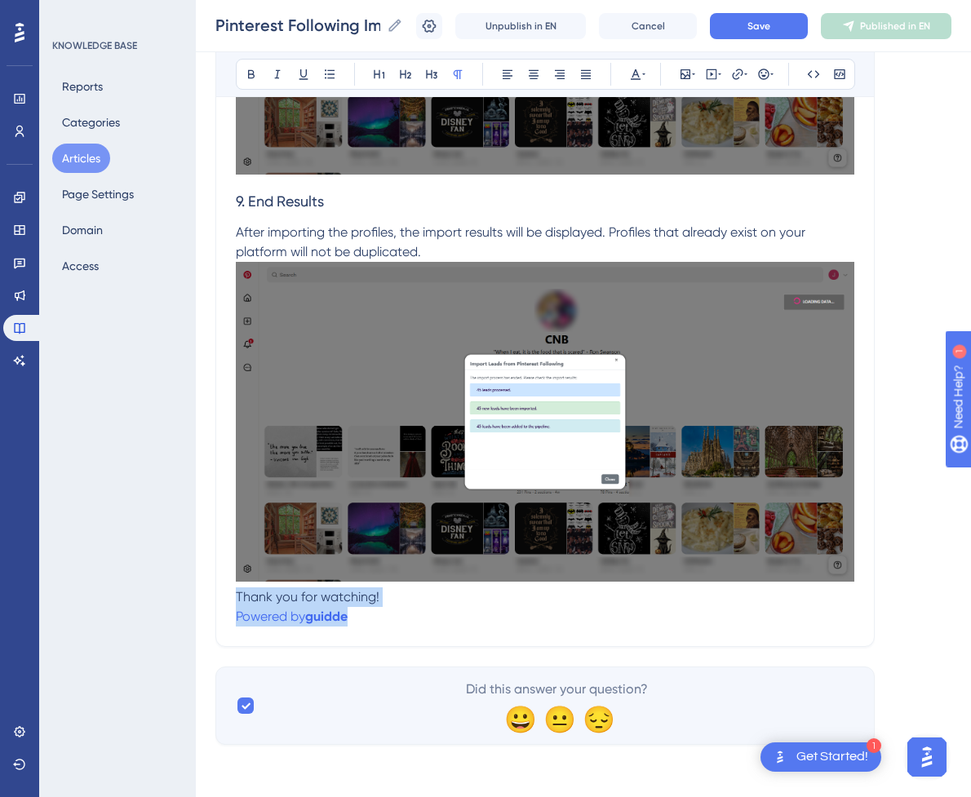
drag, startPoint x: 367, startPoint y: 617, endPoint x: 229, endPoint y: 593, distance: 139.9
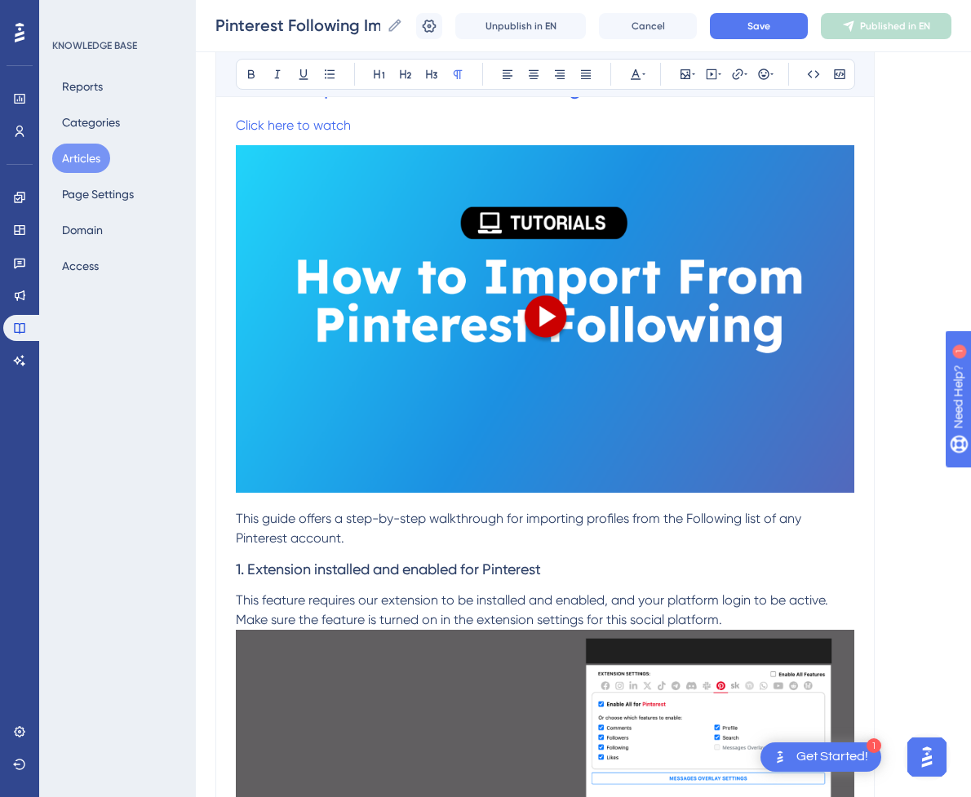
scroll to position [267, 0]
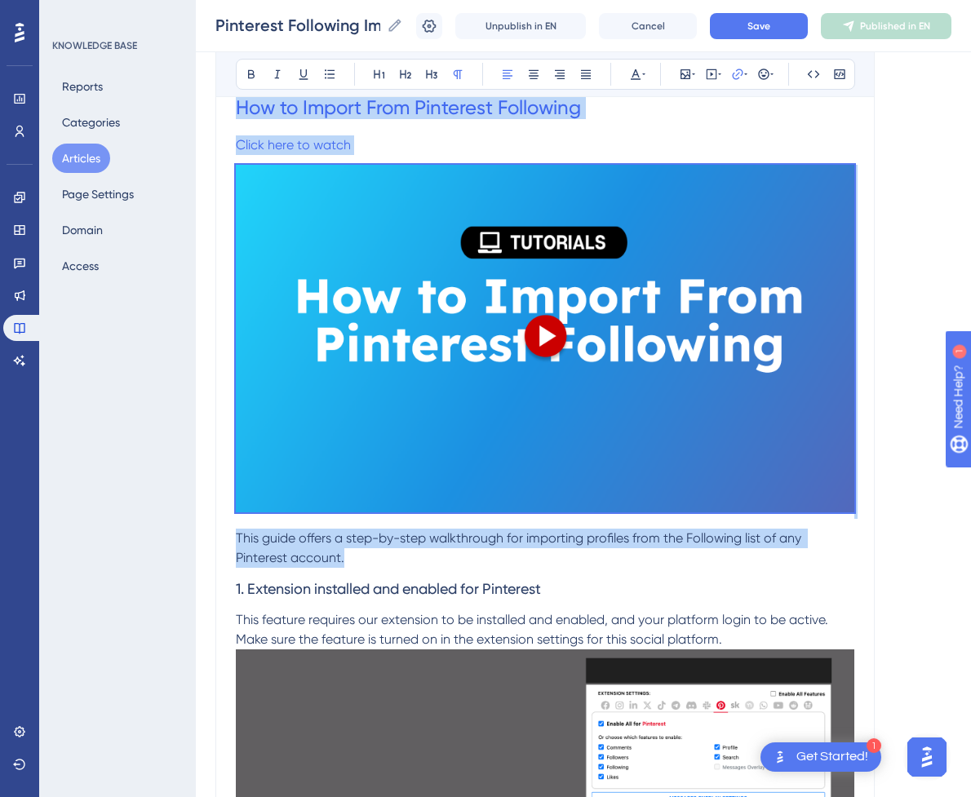
drag, startPoint x: 378, startPoint y: 557, endPoint x: 213, endPoint y: 108, distance: 479.0
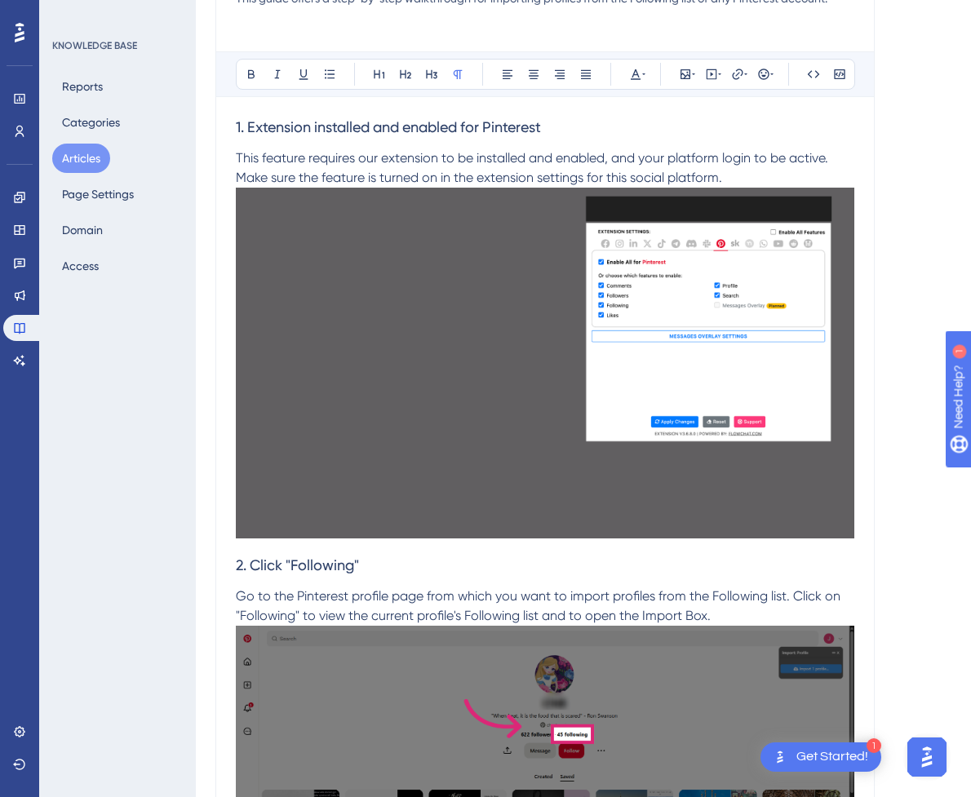
scroll to position [0, 0]
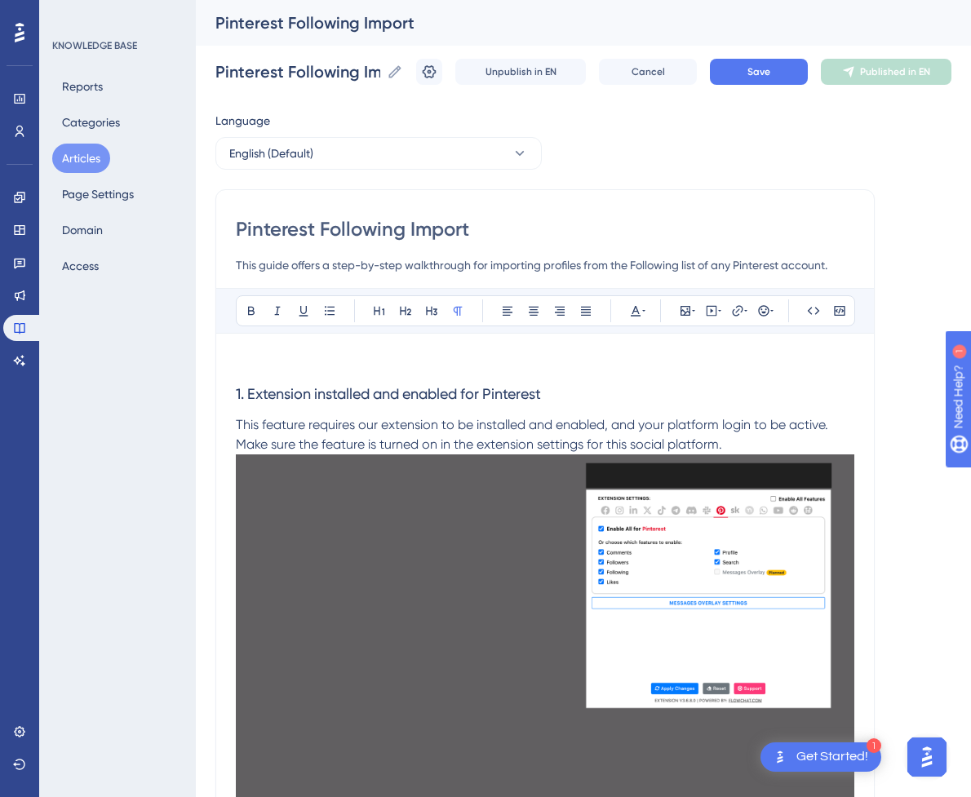
click at [392, 365] on p at bounding box center [545, 363] width 618 height 20
click at [703, 305] on button at bounding box center [711, 310] width 23 height 23
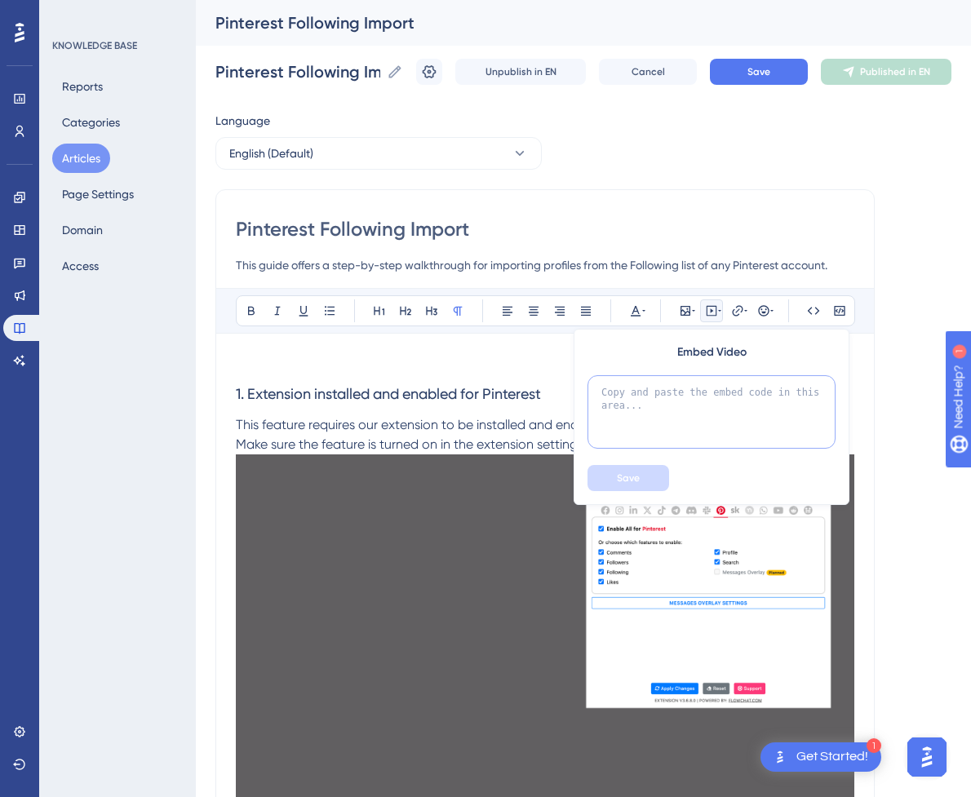
click at [684, 422] on textarea at bounding box center [711, 411] width 248 height 73
paste textarea "<div style="position:relative;padding-bottom:56.25%;"> <iframe style="width:100…"
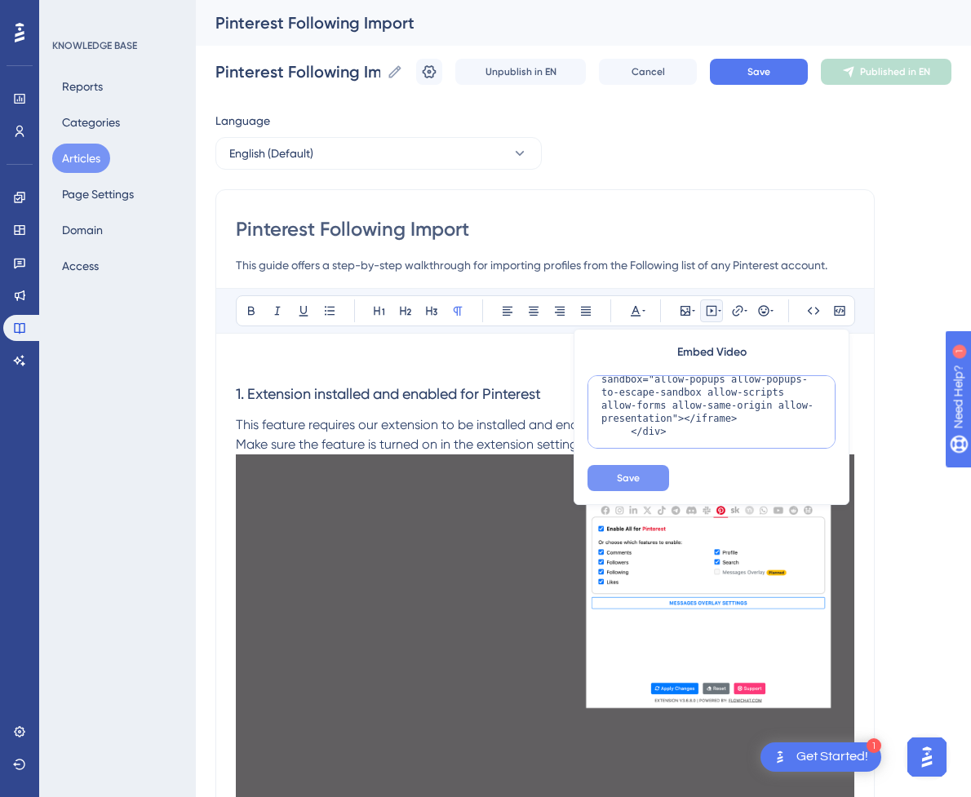
type textarea "<div style="position:relative;padding-bottom:56.25%;"> <iframe style="width:100…"
click at [635, 482] on span "Save" at bounding box center [628, 477] width 23 height 13
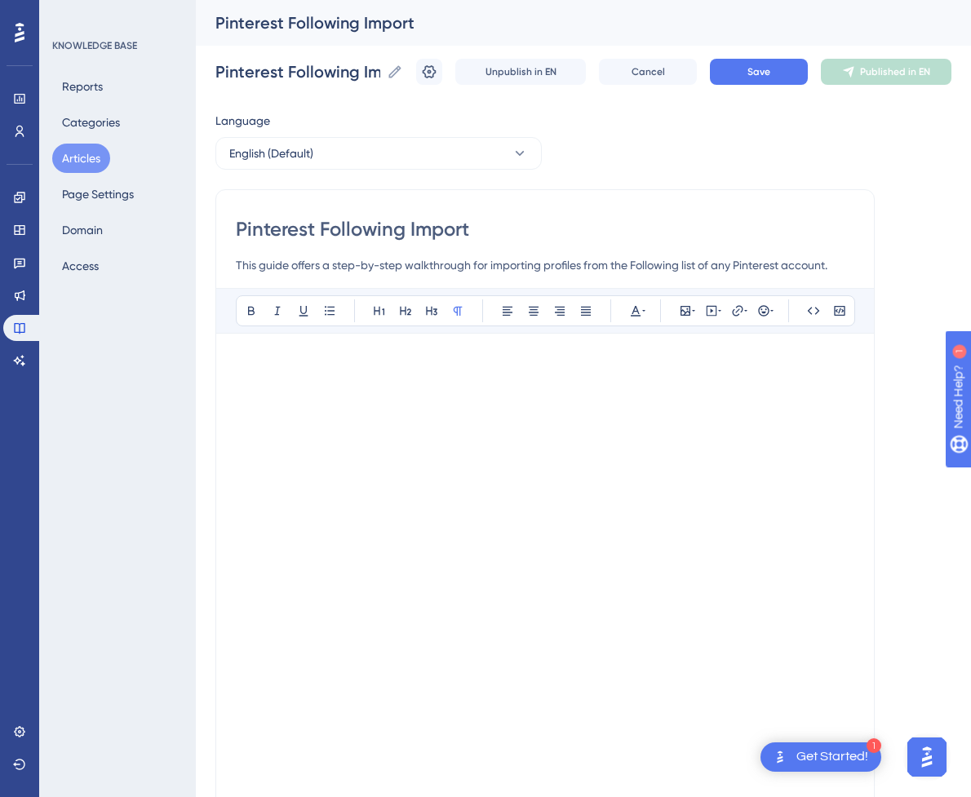
click at [409, 356] on p at bounding box center [545, 363] width 618 height 20
click at [276, 759] on p at bounding box center [545, 757] width 618 height 20
click at [761, 62] on button "Save" at bounding box center [759, 72] width 98 height 26
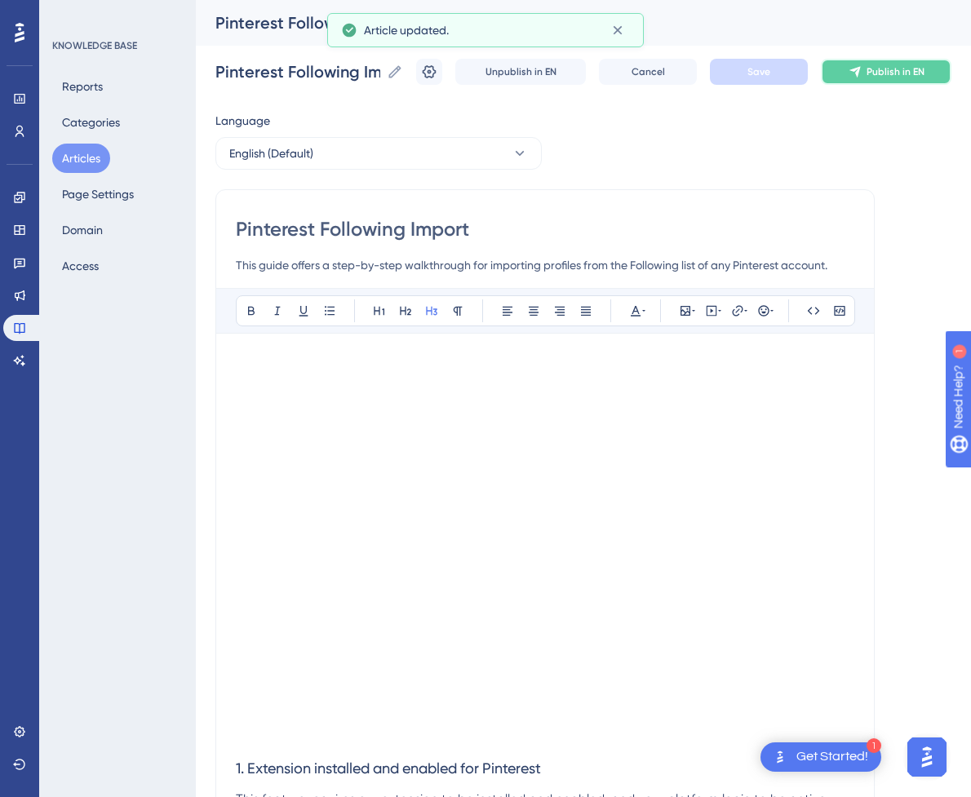
click at [891, 78] on button "Publish in EN" at bounding box center [886, 72] width 131 height 26
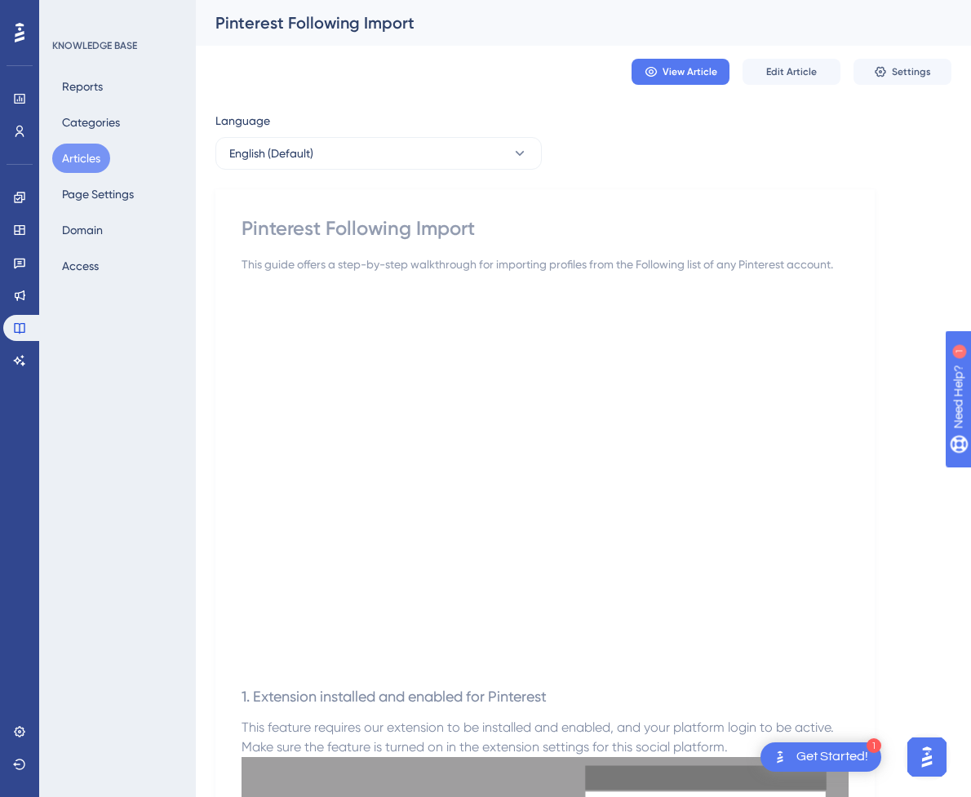
click at [84, 161] on button "Articles" at bounding box center [81, 158] width 58 height 29
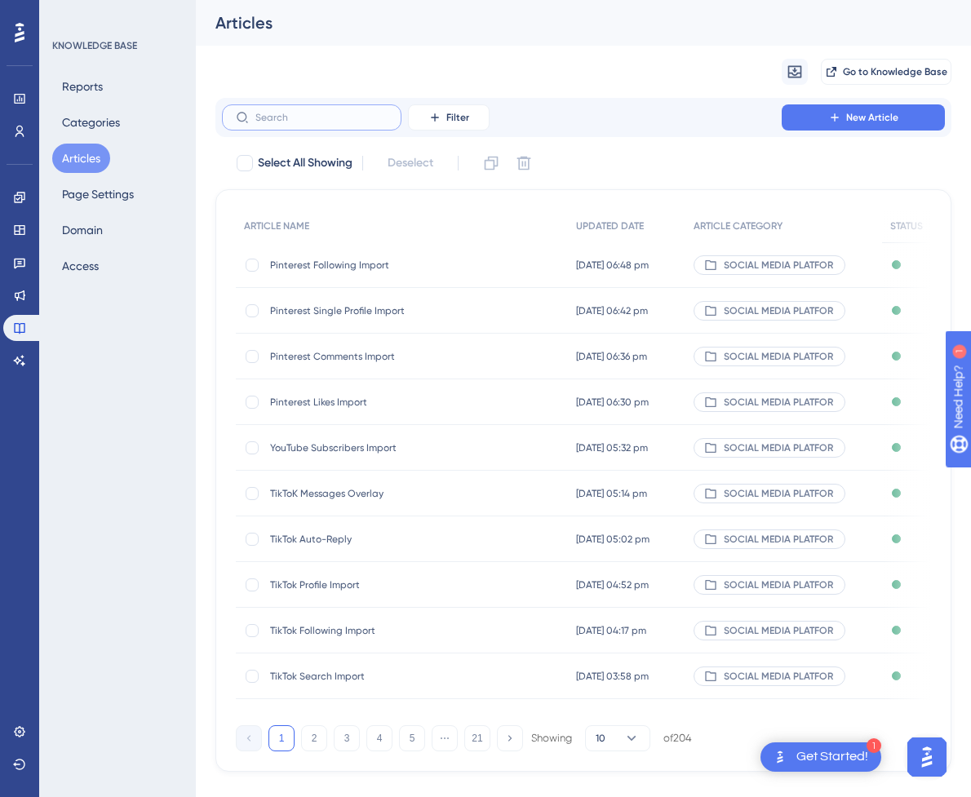
click at [302, 122] on input "text" at bounding box center [321, 117] width 132 height 11
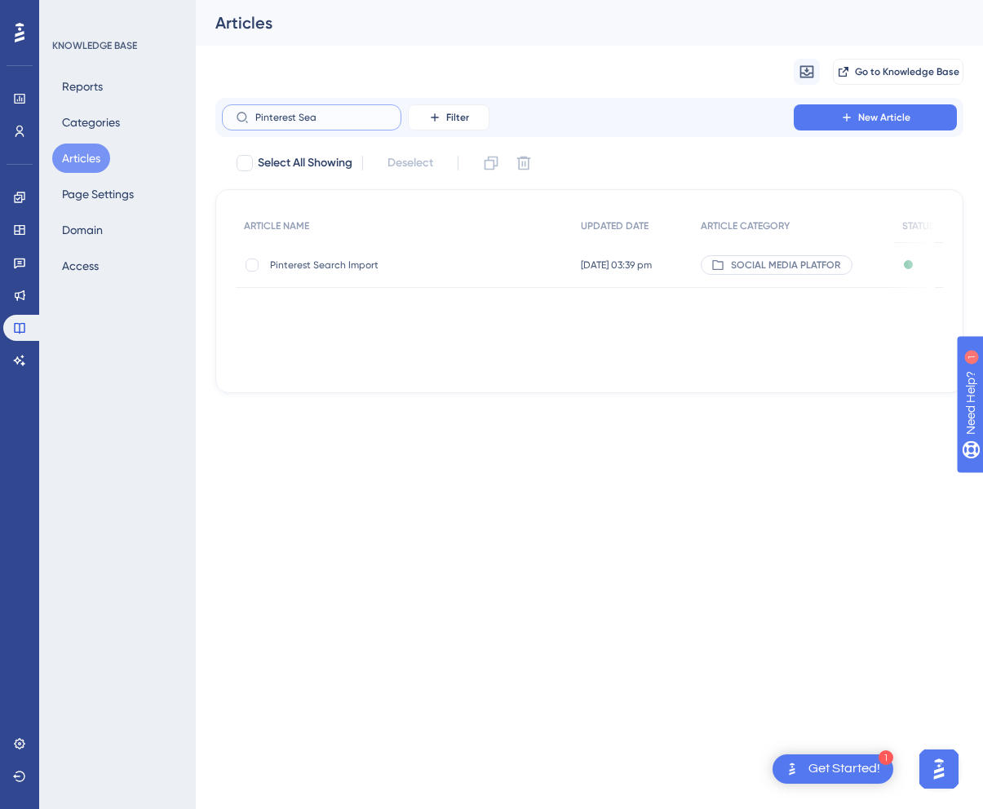
type input "Pinterest Sea"
click at [359, 272] on div "Pinterest Search Import Pinterest Search Import" at bounding box center [400, 265] width 261 height 46
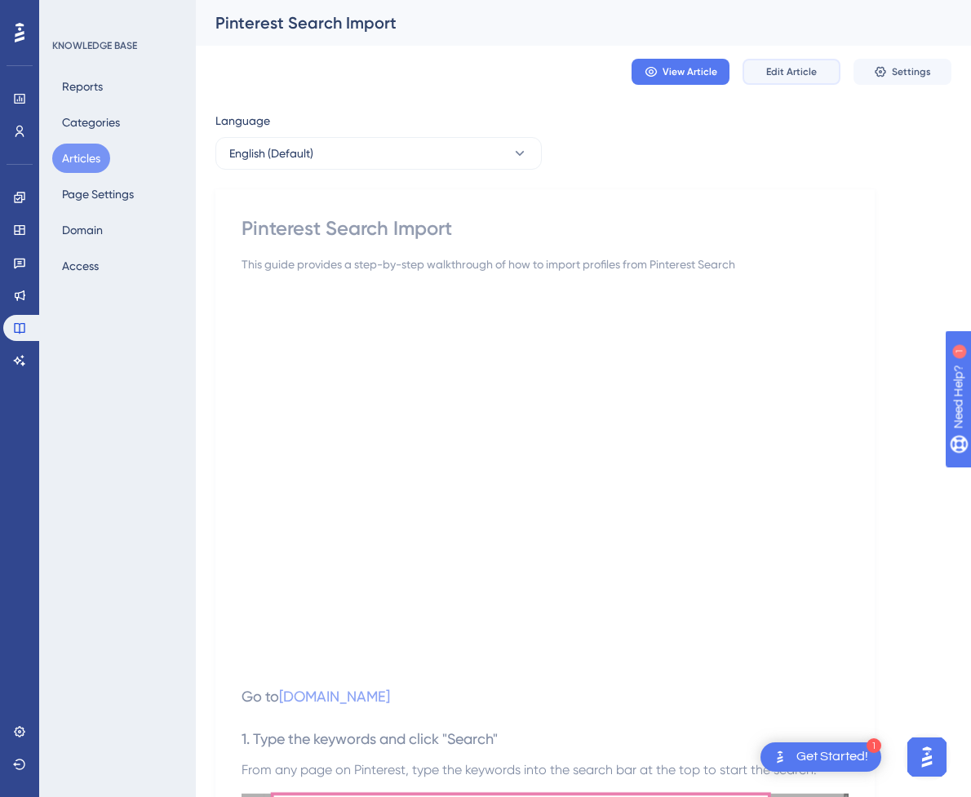
click at [808, 64] on button "Edit Article" at bounding box center [791, 72] width 98 height 26
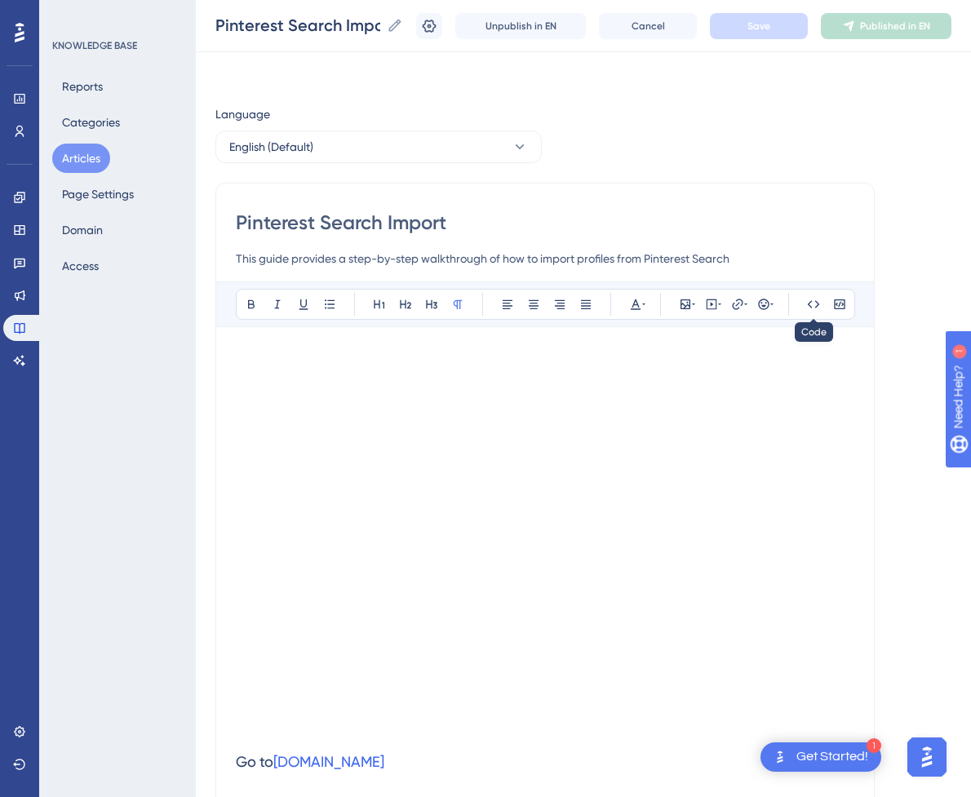
scroll to position [1641, 0]
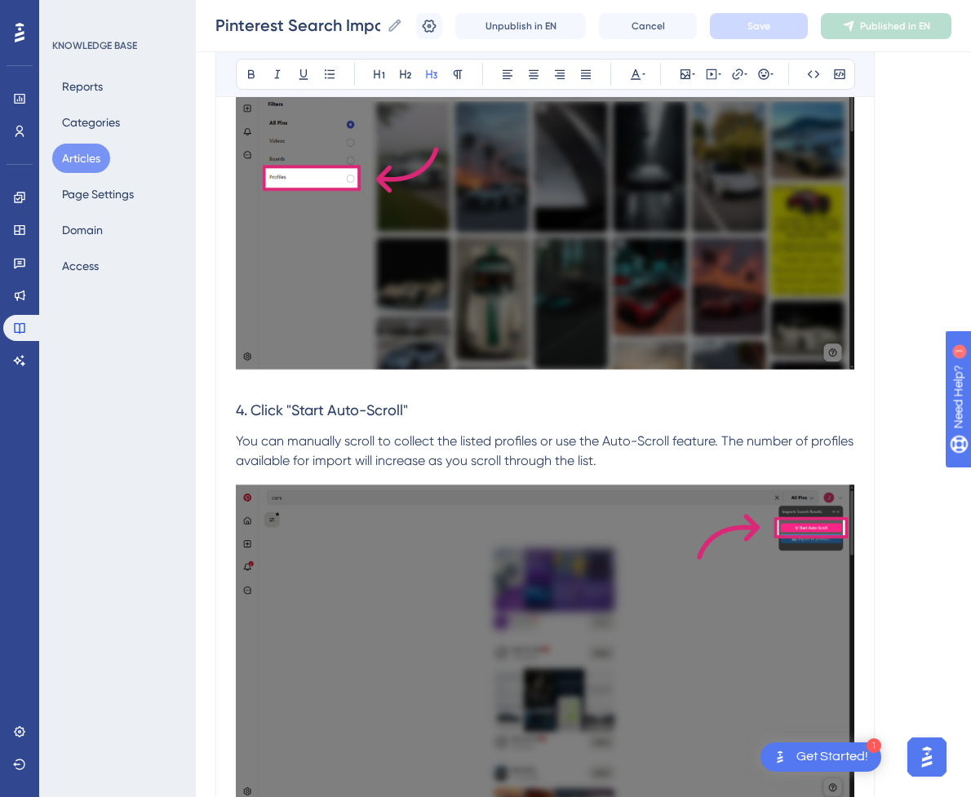
click at [477, 409] on h3 "4. Click "Start Auto-Scroll"" at bounding box center [545, 410] width 618 height 42
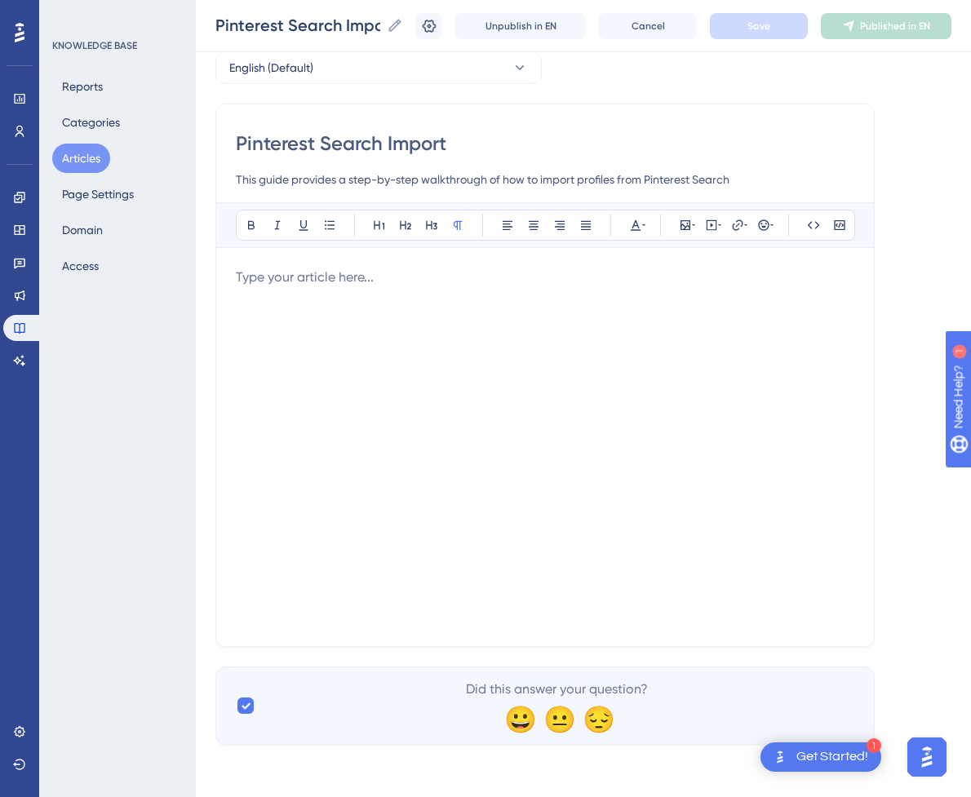
scroll to position [79, 0]
click at [477, 409] on div at bounding box center [545, 447] width 618 height 359
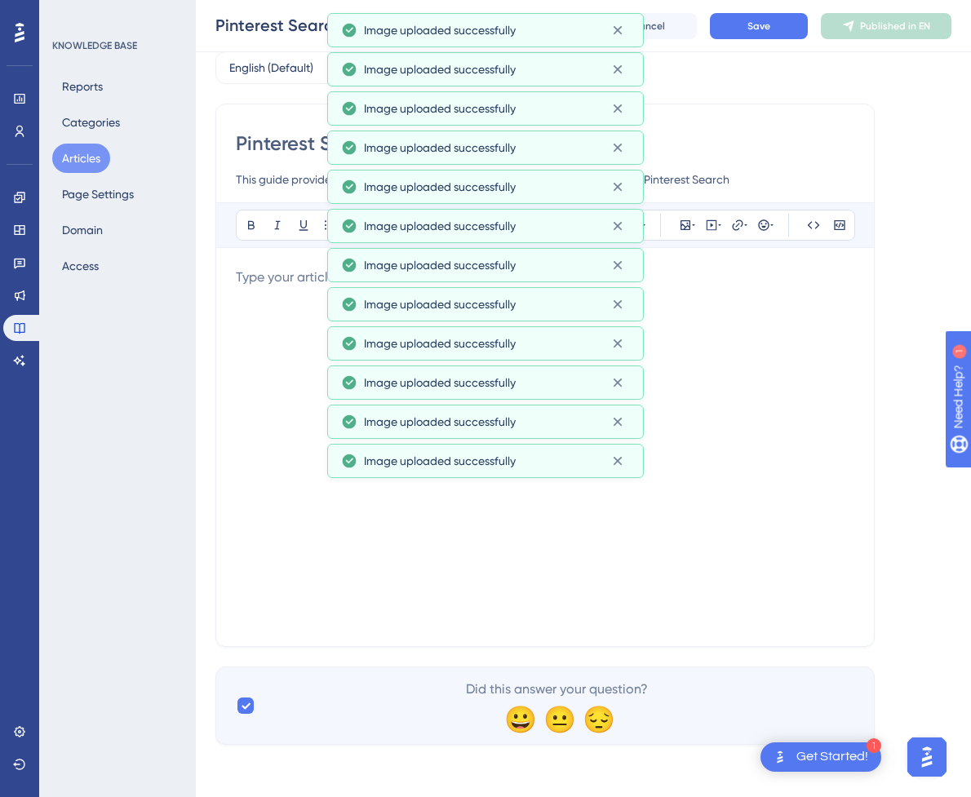
click at [619, 578] on div at bounding box center [545, 447] width 618 height 359
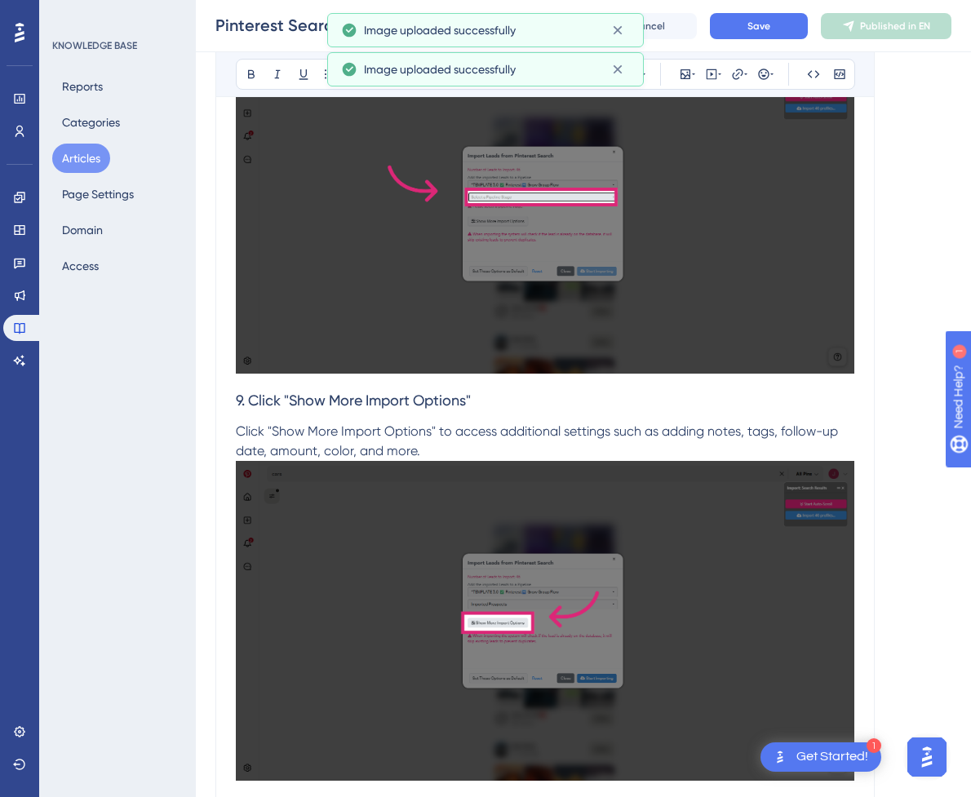
scroll to position [5025, 0]
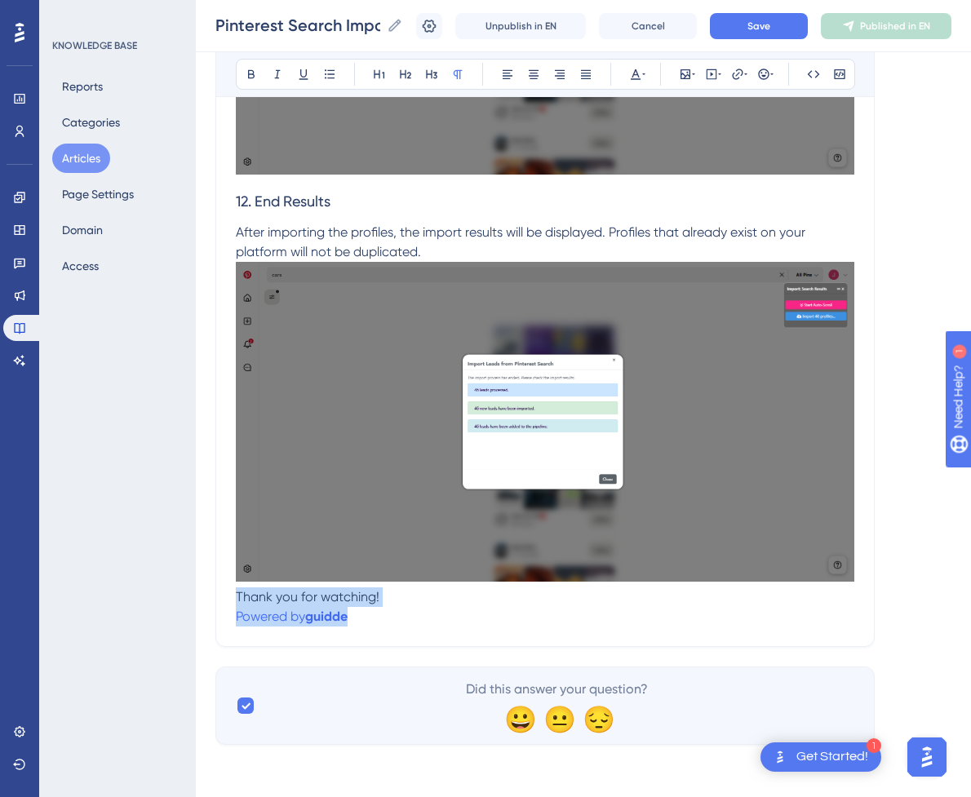
drag, startPoint x: 369, startPoint y: 613, endPoint x: 228, endPoint y: 597, distance: 142.8
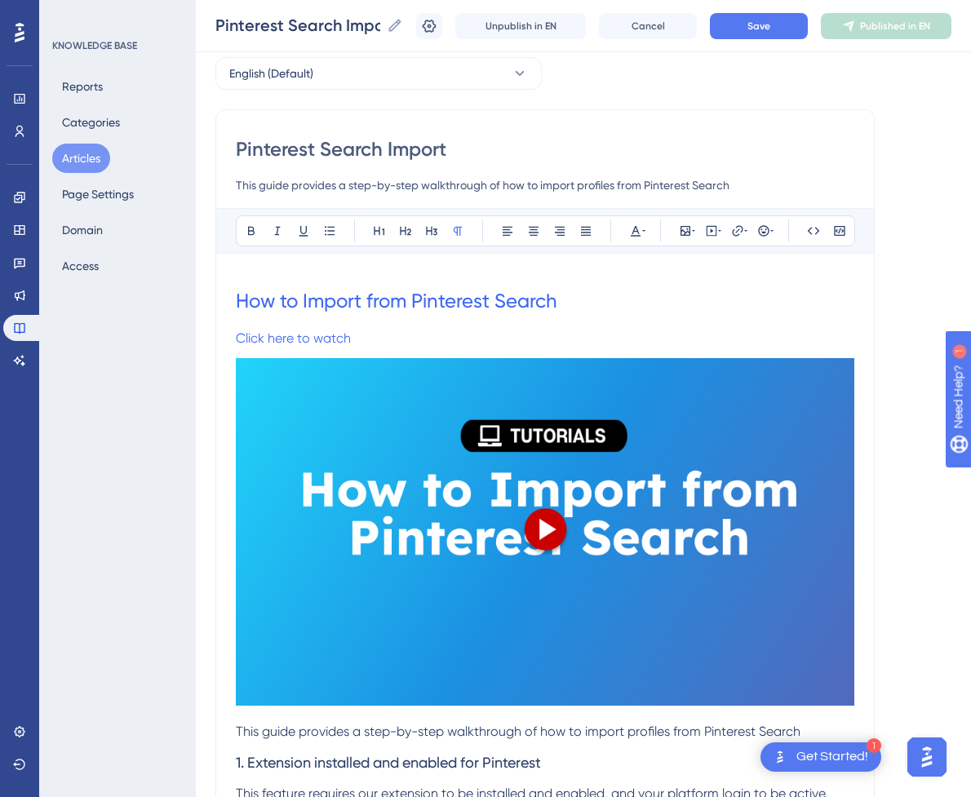
scroll to position [326, 0]
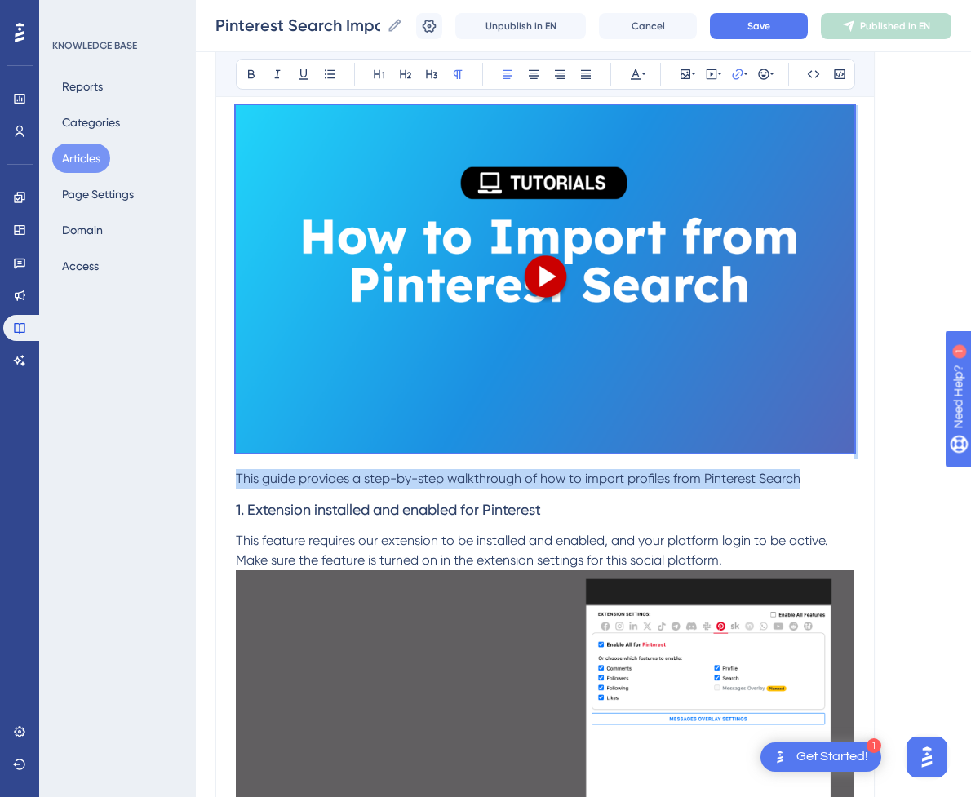
drag, startPoint x: 811, startPoint y: 478, endPoint x: 208, endPoint y: 38, distance: 746.1
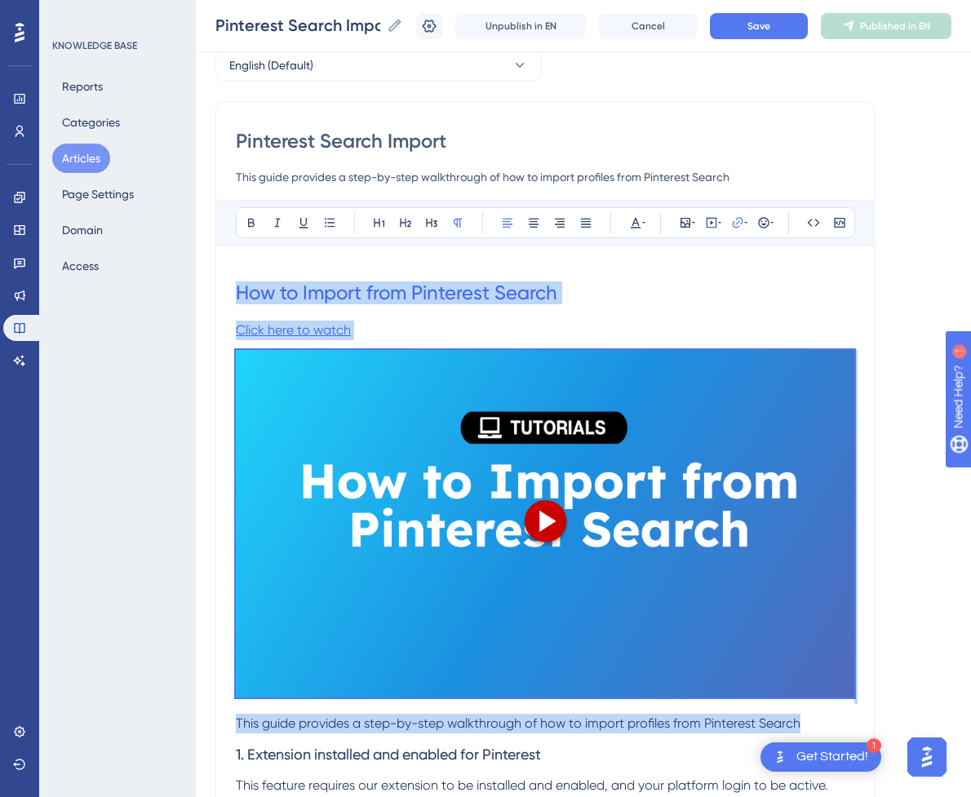
scroll to position [0, 0]
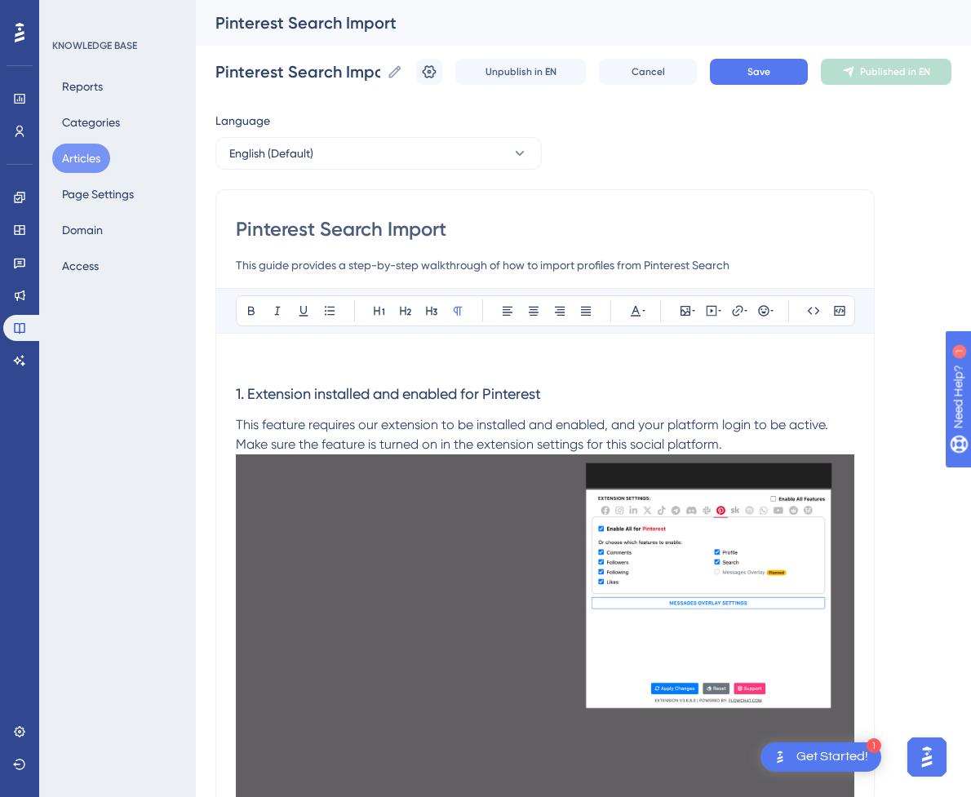
click at [378, 364] on p at bounding box center [545, 363] width 618 height 20
click at [710, 312] on icon at bounding box center [711, 310] width 2 height 4
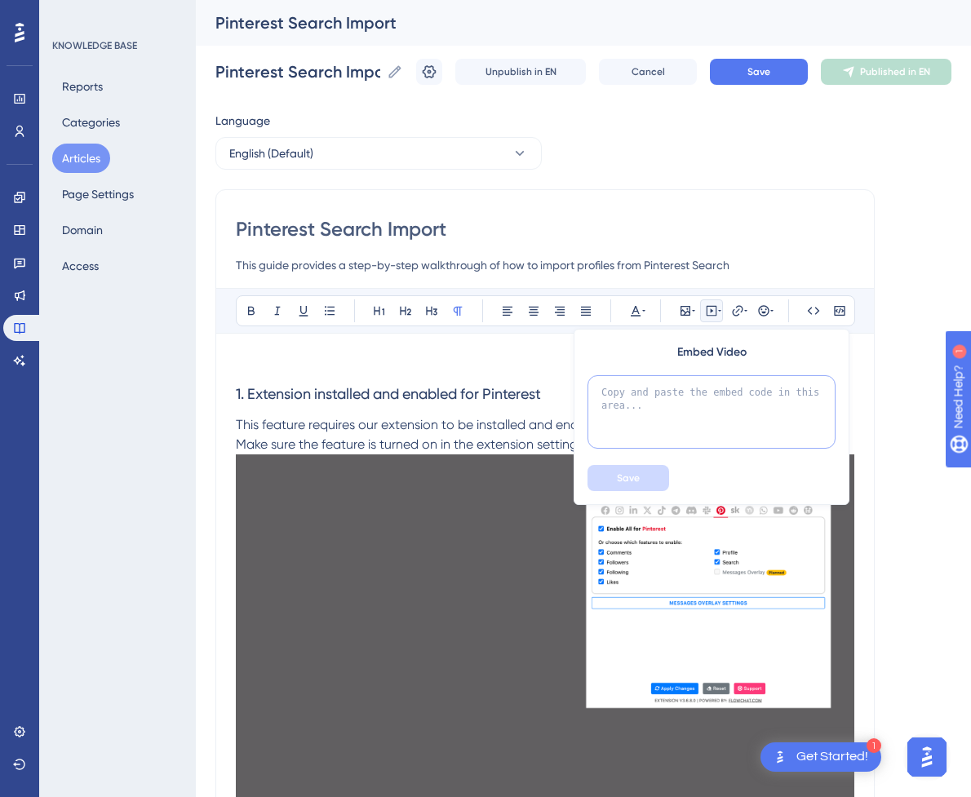
click at [679, 423] on textarea at bounding box center [711, 411] width 248 height 73
paste textarea "<div style="position:relative;padding-bottom:56.25%;"> <iframe style="width:100…"
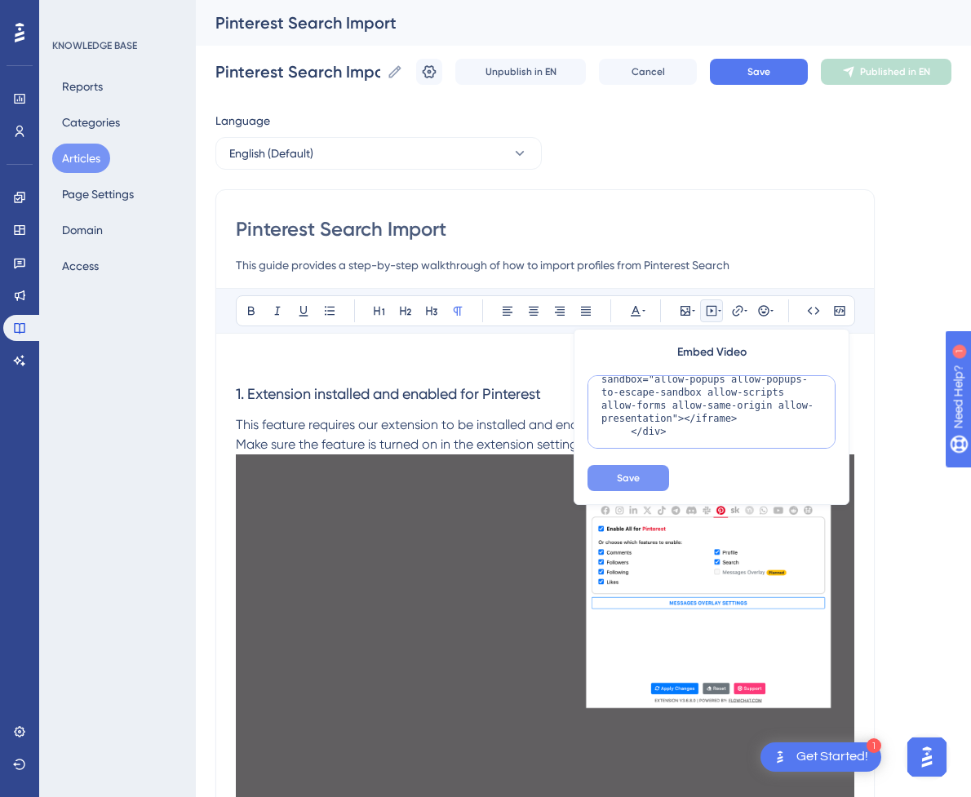
type textarea "<div style="position:relative;padding-bottom:56.25%;"> <iframe style="width:100…"
click at [635, 475] on span "Save" at bounding box center [628, 477] width 23 height 13
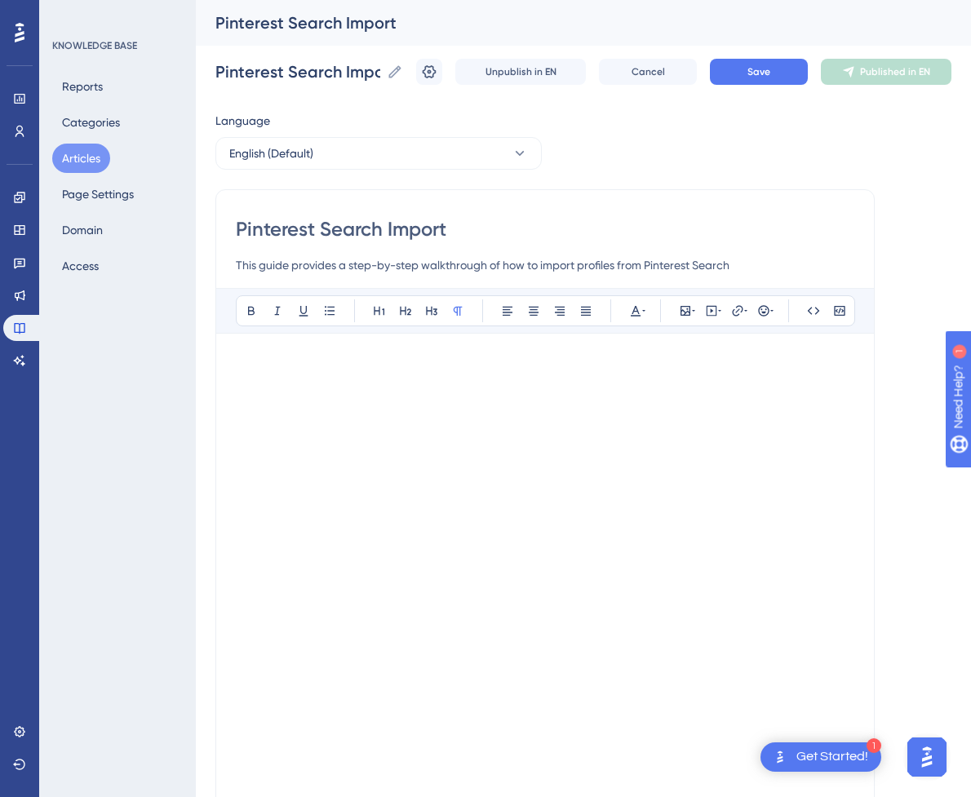
click at [397, 365] on p at bounding box center [545, 363] width 618 height 20
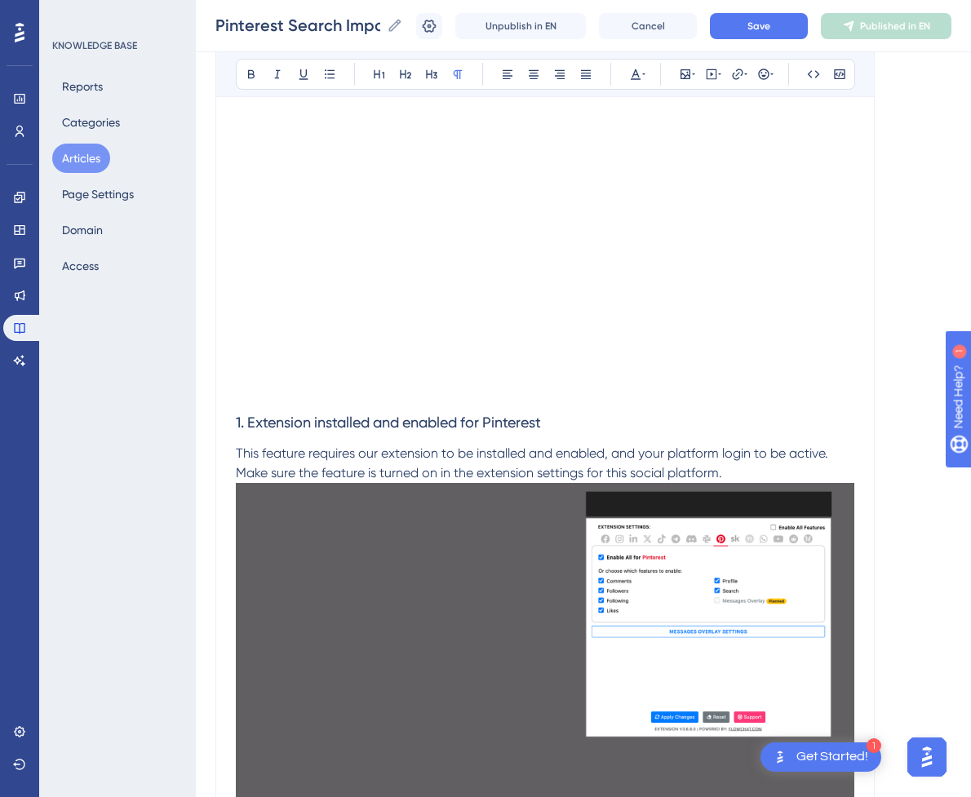
scroll to position [489, 0]
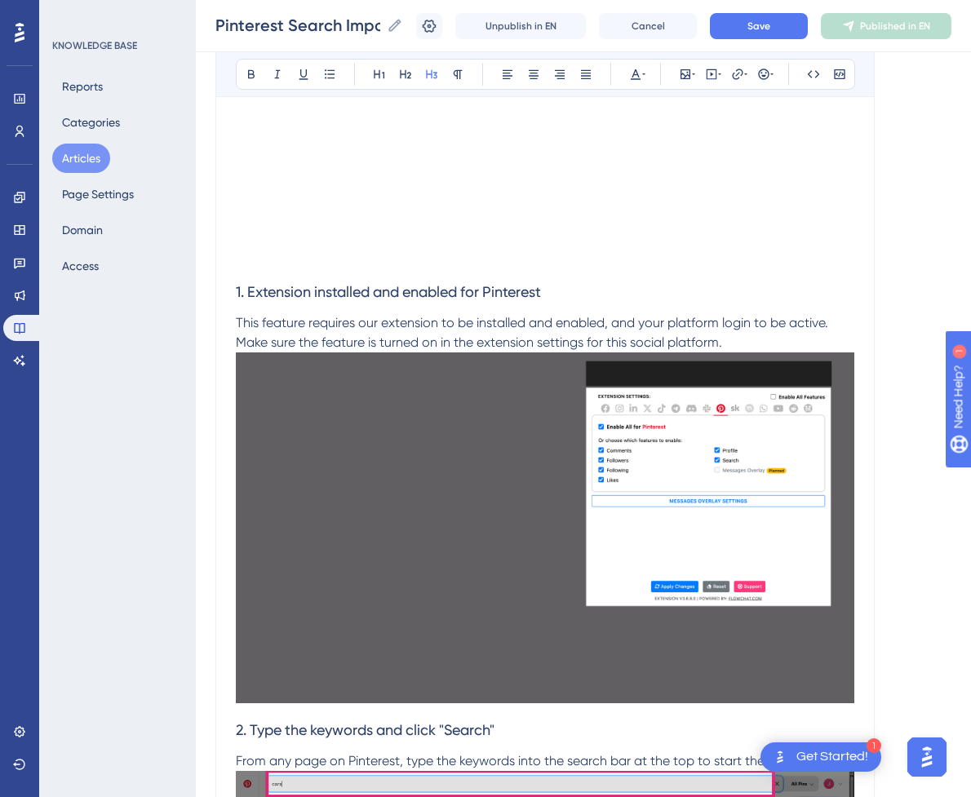
click at [297, 275] on h3 "1. Extension installed and enabled for Pinterest" at bounding box center [545, 292] width 618 height 42
click at [298, 259] on p at bounding box center [545, 261] width 618 height 20
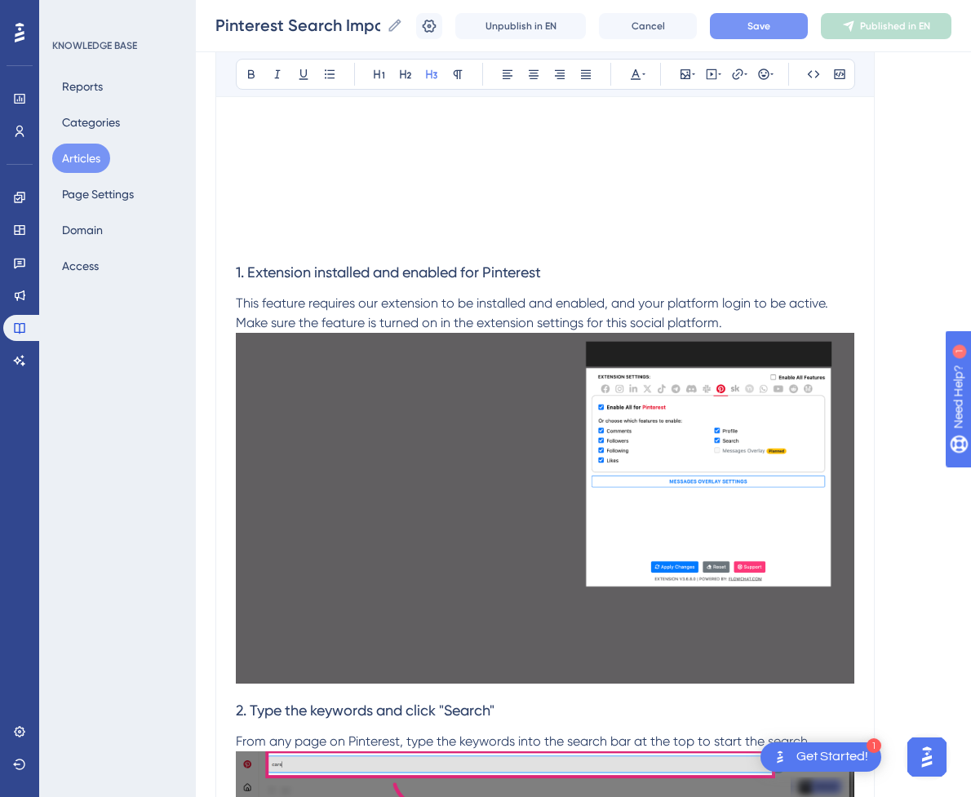
drag, startPoint x: 741, startPoint y: 9, endPoint x: 758, endPoint y: 16, distance: 18.6
click at [743, 9] on div "Pinterest Search Import Pinterest Search Import Unpublish in EN Cancel Save Pub…" at bounding box center [583, 26] width 775 height 52
click at [762, 17] on button "Save" at bounding box center [759, 26] width 98 height 26
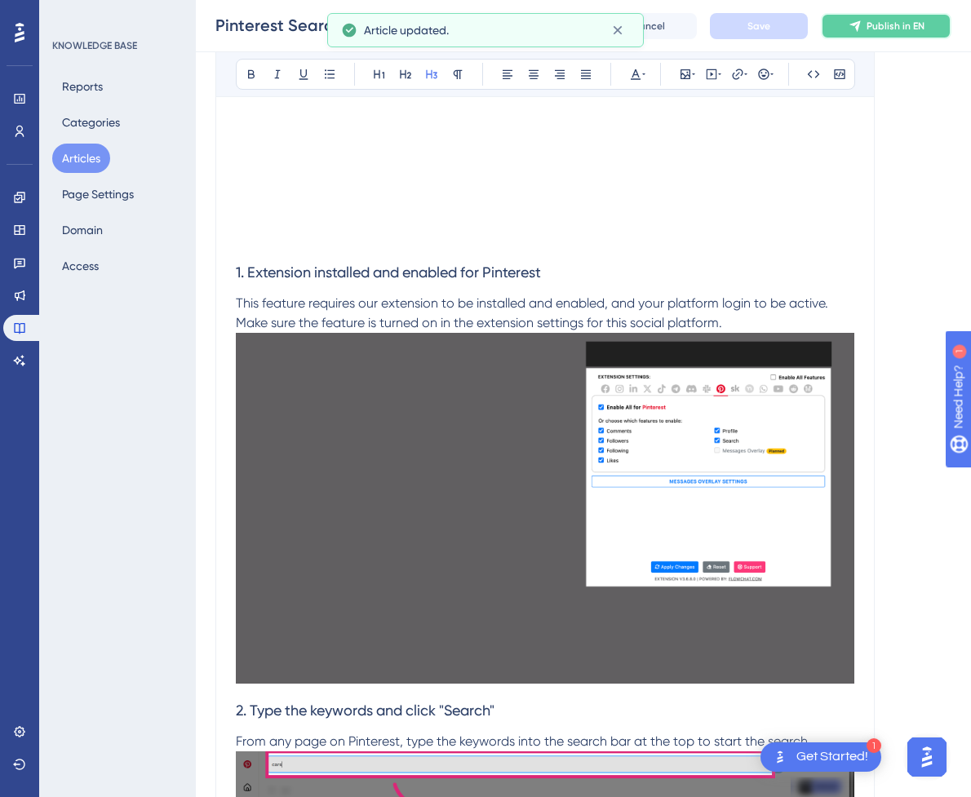
click at [887, 29] on span "Publish in EN" at bounding box center [895, 26] width 58 height 13
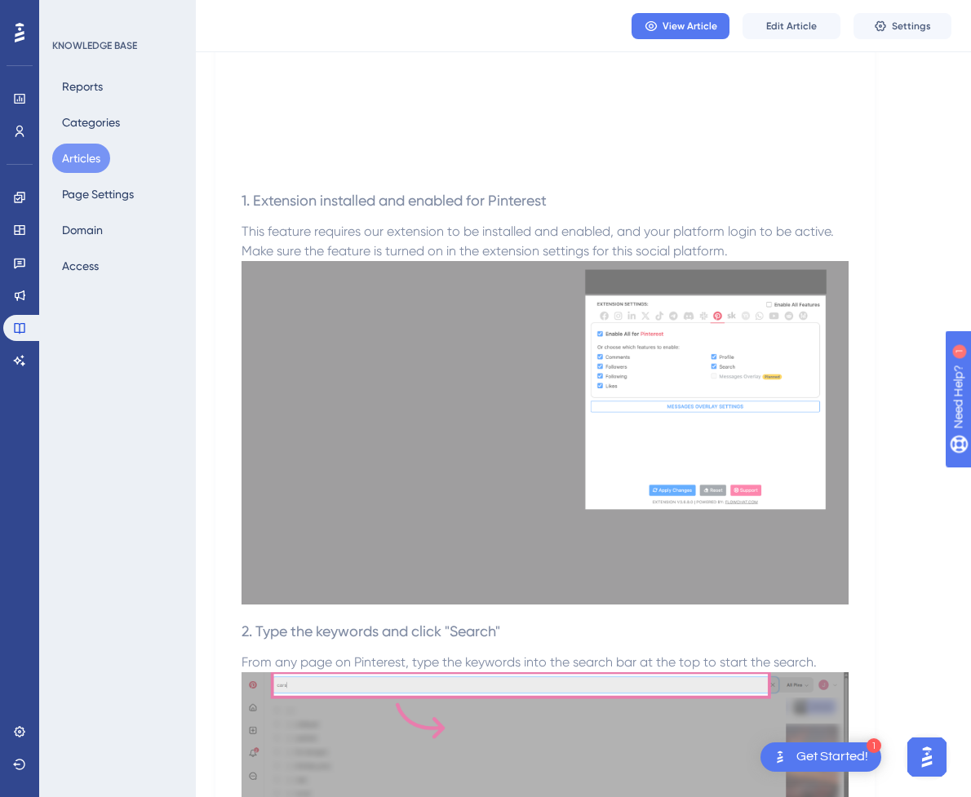
click at [83, 161] on button "Articles" at bounding box center [81, 158] width 58 height 29
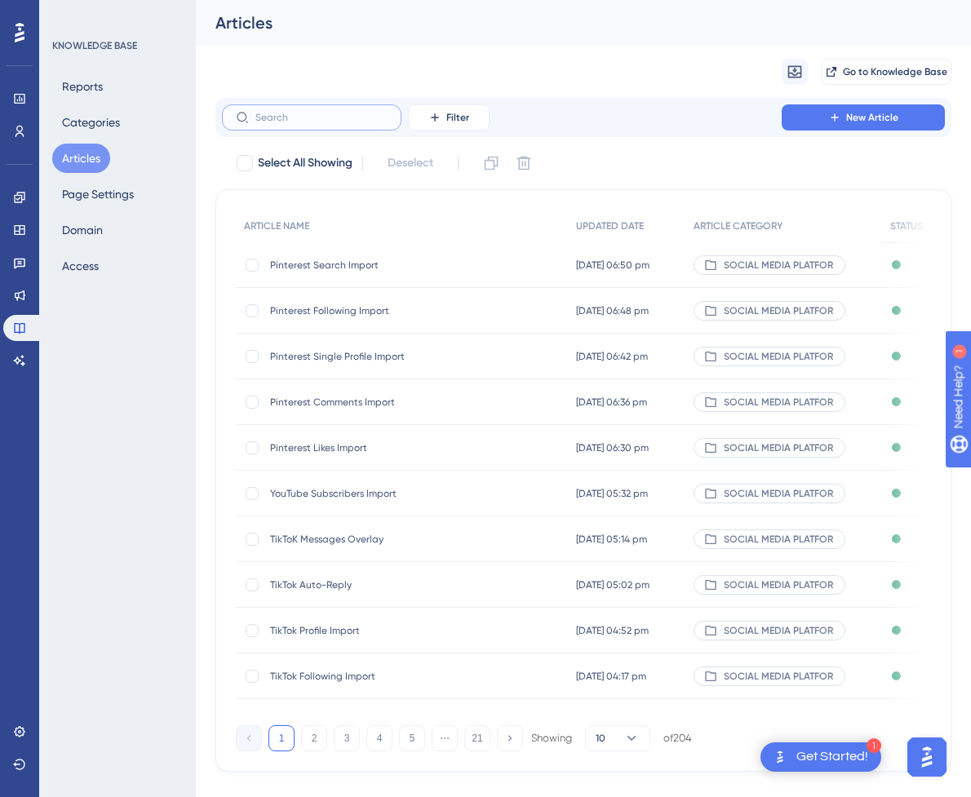
click at [338, 117] on input "text" at bounding box center [321, 117] width 132 height 11
paste input "Pinterest Followers Import"
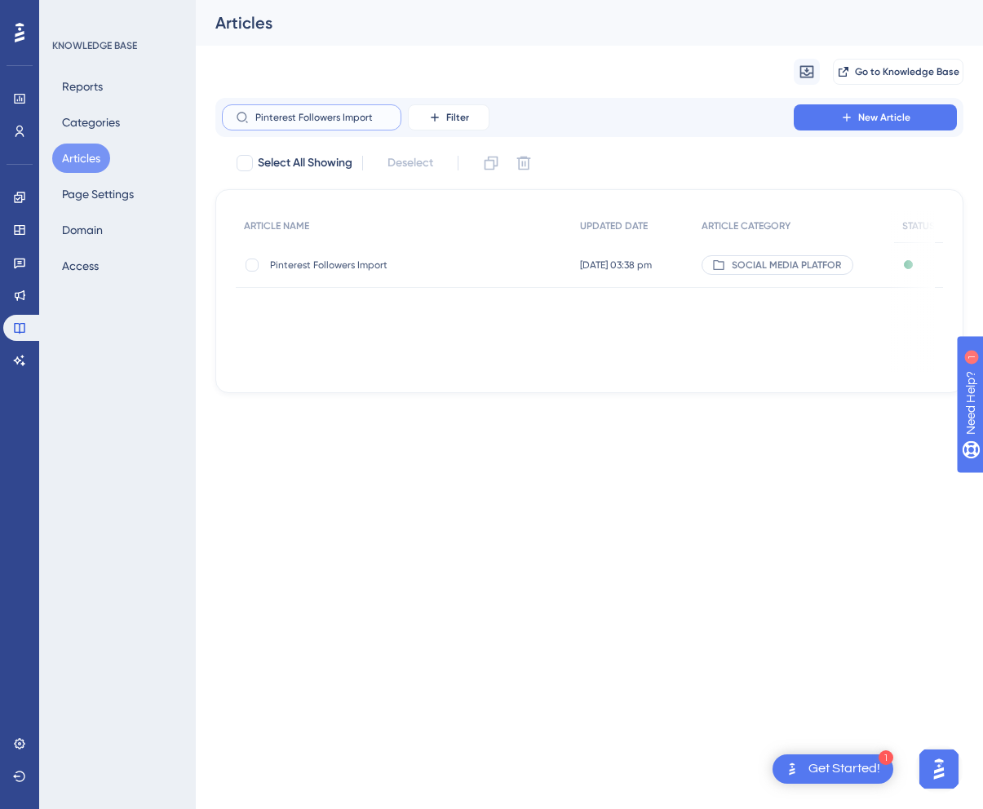
type input "Pinterest Followers Import"
click at [355, 274] on div "Pinterest Followers Import Pinterest Followers Import" at bounding box center [400, 265] width 261 height 46
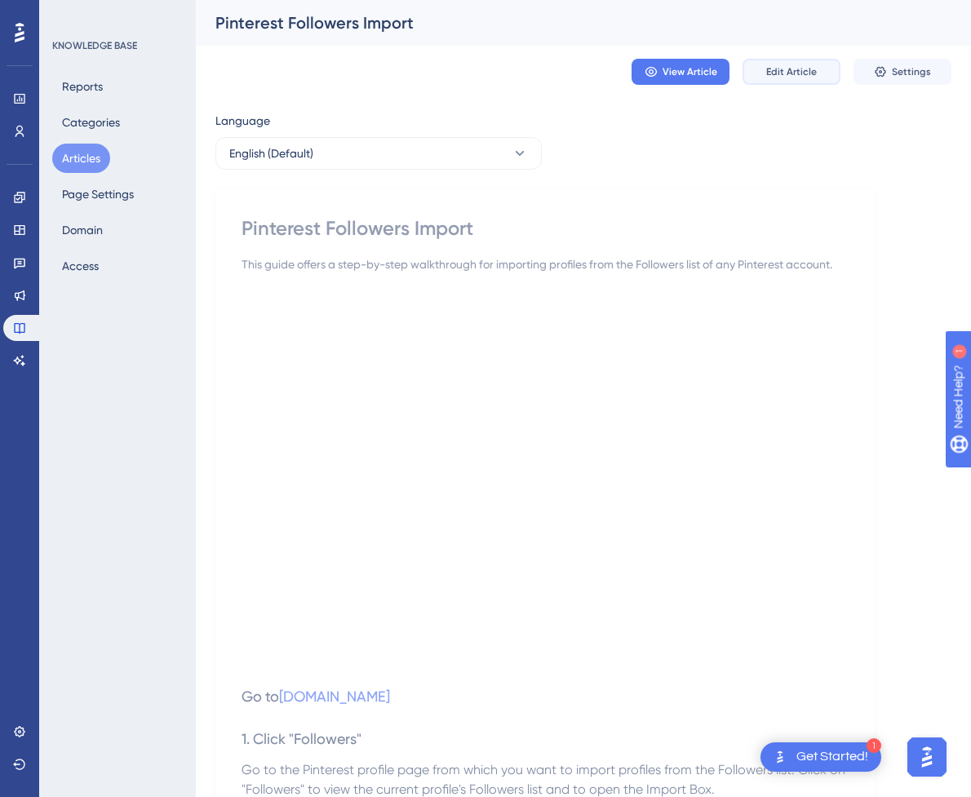
click at [812, 69] on span "Edit Article" at bounding box center [791, 71] width 51 height 13
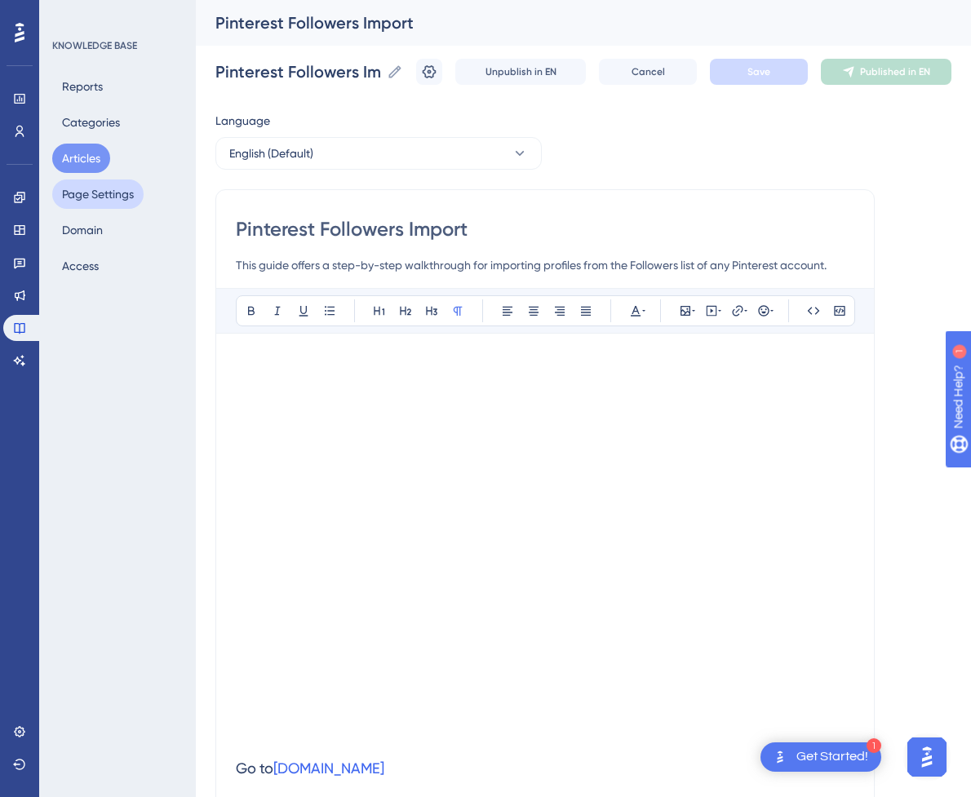
scroll to position [768, 0]
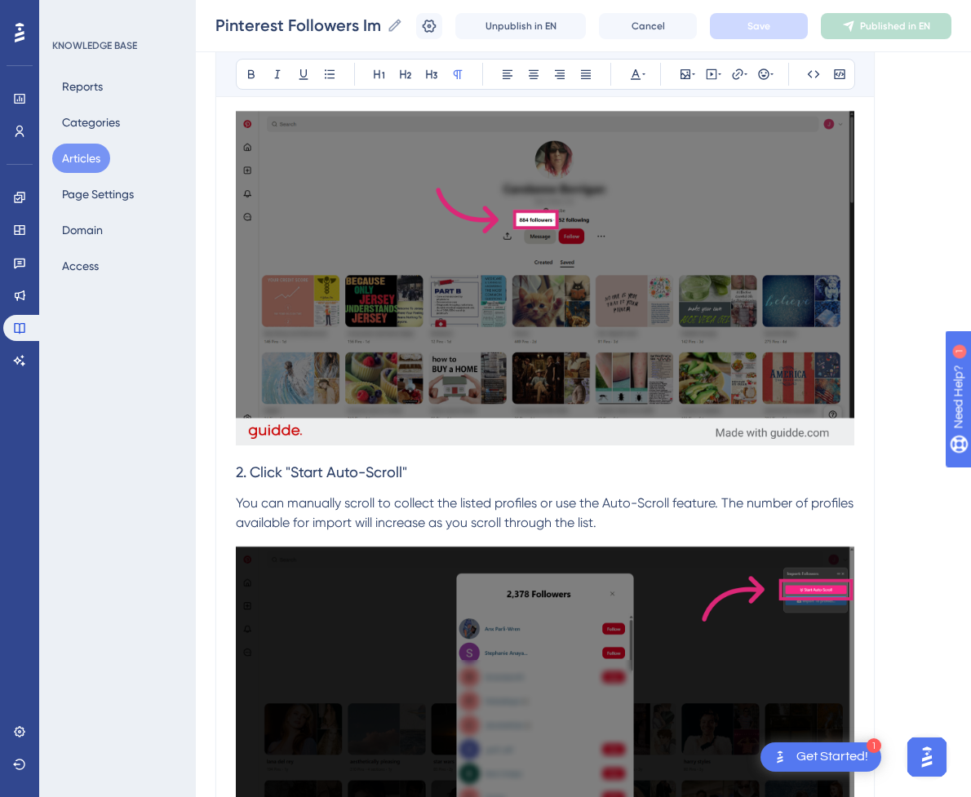
click at [478, 476] on h3 "2. Click "Start Auto-Scroll"" at bounding box center [545, 472] width 618 height 42
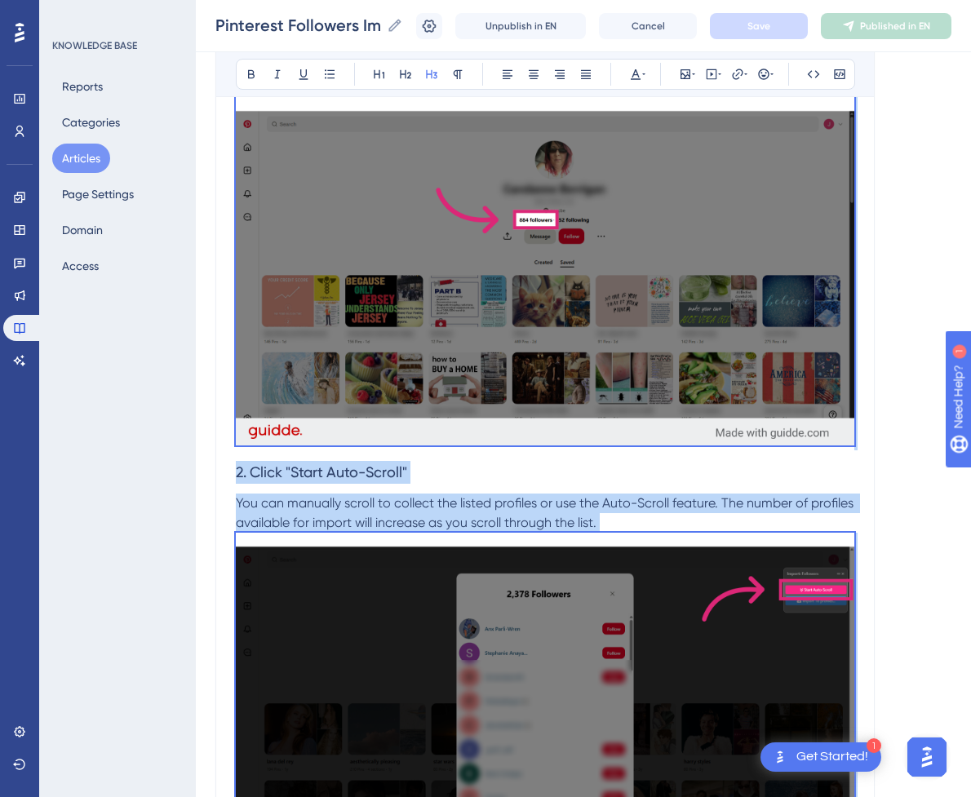
scroll to position [79, 0]
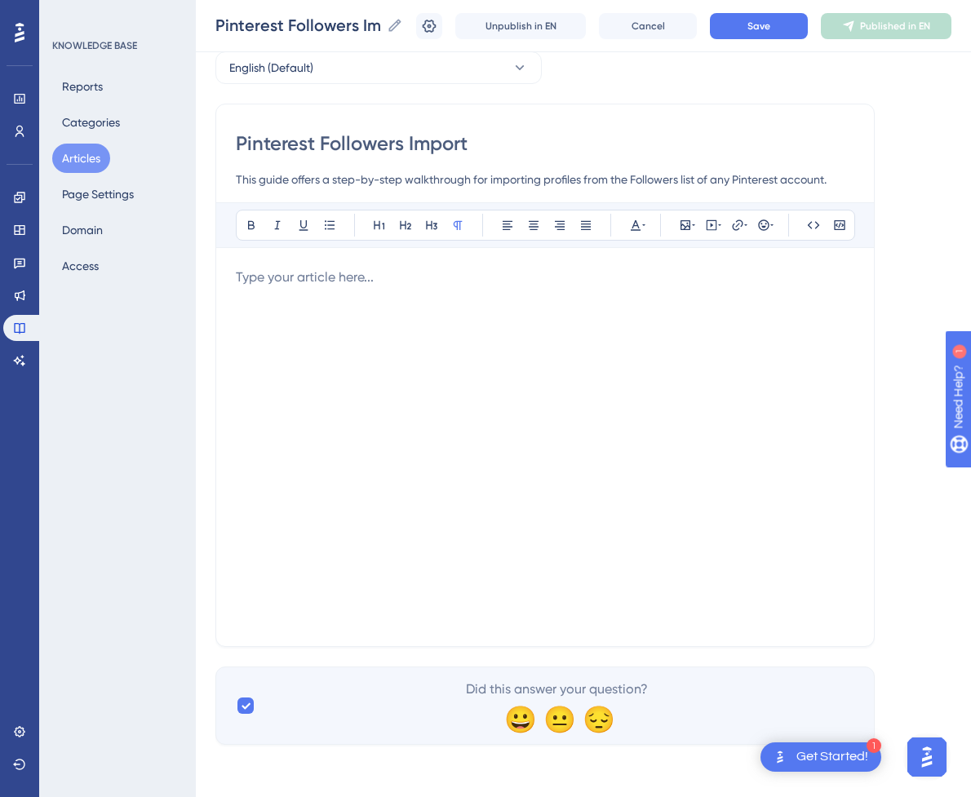
click at [479, 408] on div at bounding box center [545, 447] width 618 height 359
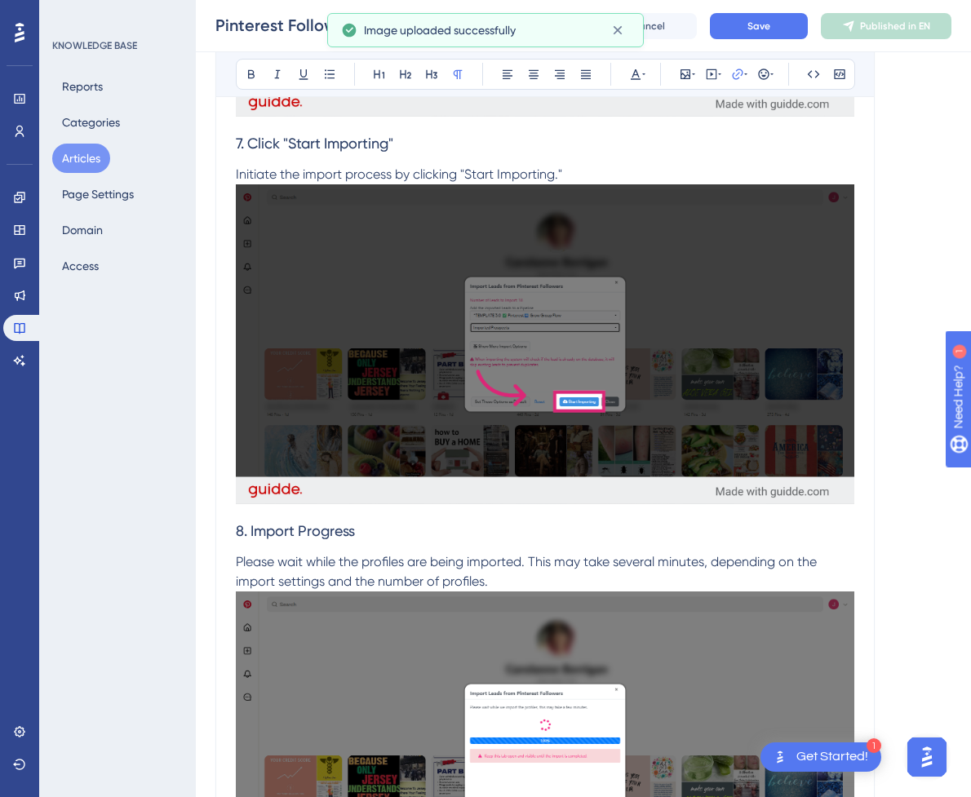
scroll to position [3922, 0]
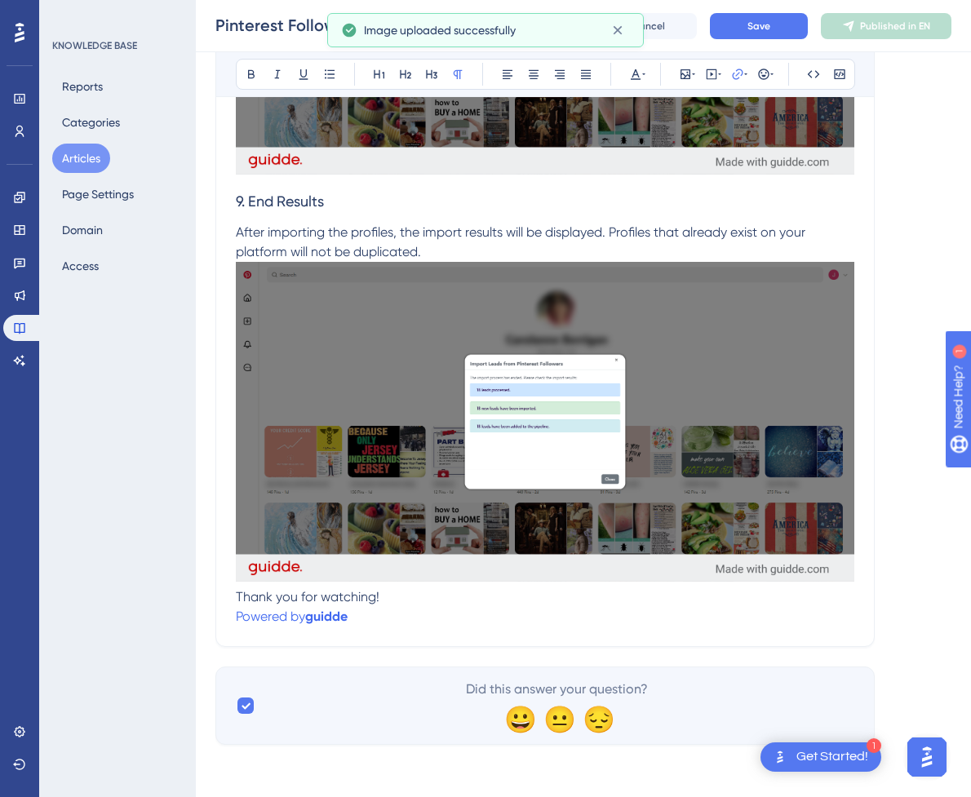
drag, startPoint x: 973, startPoint y: 238, endPoint x: 30, endPoint y: 0, distance: 972.5
drag, startPoint x: 365, startPoint y: 619, endPoint x: 227, endPoint y: 600, distance: 139.9
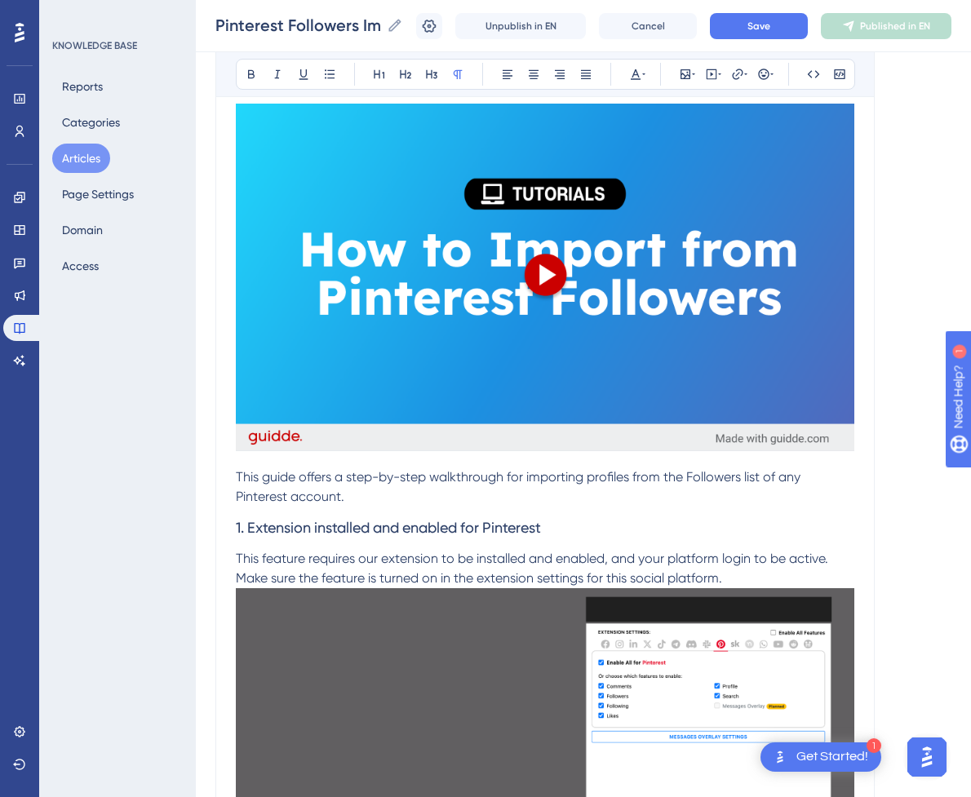
scroll to position [278, 0]
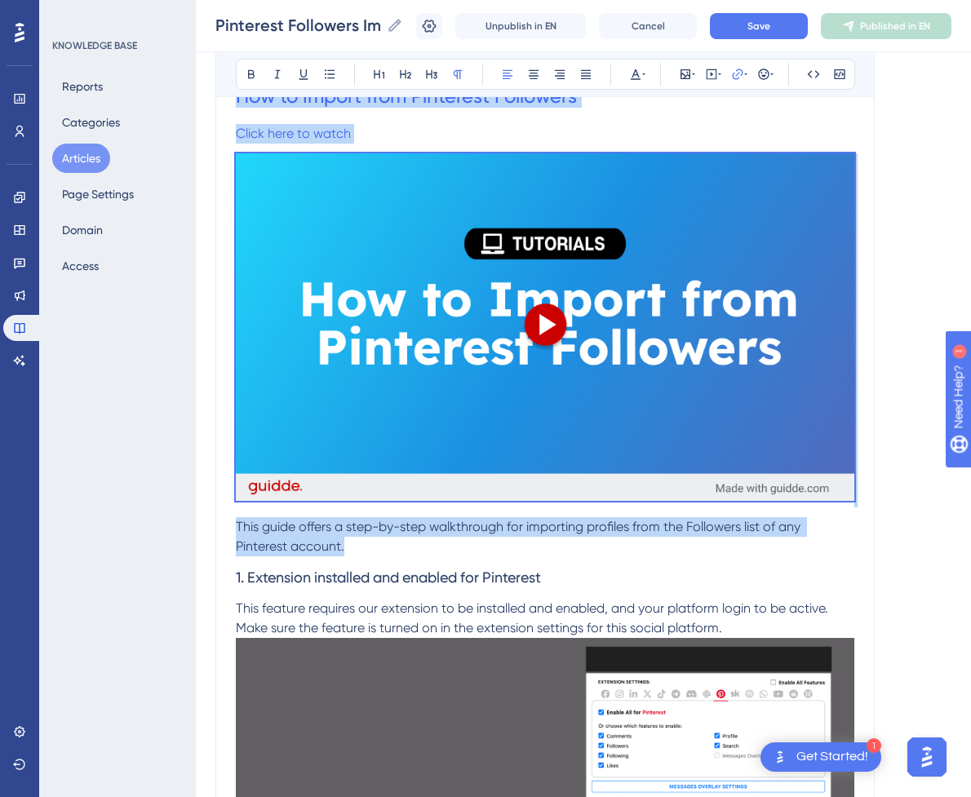
drag, startPoint x: 393, startPoint y: 542, endPoint x: 209, endPoint y: 36, distance: 539.0
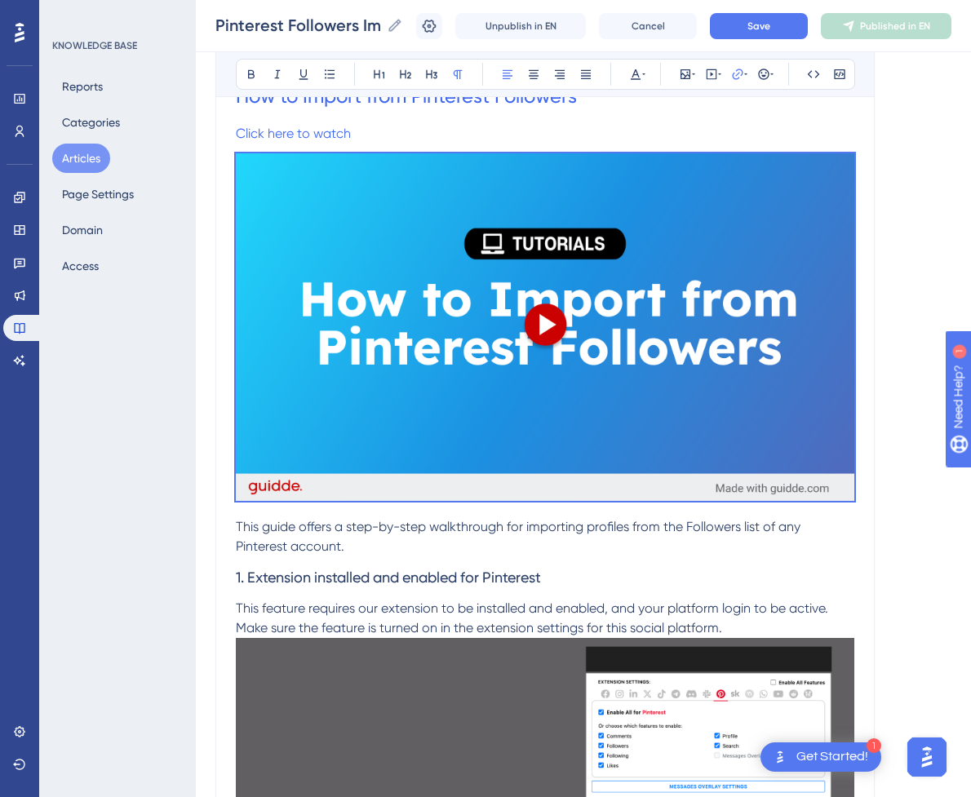
scroll to position [0, 0]
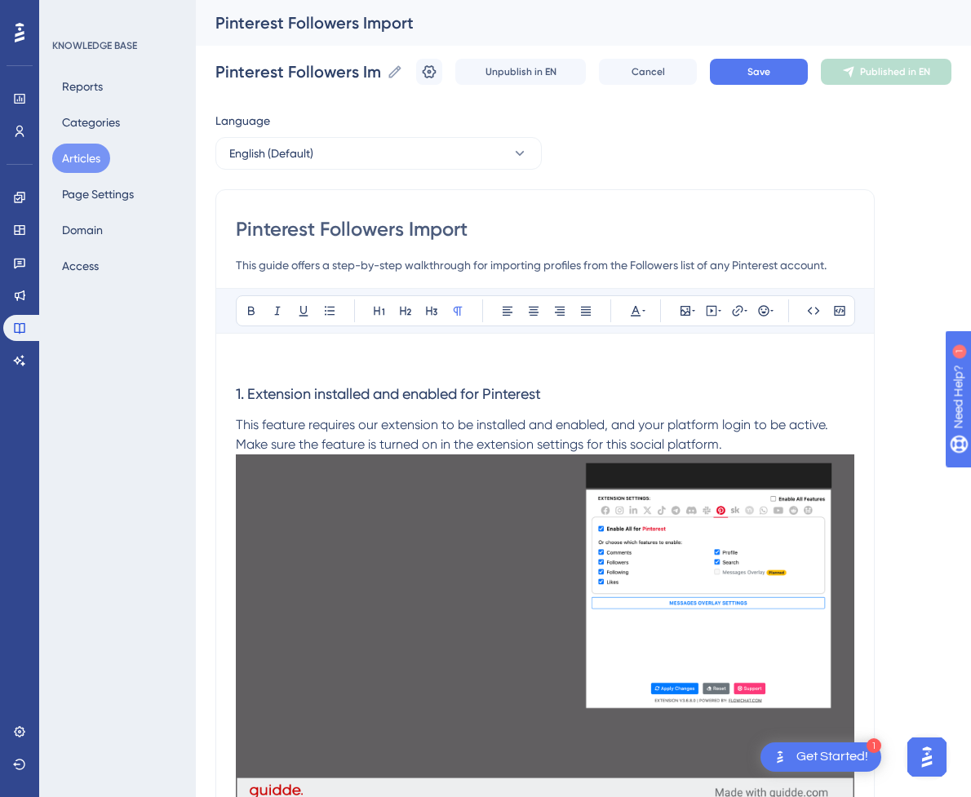
click at [418, 364] on p at bounding box center [545, 363] width 618 height 20
click at [700, 309] on button at bounding box center [711, 310] width 23 height 23
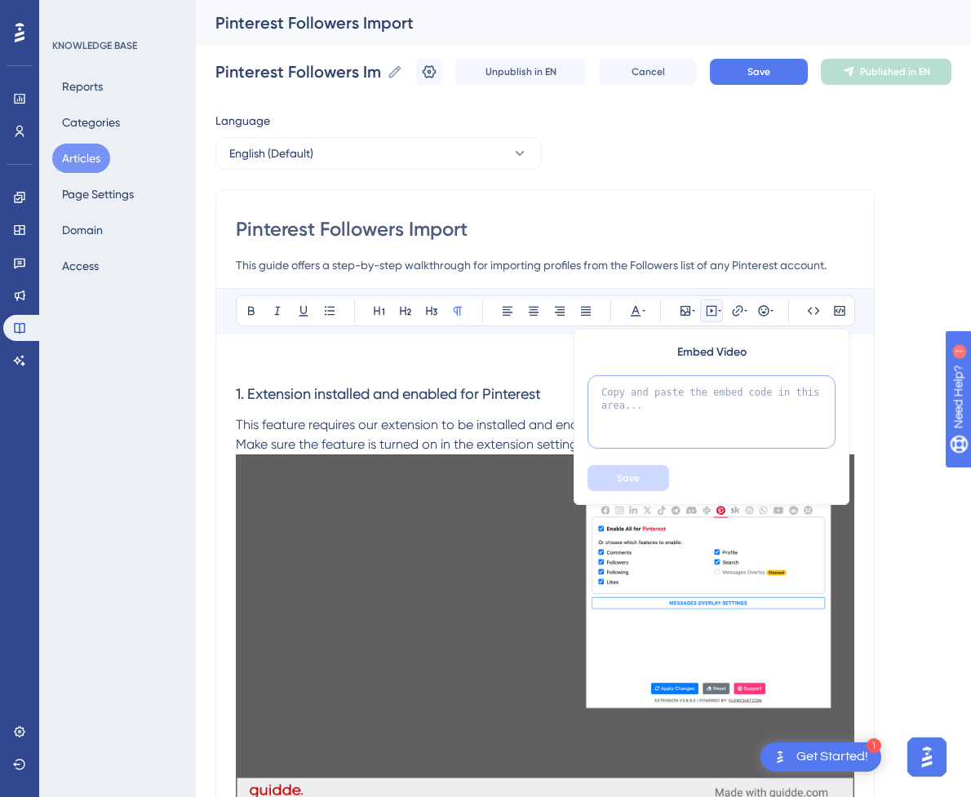
click at [697, 421] on textarea at bounding box center [711, 411] width 248 height 73
paste textarea "<div style="position:relative;padding-bottom:56.25%;"> <iframe style="width:100…"
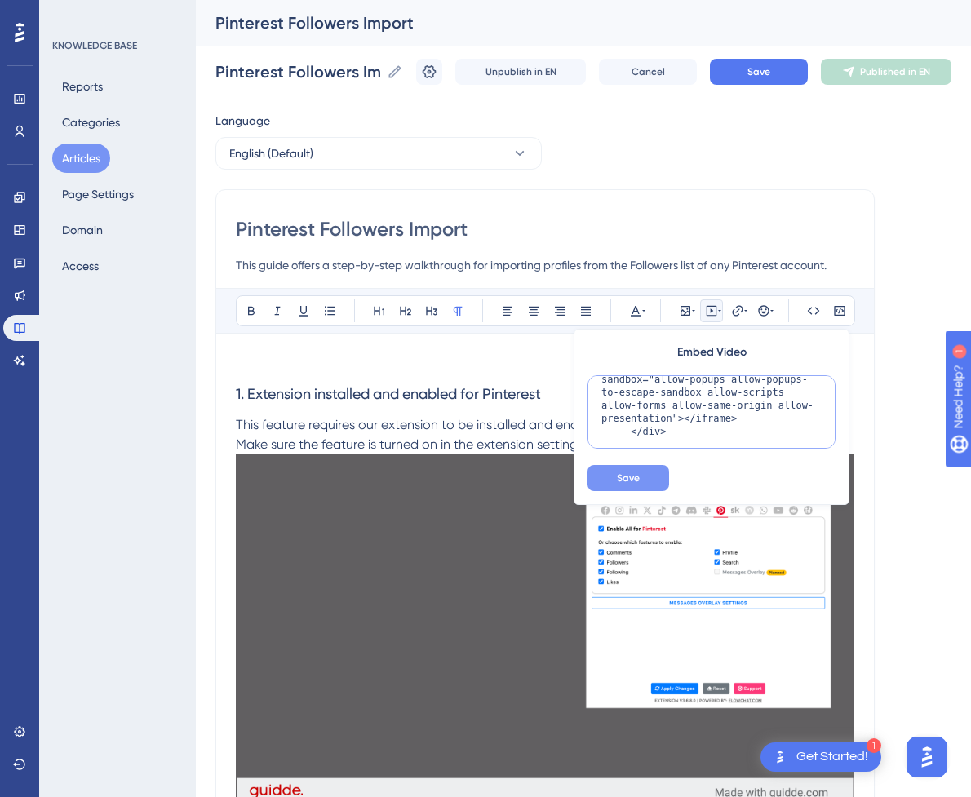
type textarea "<div style="position:relative;padding-bottom:56.25%;"> <iframe style="width:100…"
click at [645, 483] on button "Save" at bounding box center [628, 478] width 82 height 26
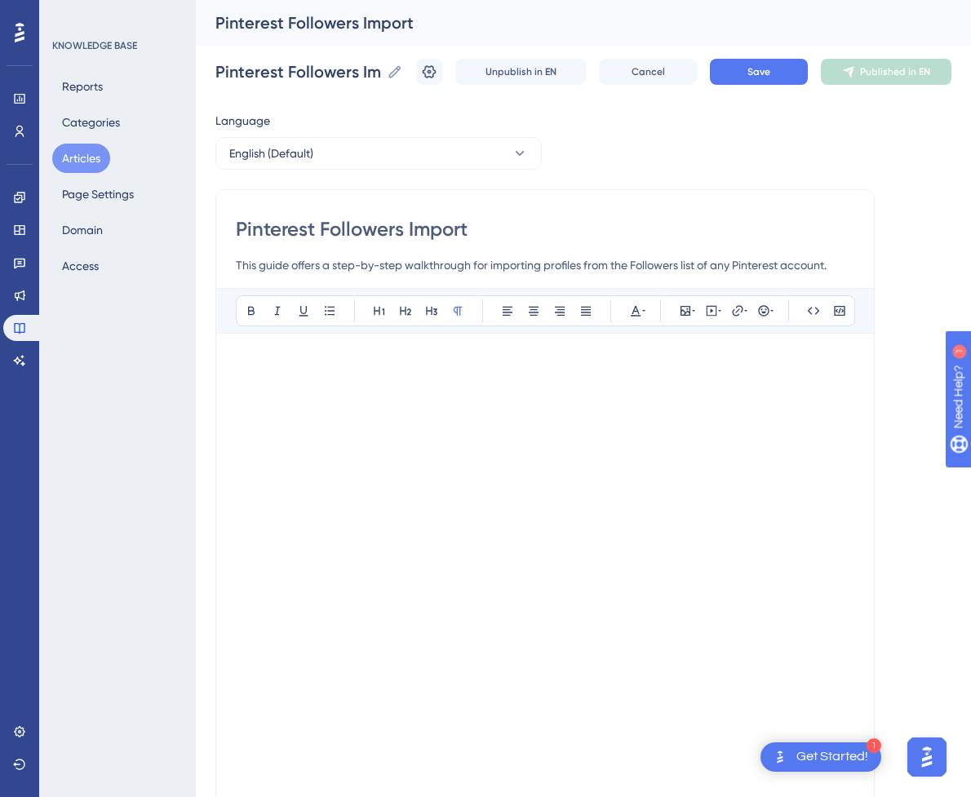
click at [427, 369] on p at bounding box center [545, 363] width 618 height 20
click at [299, 761] on p at bounding box center [545, 757] width 618 height 20
click at [770, 71] on span "Save" at bounding box center [758, 71] width 23 height 13
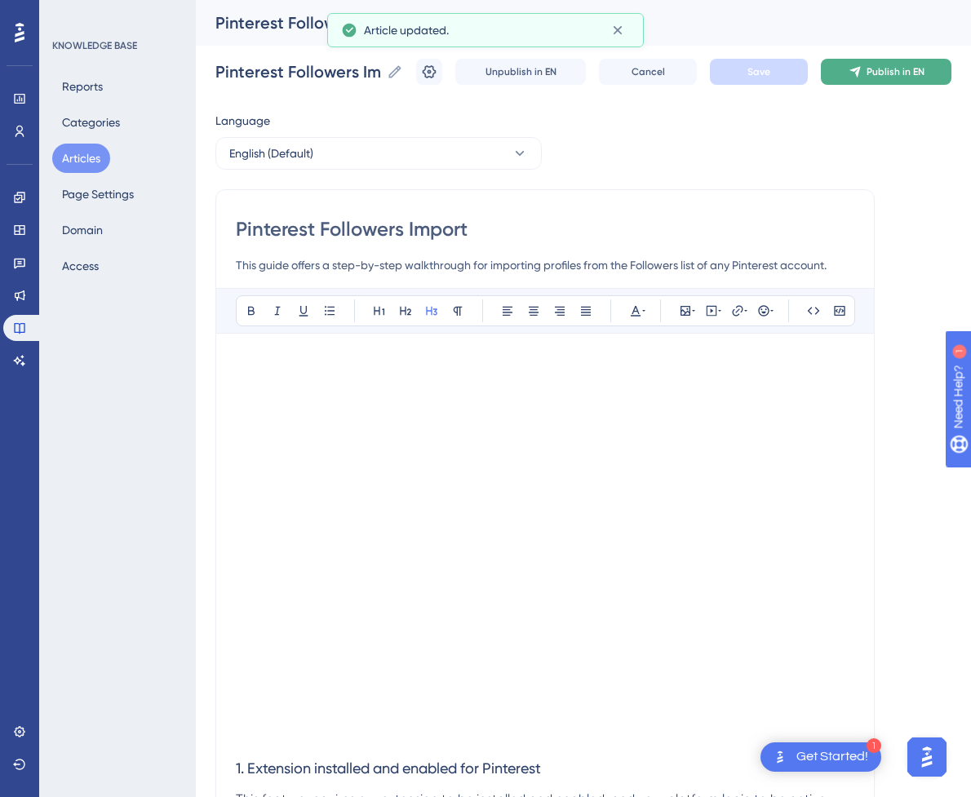
click at [874, 76] on button "Publish in EN" at bounding box center [886, 72] width 131 height 26
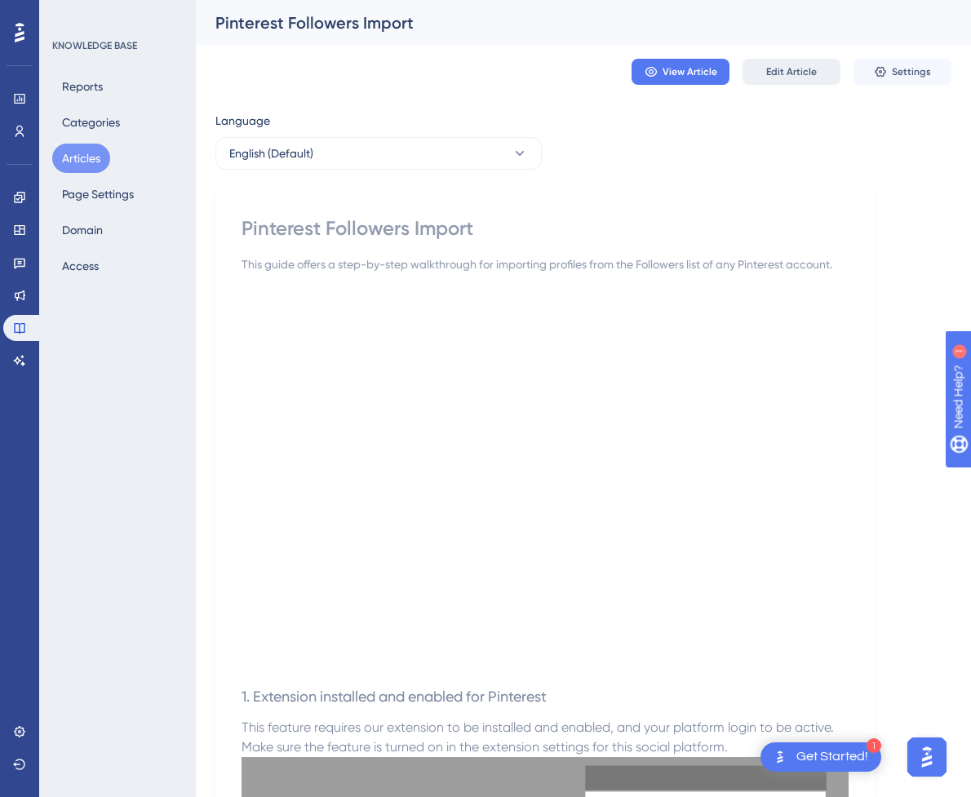
click at [794, 75] on span "Edit Article" at bounding box center [791, 71] width 51 height 13
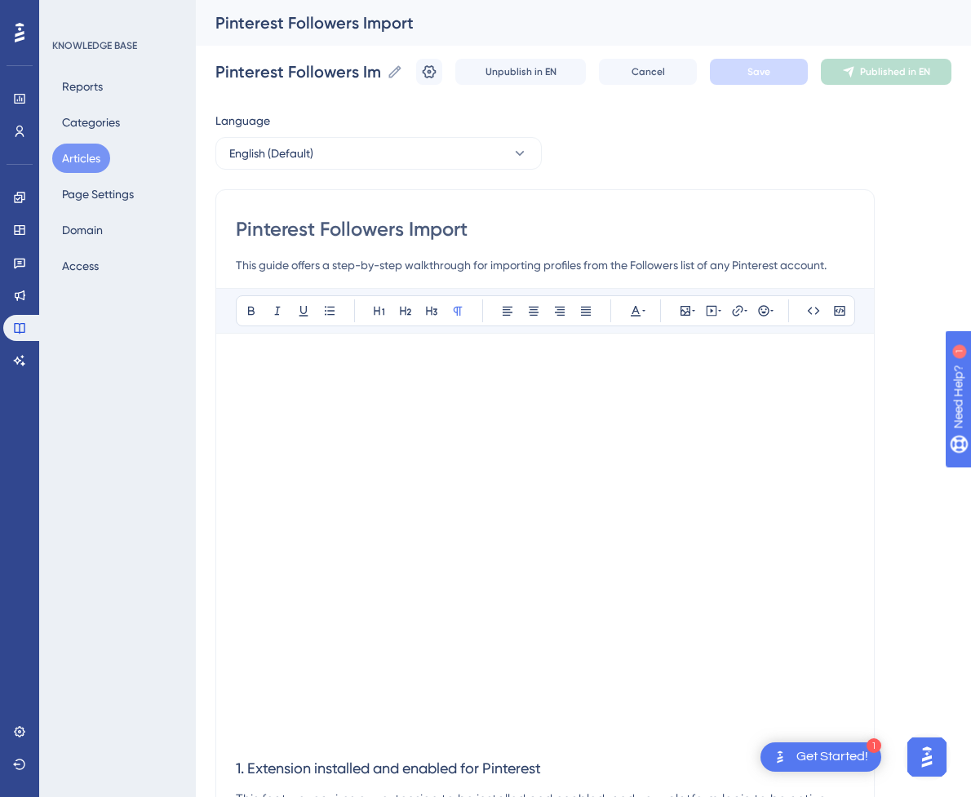
scroll to position [826, 0]
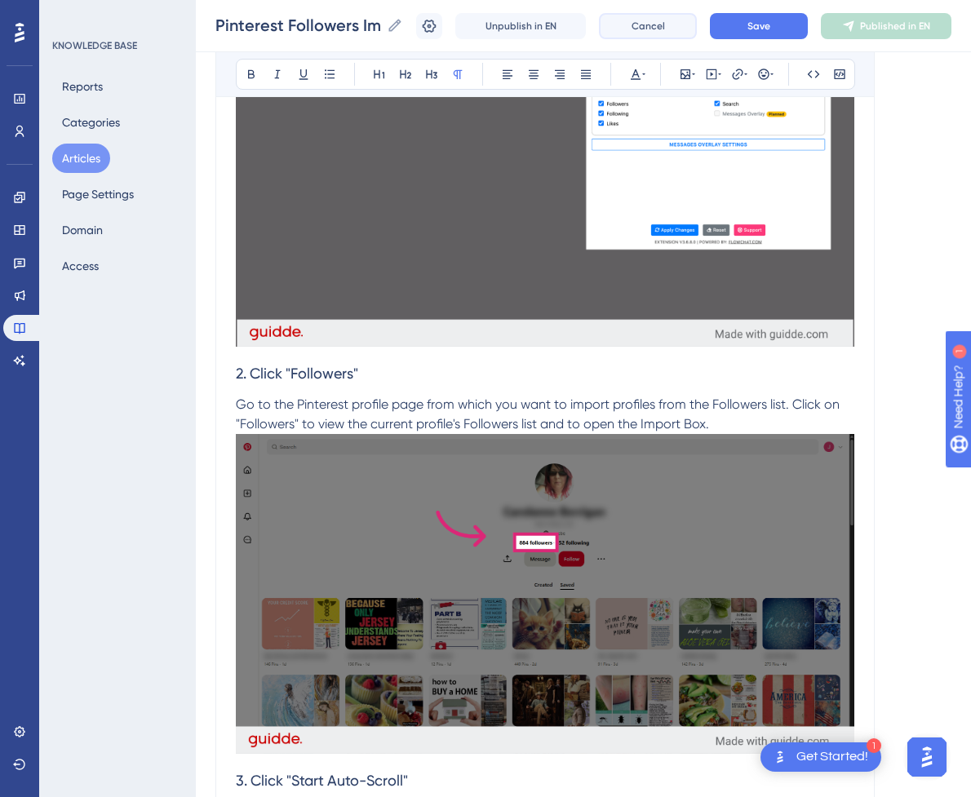
click at [634, 23] on button "Cancel" at bounding box center [648, 26] width 98 height 26
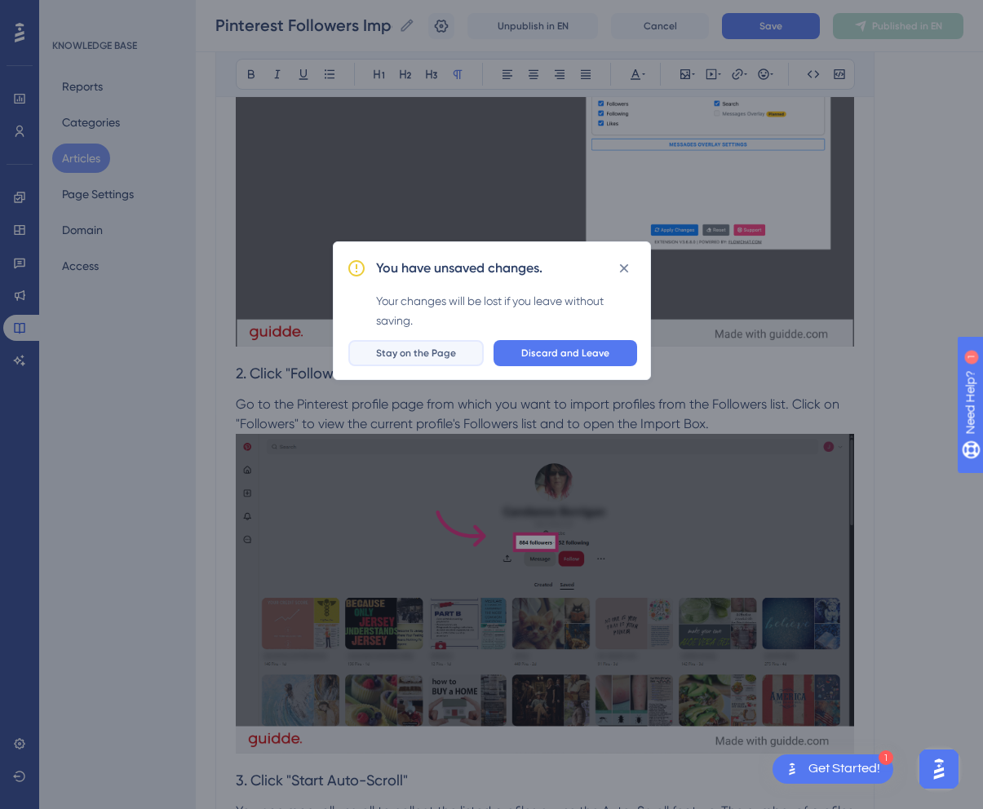
click at [437, 351] on span "Stay on the Page" at bounding box center [416, 353] width 80 height 13
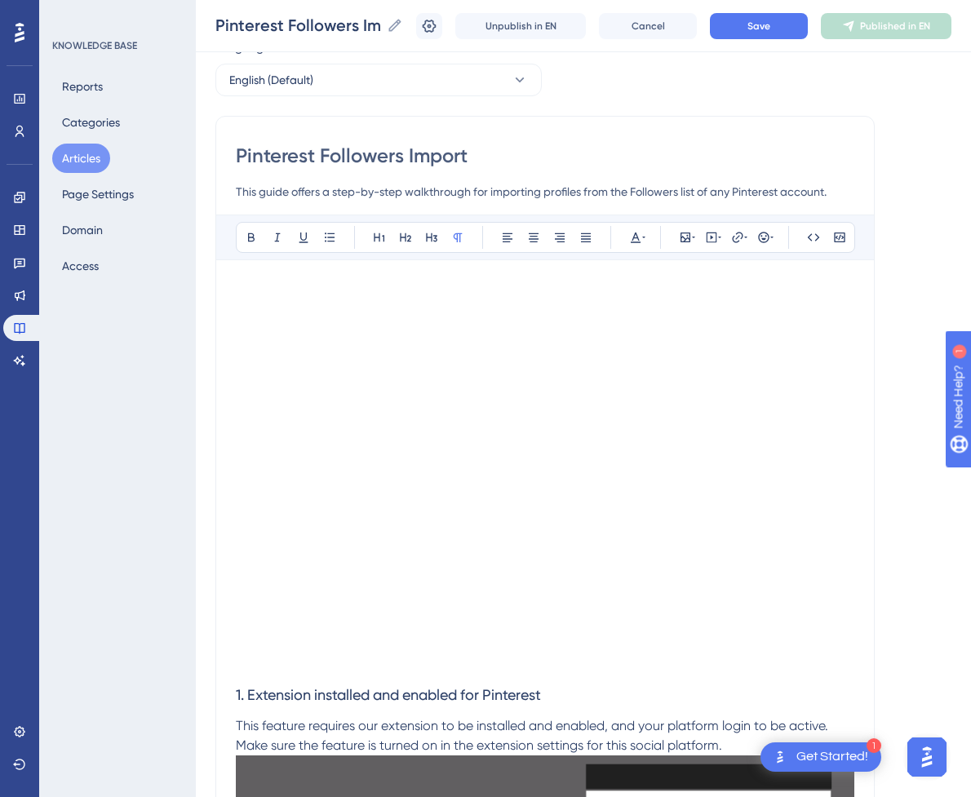
scroll to position [57, 0]
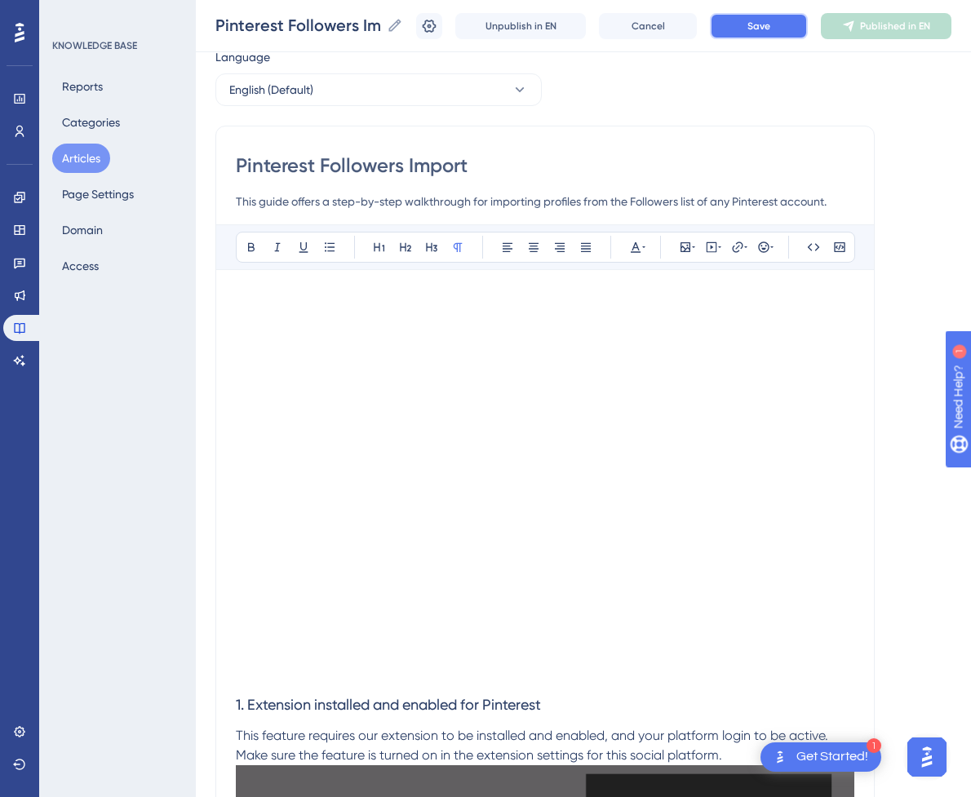
click at [770, 20] on span "Save" at bounding box center [758, 26] width 23 height 13
click at [60, 164] on button "Articles" at bounding box center [81, 158] width 58 height 29
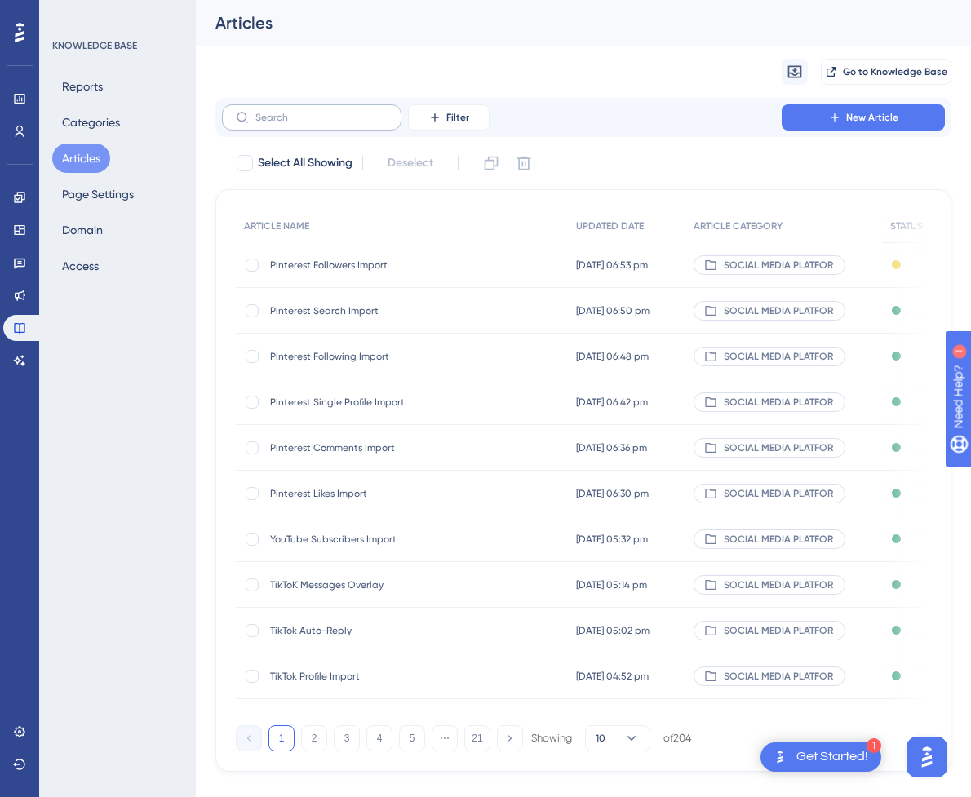
click at [336, 108] on label at bounding box center [311, 117] width 179 height 26
click at [336, 112] on input "text" at bounding box center [321, 117] width 132 height 11
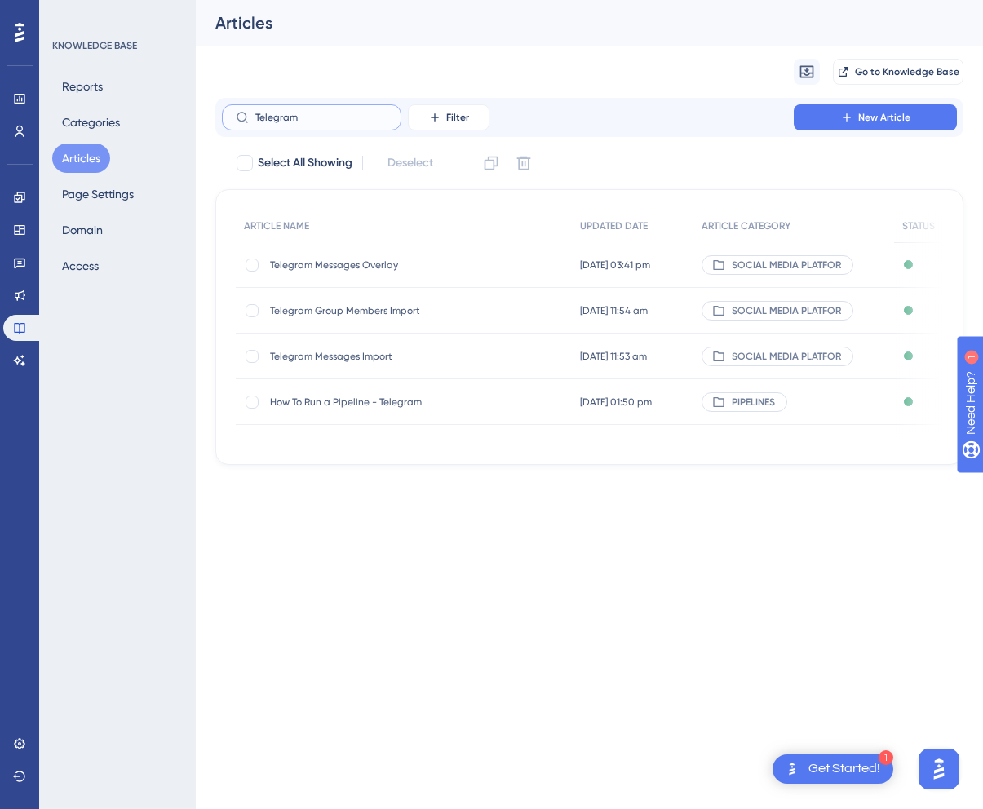
type input "Telegram"
click at [402, 267] on span "Telegram Messages Overlay" at bounding box center [400, 265] width 261 height 13
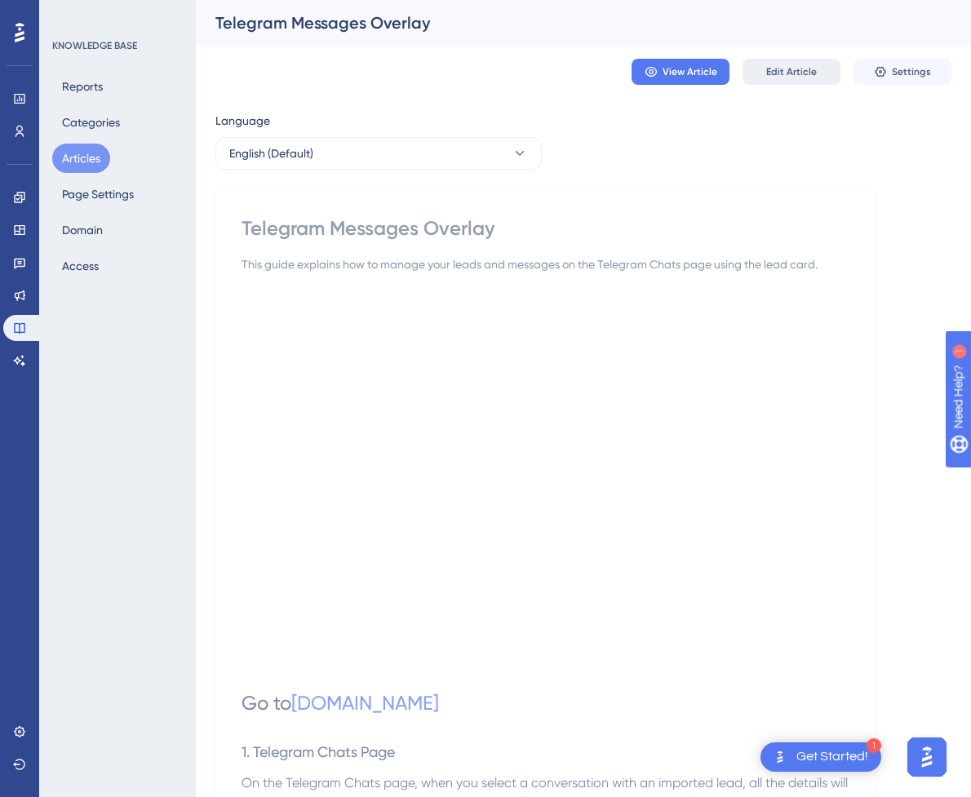
click at [783, 71] on span "Edit Article" at bounding box center [791, 71] width 51 height 13
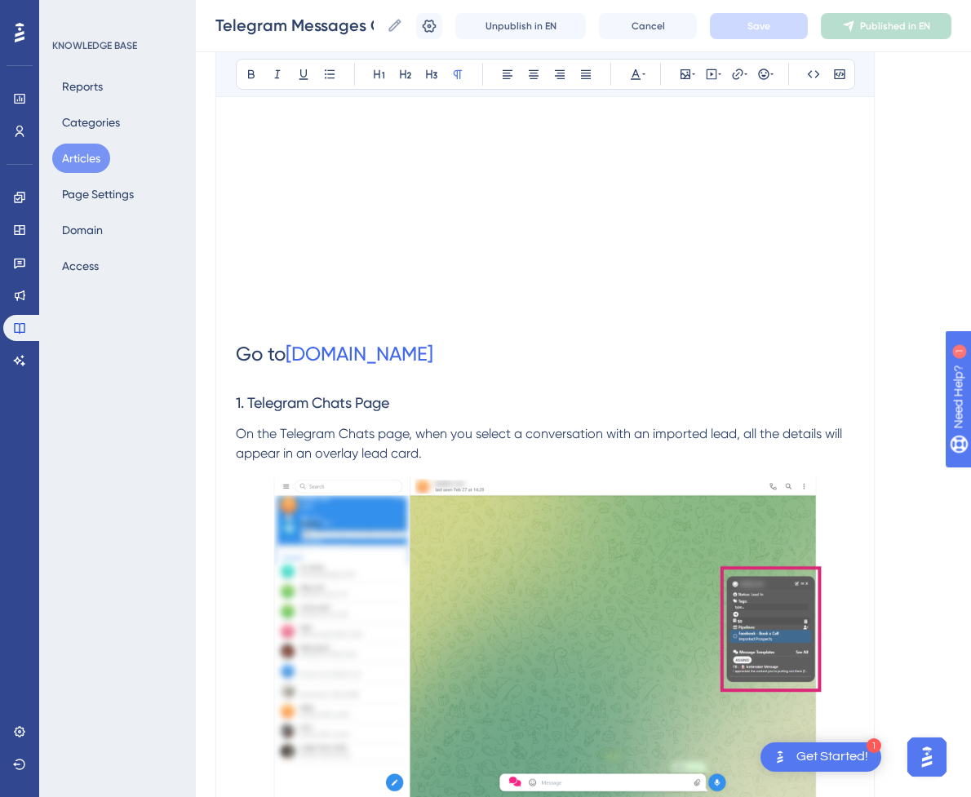
scroll to position [550, 0]
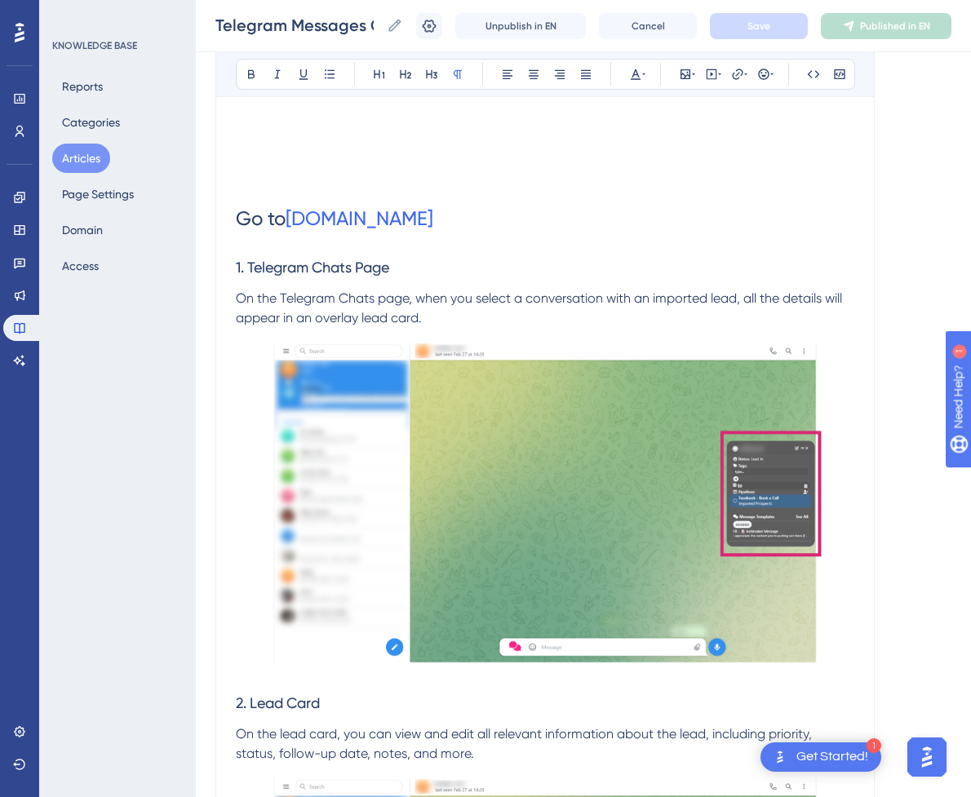
click at [487, 310] on p "On the Telegram Chats page, when you select a conversation with an imported lea…" at bounding box center [545, 308] width 618 height 39
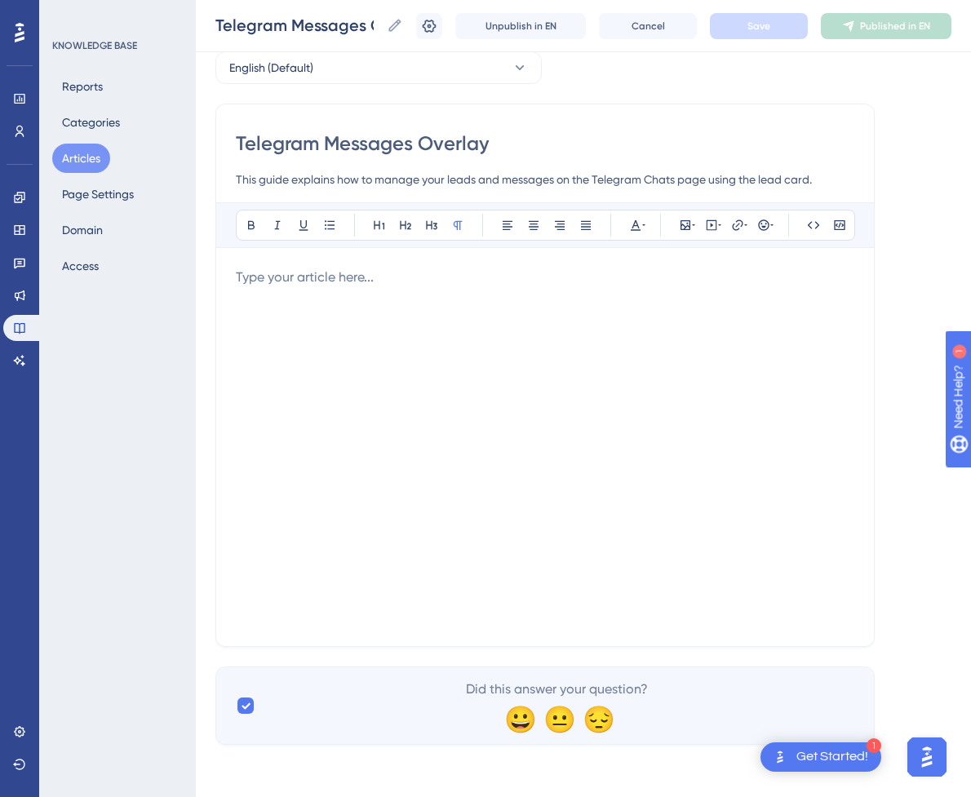
scroll to position [79, 0]
click at [487, 369] on div at bounding box center [545, 447] width 618 height 359
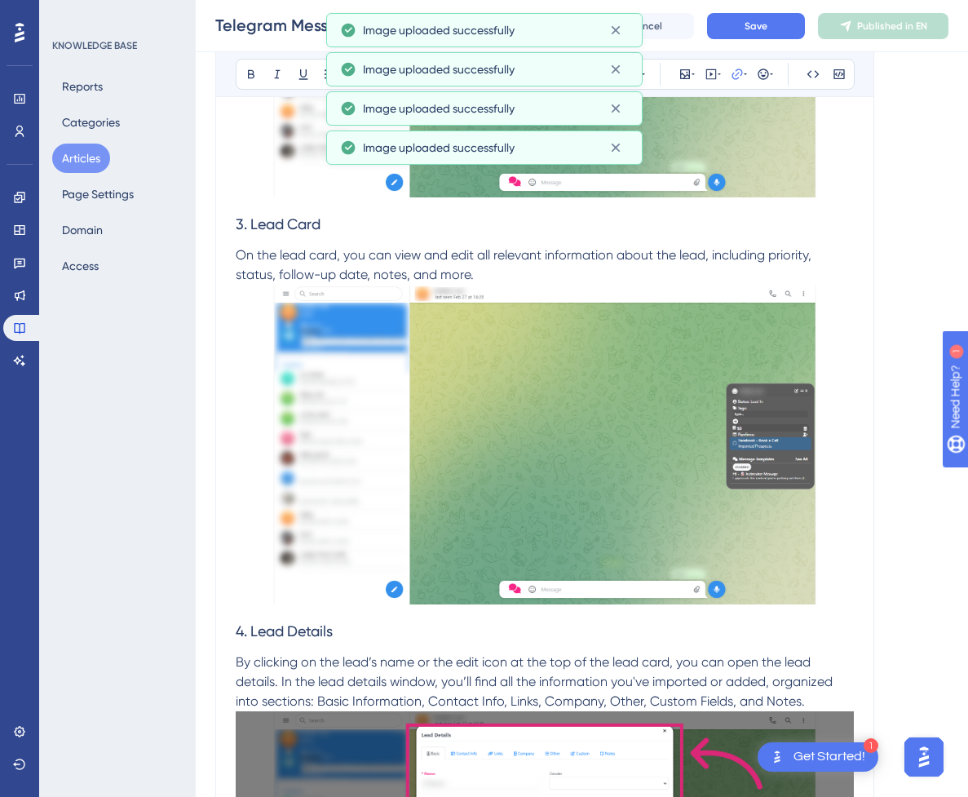
scroll to position [2740, 0]
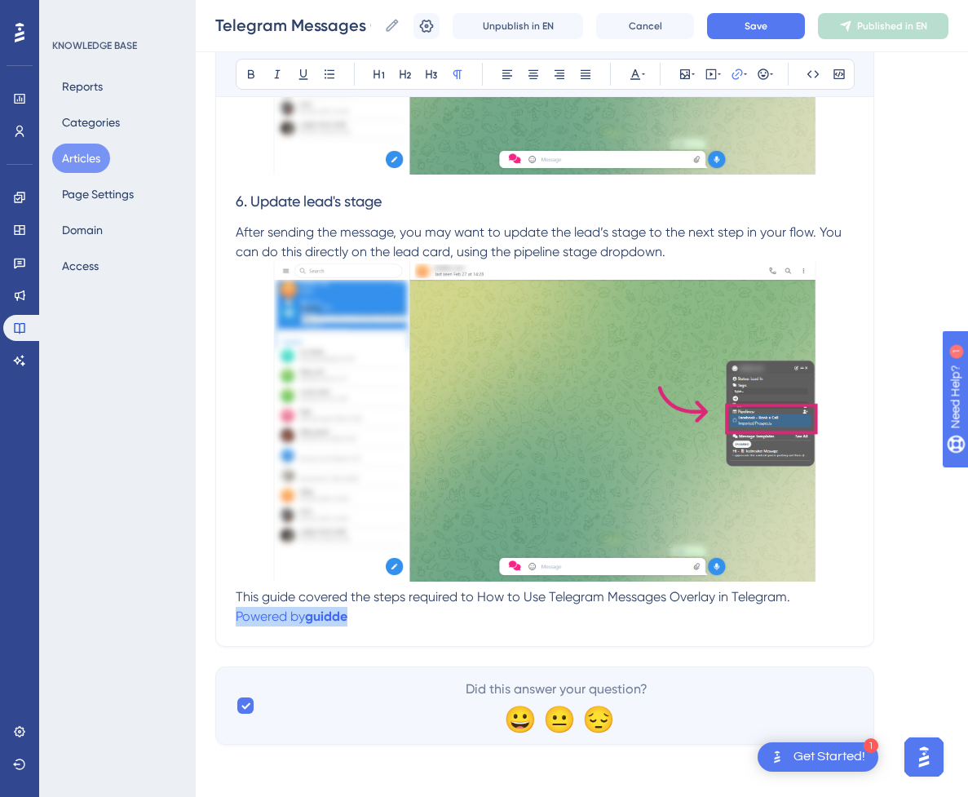
drag, startPoint x: 386, startPoint y: 618, endPoint x: 208, endPoint y: 614, distance: 177.9
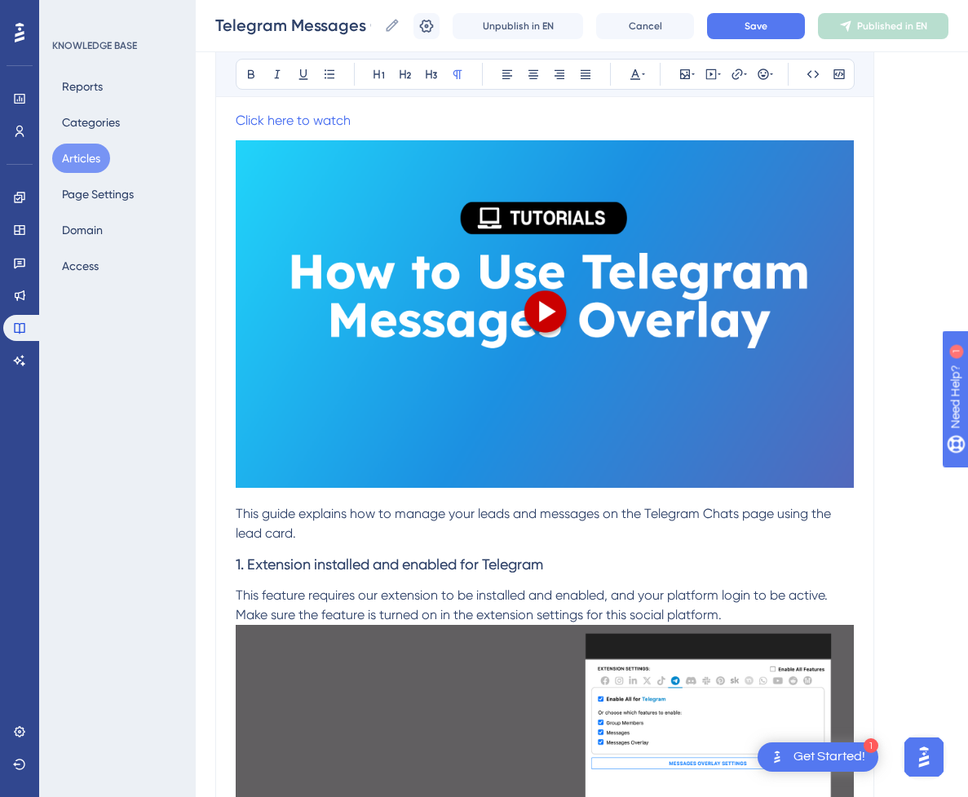
scroll to position [236, 0]
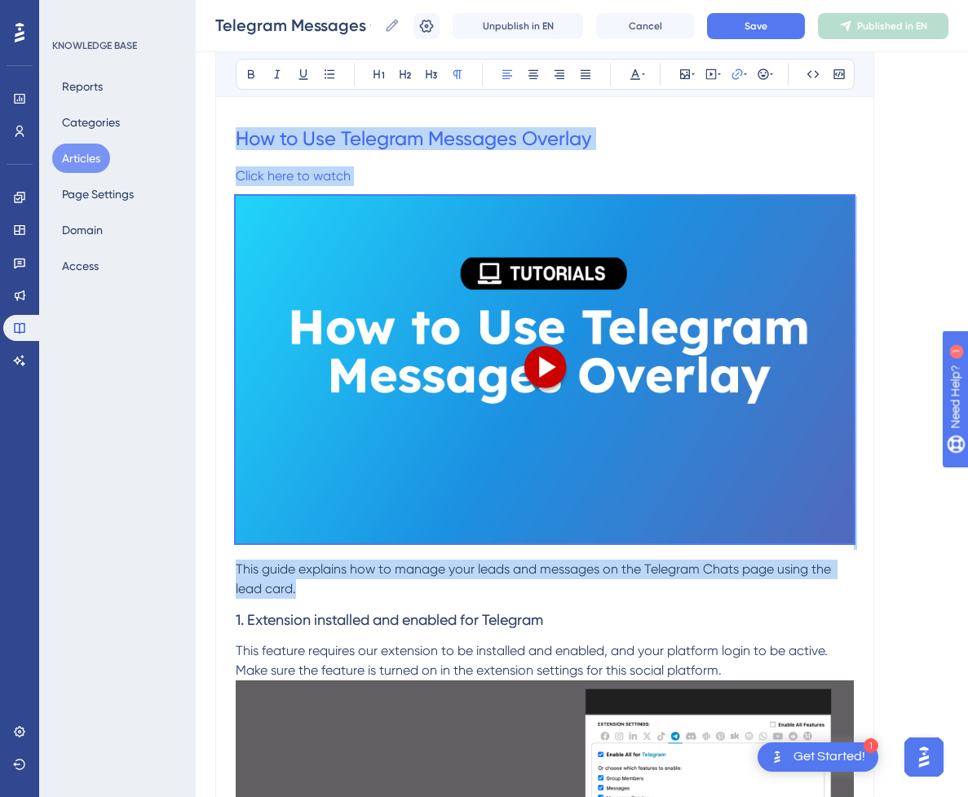
drag, startPoint x: 318, startPoint y: 592, endPoint x: 241, endPoint y: 93, distance: 505.2
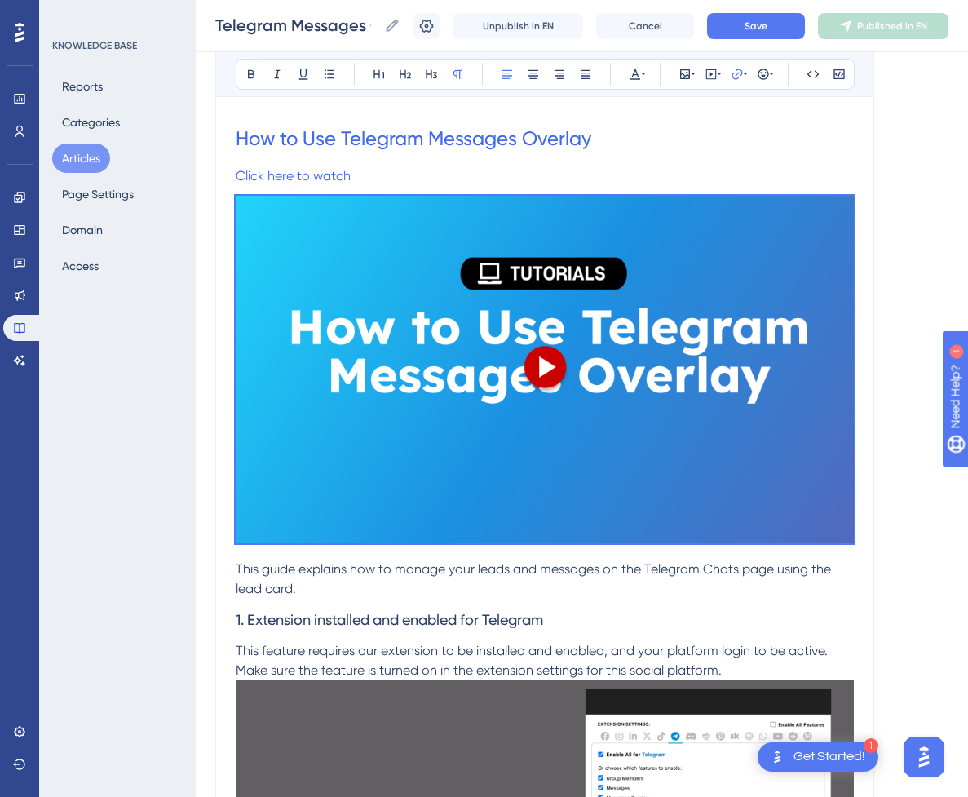
scroll to position [0, 0]
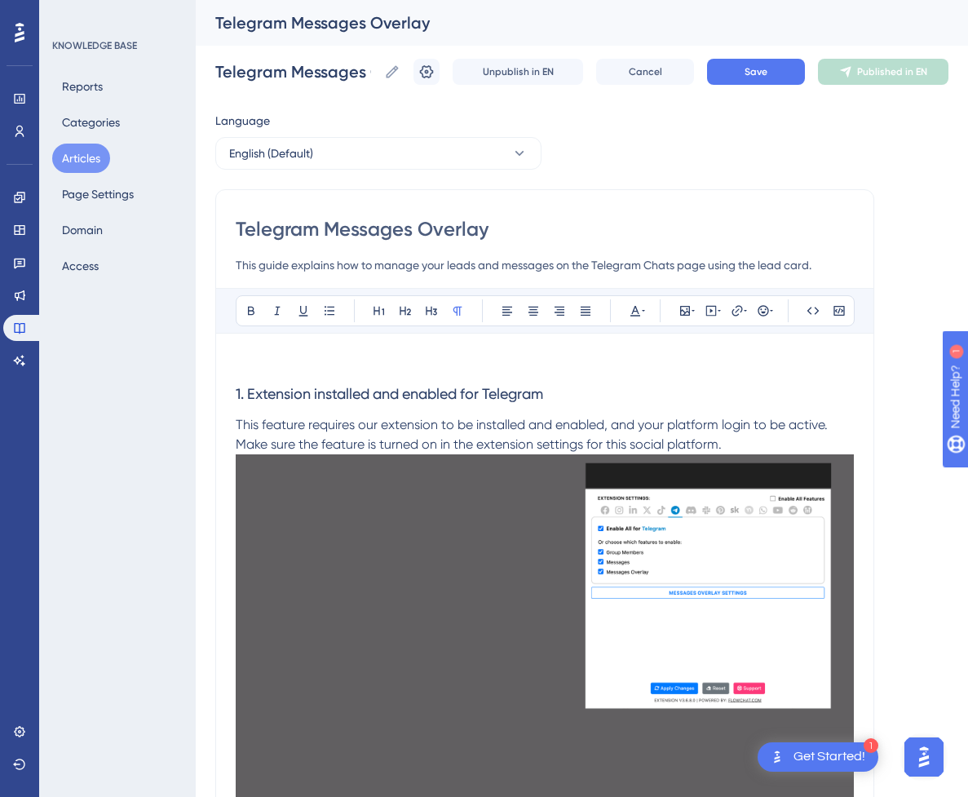
click at [381, 353] on p at bounding box center [545, 363] width 618 height 20
click at [705, 310] on icon at bounding box center [711, 310] width 13 height 13
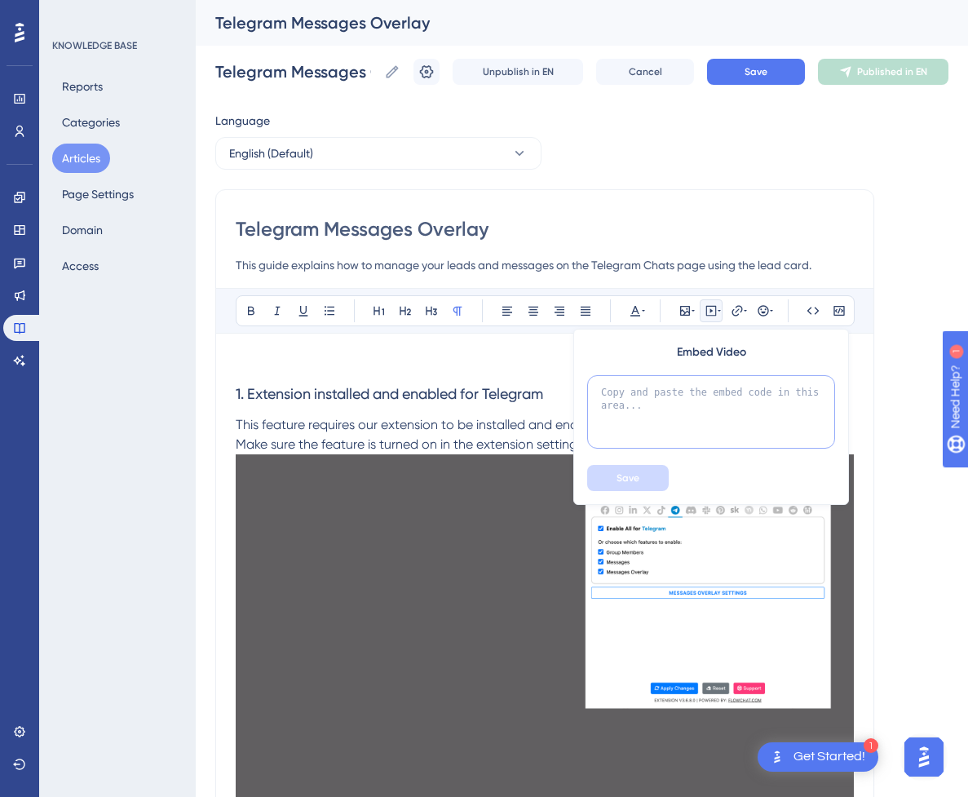
click at [692, 409] on textarea at bounding box center [711, 411] width 248 height 73
paste textarea "<div style="position:relative;padding-bottom:56.25%;"> <iframe style="width:100…"
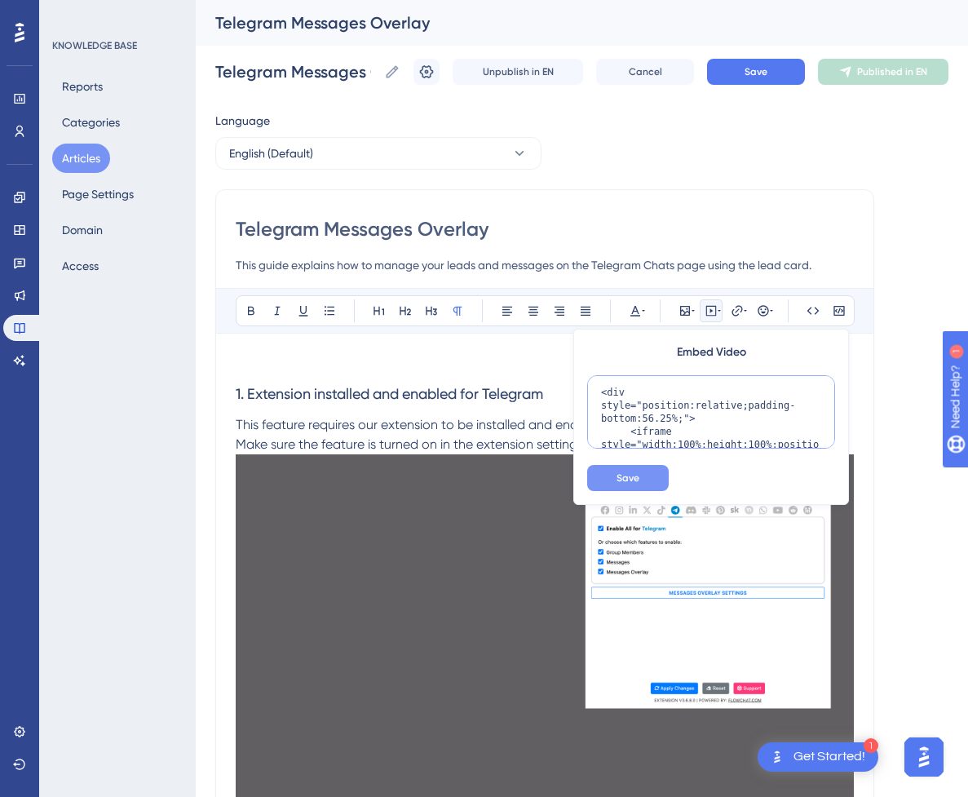
scroll to position [211, 0]
type textarea "<div style="position:relative;padding-bottom:56.25%;"> <iframe style="width:100…"
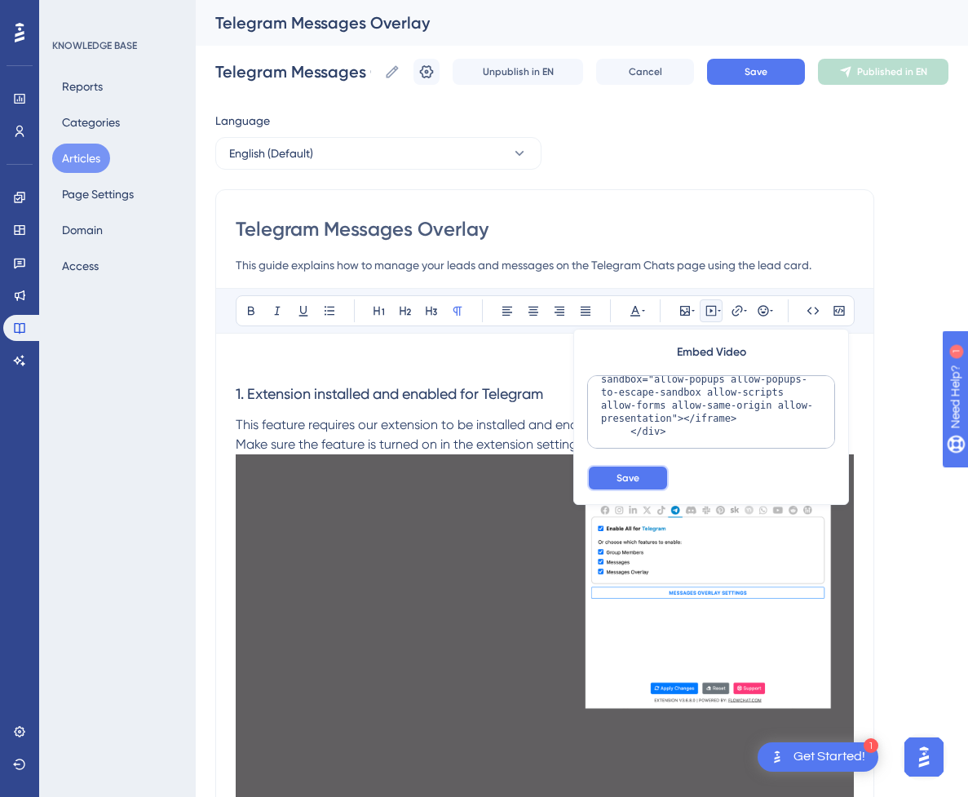
click at [648, 472] on button "Save" at bounding box center [628, 478] width 82 height 26
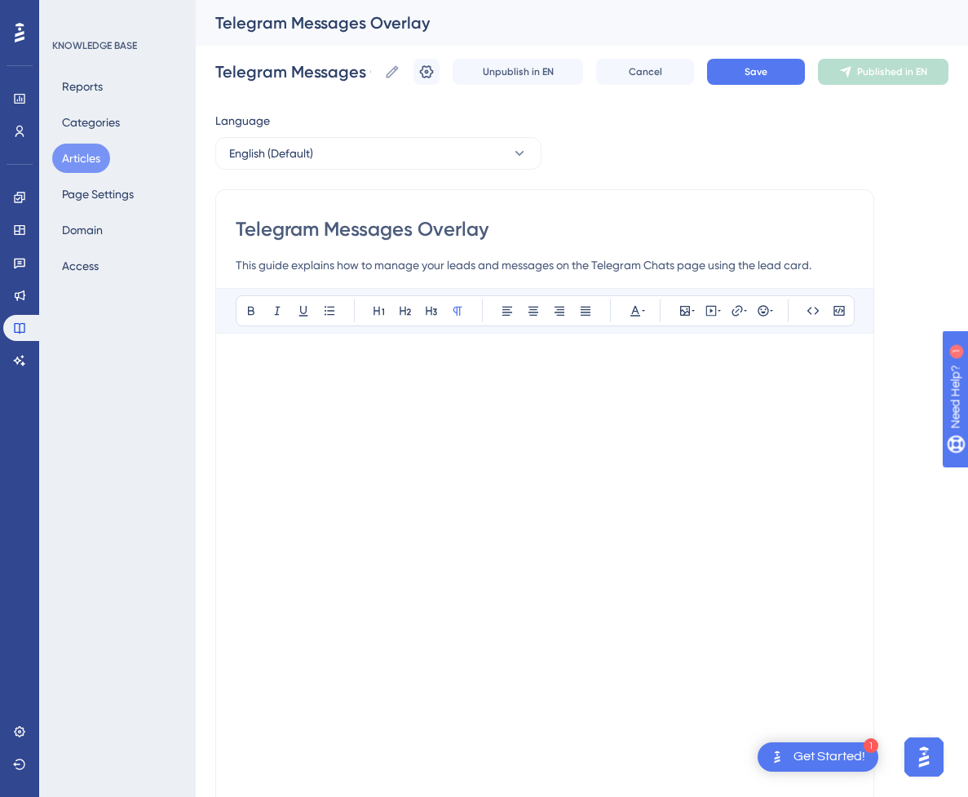
click at [605, 358] on p at bounding box center [545, 363] width 618 height 20
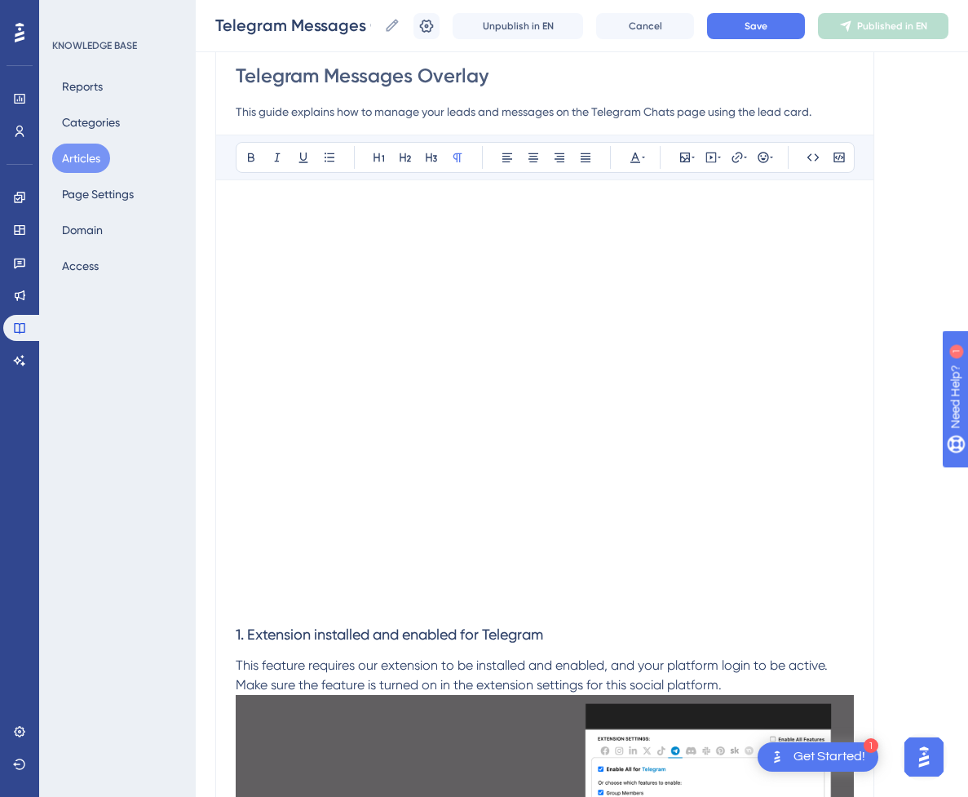
scroll to position [163, 0]
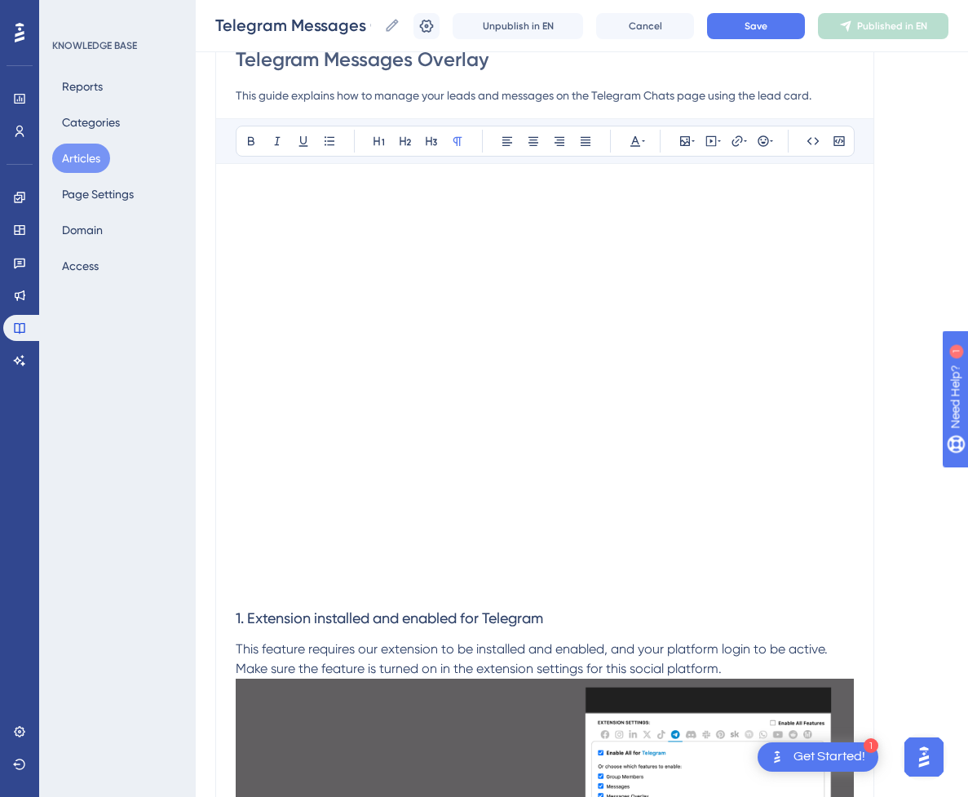
click at [348, 586] on p at bounding box center [545, 587] width 618 height 20
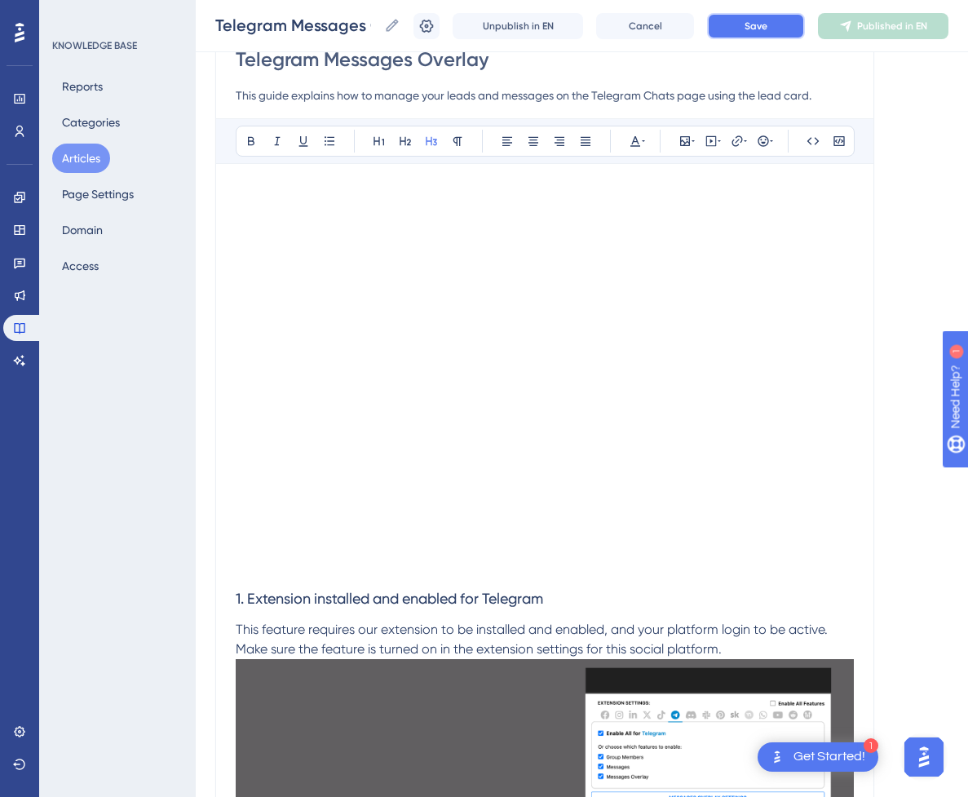
click at [785, 22] on button "Save" at bounding box center [756, 26] width 98 height 26
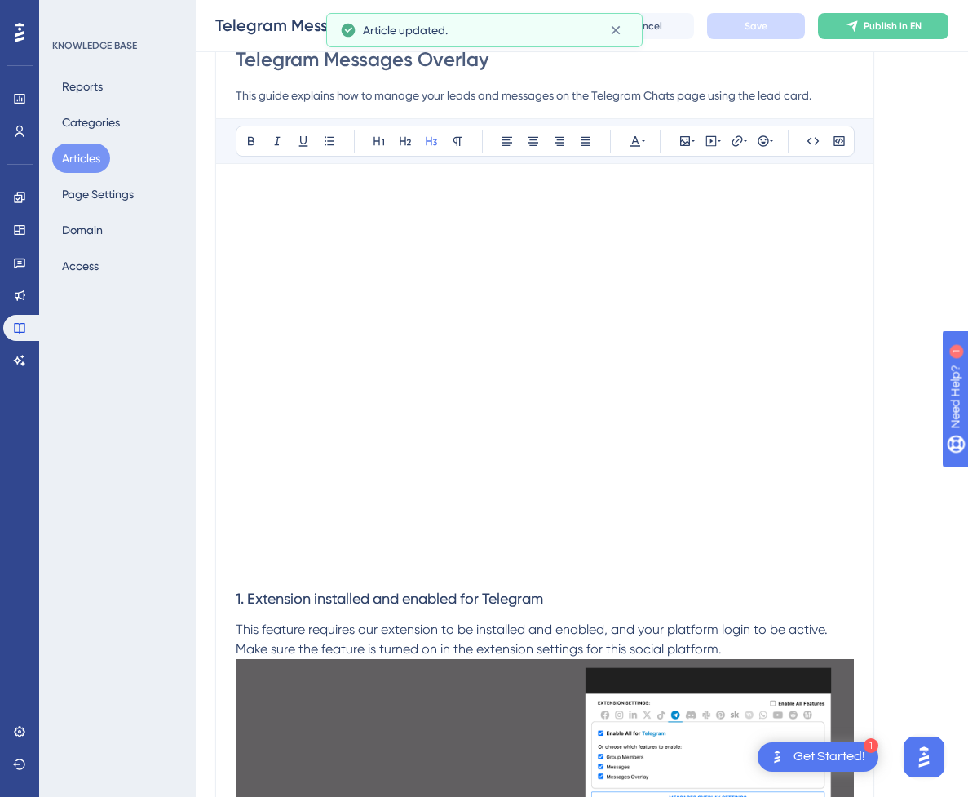
click at [962, 27] on div "Telegram Messages Overlay Telegram Messages Overlay Unpublish in EN Cancel Save…" at bounding box center [582, 26] width 772 height 52
click at [918, 30] on span "Publish in EN" at bounding box center [893, 26] width 58 height 13
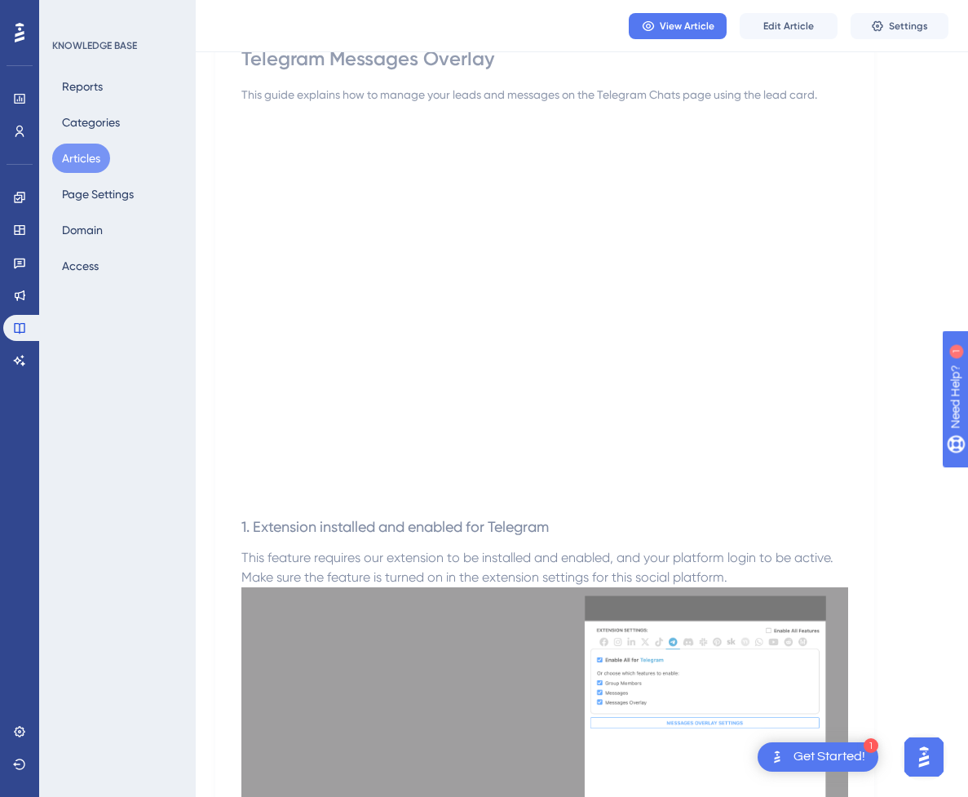
click at [71, 151] on button "Articles" at bounding box center [81, 158] width 58 height 29
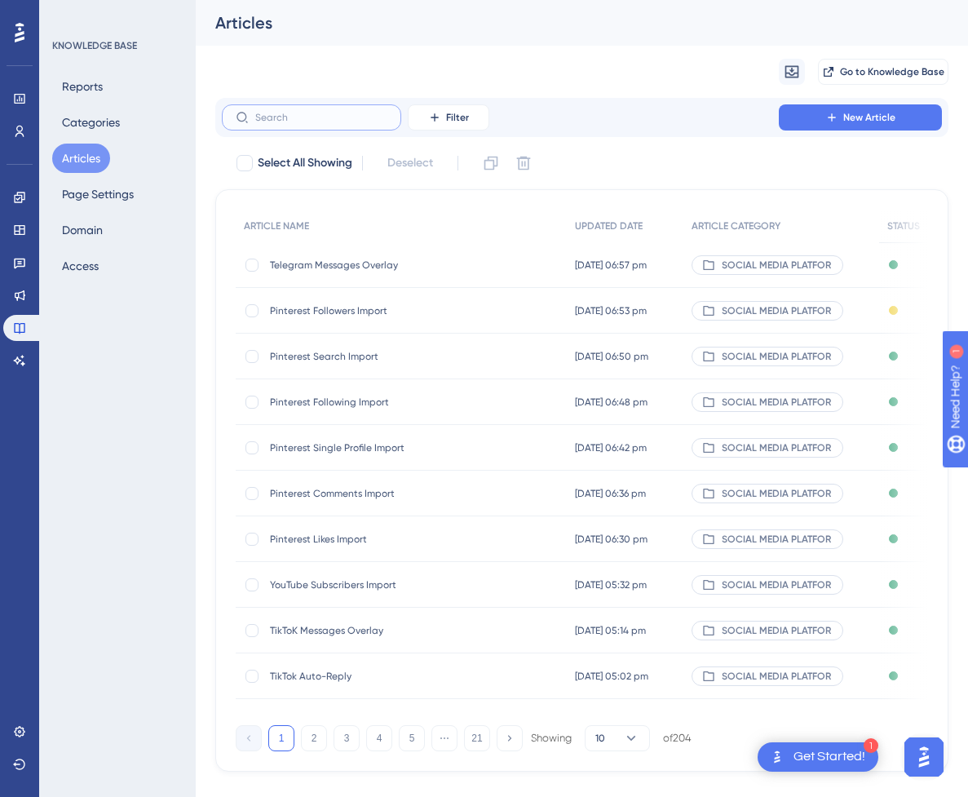
click at [356, 118] on input "text" at bounding box center [321, 117] width 132 height 11
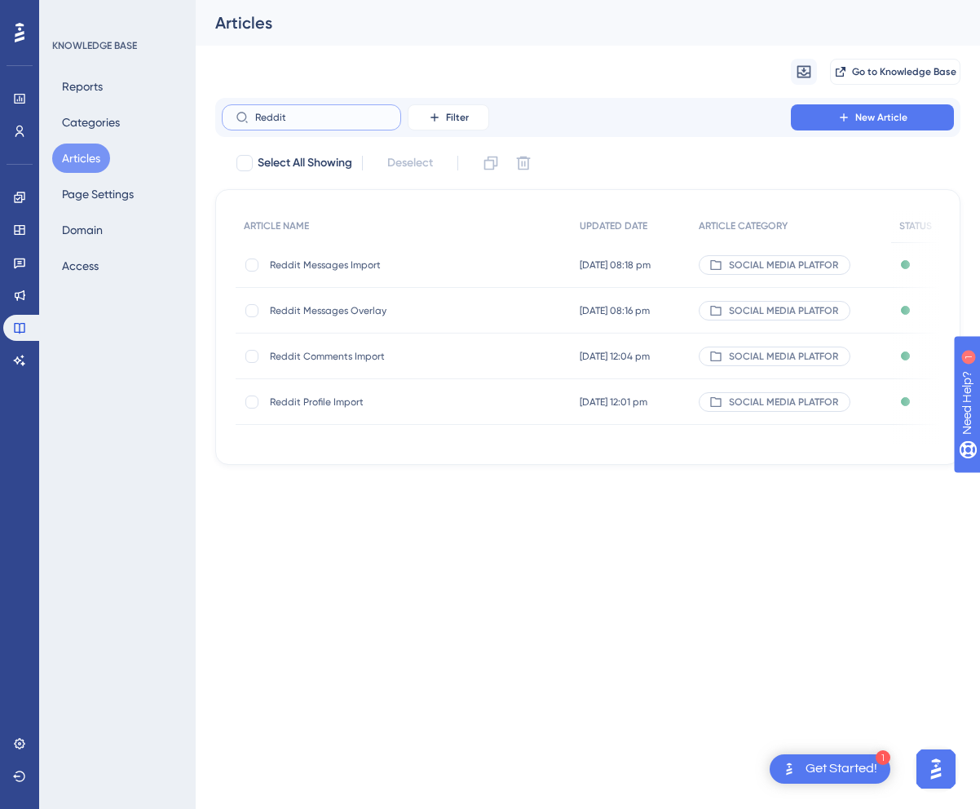
type input "Reddit"
click at [378, 305] on span "Reddit Messages Overlay" at bounding box center [400, 310] width 261 height 13
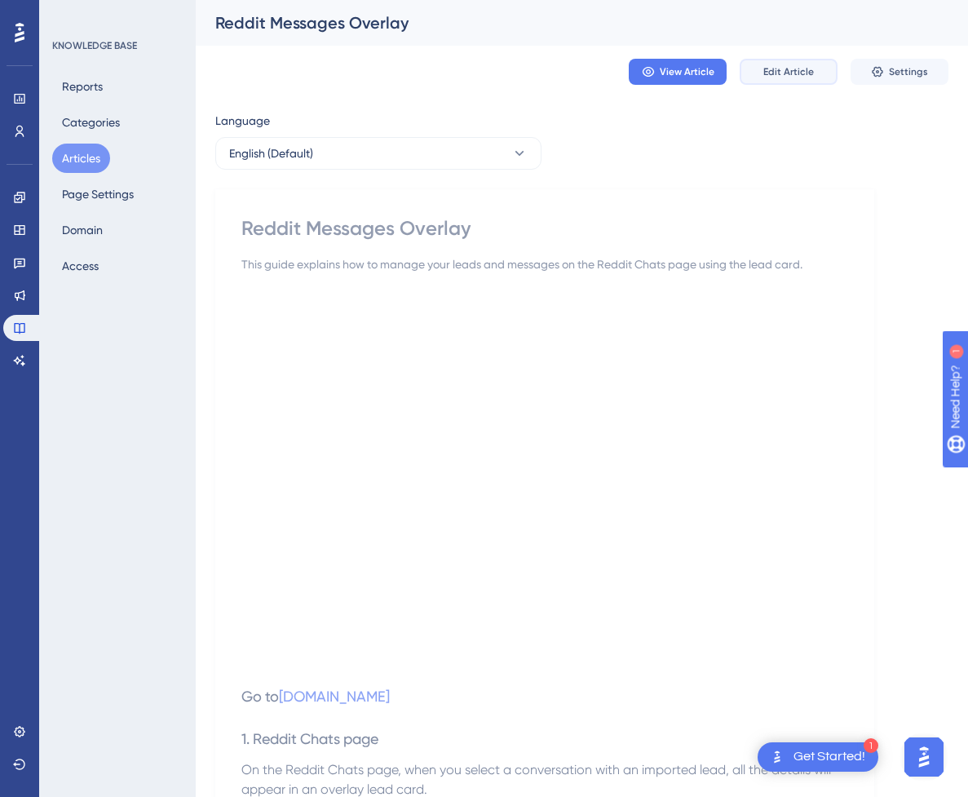
click at [794, 77] on span "Edit Article" at bounding box center [788, 71] width 51 height 13
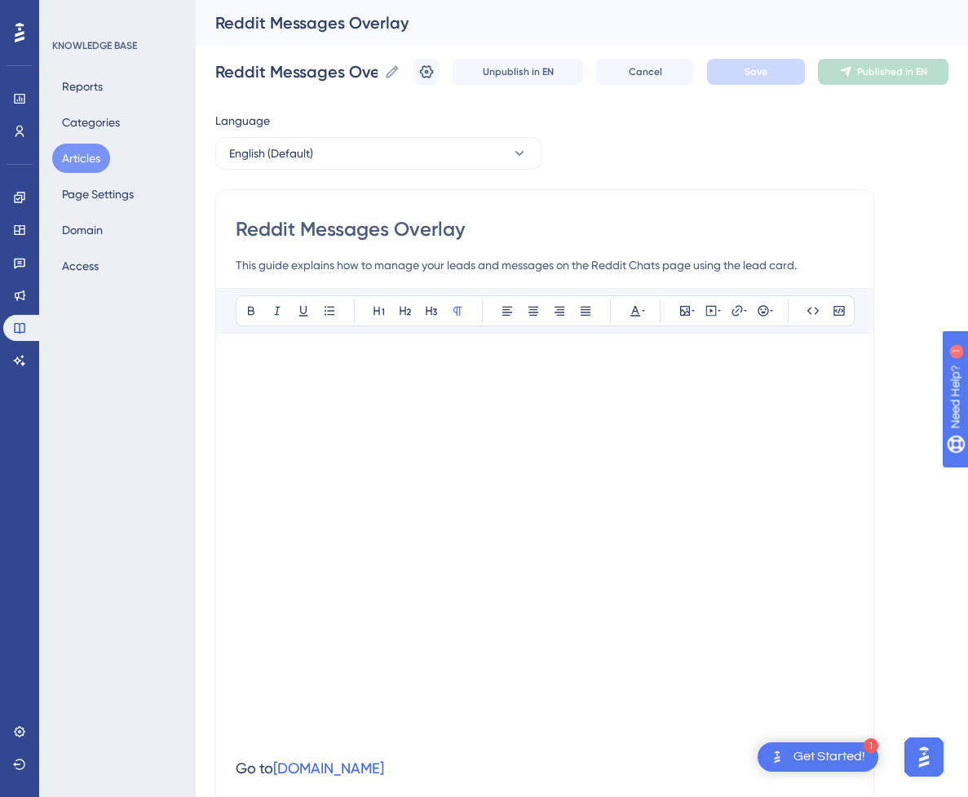
scroll to position [542, 0]
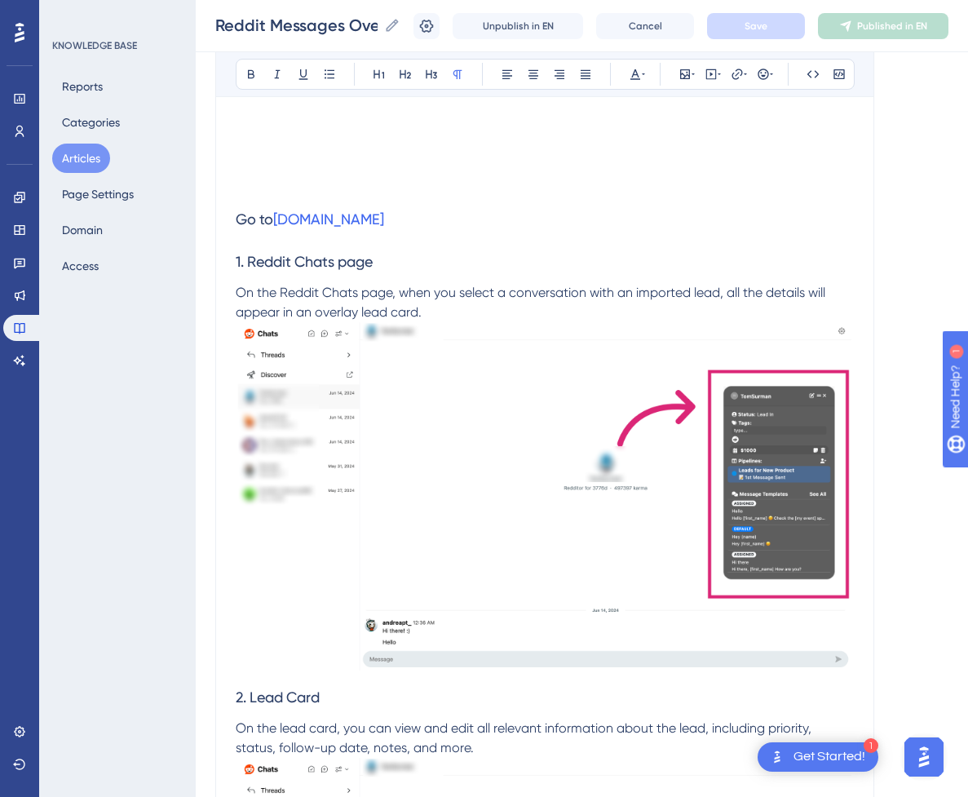
click at [498, 272] on h3 "1. Reddit Chats page" at bounding box center [545, 262] width 618 height 42
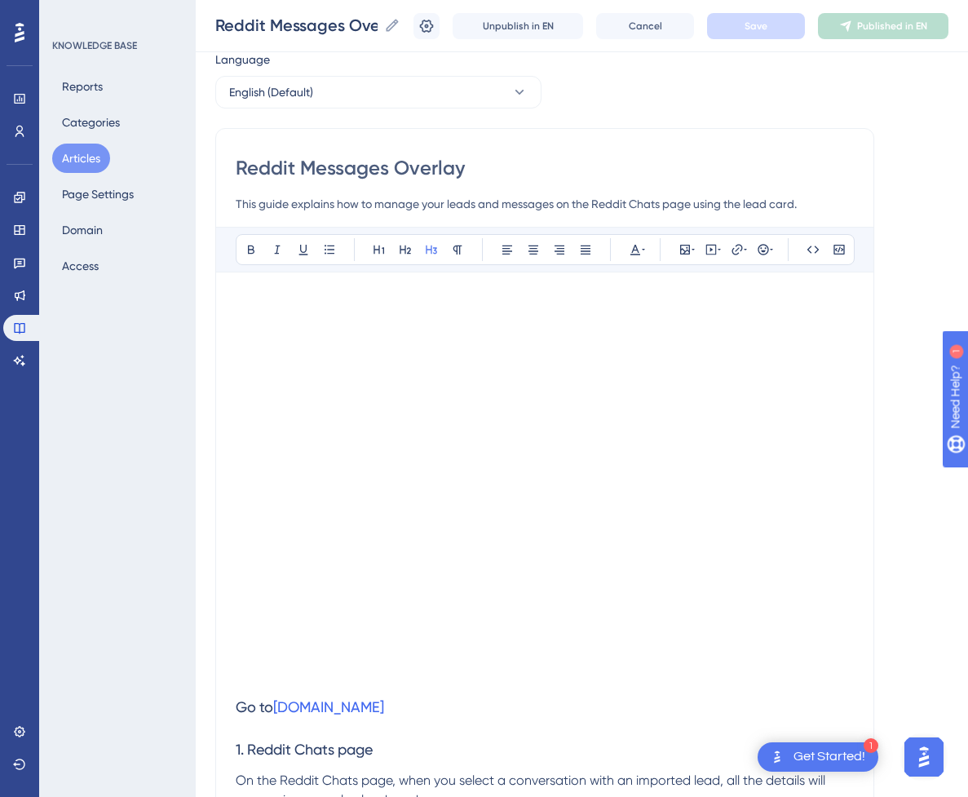
scroll to position [325, 0]
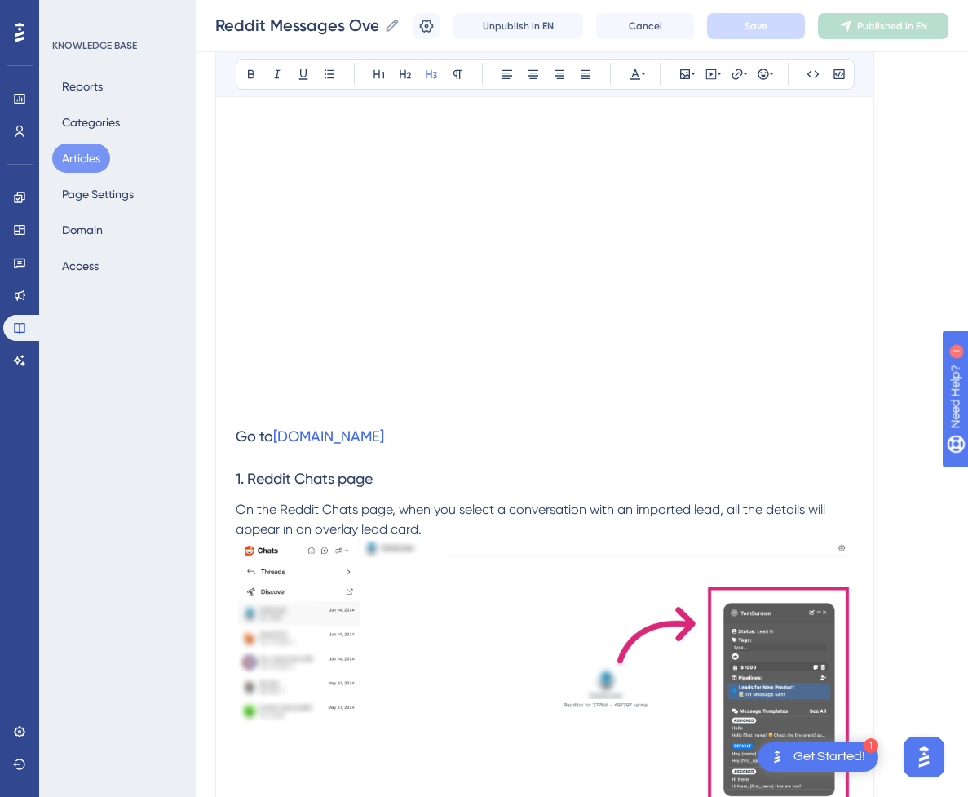
click at [414, 495] on h3 "1. Reddit Chats page" at bounding box center [545, 479] width 618 height 42
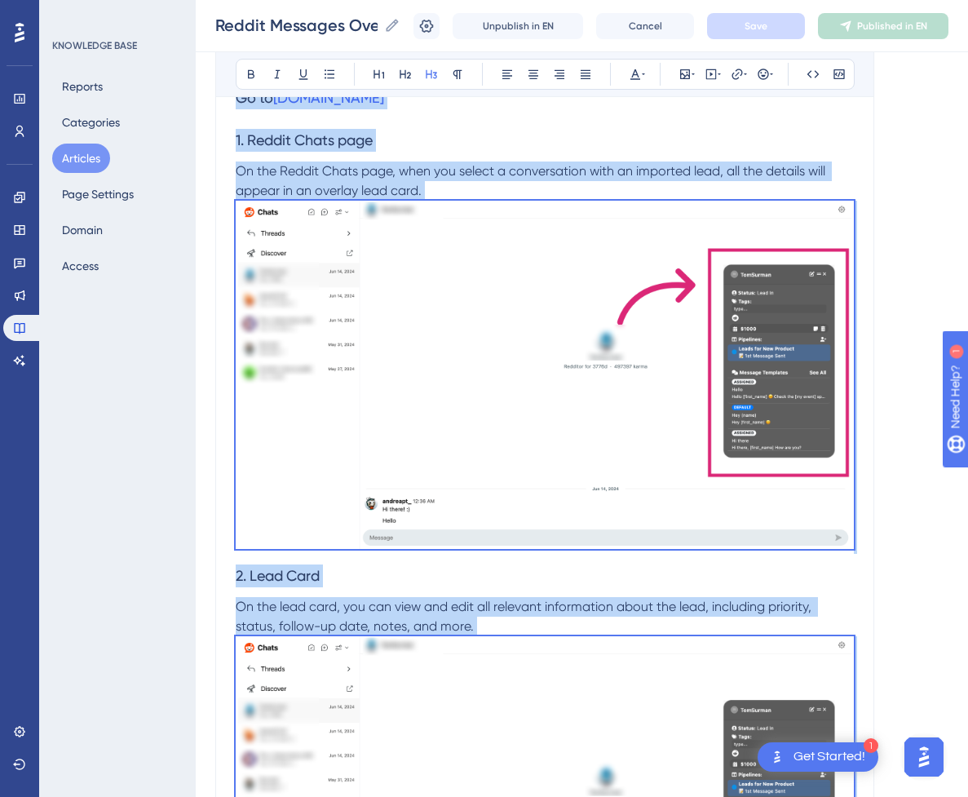
scroll to position [79, 0]
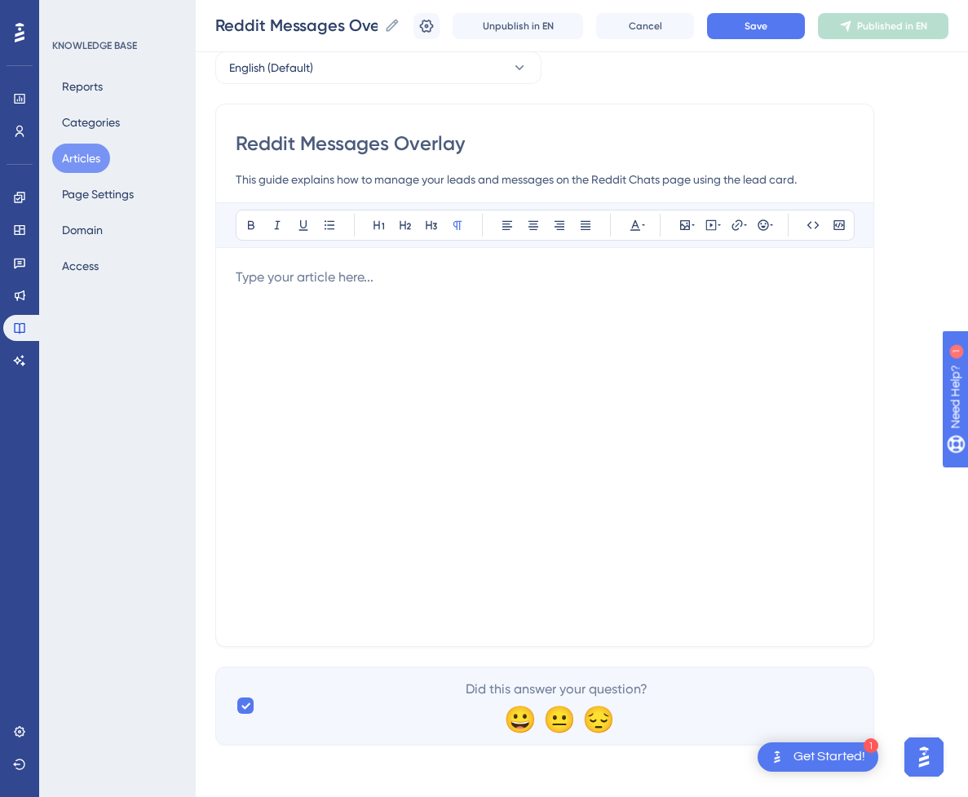
click at [427, 353] on div at bounding box center [545, 447] width 618 height 359
click at [662, 326] on div at bounding box center [545, 447] width 618 height 359
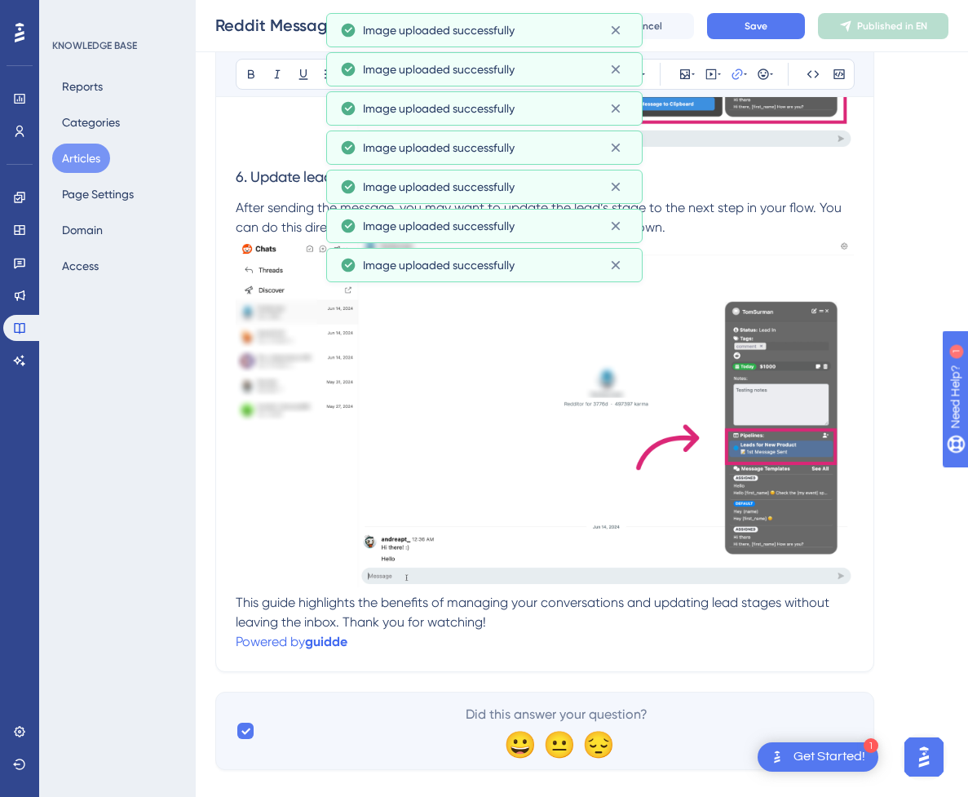
scroll to position [2913, 0]
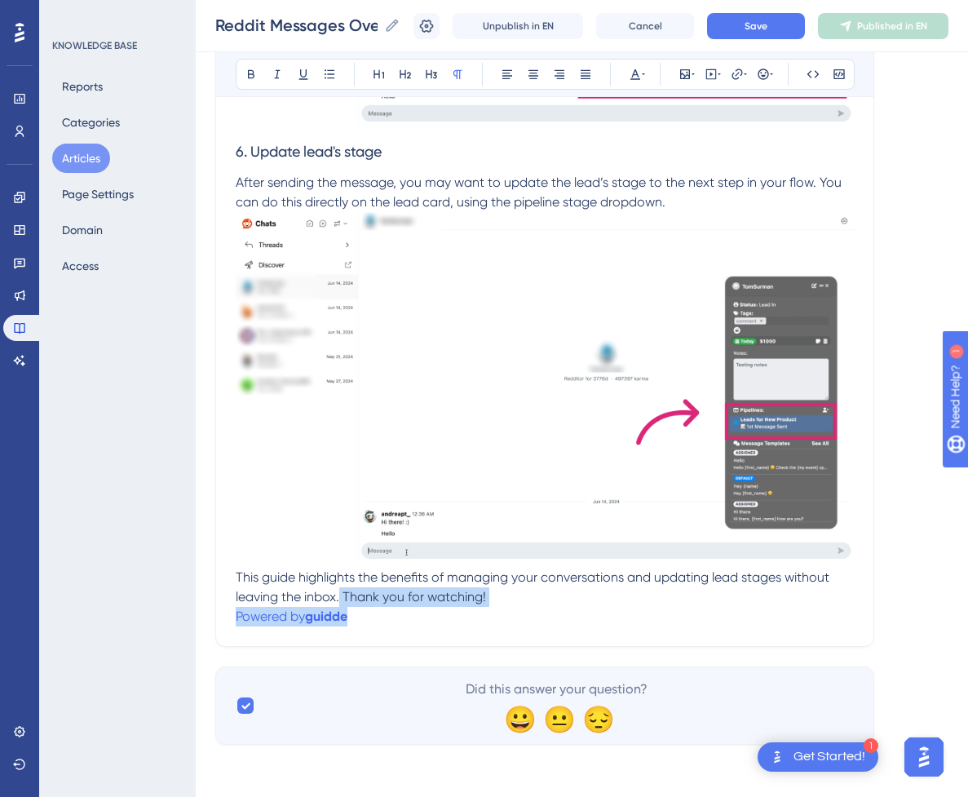
drag, startPoint x: 397, startPoint y: 617, endPoint x: 342, endPoint y: 592, distance: 61.0
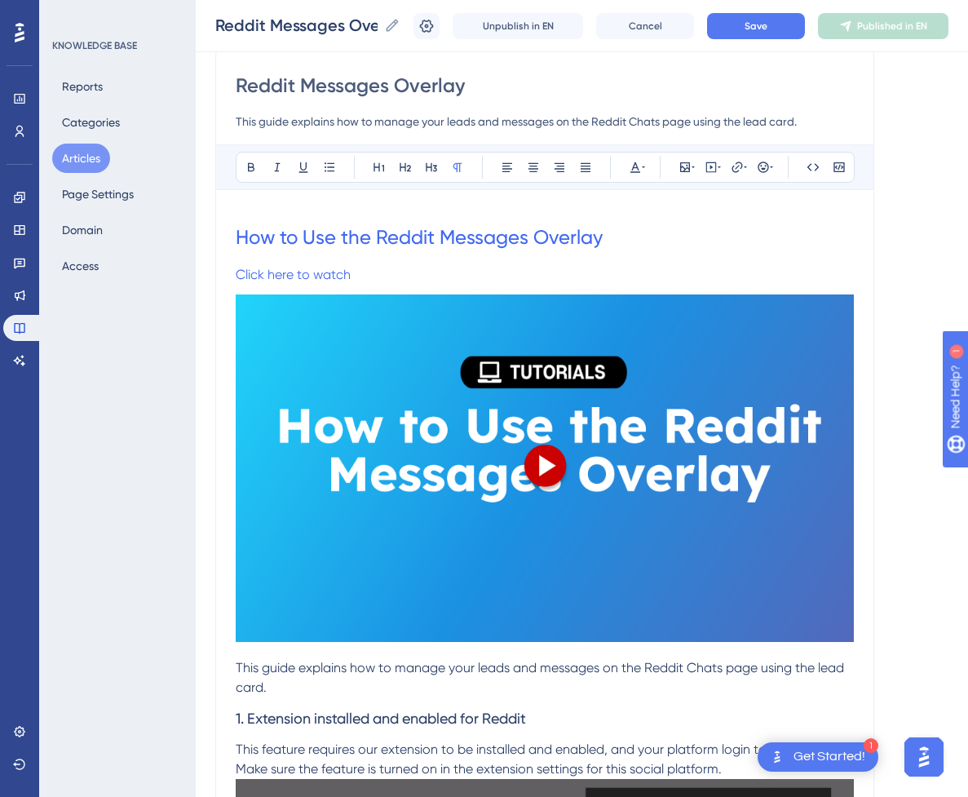
scroll to position [232, 0]
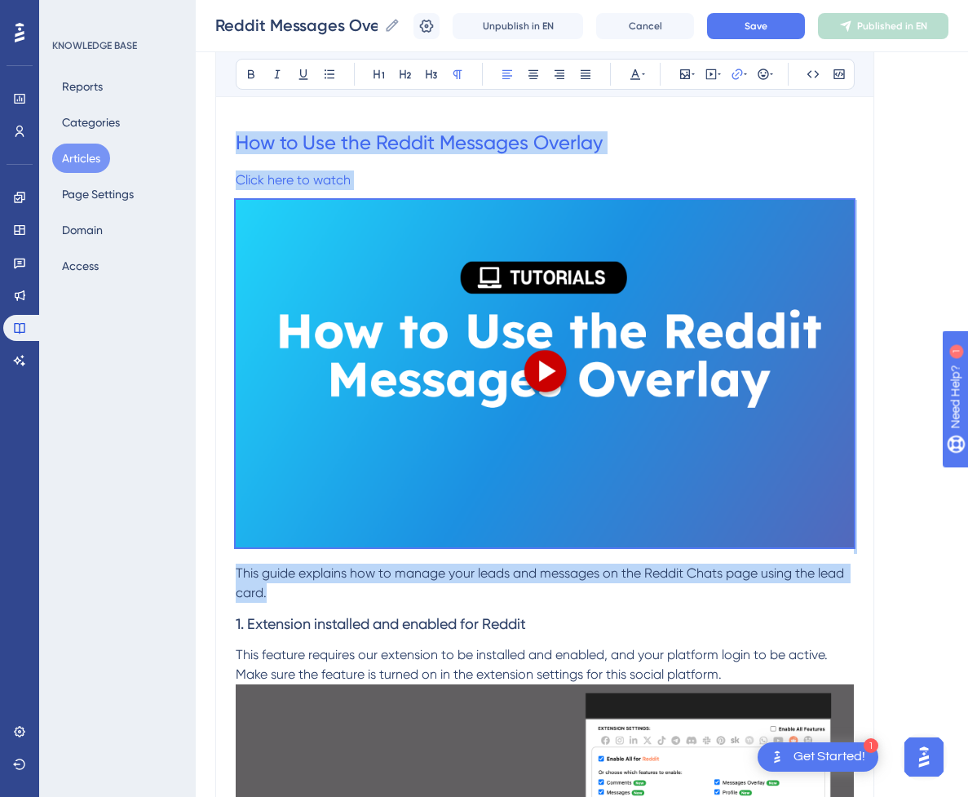
drag, startPoint x: 281, startPoint y: 597, endPoint x: 212, endPoint y: 150, distance: 452.3
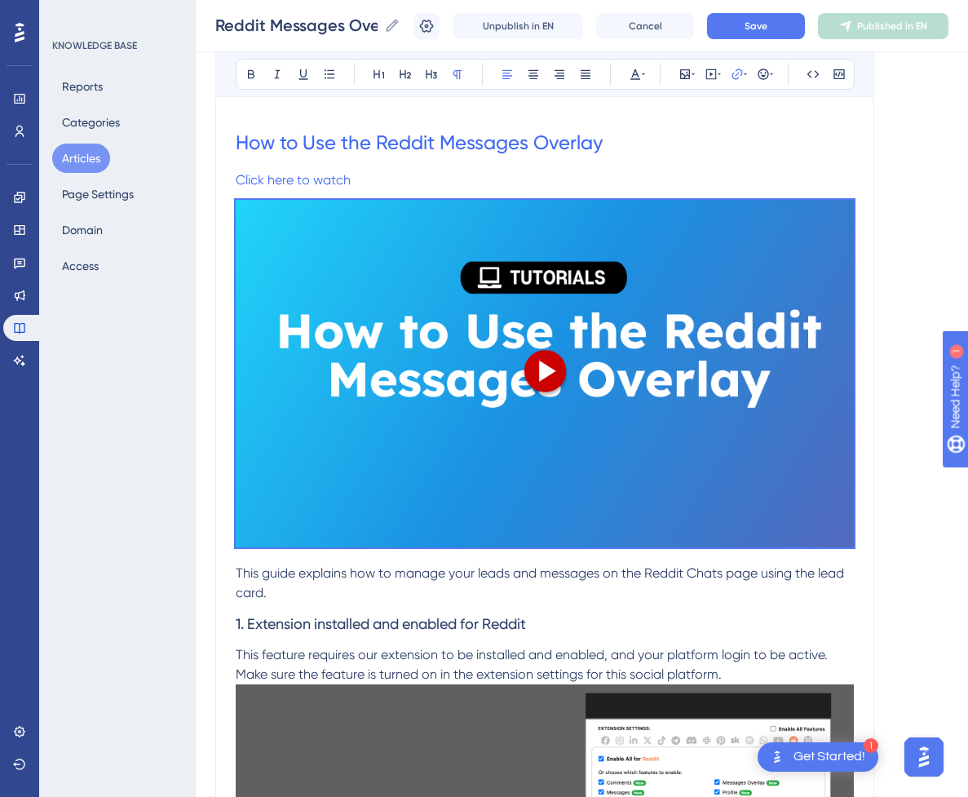
scroll to position [0, 0]
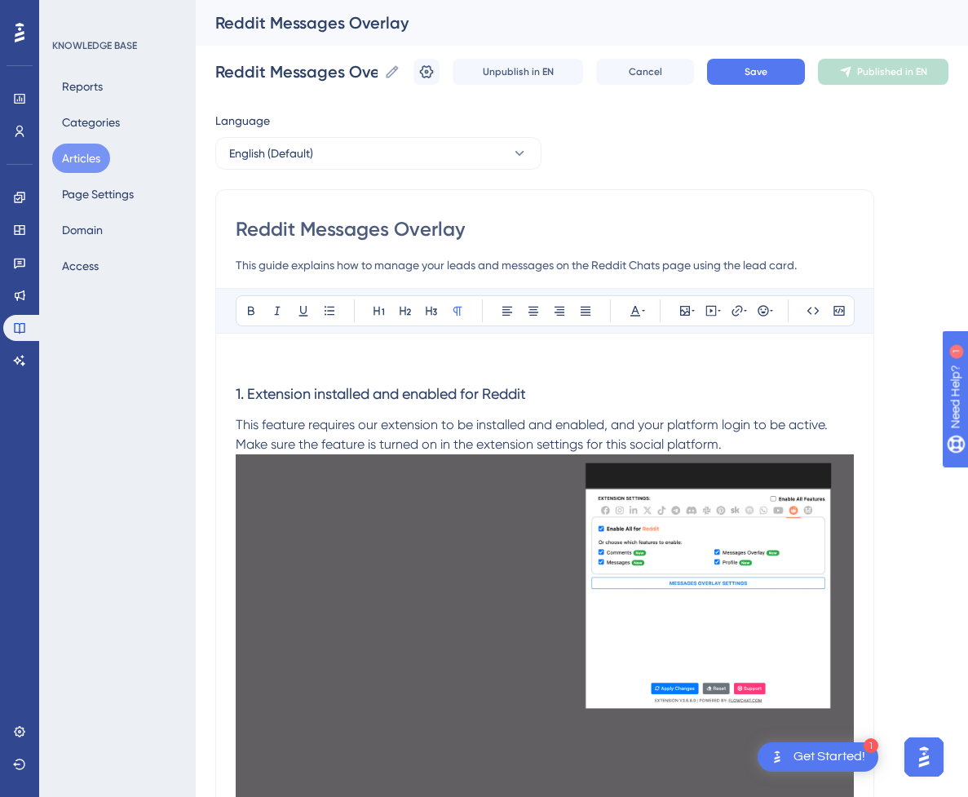
click at [481, 353] on p at bounding box center [545, 363] width 618 height 20
click at [712, 315] on icon at bounding box center [711, 310] width 13 height 13
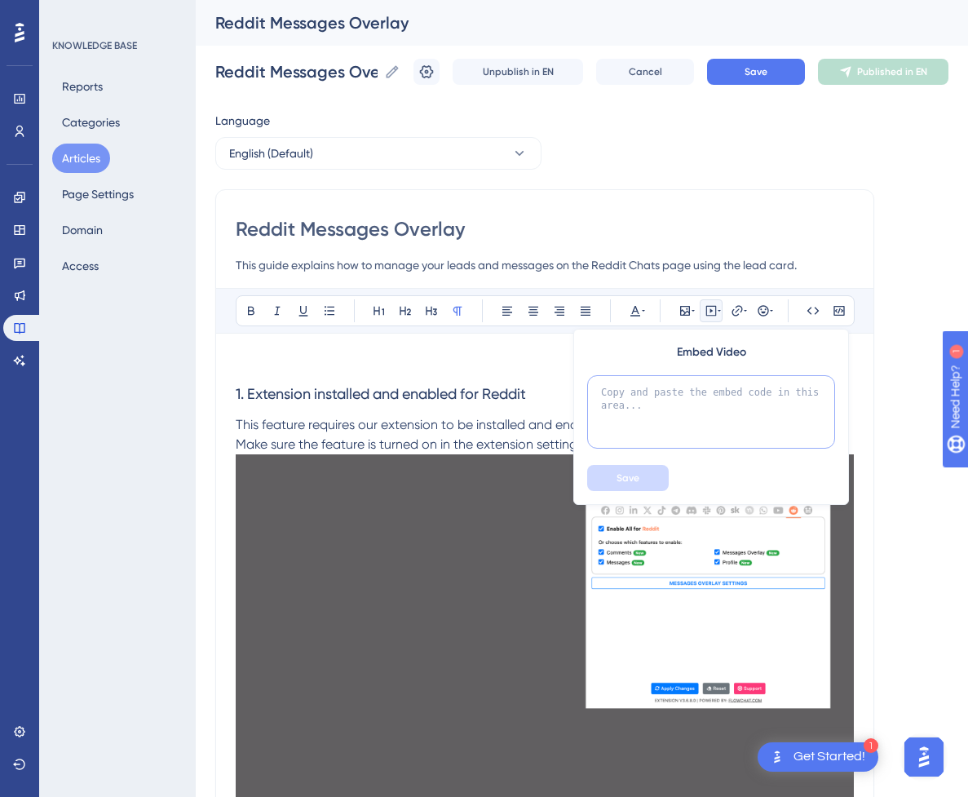
click at [683, 410] on textarea at bounding box center [711, 411] width 248 height 73
paste textarea "<div style="position:relative;padding-bottom:56.25%;"> <iframe style="width:100…"
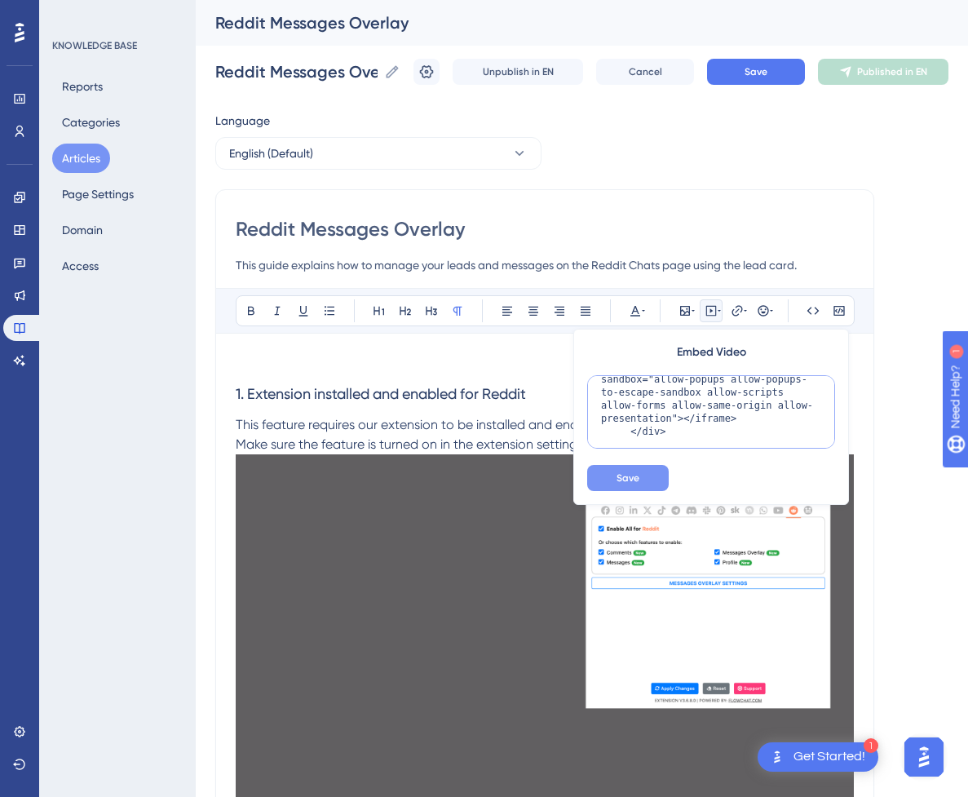
type textarea "<div style="position:relative;padding-bottom:56.25%;"> <iframe style="width:100…"
click at [639, 477] on span "Save" at bounding box center [628, 477] width 23 height 13
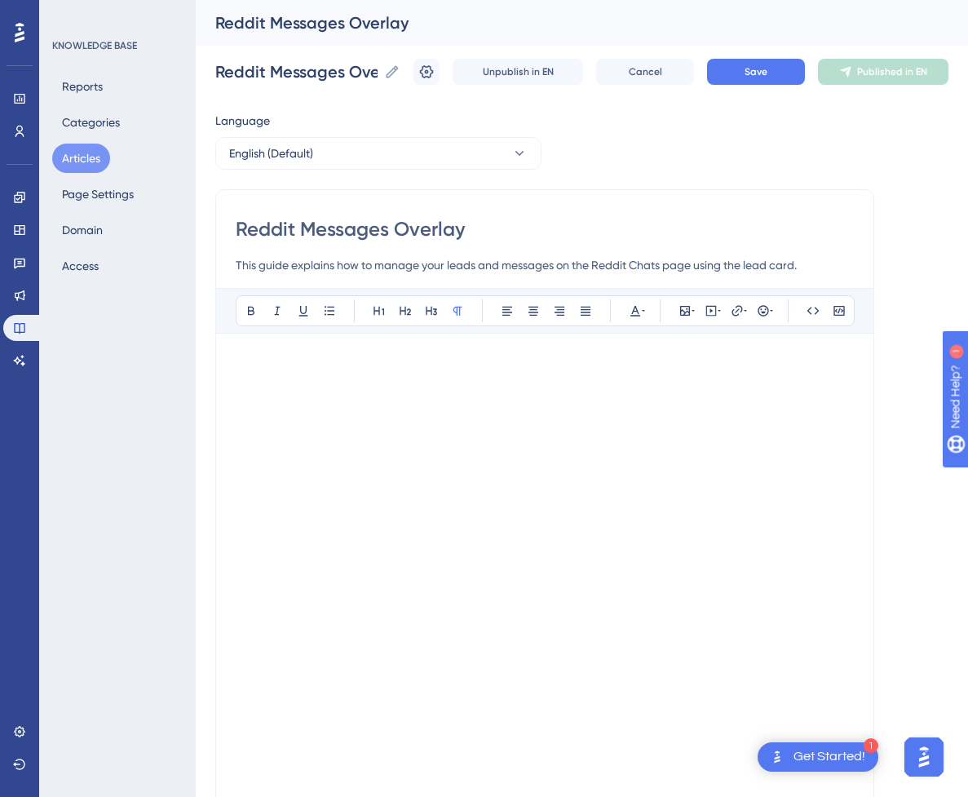
click at [483, 363] on p at bounding box center [545, 363] width 618 height 20
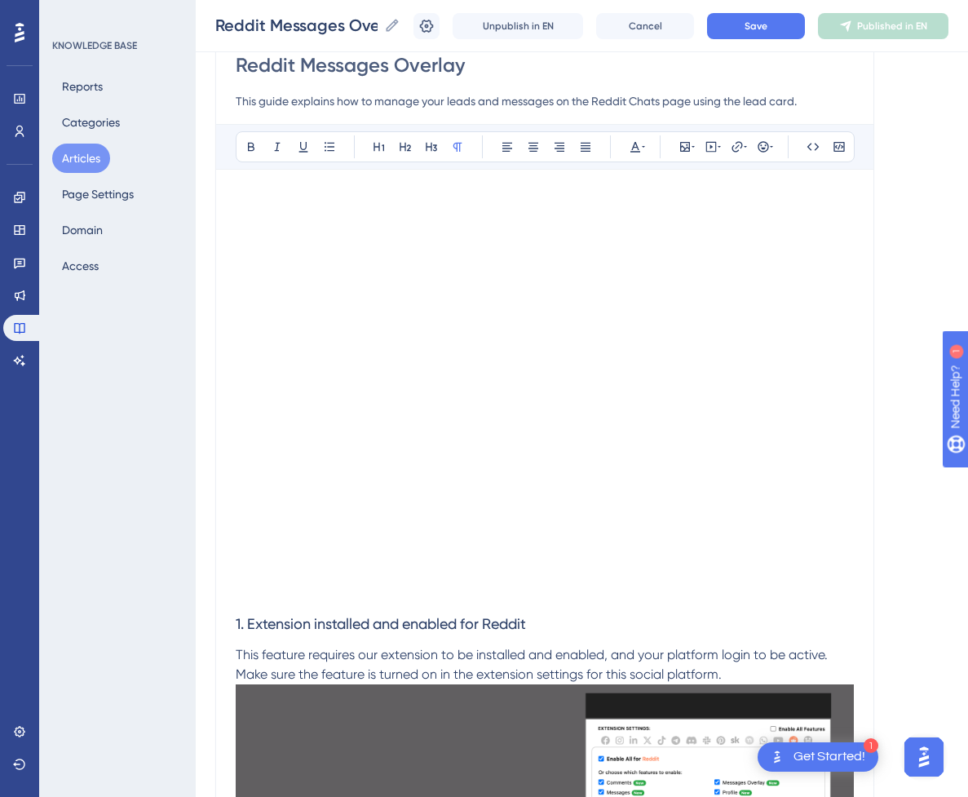
scroll to position [163, 0]
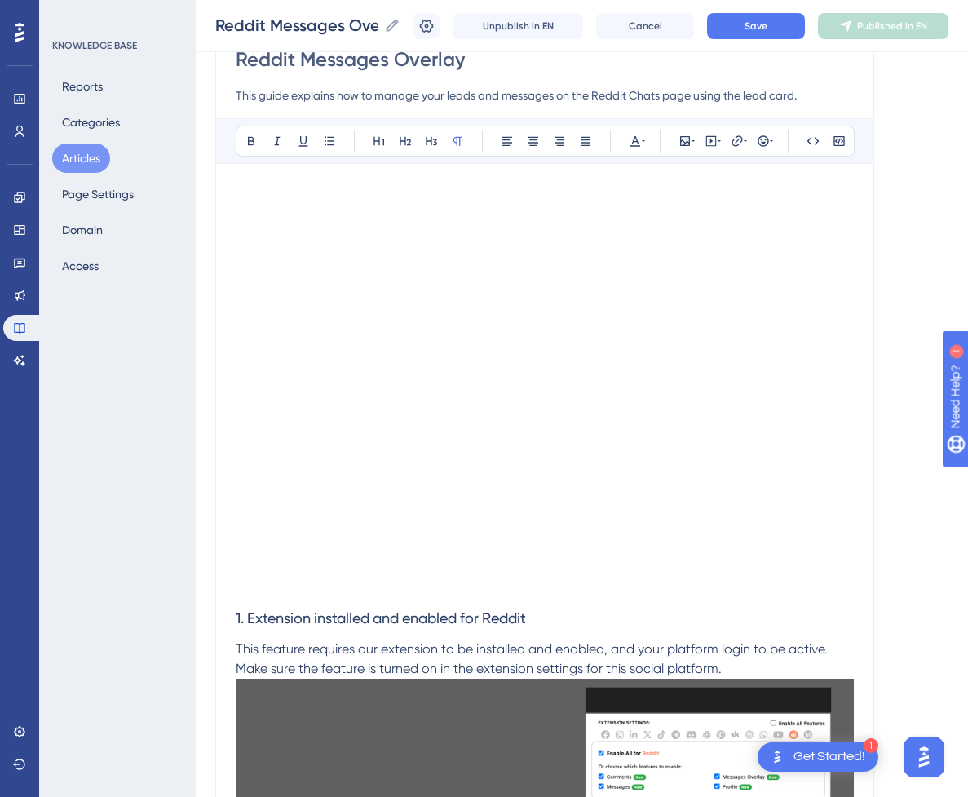
click at [410, 594] on p at bounding box center [545, 587] width 618 height 20
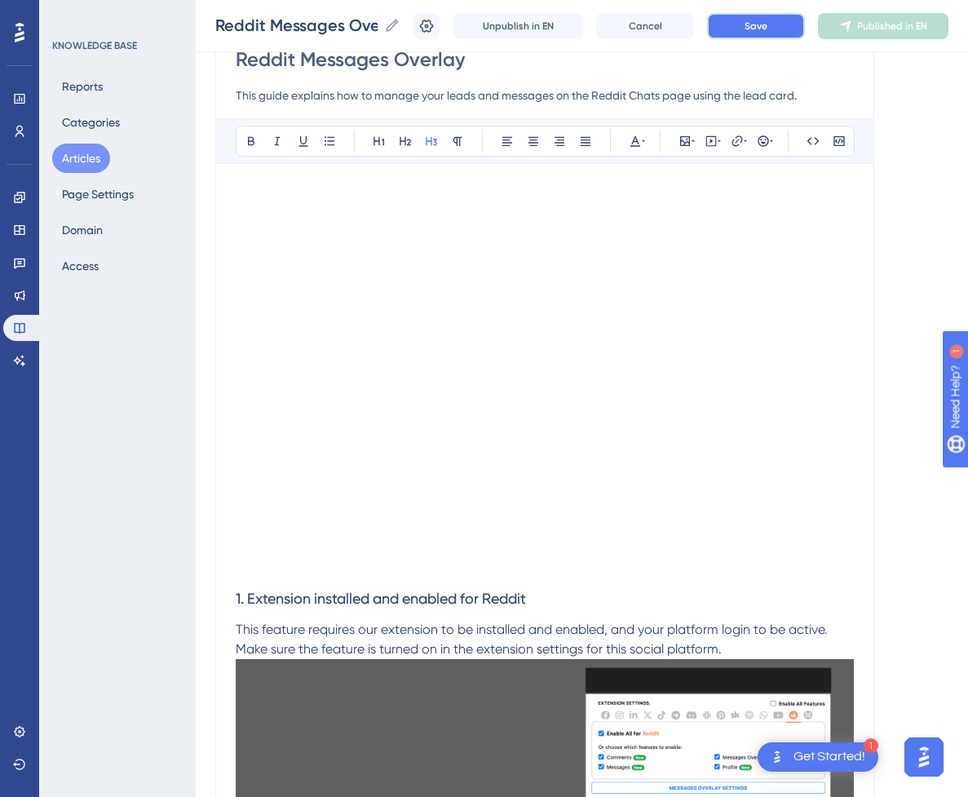
click at [788, 36] on button "Save" at bounding box center [756, 26] width 98 height 26
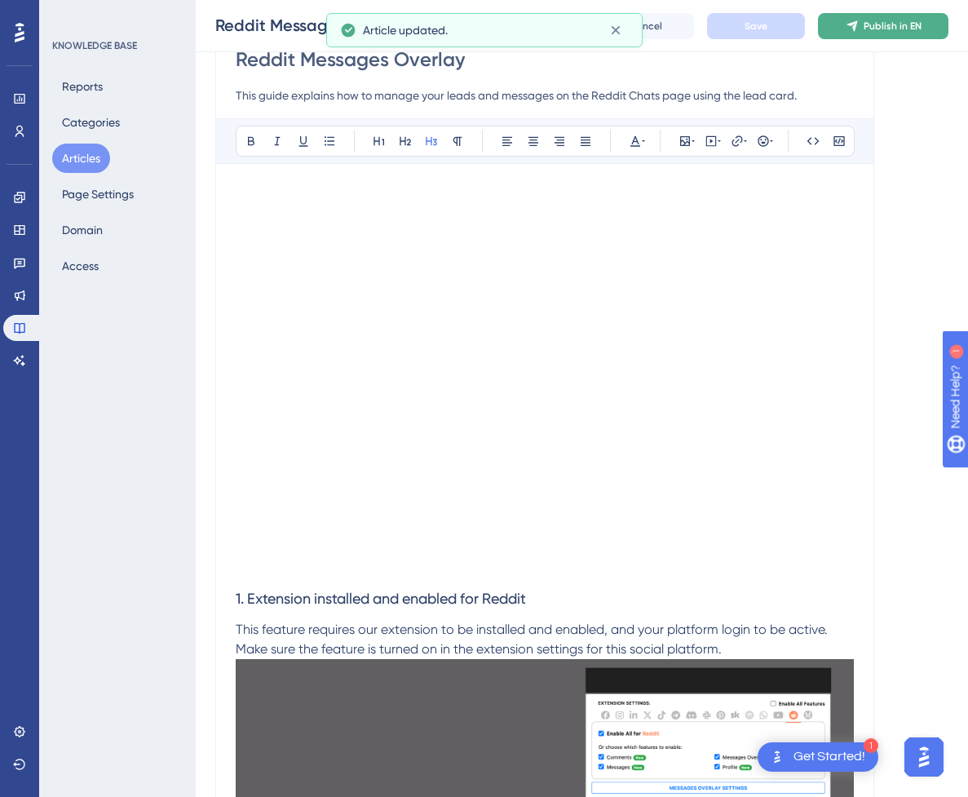
click at [874, 27] on button "Publish in EN" at bounding box center [883, 26] width 131 height 26
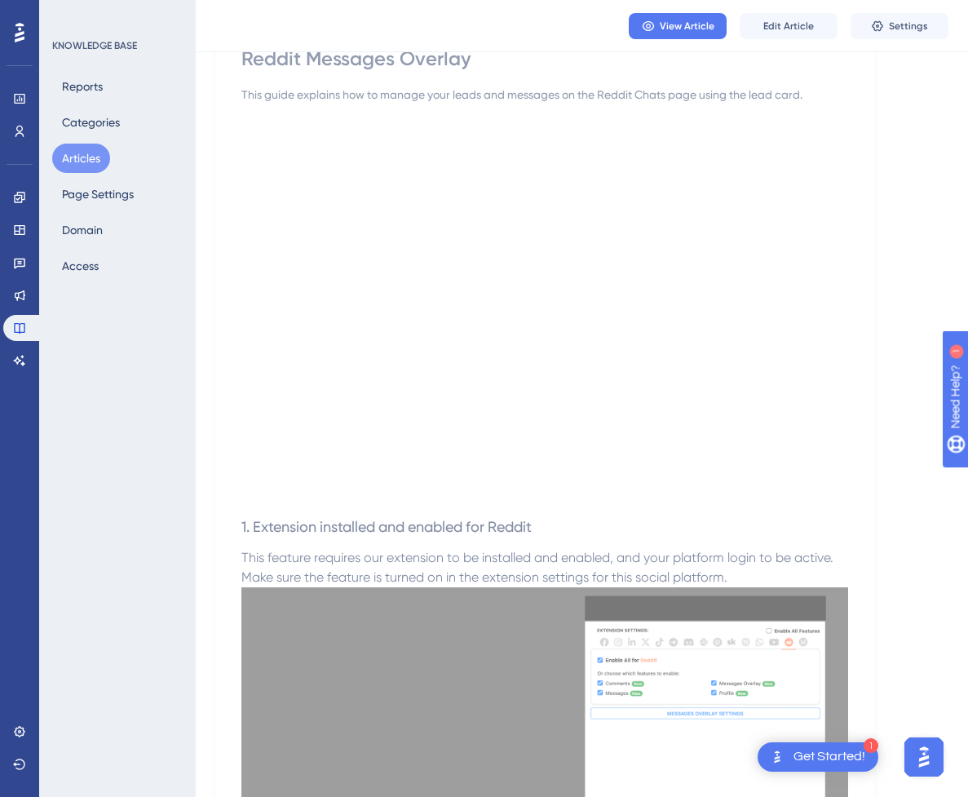
click at [65, 155] on button "Articles" at bounding box center [81, 158] width 58 height 29
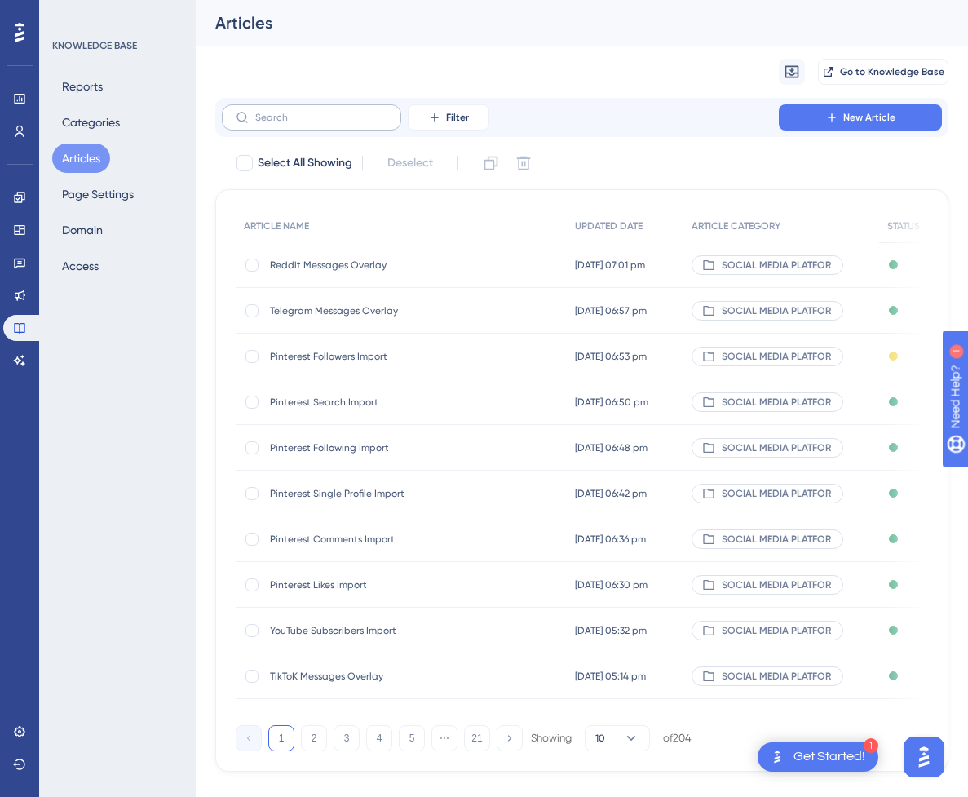
click at [299, 129] on label at bounding box center [311, 117] width 179 height 26
click at [299, 123] on input "text" at bounding box center [321, 117] width 132 height 11
paste input "Reddit Messages Import"
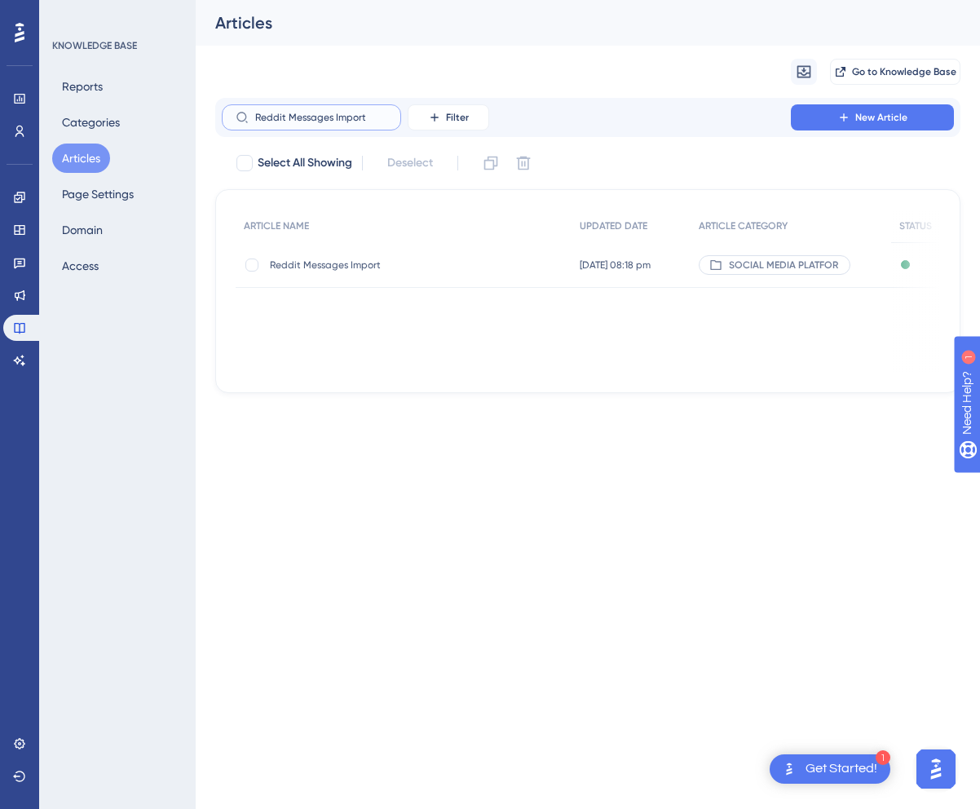
type input "Reddit Messages Import"
click at [356, 254] on div "Reddit Messages Import Reddit Messages Import" at bounding box center [400, 265] width 261 height 46
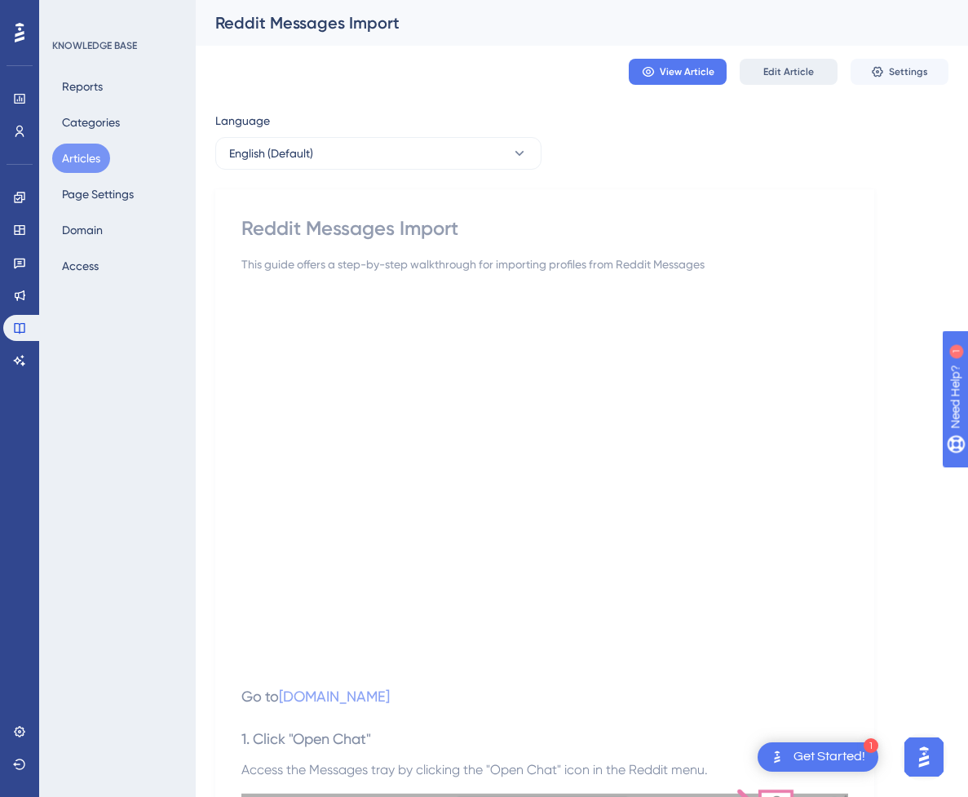
click at [785, 73] on span "Edit Article" at bounding box center [788, 71] width 51 height 13
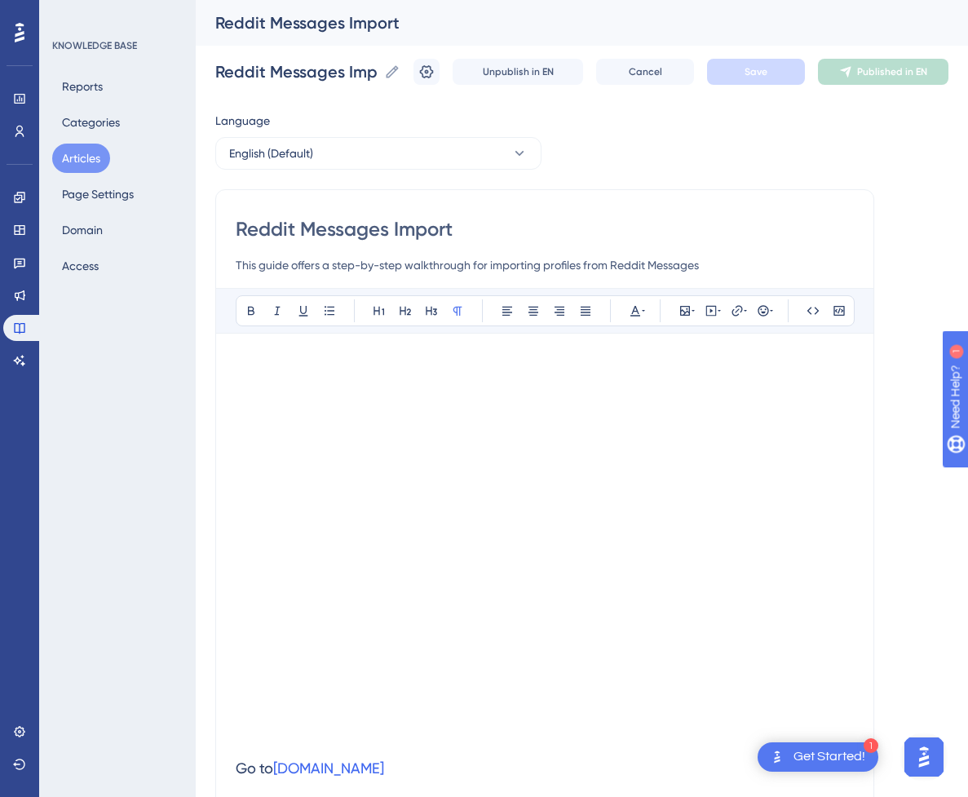
scroll to position [771, 0]
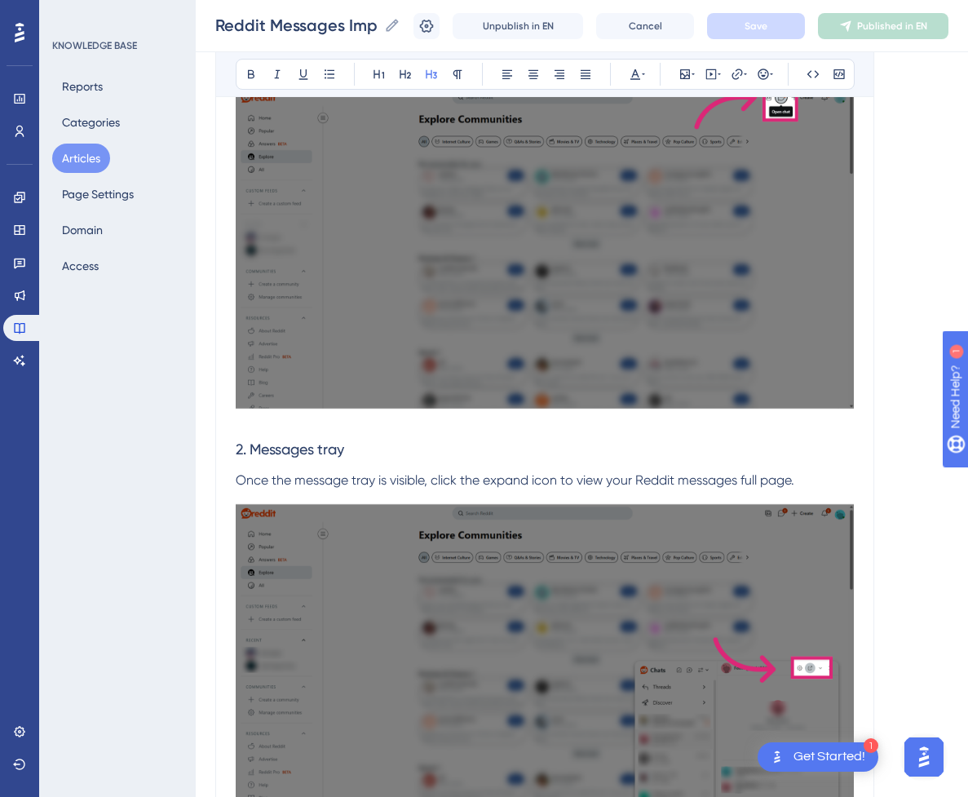
click at [527, 450] on h3 "2. Messages tray" at bounding box center [545, 449] width 618 height 42
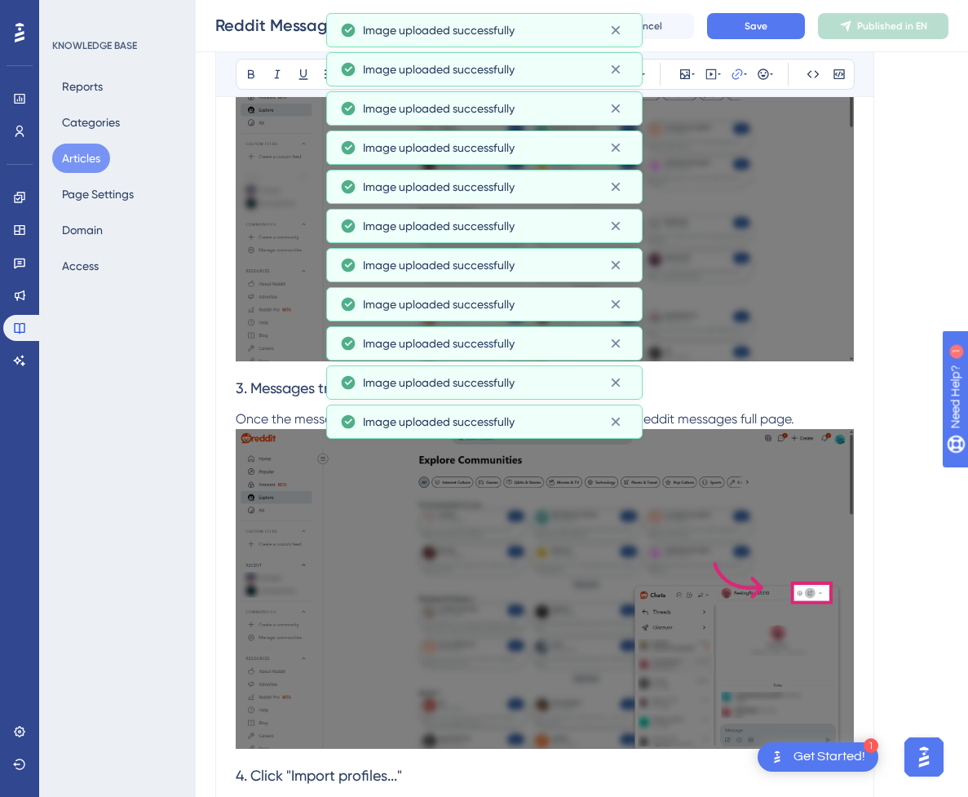
scroll to position [4211, 0]
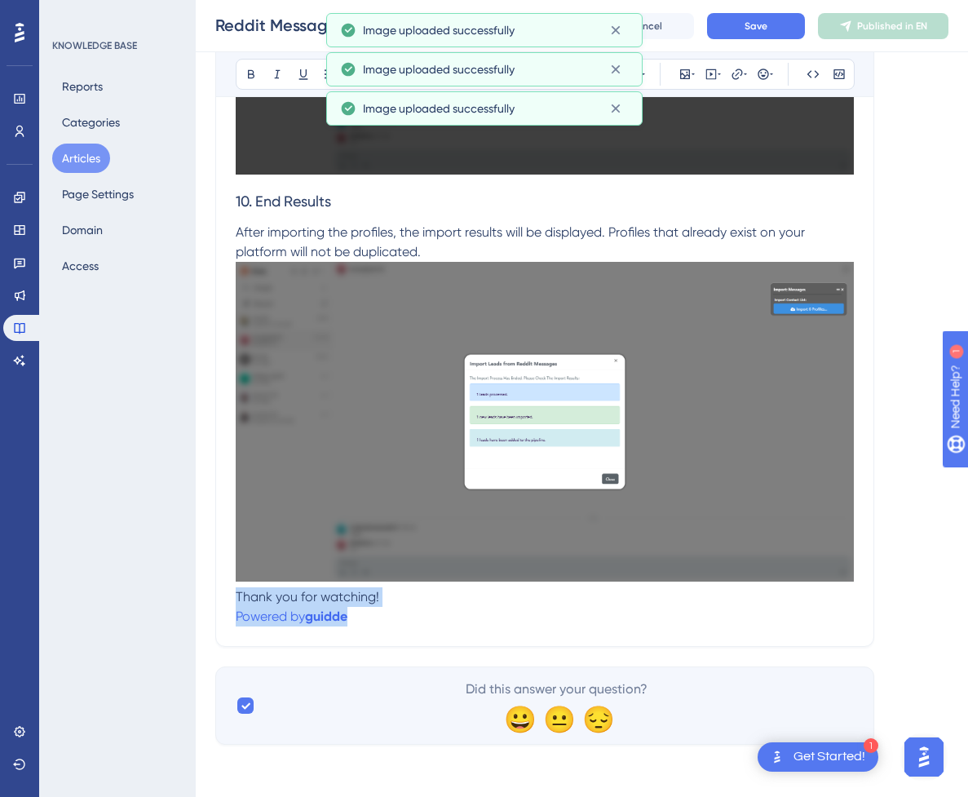
drag, startPoint x: 348, startPoint y: 616, endPoint x: 233, endPoint y: 602, distance: 115.8
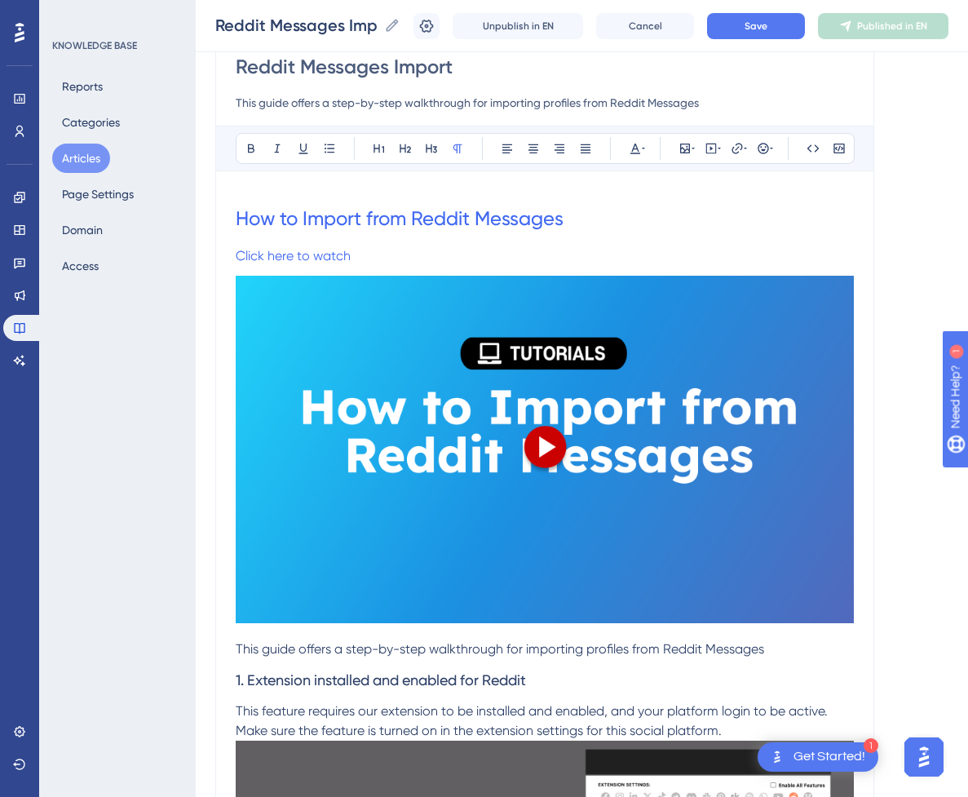
scroll to position [163, 0]
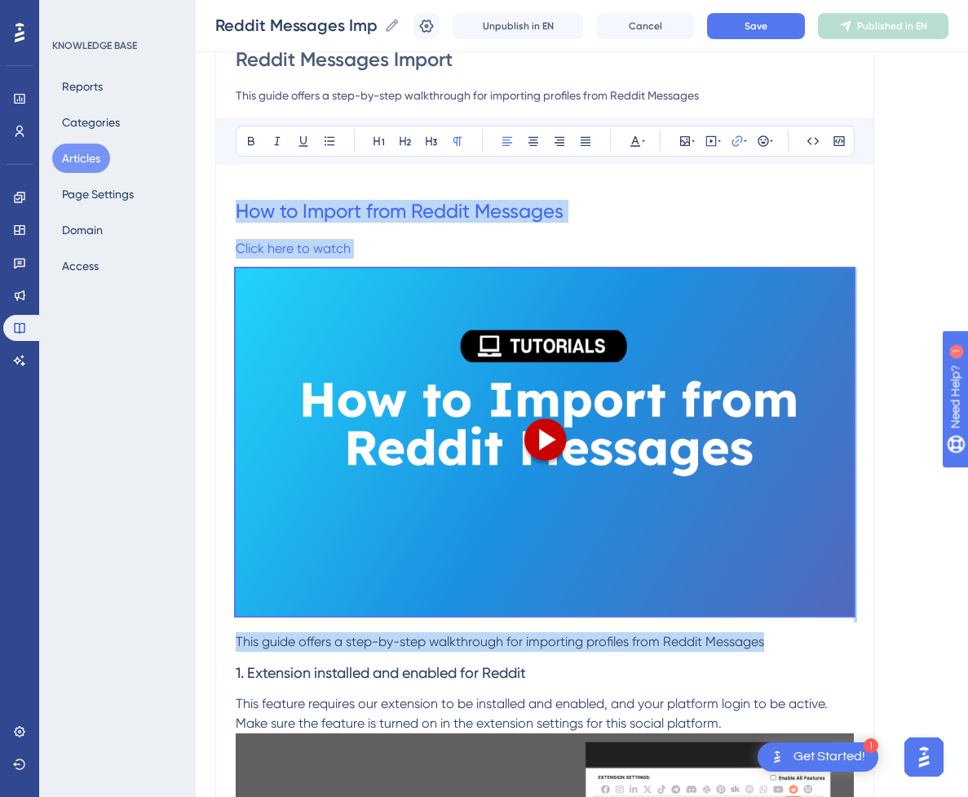
drag, startPoint x: 793, startPoint y: 640, endPoint x: 221, endPoint y: 190, distance: 727.8
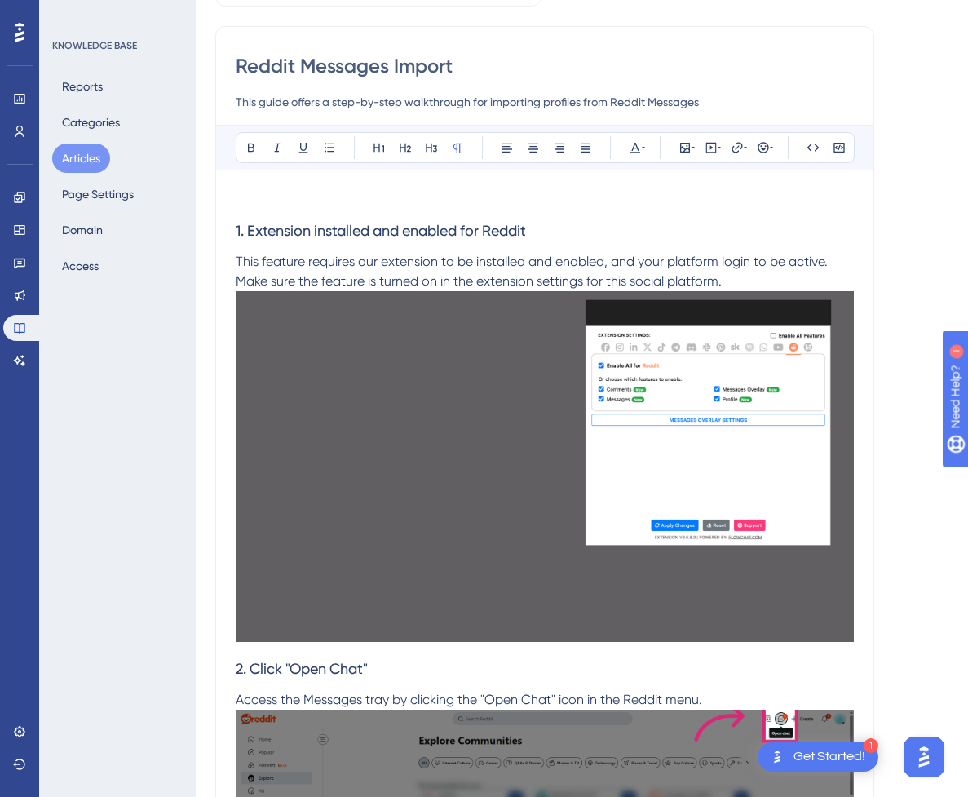
scroll to position [0, 0]
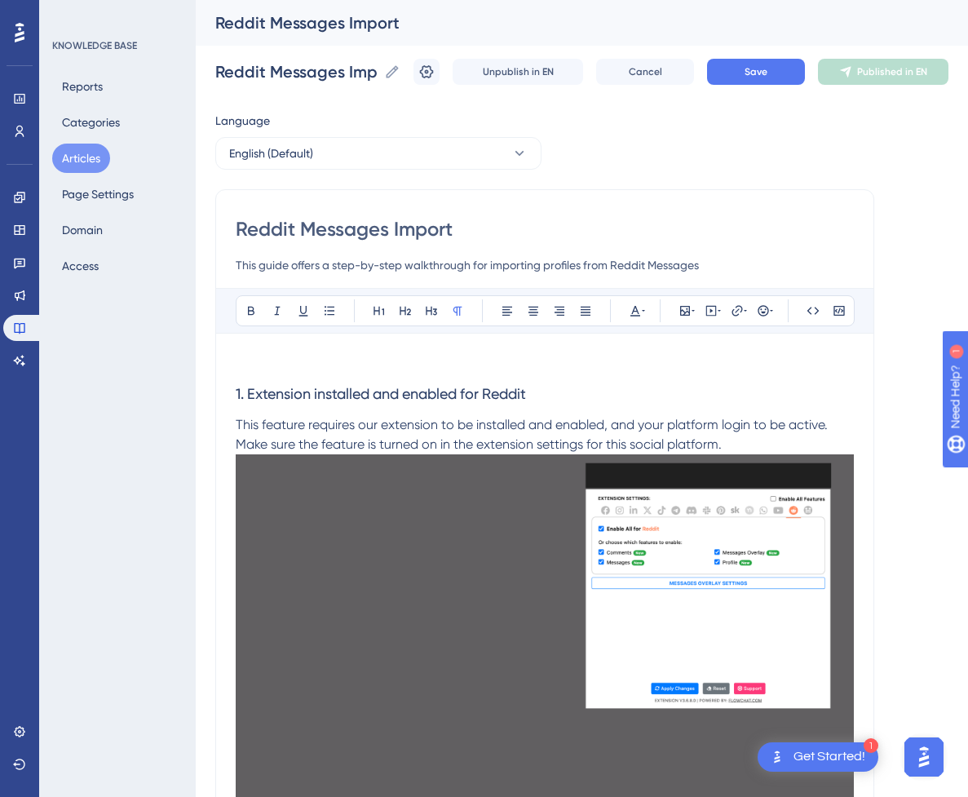
click at [359, 358] on p at bounding box center [545, 363] width 618 height 20
click at [705, 317] on button at bounding box center [711, 310] width 23 height 23
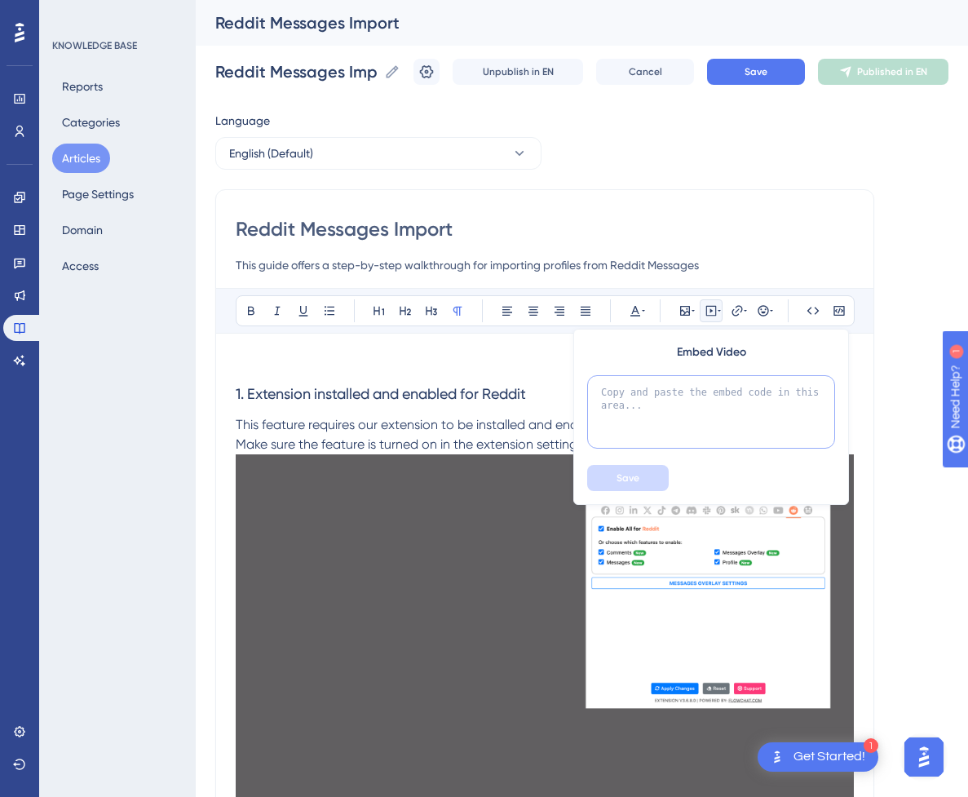
click at [701, 391] on textarea at bounding box center [711, 411] width 248 height 73
paste textarea "<div style="position:relative;padding-bottom:56.25%;"> <iframe style="width:100…"
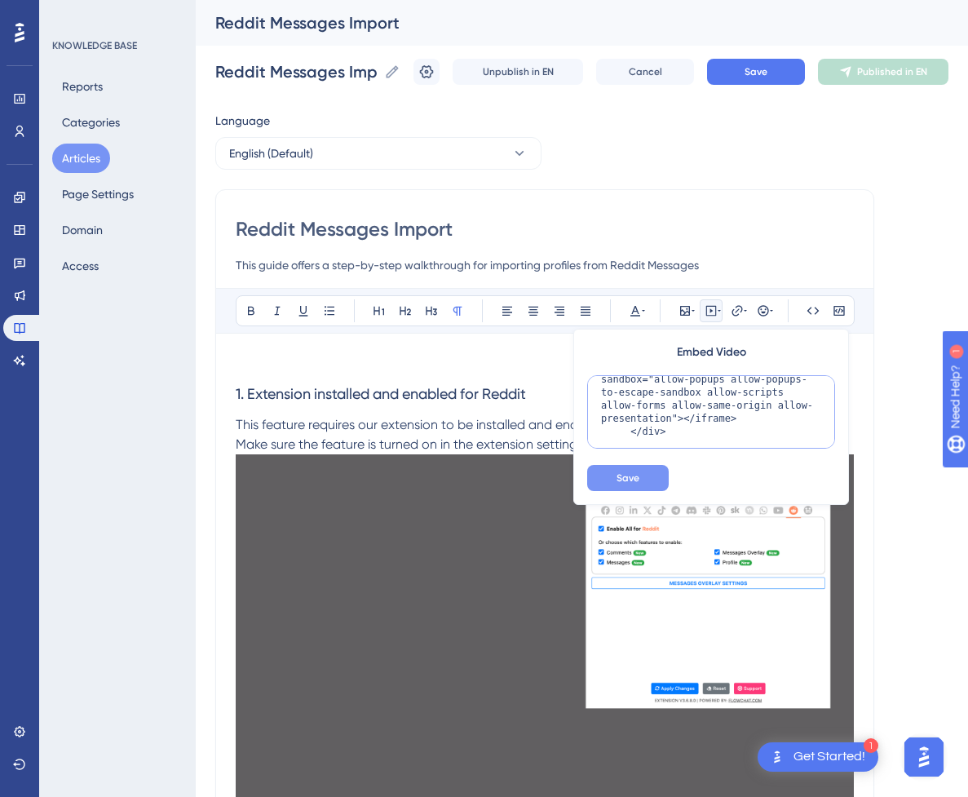
type textarea "<div style="position:relative;padding-bottom:56.25%;"> <iframe style="width:100…"
click at [650, 471] on button "Save" at bounding box center [628, 478] width 82 height 26
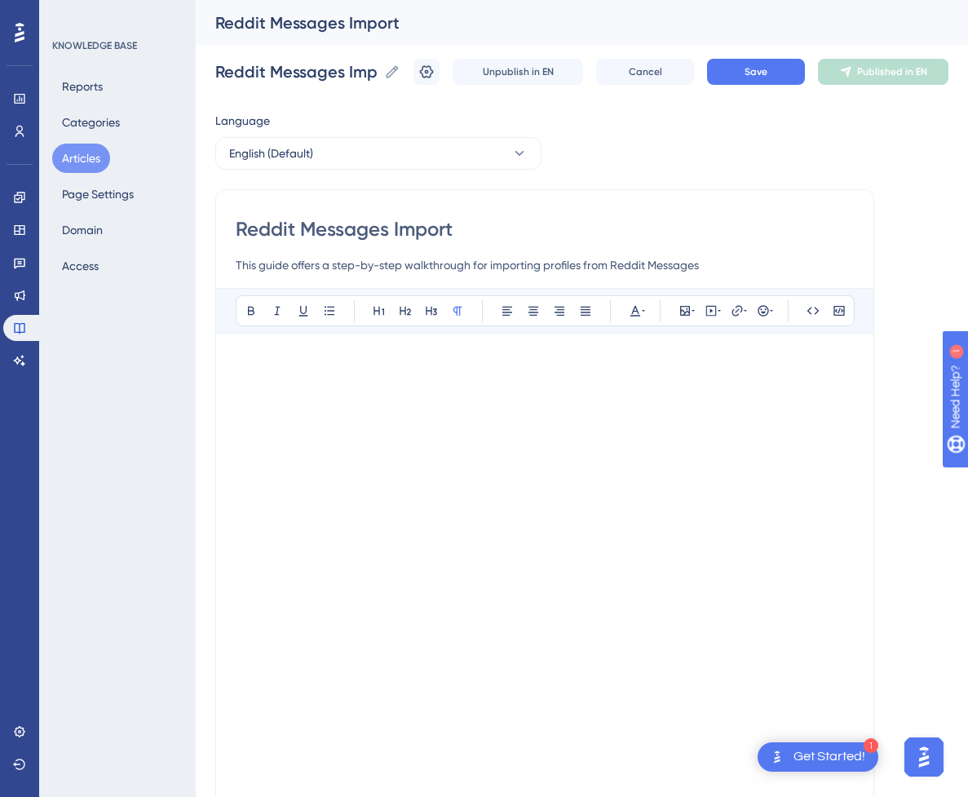
click at [611, 367] on p at bounding box center [545, 363] width 618 height 20
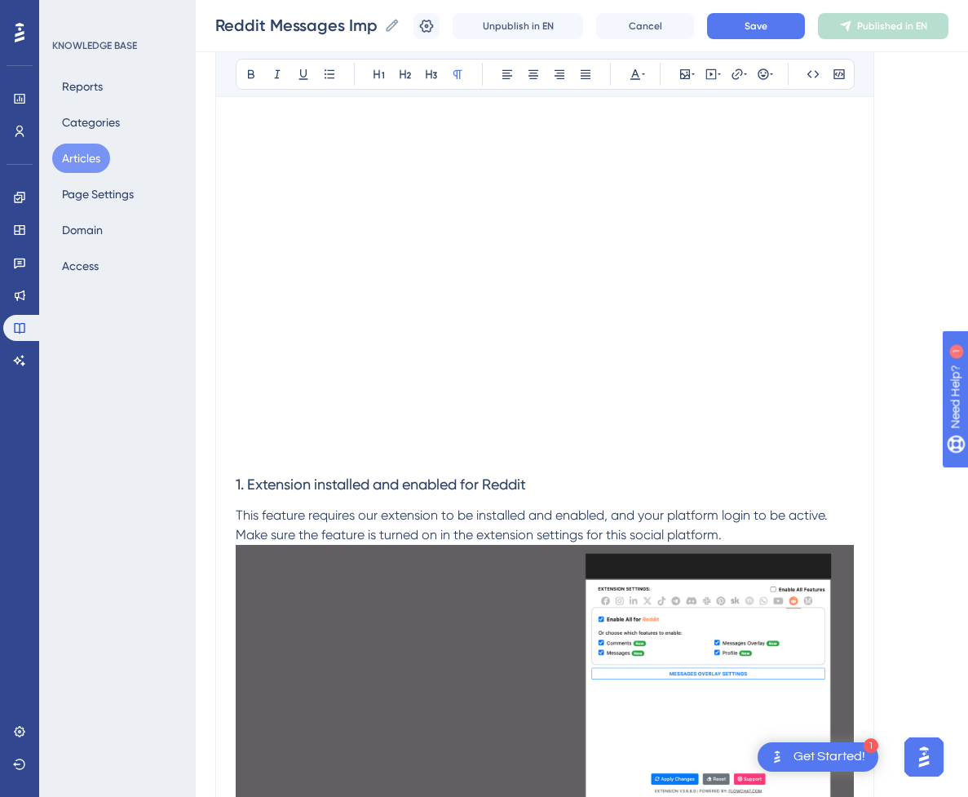
scroll to position [326, 0]
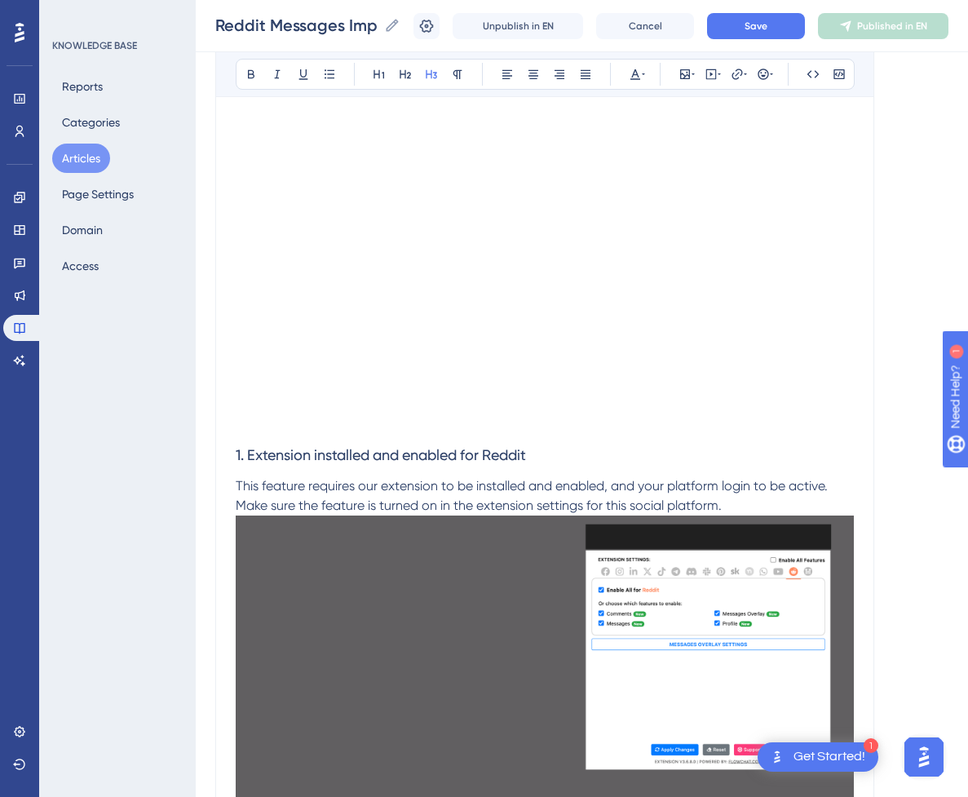
click at [274, 436] on h3 "1. Extension installed and enabled for Reddit" at bounding box center [545, 455] width 618 height 42
click at [275, 428] on p at bounding box center [545, 424] width 618 height 20
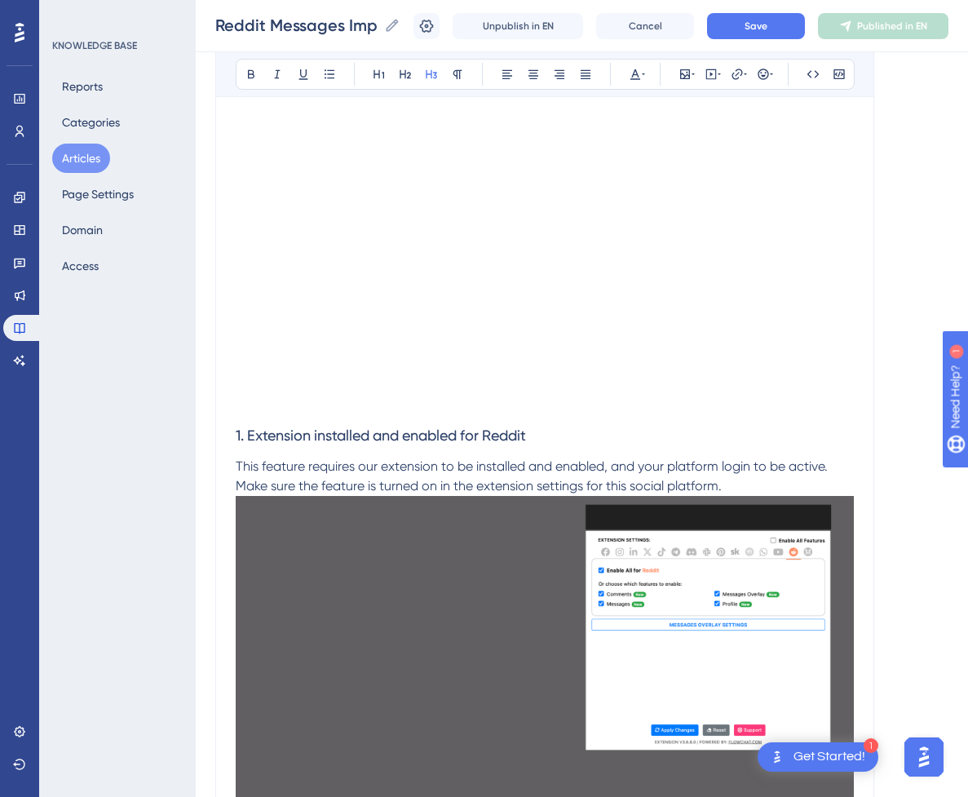
click at [816, 36] on div "Unpublish in EN Cancel Save Published in EN" at bounding box center [681, 26] width 535 height 26
click at [805, 30] on button "Save" at bounding box center [756, 26] width 98 height 26
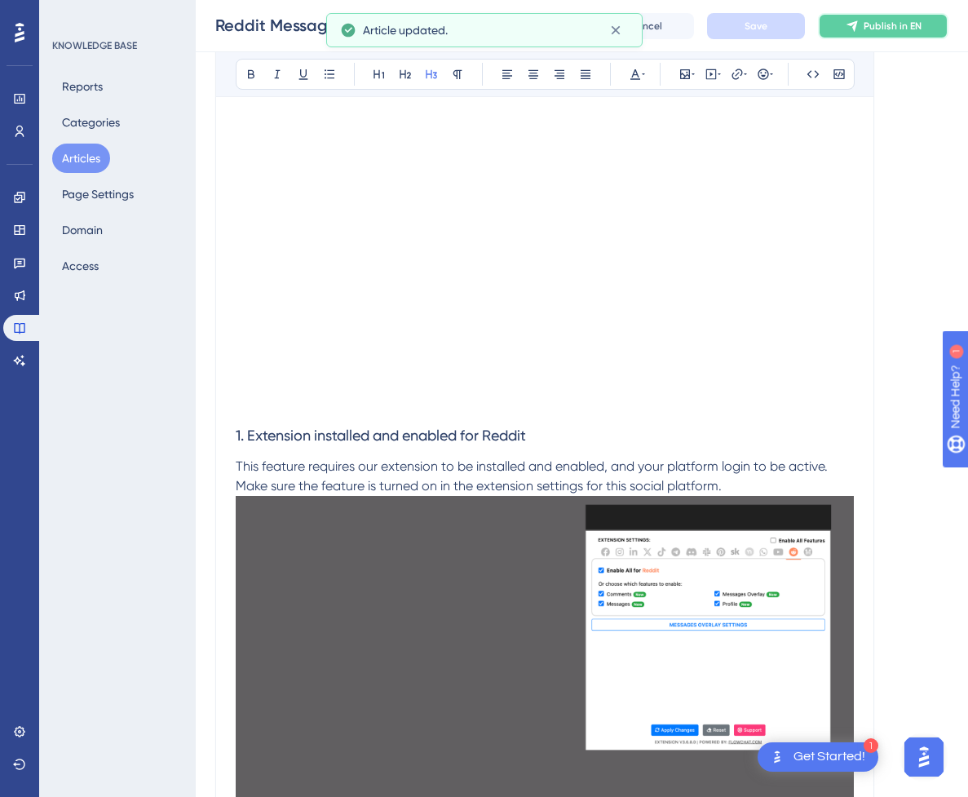
click at [872, 24] on button "Publish in EN" at bounding box center [883, 26] width 131 height 26
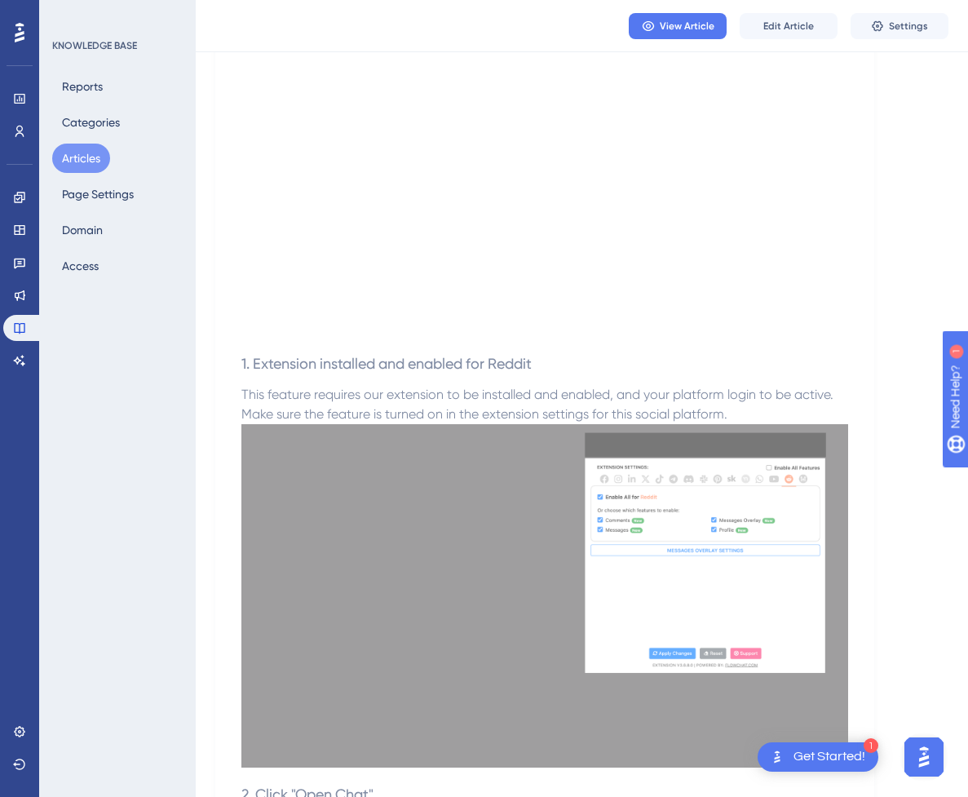
scroll to position [0, 0]
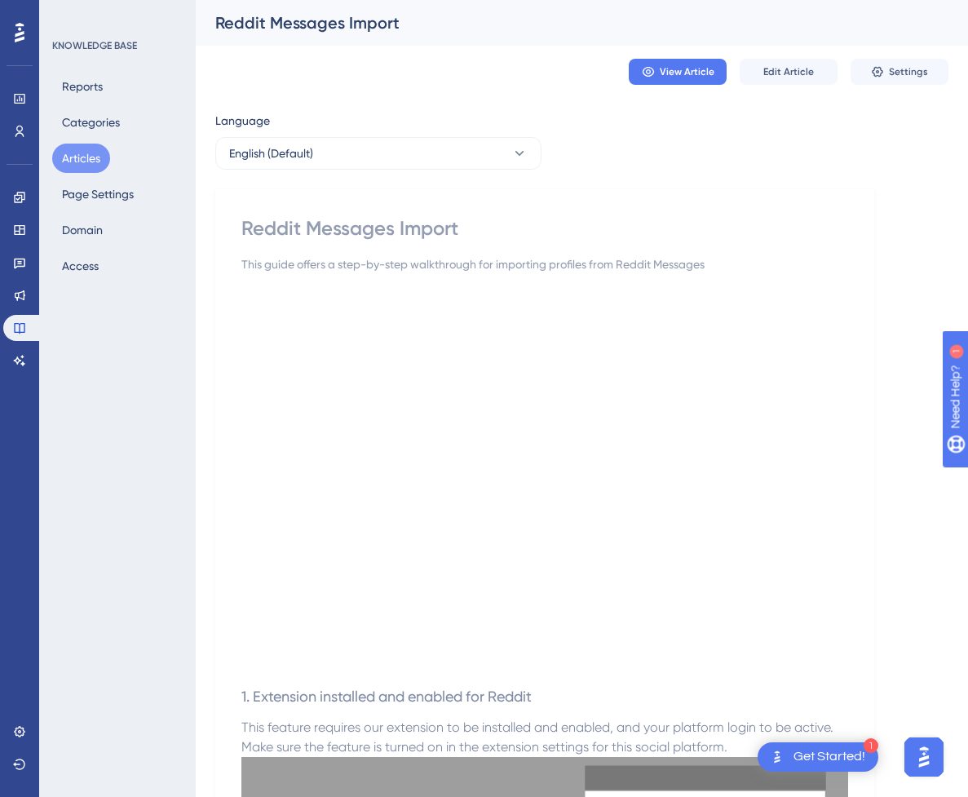
click at [549, 225] on div "Reddit Messages Import" at bounding box center [544, 228] width 607 height 26
drag, startPoint x: 82, startPoint y: 160, endPoint x: 82, endPoint y: 50, distance: 110.1
click at [82, 160] on button "Articles" at bounding box center [81, 158] width 58 height 29
